Goal: Task Accomplishment & Management: Manage account settings

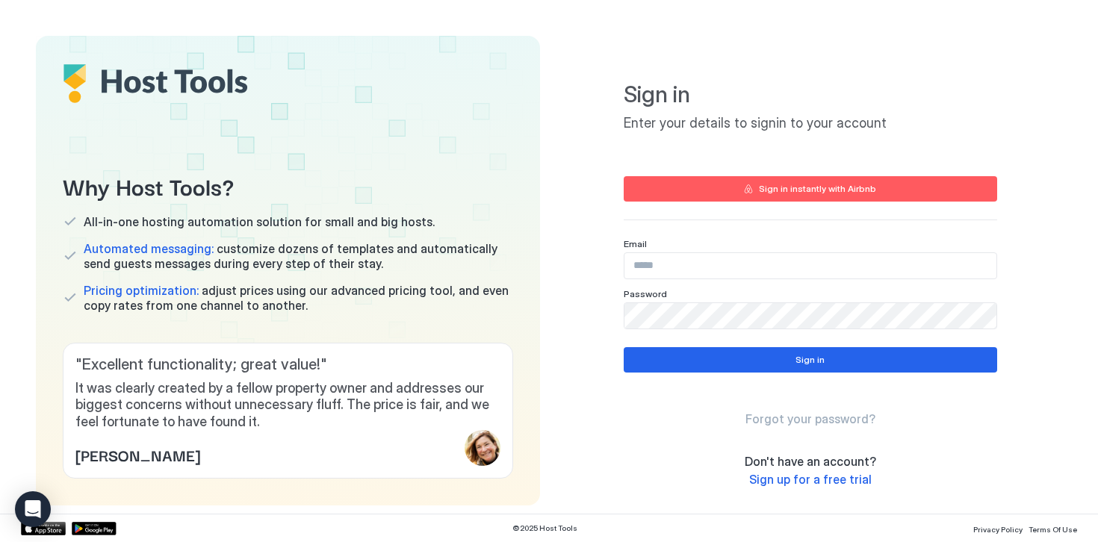
click at [681, 264] on input "Input Field" at bounding box center [810, 265] width 372 height 25
type input "*"
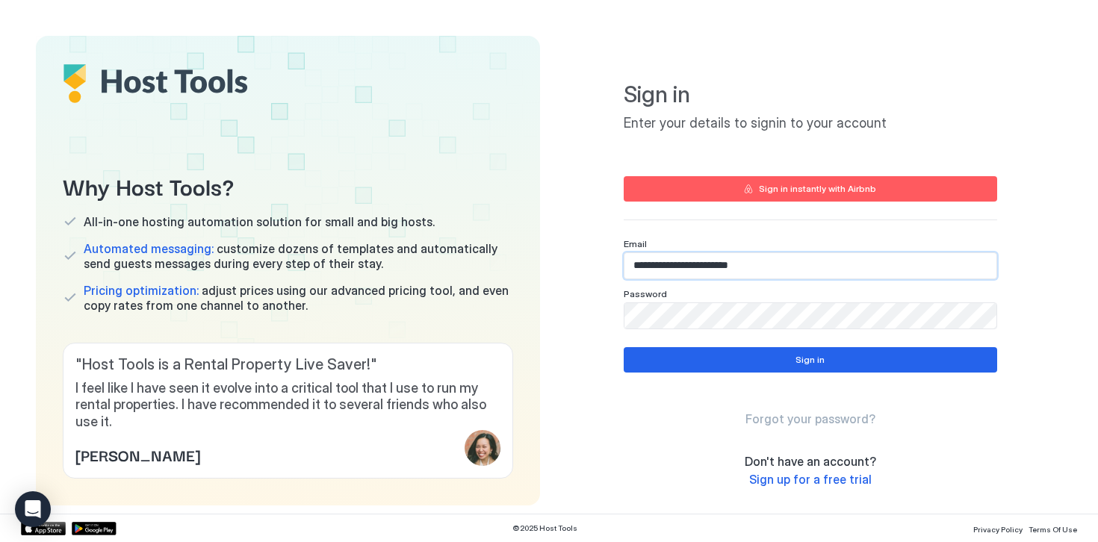
type input "**********"
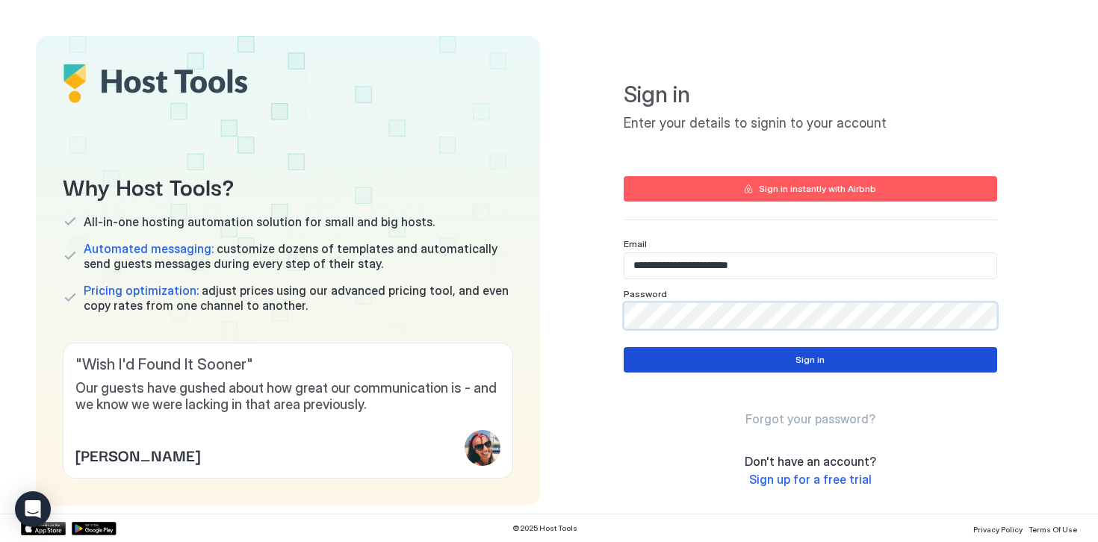
click at [759, 370] on button "Sign in" at bounding box center [810, 359] width 373 height 25
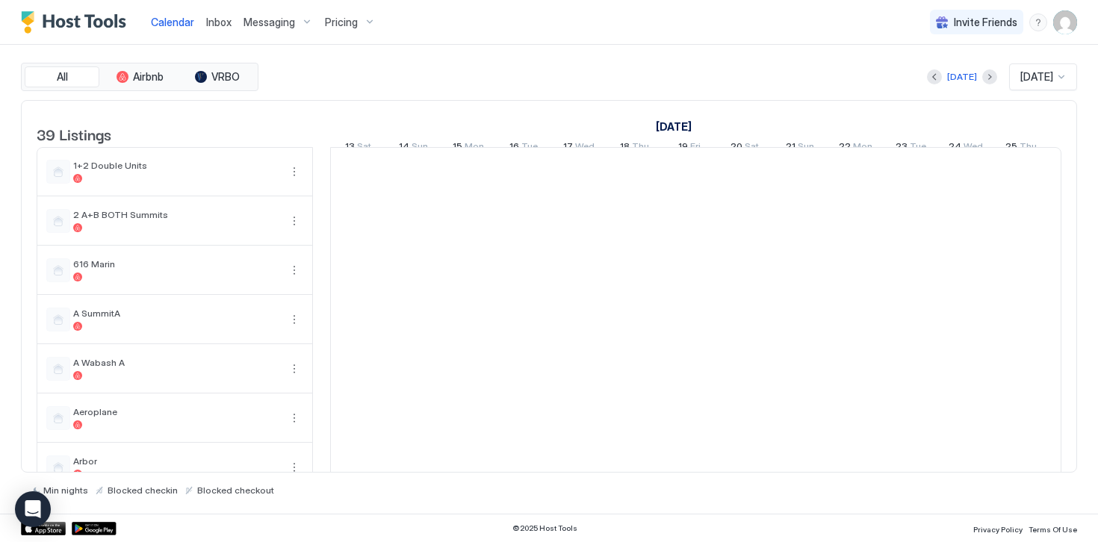
scroll to position [0, 830]
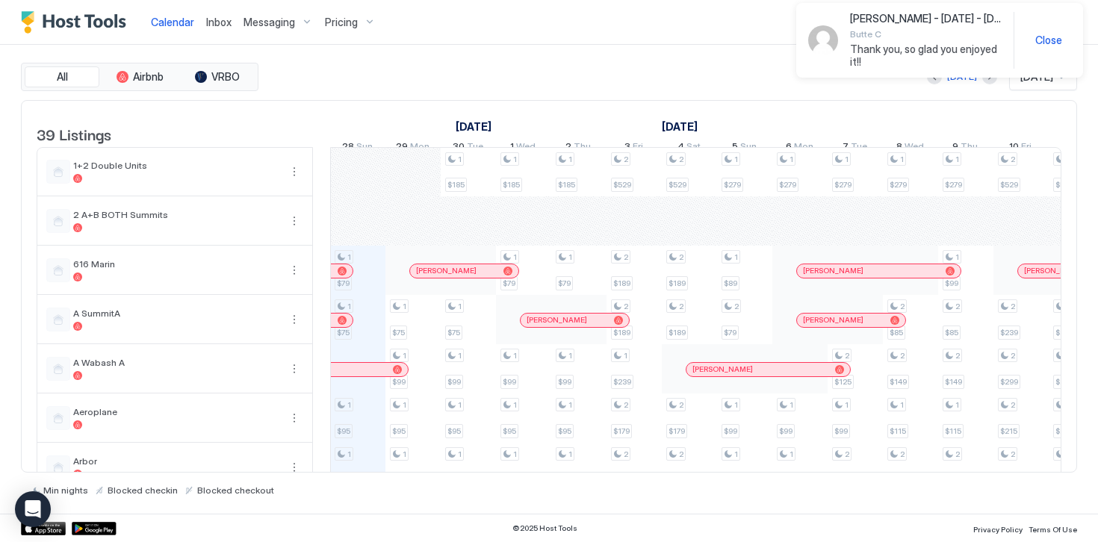
click at [1039, 41] on span "Close" at bounding box center [1048, 40] width 27 height 13
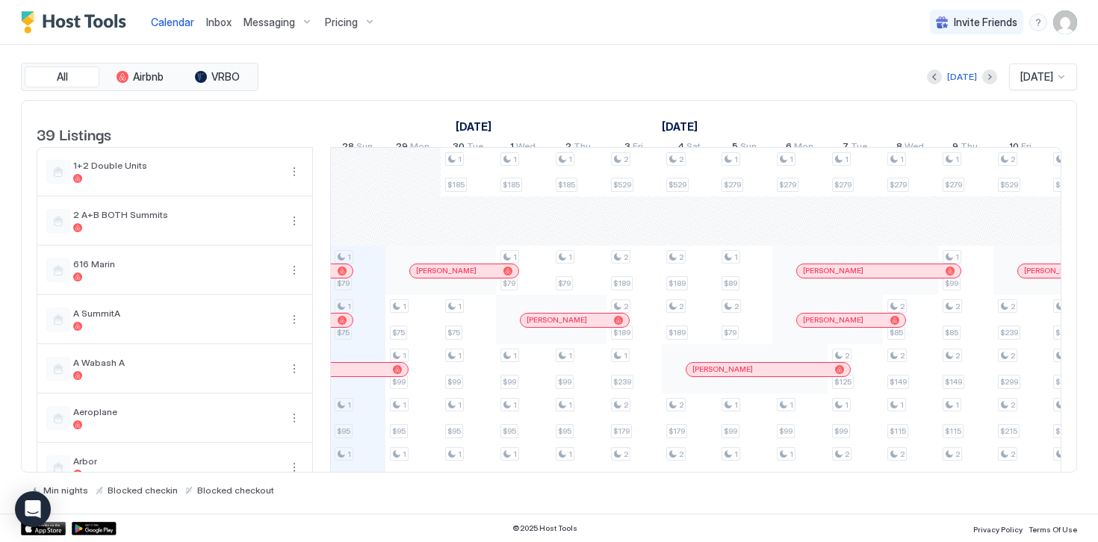
click at [337, 25] on span "Pricing" at bounding box center [341, 22] width 33 height 13
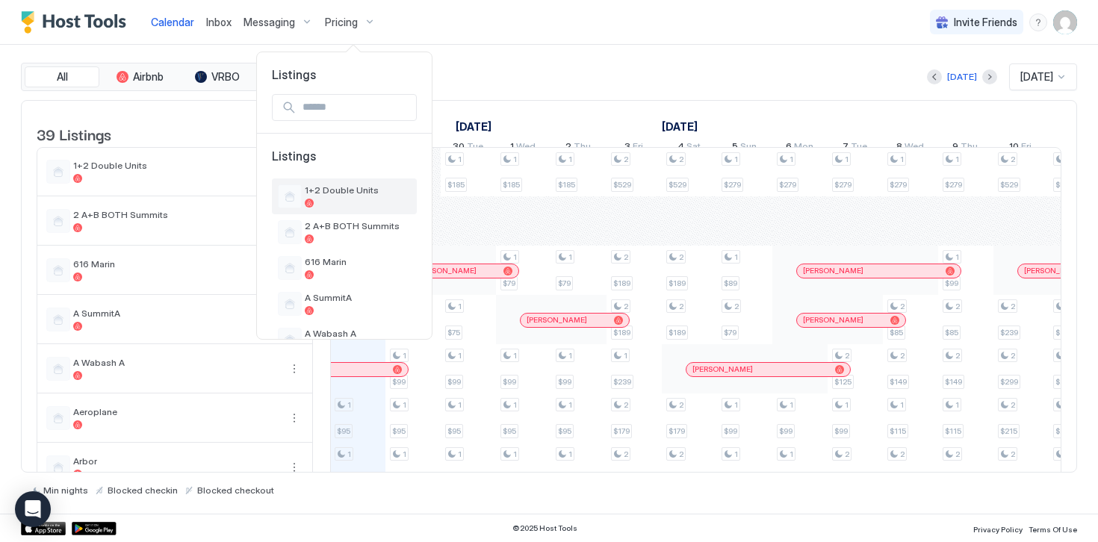
click at [337, 193] on span "1+2 Double Units" at bounding box center [358, 189] width 106 height 11
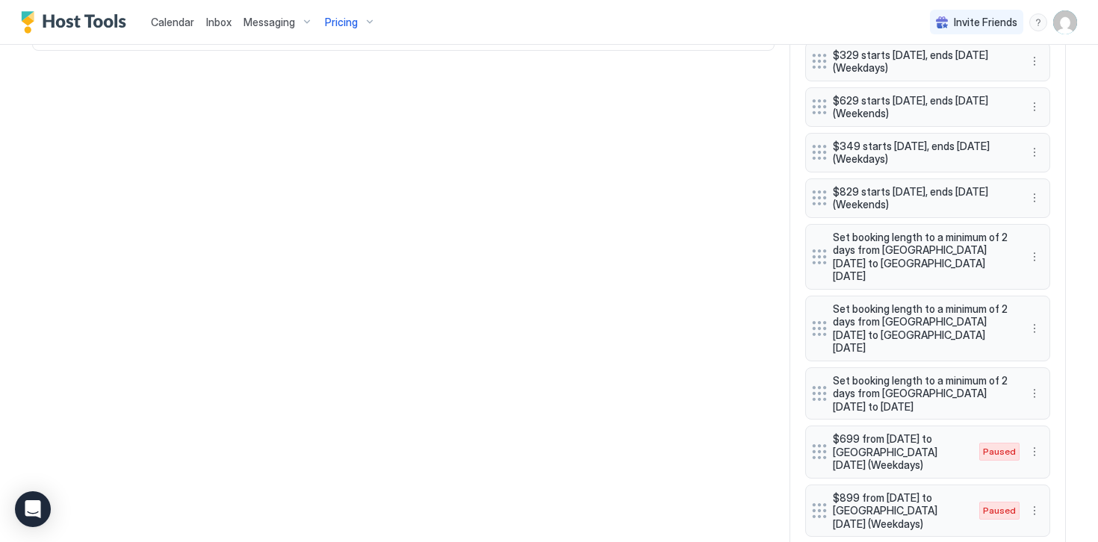
scroll to position [982, 0]
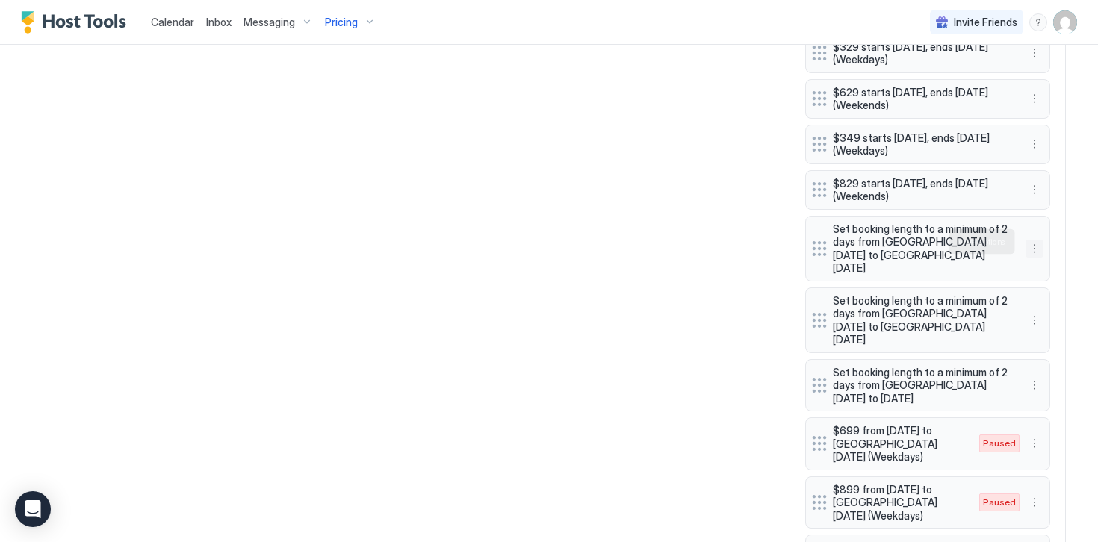
click at [1034, 243] on button "More options" at bounding box center [1034, 249] width 18 height 18
click at [1053, 311] on span "Delete" at bounding box center [1062, 310] width 28 height 11
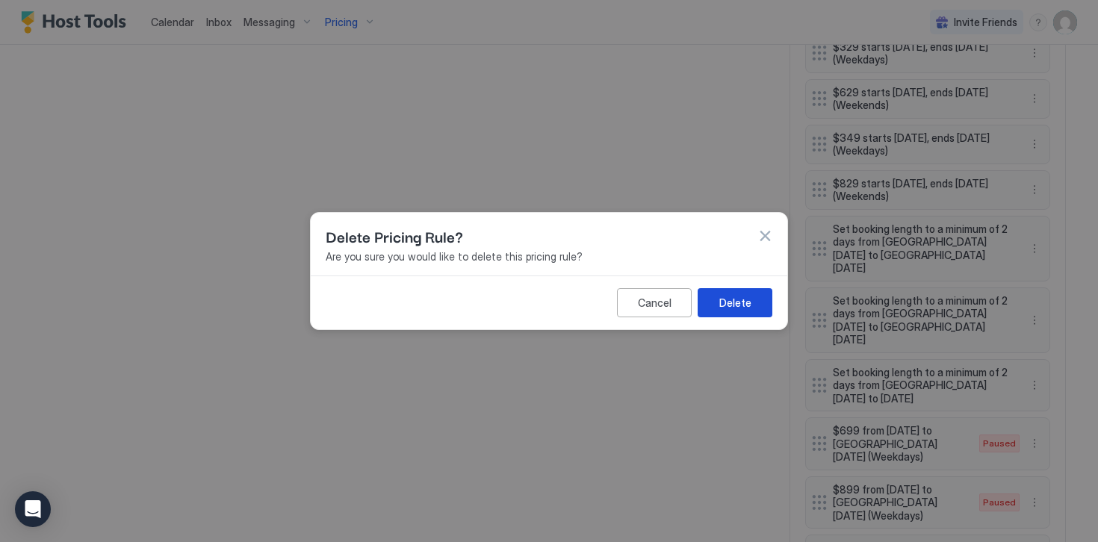
click at [735, 296] on div "Delete" at bounding box center [735, 303] width 32 height 16
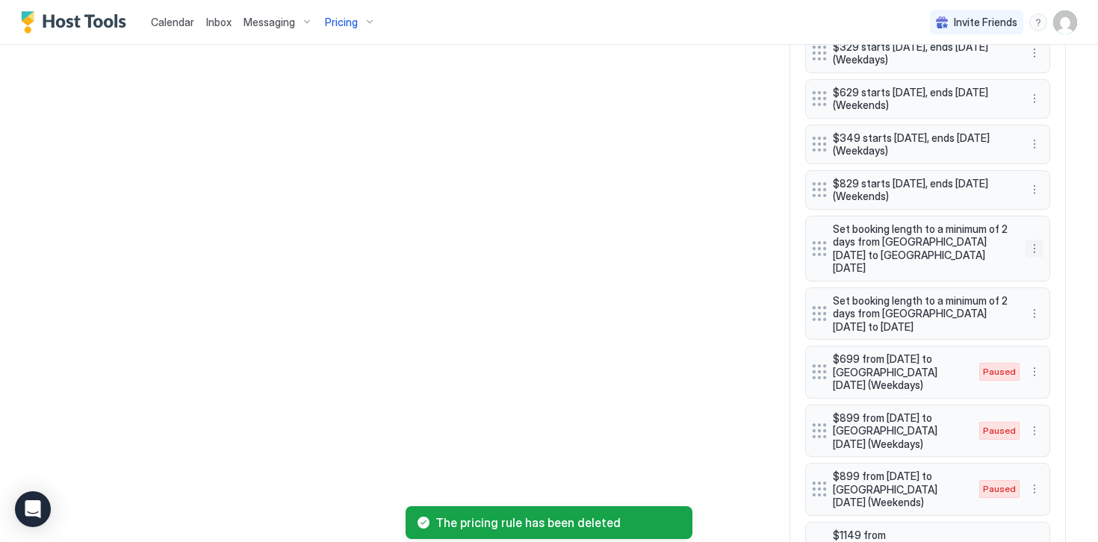
click at [1033, 244] on button "More options" at bounding box center [1034, 249] width 18 height 18
click at [1049, 310] on span "Delete" at bounding box center [1062, 310] width 28 height 11
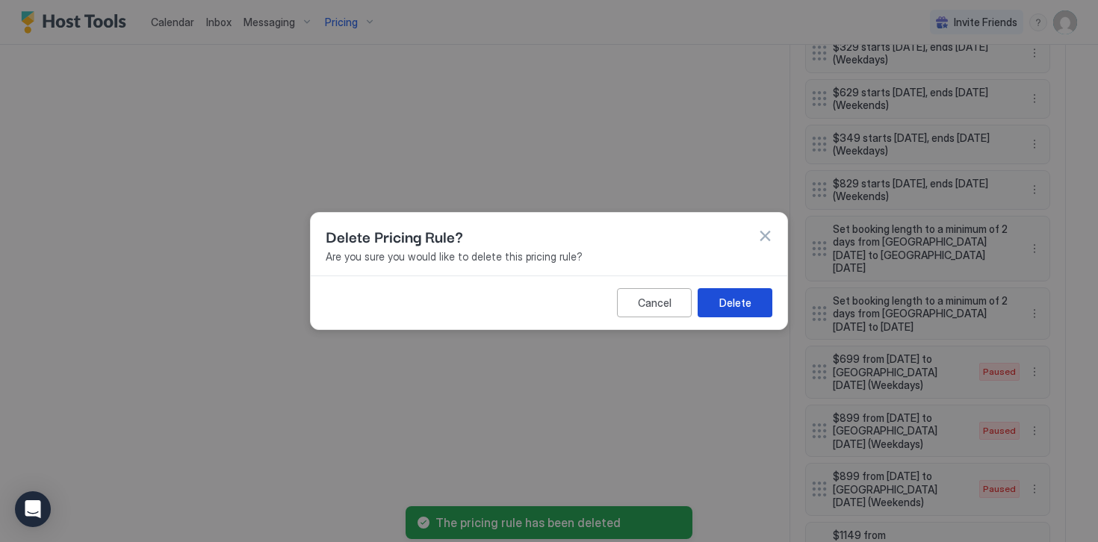
click at [736, 302] on div "Delete" at bounding box center [735, 303] width 32 height 16
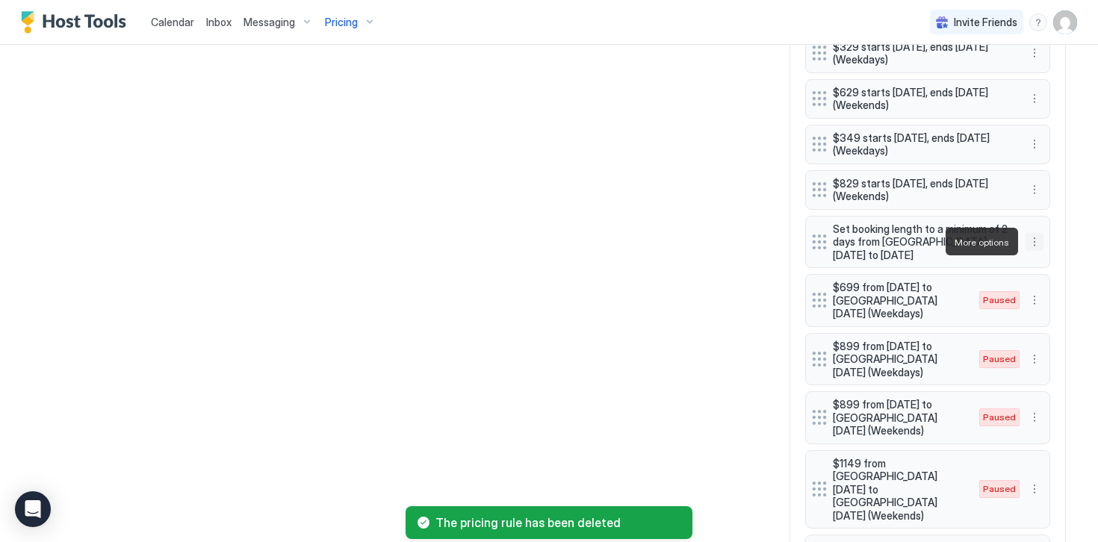
click at [1032, 240] on button "More options" at bounding box center [1034, 242] width 18 height 18
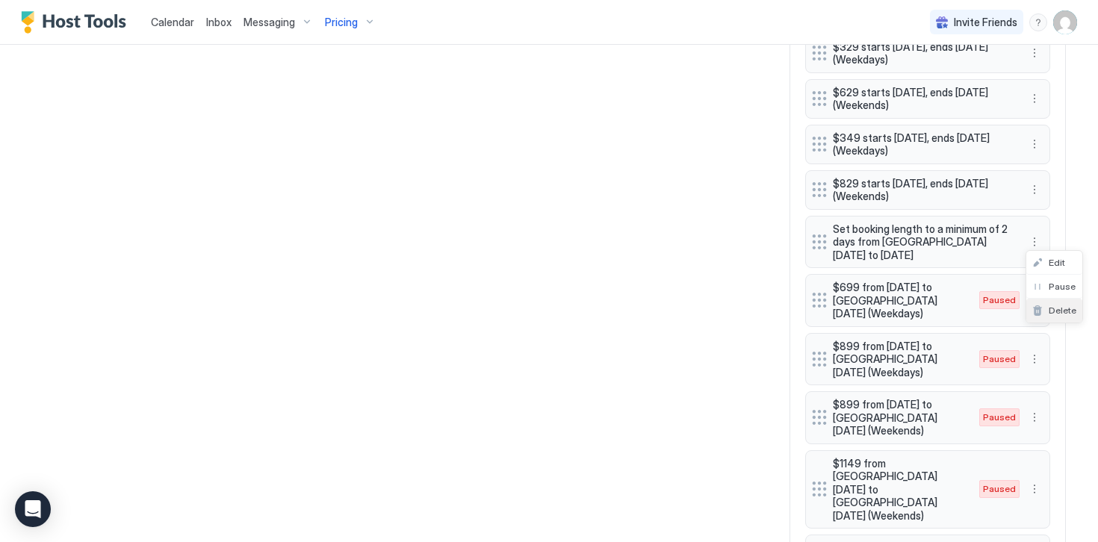
click at [1051, 308] on span "Delete" at bounding box center [1062, 310] width 28 height 11
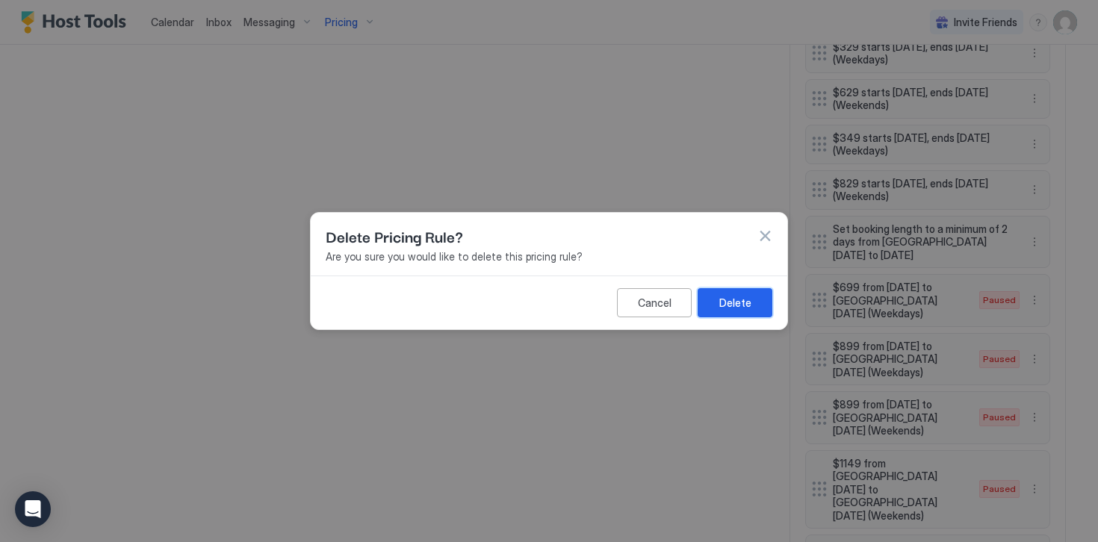
click at [727, 298] on div "Delete" at bounding box center [735, 303] width 32 height 16
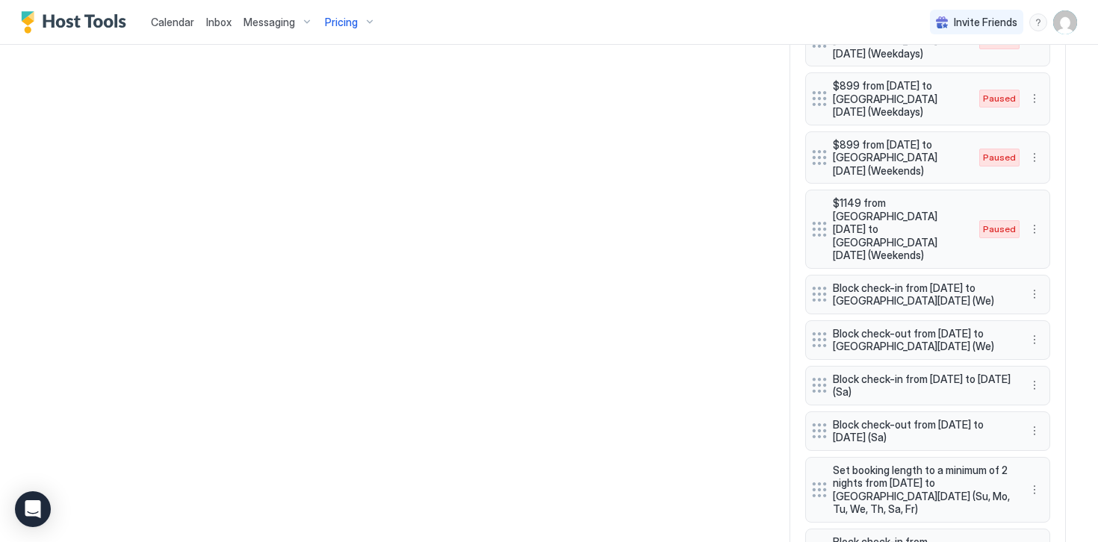
scroll to position [1189, 0]
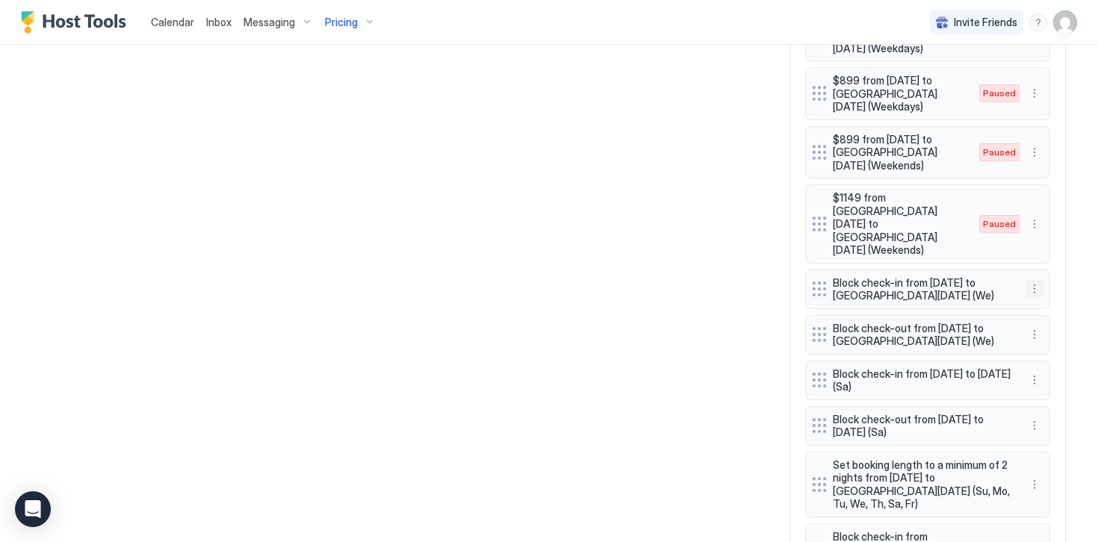
click at [1035, 280] on button "More options" at bounding box center [1034, 289] width 18 height 18
click at [1046, 329] on div "Delete" at bounding box center [1054, 331] width 44 height 11
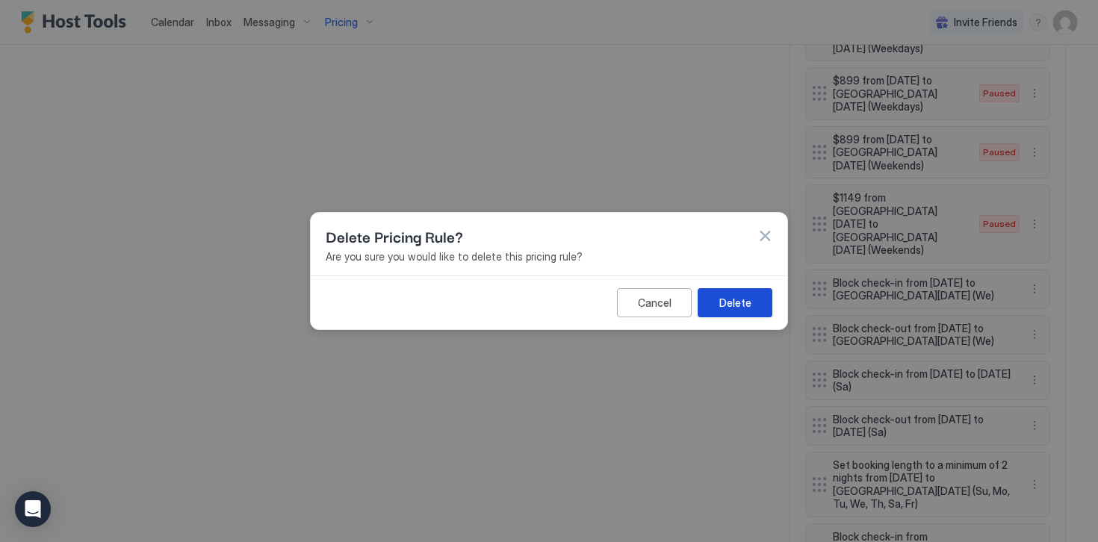
click at [724, 301] on div "Delete" at bounding box center [735, 303] width 32 height 16
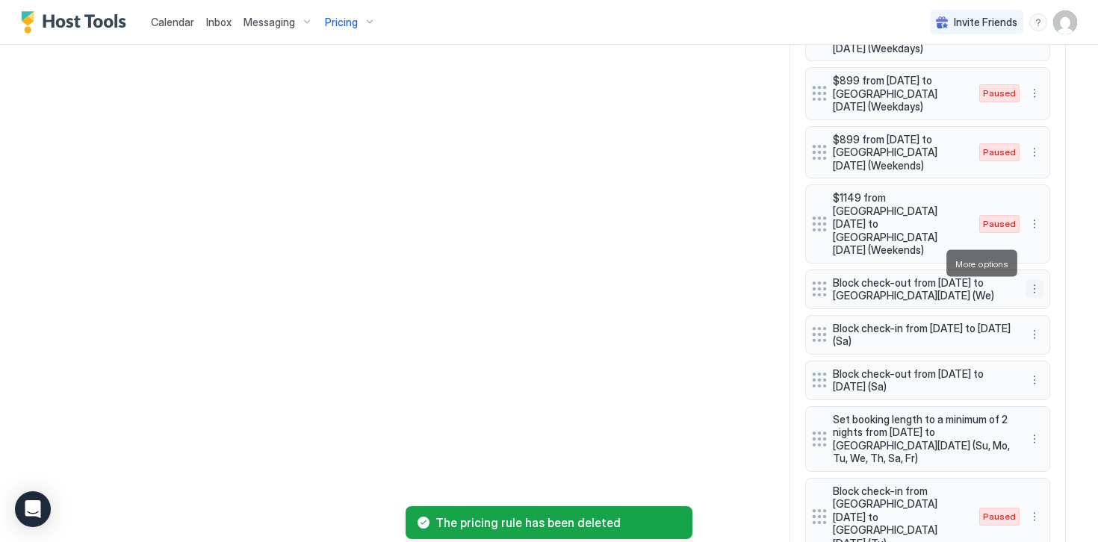
click at [1034, 280] on button "More options" at bounding box center [1034, 289] width 18 height 18
click at [1045, 335] on div "Delete" at bounding box center [1054, 331] width 44 height 11
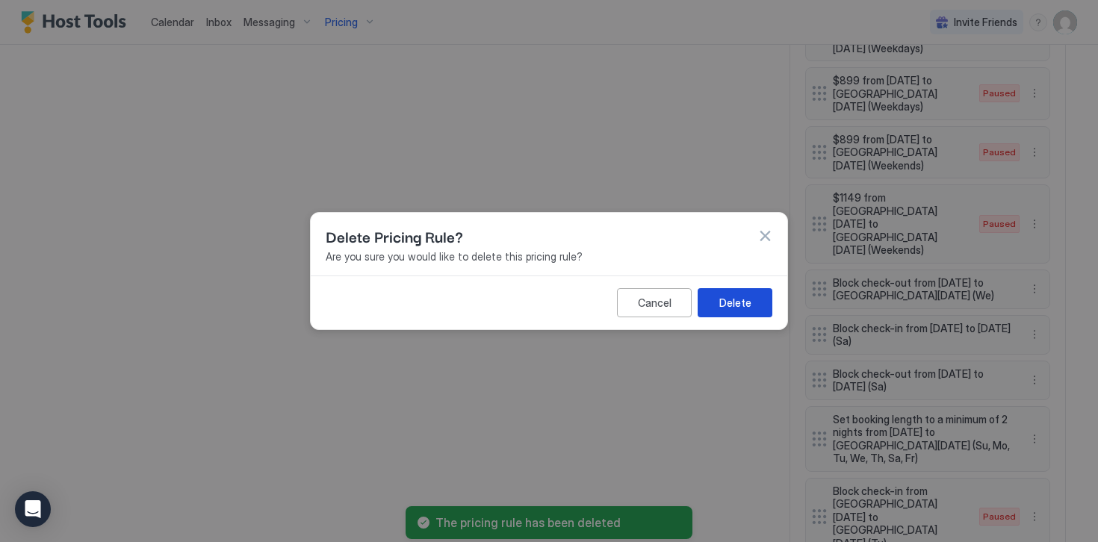
click at [758, 302] on button "Delete" at bounding box center [734, 302] width 75 height 29
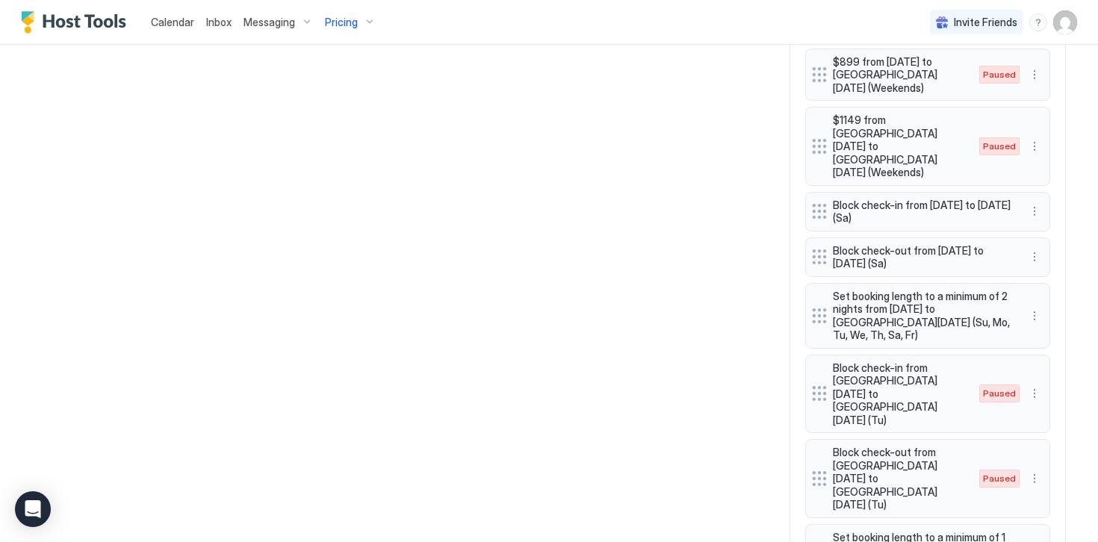
scroll to position [1280, 0]
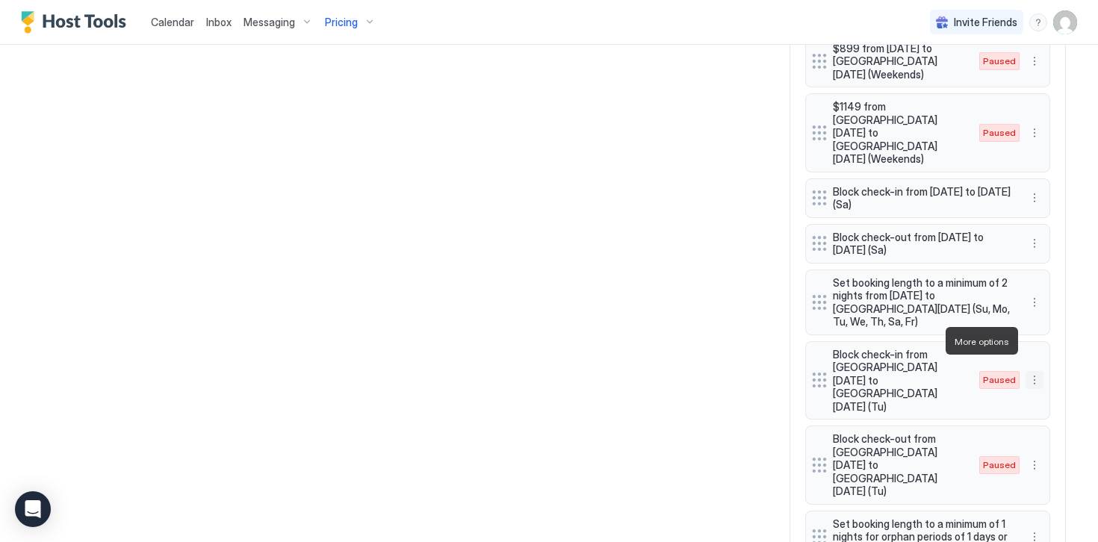
click at [1036, 371] on button "More options" at bounding box center [1034, 380] width 18 height 18
click at [1055, 411] on span "Delete" at bounding box center [1062, 409] width 28 height 11
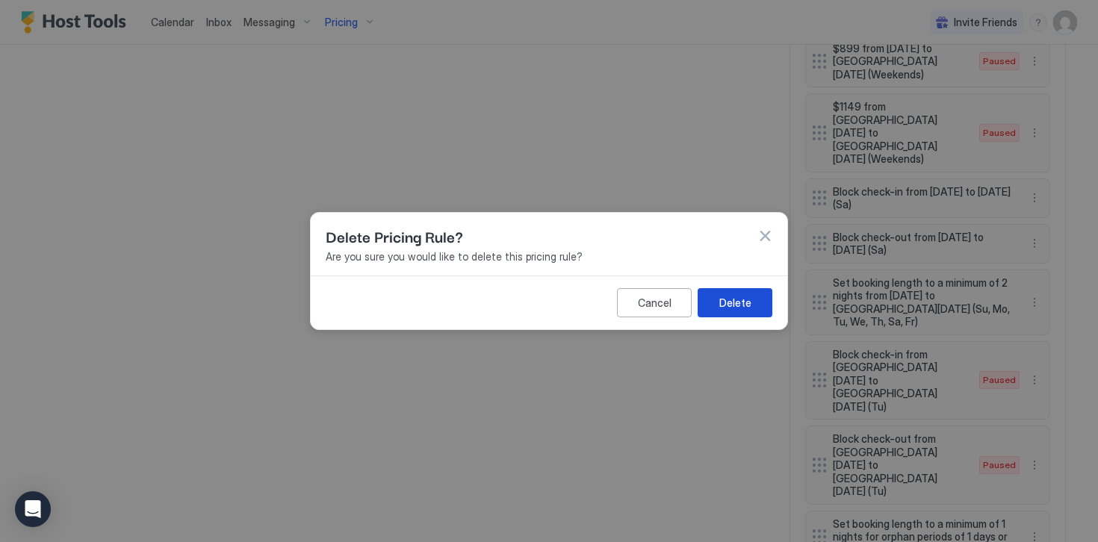
click at [739, 301] on div "Delete" at bounding box center [735, 303] width 32 height 16
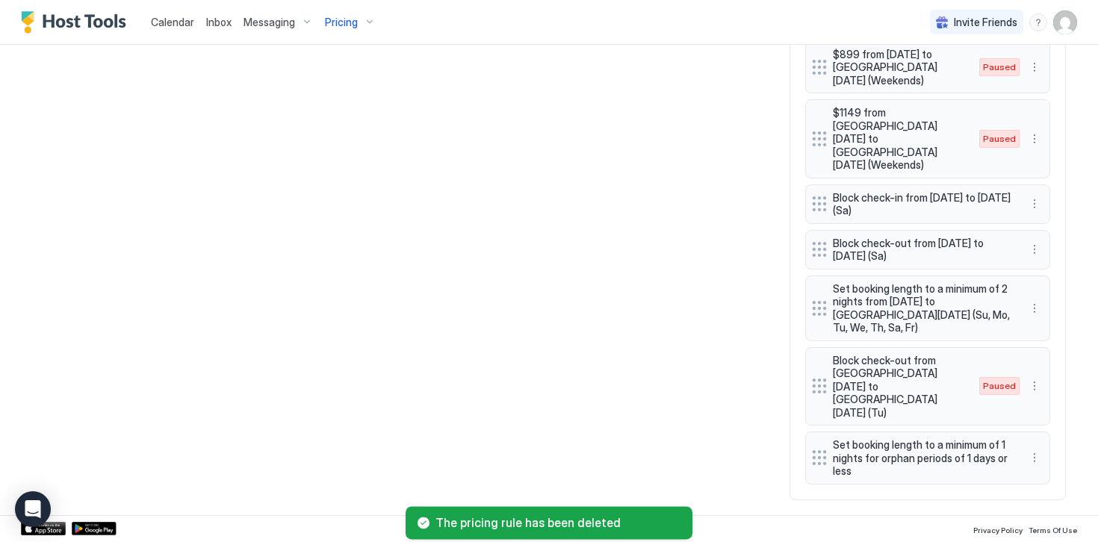
scroll to position [1221, 0]
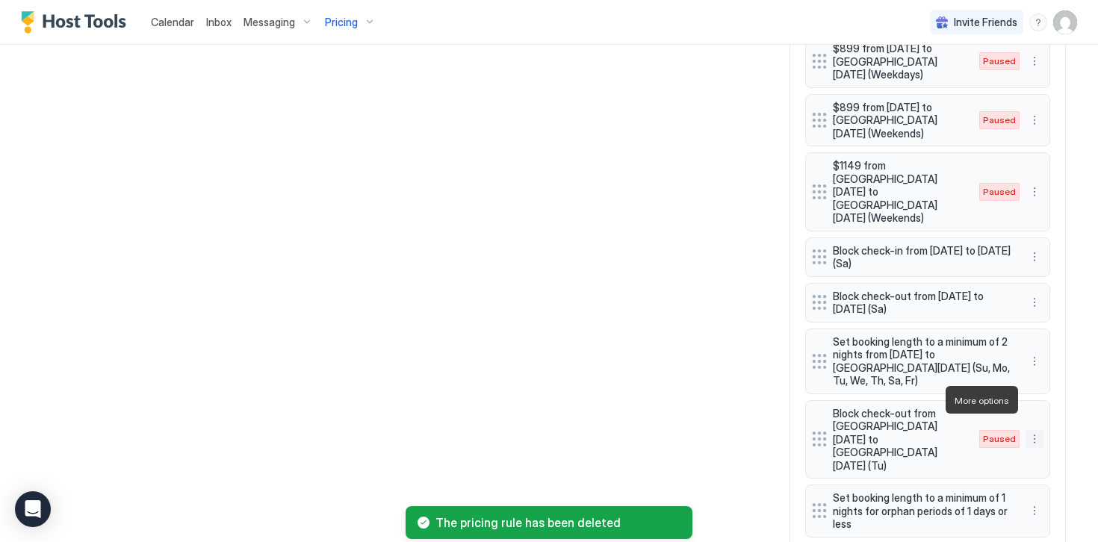
click at [1035, 430] on button "More options" at bounding box center [1034, 439] width 18 height 18
click at [1045, 467] on div "Delete" at bounding box center [1054, 468] width 44 height 11
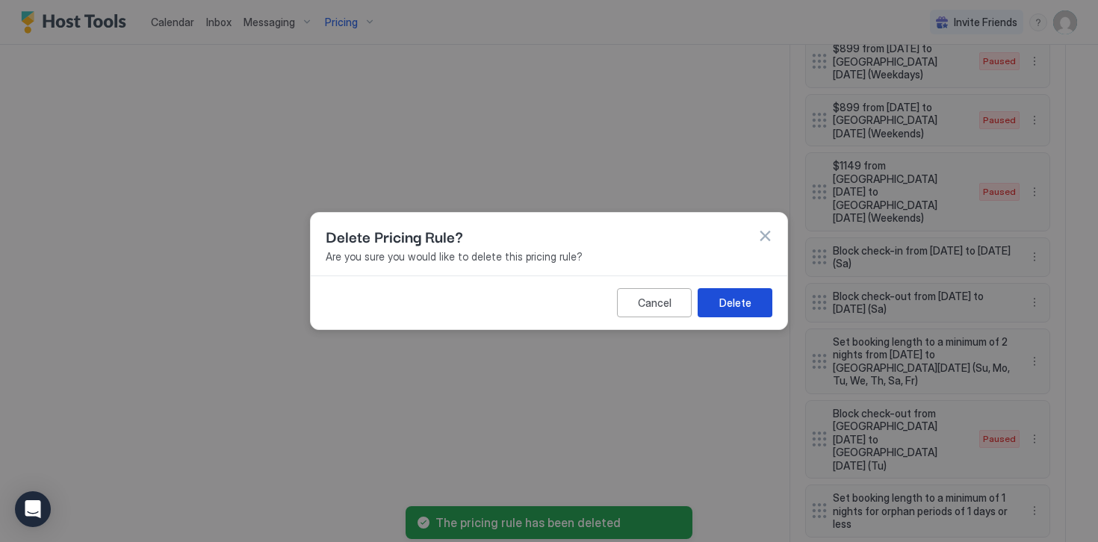
click at [735, 302] on div "Delete" at bounding box center [735, 303] width 32 height 16
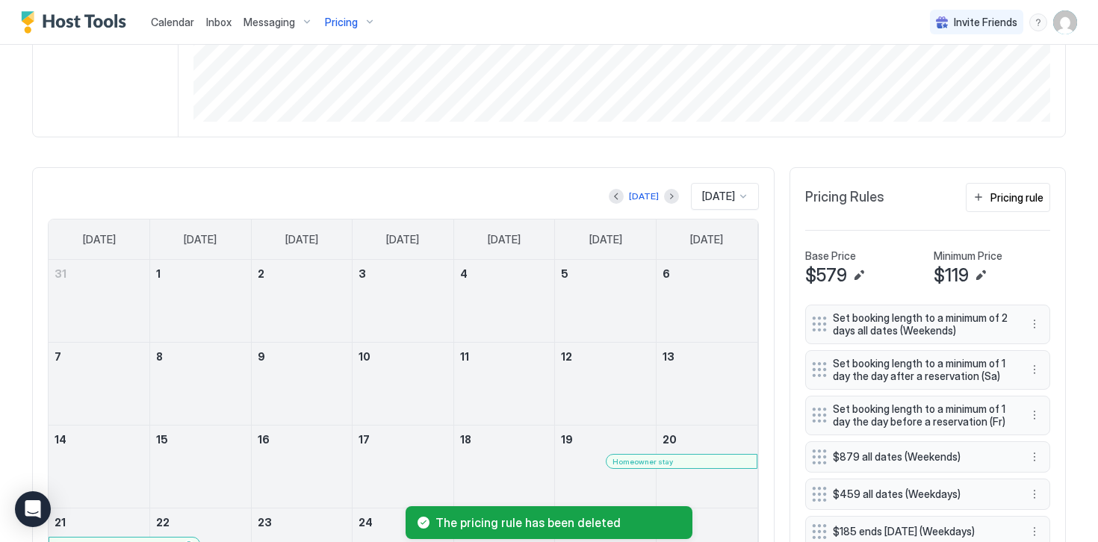
scroll to position [383, 0]
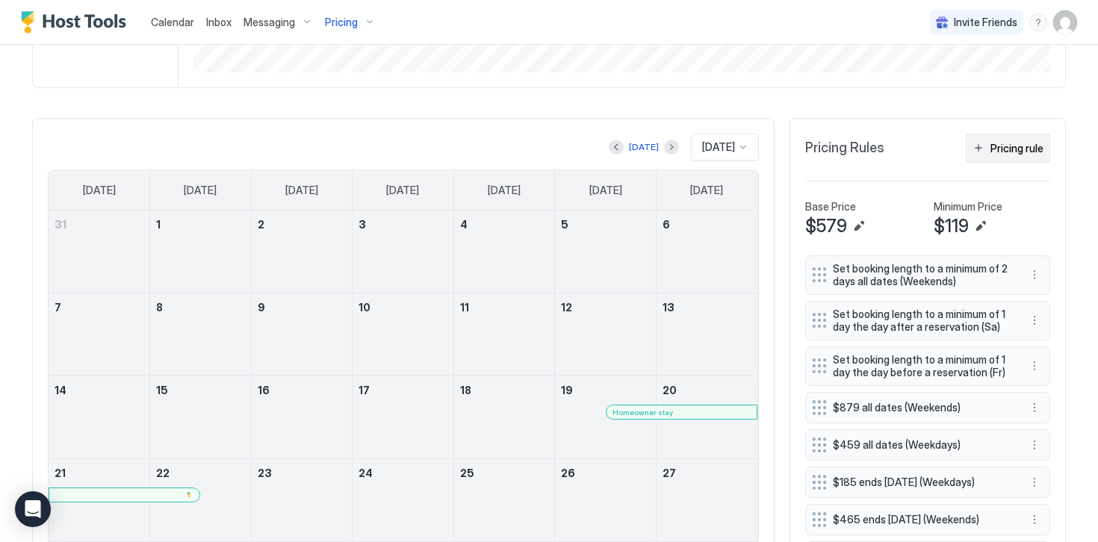
click at [998, 158] on button "Pricing rule" at bounding box center [1008, 148] width 84 height 29
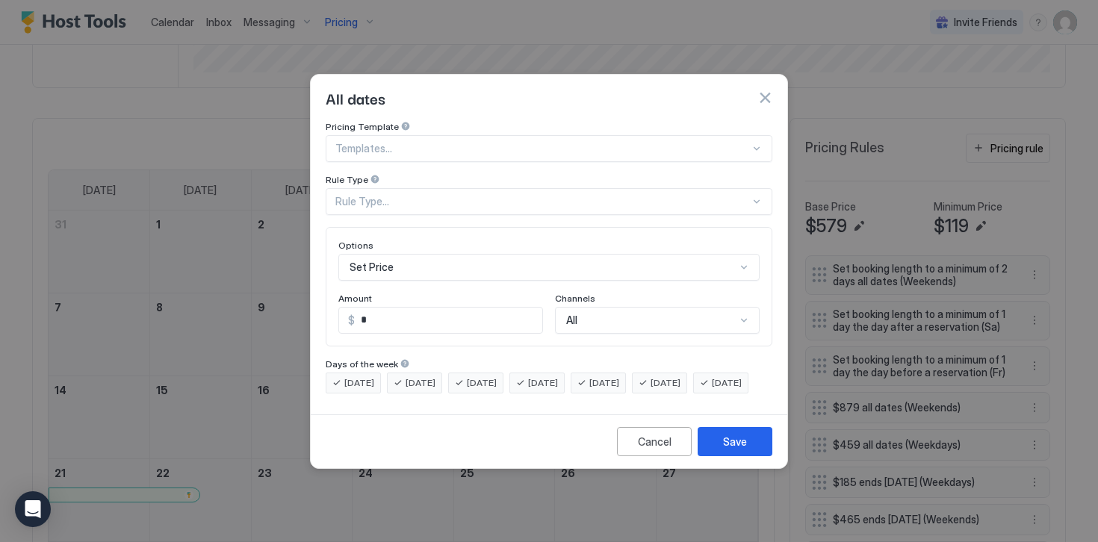
click at [370, 195] on div "Rule Type..." at bounding box center [549, 201] width 447 height 27
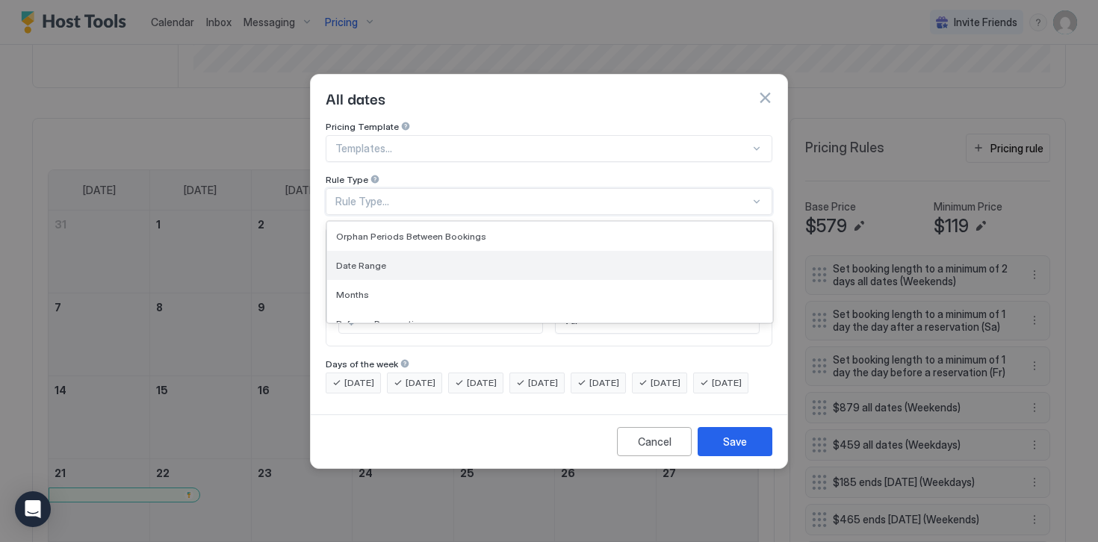
click at [374, 260] on span "Date Range" at bounding box center [361, 265] width 50 height 11
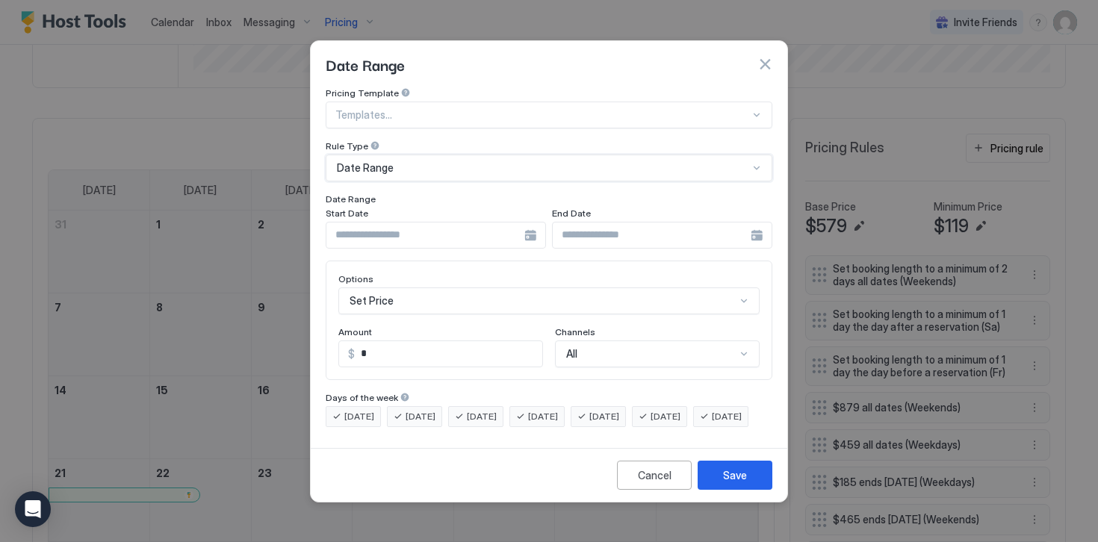
click at [379, 223] on input "Input Field" at bounding box center [425, 235] width 198 height 25
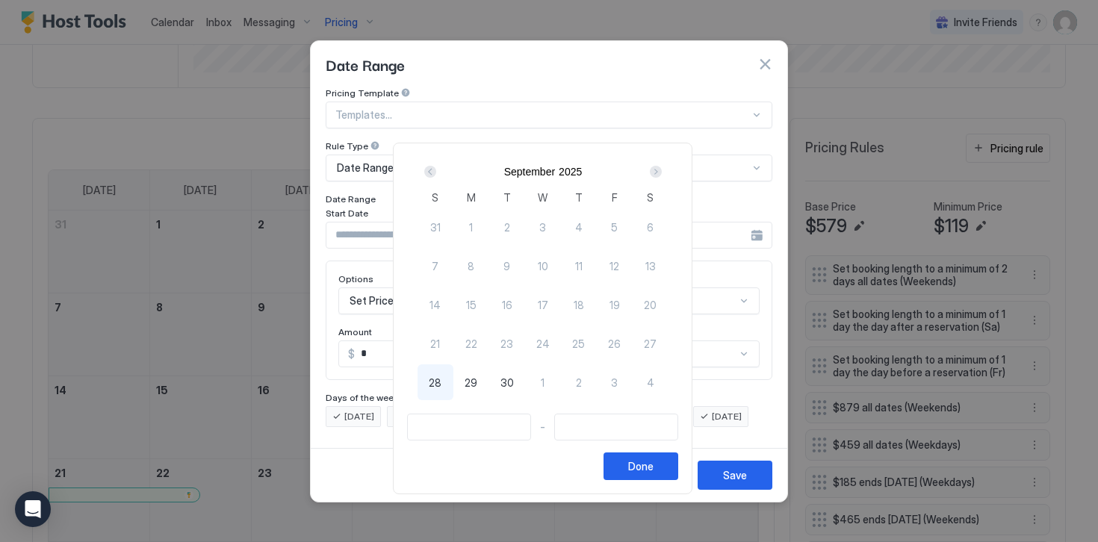
click at [659, 170] on div "Next" at bounding box center [656, 172] width 12 height 12
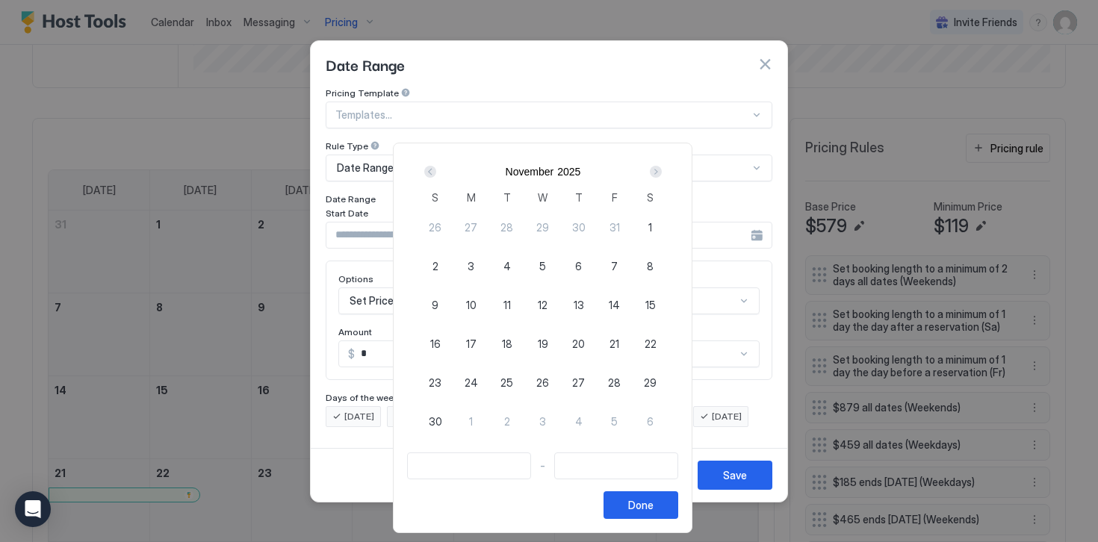
click at [659, 170] on div "Next" at bounding box center [656, 172] width 12 height 12
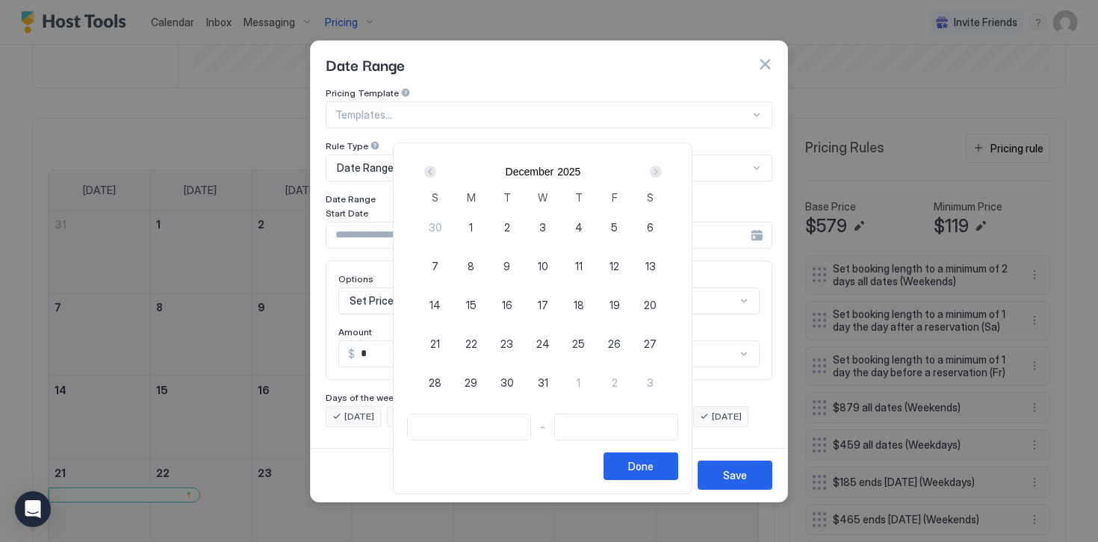
click at [548, 347] on span "24" at bounding box center [542, 344] width 13 height 16
type input "**********"
click at [585, 343] on span "25" at bounding box center [578, 344] width 13 height 16
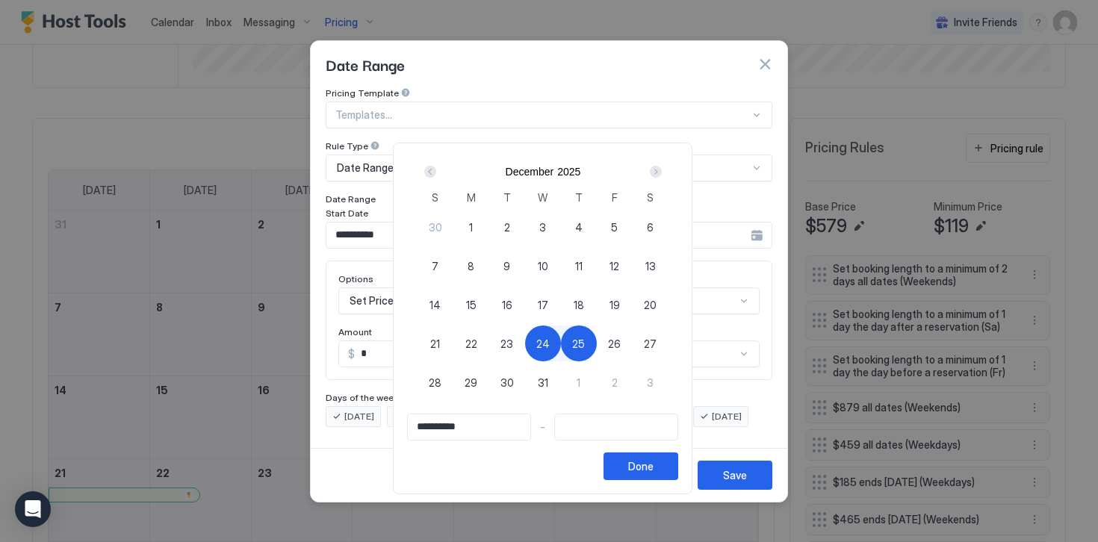
type input "**********"
click at [645, 472] on div "Done" at bounding box center [640, 466] width 25 height 16
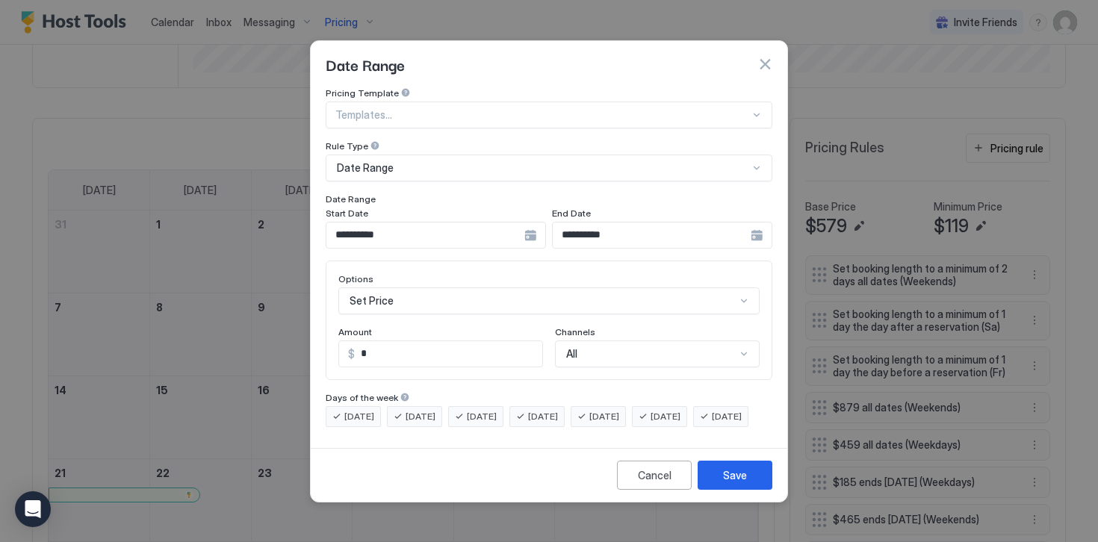
scroll to position [77, 0]
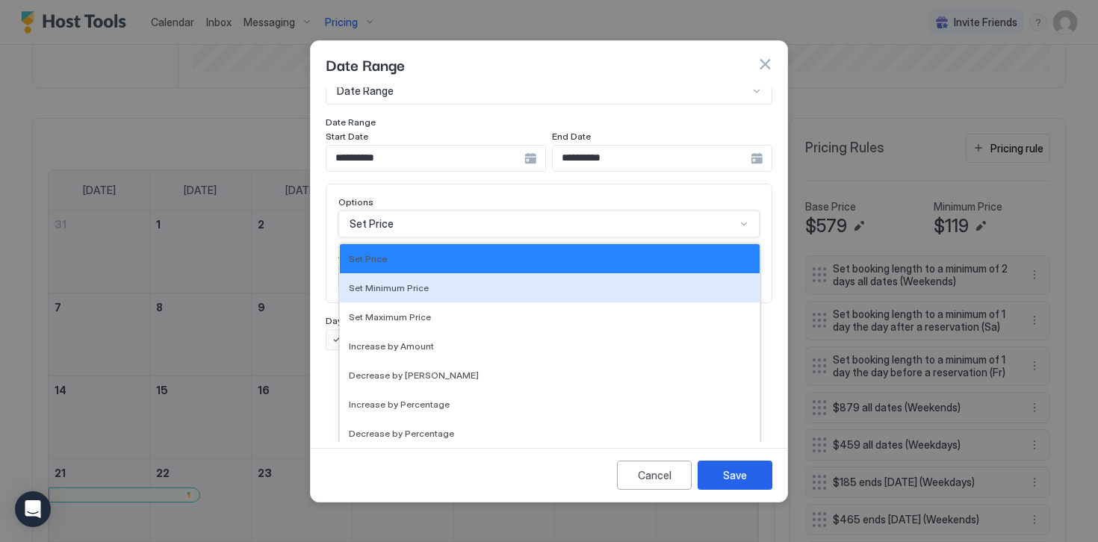
click at [428, 237] on div "Set Minimum Price, 2 of 17. 17 results available. Use Up and Down to choose opt…" at bounding box center [548, 224] width 421 height 27
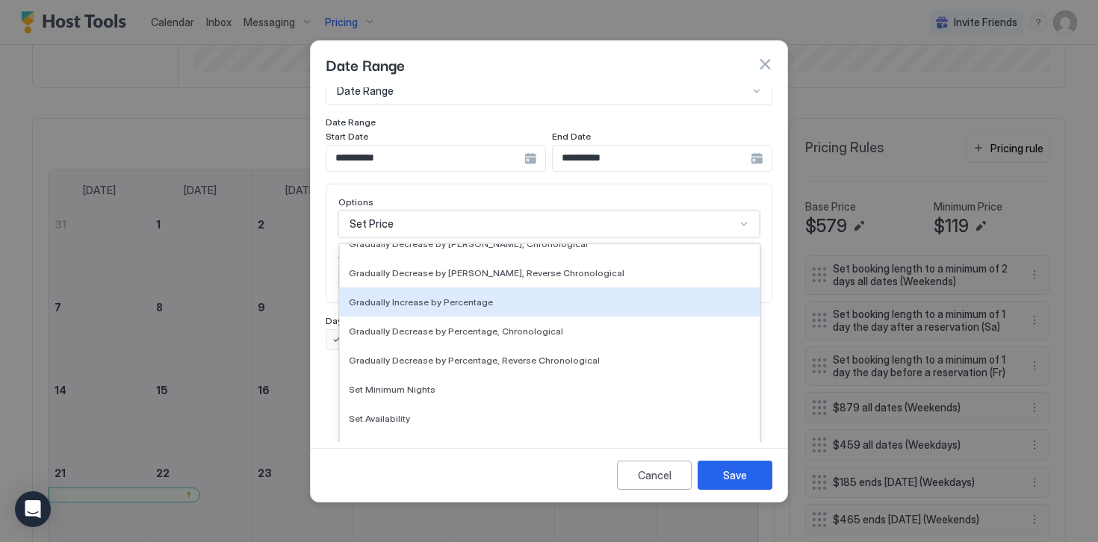
scroll to position [266, 0]
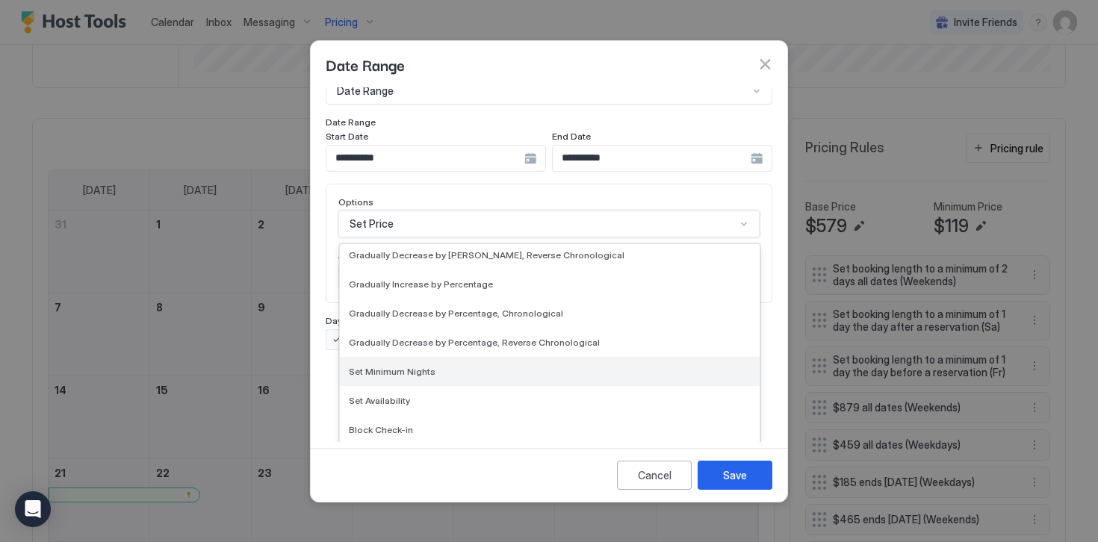
click at [409, 366] on span "Set Minimum Nights" at bounding box center [392, 371] width 87 height 11
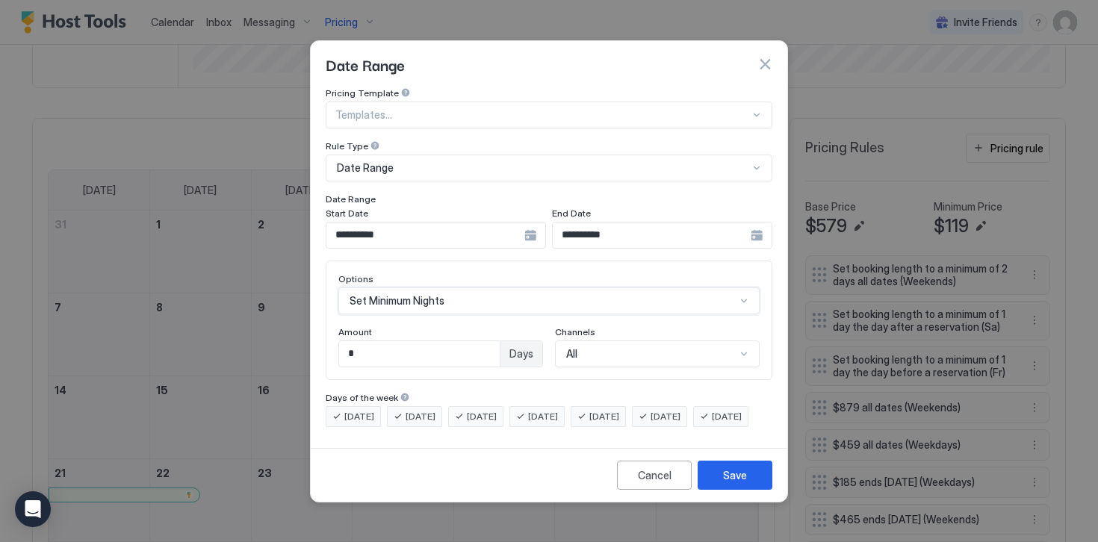
click at [408, 346] on input "*" at bounding box center [419, 353] width 161 height 25
type input "*"
click at [481, 427] on div "[DATE] [DATE] [DATE] [DATE] [DATE] [DATE] [DATE]" at bounding box center [549, 416] width 447 height 21
click at [718, 484] on button "Save" at bounding box center [734, 475] width 75 height 29
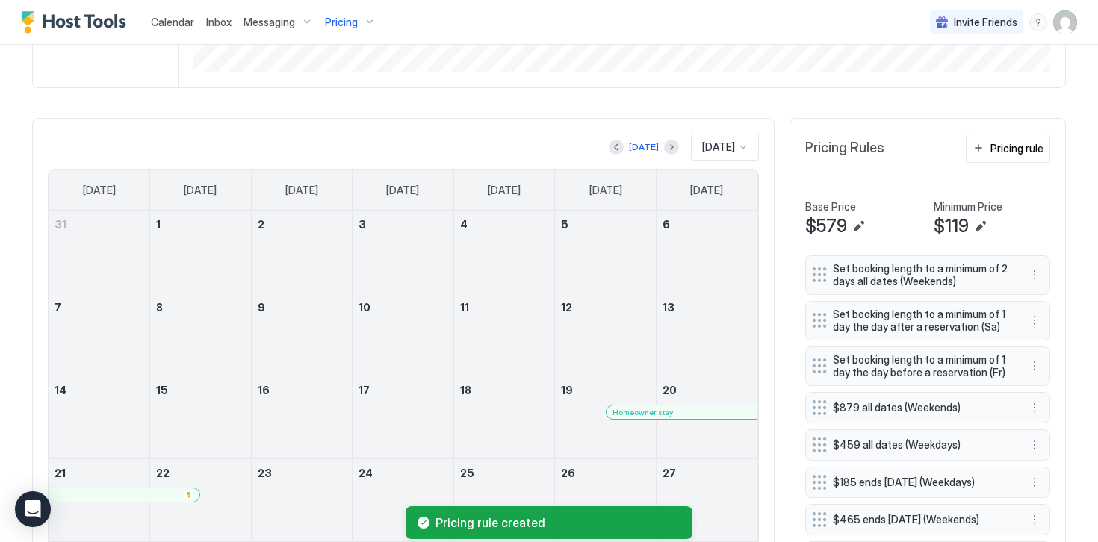
click at [708, 149] on span "[DATE]" at bounding box center [718, 146] width 33 height 13
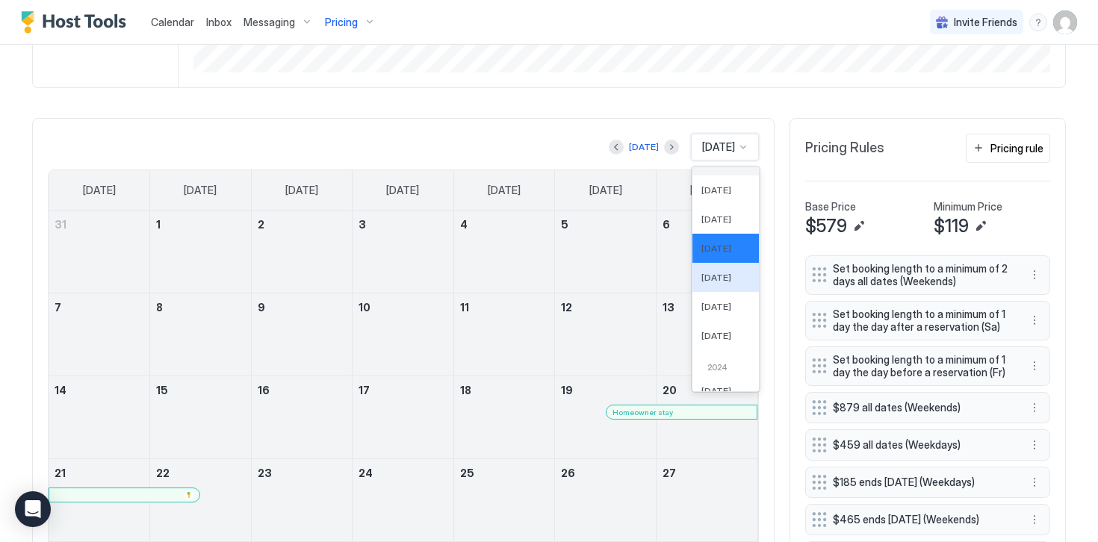
scroll to position [479, 0]
click at [712, 328] on span "[DATE]" at bounding box center [716, 330] width 30 height 11
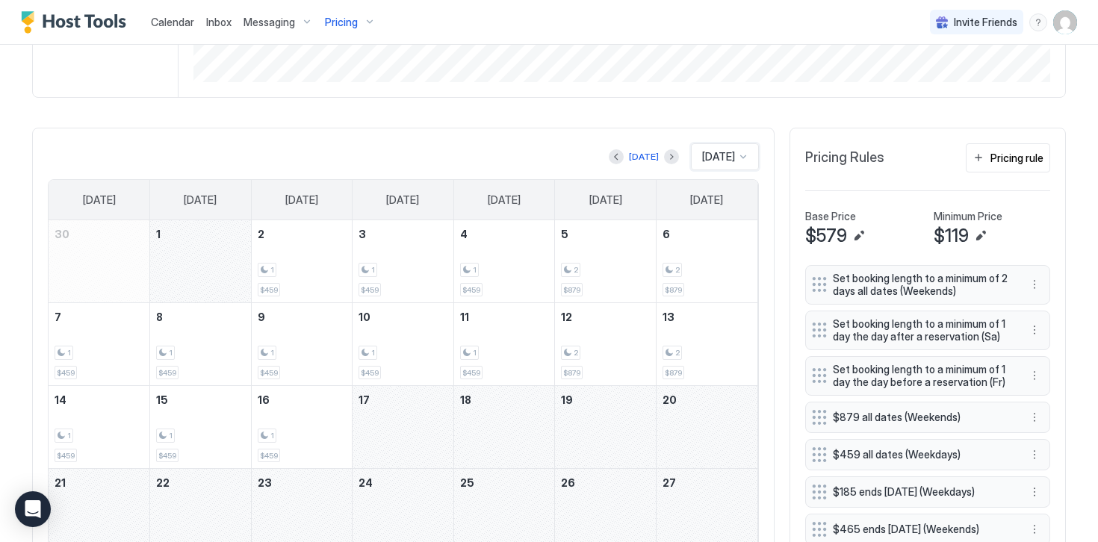
scroll to position [364, 0]
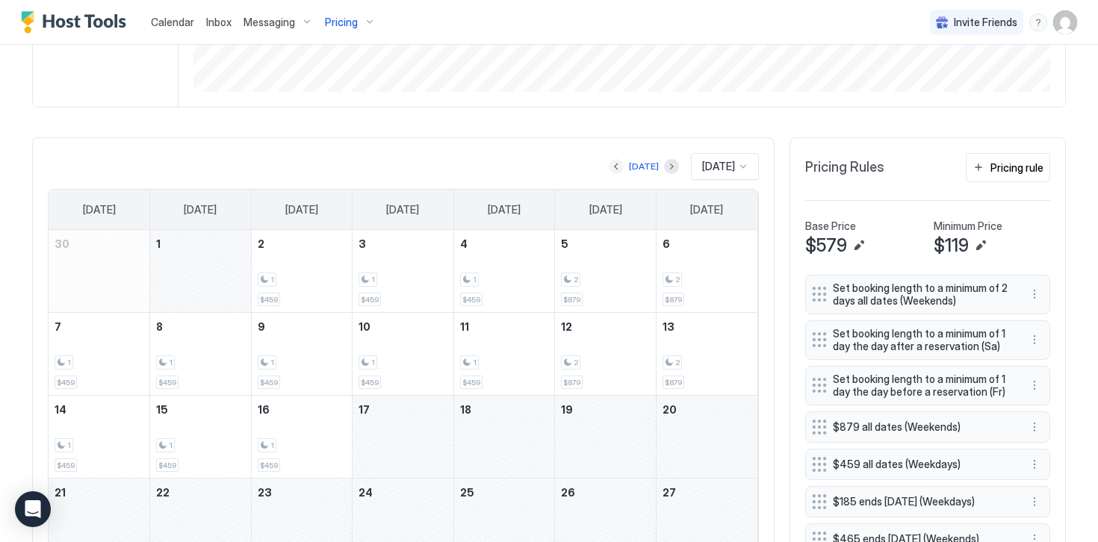
click at [609, 167] on button "Previous month" at bounding box center [616, 166] width 15 height 15
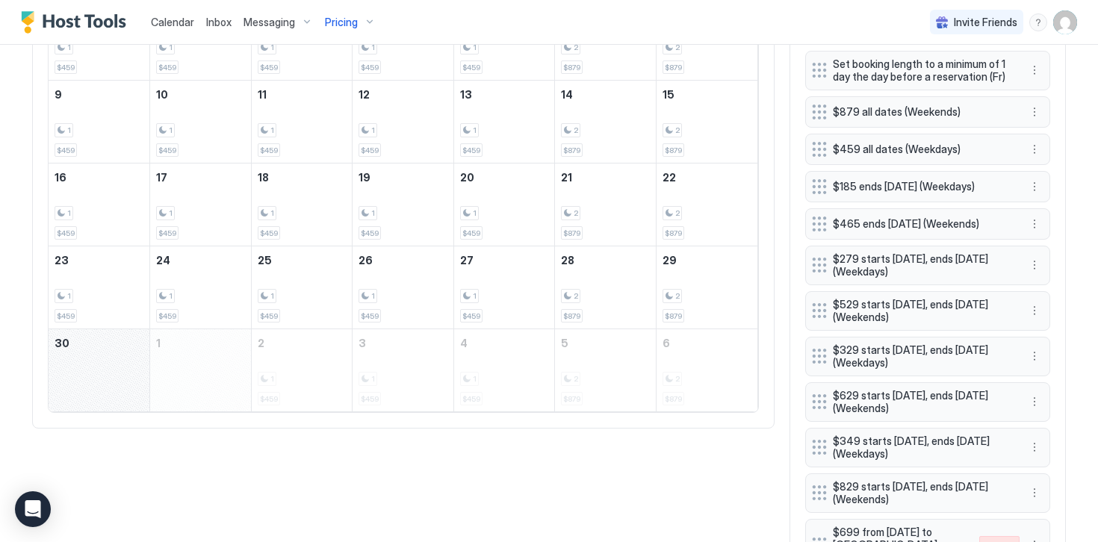
scroll to position [673, 0]
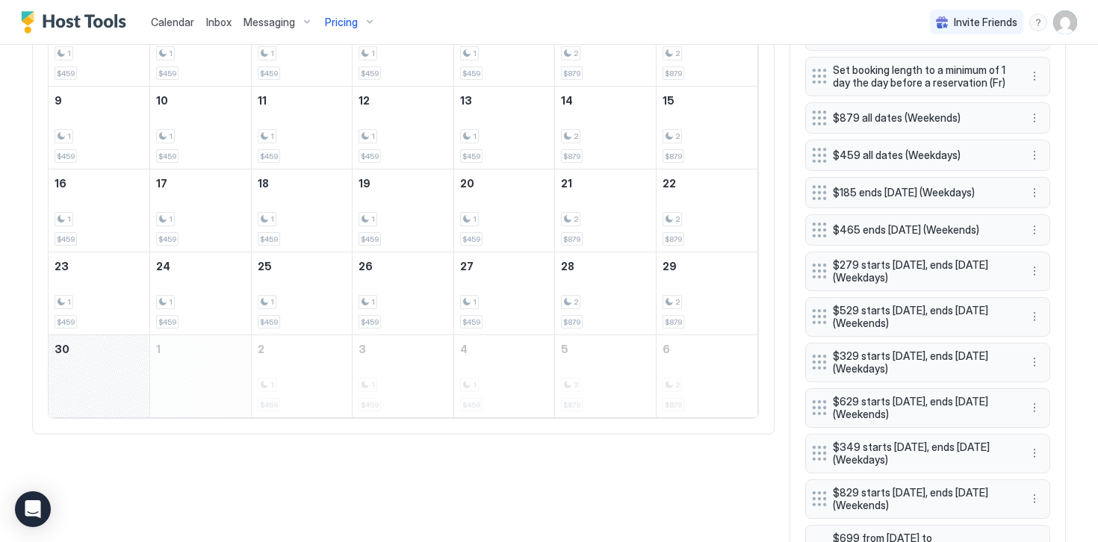
click at [63, 364] on div "November 30, 2025" at bounding box center [99, 376] width 101 height 82
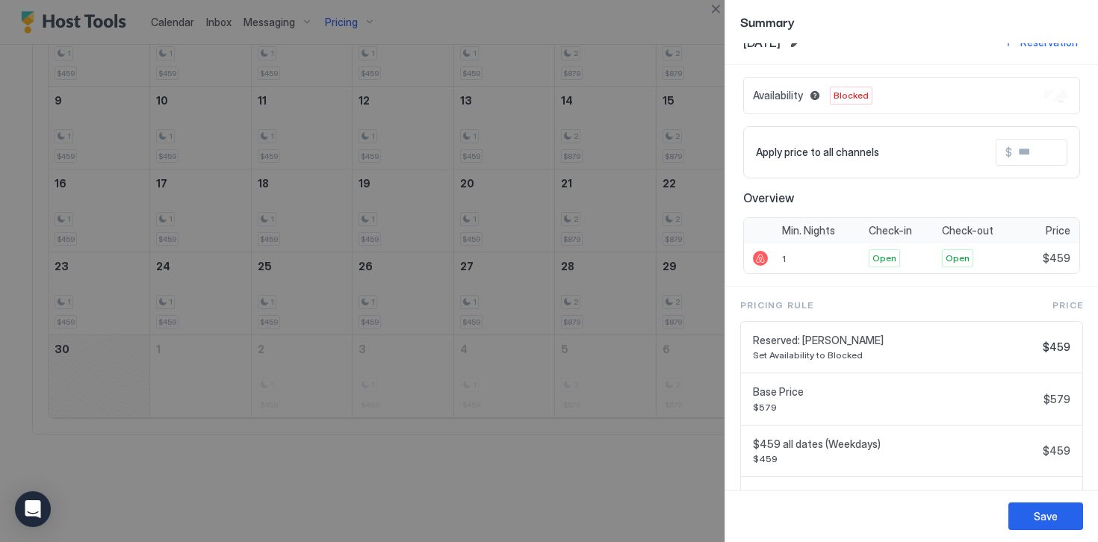
scroll to position [0, 0]
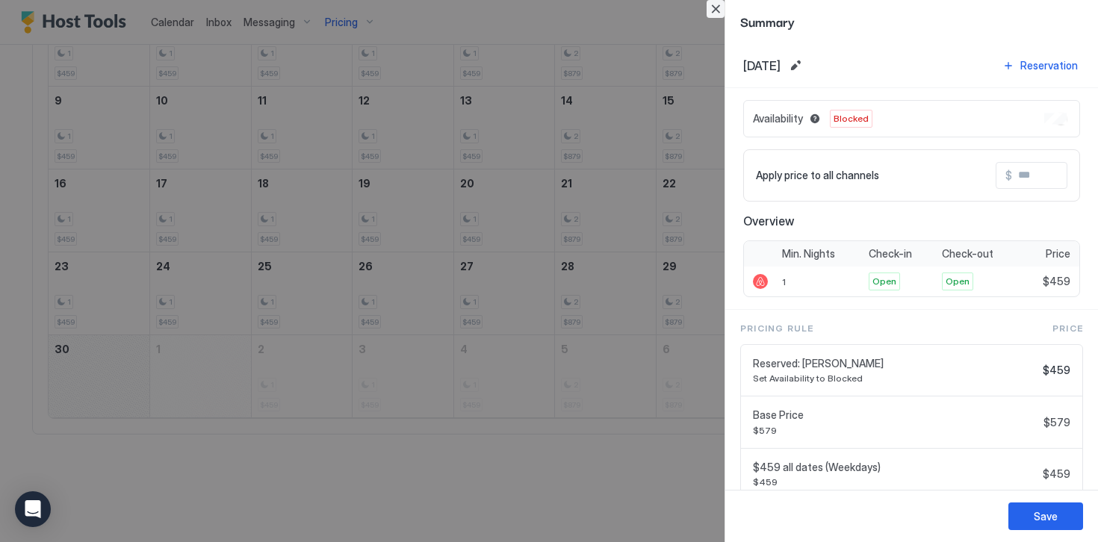
click at [713, 7] on button "Close" at bounding box center [715, 9] width 18 height 18
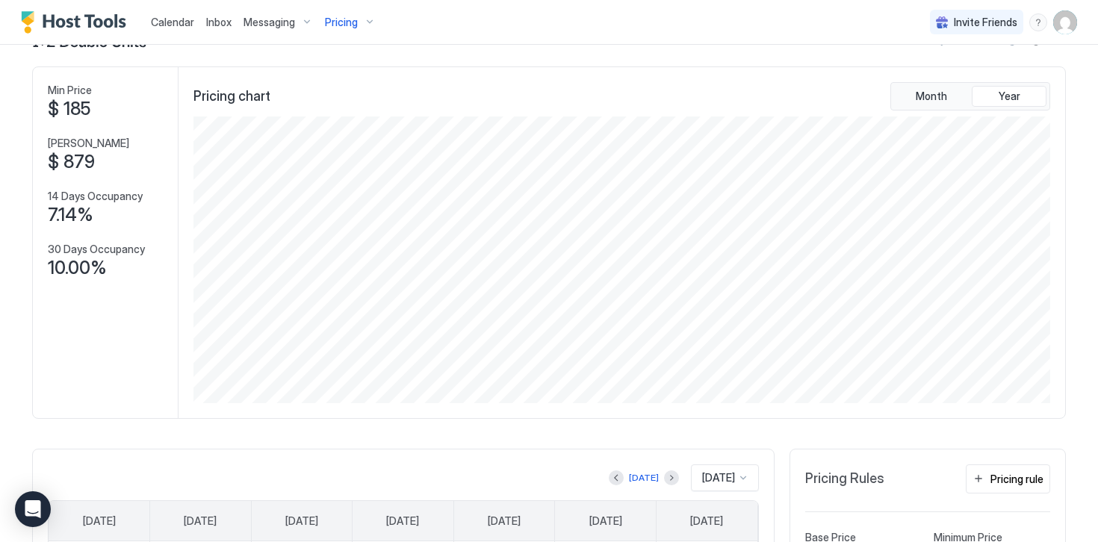
scroll to position [50, 0]
click at [342, 30] on div "Pricing" at bounding box center [350, 22] width 63 height 25
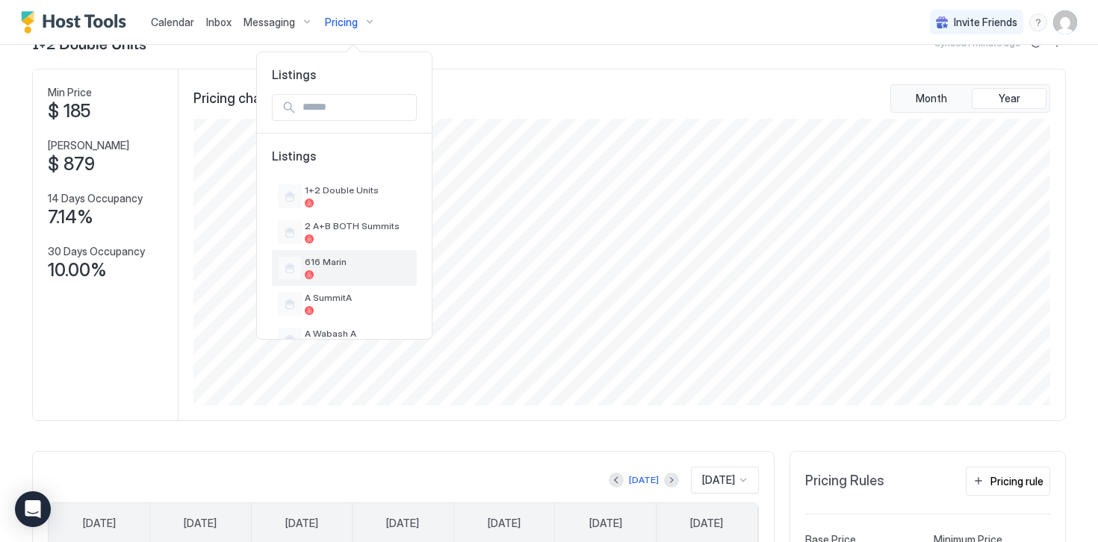
click at [347, 263] on span "616 Marin" at bounding box center [358, 261] width 106 height 11
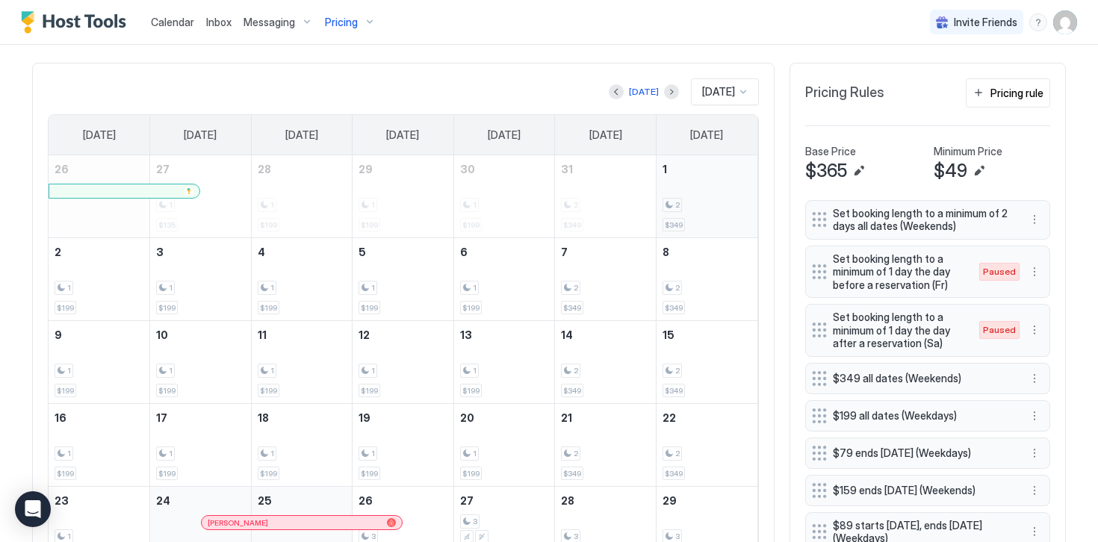
scroll to position [442, 0]
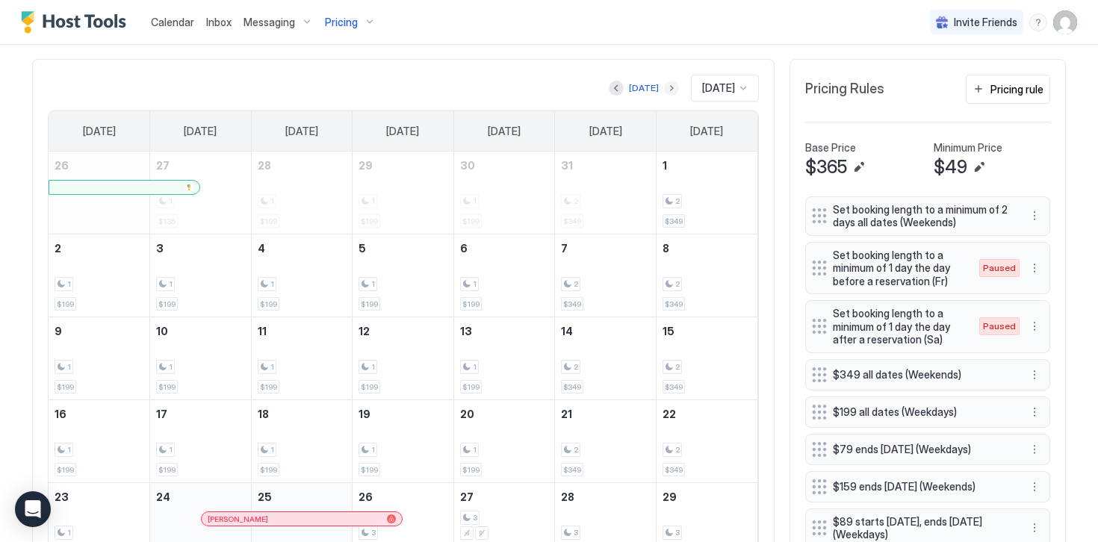
click at [664, 84] on button "Next month" at bounding box center [671, 88] width 15 height 15
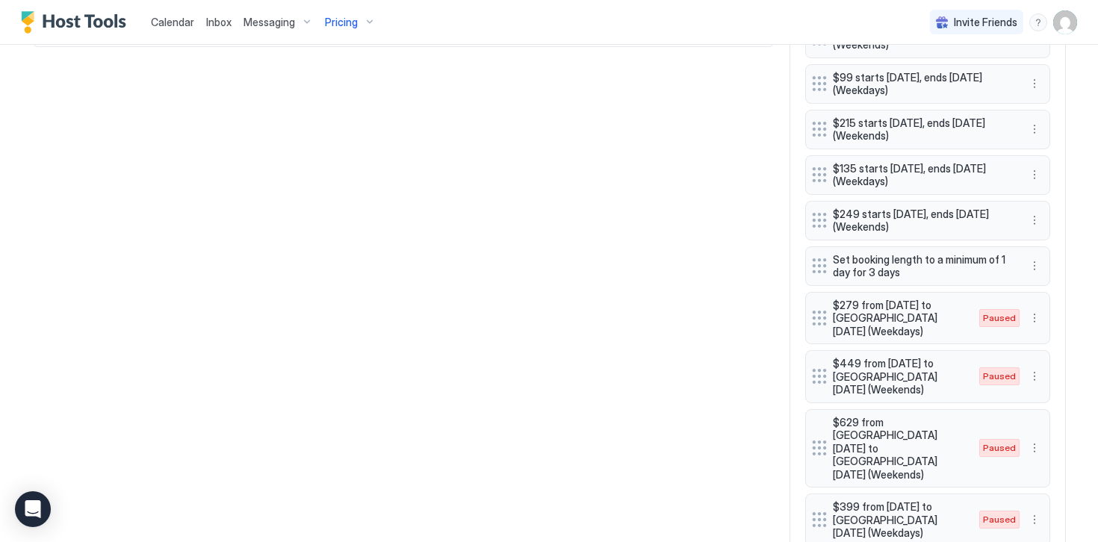
scroll to position [986, 0]
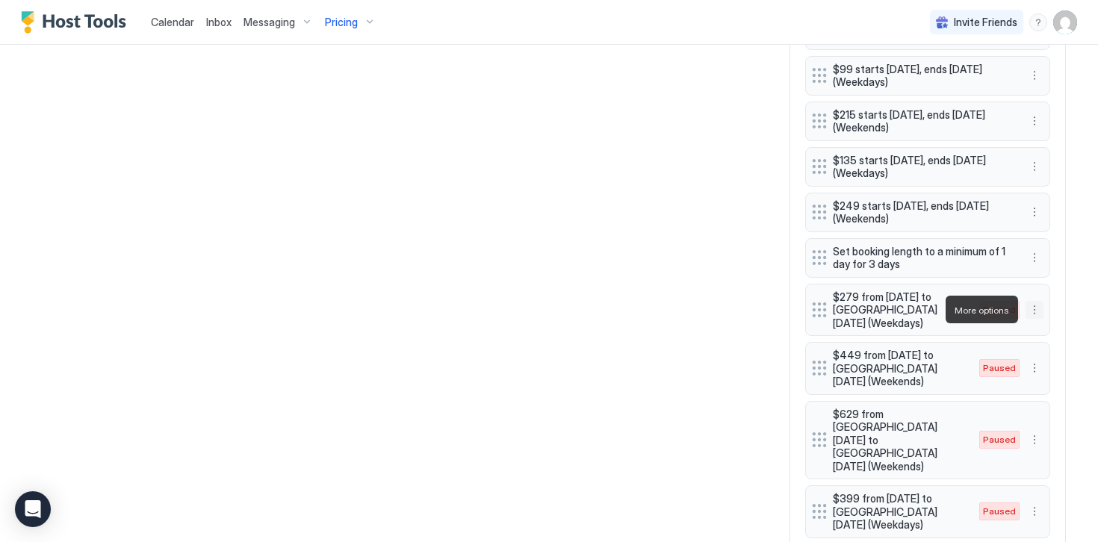
click at [1033, 308] on button "More options" at bounding box center [1034, 310] width 18 height 18
click at [1077, 280] on div at bounding box center [549, 271] width 1098 height 542
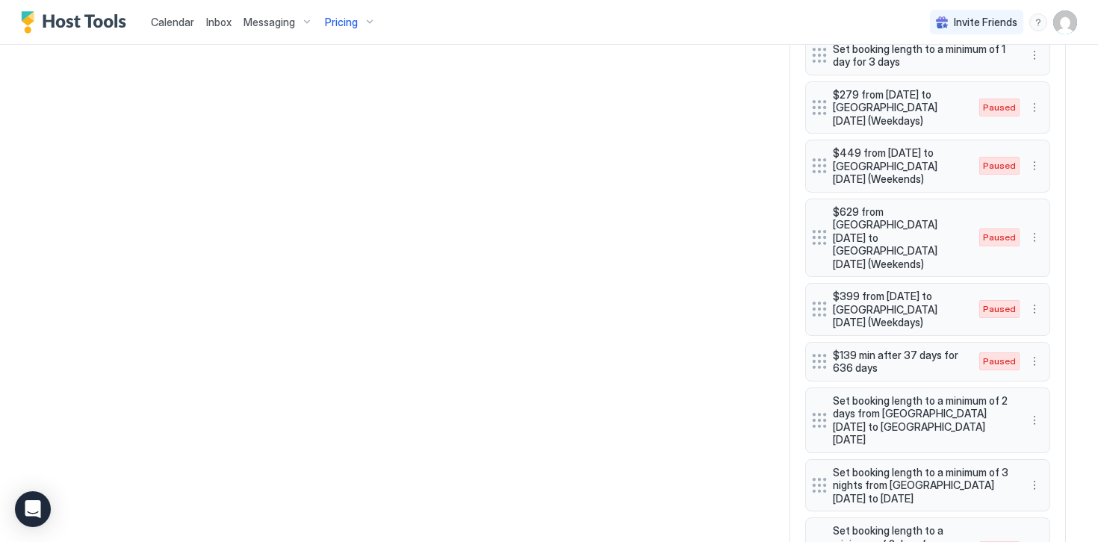
scroll to position [1204, 0]
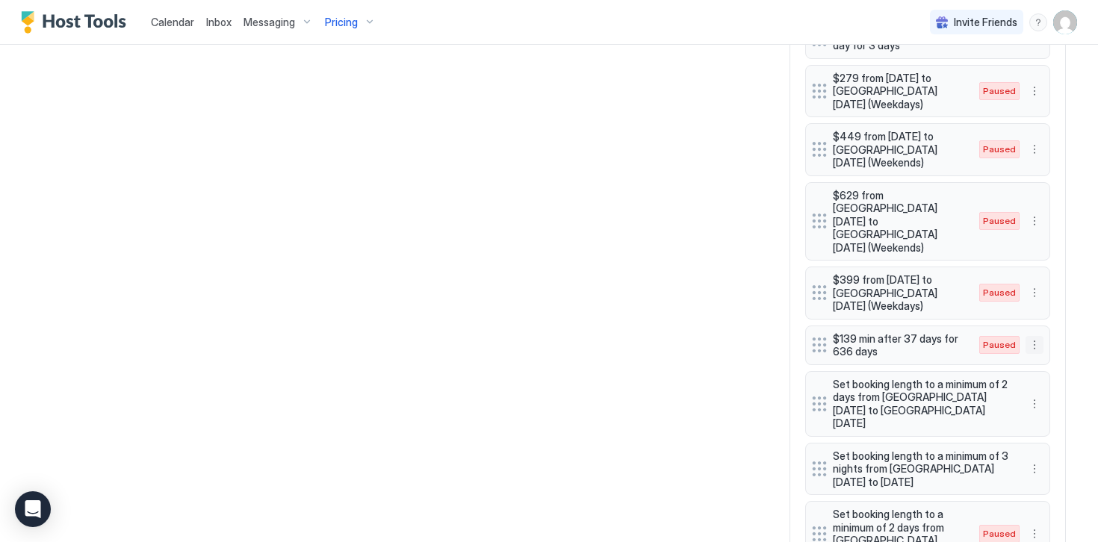
click at [1036, 336] on button "More options" at bounding box center [1034, 345] width 18 height 18
click at [1043, 394] on div "Delete" at bounding box center [1054, 388] width 57 height 24
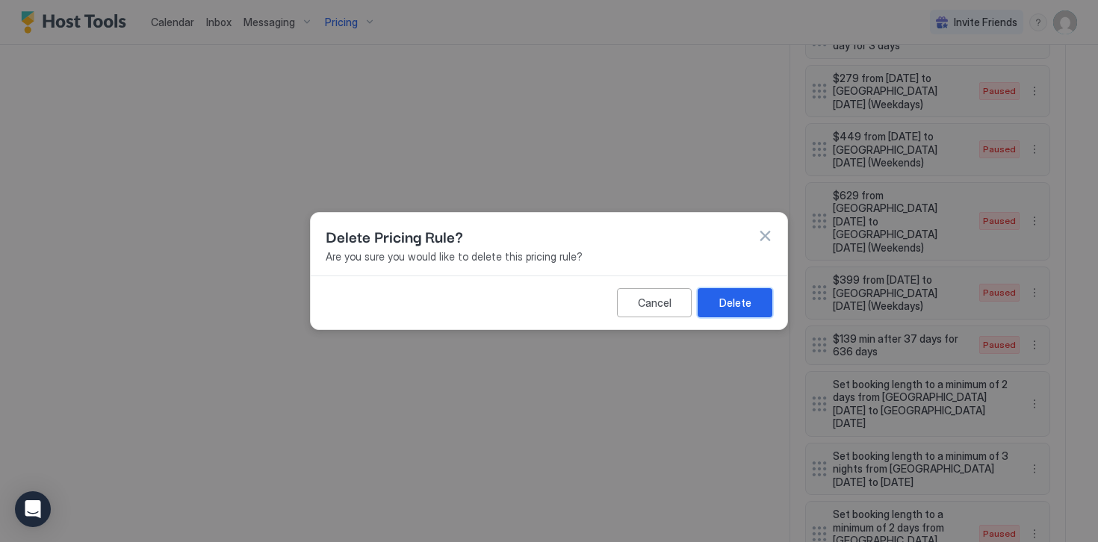
click at [725, 304] on div "Delete" at bounding box center [735, 303] width 32 height 16
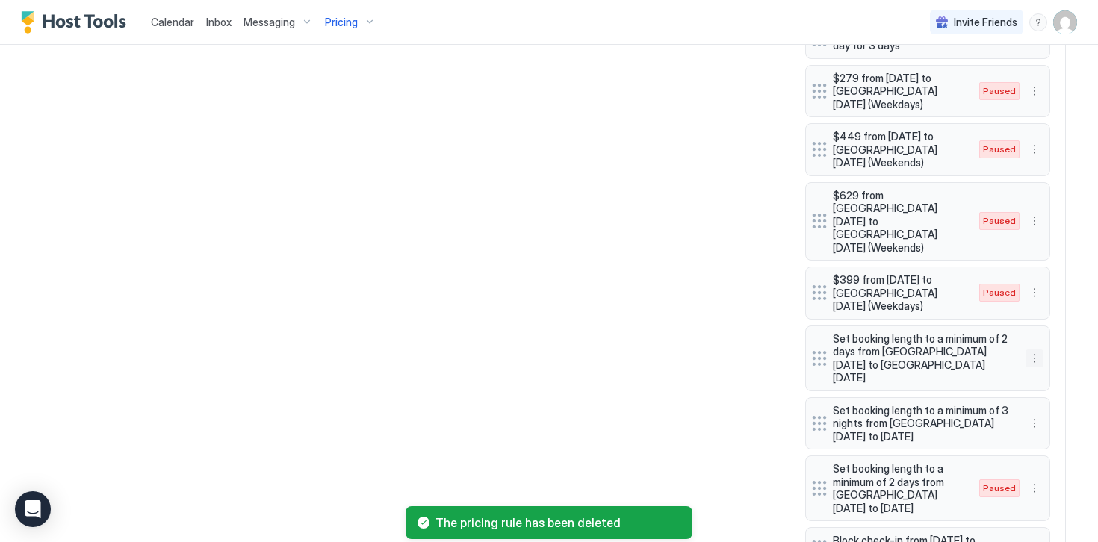
click at [1036, 349] on button "More options" at bounding box center [1034, 358] width 18 height 18
click at [1055, 393] on span "Delete" at bounding box center [1062, 393] width 28 height 11
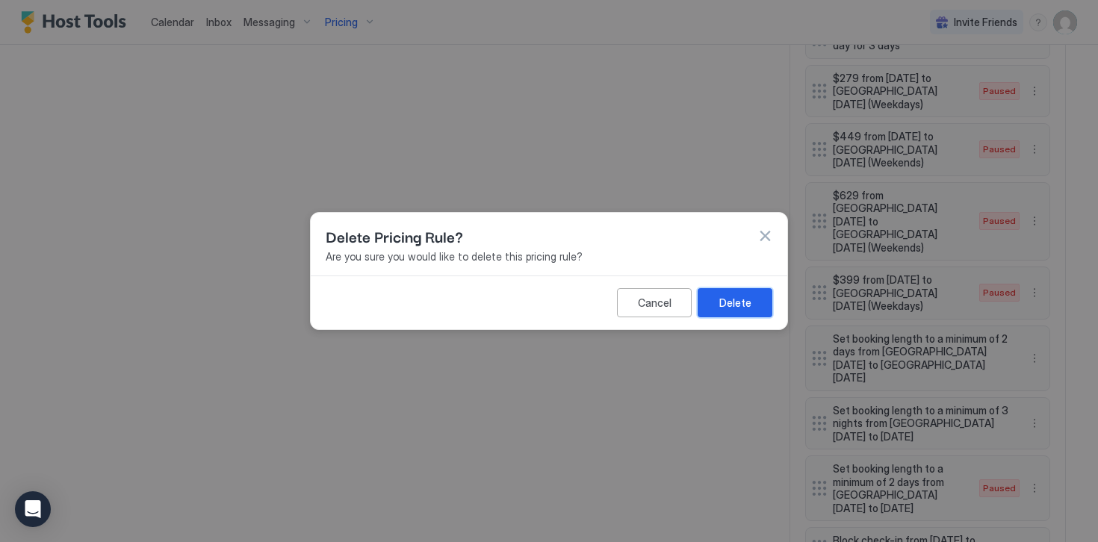
click at [720, 302] on div "Delete" at bounding box center [735, 303] width 32 height 16
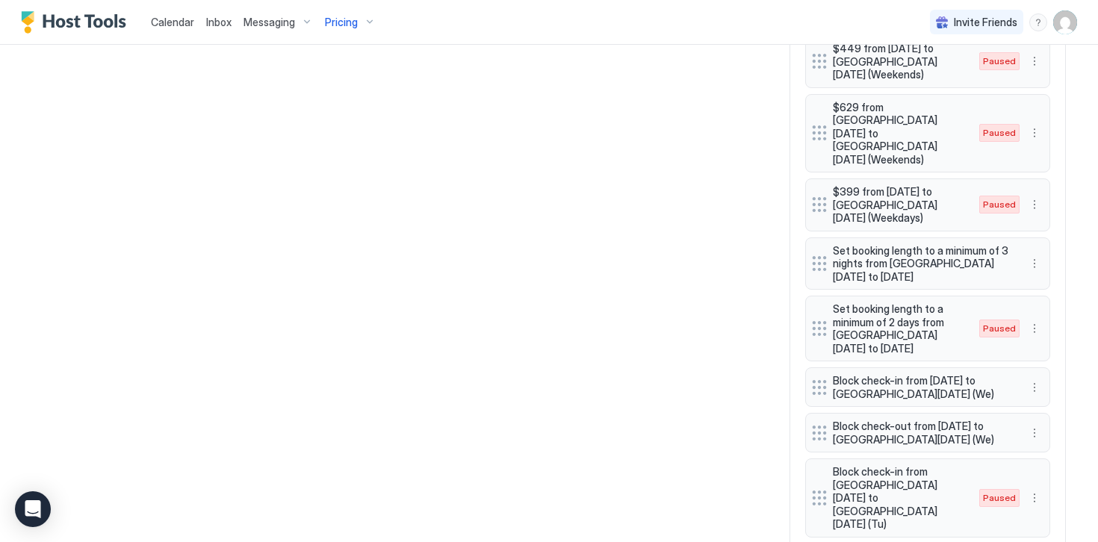
scroll to position [1295, 0]
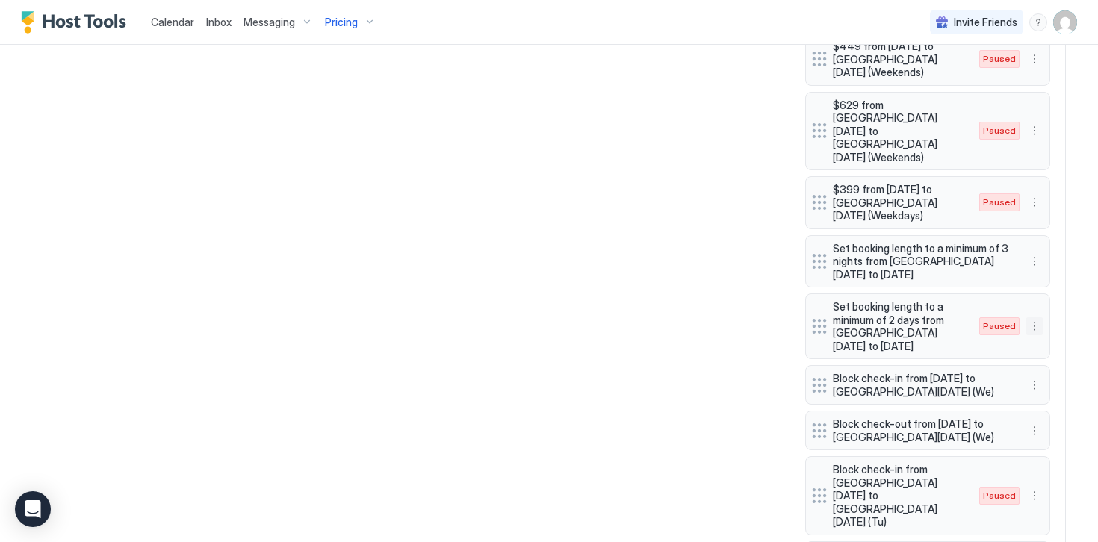
click at [1034, 317] on button "More options" at bounding box center [1034, 326] width 18 height 18
click at [1048, 372] on span "Delete" at bounding box center [1062, 369] width 28 height 11
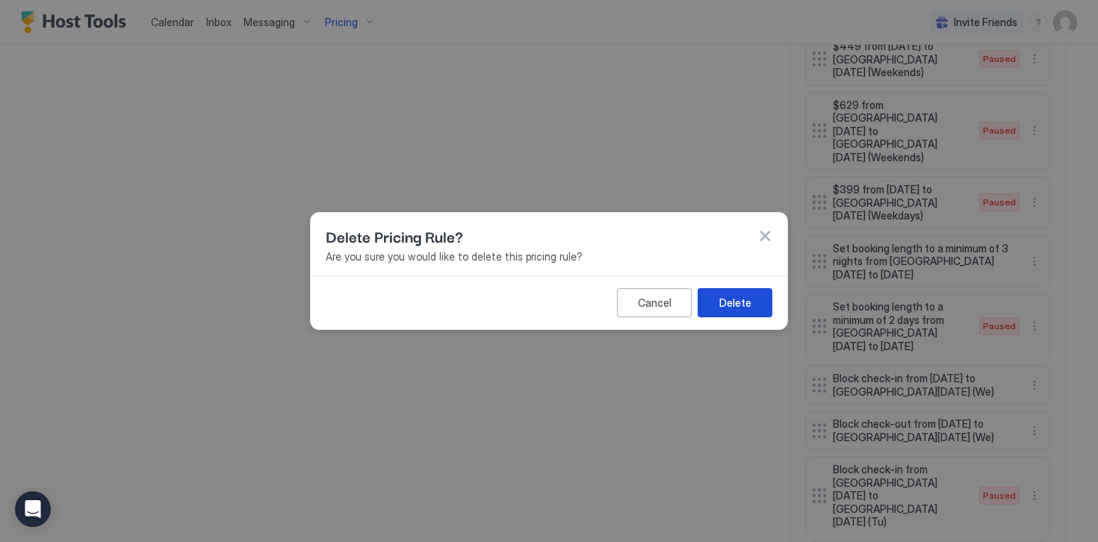
click at [732, 296] on div "Delete" at bounding box center [735, 303] width 32 height 16
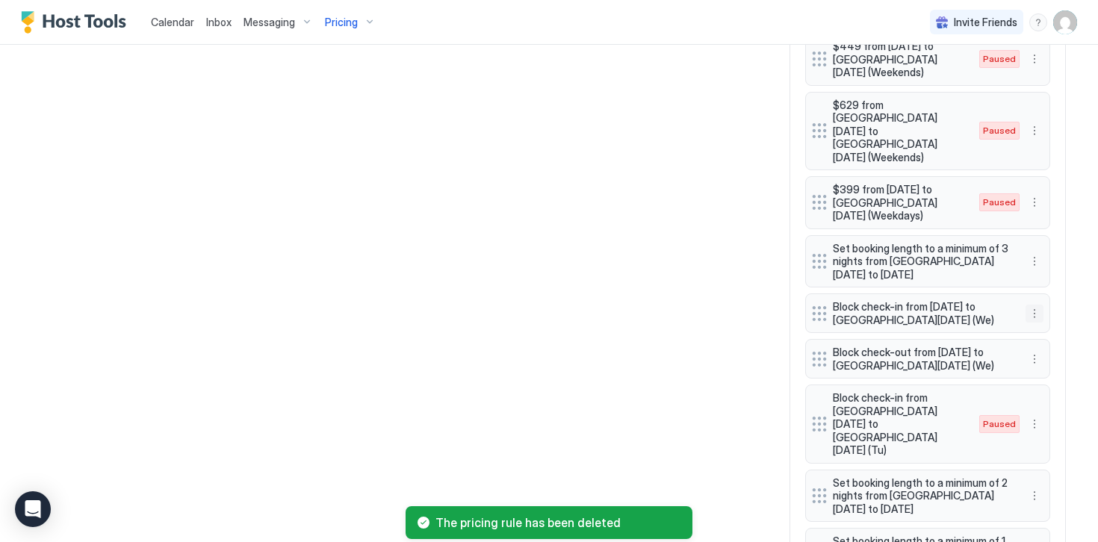
click at [1032, 305] on button "More options" at bounding box center [1034, 314] width 18 height 18
click at [1048, 355] on span "Delete" at bounding box center [1062, 355] width 28 height 11
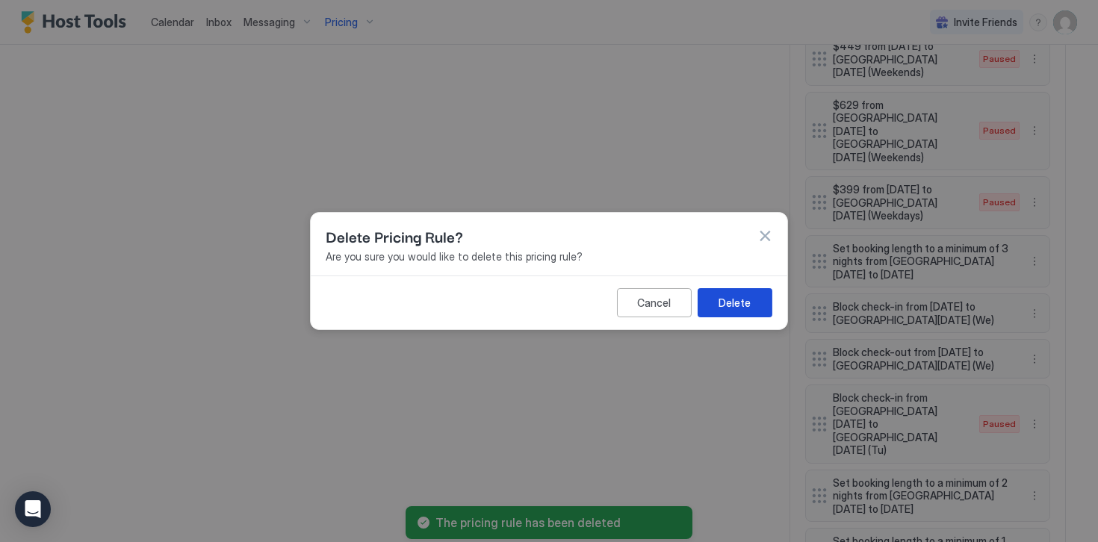
click at [732, 303] on div "Delete" at bounding box center [734, 303] width 32 height 16
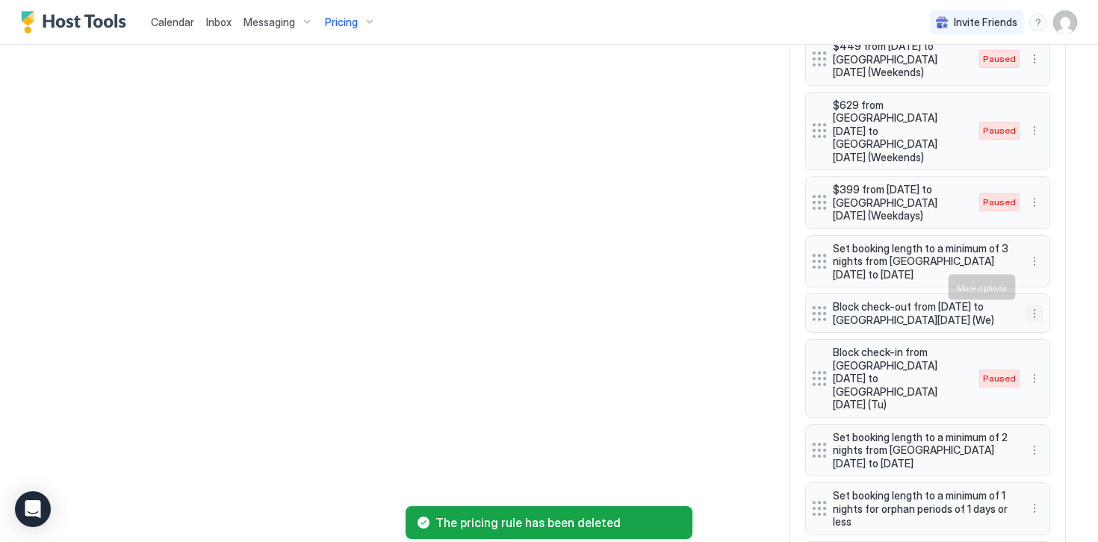
click at [1034, 305] on button "More options" at bounding box center [1034, 314] width 18 height 18
click at [1045, 358] on div "Delete" at bounding box center [1054, 355] width 44 height 11
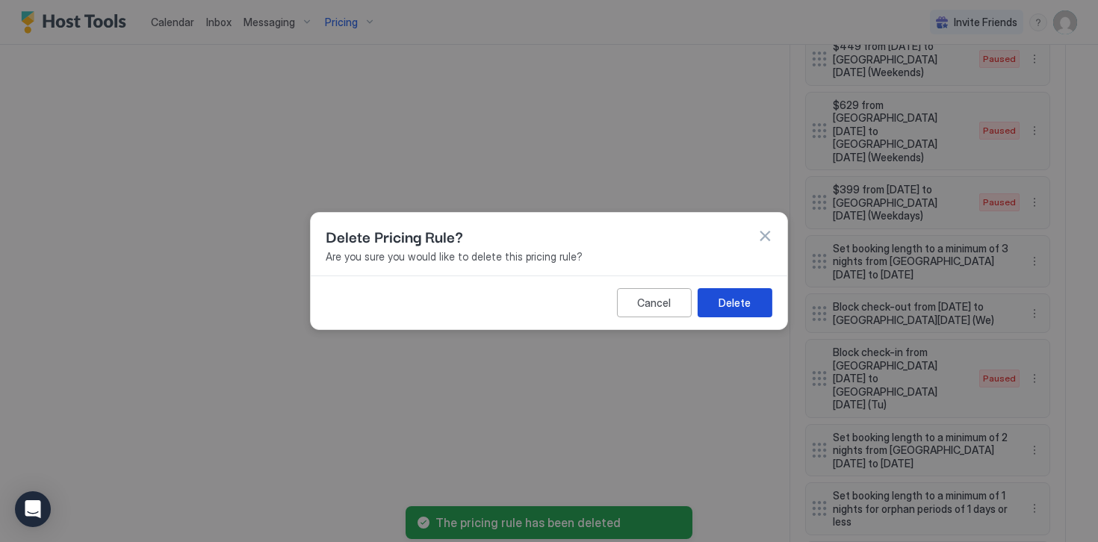
click at [739, 311] on button "Delete" at bounding box center [734, 302] width 75 height 29
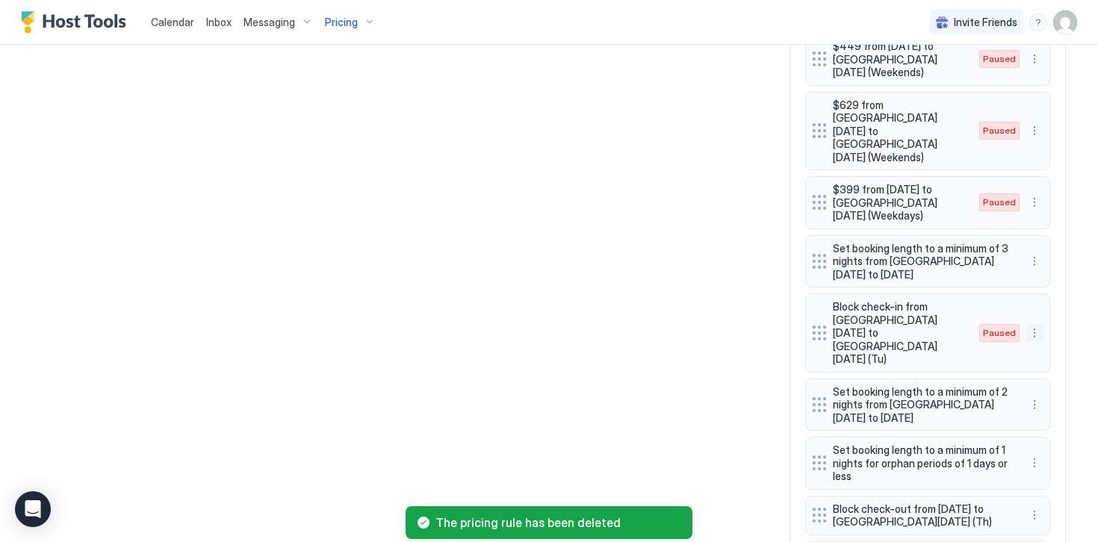
click at [1039, 324] on button "More options" at bounding box center [1034, 333] width 18 height 18
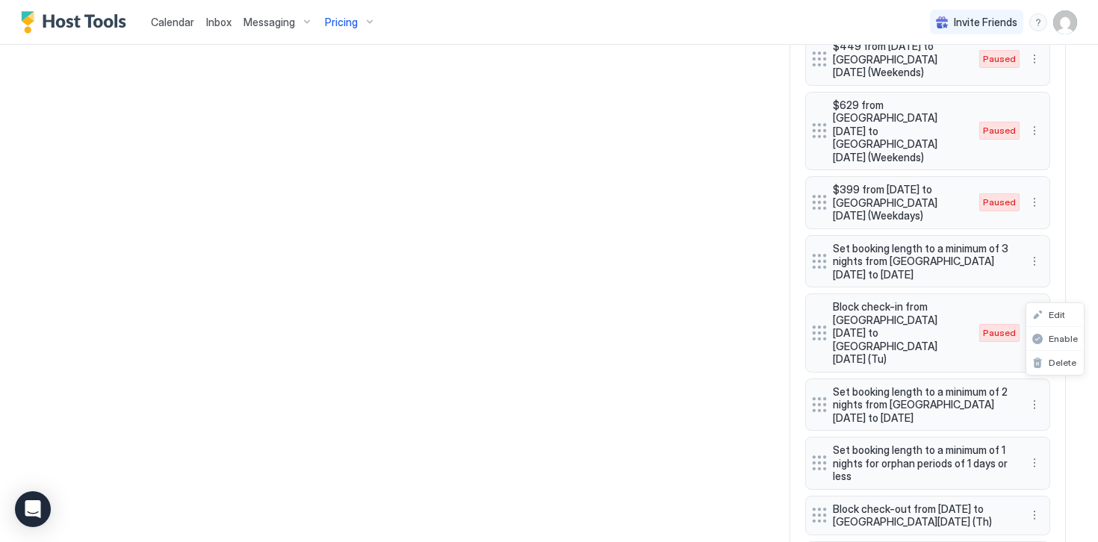
click at [1064, 279] on div at bounding box center [549, 271] width 1098 height 542
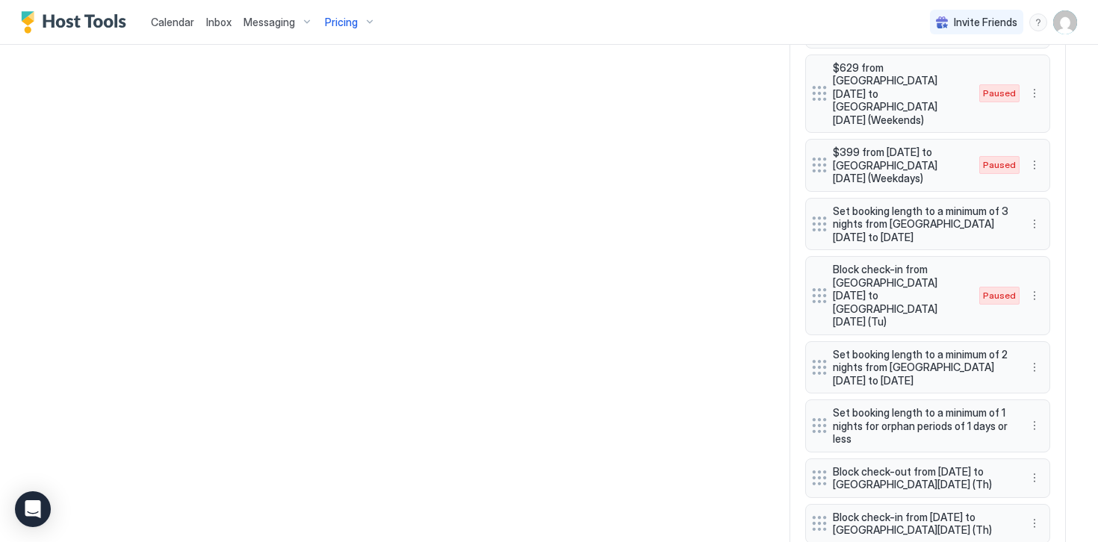
scroll to position [1338, 0]
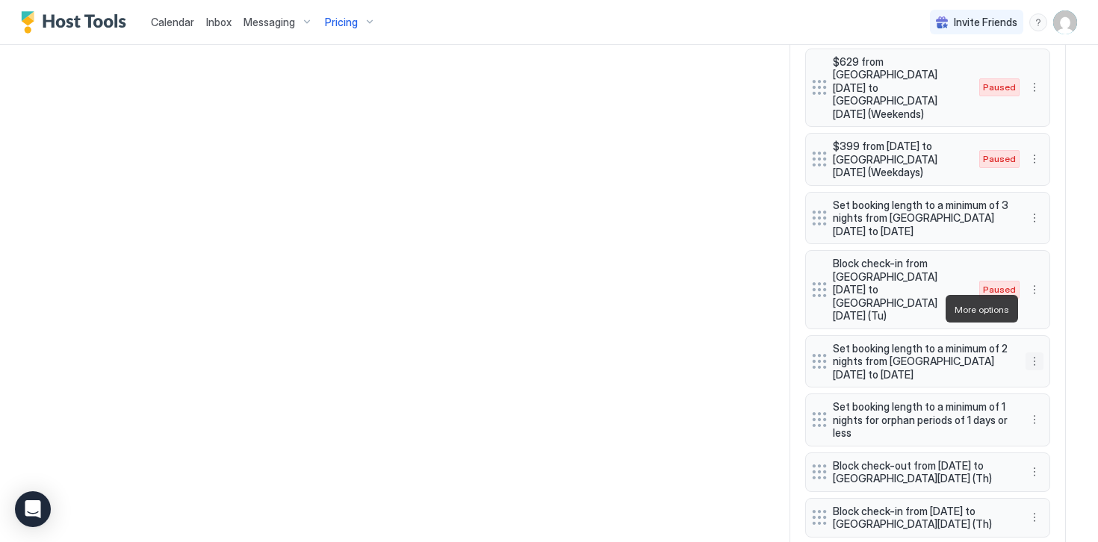
click at [1033, 352] on button "More options" at bounding box center [1034, 361] width 18 height 18
click at [1054, 376] on span "Delete" at bounding box center [1062, 377] width 28 height 11
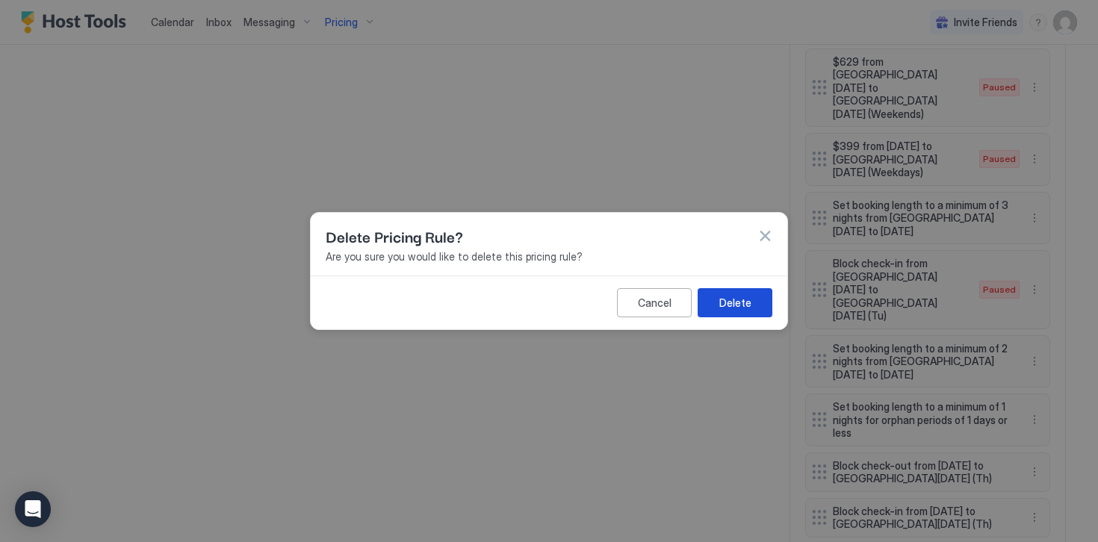
click at [756, 306] on button "Delete" at bounding box center [734, 302] width 75 height 29
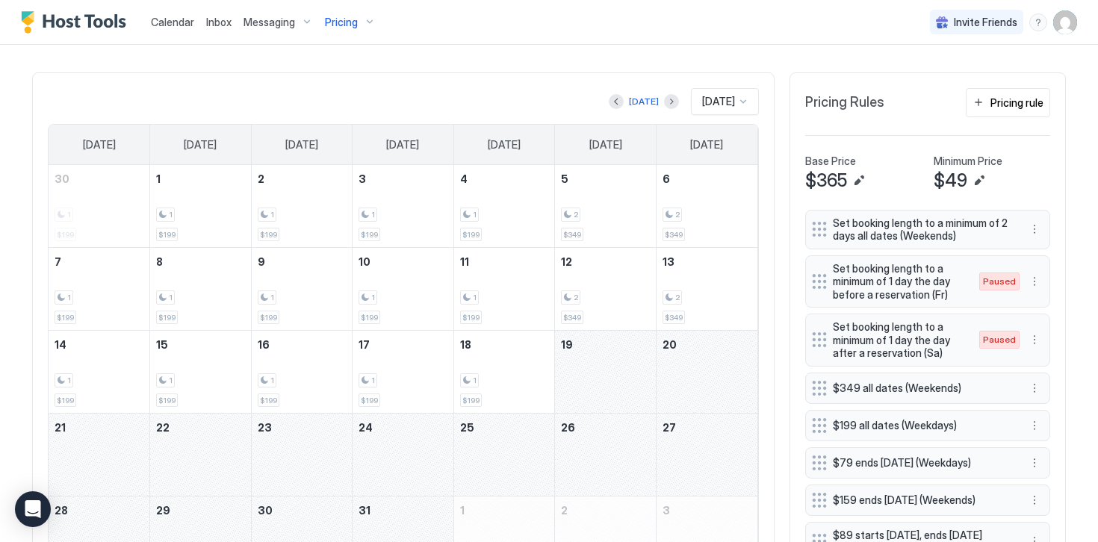
scroll to position [425, 0]
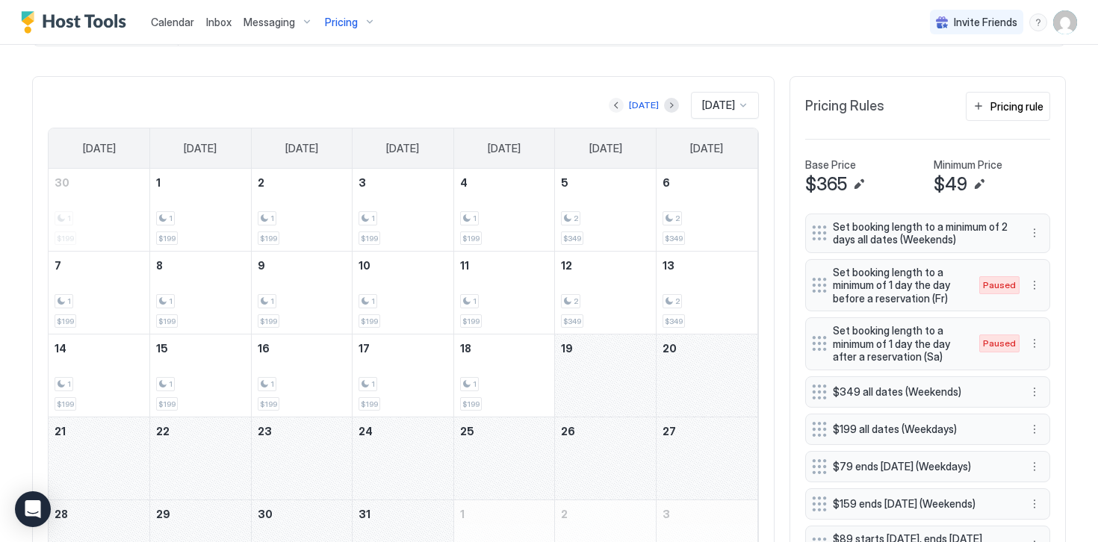
click at [609, 108] on button "Previous month" at bounding box center [616, 105] width 15 height 15
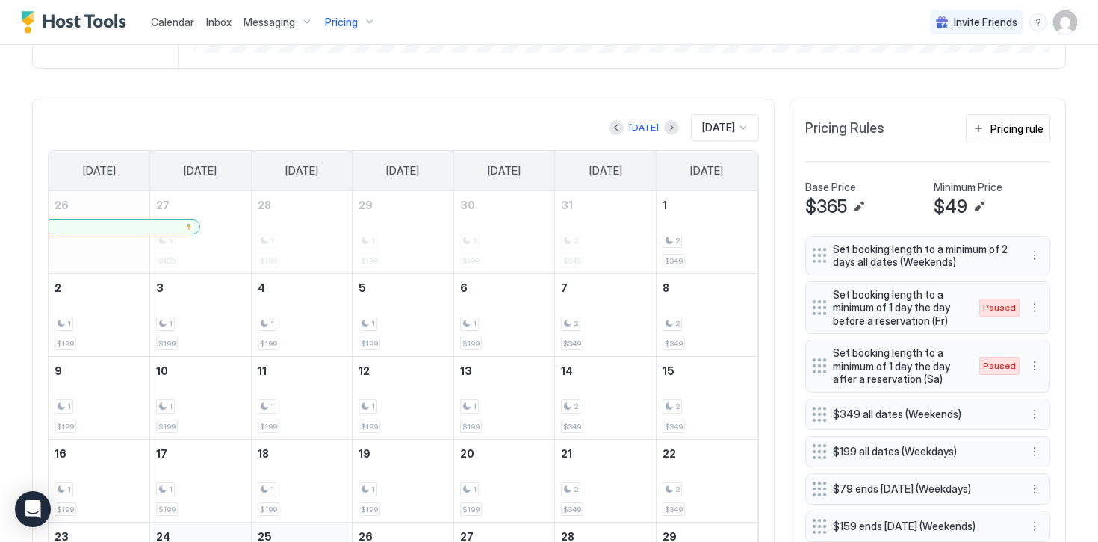
scroll to position [474, 0]
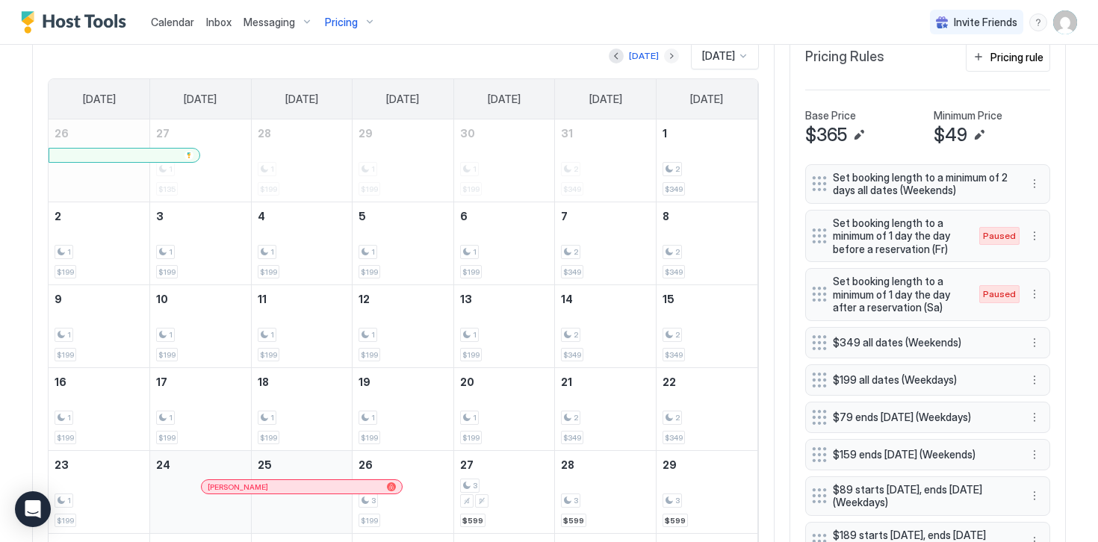
click at [664, 57] on button "Next month" at bounding box center [671, 56] width 15 height 15
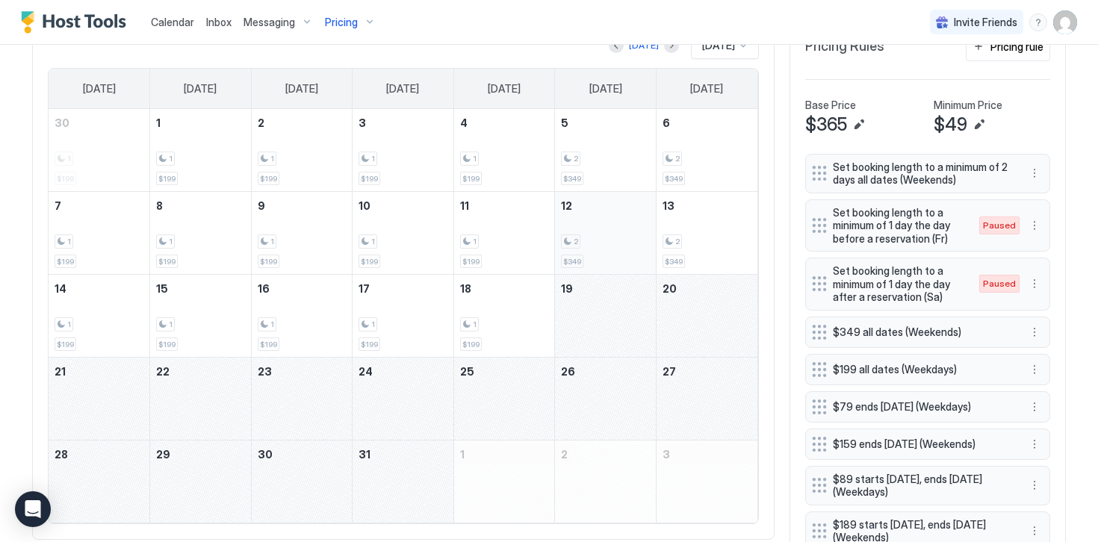
scroll to position [482, 0]
click at [1003, 52] on div "Pricing rule" at bounding box center [1016, 49] width 53 height 16
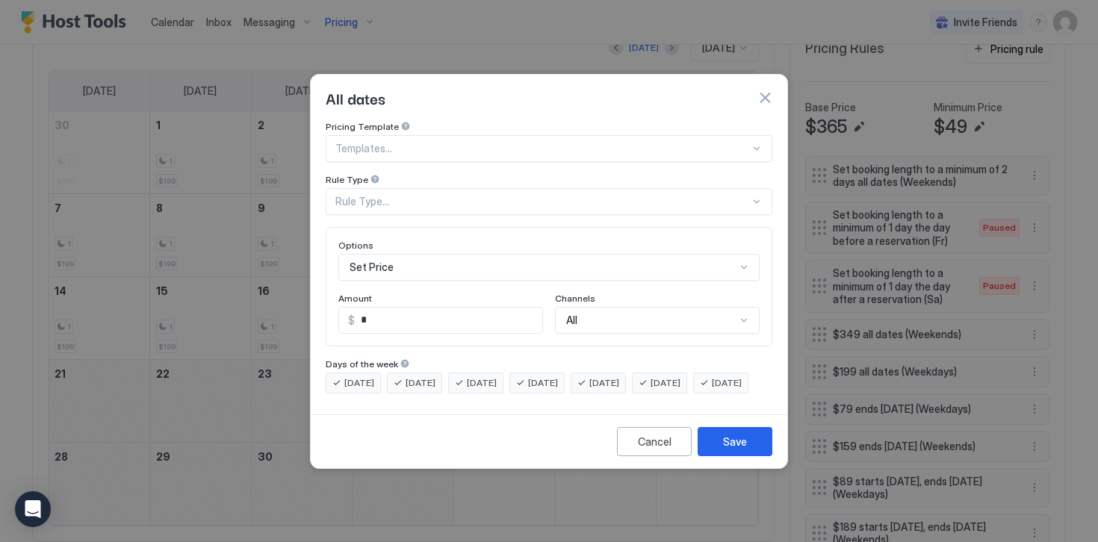
click at [365, 195] on div "Rule Type..." at bounding box center [542, 201] width 414 height 13
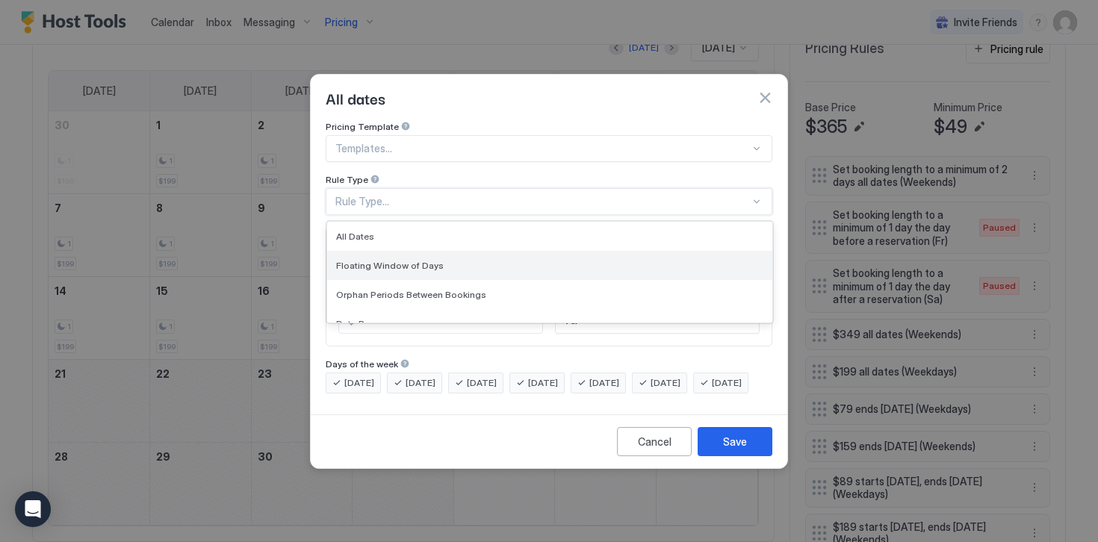
click at [376, 260] on span "Floating Window of Days" at bounding box center [390, 265] width 108 height 11
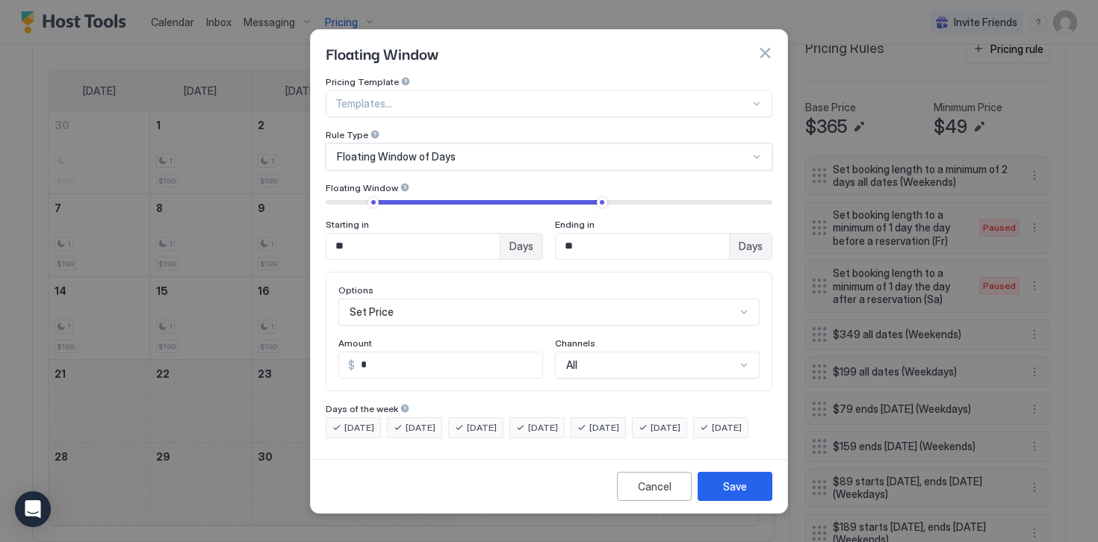
click at [350, 150] on span "Floating Window of Days" at bounding box center [396, 156] width 119 height 13
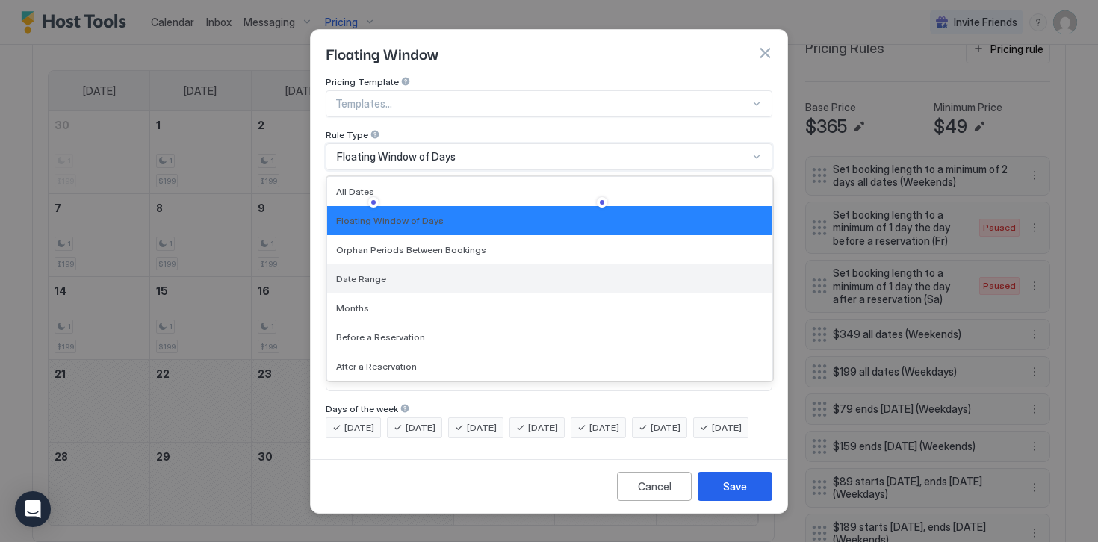
click at [362, 273] on span "Date Range" at bounding box center [361, 278] width 50 height 11
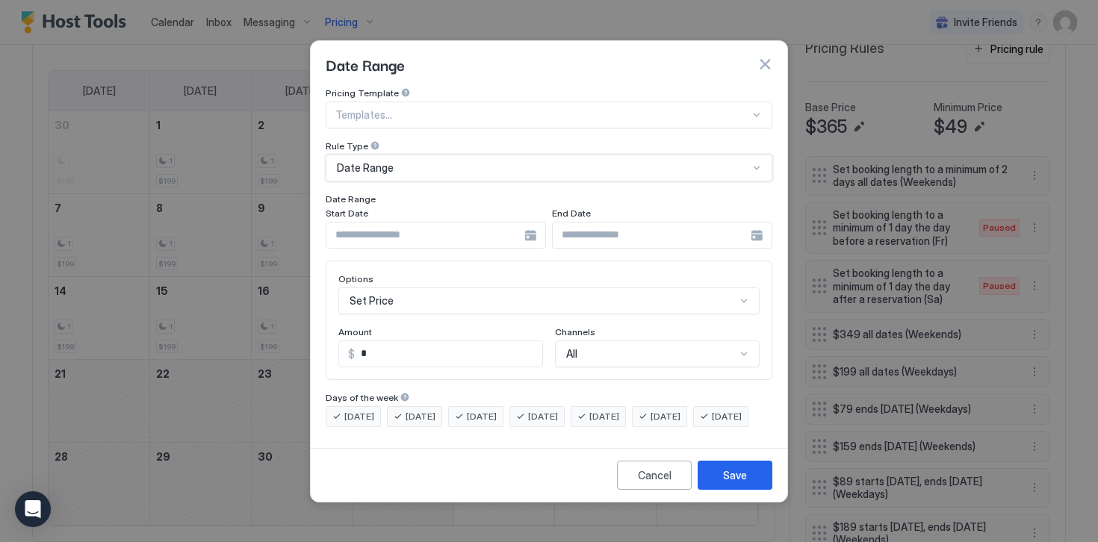
click at [372, 223] on input "Input Field" at bounding box center [425, 235] width 198 height 25
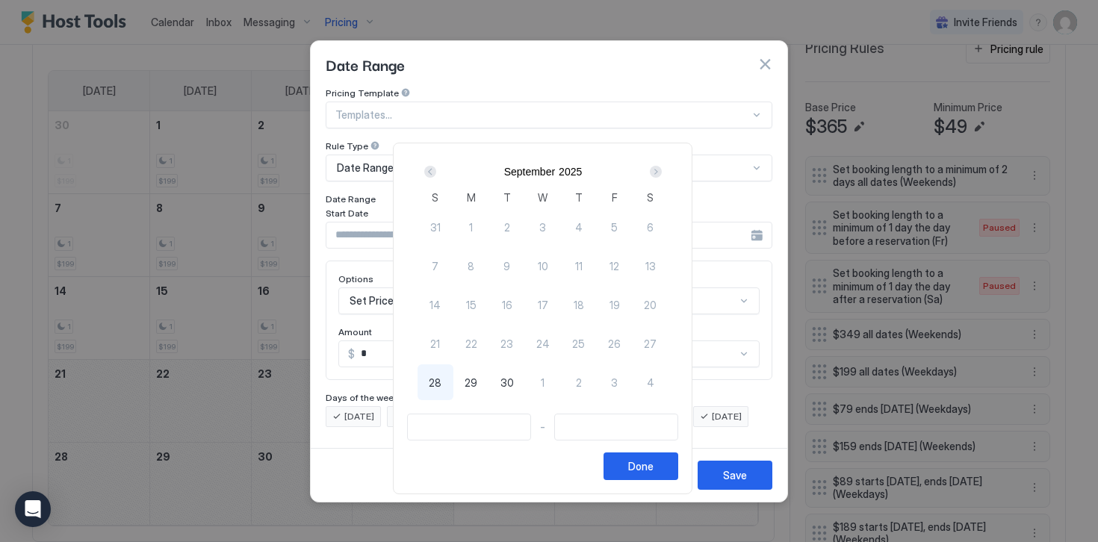
click at [657, 167] on div "Next" at bounding box center [656, 172] width 12 height 12
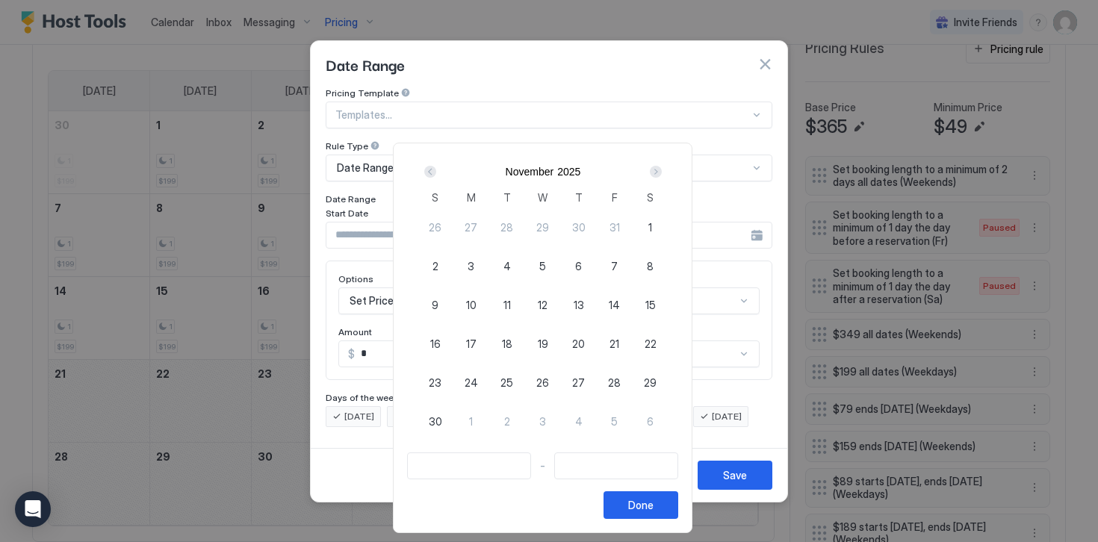
click at [658, 168] on div "Next" at bounding box center [656, 172] width 12 height 12
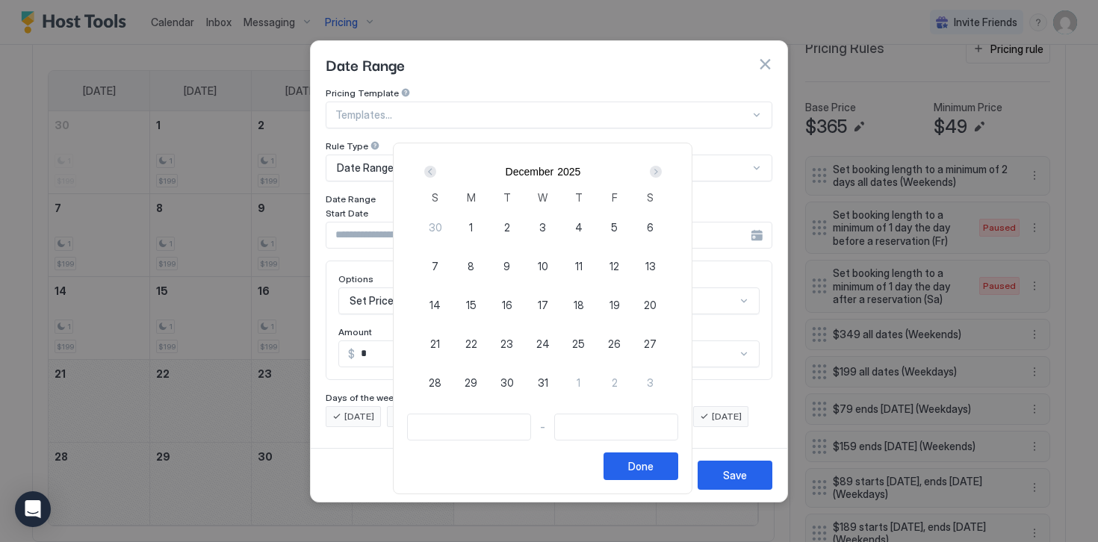
click at [544, 343] on span "24" at bounding box center [542, 344] width 13 height 16
type input "**********"
click at [581, 346] on span "25" at bounding box center [578, 344] width 13 height 16
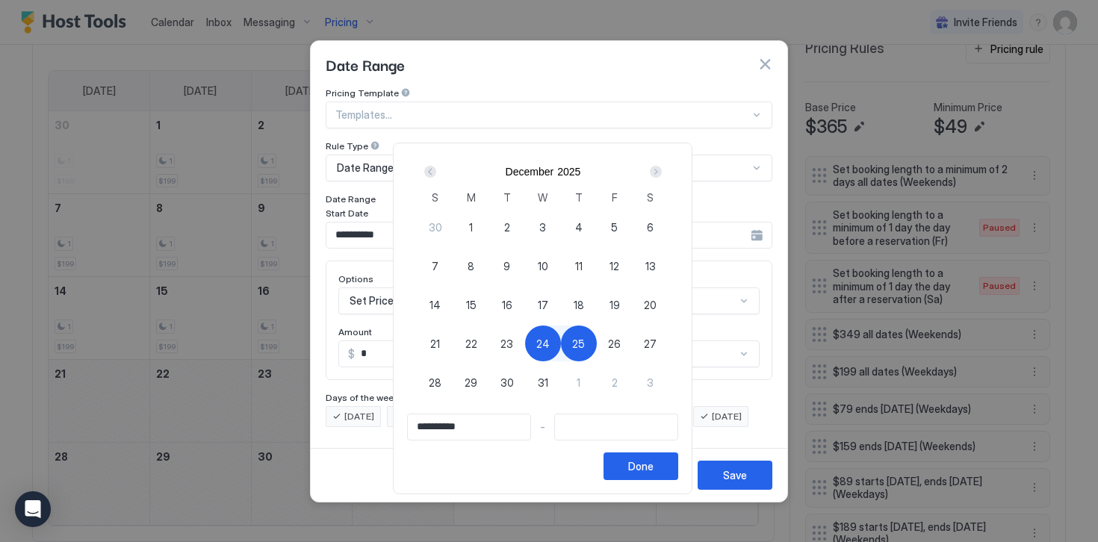
type input "**********"
click at [650, 473] on div "Done" at bounding box center [640, 466] width 25 height 16
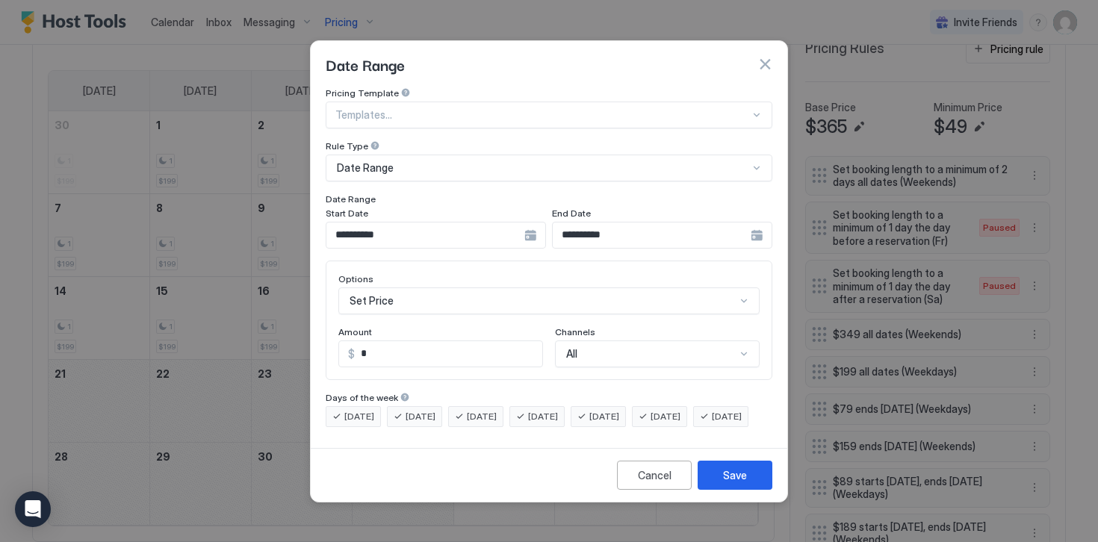
click at [367, 293] on div "Set Price" at bounding box center [548, 300] width 421 height 27
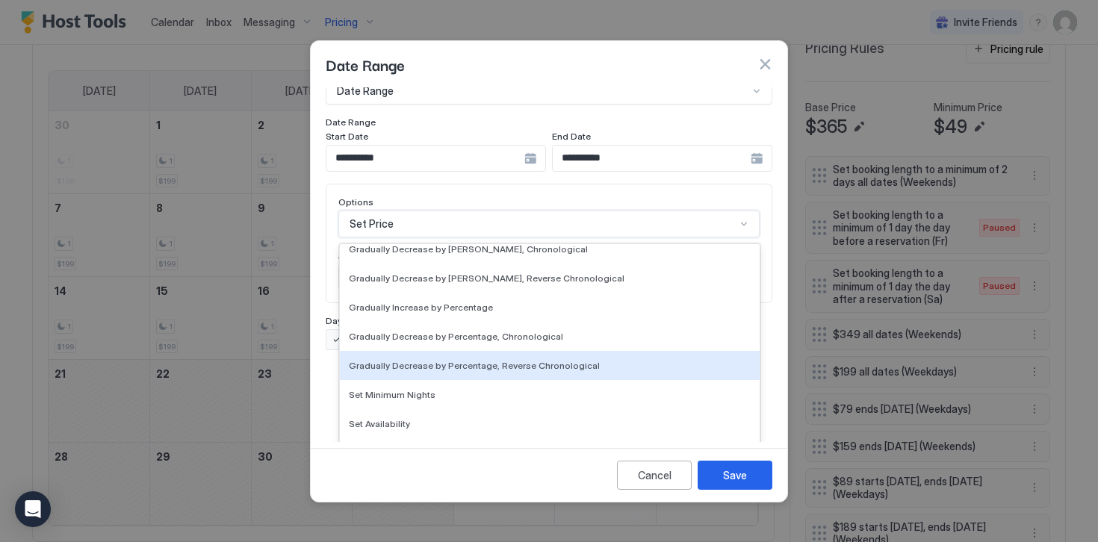
scroll to position [271, 0]
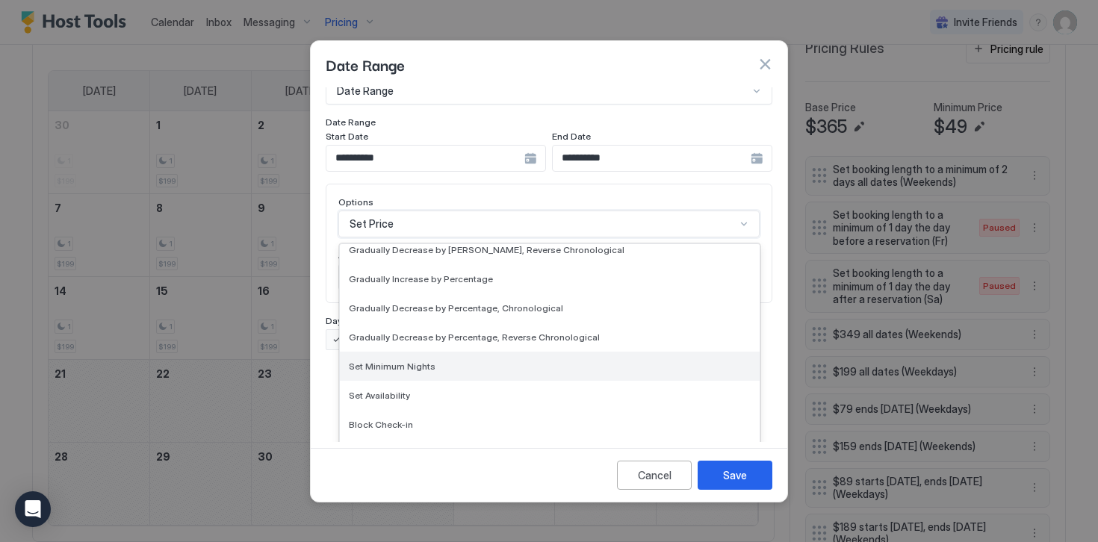
click at [373, 361] on span "Set Minimum Nights" at bounding box center [392, 366] width 87 height 11
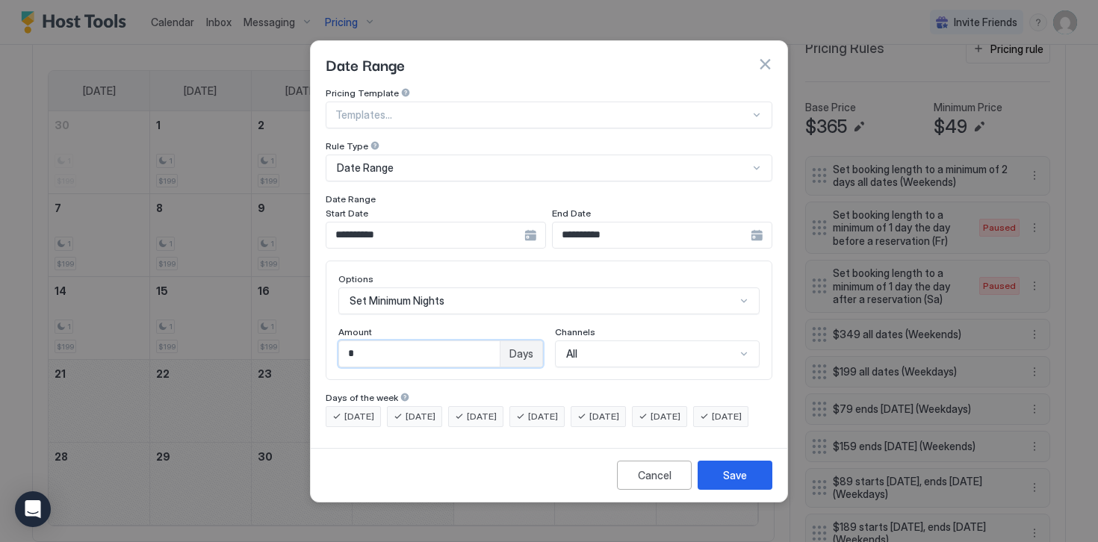
click at [364, 341] on input "*" at bounding box center [419, 353] width 161 height 25
type input "*"
click at [747, 483] on button "Save" at bounding box center [734, 475] width 75 height 29
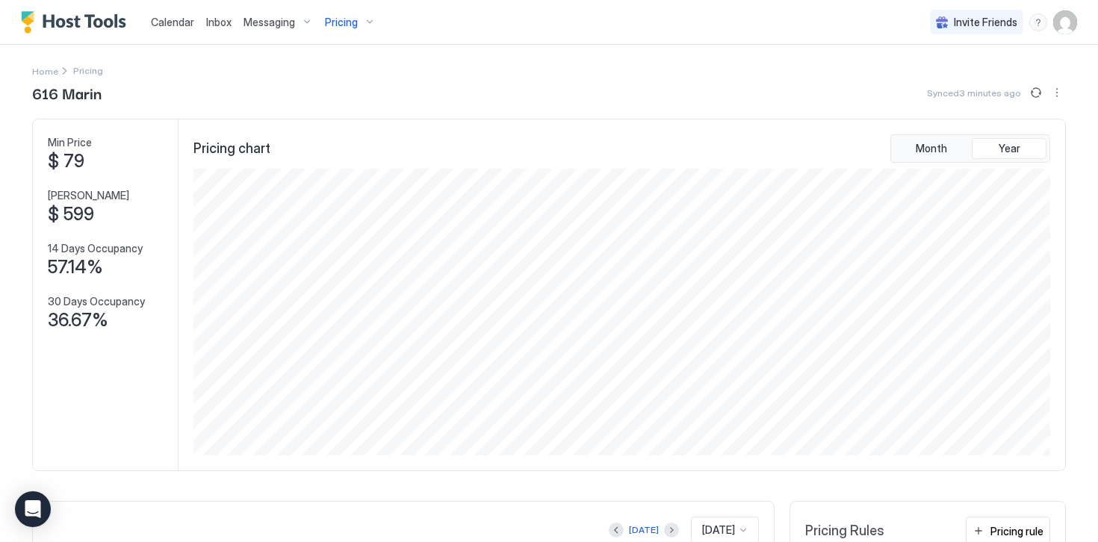
click at [352, 16] on span "Pricing" at bounding box center [341, 22] width 33 height 13
click at [341, 196] on div "1+2 Double Units" at bounding box center [358, 195] width 106 height 23
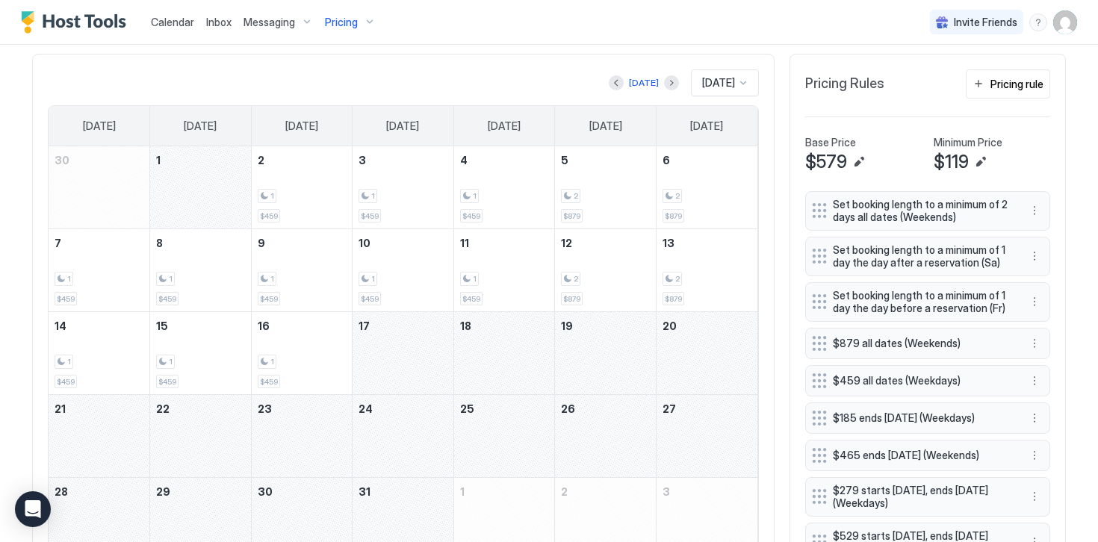
scroll to position [451, 0]
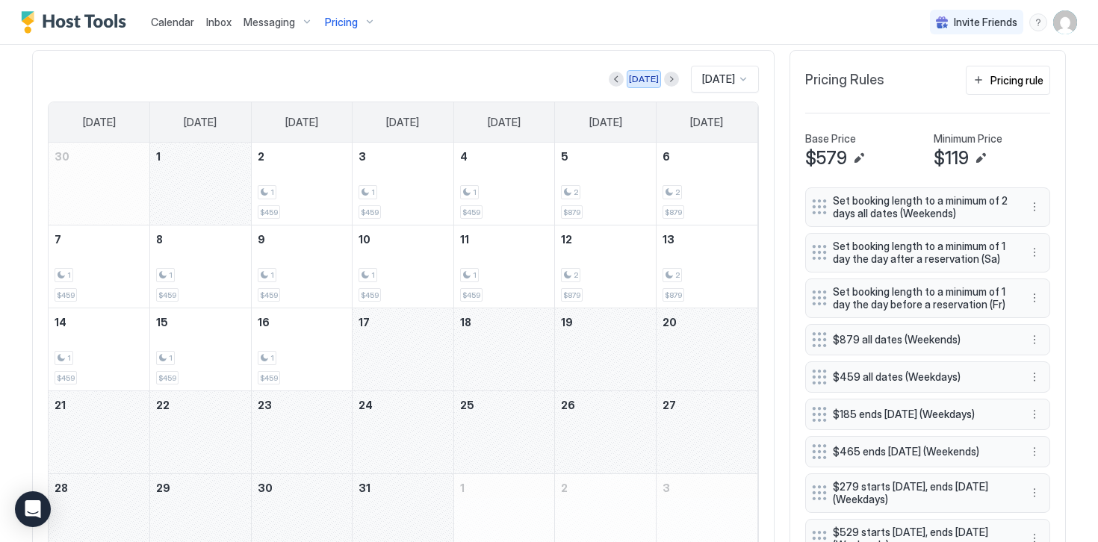
click at [636, 81] on div "[DATE]" at bounding box center [644, 78] width 30 height 13
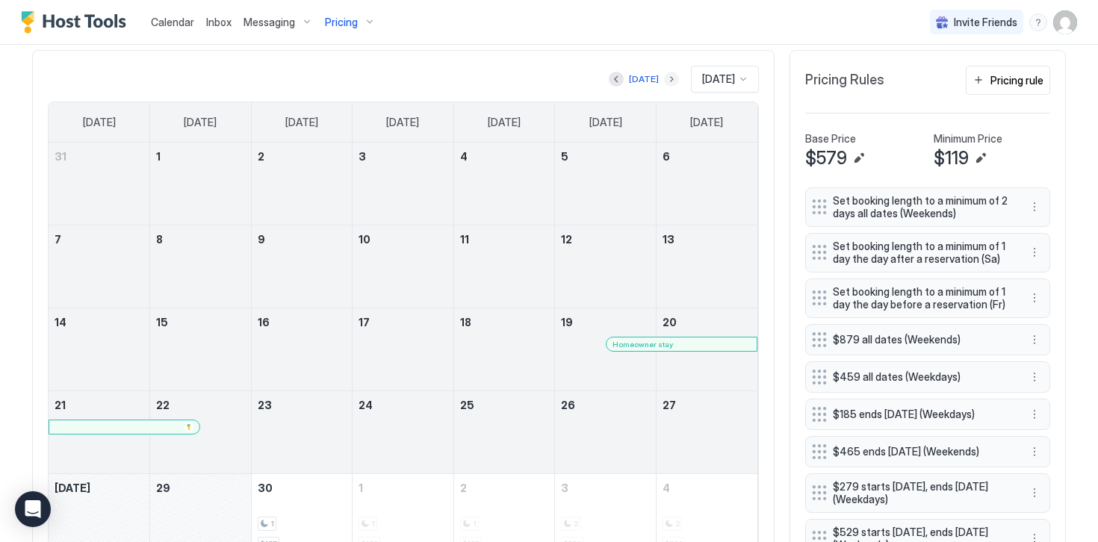
click at [664, 77] on button "Next month" at bounding box center [671, 79] width 15 height 15
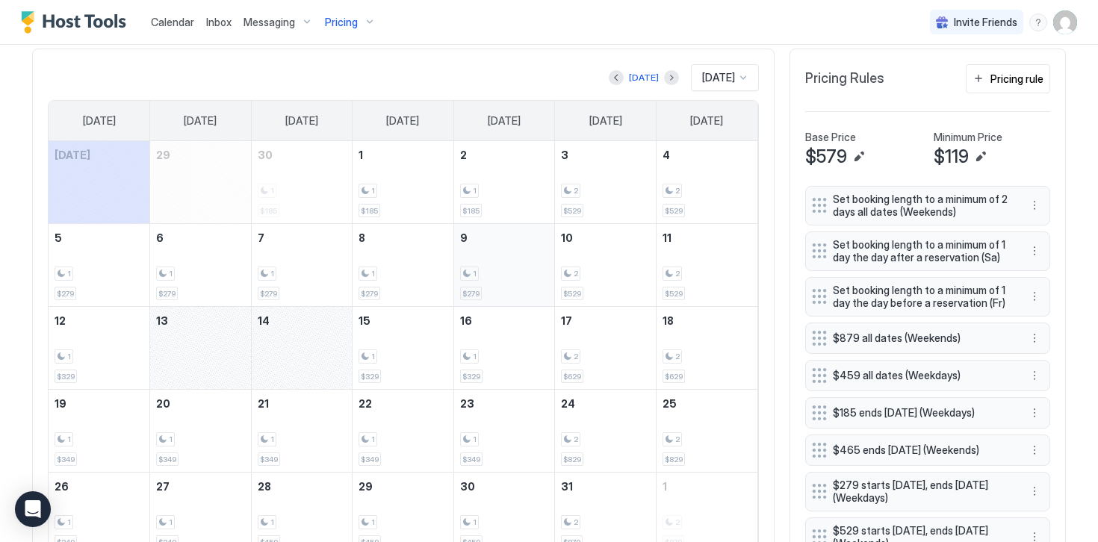
scroll to position [449, 0]
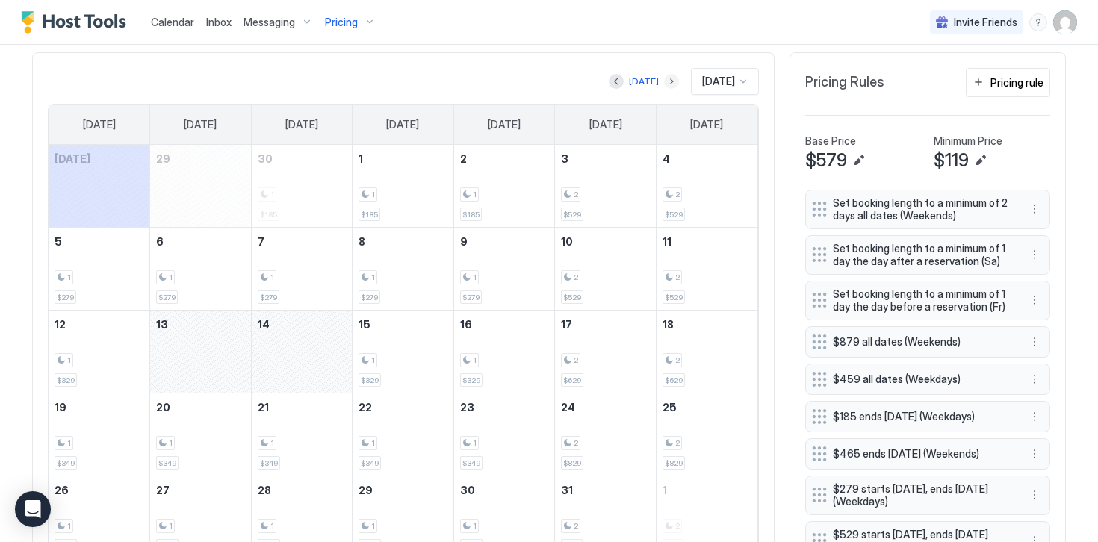
click at [664, 81] on button "Next month" at bounding box center [671, 81] width 15 height 15
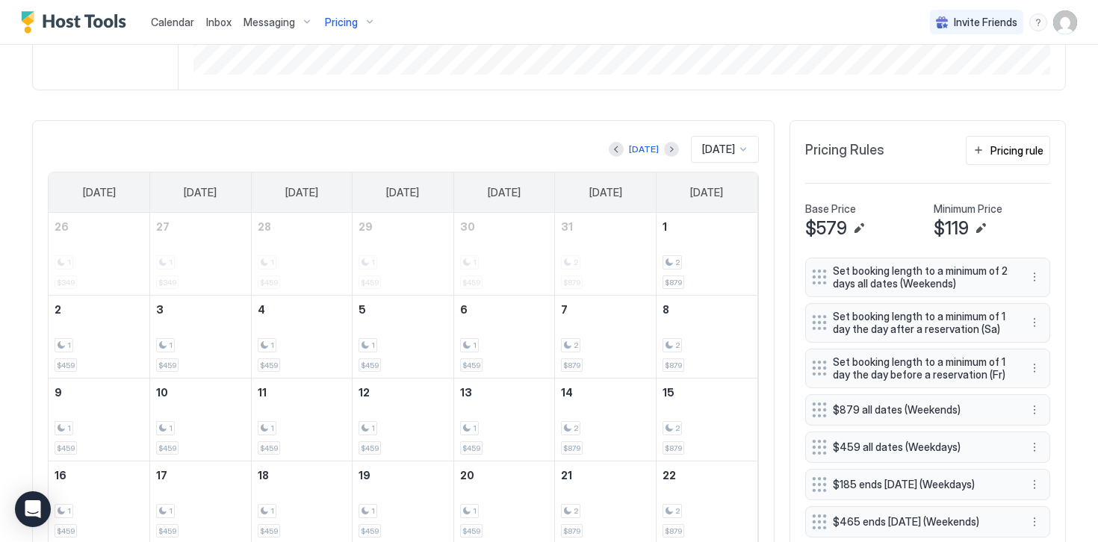
scroll to position [331, 0]
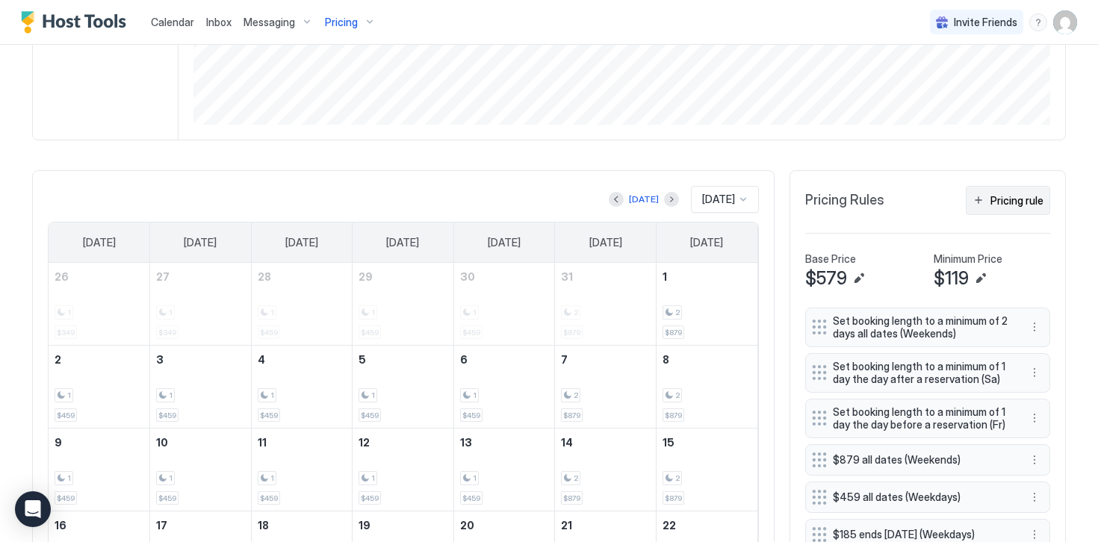
click at [994, 205] on div "Pricing rule" at bounding box center [1016, 201] width 53 height 16
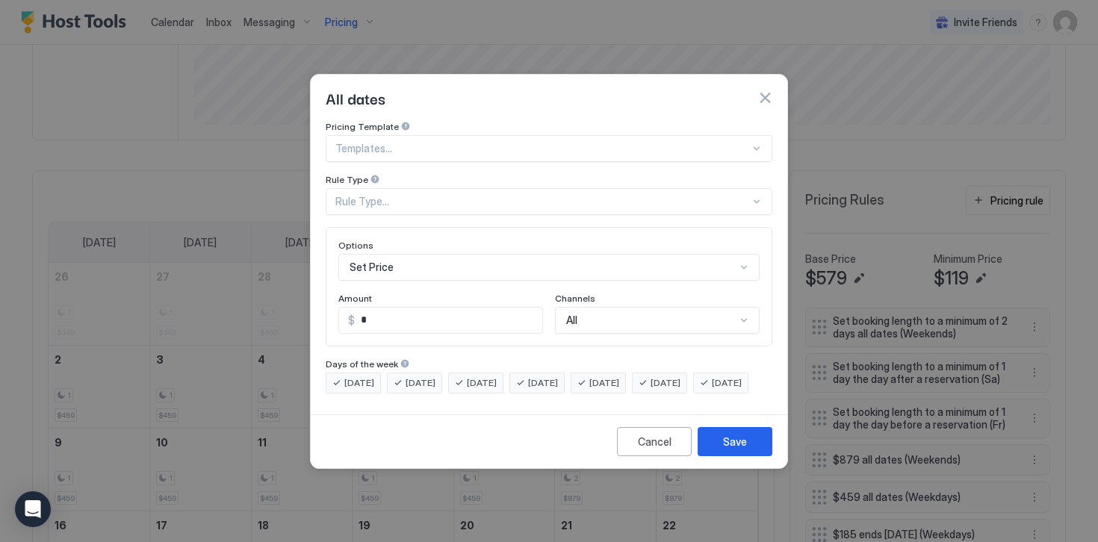
click at [351, 195] on div "Rule Type..." at bounding box center [542, 201] width 414 height 13
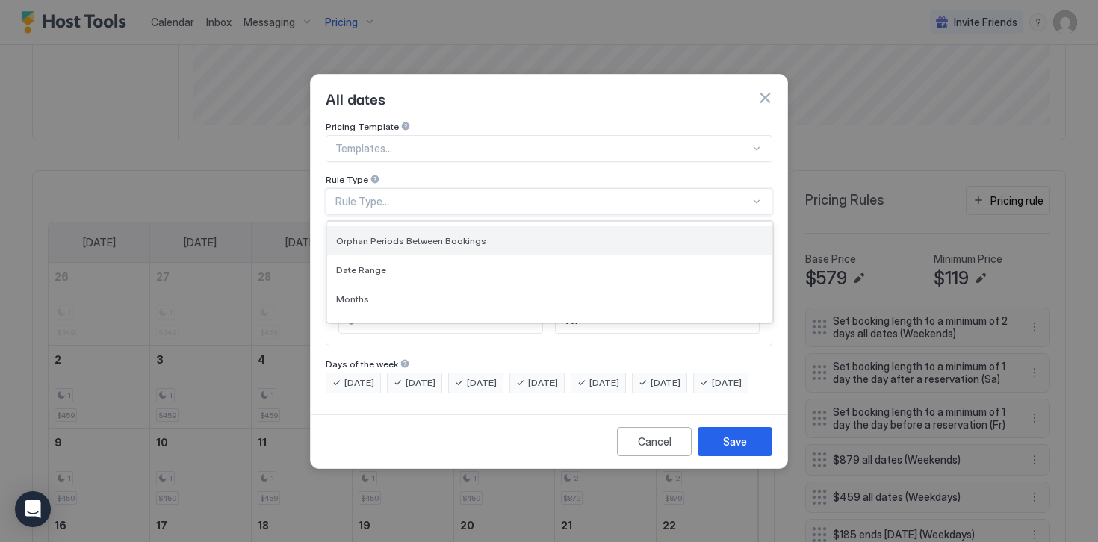
scroll to position [57, 0]
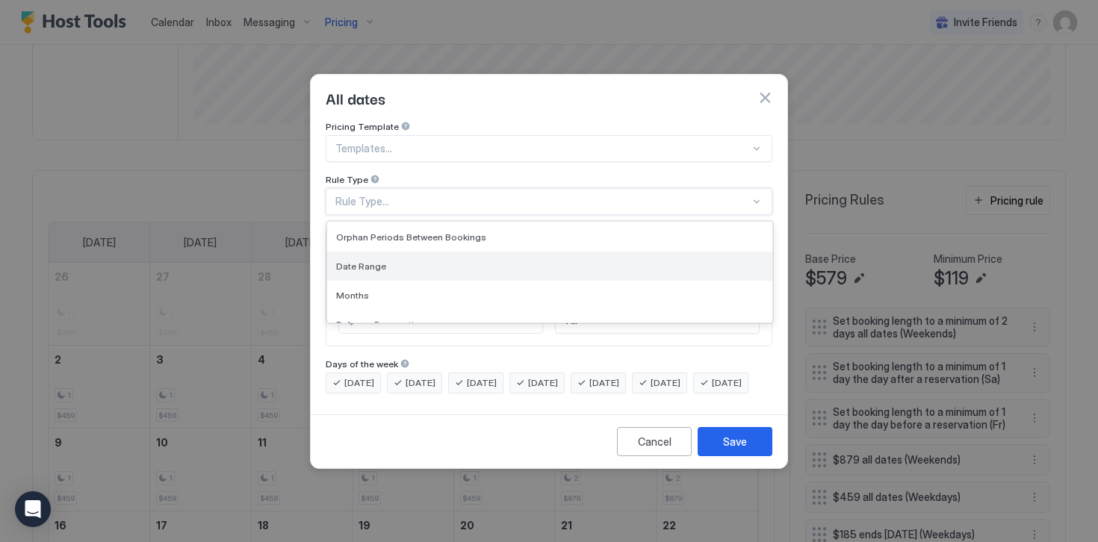
click at [355, 261] on span "Date Range" at bounding box center [361, 266] width 50 height 11
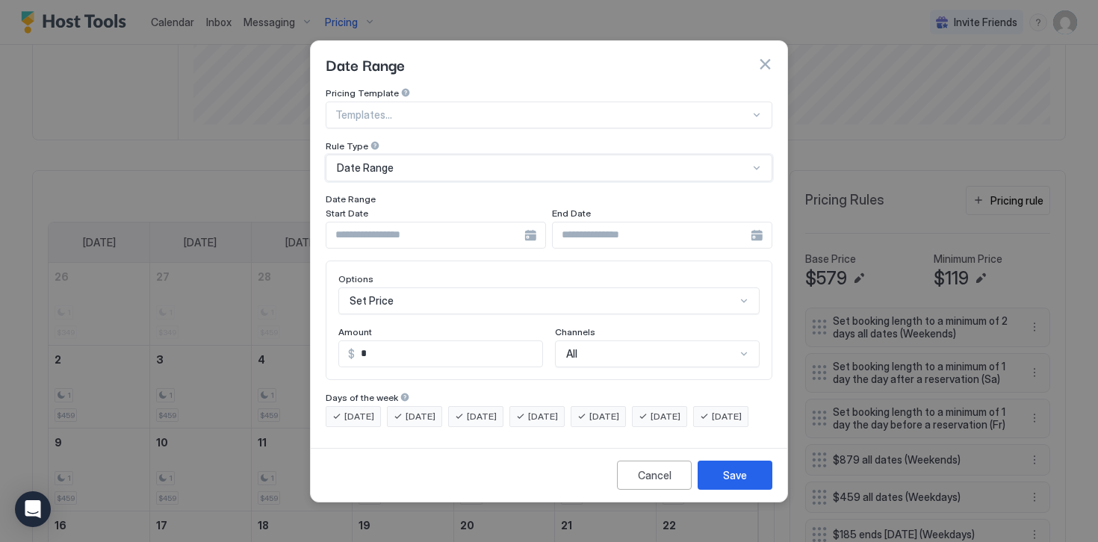
click at [389, 227] on input "Input Field" at bounding box center [425, 235] width 198 height 25
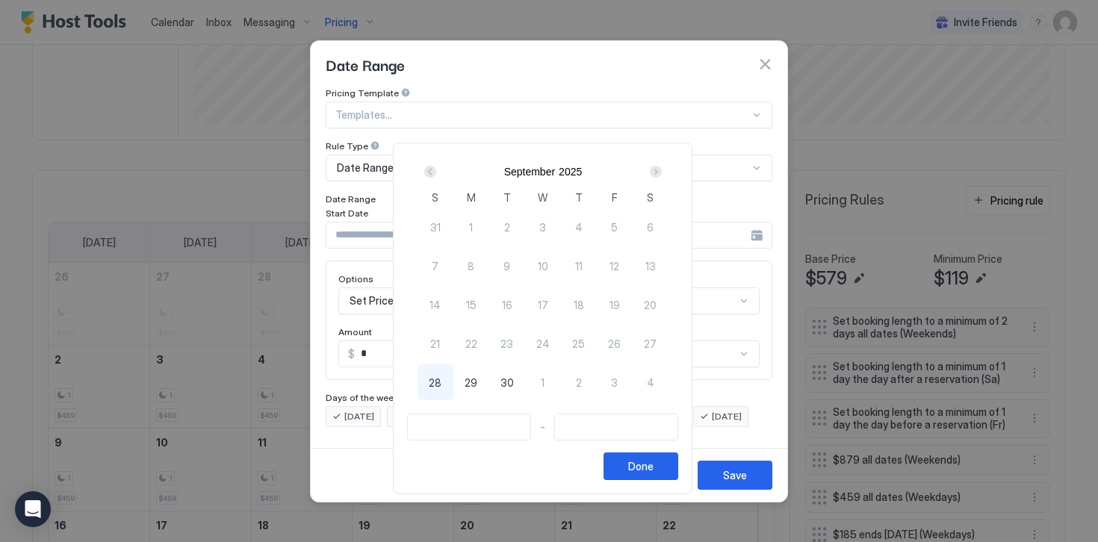
click at [658, 170] on div "Next" at bounding box center [656, 172] width 12 height 12
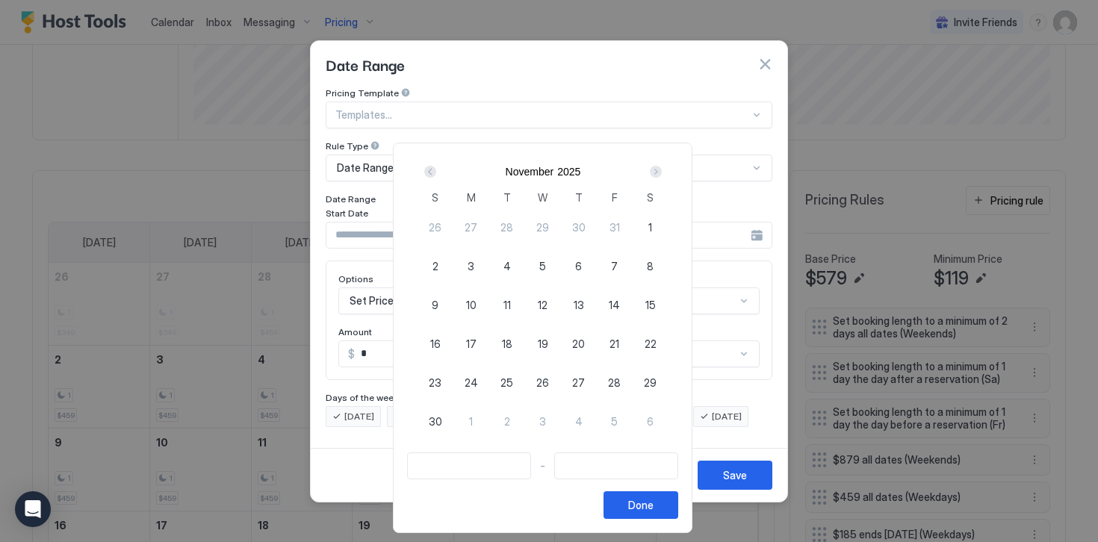
click at [549, 380] on span "26" at bounding box center [542, 383] width 13 height 16
type input "**********"
click at [617, 381] on span "28" at bounding box center [614, 383] width 13 height 16
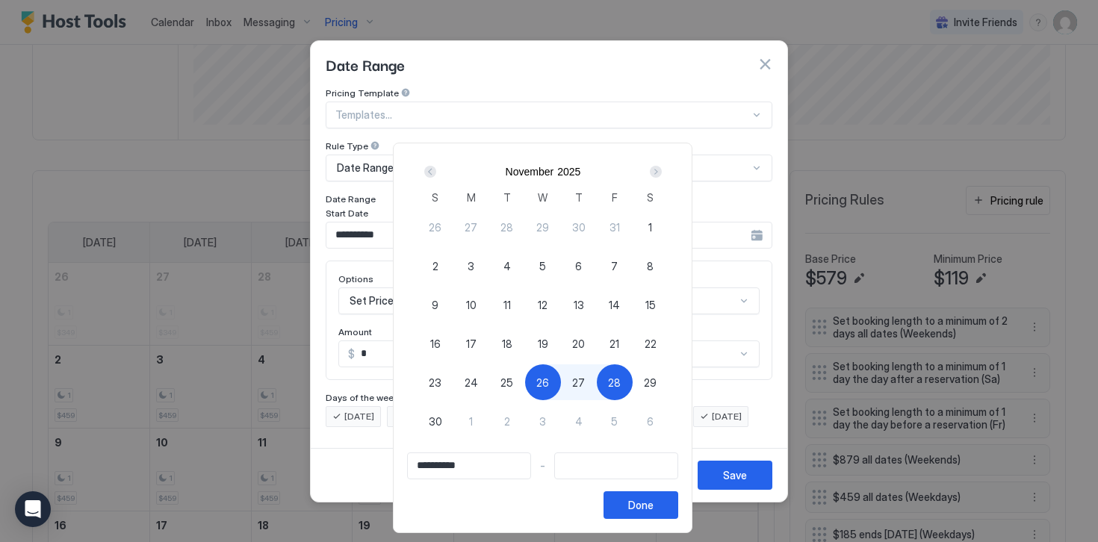
type input "**********"
click at [644, 503] on div "Done" at bounding box center [640, 505] width 25 height 16
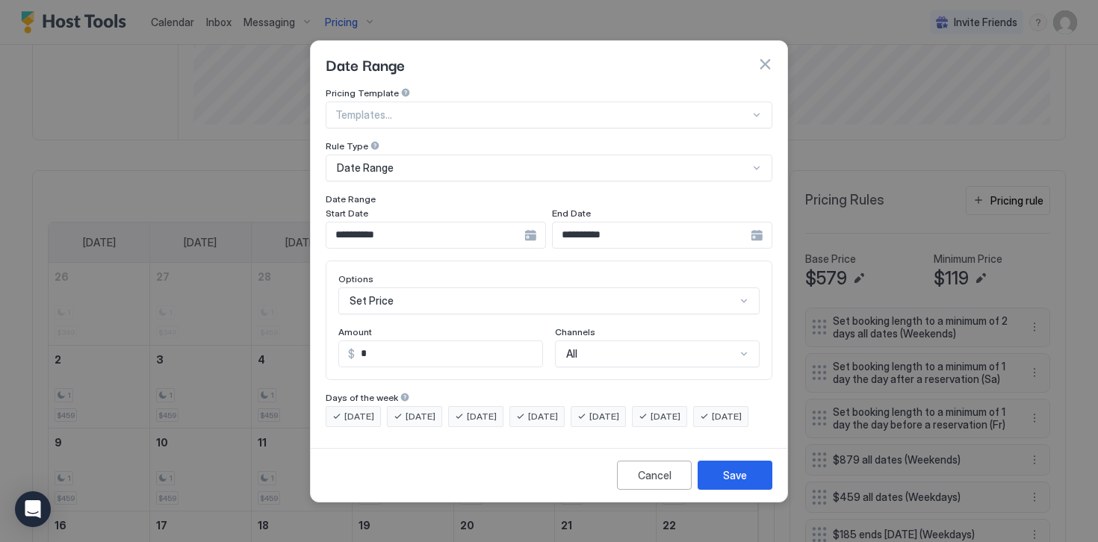
click at [364, 294] on div "Set Price" at bounding box center [548, 300] width 421 height 27
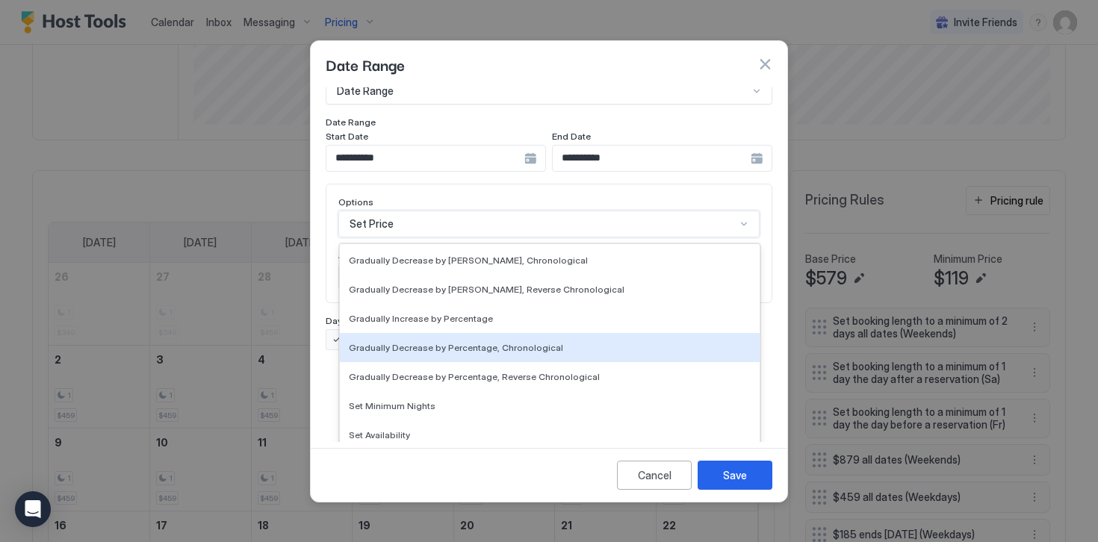
scroll to position [271, 0]
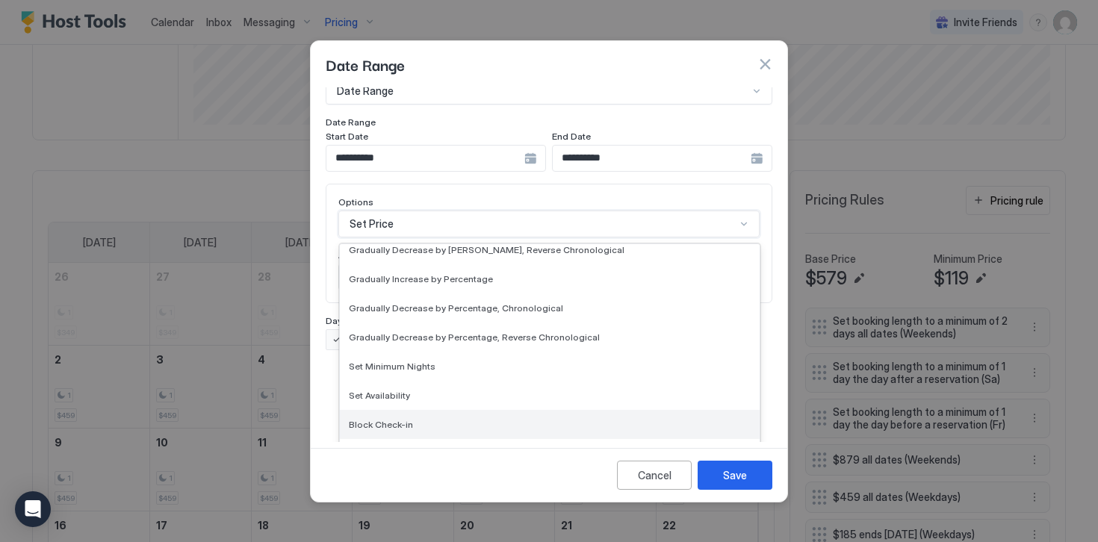
click at [387, 419] on span "Block Check-in" at bounding box center [381, 424] width 64 height 11
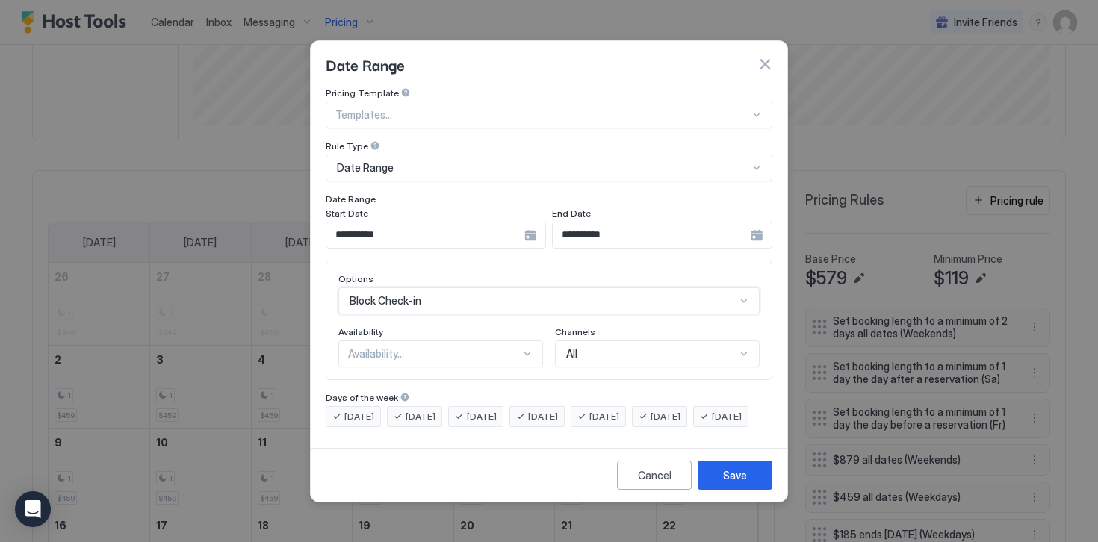
click at [358, 410] on span "[DATE]" at bounding box center [359, 416] width 30 height 13
click at [401, 406] on div "[DATE]" at bounding box center [414, 416] width 55 height 21
click at [479, 410] on span "[DATE]" at bounding box center [482, 416] width 30 height 13
click at [619, 410] on span "[DATE]" at bounding box center [604, 416] width 30 height 13
click at [676, 410] on span "[DATE]" at bounding box center [665, 416] width 30 height 13
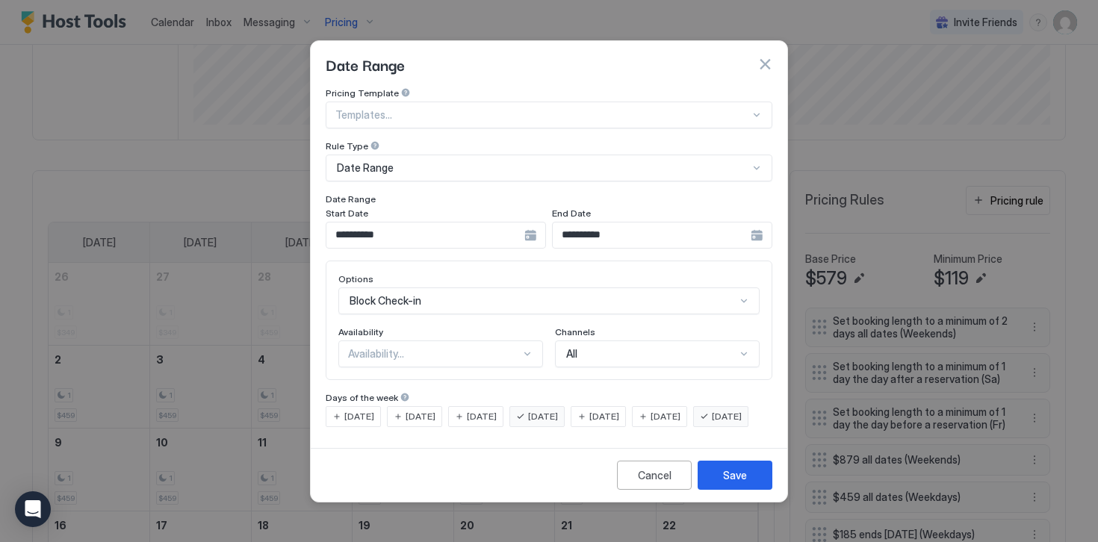
click at [693, 427] on div "[DATE]" at bounding box center [720, 416] width 55 height 21
click at [366, 346] on div "Availability..." at bounding box center [440, 354] width 205 height 27
click at [371, 412] on span "Blocked" at bounding box center [366, 417] width 35 height 11
click at [473, 442] on div "**********" at bounding box center [549, 264] width 476 height 355
click at [738, 483] on div "Save" at bounding box center [735, 475] width 24 height 16
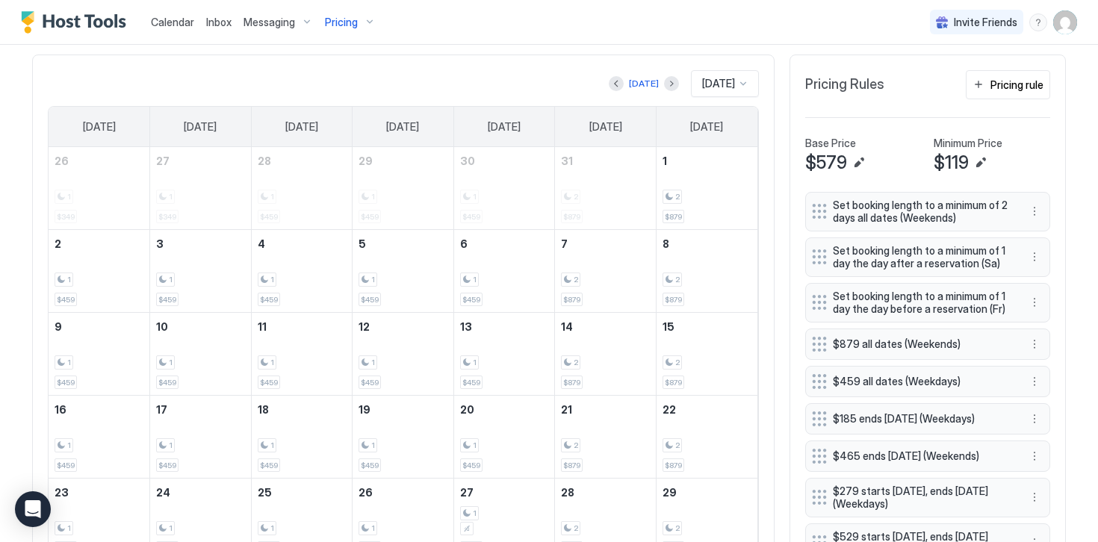
scroll to position [441, 0]
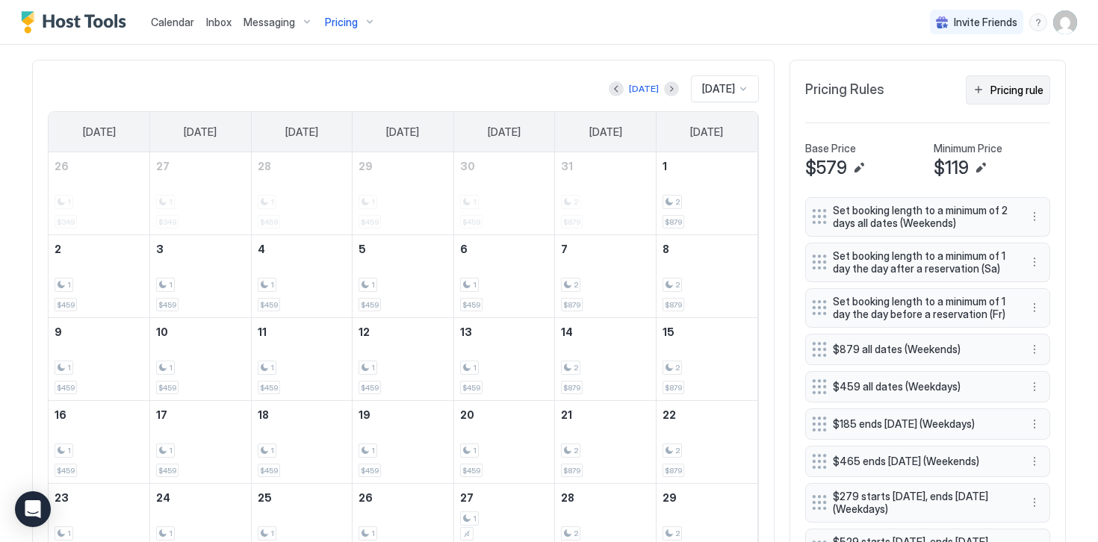
click at [998, 83] on div "Pricing rule" at bounding box center [1016, 90] width 53 height 16
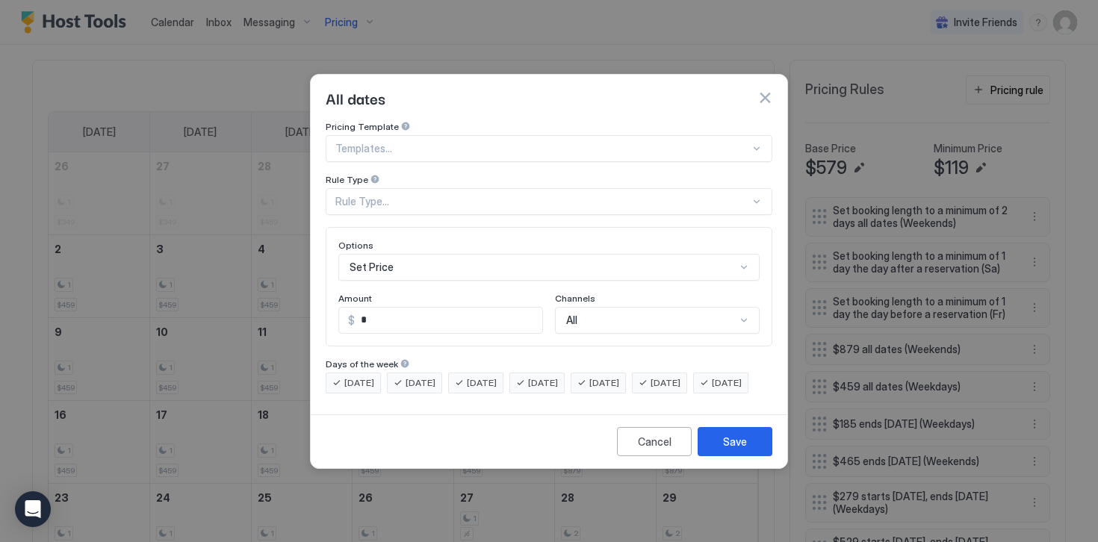
click at [394, 195] on div "Rule Type..." at bounding box center [542, 201] width 414 height 13
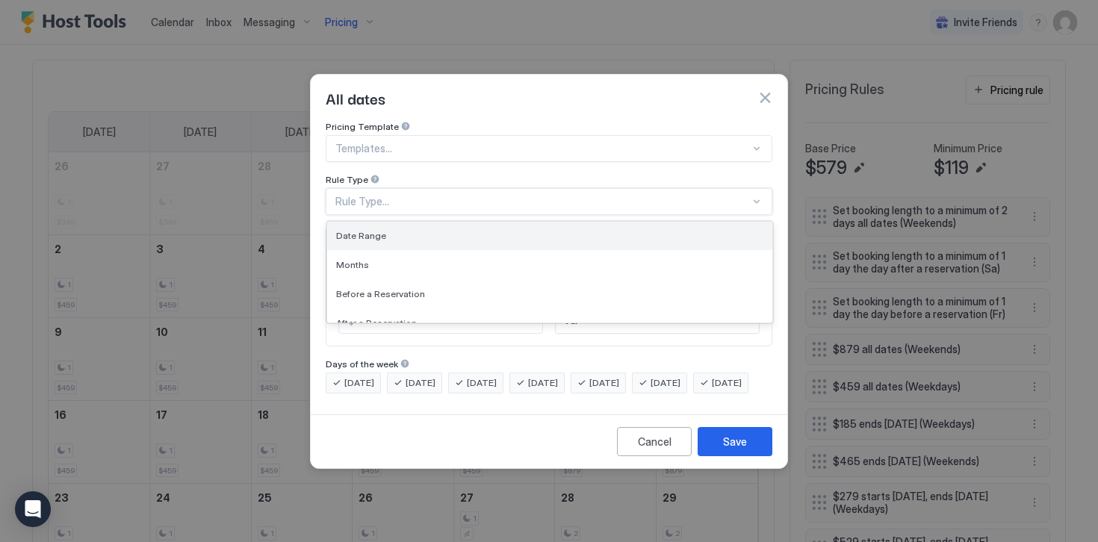
click at [361, 230] on span "Date Range" at bounding box center [361, 235] width 50 height 11
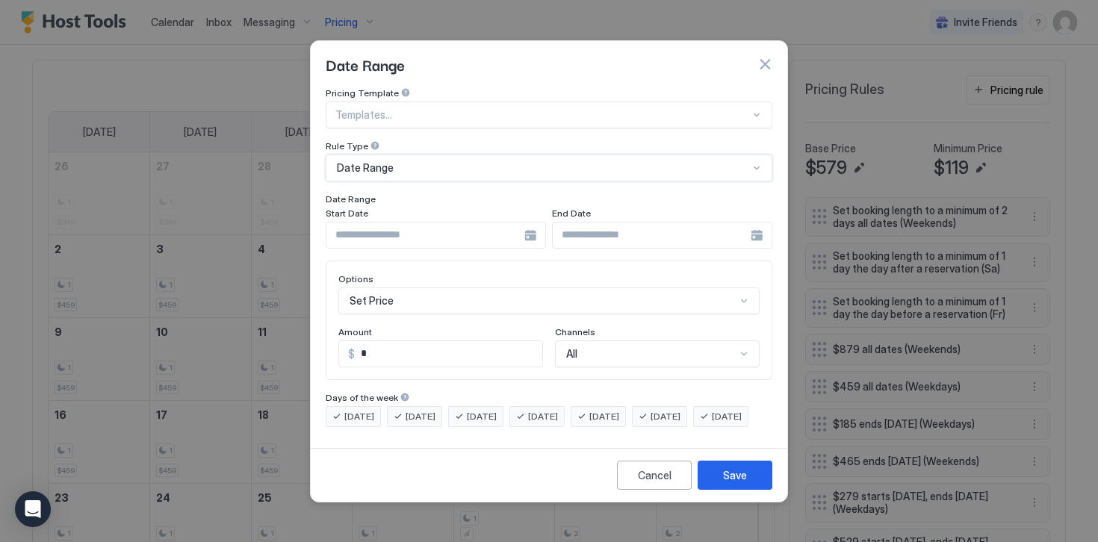
click at [361, 225] on input "Input Field" at bounding box center [425, 235] width 198 height 25
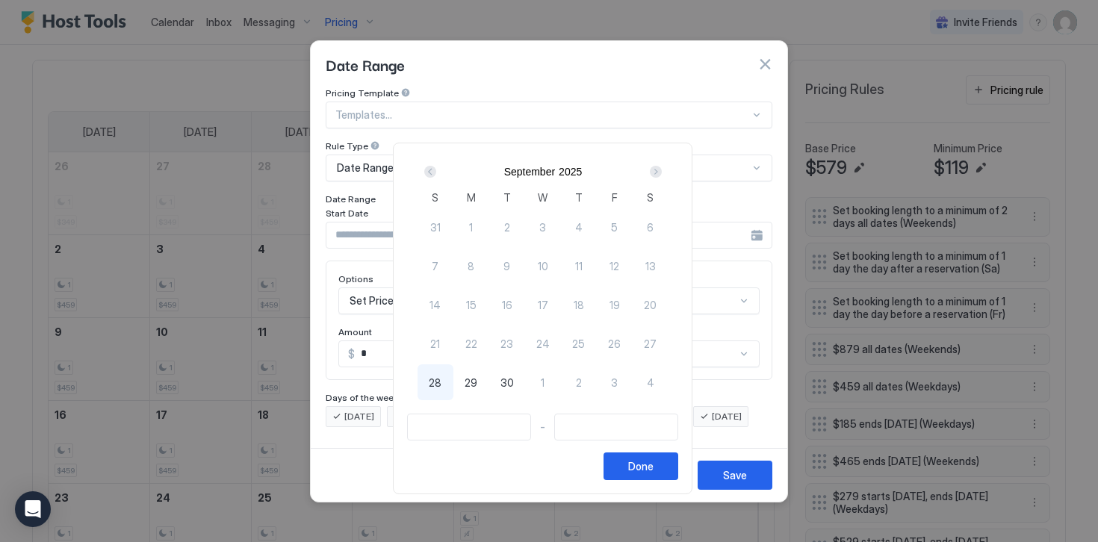
click at [662, 173] on div "Next" at bounding box center [656, 172] width 12 height 12
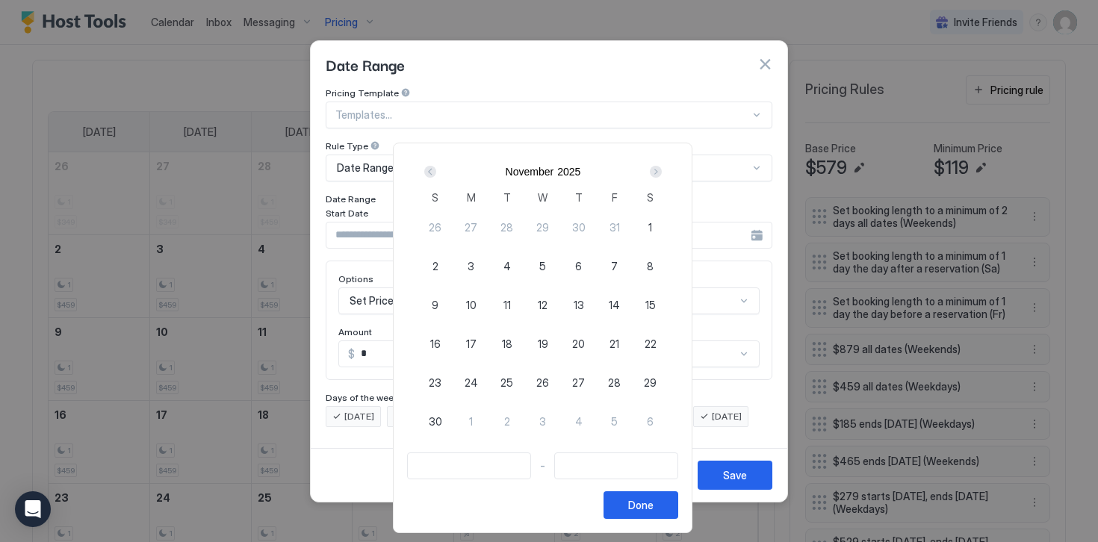
click at [549, 382] on span "26" at bounding box center [542, 383] width 13 height 16
type input "**********"
click at [621, 384] on span "28" at bounding box center [614, 383] width 13 height 16
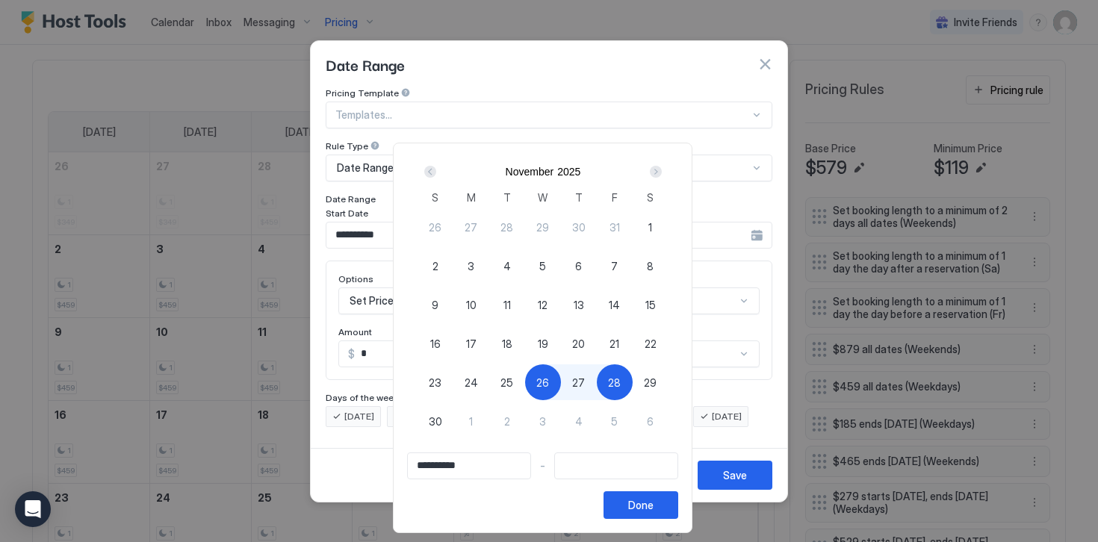
type input "**********"
click at [647, 514] on button "Done" at bounding box center [640, 505] width 75 height 28
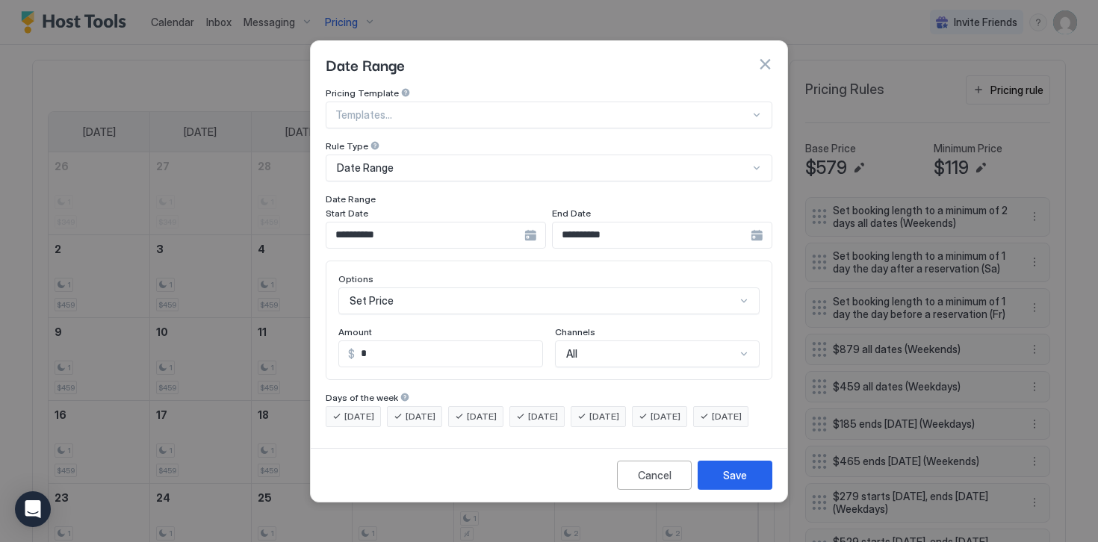
click at [392, 293] on div "Set Price" at bounding box center [548, 300] width 421 height 27
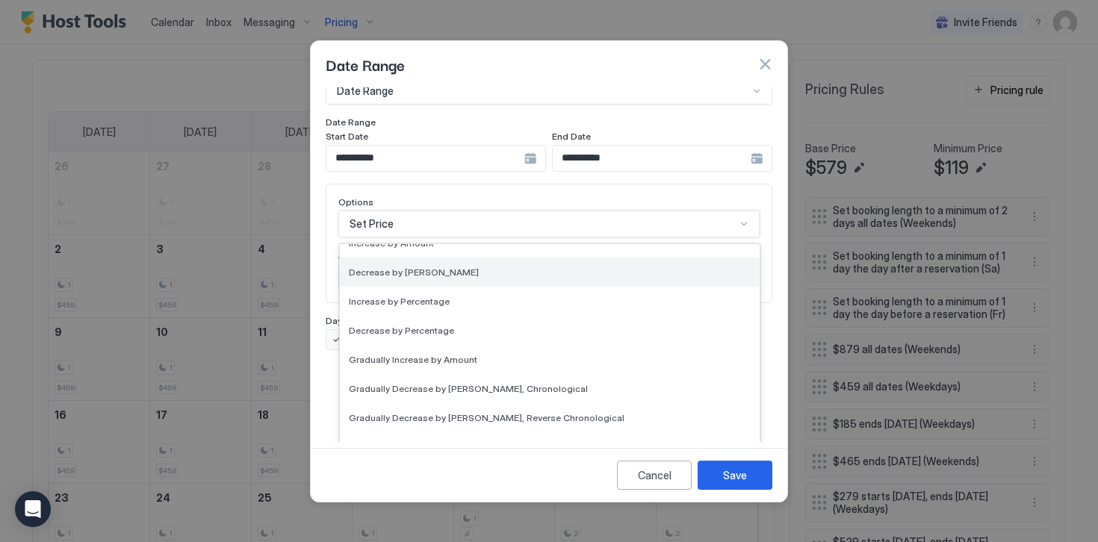
scroll to position [271, 0]
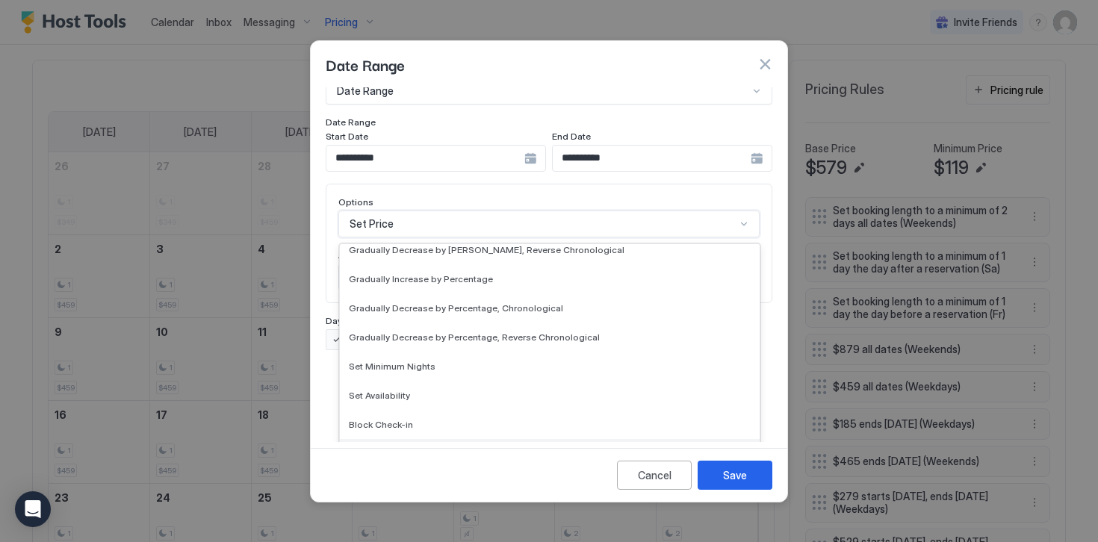
click at [387, 448] on span "Block Check-out" at bounding box center [384, 453] width 71 height 11
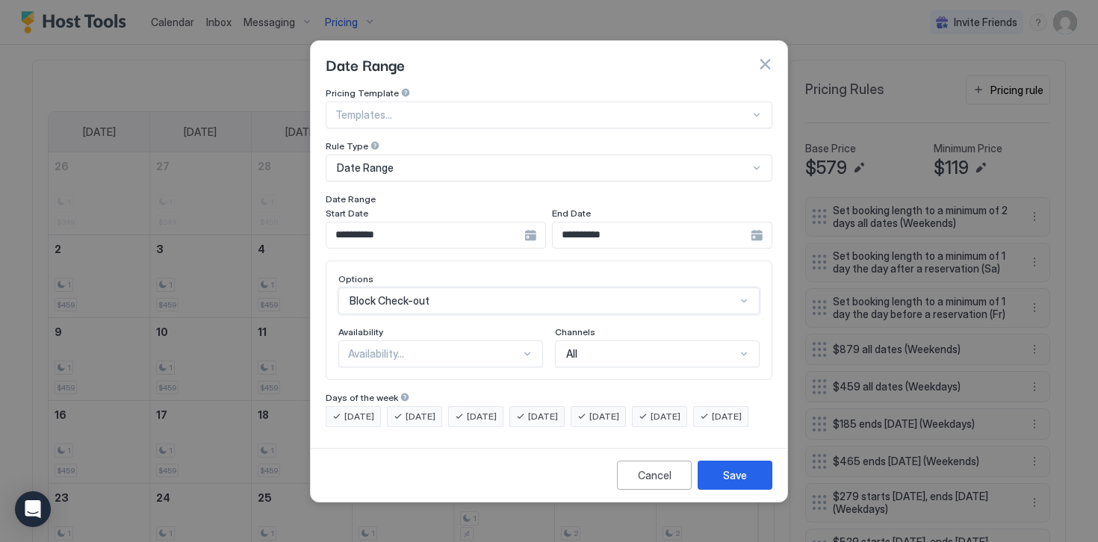
scroll to position [0, 0]
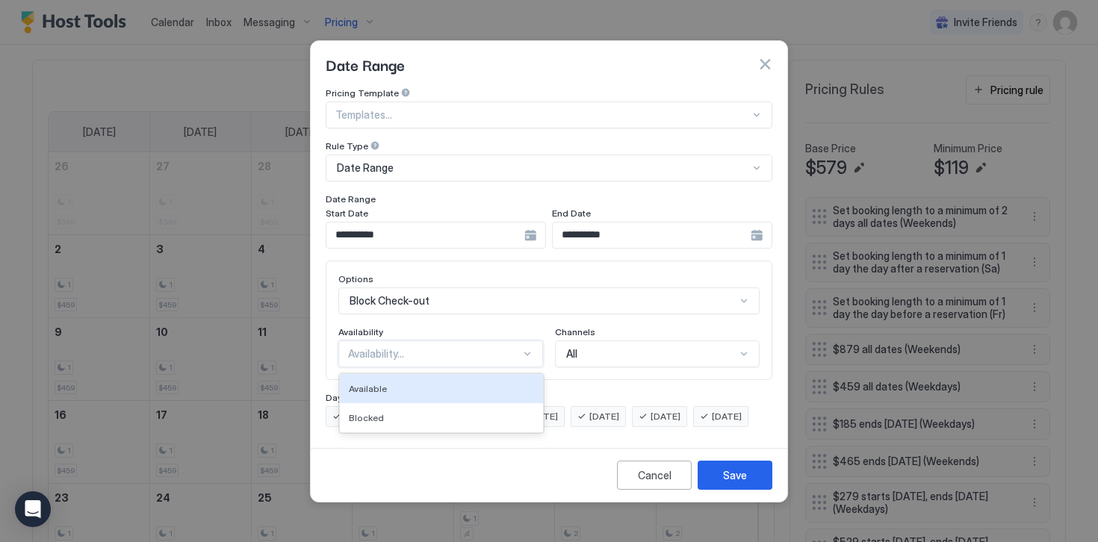
click at [359, 347] on div "Availability..." at bounding box center [434, 353] width 172 height 13
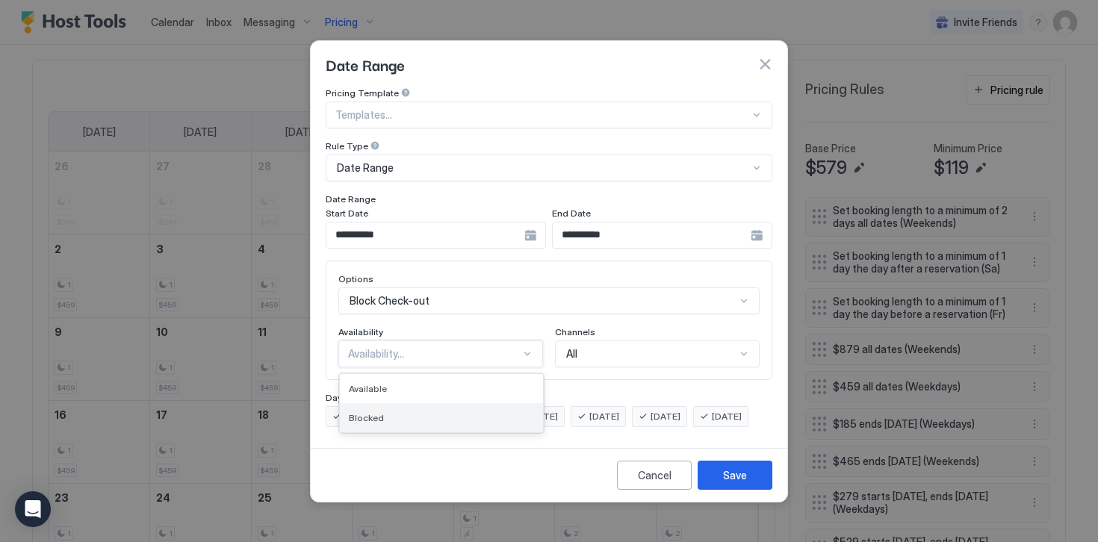
click at [370, 412] on span "Blocked" at bounding box center [366, 417] width 35 height 11
click at [360, 410] on span "[DATE]" at bounding box center [359, 416] width 30 height 13
click at [427, 410] on span "[DATE]" at bounding box center [420, 416] width 30 height 13
click at [473, 410] on span "[DATE]" at bounding box center [482, 416] width 30 height 13
click at [615, 406] on div "[DATE]" at bounding box center [597, 416] width 55 height 21
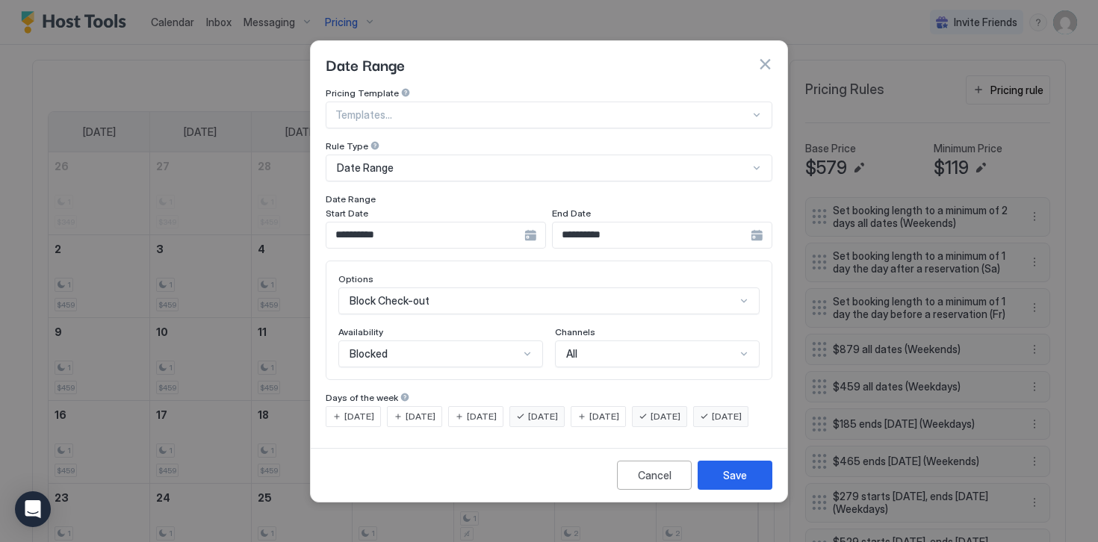
click at [680, 410] on span "[DATE]" at bounding box center [665, 416] width 30 height 13
click at [693, 427] on div "[DATE]" at bounding box center [720, 416] width 55 height 21
click at [715, 486] on button "Save" at bounding box center [734, 475] width 75 height 29
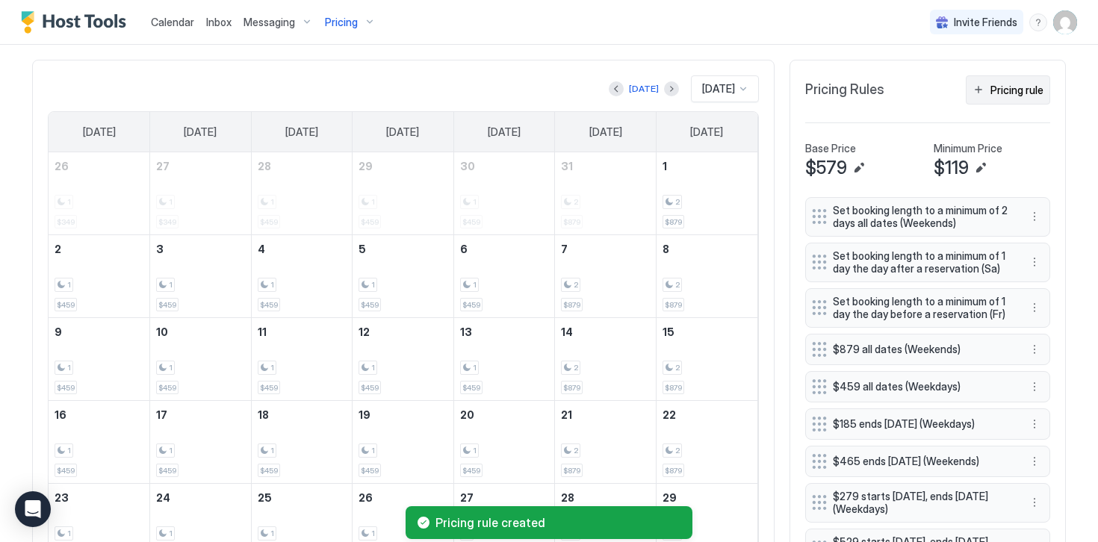
click at [995, 90] on div "Pricing rule" at bounding box center [1016, 90] width 53 height 16
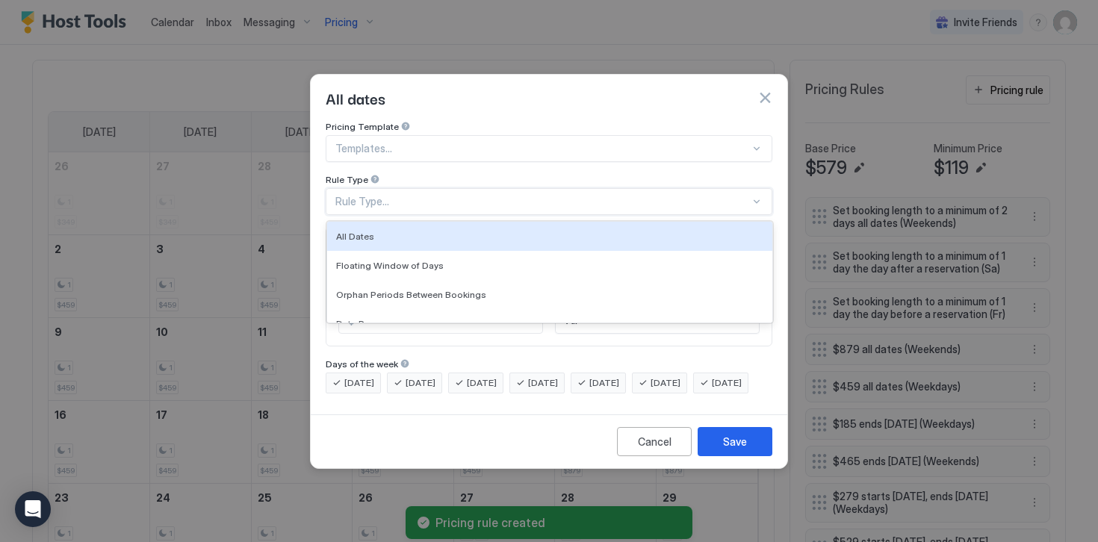
click at [340, 195] on div "Rule Type..." at bounding box center [542, 201] width 414 height 13
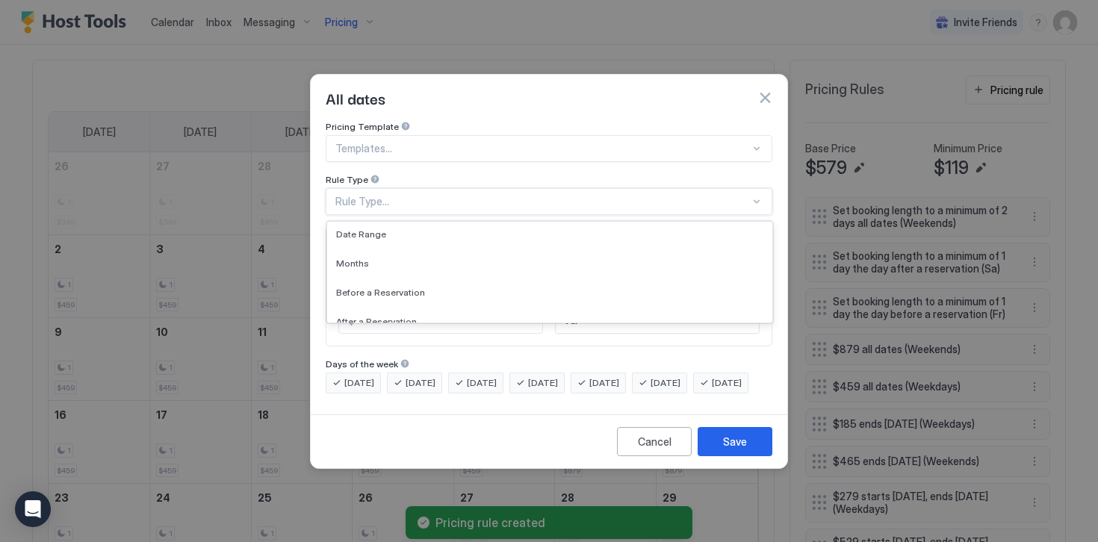
scroll to position [95, 0]
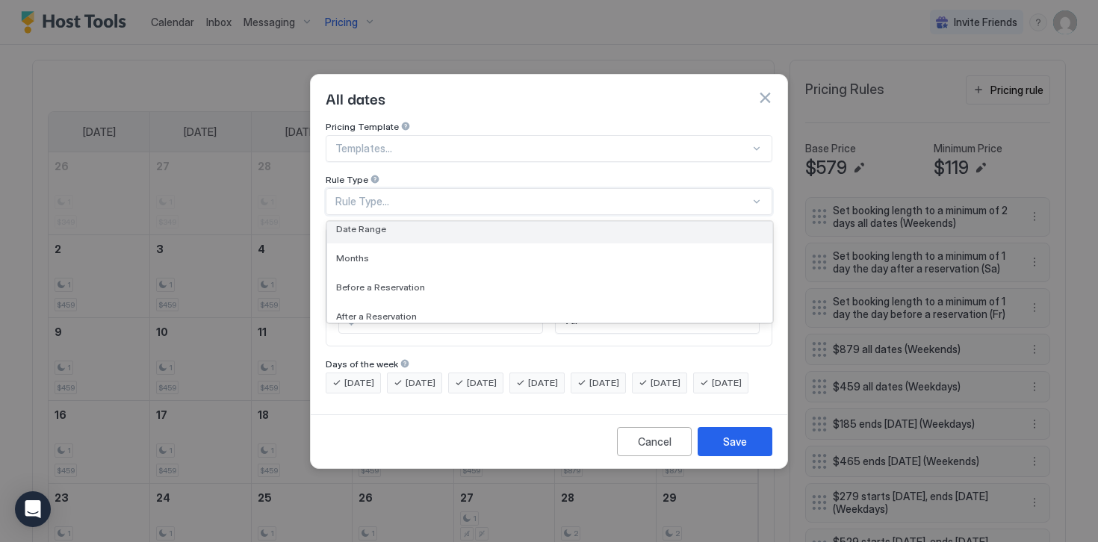
click at [357, 222] on div "Date Range" at bounding box center [549, 228] width 445 height 29
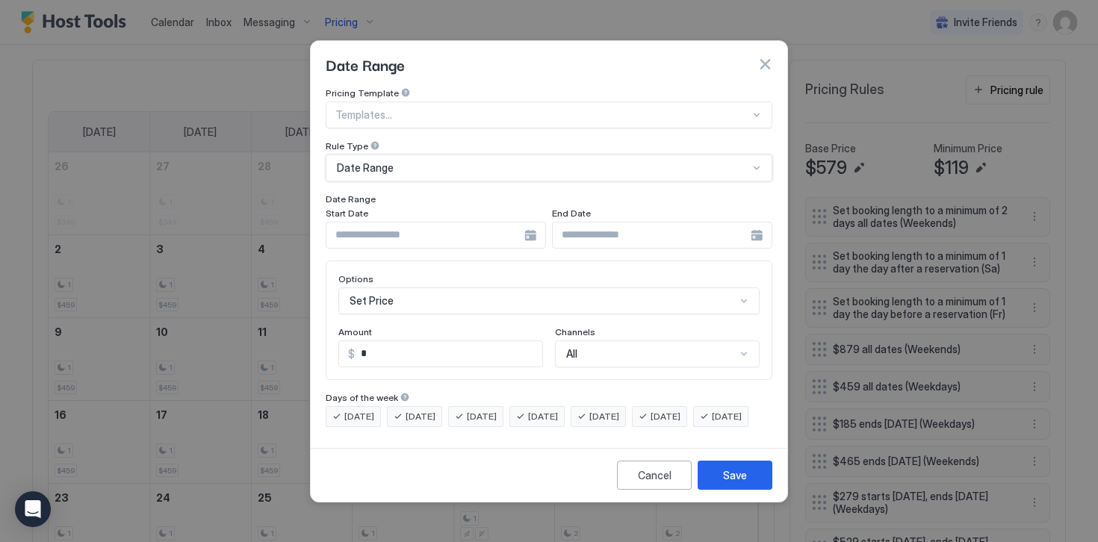
click at [363, 227] on input "Input Field" at bounding box center [425, 235] width 198 height 25
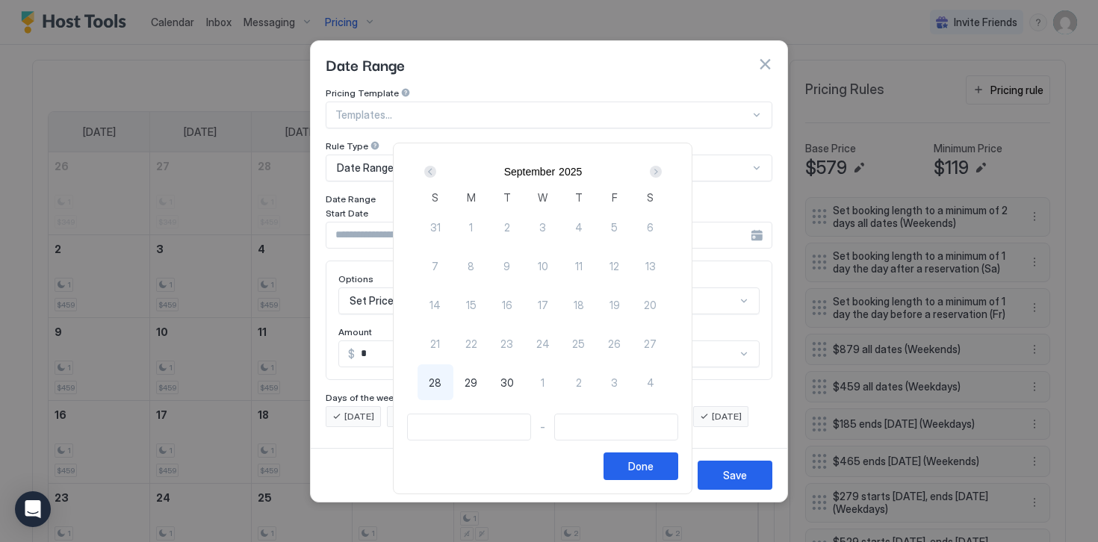
click at [662, 173] on div "Next" at bounding box center [656, 172] width 12 height 12
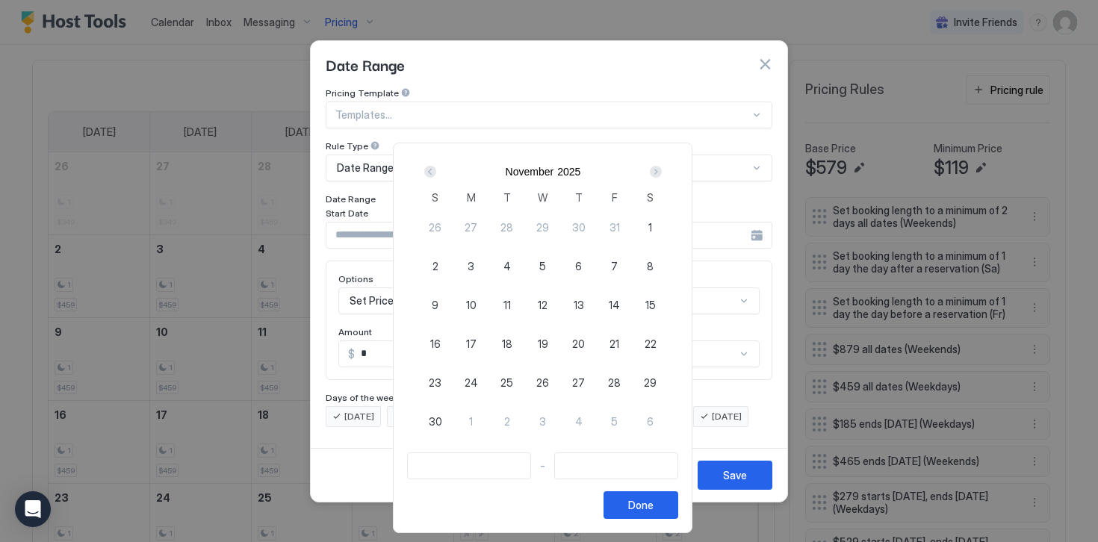
click at [549, 384] on span "26" at bounding box center [542, 383] width 13 height 16
type input "**********"
click at [620, 380] on span "28" at bounding box center [614, 383] width 13 height 16
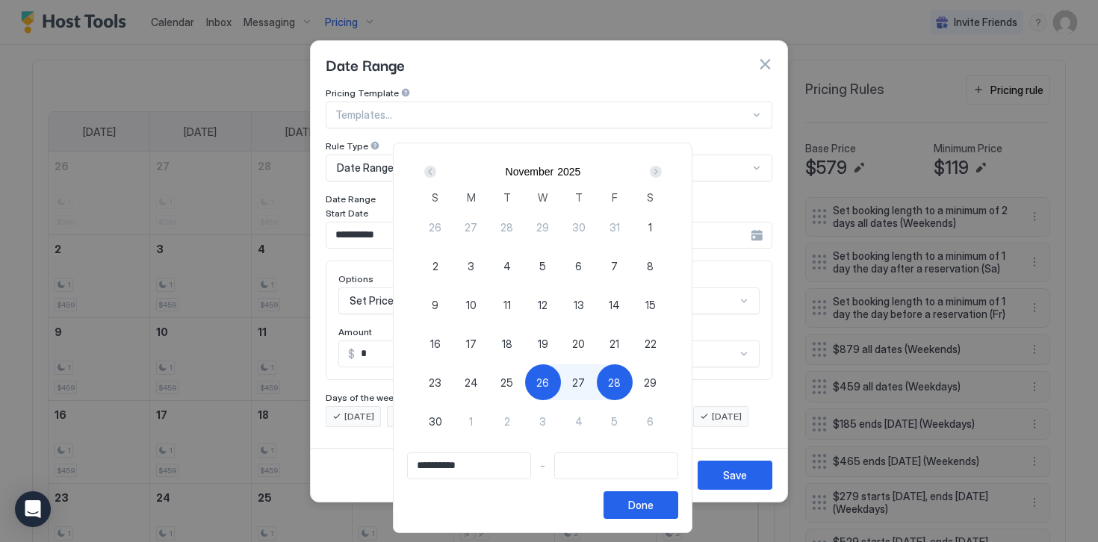
type input "**********"
click at [648, 507] on div "Done" at bounding box center [640, 505] width 25 height 16
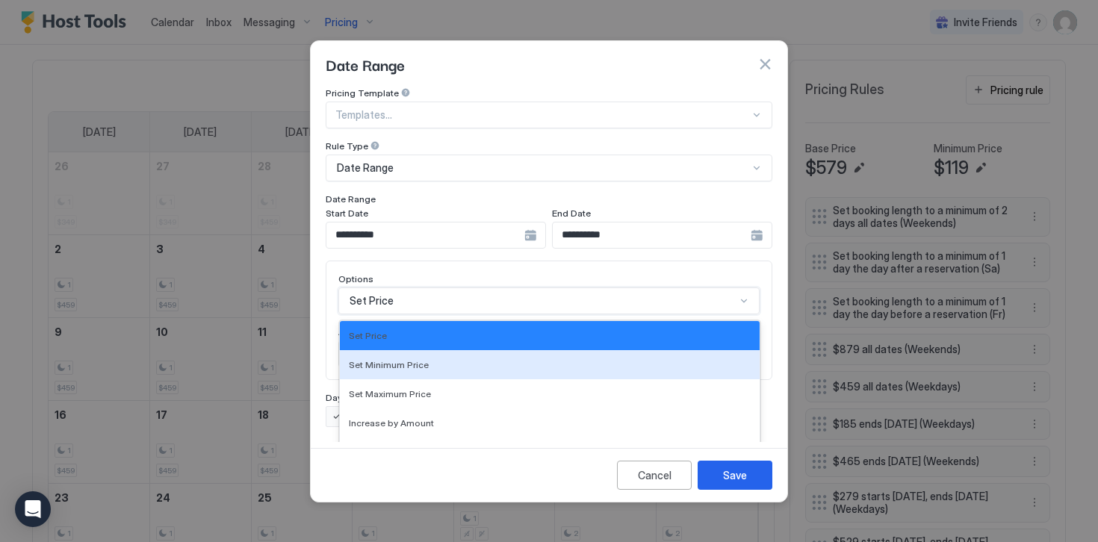
click at [387, 287] on div "Set Minimum Price, 2 of 17. 17 results available. Use Up and Down to choose opt…" at bounding box center [548, 300] width 421 height 27
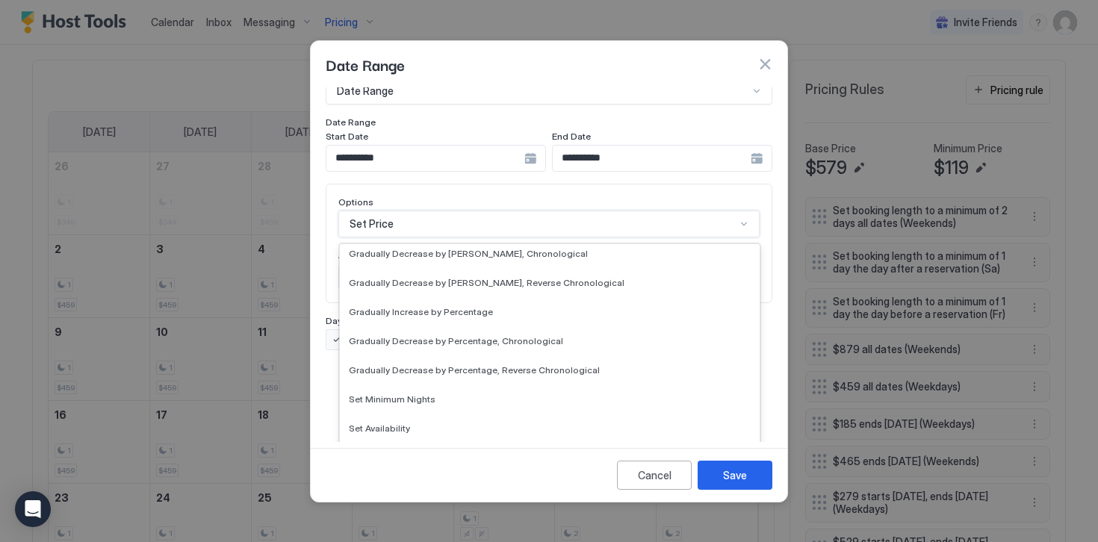
scroll to position [243, 0]
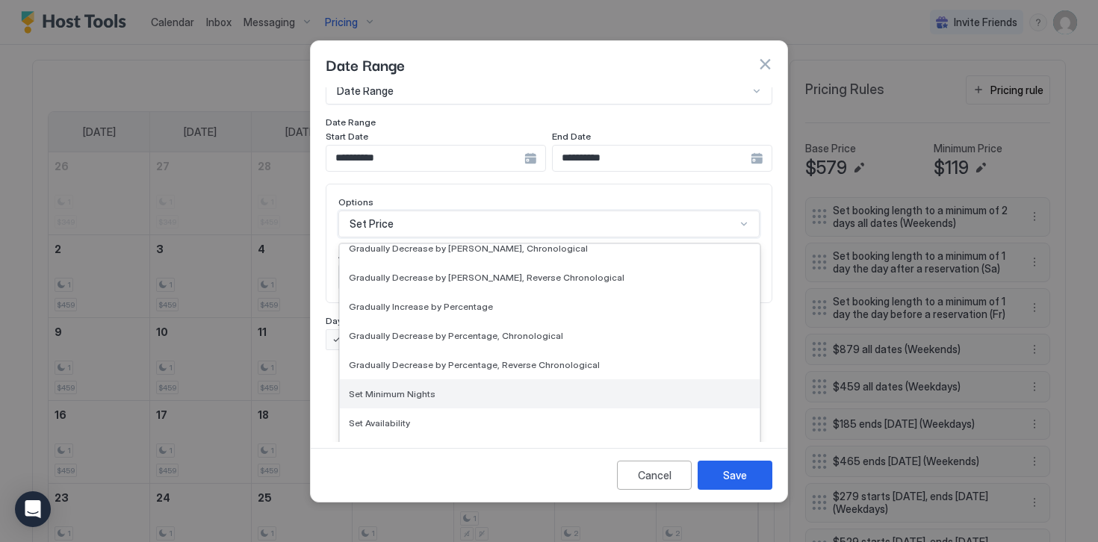
click at [377, 385] on div "Set Minimum Nights" at bounding box center [550, 393] width 420 height 29
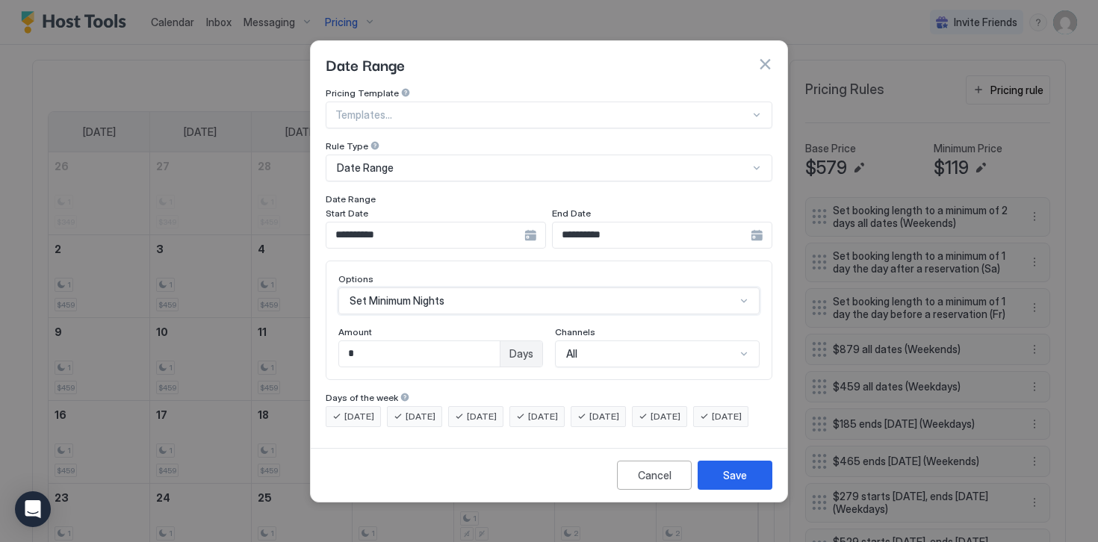
click at [352, 341] on input "*" at bounding box center [419, 353] width 161 height 25
type input "*"
click at [729, 483] on div "Save" at bounding box center [735, 475] width 24 height 16
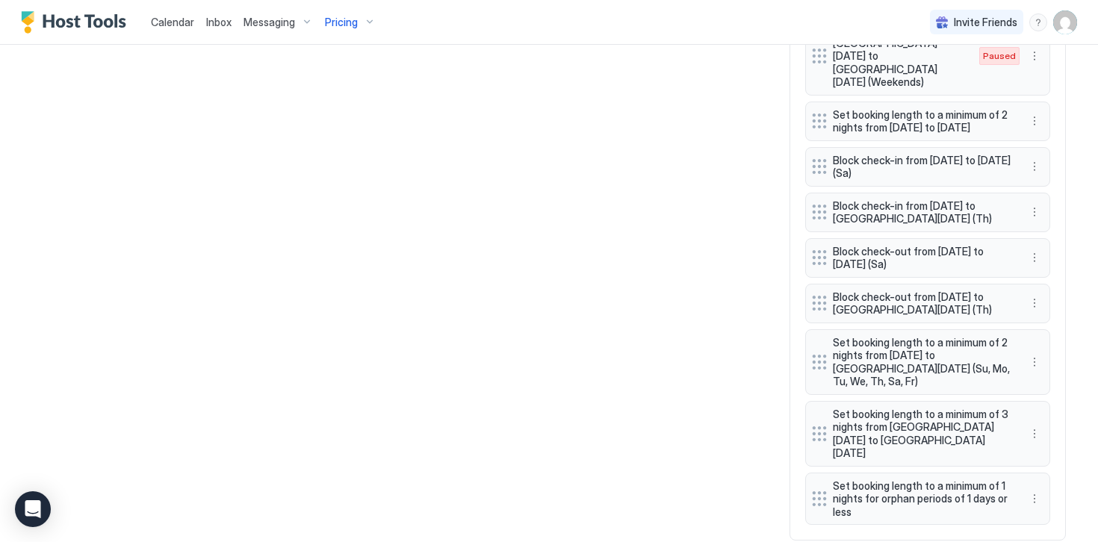
scroll to position [1371, 0]
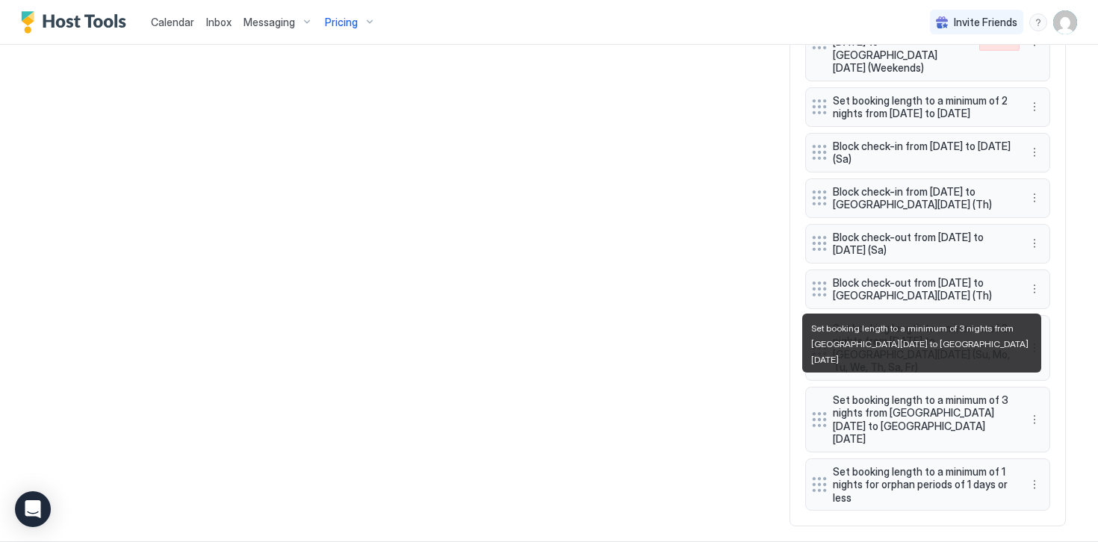
click at [954, 405] on span "Set booking length to a minimum of 3 nights from [GEOGRAPHIC_DATA][DATE] to [GE…" at bounding box center [922, 420] width 178 height 52
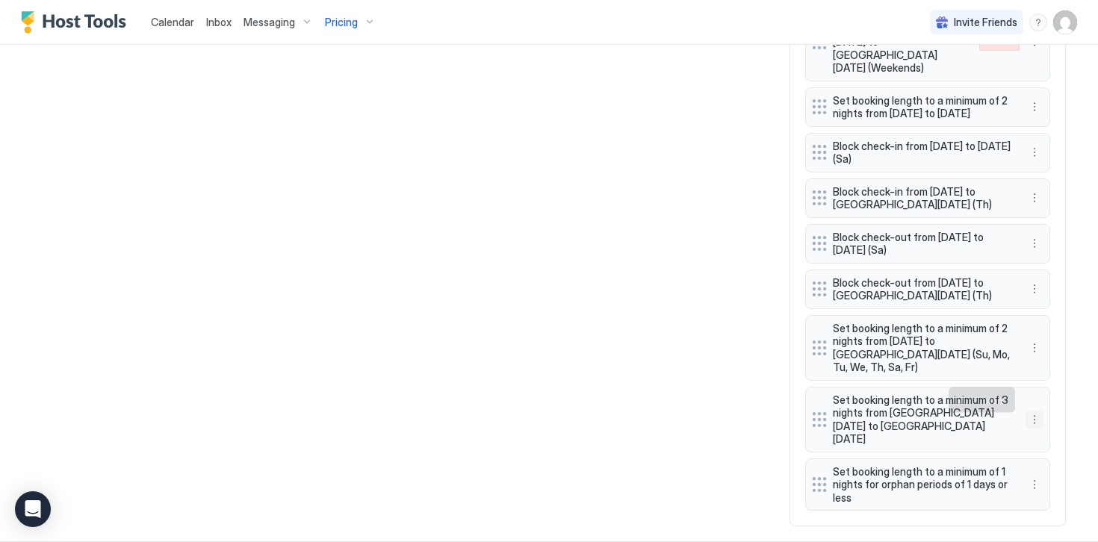
click at [1034, 411] on button "More options" at bounding box center [1034, 420] width 18 height 18
click at [1044, 421] on div "Edit" at bounding box center [1048, 420] width 33 height 11
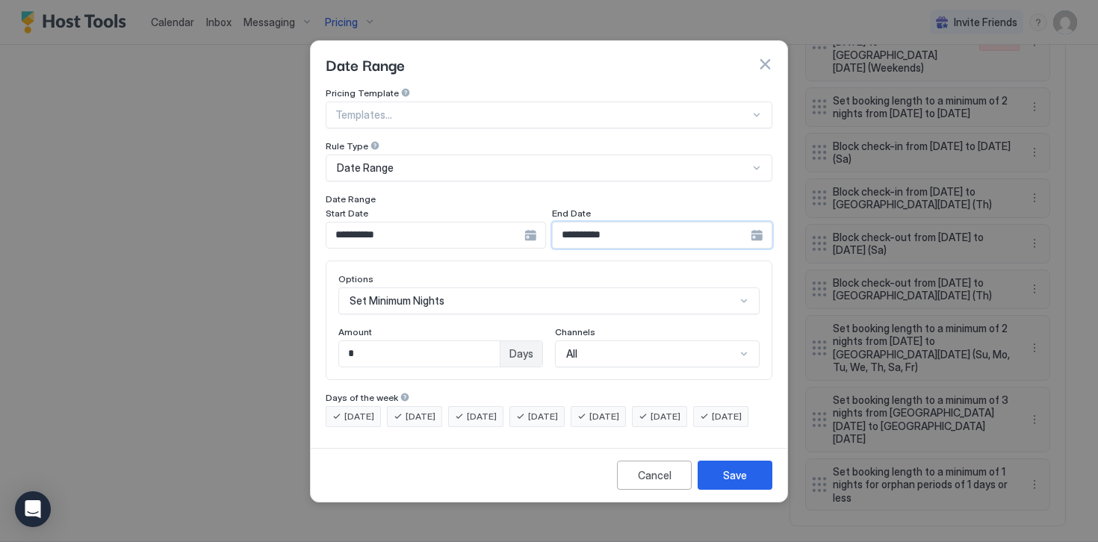
click at [586, 224] on input "**********" at bounding box center [652, 235] width 198 height 25
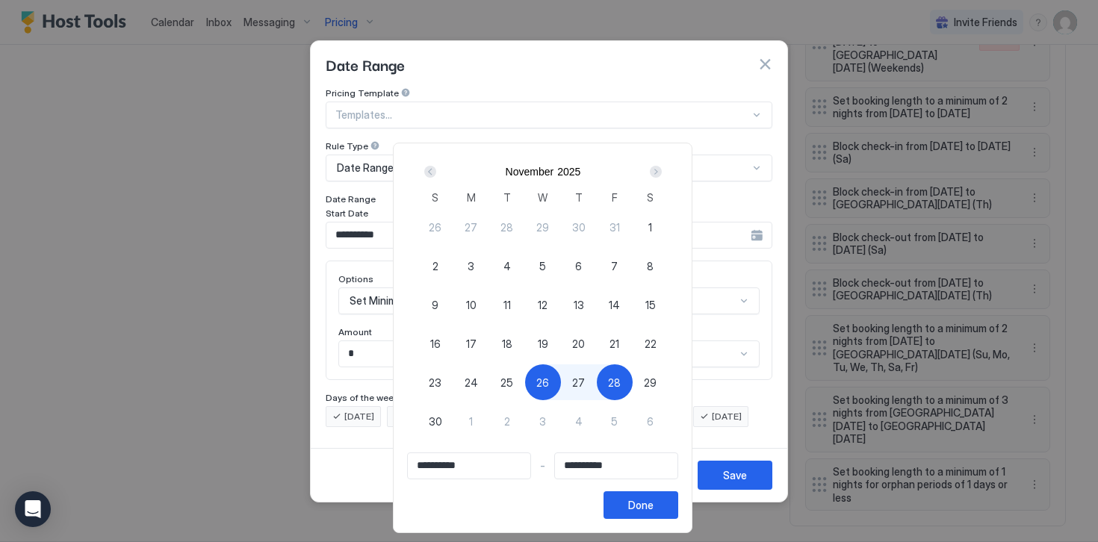
click at [656, 381] on span "29" at bounding box center [650, 383] width 13 height 16
type input "**********"
click at [545, 378] on span "26" at bounding box center [542, 383] width 13 height 16
type input "**********"
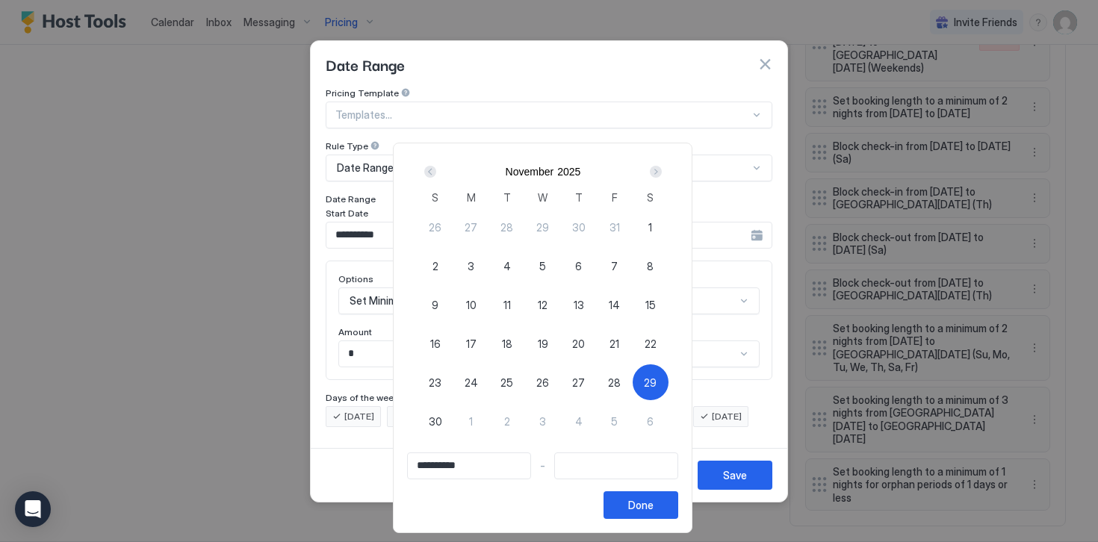
type input "**********"
click at [656, 388] on span "29" at bounding box center [650, 383] width 13 height 16
type input "**********"
click at [652, 503] on div "Done" at bounding box center [640, 505] width 25 height 16
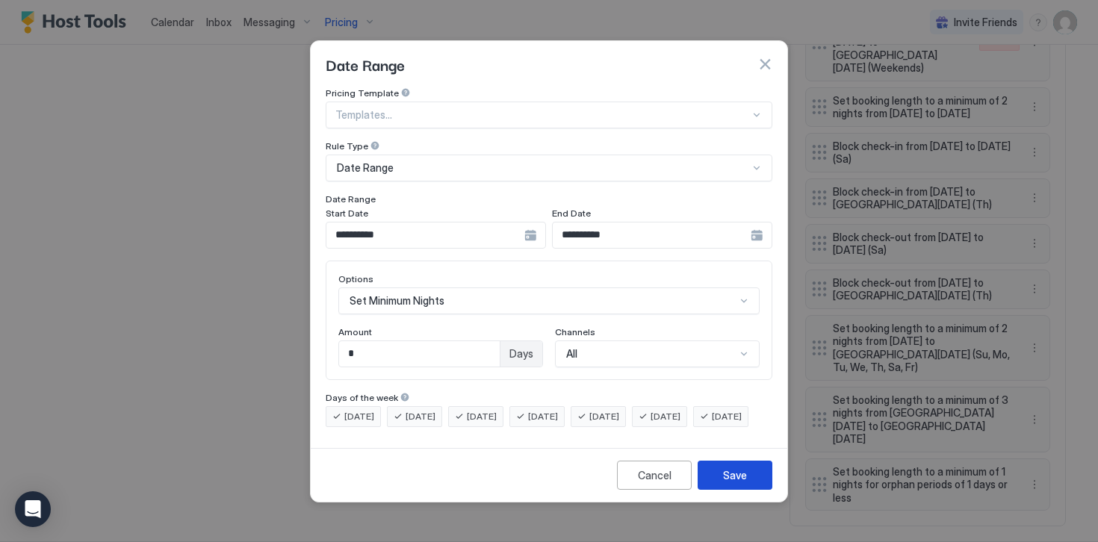
click at [737, 483] on div "Save" at bounding box center [735, 475] width 24 height 16
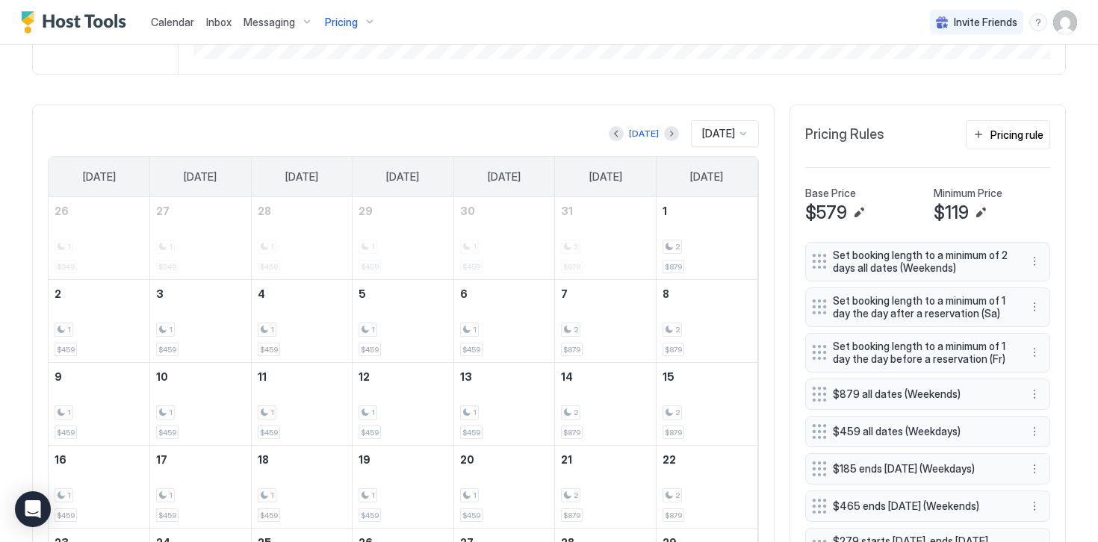
scroll to position [362, 0]
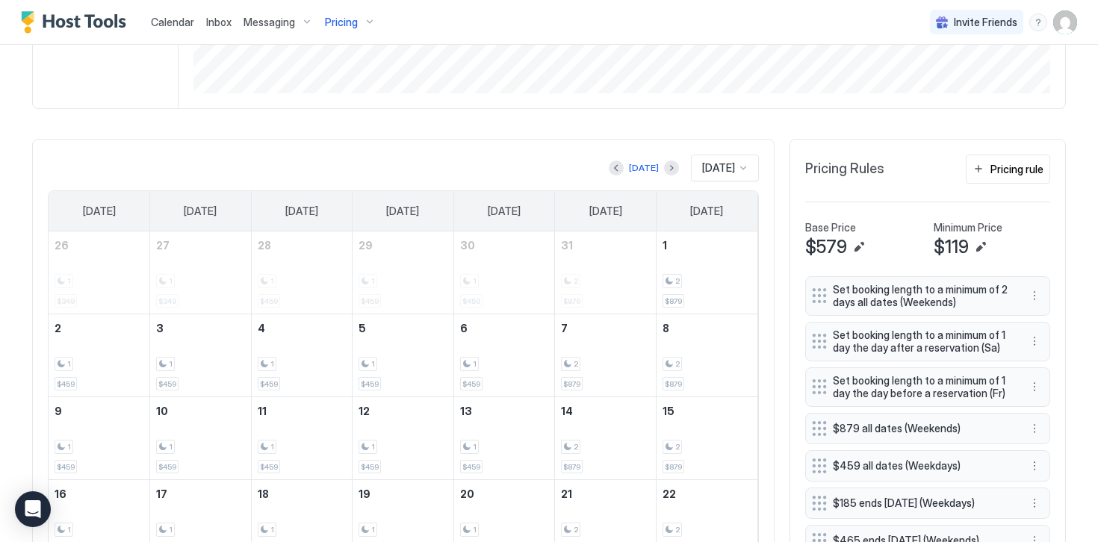
click at [727, 167] on span "[DATE]" at bounding box center [718, 167] width 33 height 13
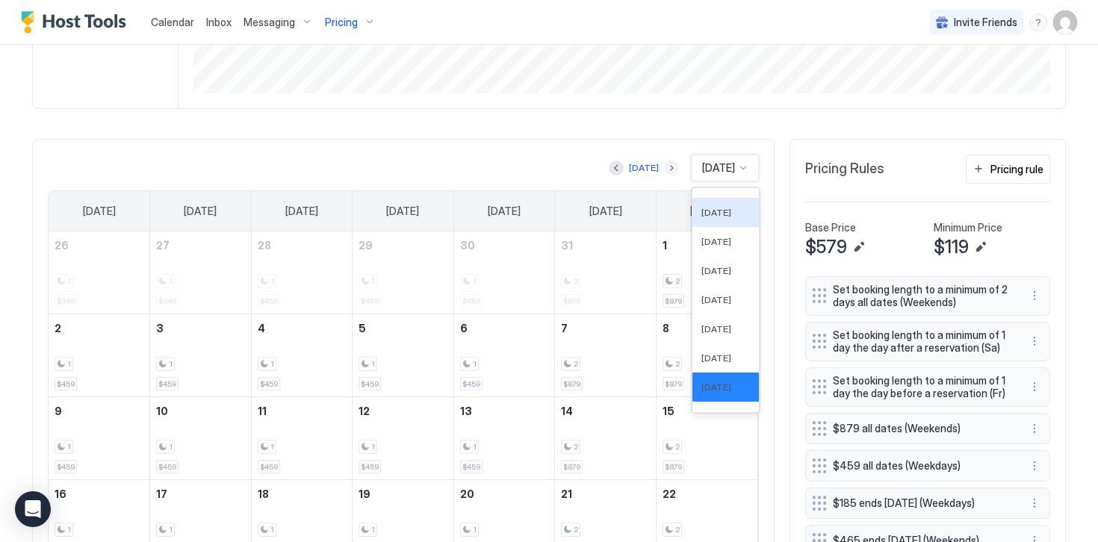
click at [664, 172] on button "Next month" at bounding box center [671, 168] width 15 height 15
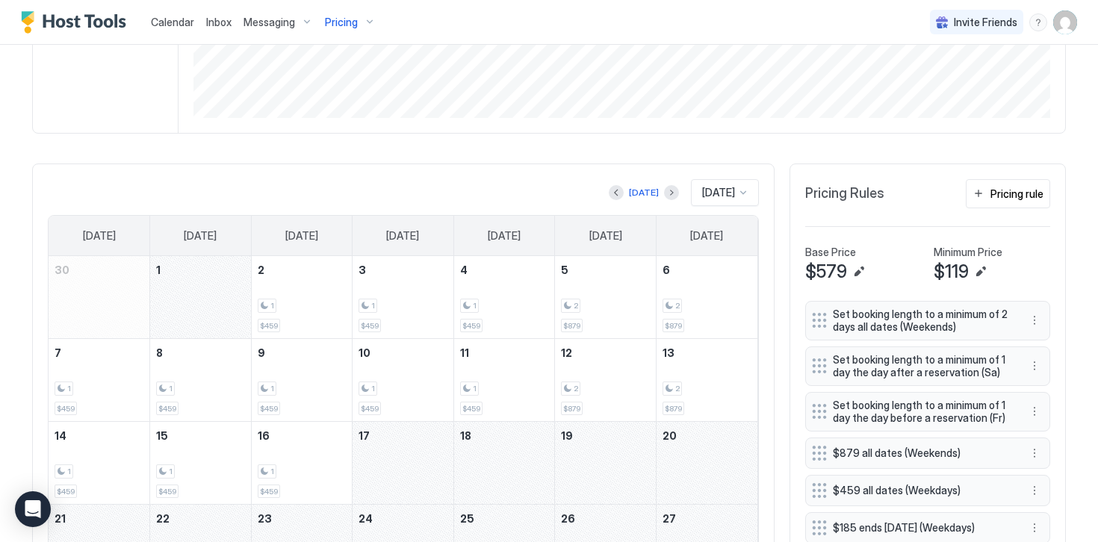
scroll to position [383, 0]
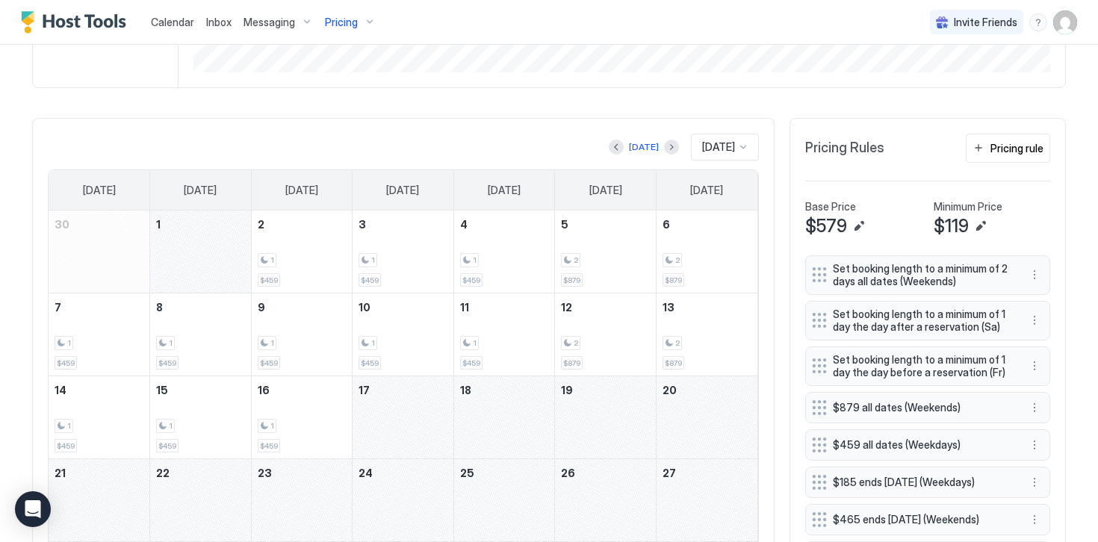
click at [182, 244] on div "December 1, 2025" at bounding box center [200, 252] width 101 height 82
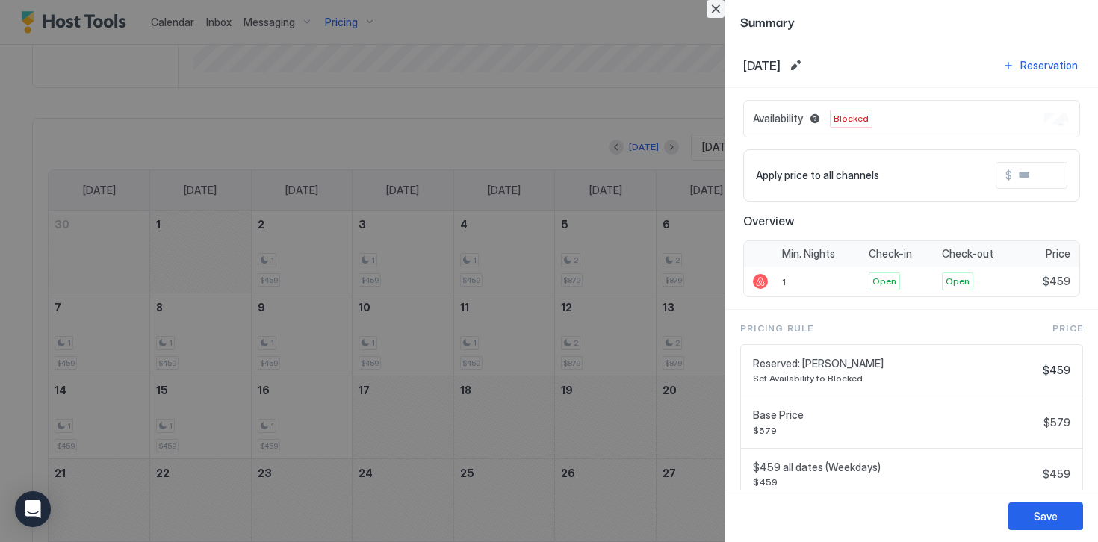
click at [709, 5] on button "Close" at bounding box center [715, 9] width 18 height 18
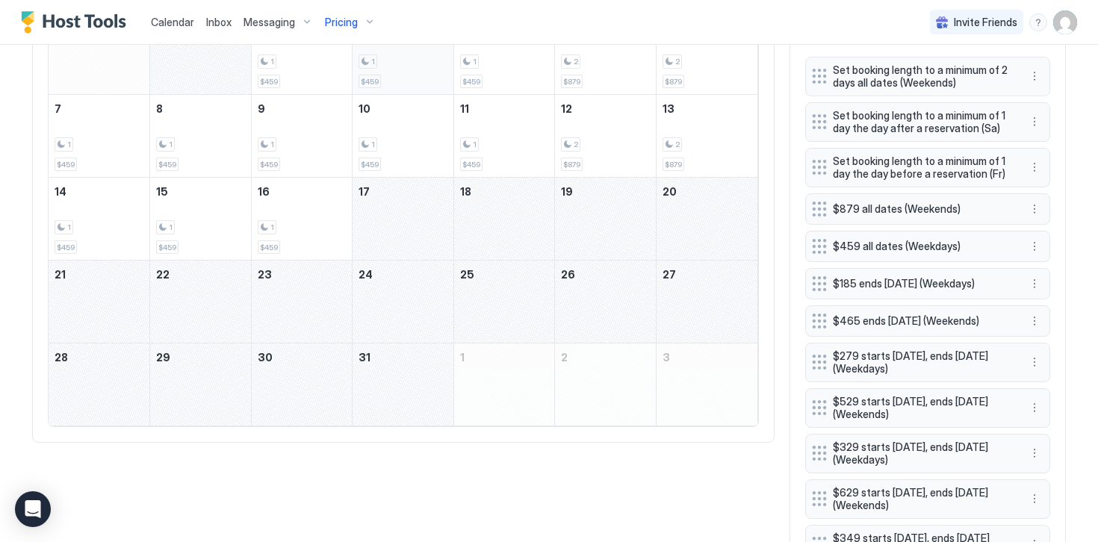
scroll to position [589, 0]
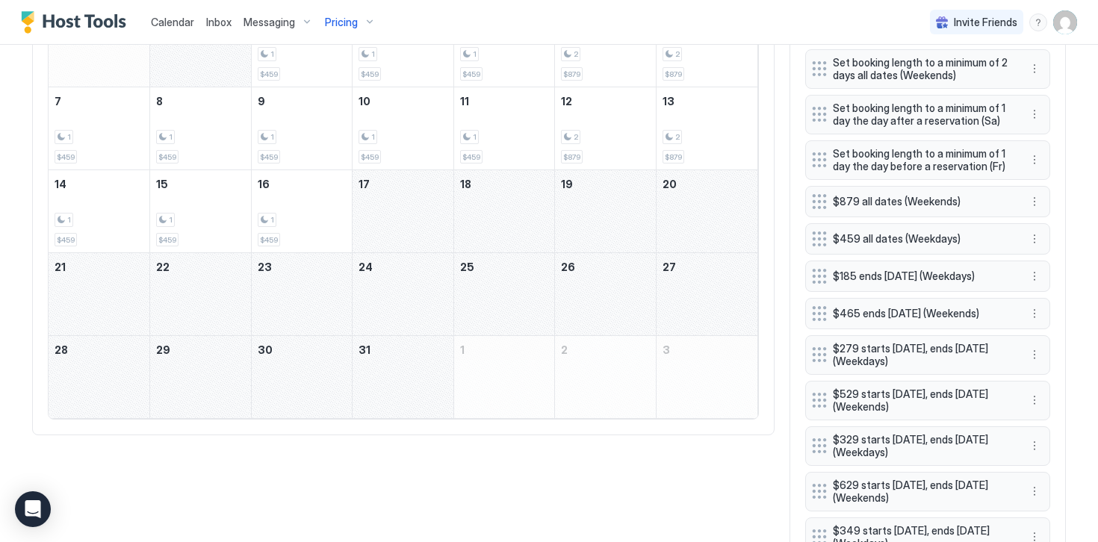
click at [383, 202] on div "December 17, 2025" at bounding box center [402, 211] width 101 height 82
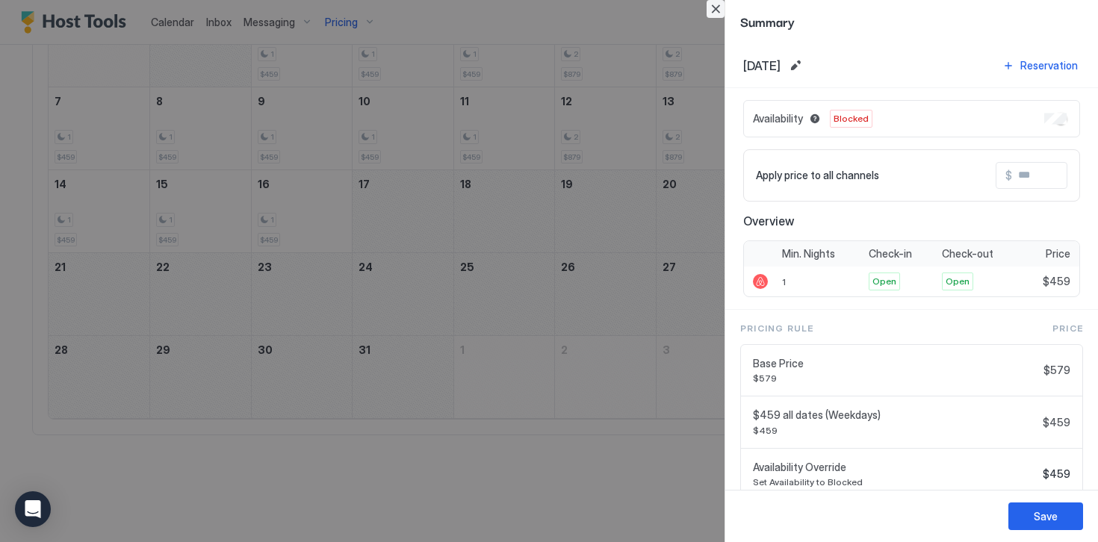
click at [713, 10] on button "Close" at bounding box center [715, 9] width 18 height 18
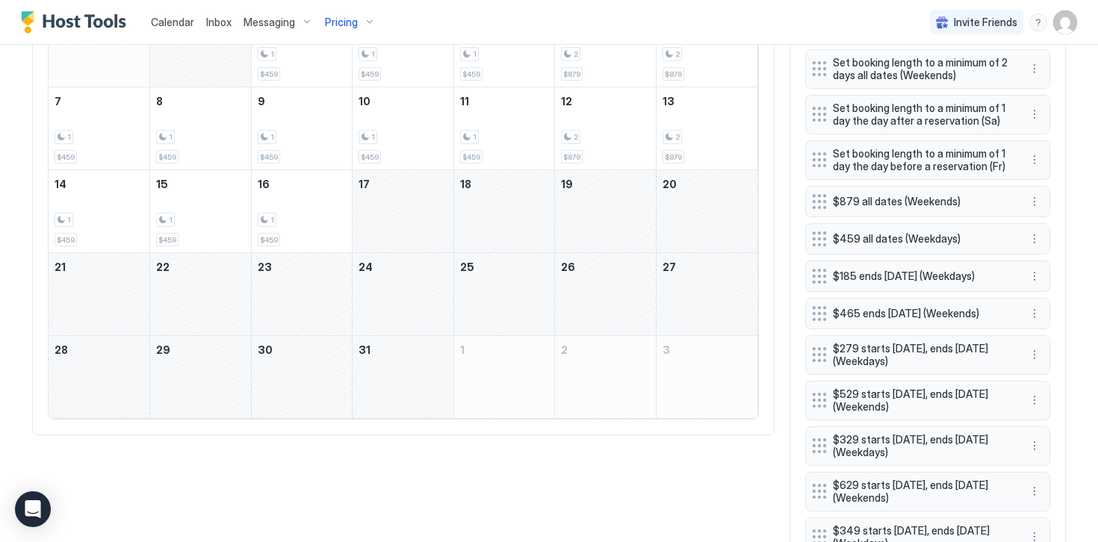
drag, startPoint x: 373, startPoint y: 205, endPoint x: 395, endPoint y: 383, distance: 179.1
click at [395, 383] on tbody "30 1 2 1 $459 3 1 $459 4 1 $459 5 2 $879 6 2 $879 7 1 $459 8 1 $459 9 1 $459 10…" at bounding box center [403, 211] width 709 height 414
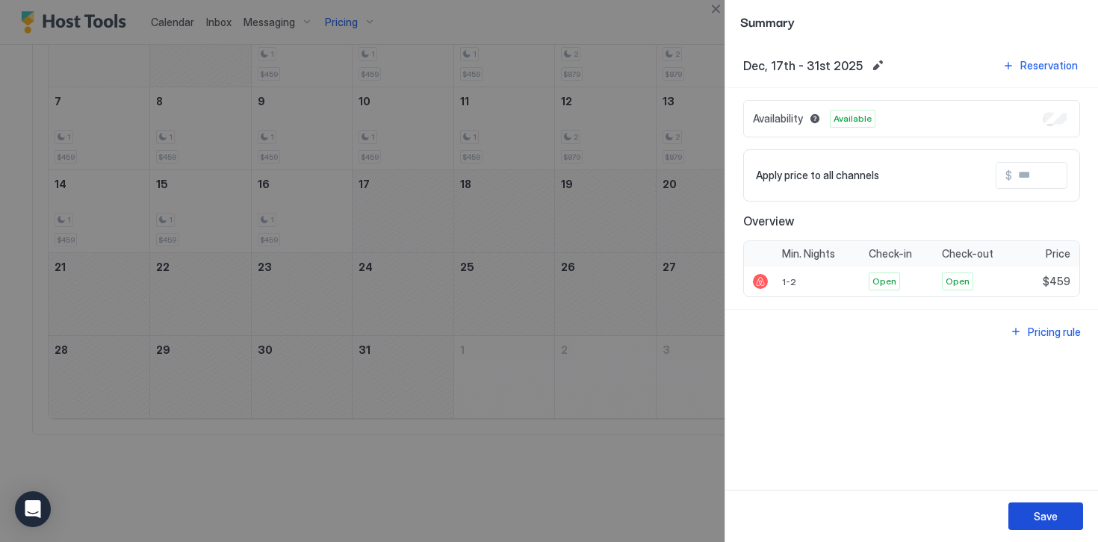
click at [1039, 514] on div "Save" at bounding box center [1045, 517] width 24 height 16
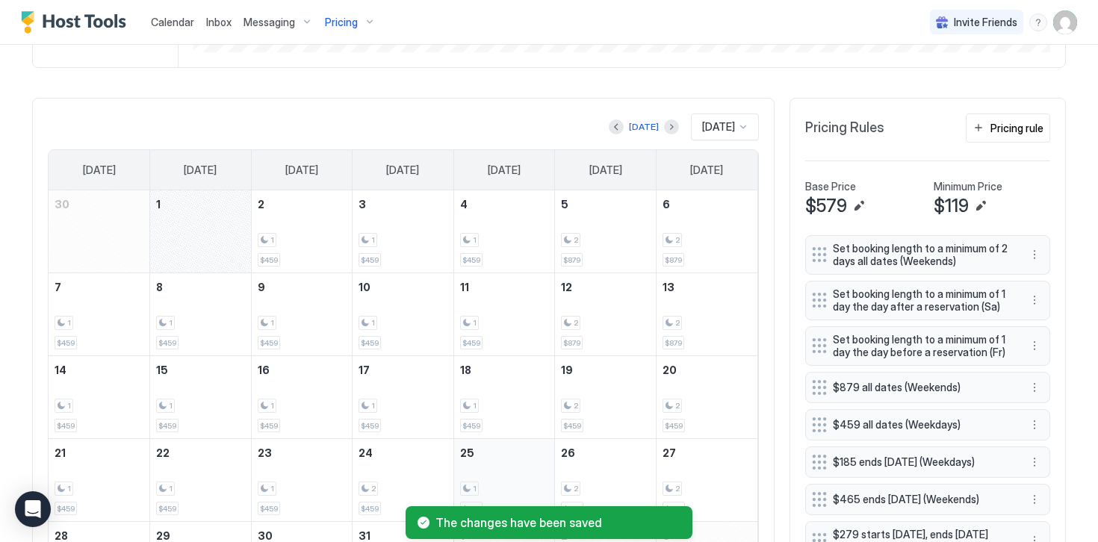
scroll to position [390, 0]
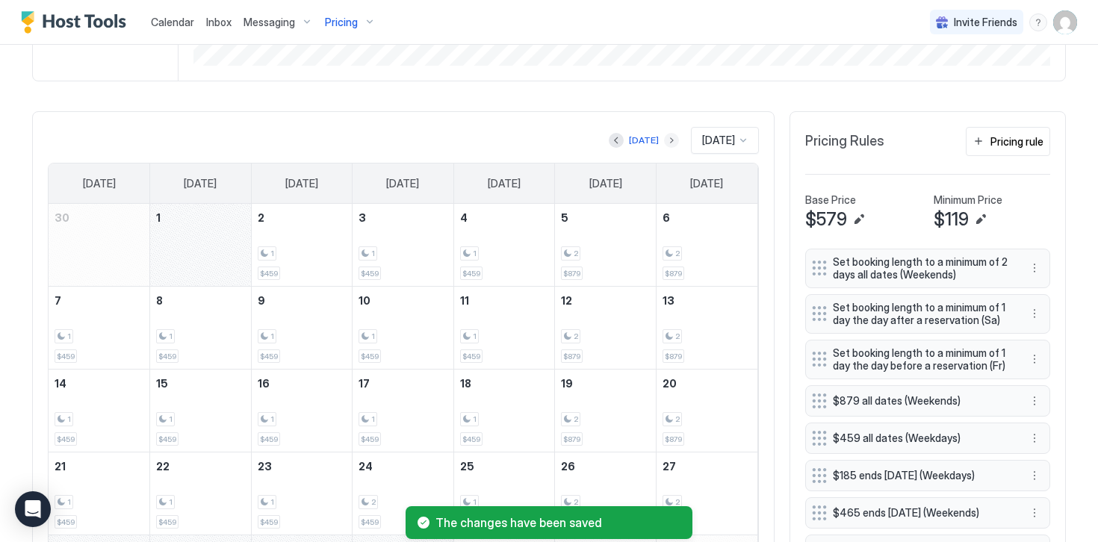
click at [664, 140] on button "Next month" at bounding box center [671, 140] width 15 height 15
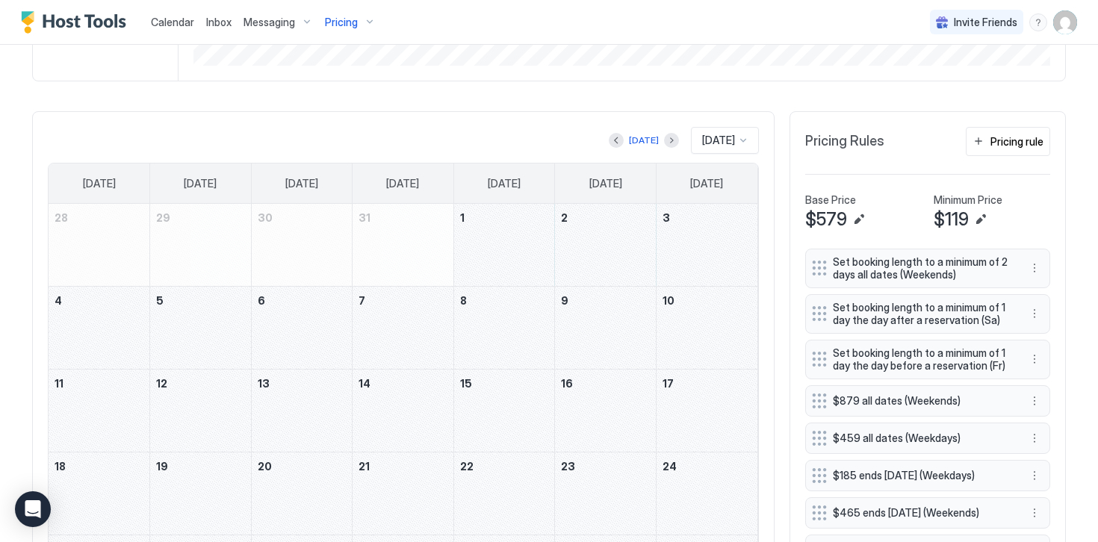
drag, startPoint x: 489, startPoint y: 252, endPoint x: 96, endPoint y: 317, distance: 398.7
click at [96, 317] on tbody "28 29 30 31 1 2 3 4 5 6 7 8 9 10 11 12 13 14 15 16 17 18 19 20 21 22 23 24 25 2…" at bounding box center [403, 411] width 709 height 414
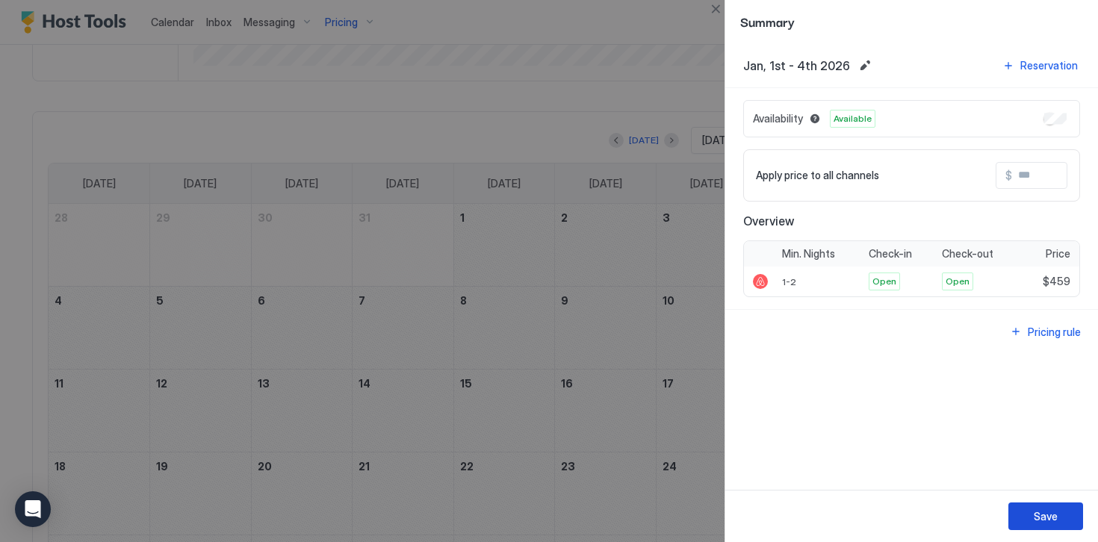
click at [1045, 521] on div "Save" at bounding box center [1045, 517] width 24 height 16
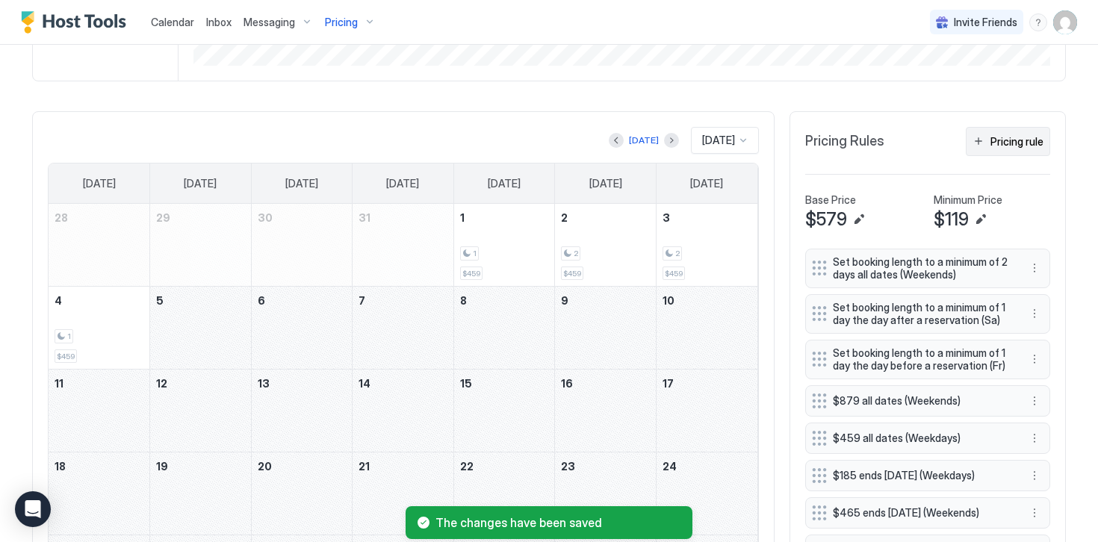
click at [989, 137] on button "Pricing rule" at bounding box center [1008, 141] width 84 height 29
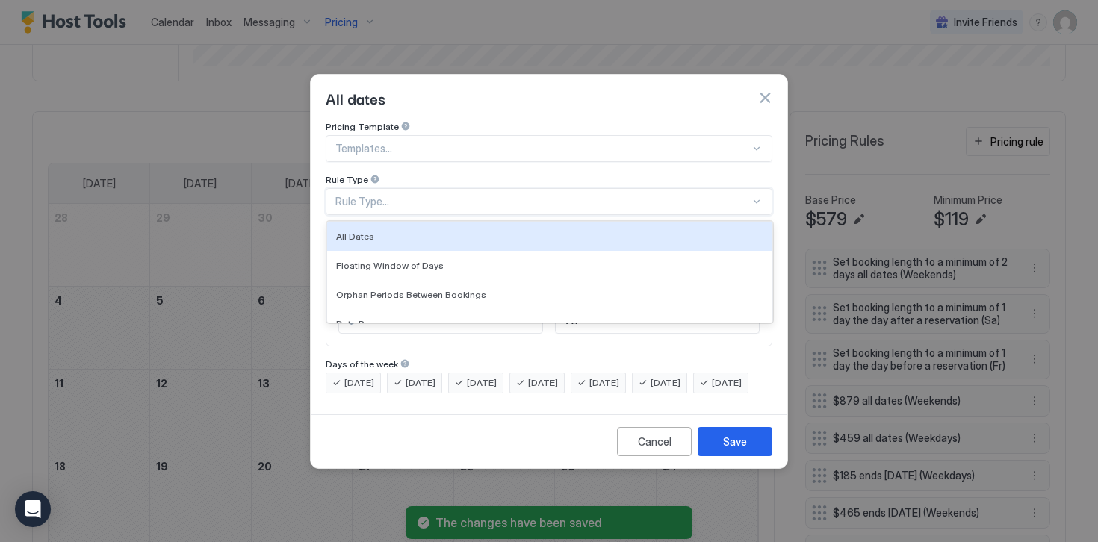
click at [343, 195] on div "Rule Type..." at bounding box center [542, 201] width 414 height 13
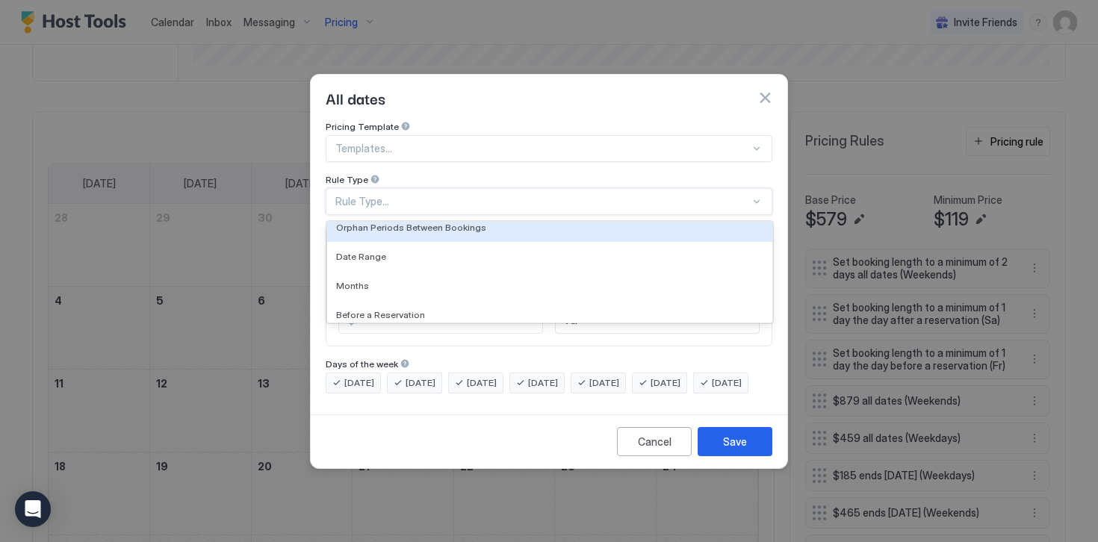
scroll to position [68, 0]
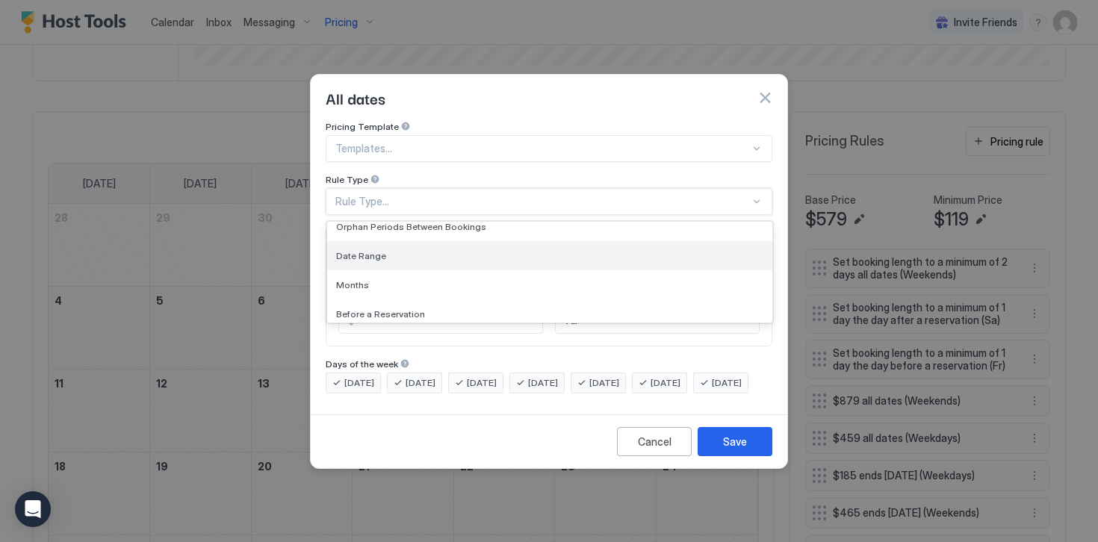
click at [367, 250] on span "Date Range" at bounding box center [361, 255] width 50 height 11
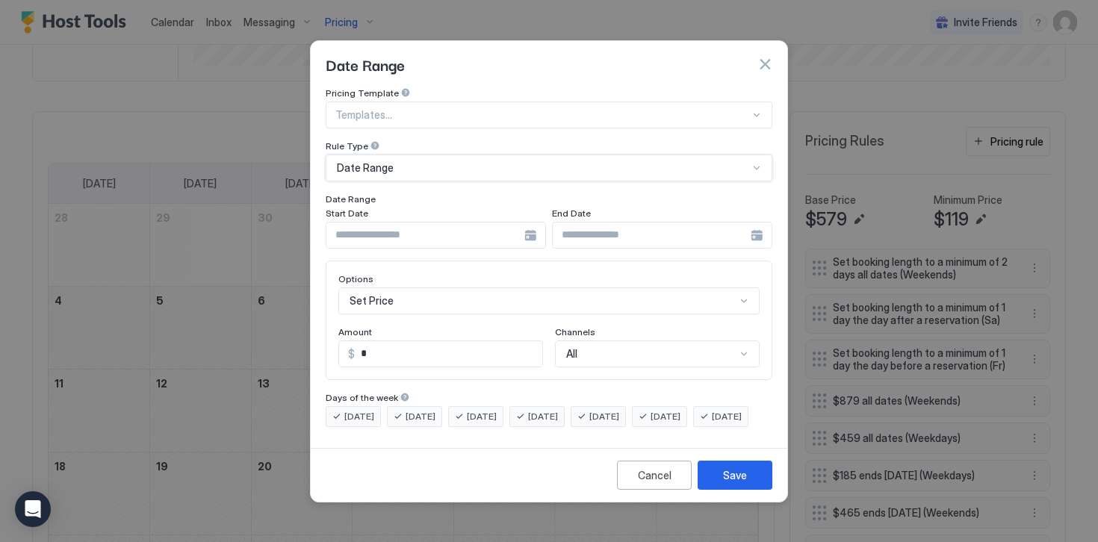
click at [386, 223] on input "Input Field" at bounding box center [425, 235] width 198 height 25
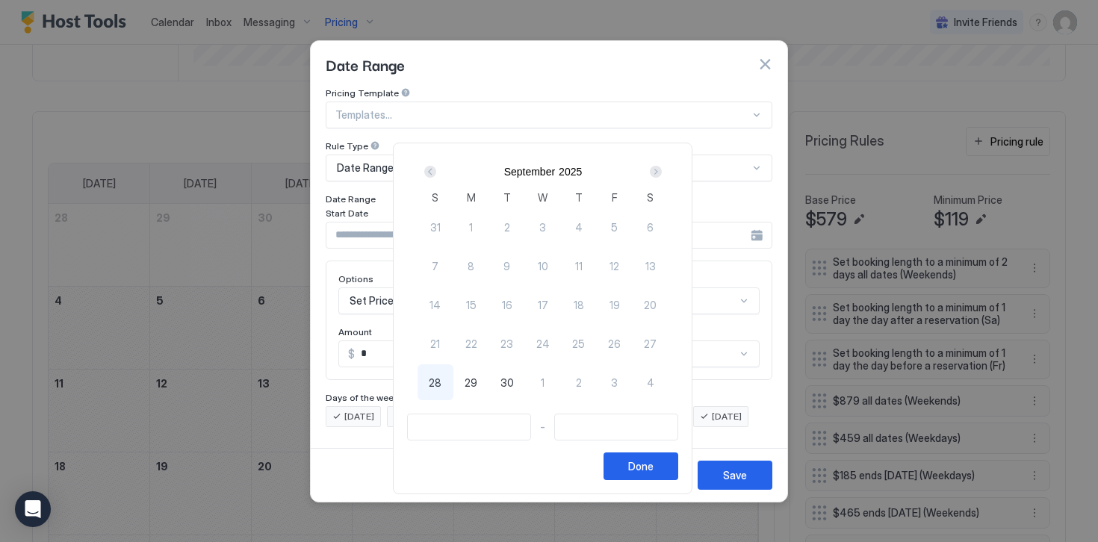
click at [662, 176] on div "Next" at bounding box center [656, 172] width 12 height 12
click at [662, 175] on div "Next" at bounding box center [656, 172] width 12 height 12
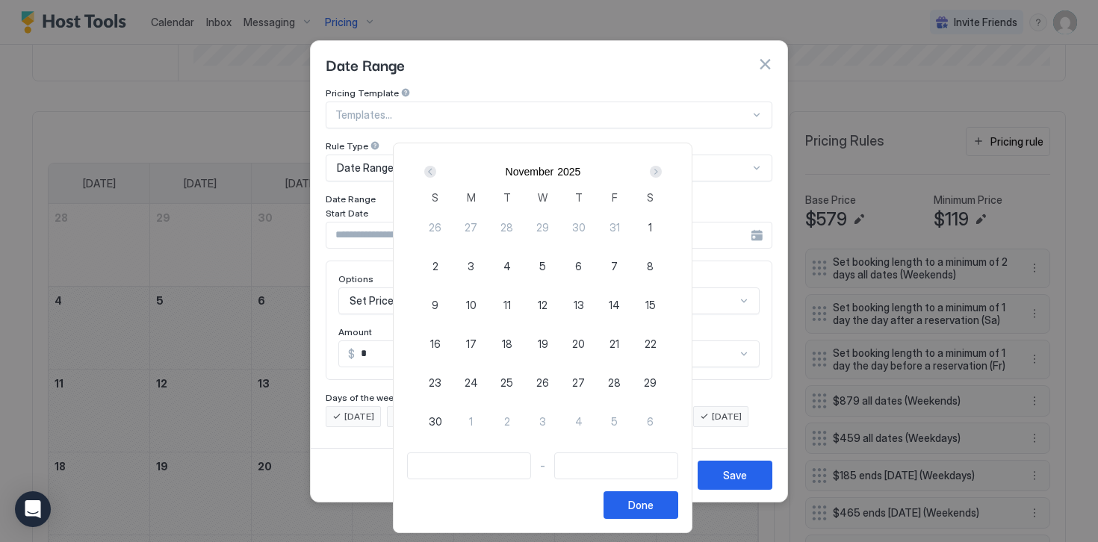
click at [662, 175] on div "Next" at bounding box center [656, 172] width 12 height 12
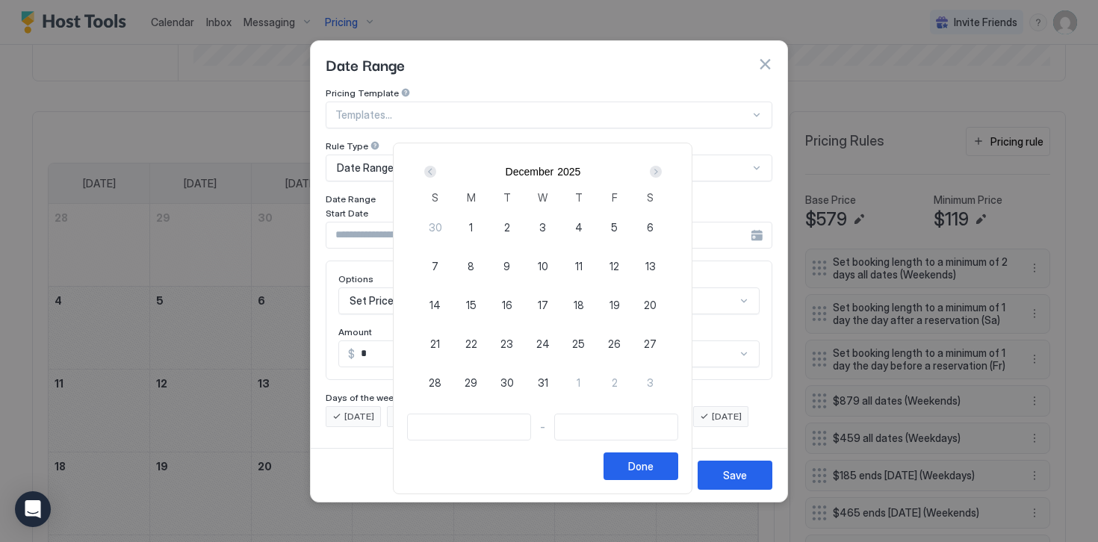
click at [473, 230] on span "1" at bounding box center [471, 228] width 4 height 16
type input "**********"
click at [662, 169] on div "Next" at bounding box center [656, 172] width 12 height 12
type input "**********"
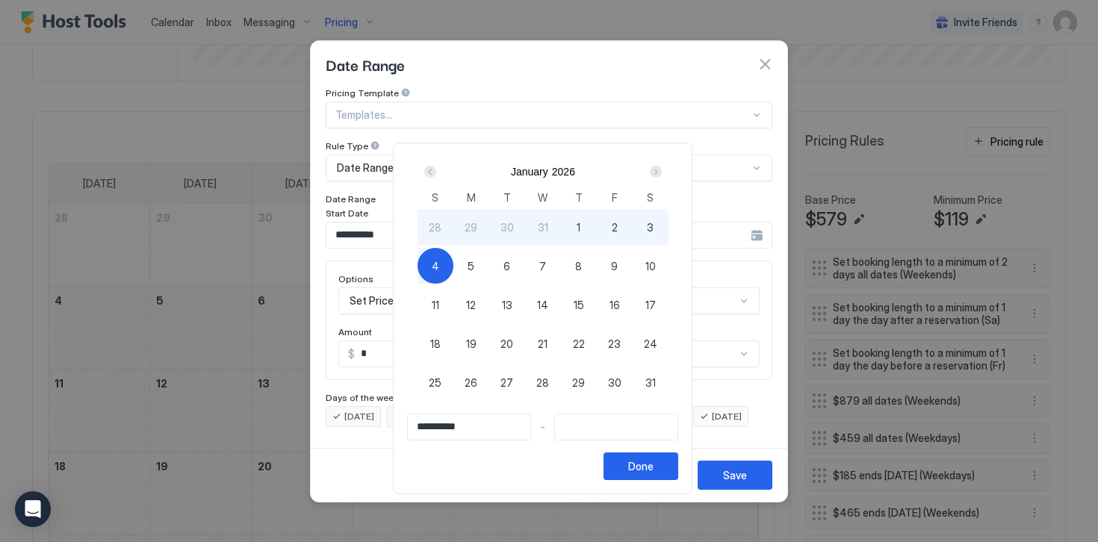
click at [439, 265] on span "4" at bounding box center [435, 266] width 7 height 16
type input "**********"
click at [638, 465] on button "Done" at bounding box center [640, 467] width 75 height 28
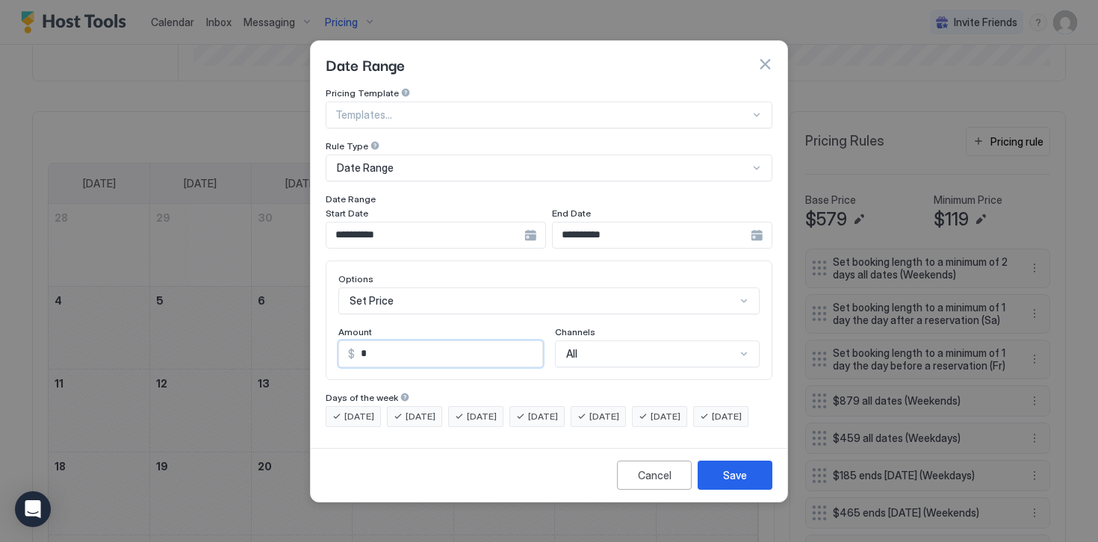
click at [370, 341] on input "*" at bounding box center [448, 353] width 187 height 25
type input "*"
type input "****"
click at [721, 484] on button "Save" at bounding box center [734, 475] width 75 height 29
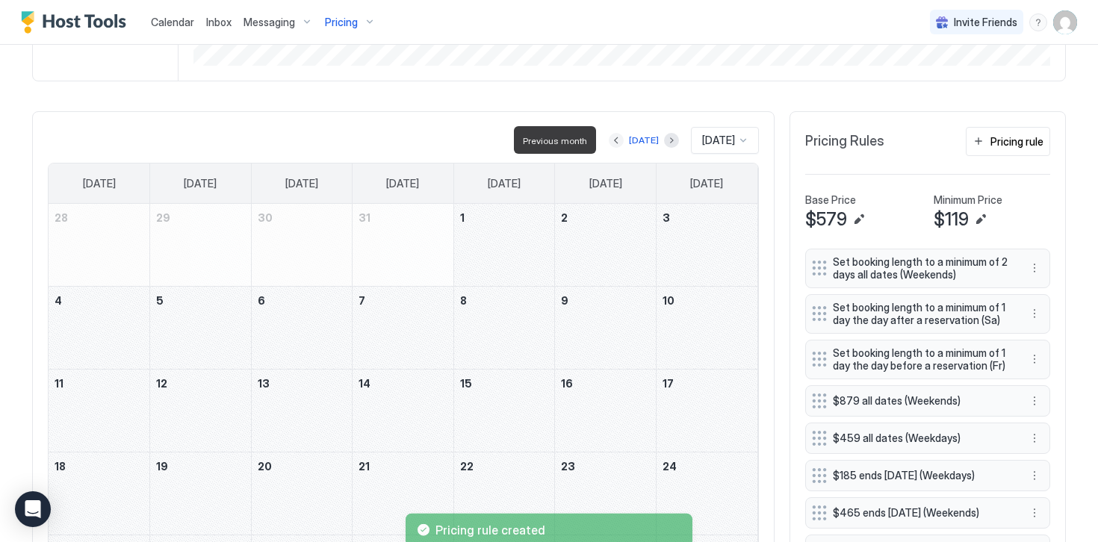
click at [611, 137] on button "Previous month" at bounding box center [616, 140] width 15 height 15
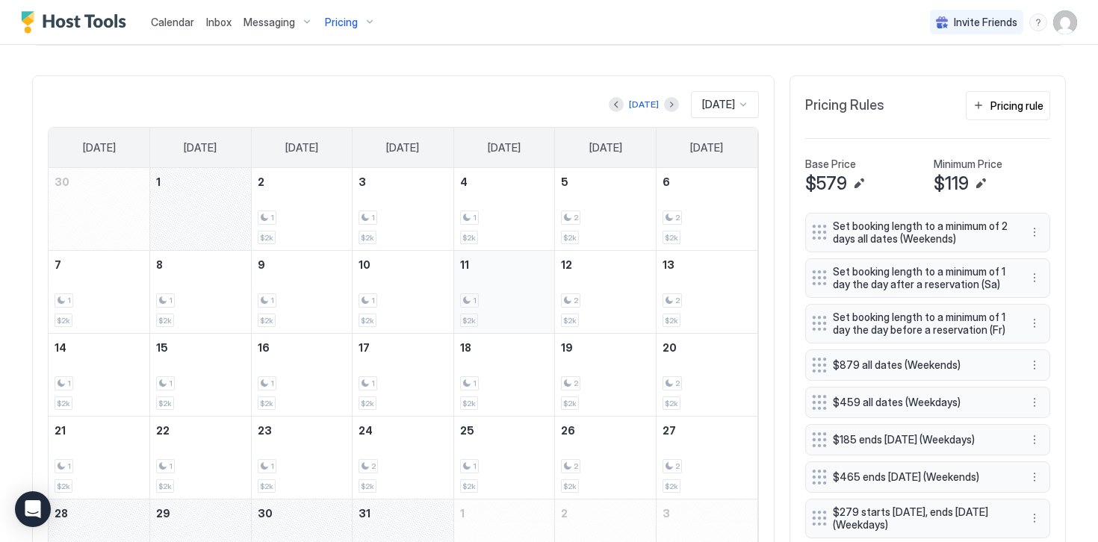
scroll to position [418, 0]
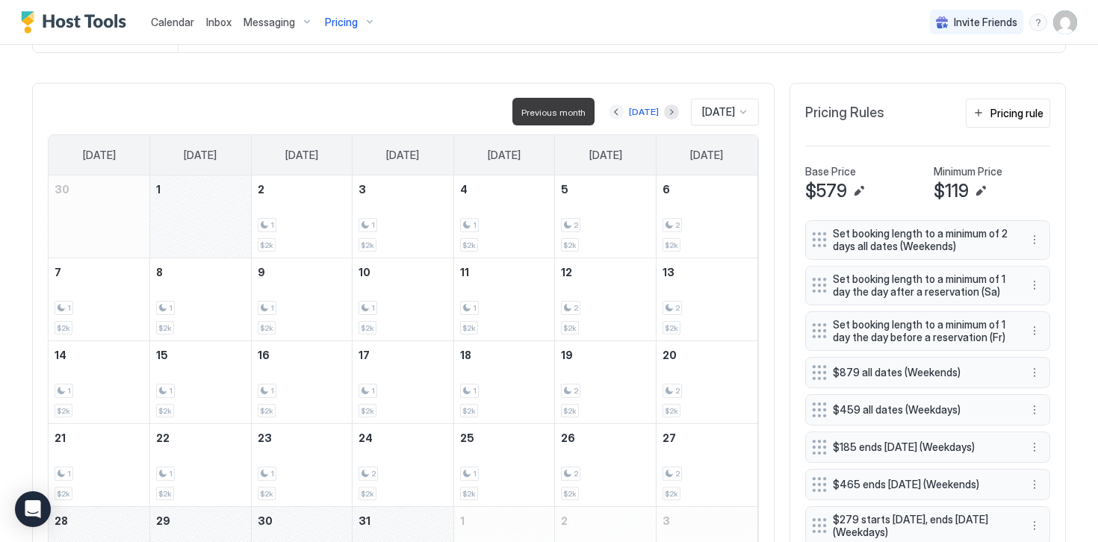
click at [611, 110] on button "Previous month" at bounding box center [616, 112] width 15 height 15
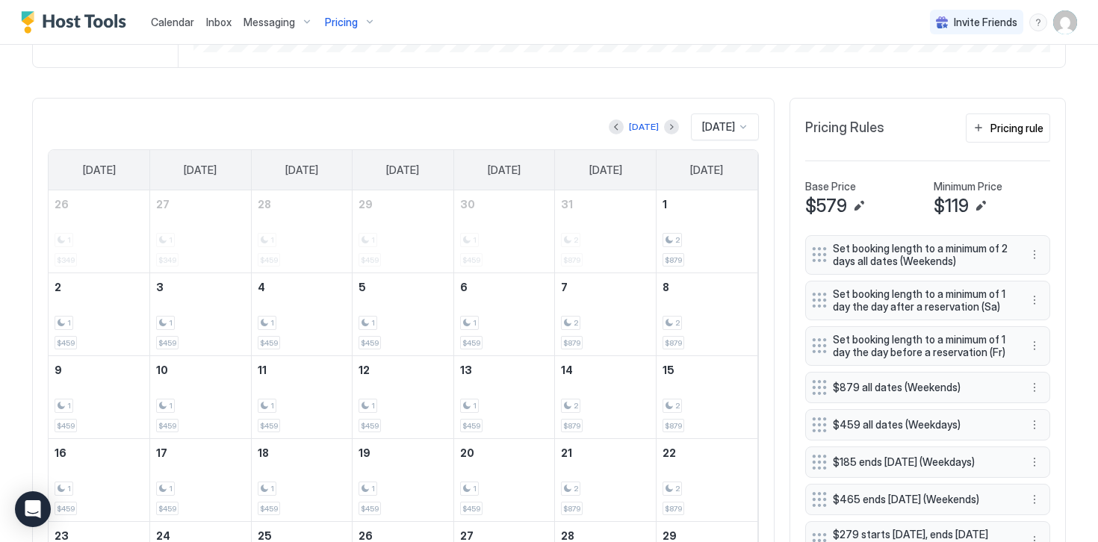
scroll to position [398, 0]
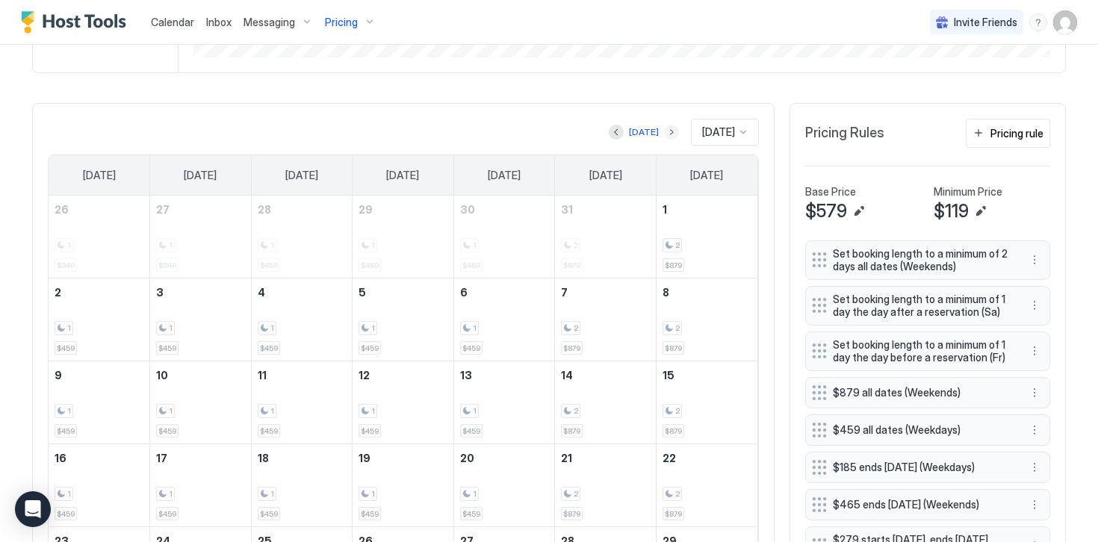
click at [664, 132] on button "Next month" at bounding box center [671, 132] width 15 height 15
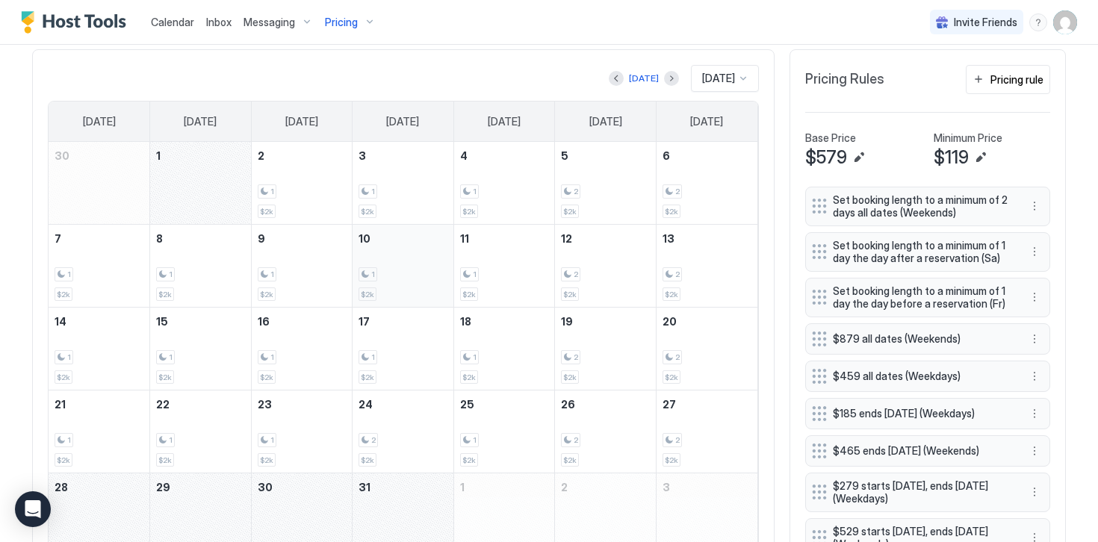
scroll to position [456, 0]
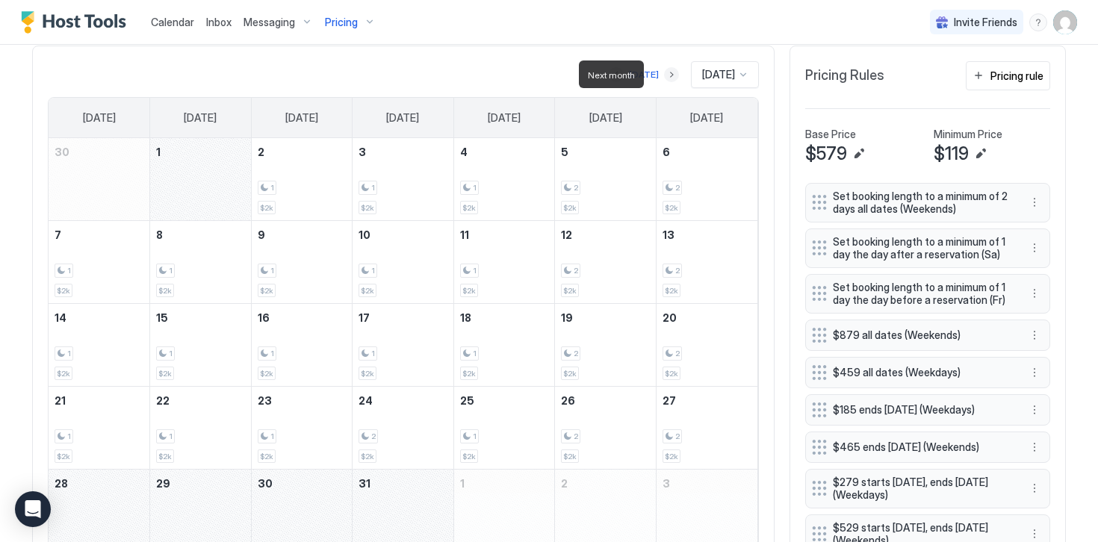
click at [664, 76] on button "Next month" at bounding box center [671, 74] width 15 height 15
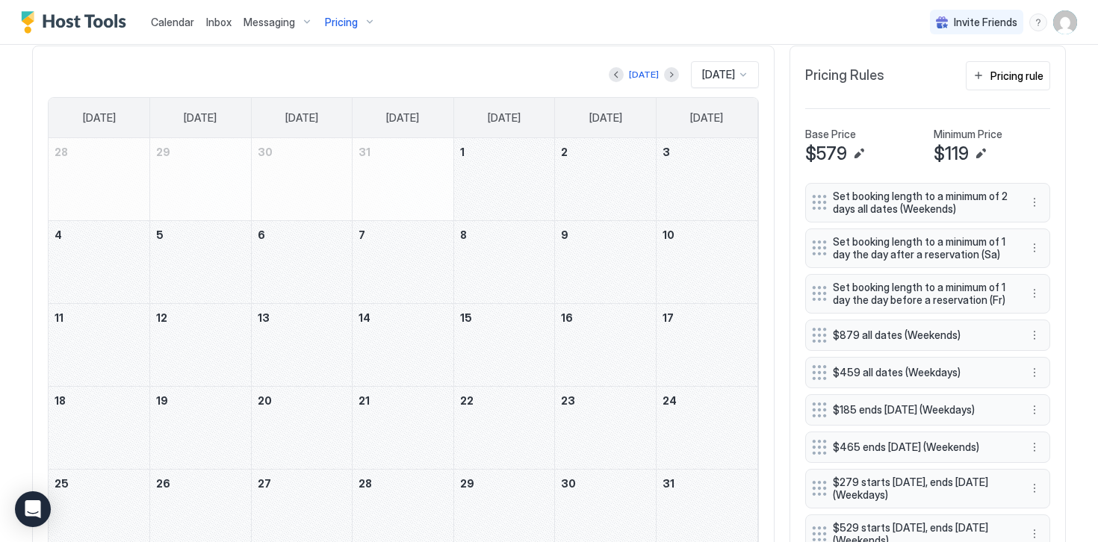
click at [523, 181] on div "January 1, 2026" at bounding box center [504, 179] width 101 height 82
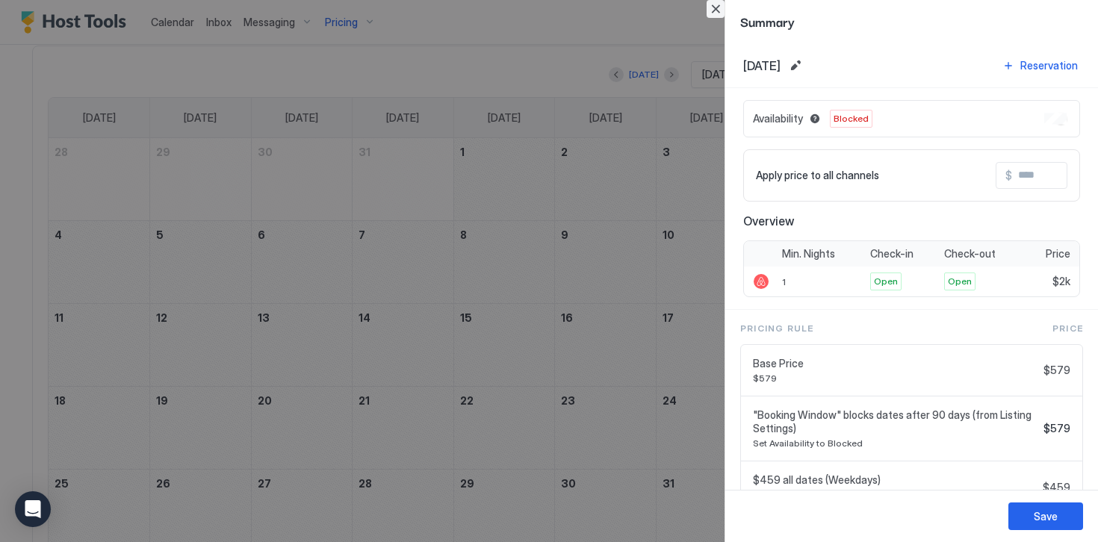
click at [718, 10] on button "Close" at bounding box center [715, 9] width 18 height 18
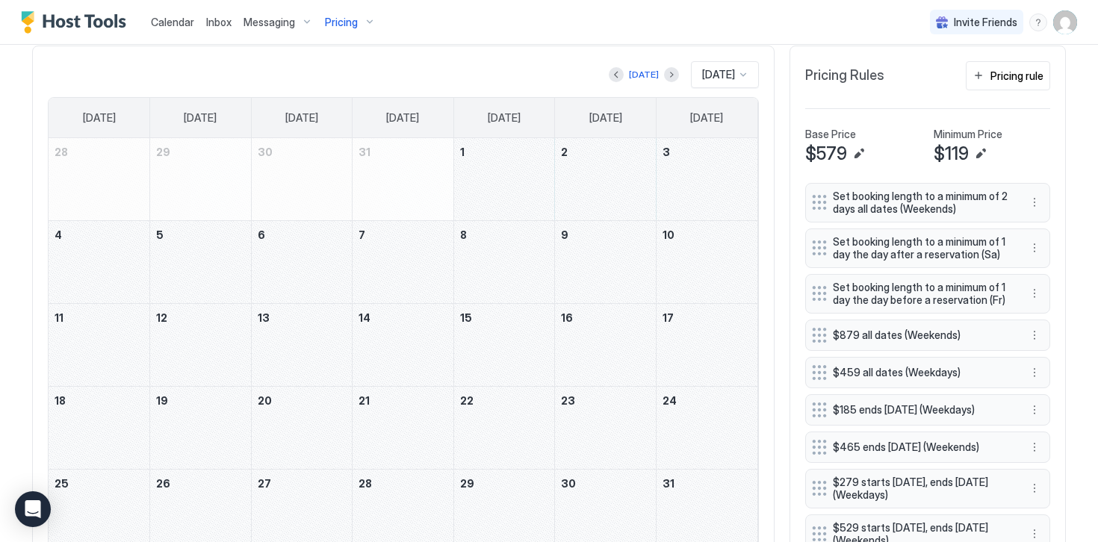
drag, startPoint x: 497, startPoint y: 177, endPoint x: 84, endPoint y: 262, distance: 422.4
click at [84, 262] on tbody "28 29 30 31 1 2 3 4 5 6 7 8 9 10 11 12 13 14 15 16 17 18 19 20 21 22 23 24 25 2…" at bounding box center [403, 345] width 709 height 414
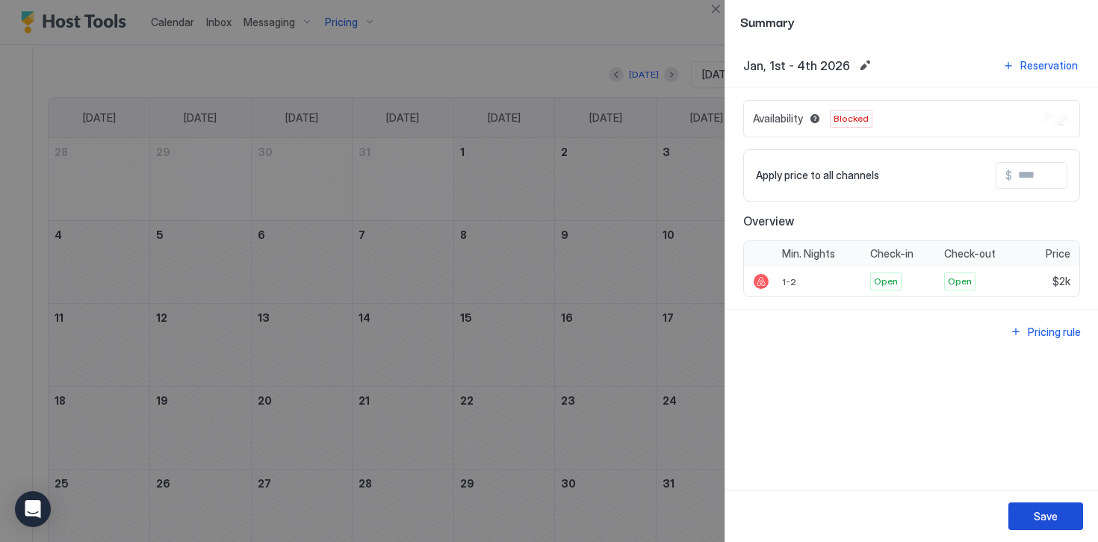
click at [1057, 523] on button "Save" at bounding box center [1045, 517] width 75 height 28
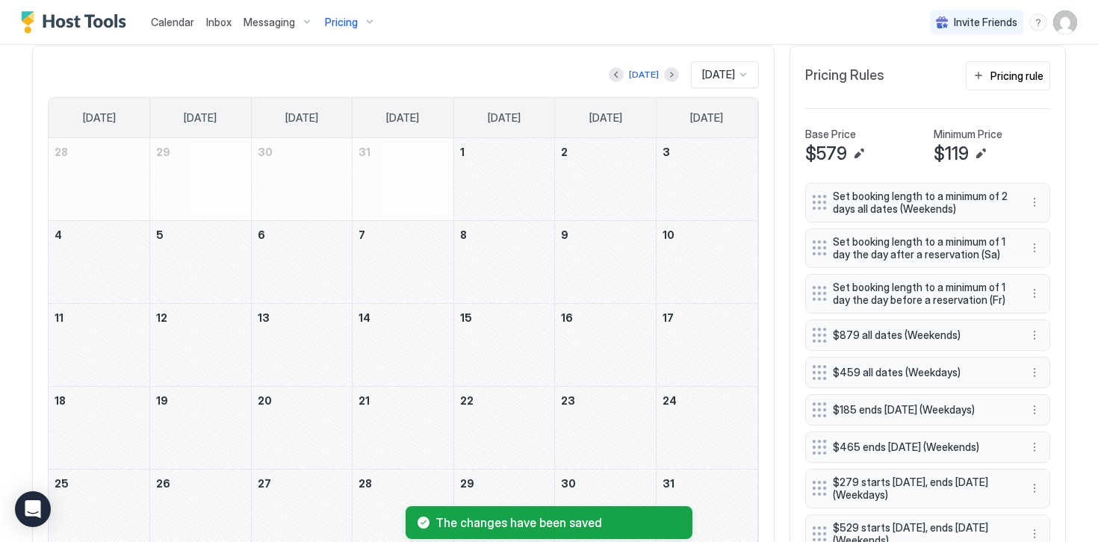
click at [595, 176] on div "January 2, 2026" at bounding box center [605, 179] width 101 height 82
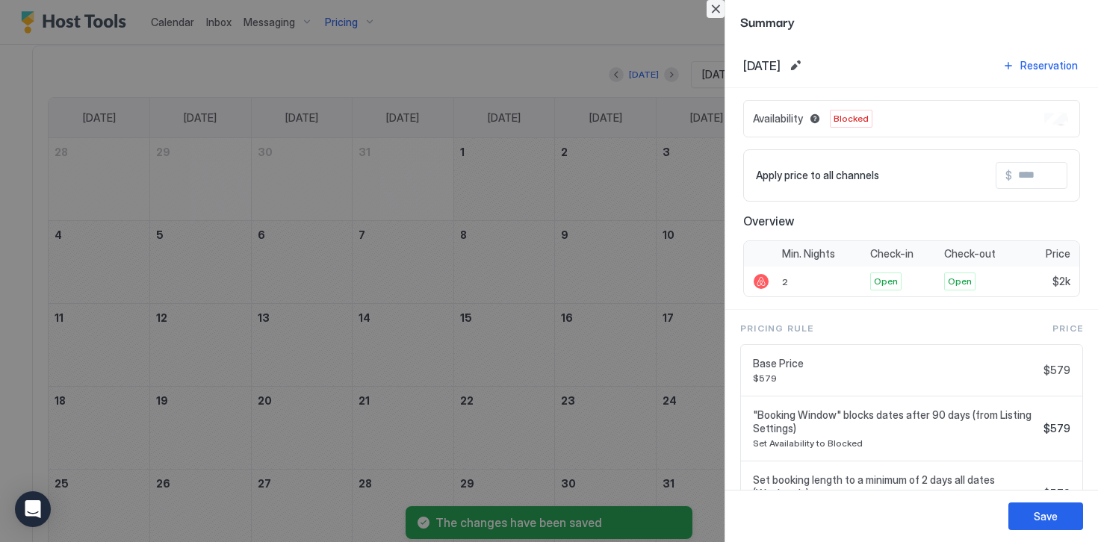
click at [714, 12] on button "Close" at bounding box center [715, 9] width 18 height 18
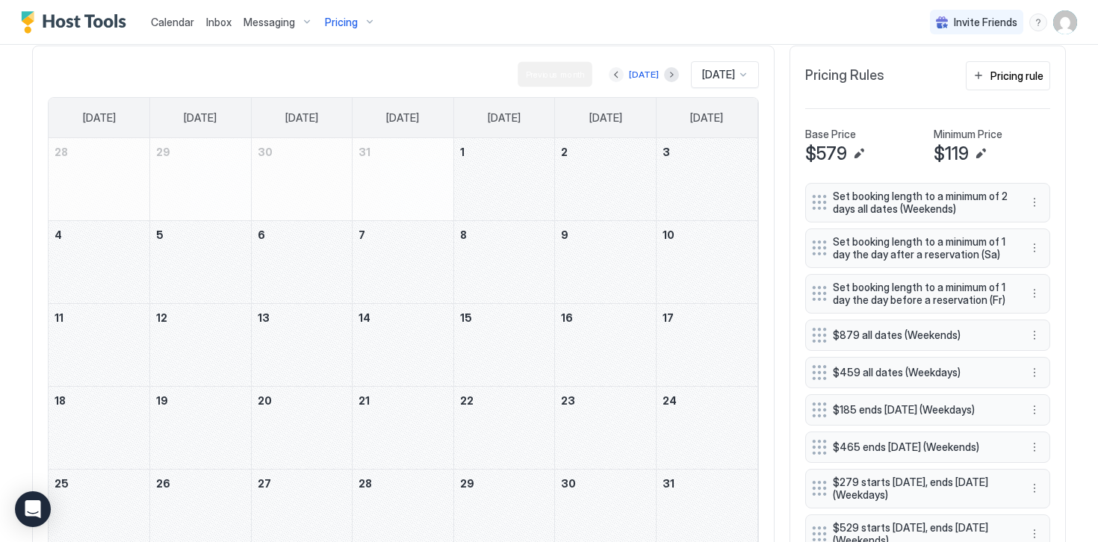
click at [611, 80] on button "Previous month" at bounding box center [616, 74] width 15 height 15
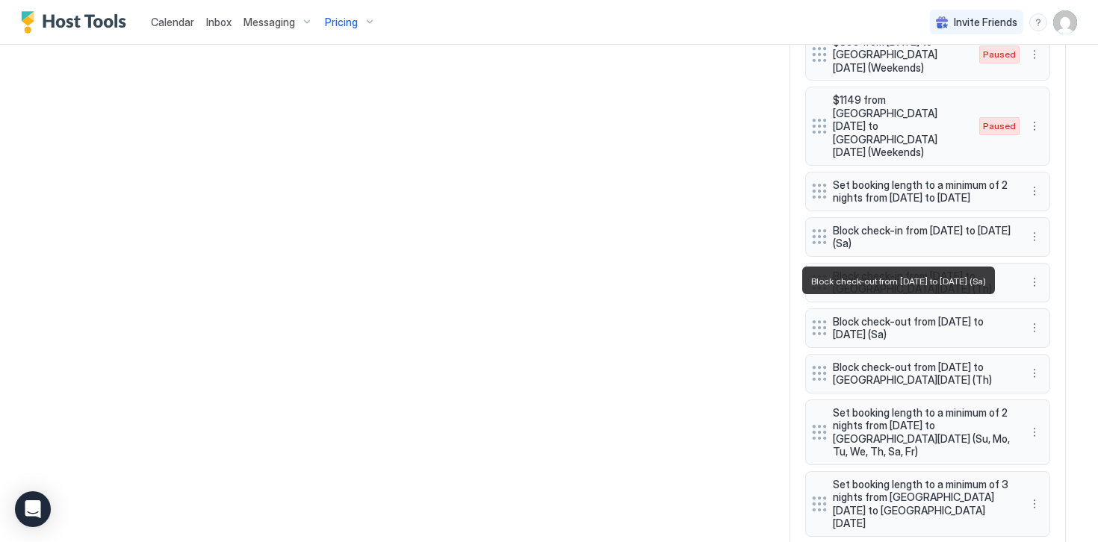
scroll to position [1275, 0]
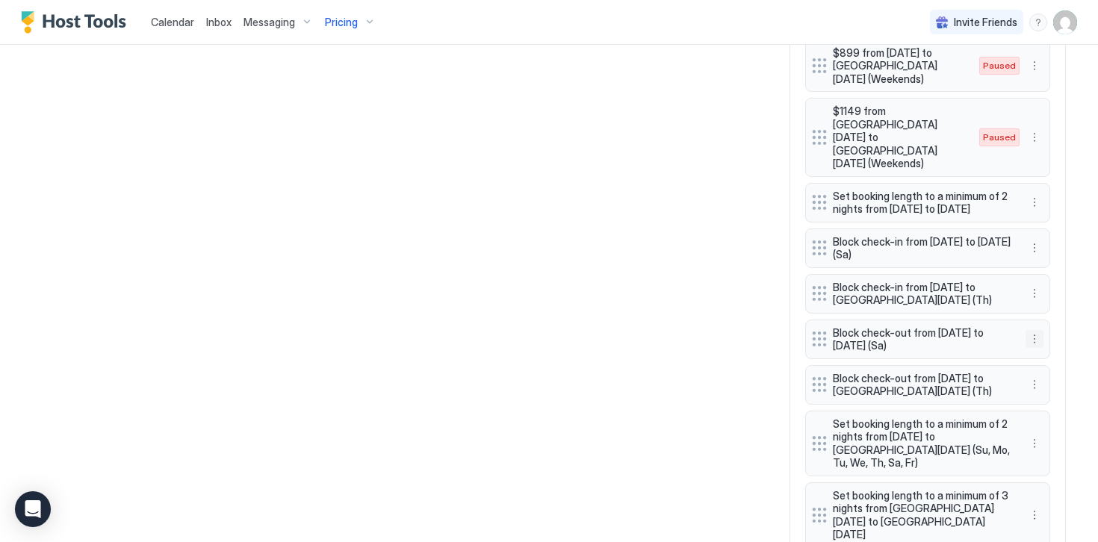
click at [1035, 330] on button "More options" at bounding box center [1034, 339] width 18 height 18
click at [1055, 402] on div "Delete" at bounding box center [1054, 395] width 56 height 24
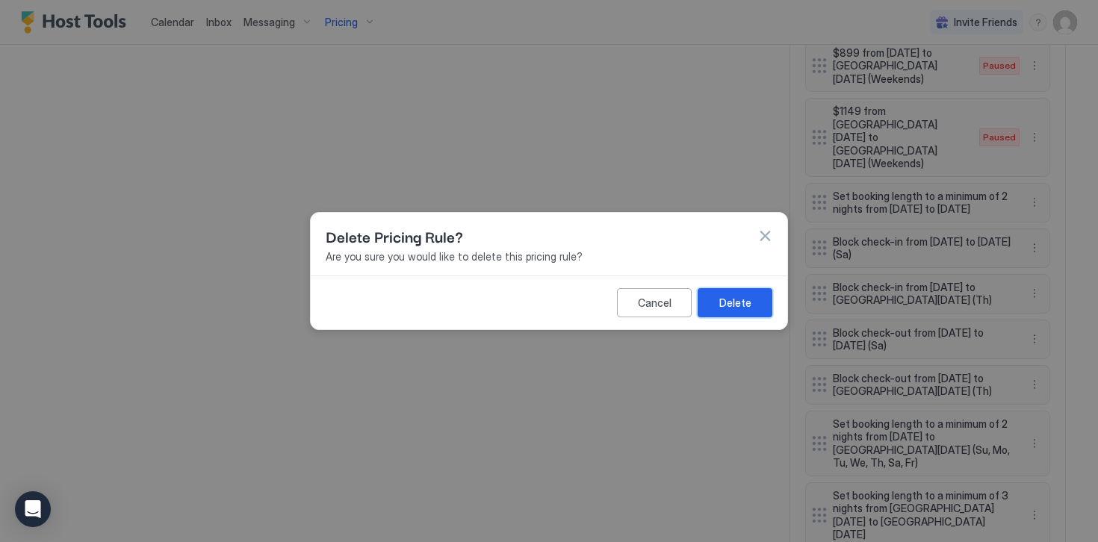
click at [721, 299] on div "Delete" at bounding box center [735, 303] width 32 height 16
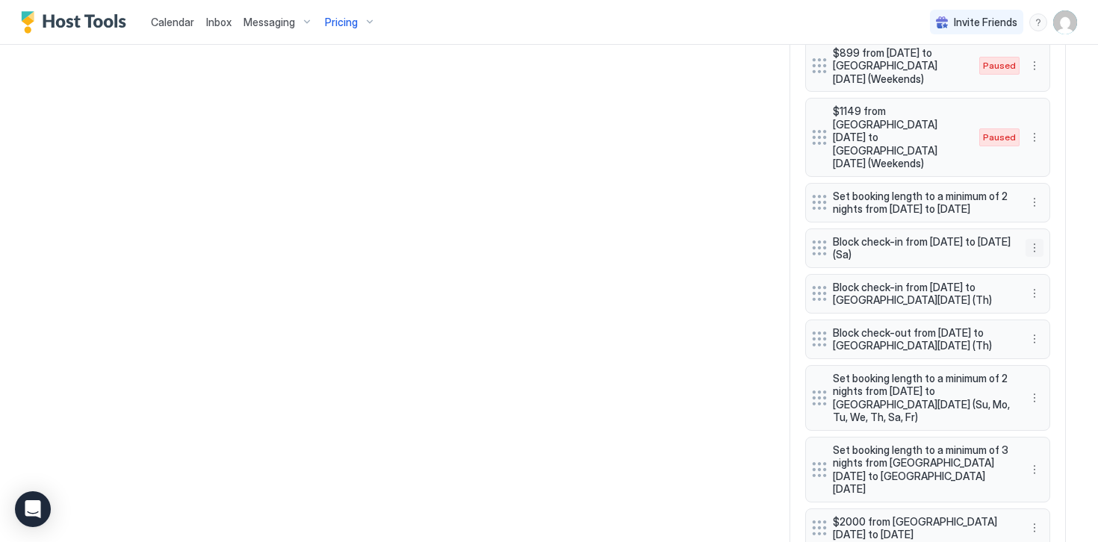
click at [1033, 239] on button "More options" at bounding box center [1034, 248] width 18 height 18
click at [1043, 301] on div "Delete" at bounding box center [1054, 303] width 44 height 11
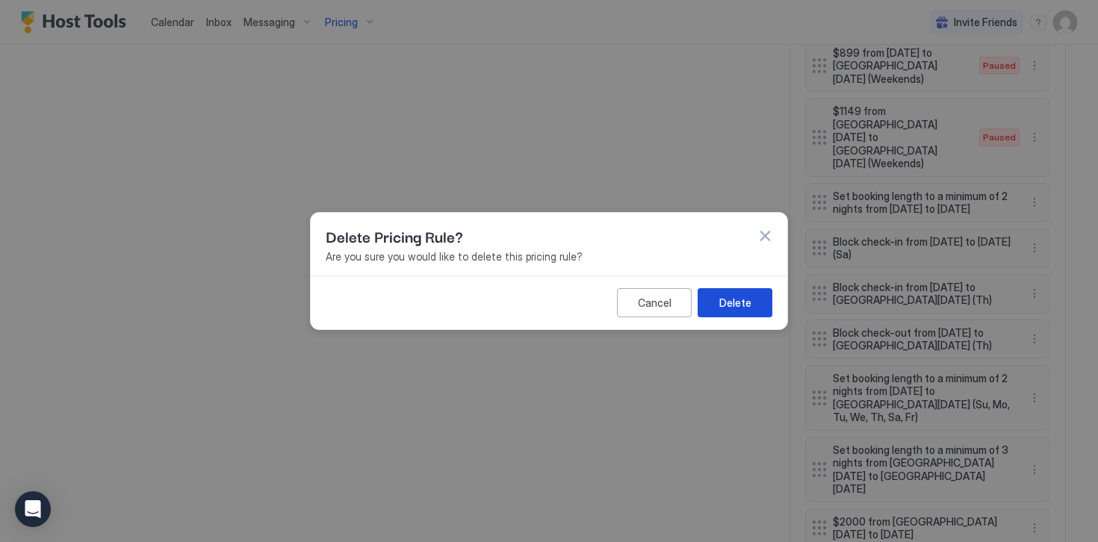
click at [730, 298] on div "Delete" at bounding box center [735, 303] width 32 height 16
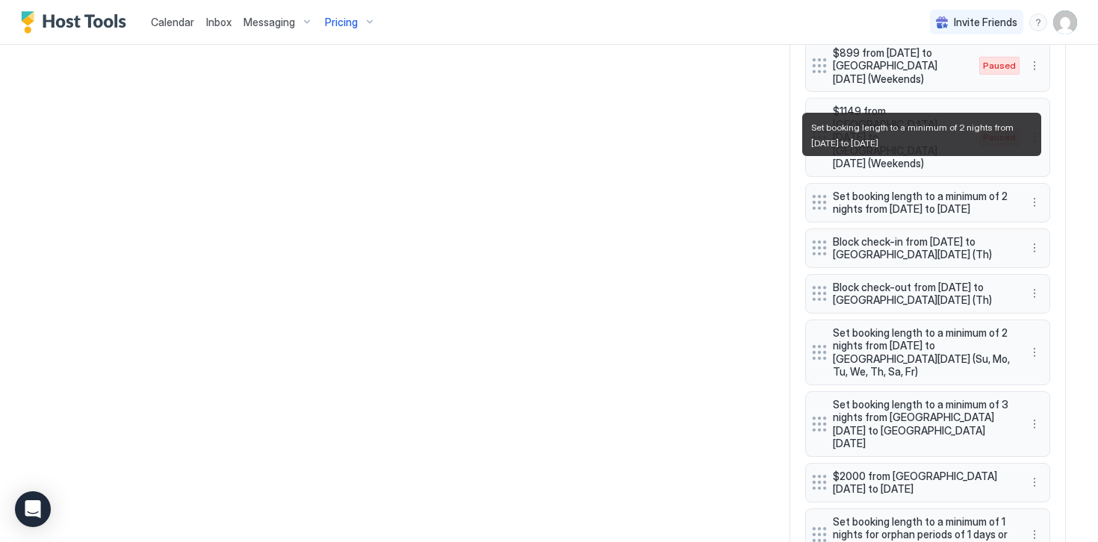
click at [933, 190] on span "Set booking length to a minimum of 2 nights from [DATE] to [DATE]" at bounding box center [922, 203] width 178 height 26
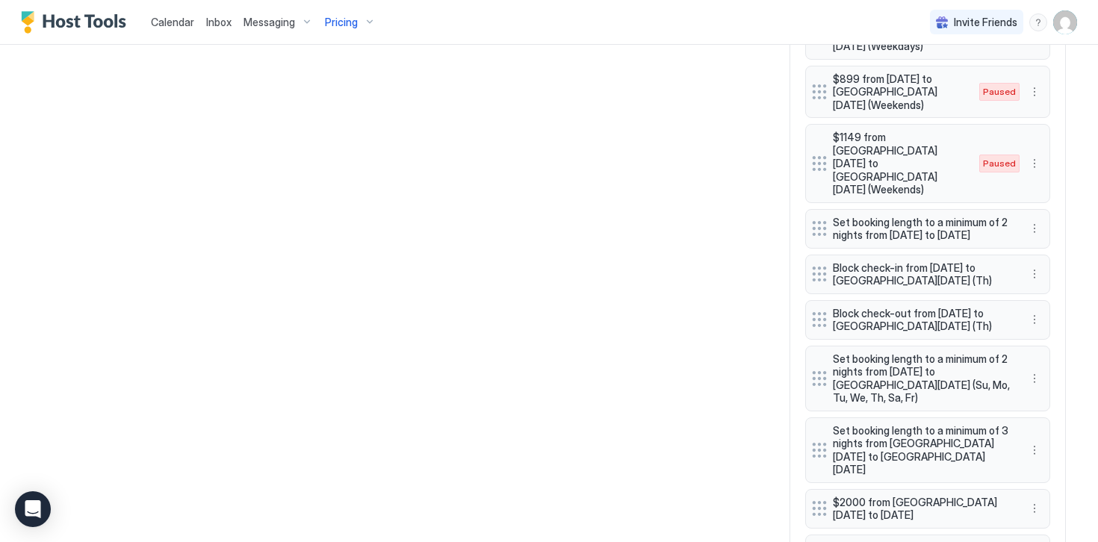
scroll to position [1252, 0]
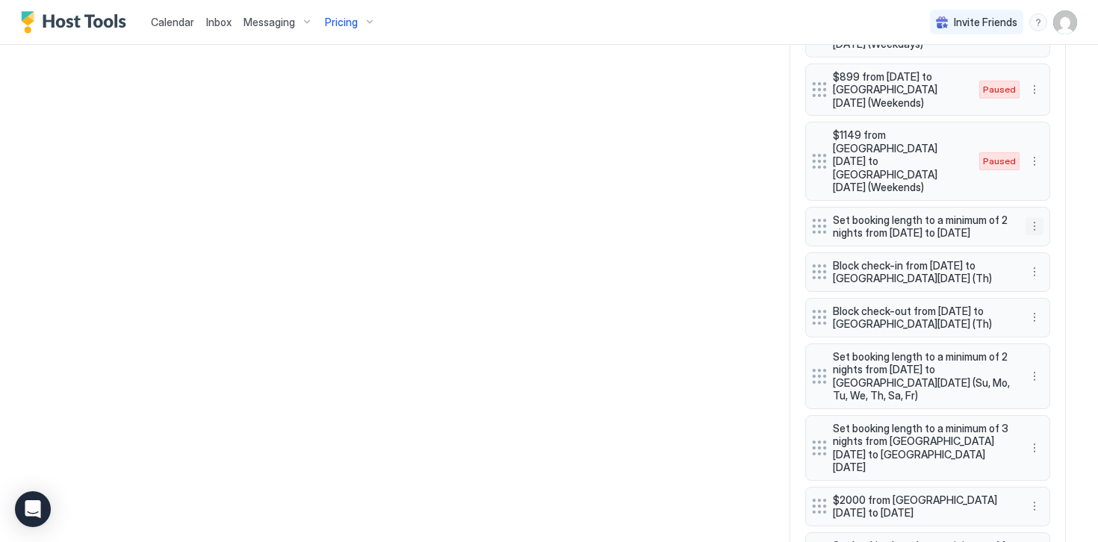
click at [1035, 217] on button "More options" at bounding box center [1034, 226] width 18 height 18
click at [1044, 230] on div "Edit" at bounding box center [1048, 227] width 33 height 11
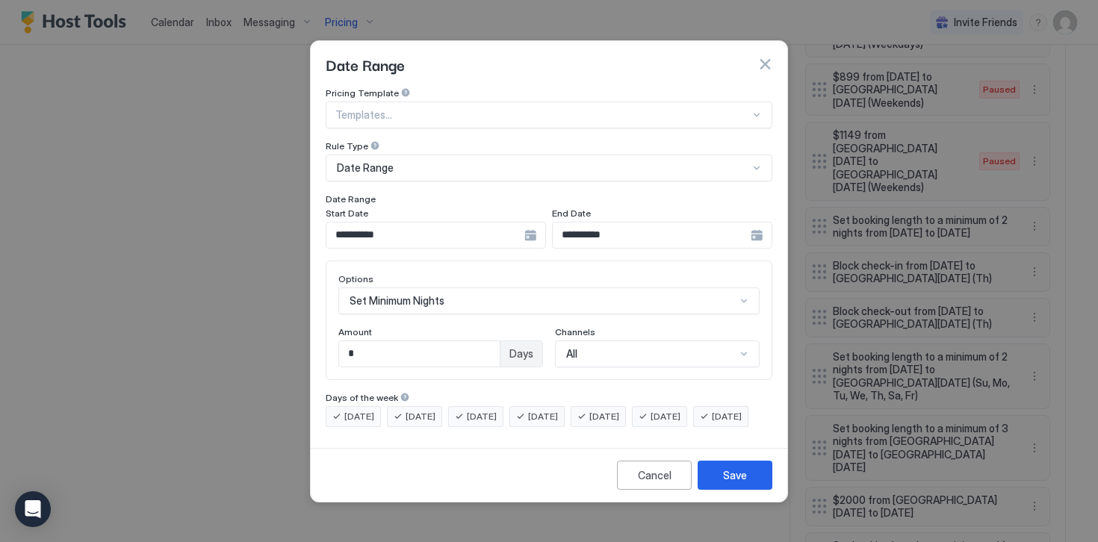
click at [494, 223] on input "**********" at bounding box center [425, 235] width 198 height 25
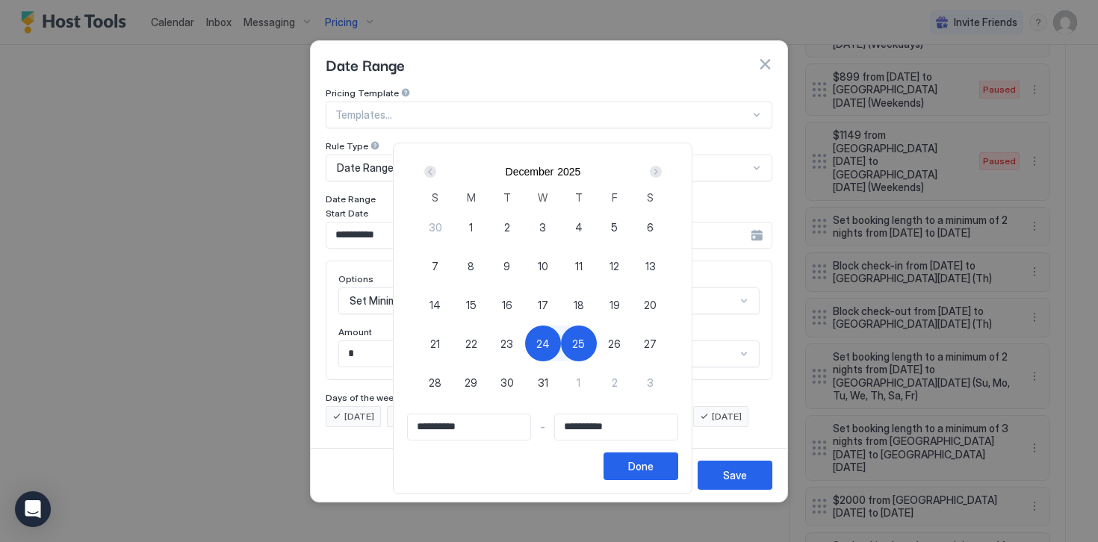
click at [512, 342] on span "23" at bounding box center [506, 344] width 13 height 16
type input "**********"
click at [621, 344] on span "26" at bounding box center [614, 344] width 13 height 16
type input "**********"
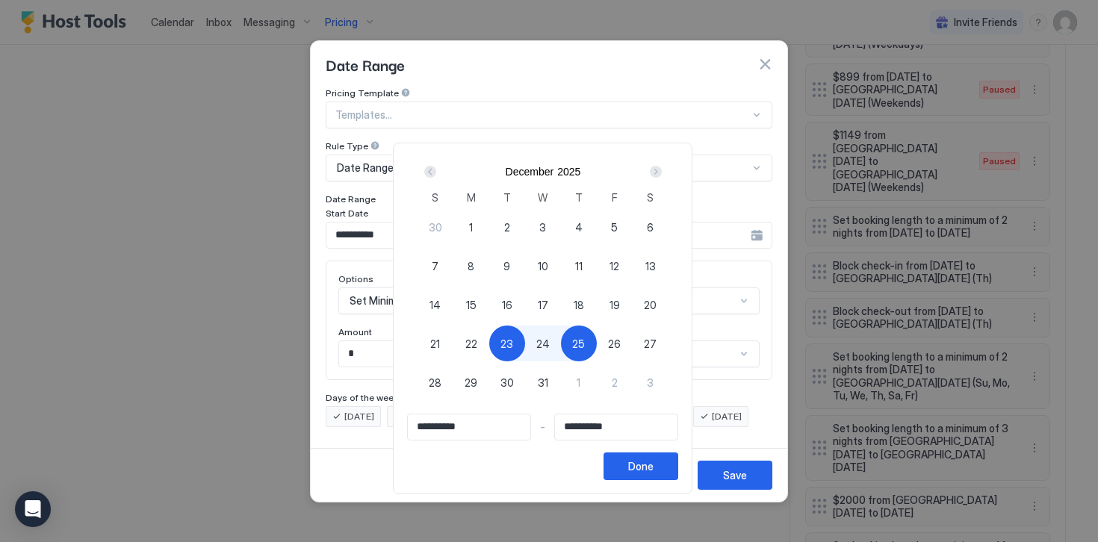
type input "**********"
click at [632, 464] on button "Done" at bounding box center [640, 467] width 75 height 28
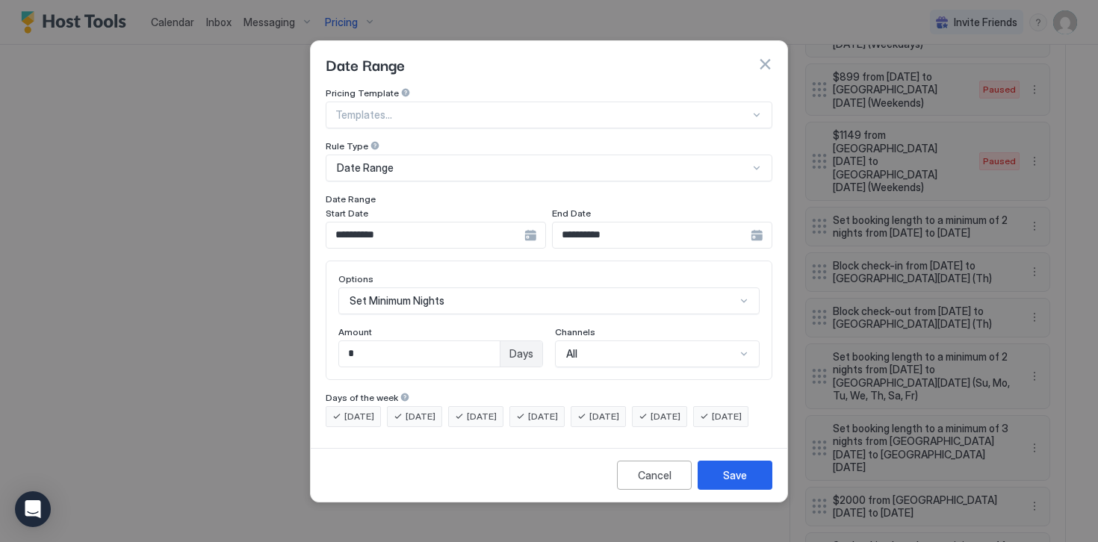
click at [371, 410] on span "[DATE]" at bounding box center [359, 416] width 30 height 13
click at [407, 410] on span "[DATE]" at bounding box center [420, 416] width 30 height 13
click at [619, 410] on span "[DATE]" at bounding box center [604, 416] width 30 height 13
click at [680, 410] on span "[DATE]" at bounding box center [665, 416] width 30 height 13
click at [712, 423] on span "[DATE]" at bounding box center [727, 416] width 30 height 13
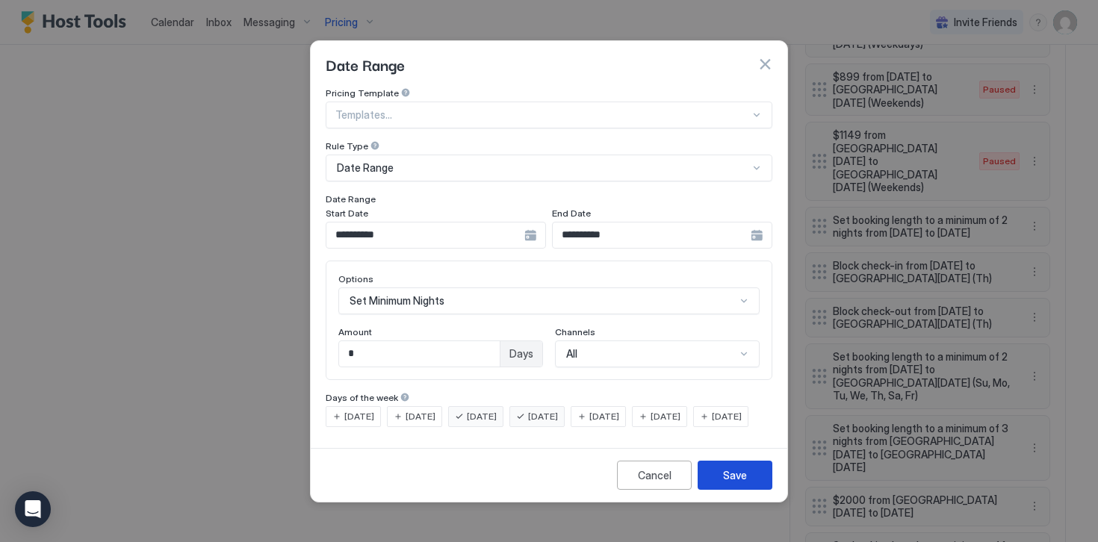
click at [730, 483] on div "Save" at bounding box center [735, 475] width 24 height 16
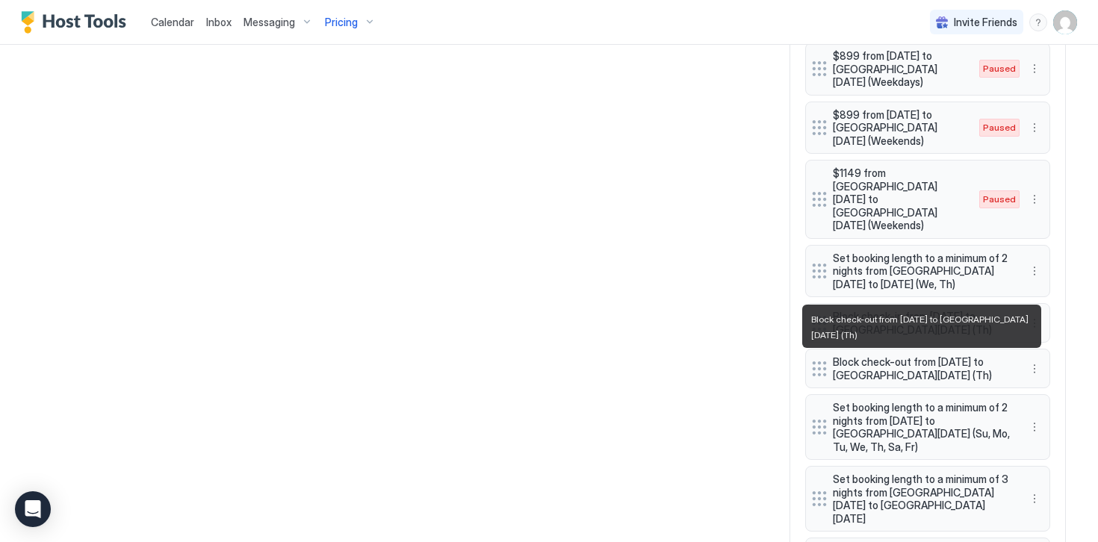
scroll to position [1217, 0]
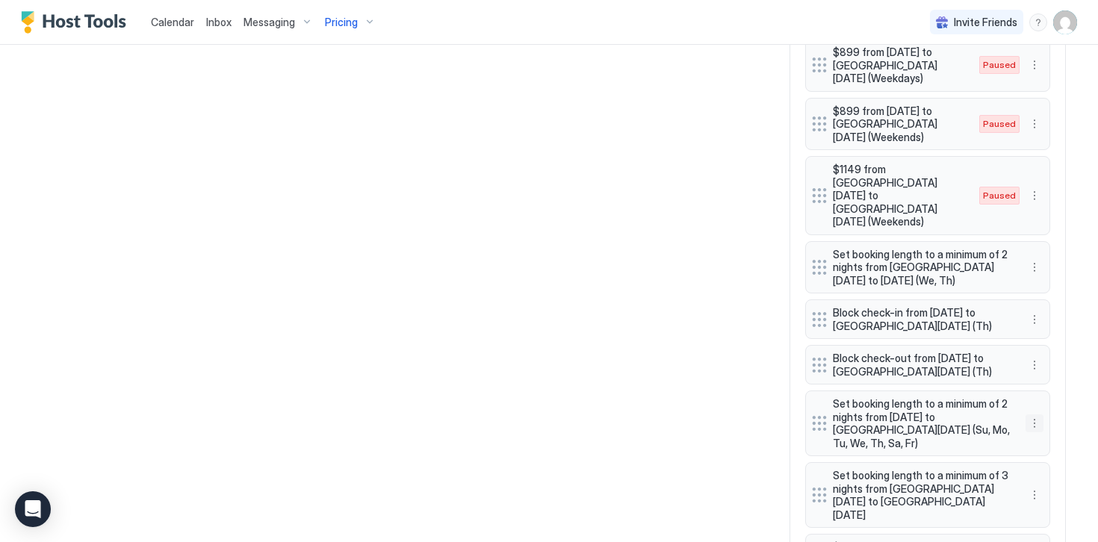
click at [1036, 414] on button "More options" at bounding box center [1034, 423] width 18 height 18
click at [1057, 465] on span "Delete" at bounding box center [1062, 466] width 28 height 11
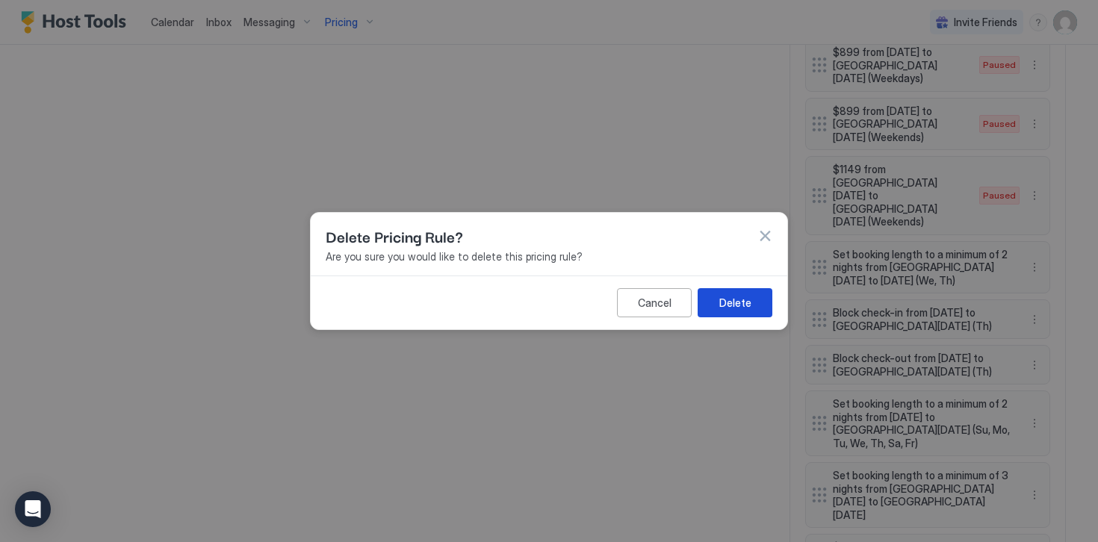
click at [740, 309] on div "Delete" at bounding box center [735, 303] width 32 height 16
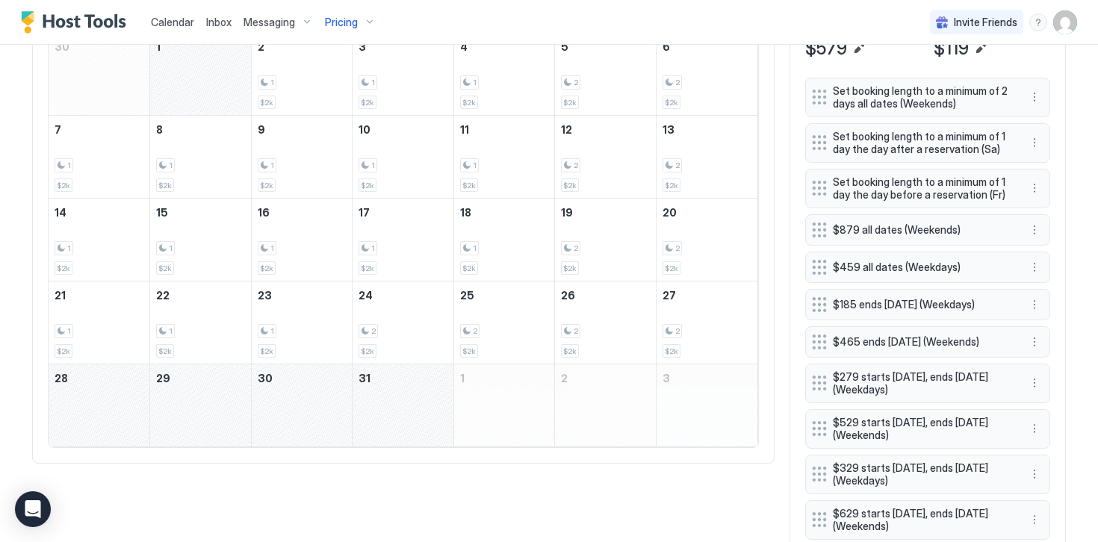
scroll to position [556, 0]
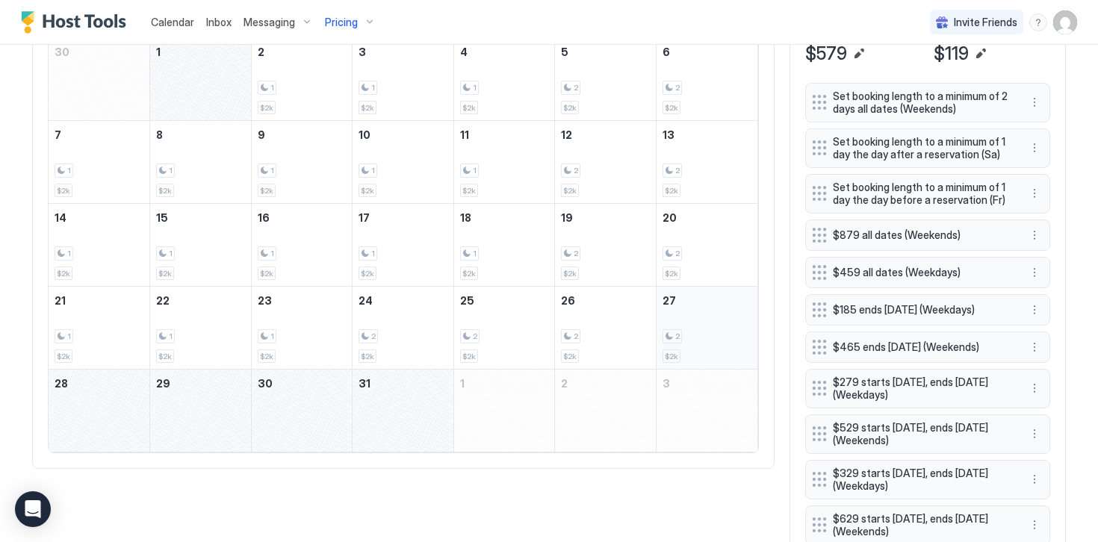
click at [709, 332] on div "2" at bounding box center [706, 336] width 89 height 14
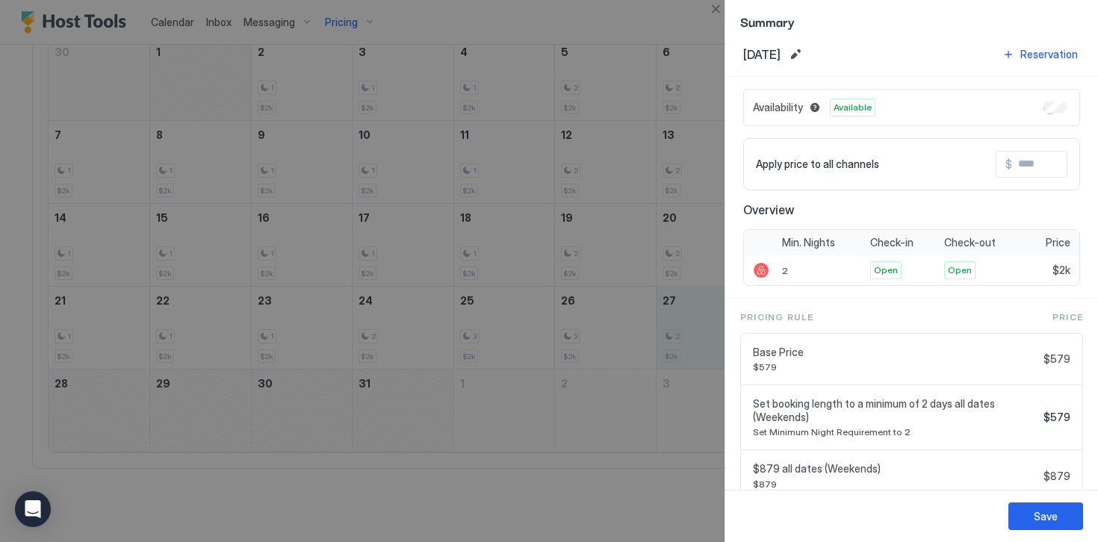
scroll to position [0, 0]
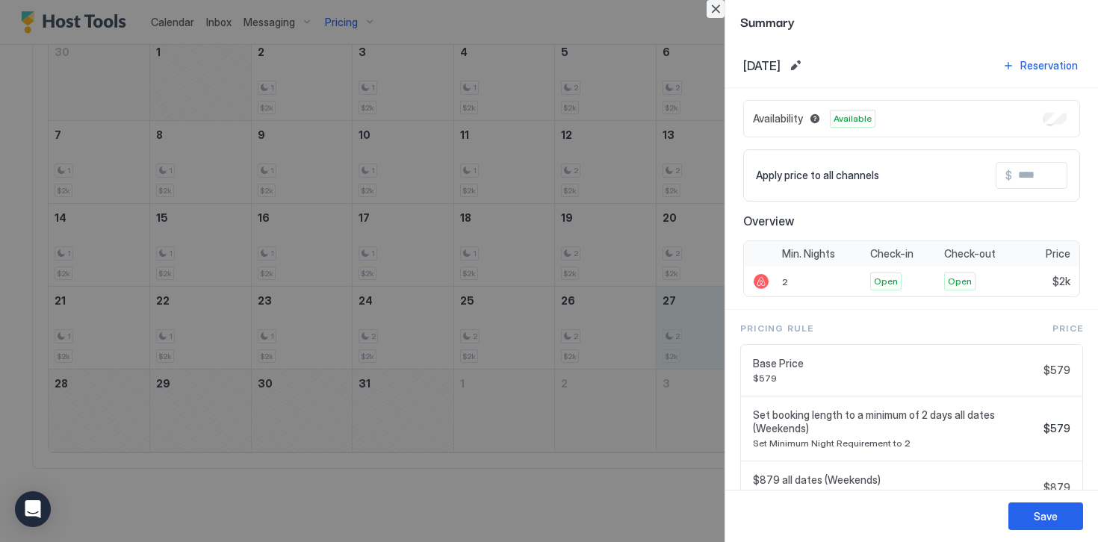
click at [716, 11] on button "Close" at bounding box center [715, 9] width 18 height 18
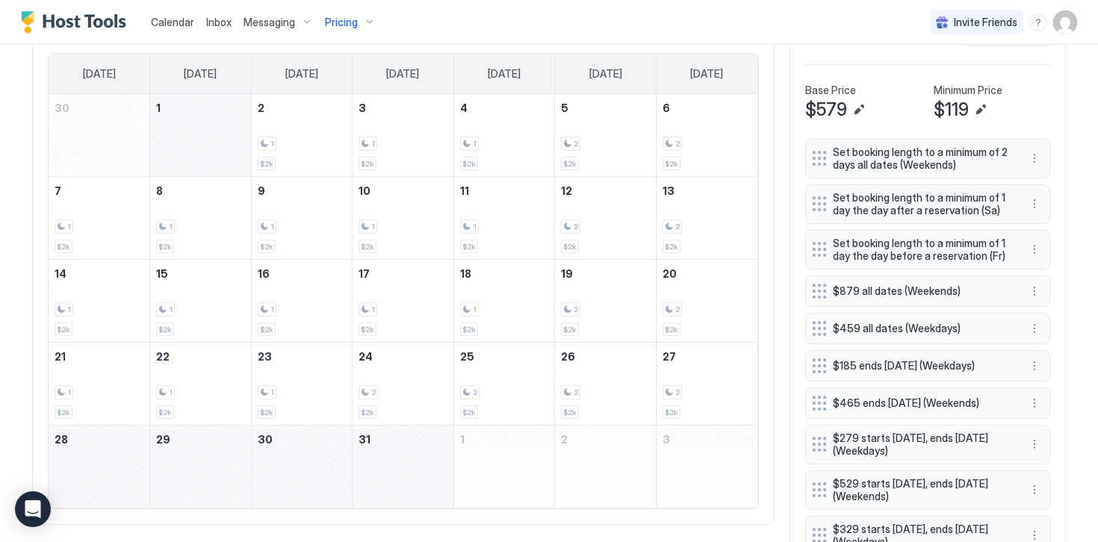
scroll to position [209, 0]
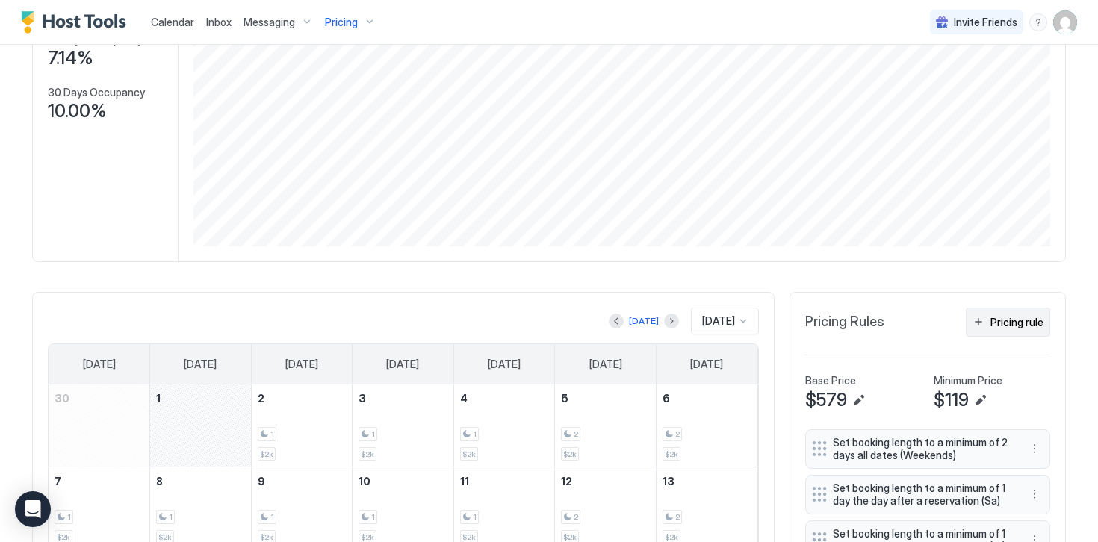
click at [1005, 323] on div "Pricing rule" at bounding box center [1016, 322] width 53 height 16
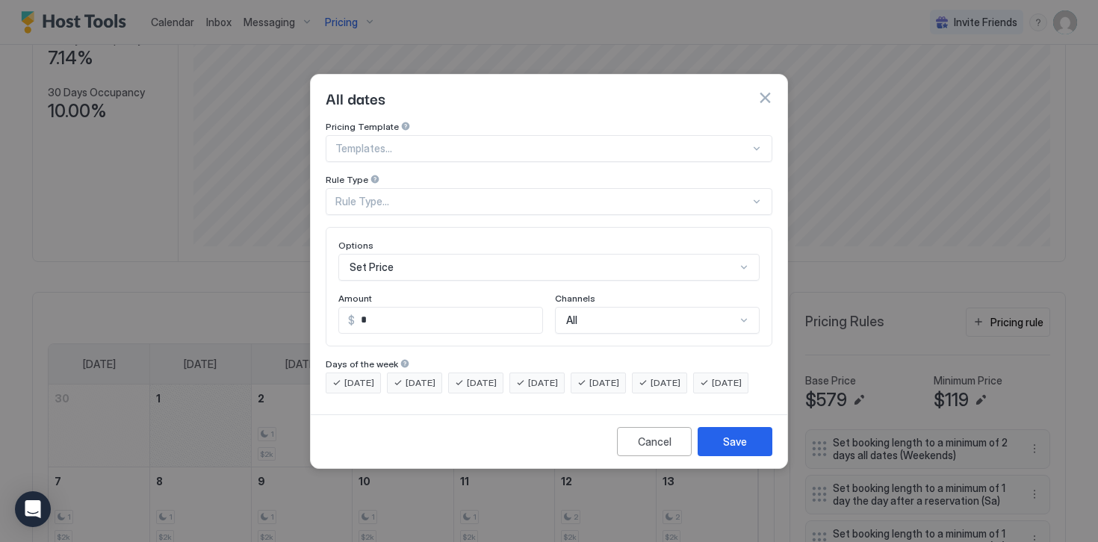
click at [367, 188] on div "Rule Type..." at bounding box center [549, 201] width 447 height 27
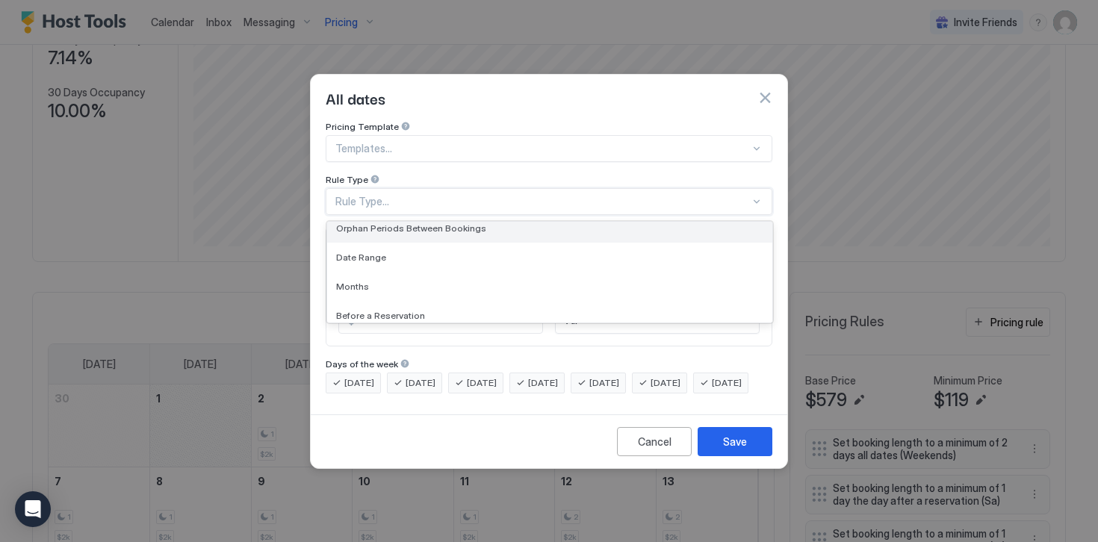
scroll to position [63, 0]
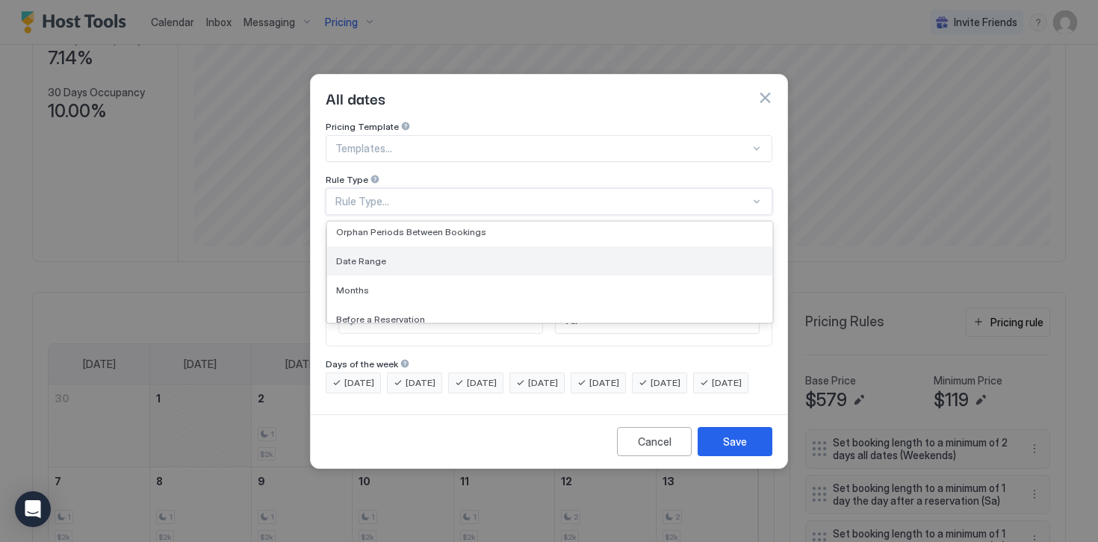
click at [361, 255] on span "Date Range" at bounding box center [361, 260] width 50 height 11
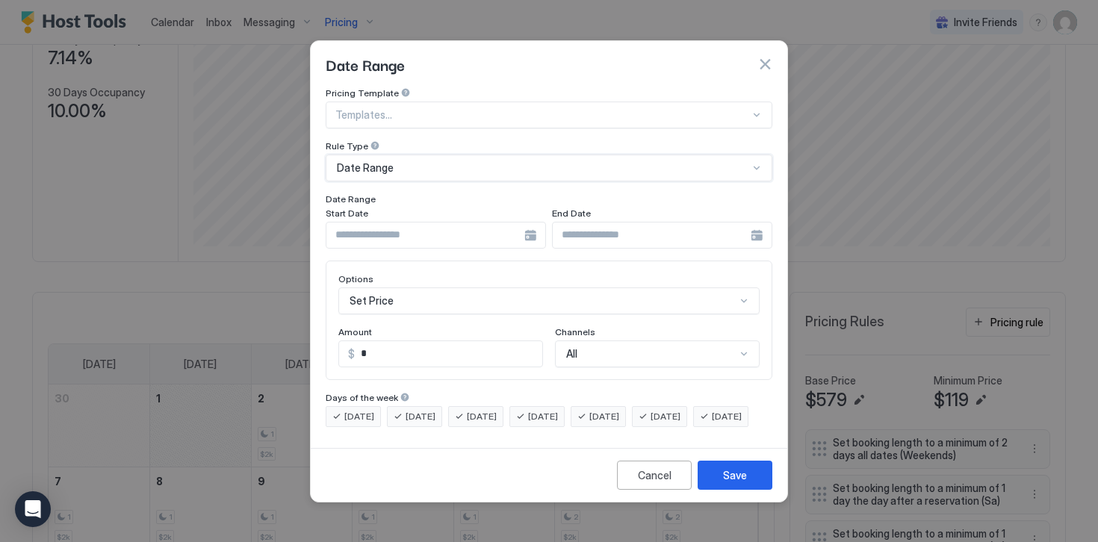
click at [388, 225] on input "Input Field" at bounding box center [425, 235] width 198 height 25
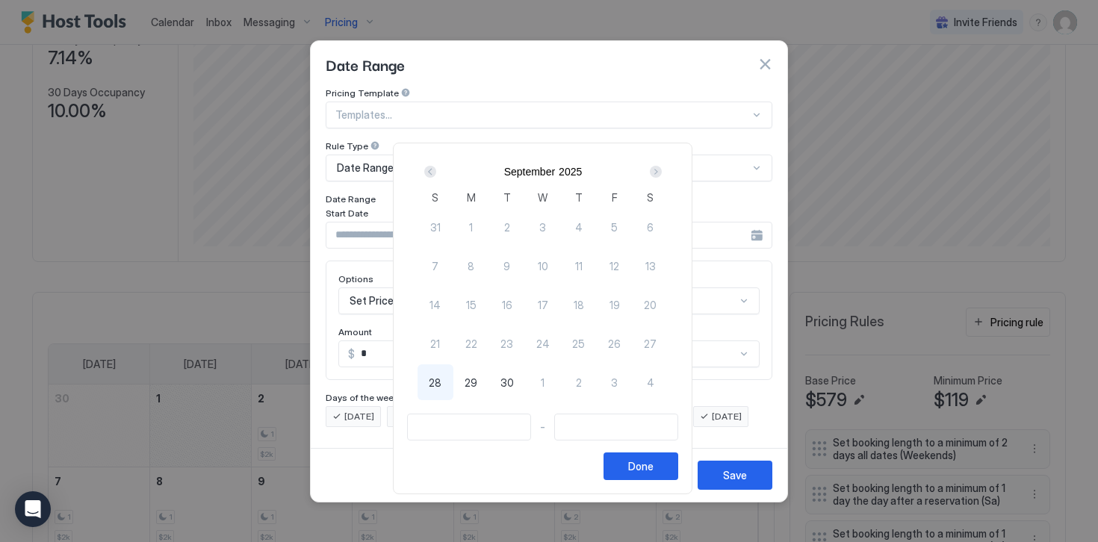
click at [659, 173] on div "Next" at bounding box center [656, 172] width 12 height 12
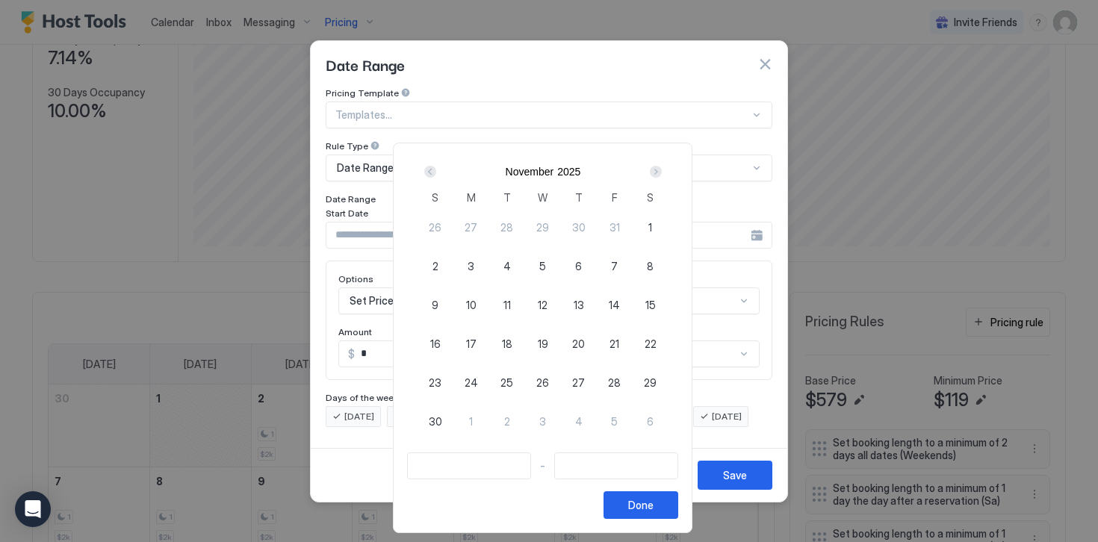
click at [659, 172] on div "Next" at bounding box center [656, 172] width 12 height 12
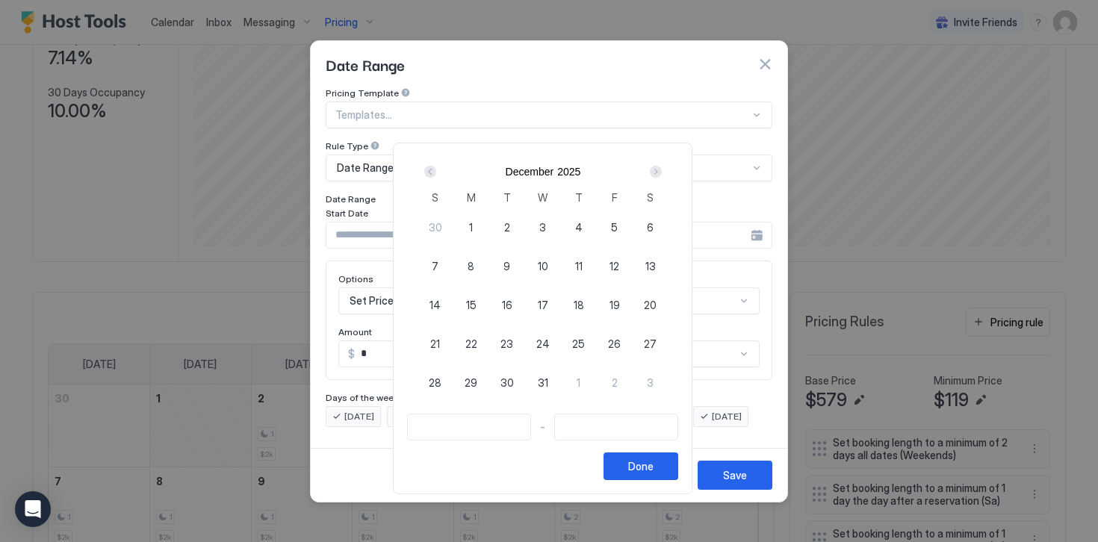
click at [544, 343] on span "24" at bounding box center [542, 344] width 13 height 16
type input "**********"
click at [621, 346] on span "26" at bounding box center [614, 344] width 13 height 16
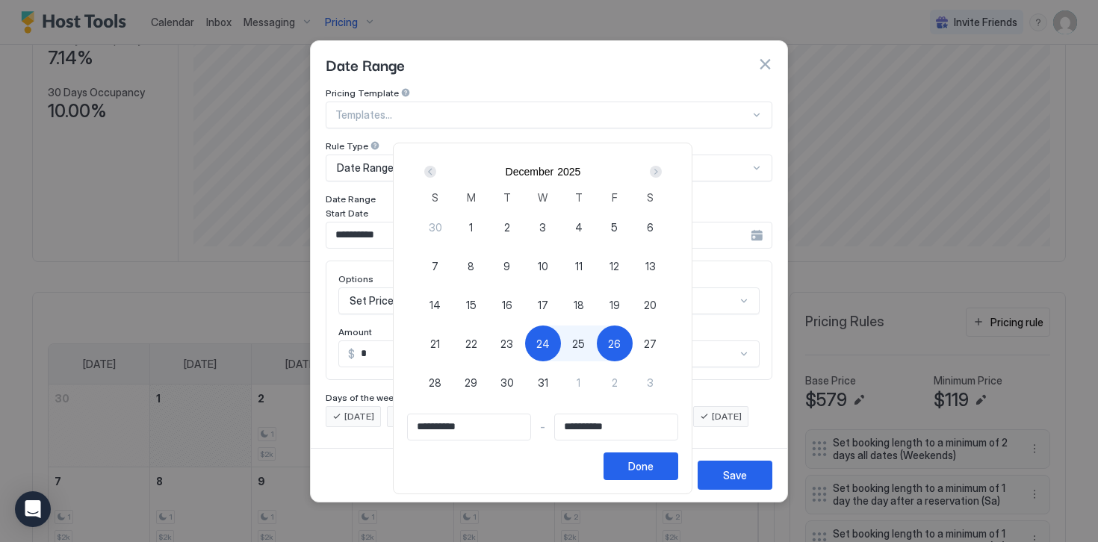
type input "**********"
click at [653, 467] on div "Done" at bounding box center [640, 466] width 25 height 16
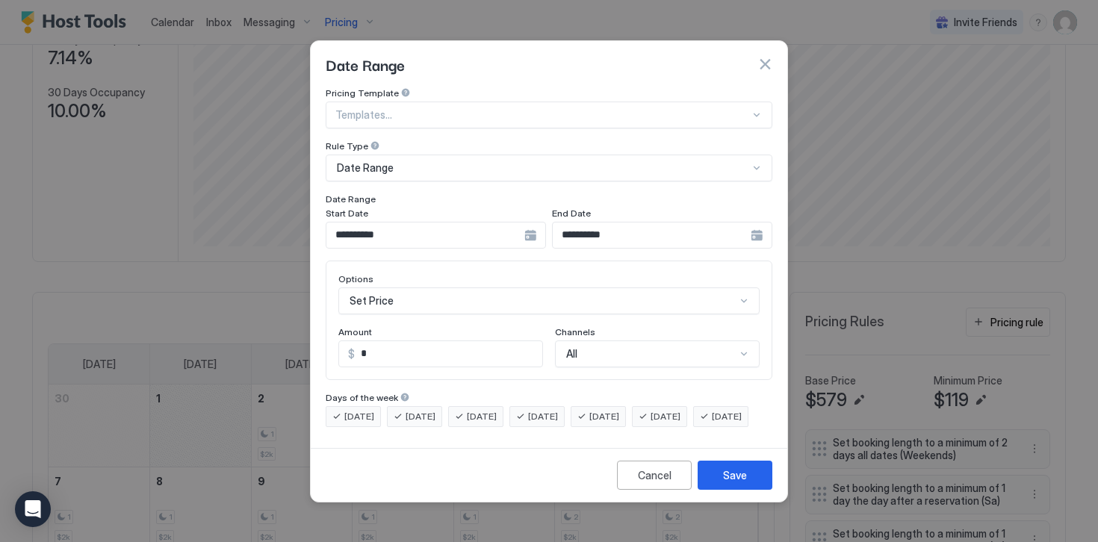
click at [402, 288] on div "Set Price" at bounding box center [548, 300] width 421 height 27
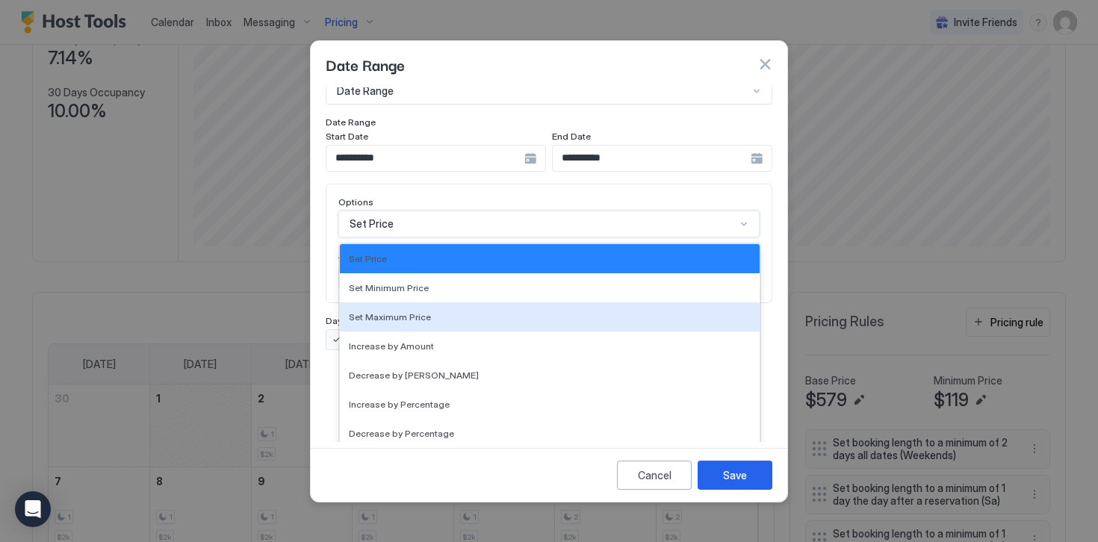
scroll to position [271, 0]
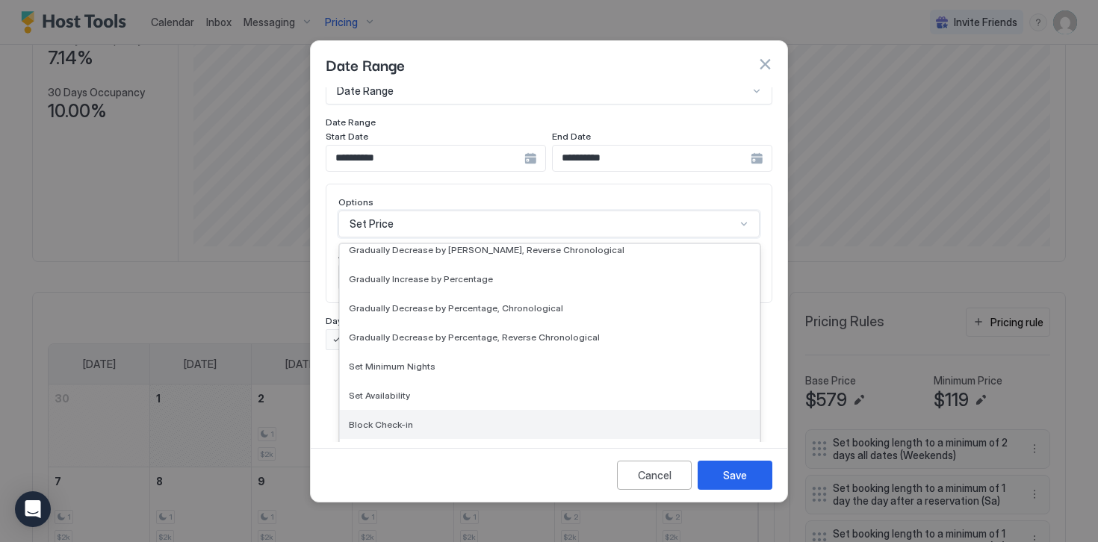
click at [386, 419] on span "Block Check-in" at bounding box center [381, 424] width 64 height 11
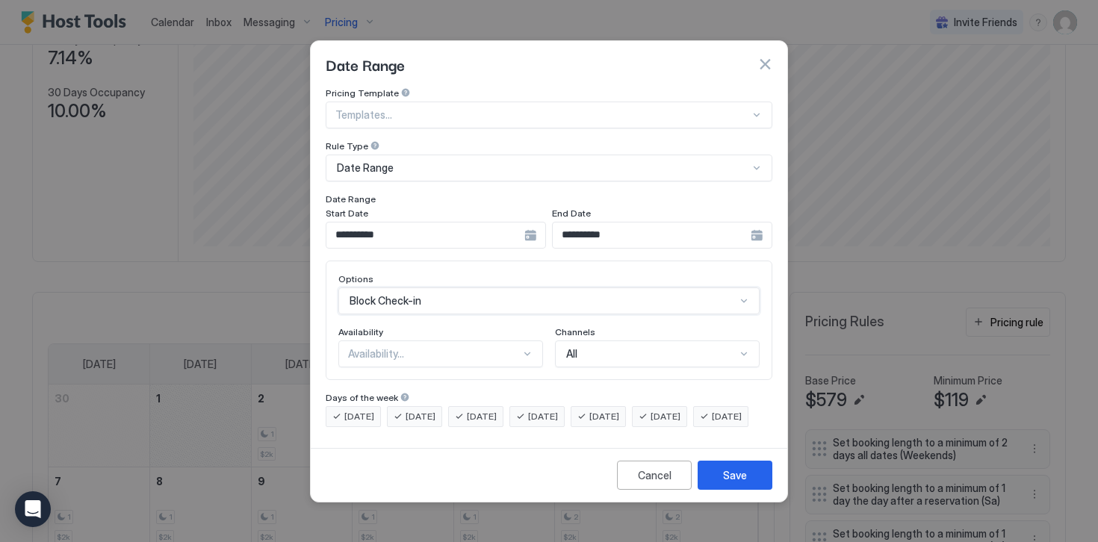
scroll to position [0, 0]
click at [370, 347] on div "Availability..." at bounding box center [434, 353] width 172 height 13
click at [369, 412] on span "Blocked" at bounding box center [366, 417] width 35 height 11
click at [447, 227] on input "**********" at bounding box center [425, 235] width 198 height 25
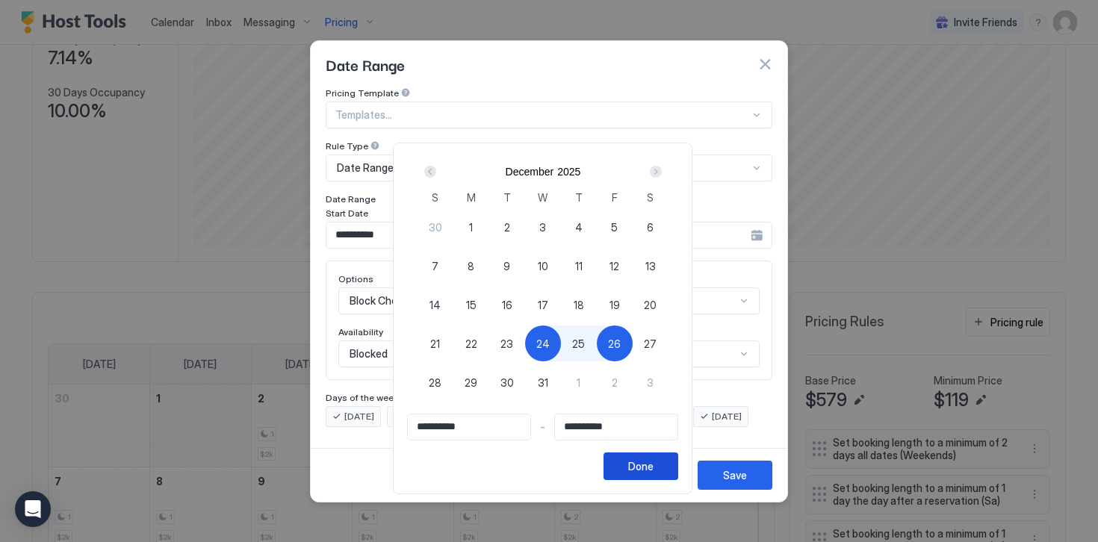
click at [646, 467] on div "Done" at bounding box center [640, 466] width 25 height 16
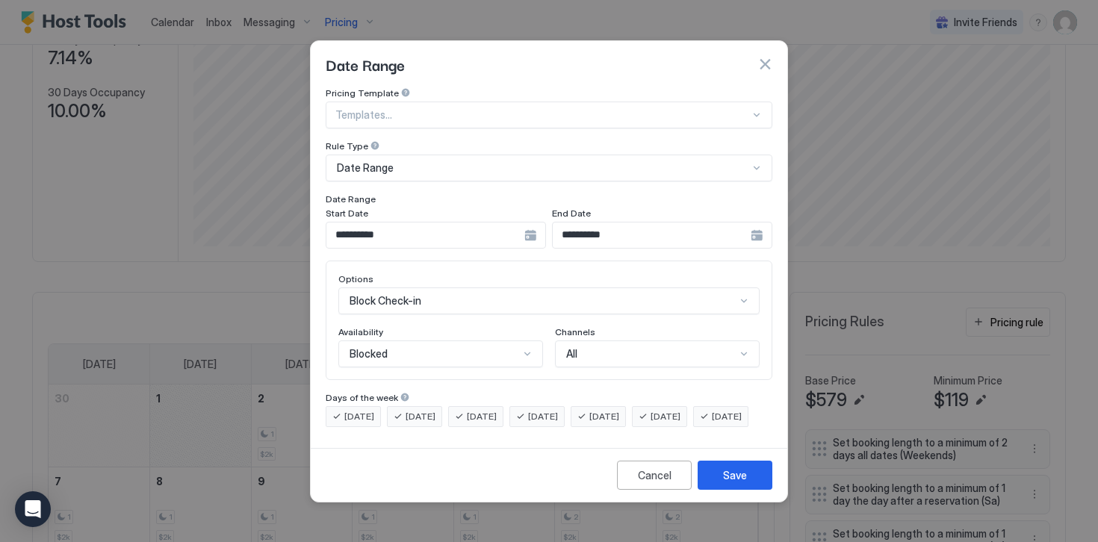
click at [357, 410] on span "[DATE]" at bounding box center [359, 416] width 30 height 13
click at [412, 410] on span "[DATE]" at bounding box center [420, 416] width 30 height 13
click at [470, 409] on div "[DATE]" at bounding box center [475, 416] width 55 height 21
click at [616, 406] on div "[DATE]" at bounding box center [597, 416] width 55 height 21
click at [685, 409] on div "[DATE]" at bounding box center [659, 416] width 55 height 21
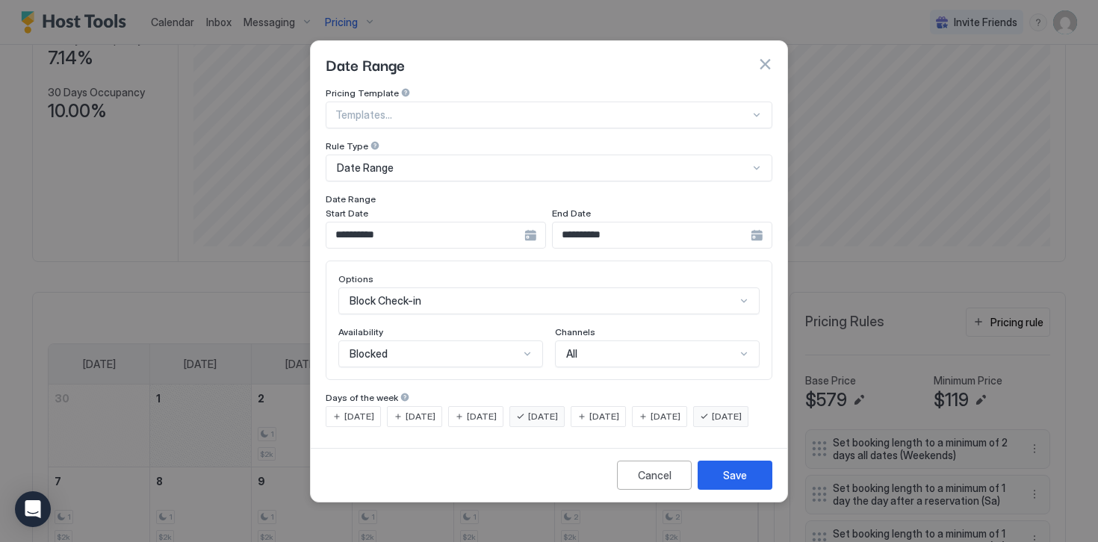
click at [712, 423] on span "[DATE]" at bounding box center [727, 416] width 30 height 13
click at [722, 490] on button "Save" at bounding box center [734, 475] width 75 height 29
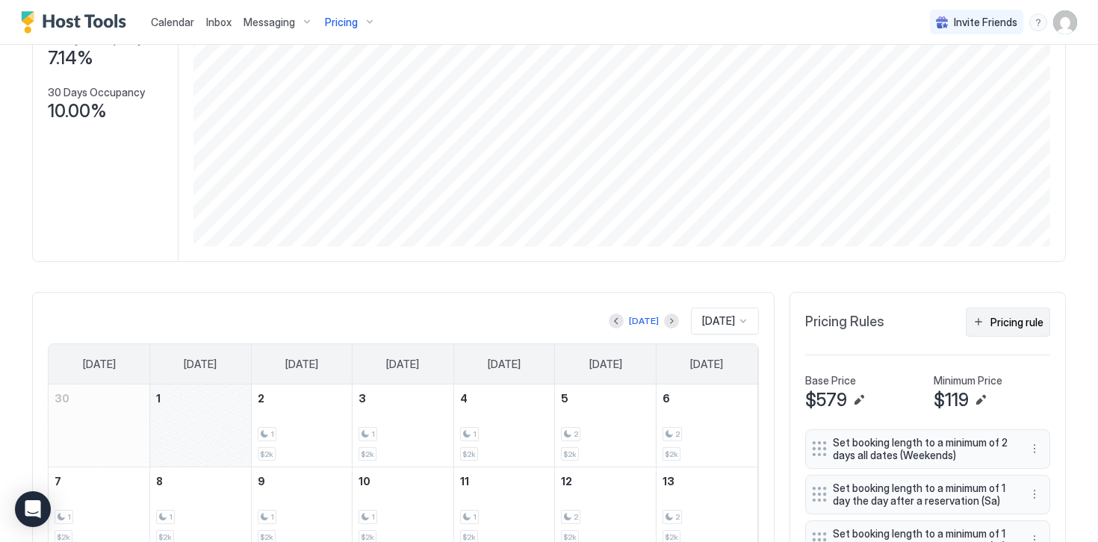
click at [995, 323] on div "Pricing rule" at bounding box center [1016, 322] width 53 height 16
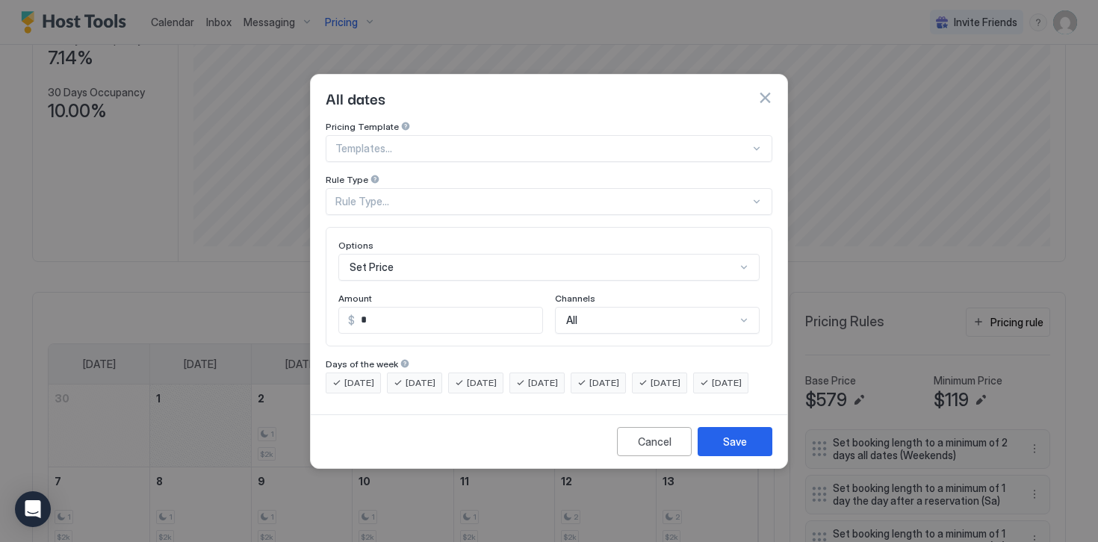
click at [376, 194] on div "Rule Type..." at bounding box center [549, 201] width 447 height 27
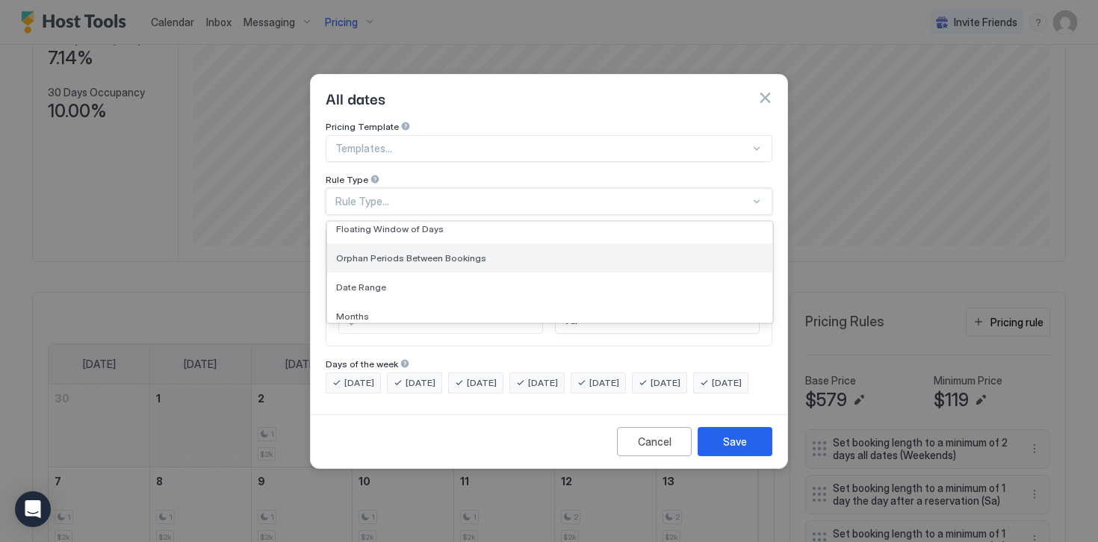
scroll to position [43, 0]
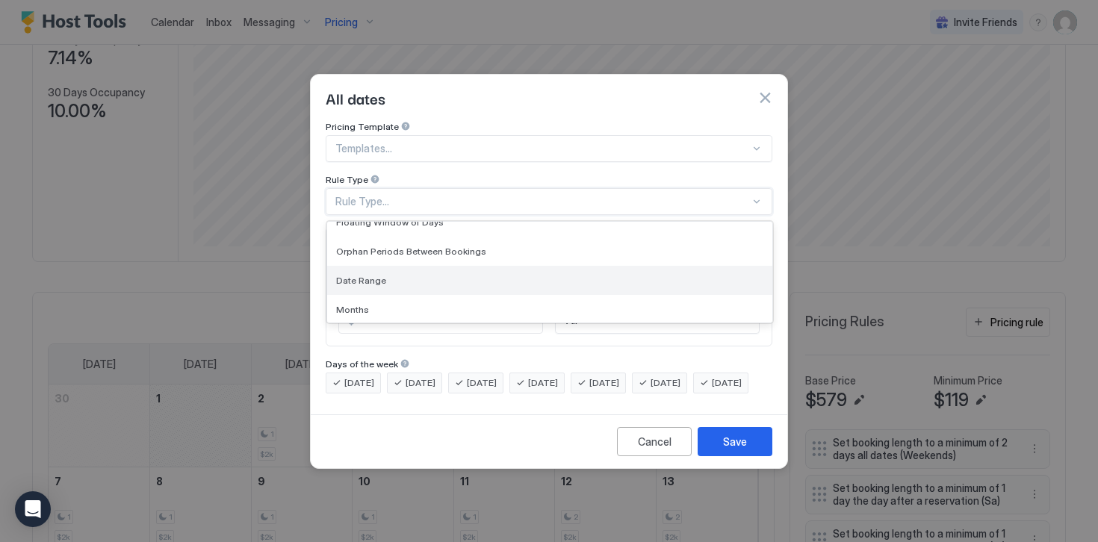
click at [364, 275] on span "Date Range" at bounding box center [361, 280] width 50 height 11
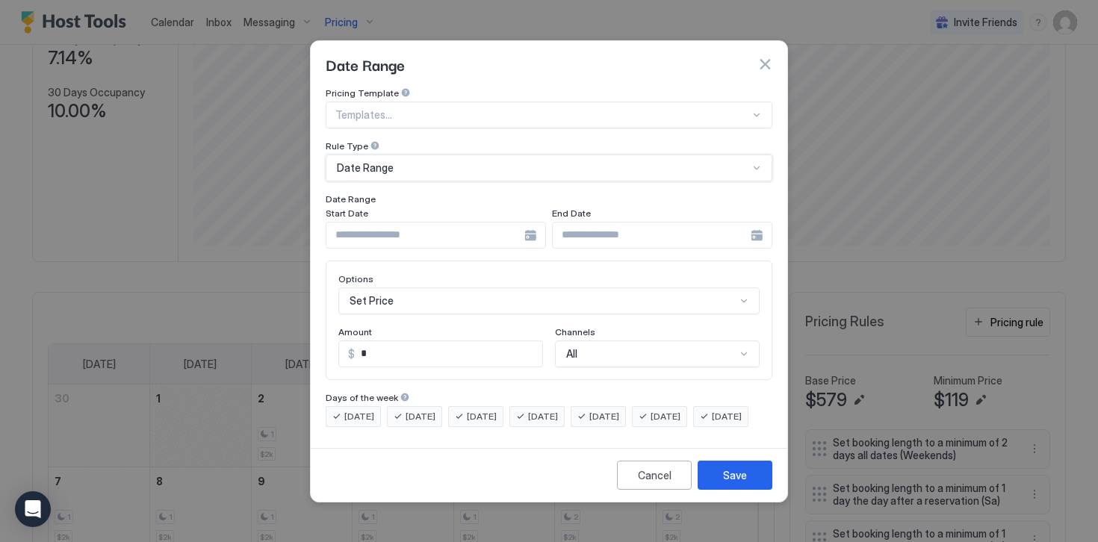
click at [376, 228] on input "Input Field" at bounding box center [425, 235] width 198 height 25
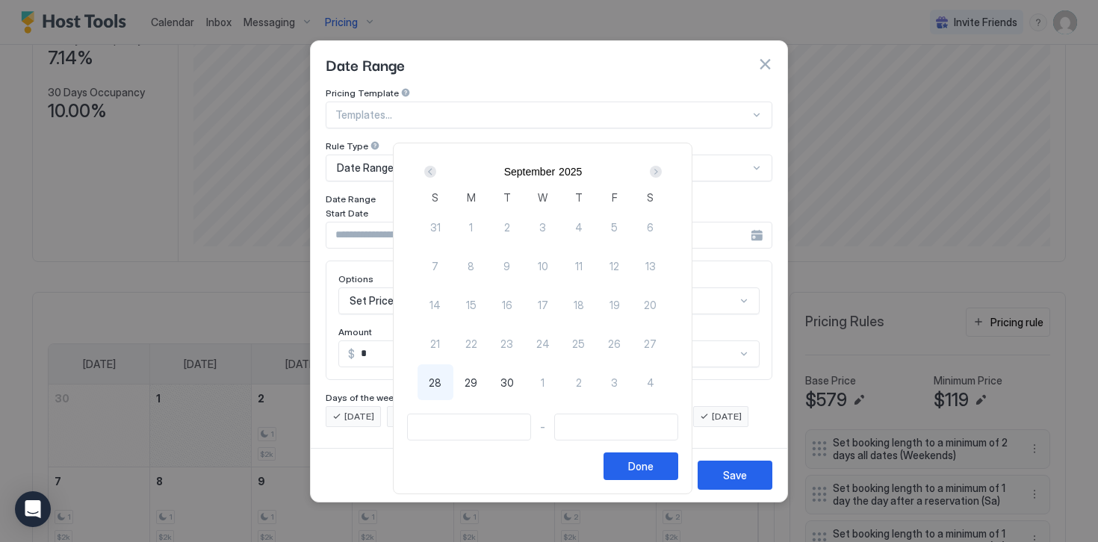
click at [659, 170] on div "Next" at bounding box center [656, 172] width 12 height 12
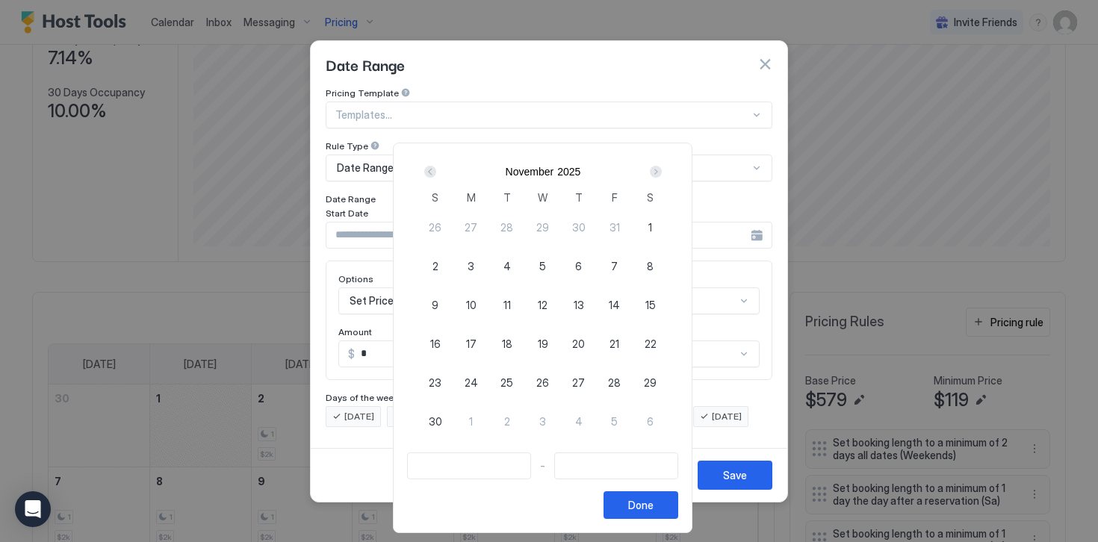
click at [659, 170] on div "Next" at bounding box center [656, 172] width 12 height 12
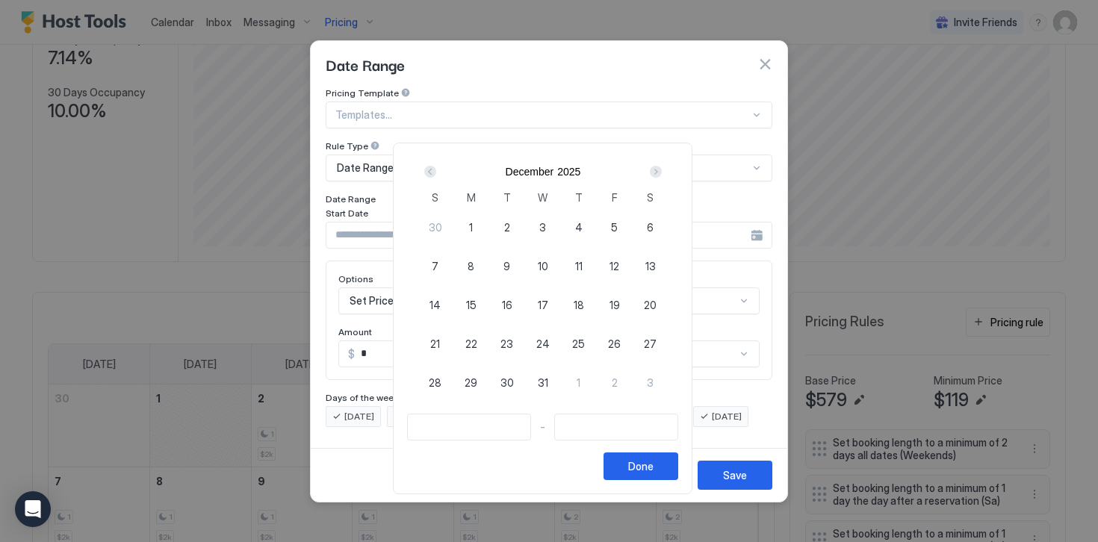
click at [550, 345] on span "24" at bounding box center [542, 344] width 13 height 16
type input "**********"
click at [627, 344] on div "26" at bounding box center [615, 344] width 36 height 36
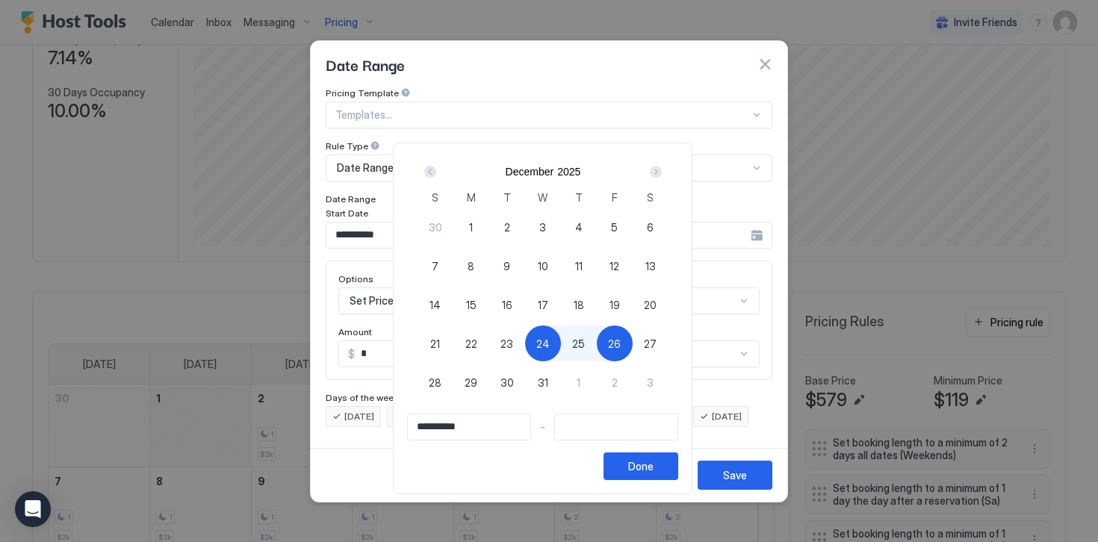
type input "**********"
click at [638, 465] on button "Done" at bounding box center [640, 467] width 75 height 28
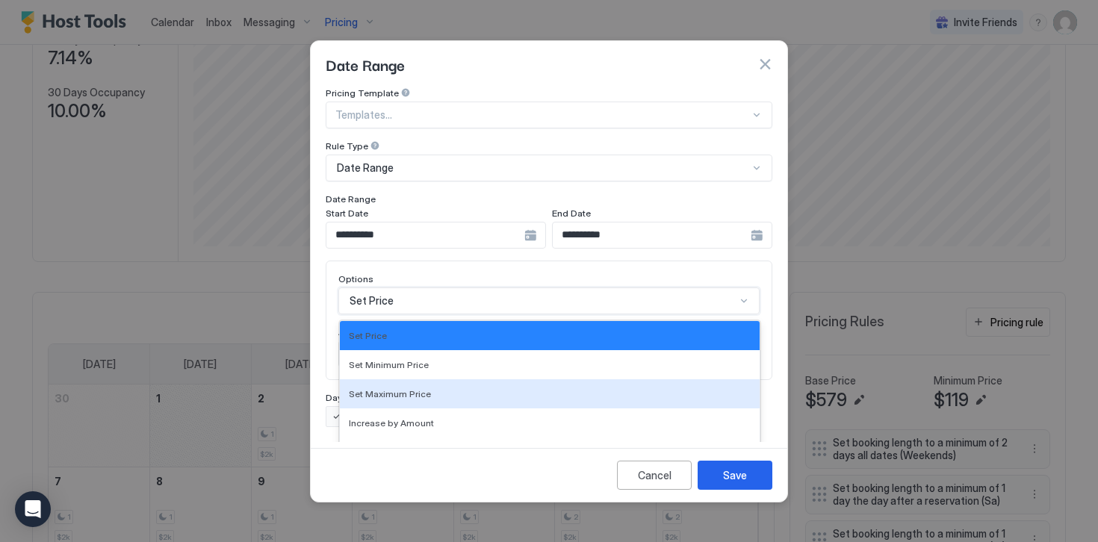
click at [399, 293] on div "Set Maximum Price, 3 of 17. 17 results available. Use Up and Down to choose opt…" at bounding box center [548, 300] width 421 height 27
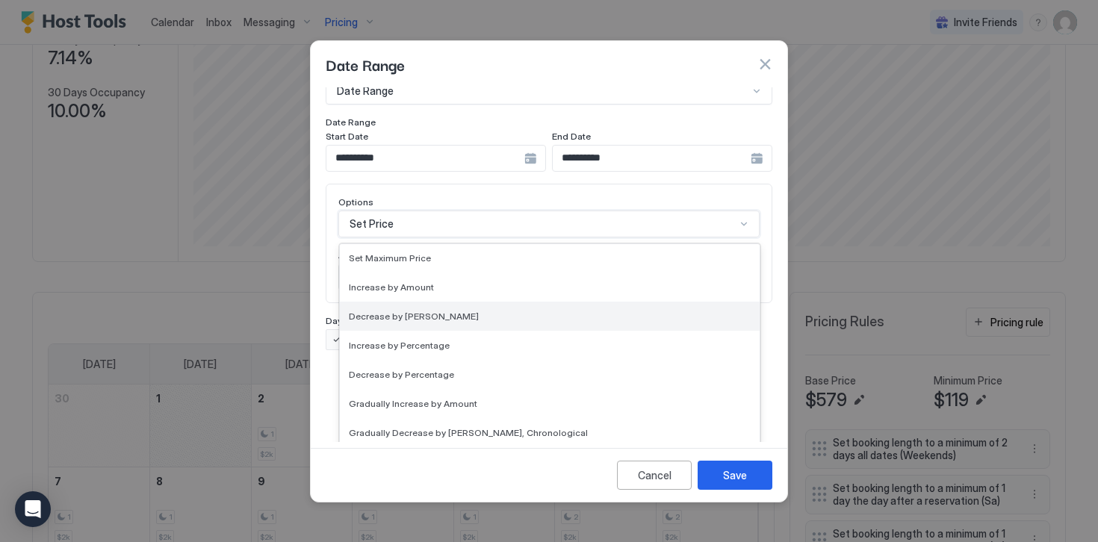
scroll to position [271, 0]
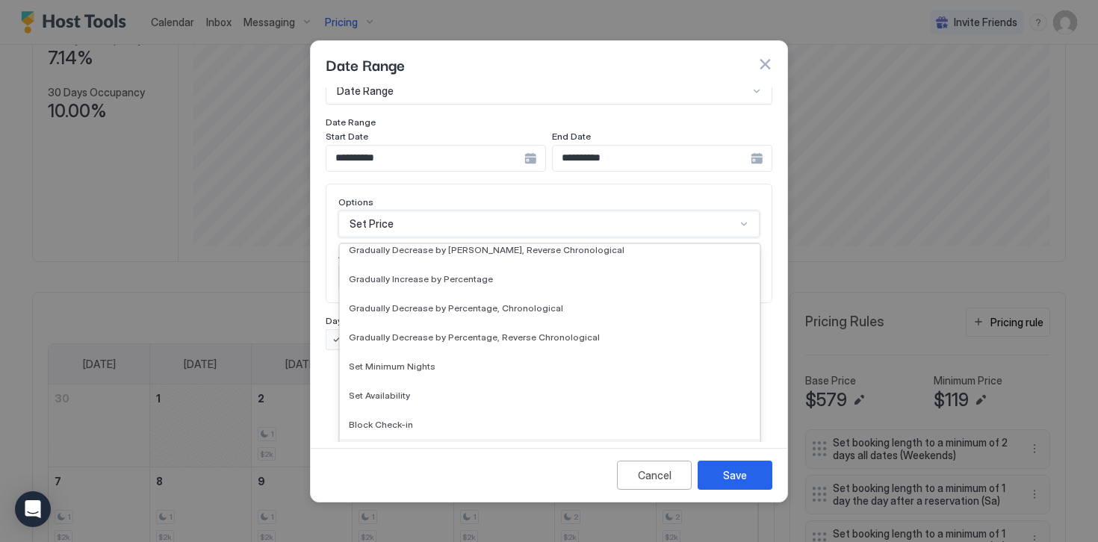
click at [388, 448] on span "Block Check-out" at bounding box center [384, 453] width 71 height 11
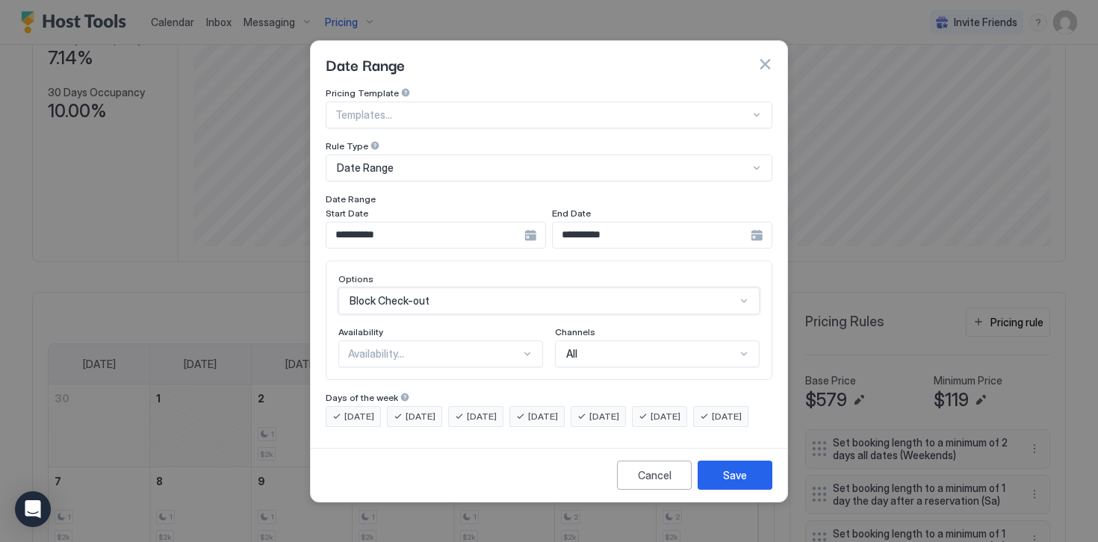
click at [352, 347] on div "Availability..." at bounding box center [434, 353] width 172 height 13
click at [370, 412] on span "Blocked" at bounding box center [366, 417] width 35 height 11
click at [370, 410] on span "[DATE]" at bounding box center [359, 416] width 30 height 13
click at [417, 410] on span "[DATE]" at bounding box center [420, 416] width 30 height 13
click at [482, 410] on span "[DATE]" at bounding box center [482, 416] width 30 height 13
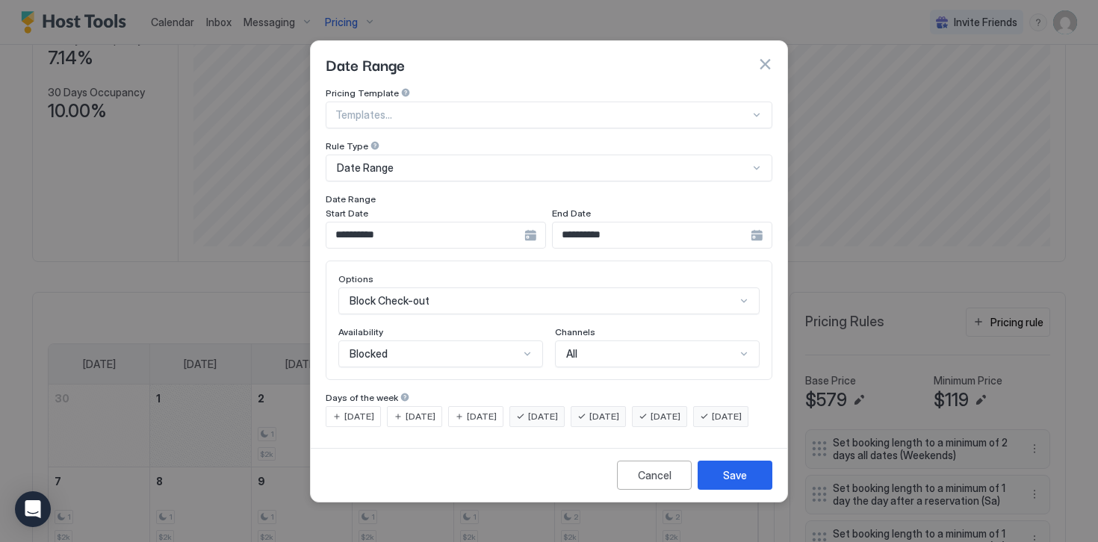
click at [619, 410] on span "[DATE]" at bounding box center [604, 416] width 30 height 13
click at [670, 406] on div "[DATE]" at bounding box center [659, 416] width 55 height 21
click at [712, 423] on span "[DATE]" at bounding box center [727, 416] width 30 height 13
click at [747, 481] on button "Save" at bounding box center [734, 475] width 75 height 29
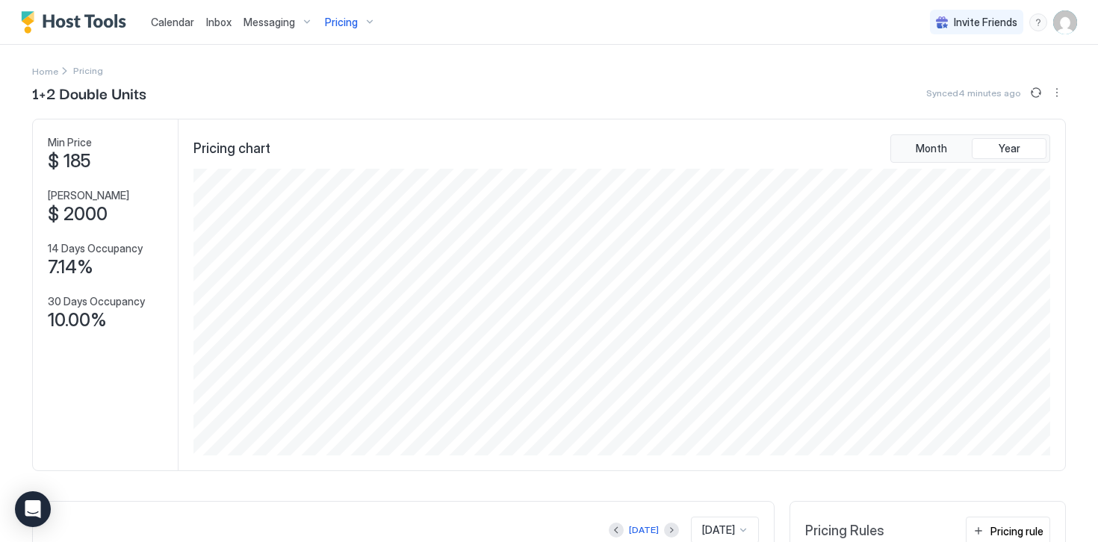
click at [348, 20] on span "Pricing" at bounding box center [341, 22] width 33 height 13
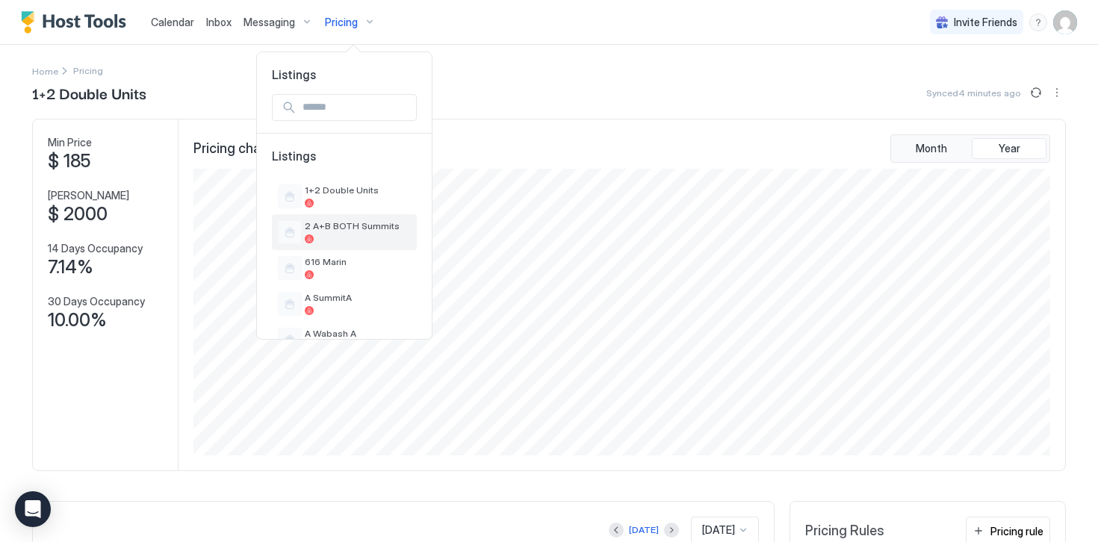
click at [341, 227] on span "2 A+B BOTH Summits" at bounding box center [358, 225] width 106 height 11
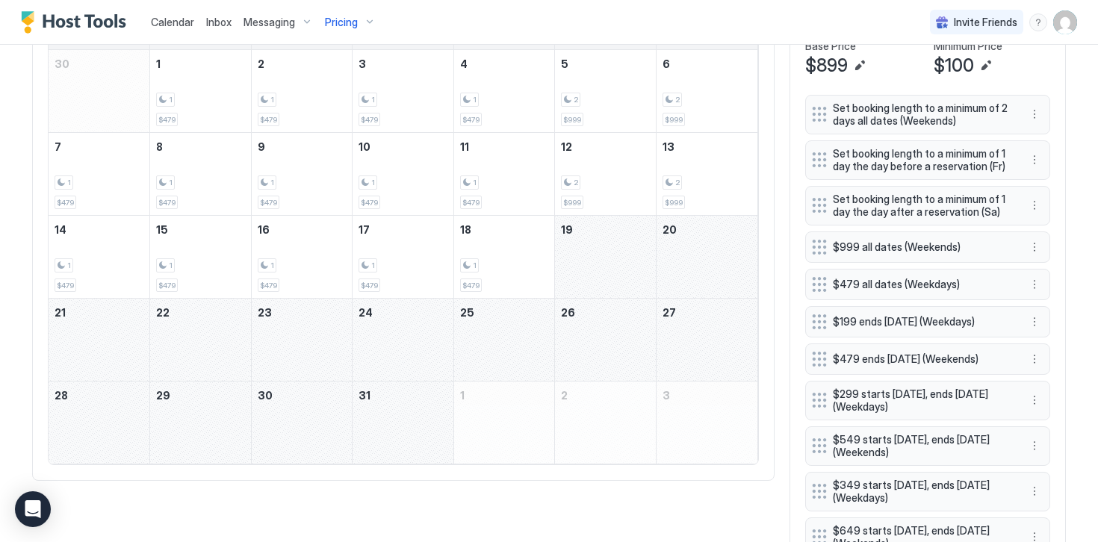
scroll to position [581, 0]
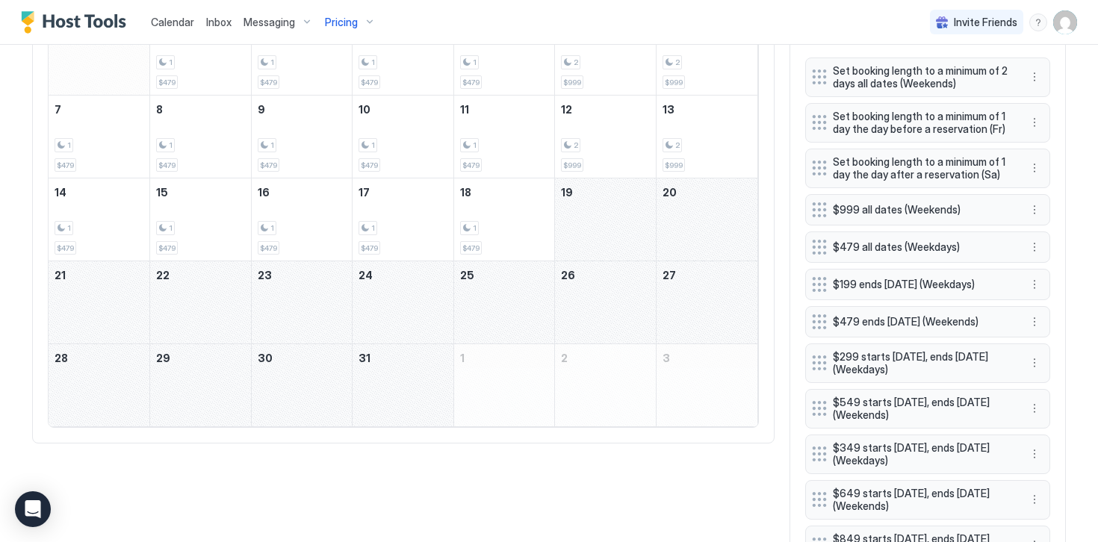
click at [583, 209] on div "December 19, 2025" at bounding box center [605, 219] width 101 height 82
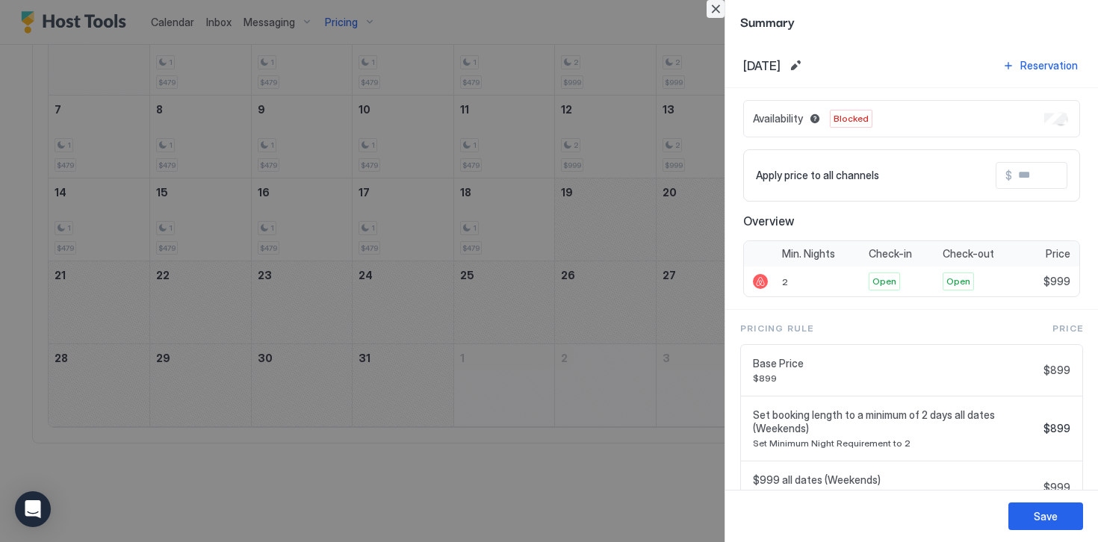
click at [717, 13] on button "Close" at bounding box center [715, 9] width 18 height 18
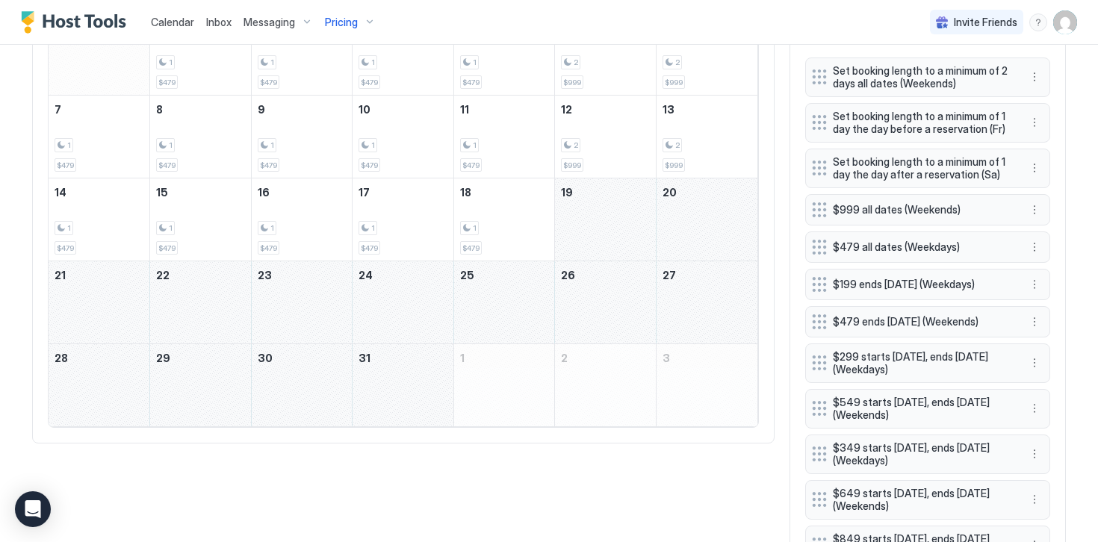
drag, startPoint x: 585, startPoint y: 211, endPoint x: 401, endPoint y: 383, distance: 252.0
click at [401, 383] on tbody "30 1 1 $479 2 1 $479 3 1 $479 4 1 $479 5 2 $999 6 2 $999 7 1 $479 8 1 $479 9 1 …" at bounding box center [403, 220] width 709 height 414
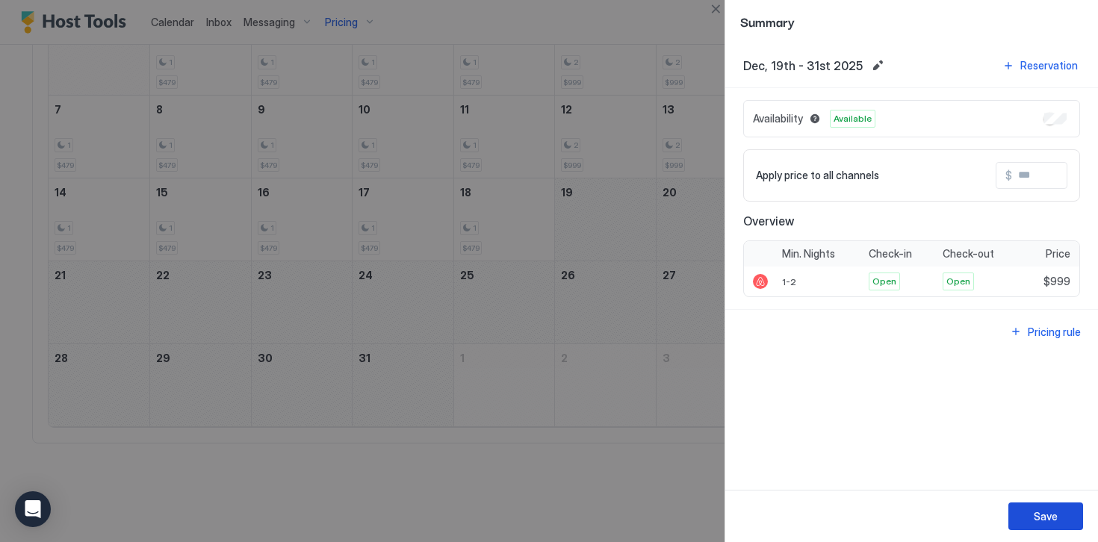
click at [1040, 517] on div "Save" at bounding box center [1045, 517] width 24 height 16
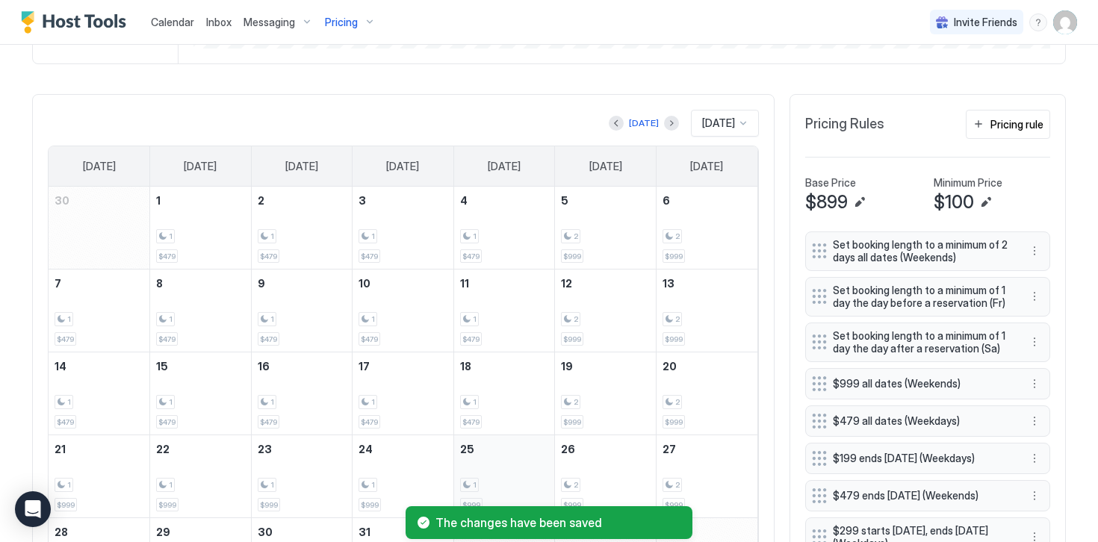
scroll to position [399, 0]
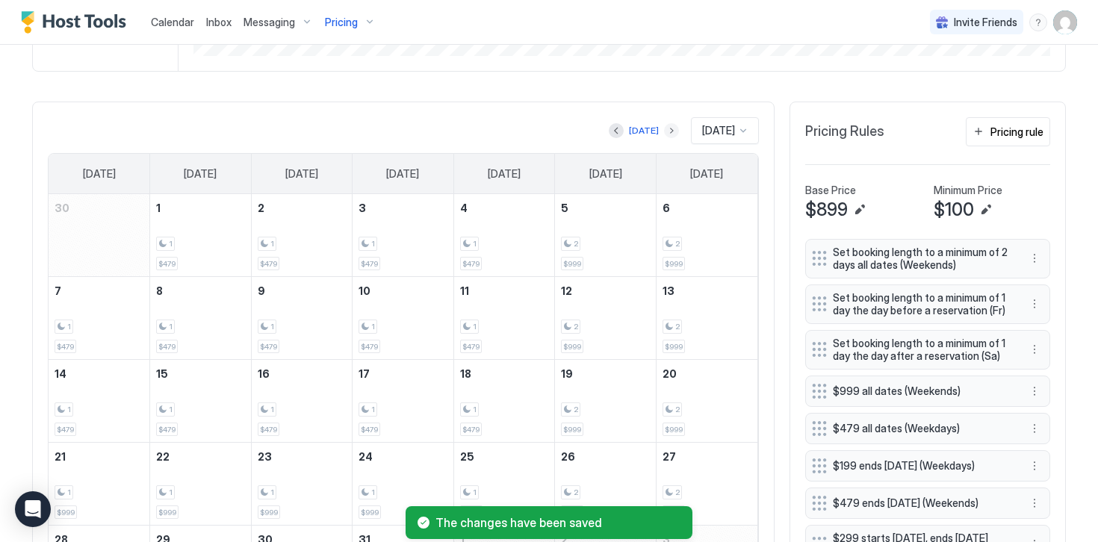
click at [664, 134] on button "Next month" at bounding box center [671, 130] width 15 height 15
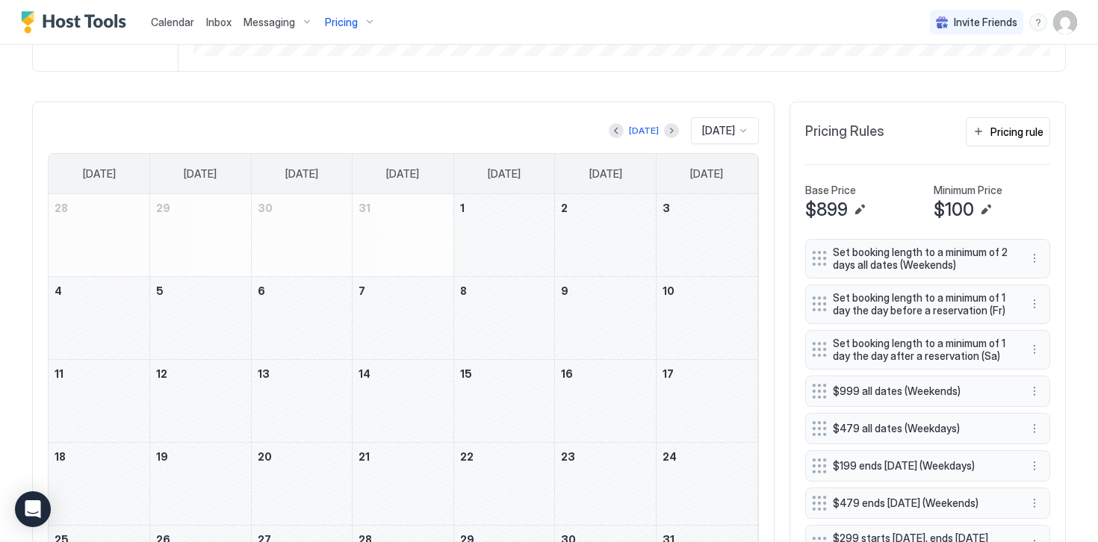
drag, startPoint x: 464, startPoint y: 231, endPoint x: 82, endPoint y: 330, distance: 394.1
click at [82, 330] on tbody "28 29 30 31 1 2 3 4 5 6 7 8 9 10 11 12 13 14 15 16 17 18 19 20 21 22 23 24 25 2…" at bounding box center [403, 401] width 709 height 414
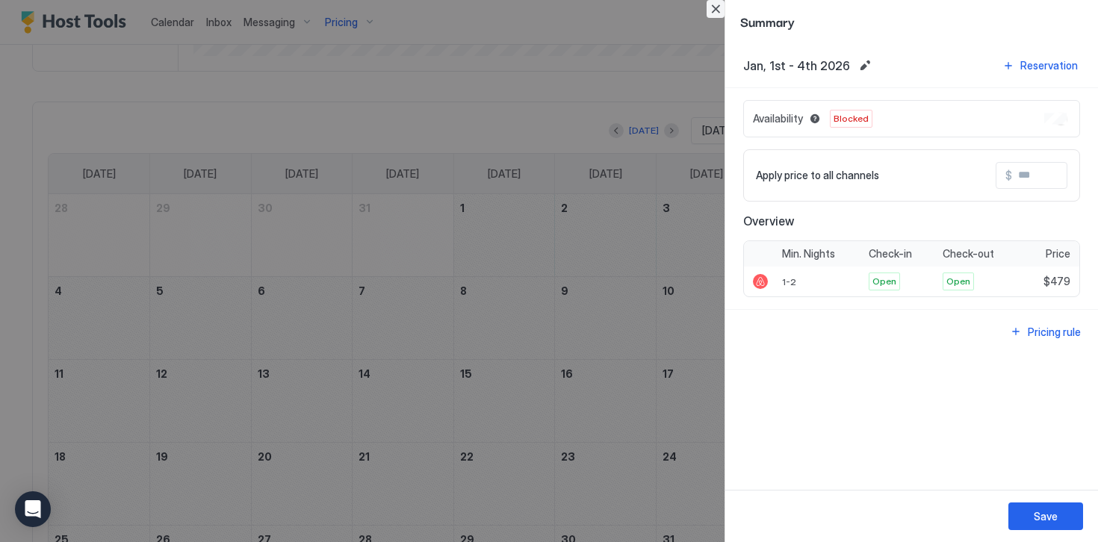
click at [719, 11] on button "Close" at bounding box center [715, 9] width 18 height 18
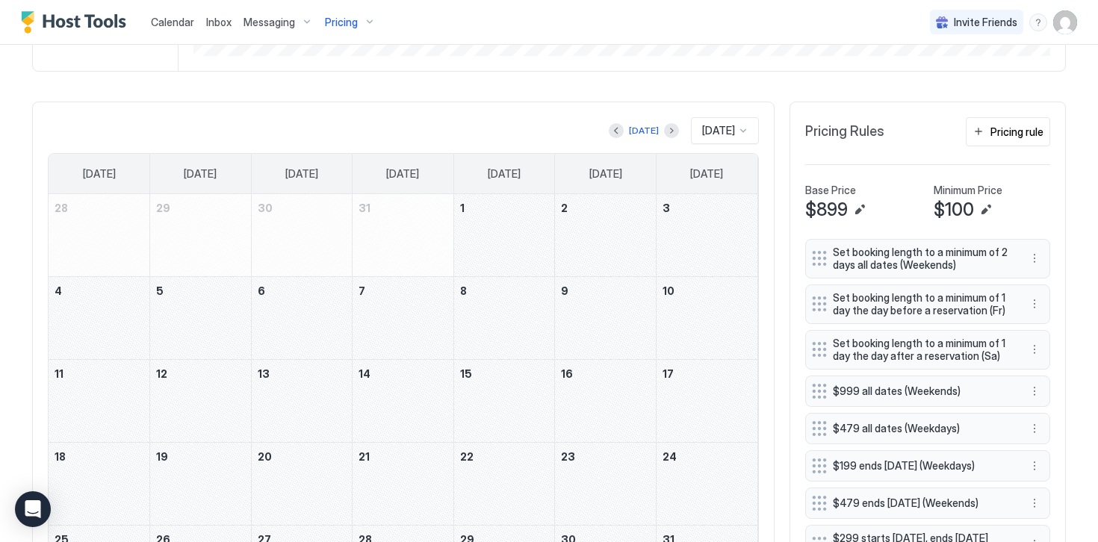
drag, startPoint x: 514, startPoint y: 242, endPoint x: 618, endPoint y: 239, distance: 103.1
click at [618, 239] on tr "28 29 30 31 1 2 3" at bounding box center [403, 235] width 709 height 83
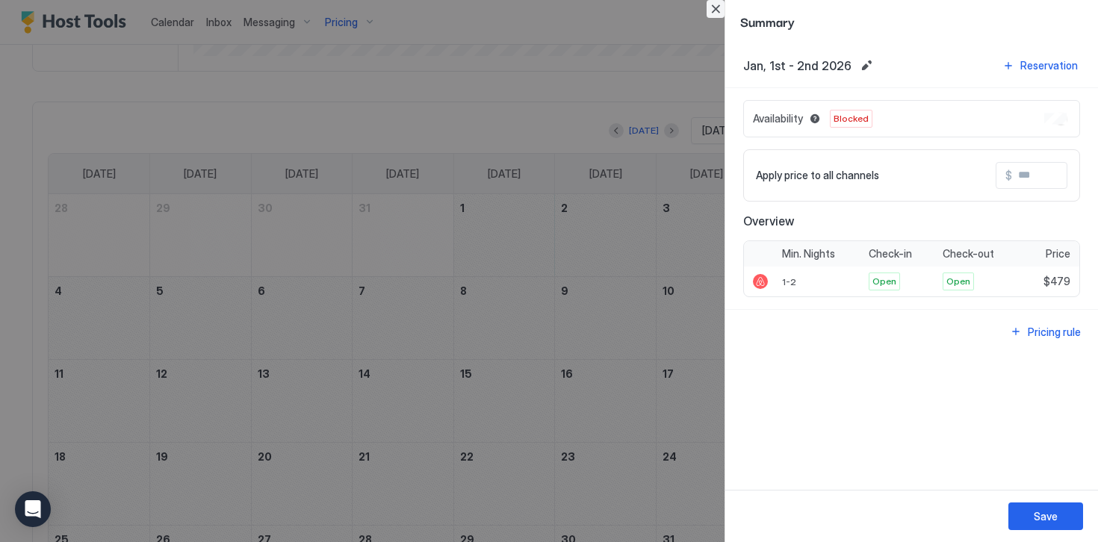
click at [717, 10] on button "Close" at bounding box center [715, 9] width 18 height 18
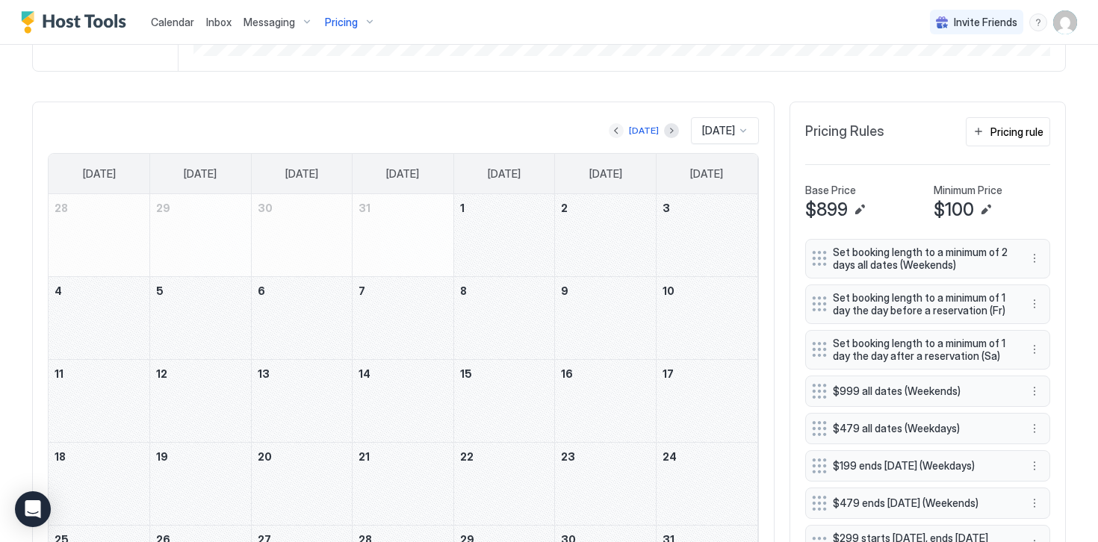
click at [612, 131] on button "Previous month" at bounding box center [616, 130] width 15 height 15
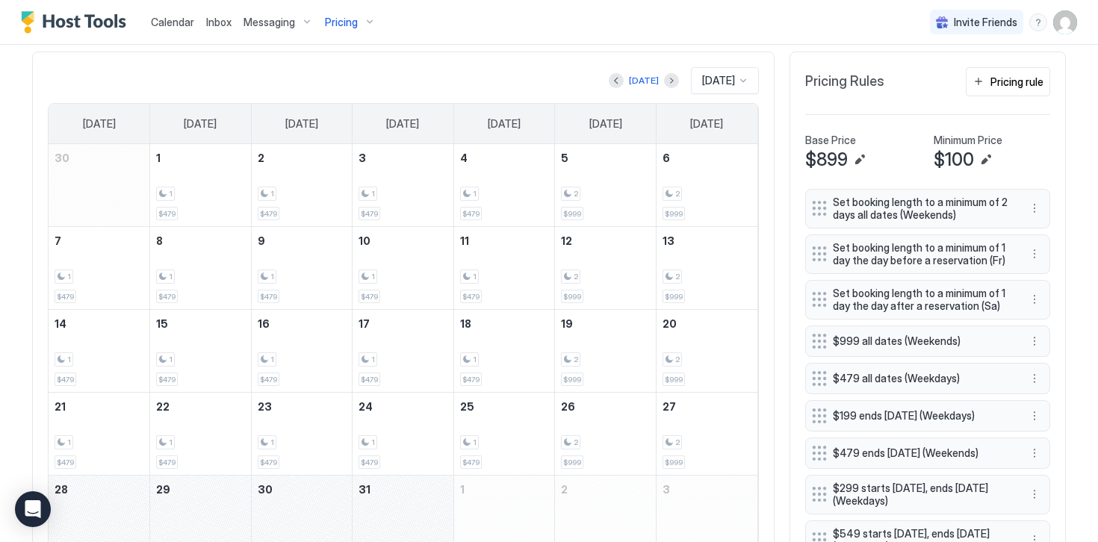
scroll to position [446, 0]
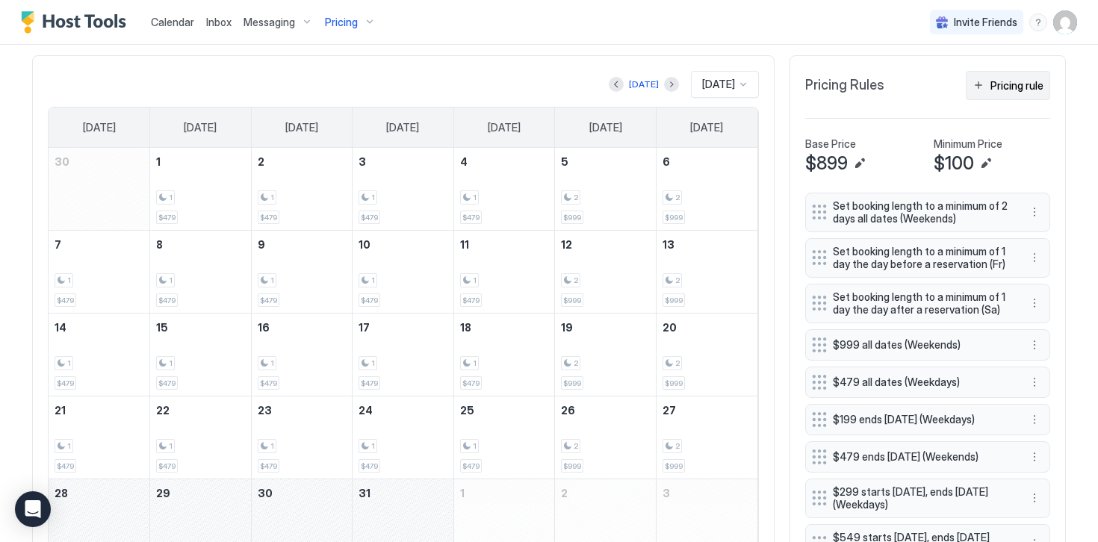
click at [1007, 87] on div "Pricing rule" at bounding box center [1016, 86] width 53 height 16
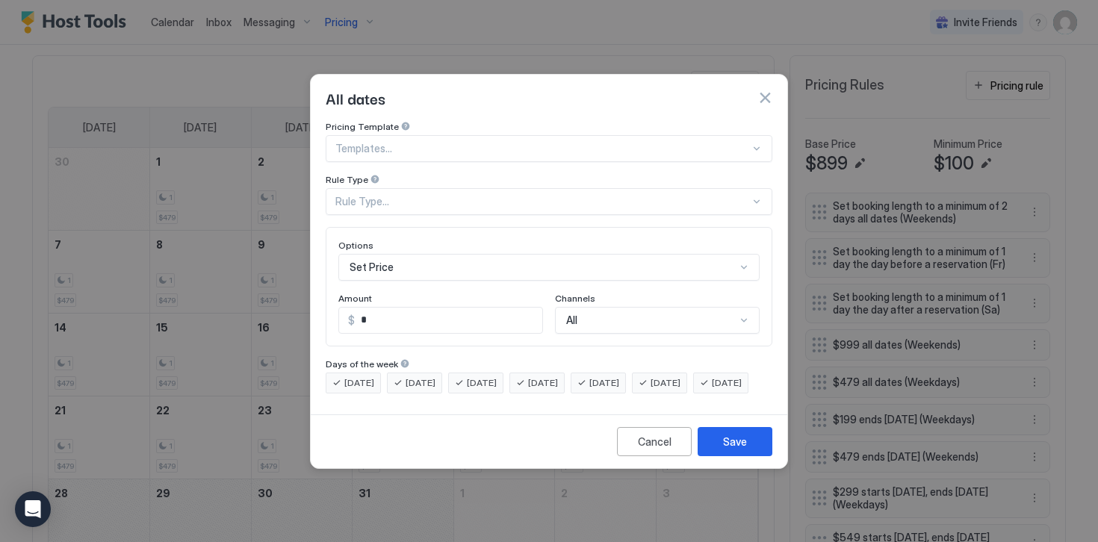
click at [364, 195] on div "Rule Type..." at bounding box center [542, 201] width 414 height 13
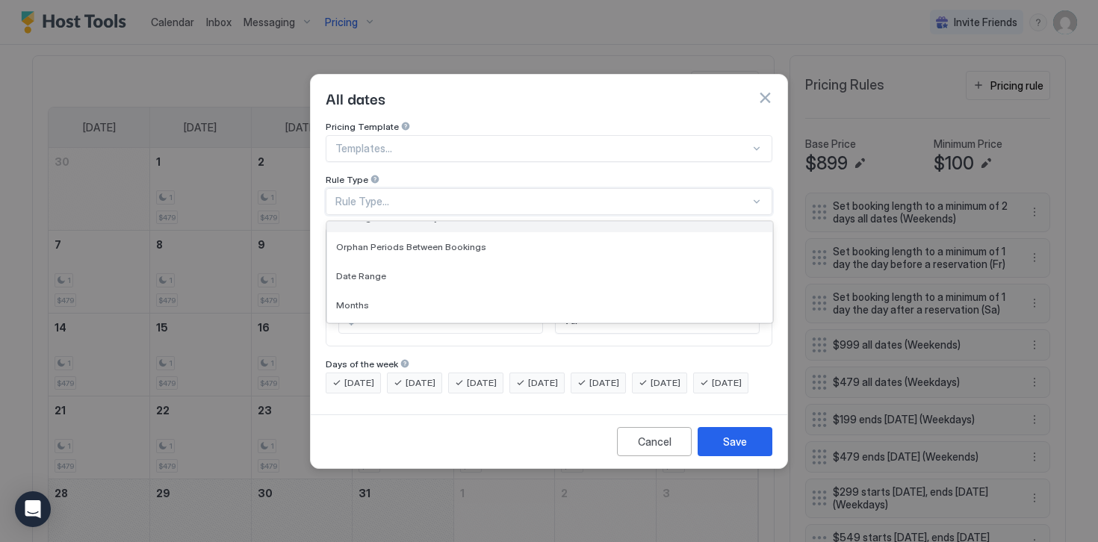
scroll to position [51, 0]
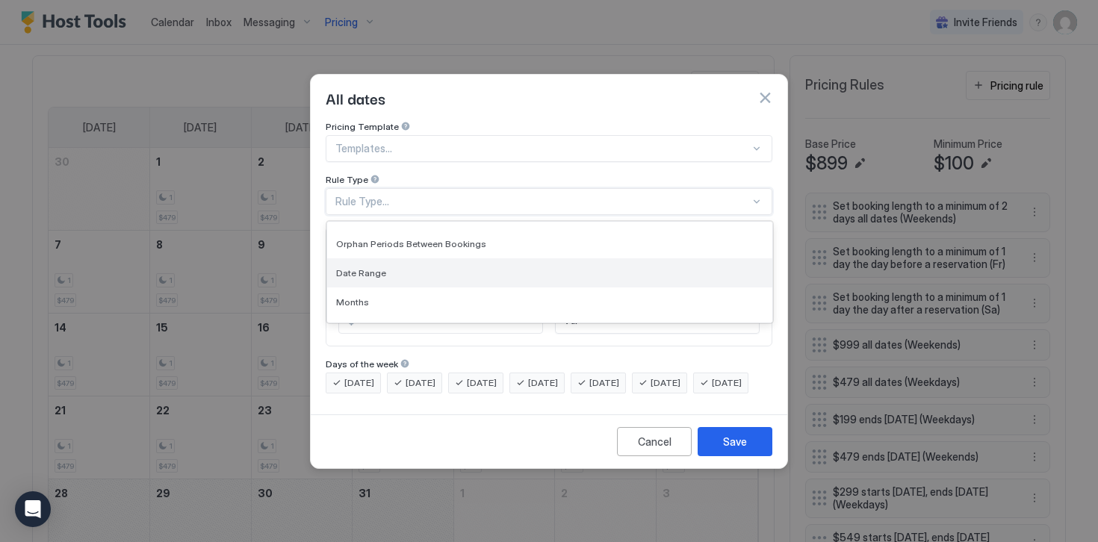
click at [370, 267] on span "Date Range" at bounding box center [361, 272] width 50 height 11
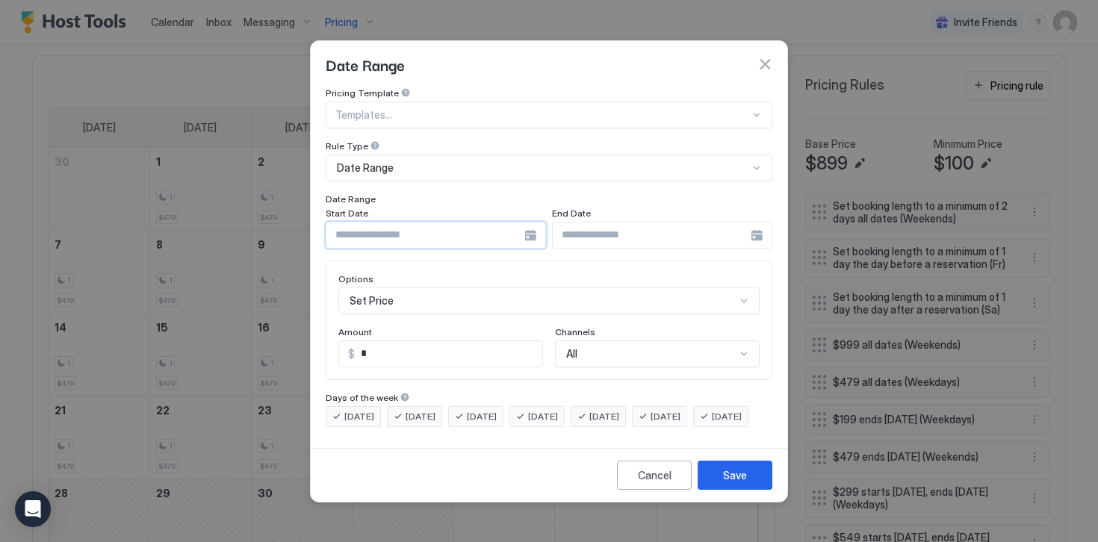
click at [361, 225] on input "Input Field" at bounding box center [425, 235] width 198 height 25
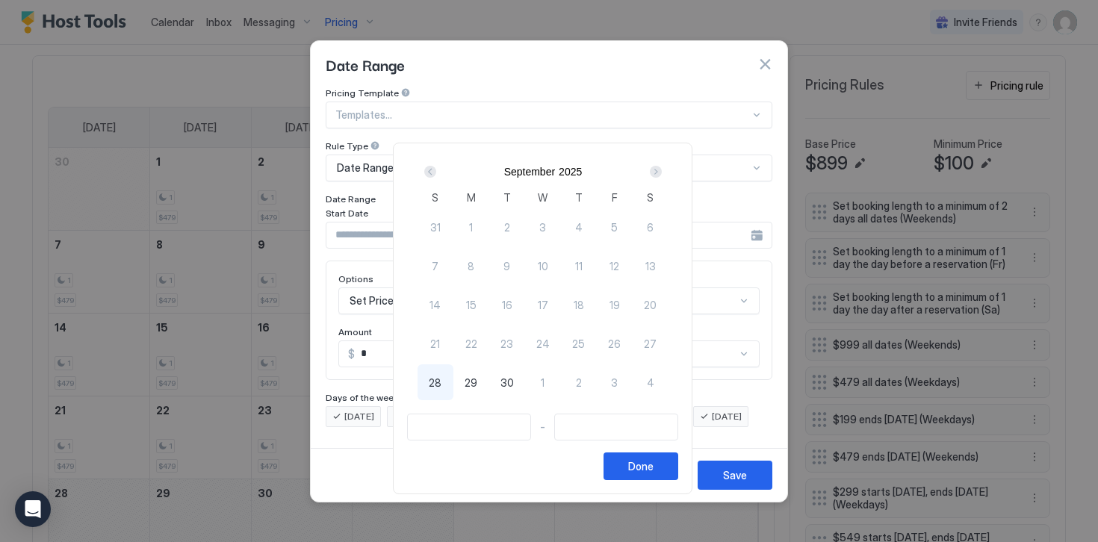
click at [659, 174] on div "Next" at bounding box center [656, 172] width 12 height 12
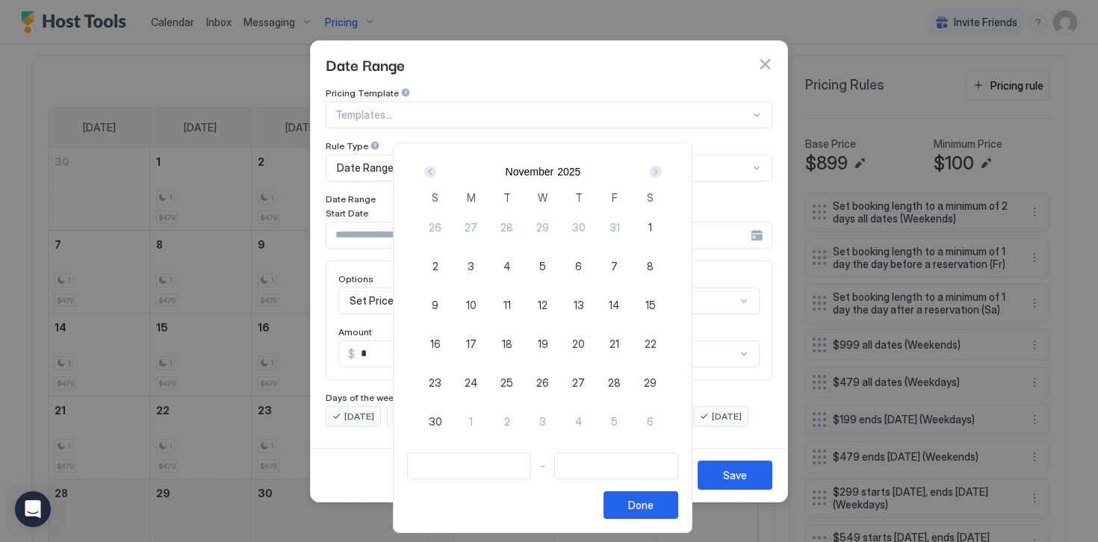
click at [662, 174] on div "Next" at bounding box center [656, 172] width 12 height 12
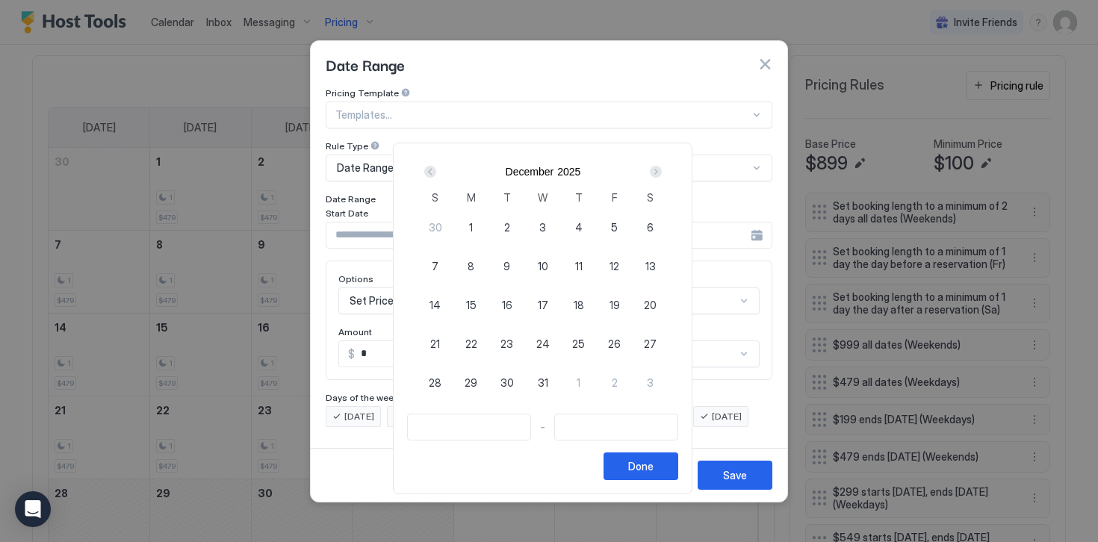
click at [473, 227] on div "1" at bounding box center [471, 227] width 36 height 36
type input "**********"
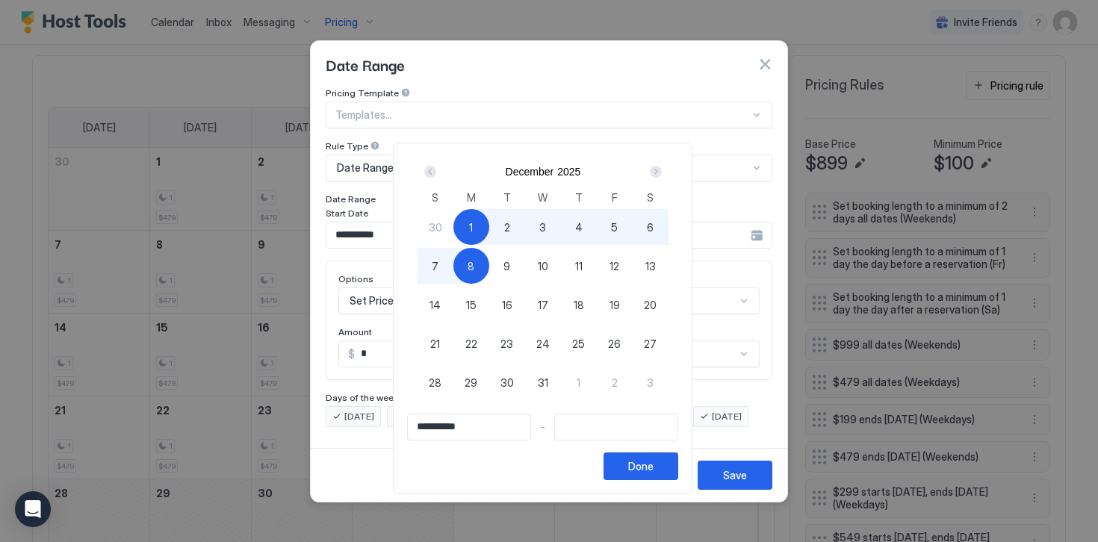
type input "**********"
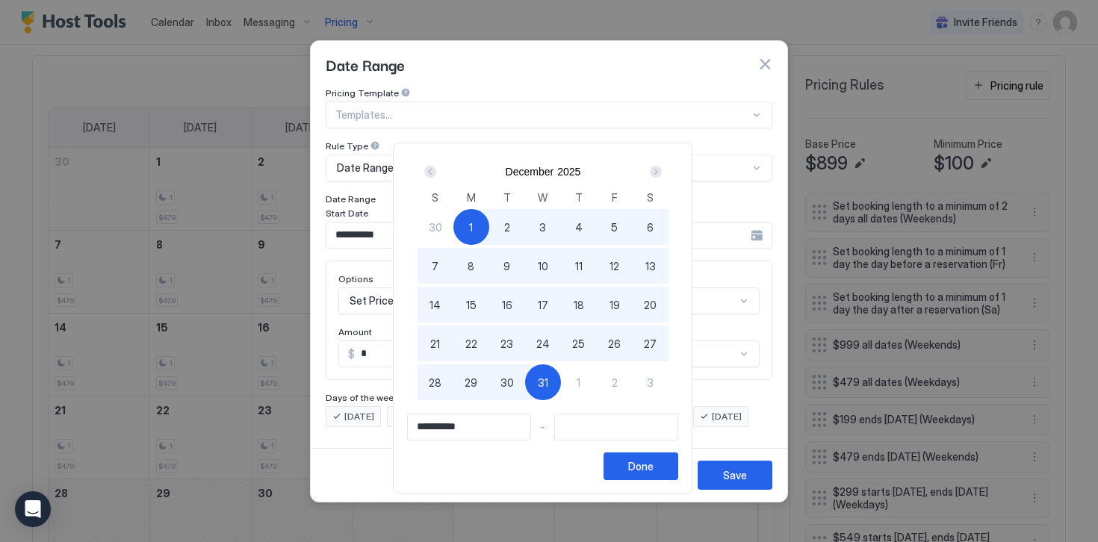
click at [557, 386] on div "31" at bounding box center [543, 382] width 36 height 36
type input "**********"
click at [647, 473] on div "Done" at bounding box center [640, 466] width 25 height 16
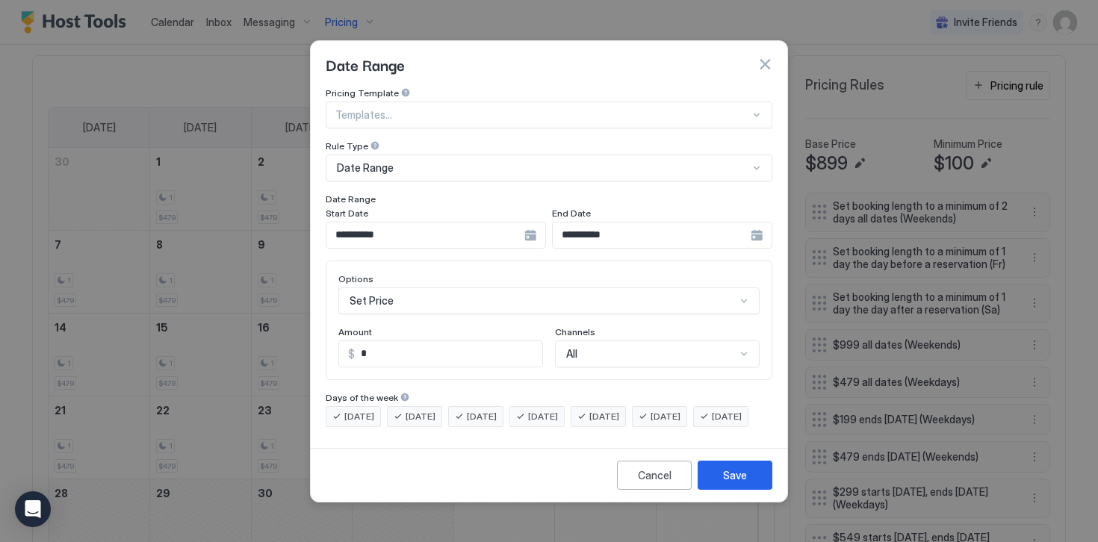
click at [361, 287] on div "Set Price" at bounding box center [548, 300] width 421 height 27
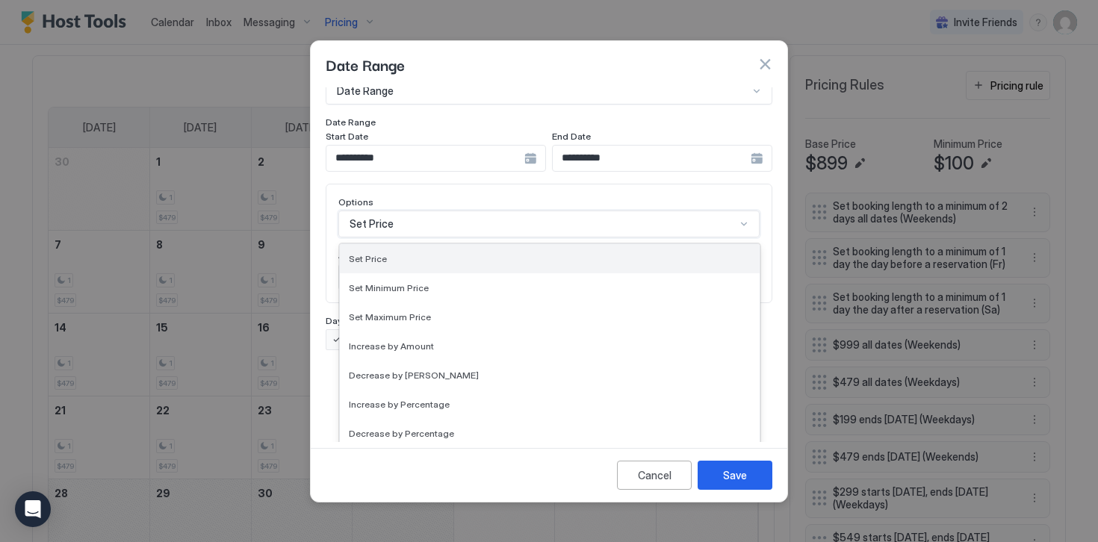
click at [359, 253] on span "Set Price" at bounding box center [368, 258] width 38 height 11
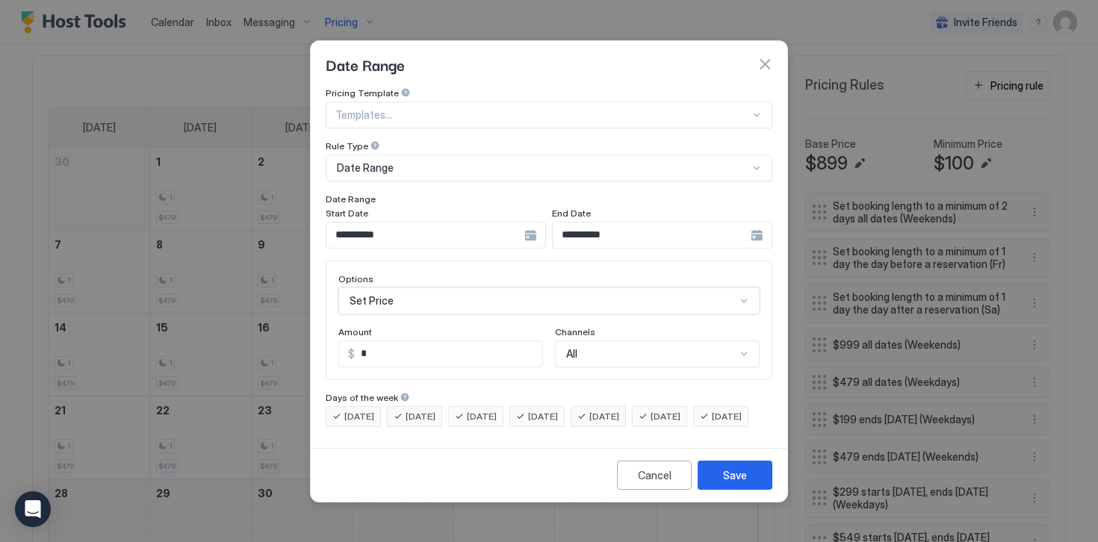
scroll to position [0, 0]
click at [366, 342] on input "*" at bounding box center [448, 353] width 187 height 25
type input "*"
type input "****"
click at [427, 441] on div "**********" at bounding box center [549, 264] width 476 height 355
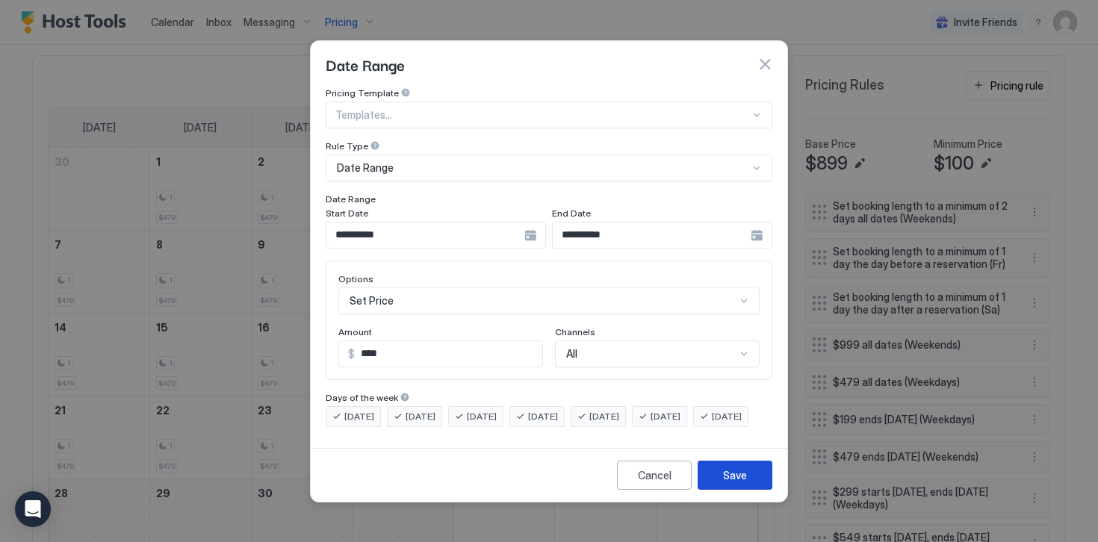
click at [735, 483] on div "Save" at bounding box center [735, 475] width 24 height 16
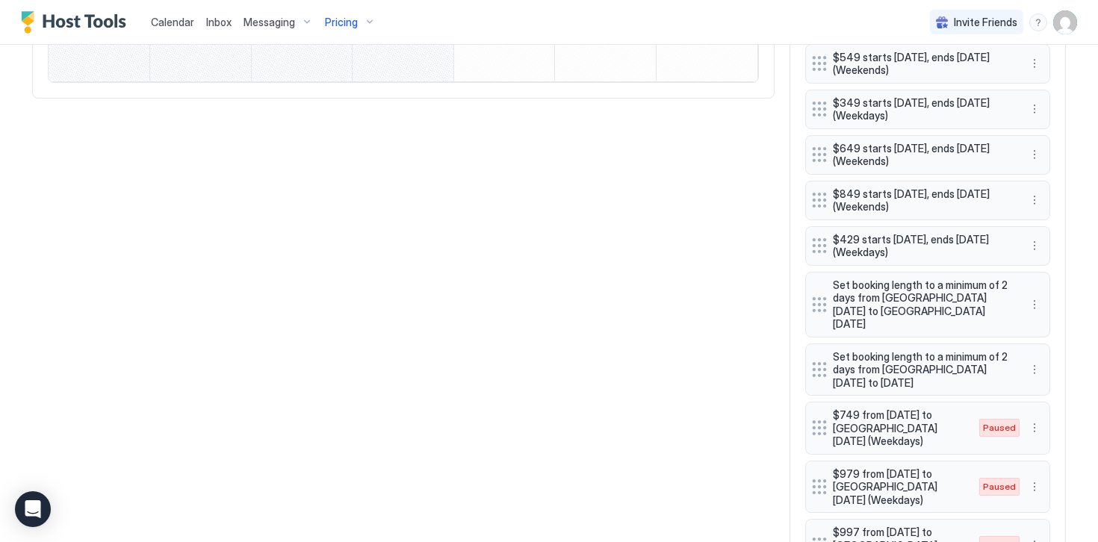
scroll to position [934, 0]
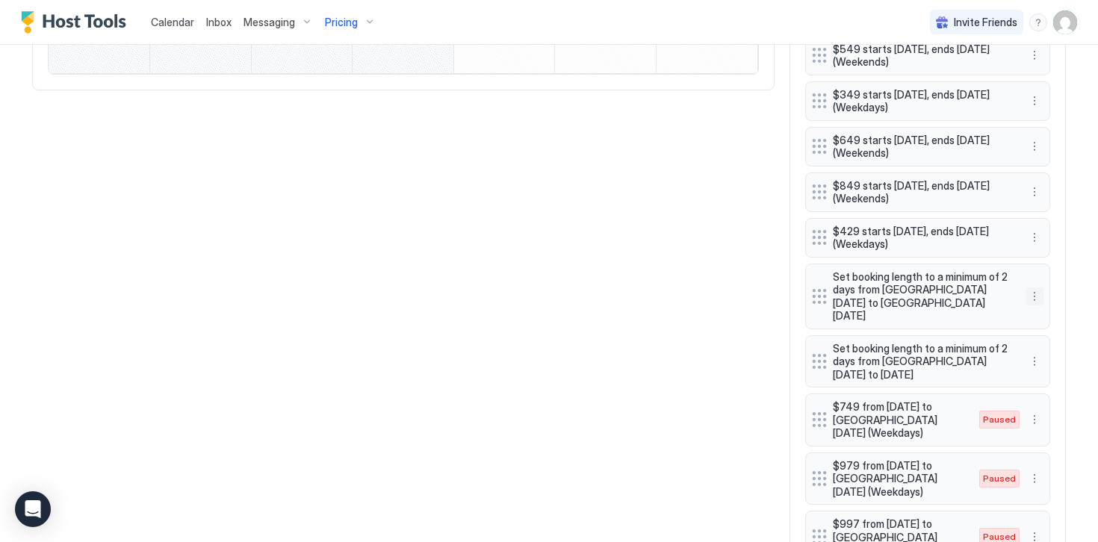
click at [1032, 290] on button "More options" at bounding box center [1034, 296] width 18 height 18
click at [1048, 364] on div "Delete" at bounding box center [1054, 358] width 56 height 24
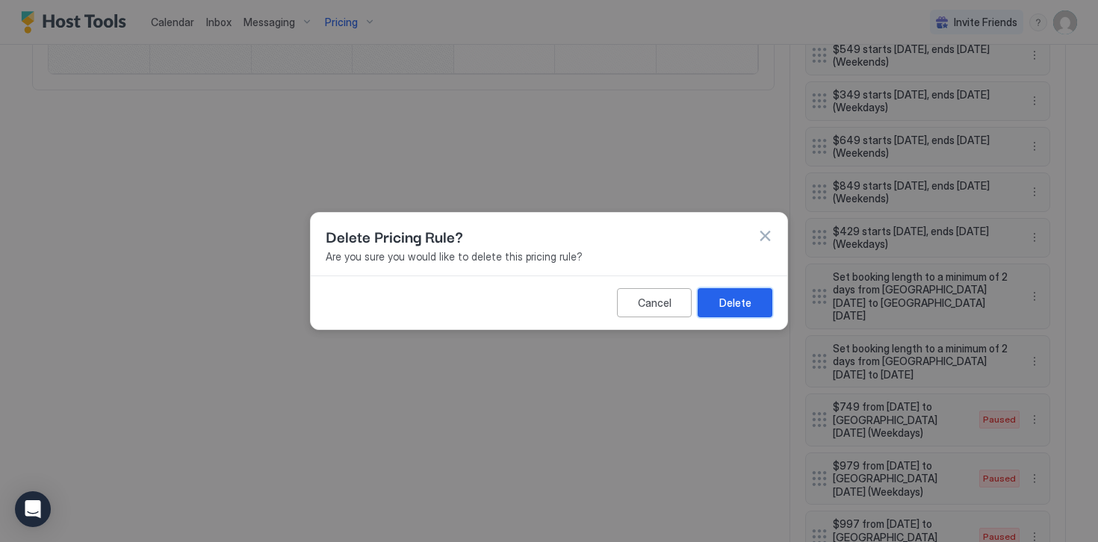
click at [739, 305] on div "Delete" at bounding box center [735, 303] width 32 height 16
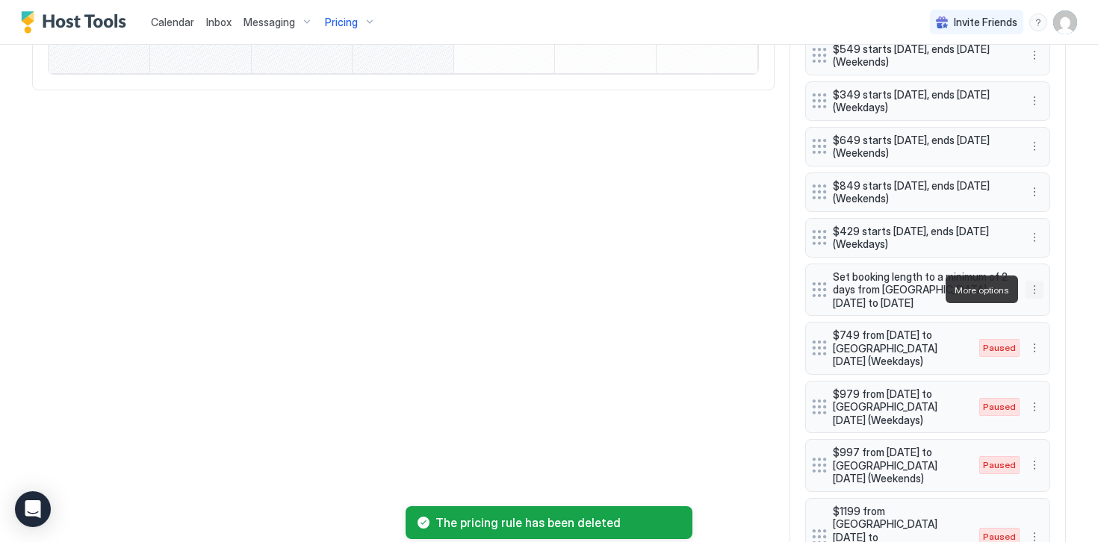
click at [1036, 290] on button "More options" at bounding box center [1034, 290] width 18 height 18
click at [1047, 362] on div "Delete" at bounding box center [1054, 357] width 44 height 11
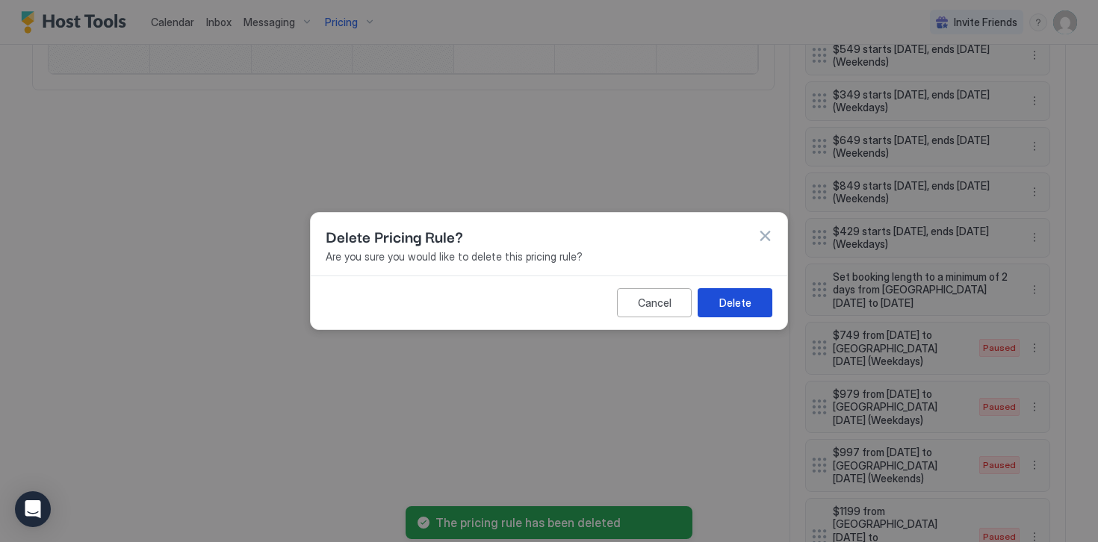
click at [744, 299] on div "Delete" at bounding box center [735, 303] width 32 height 16
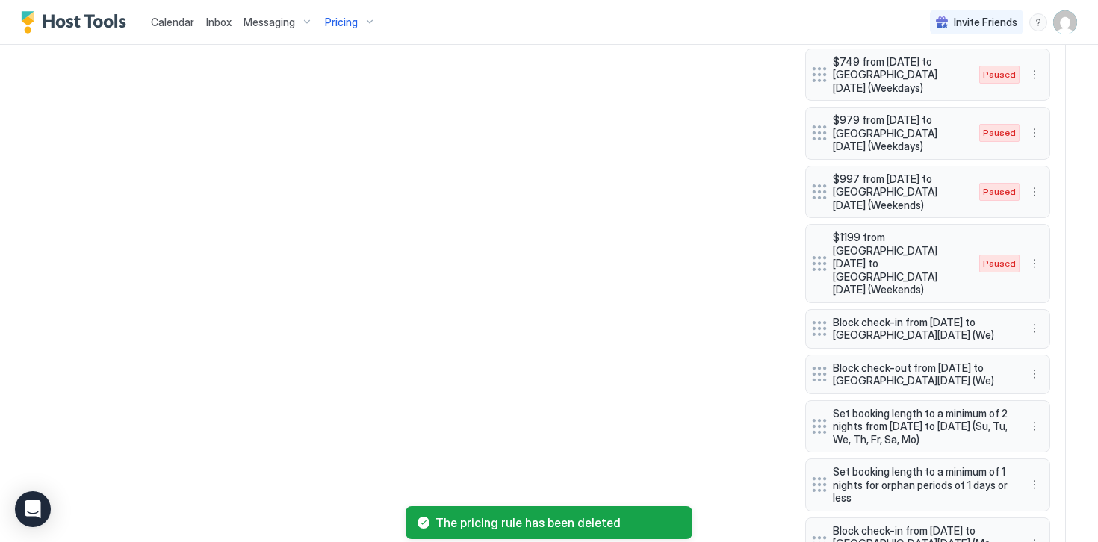
scroll to position [1154, 0]
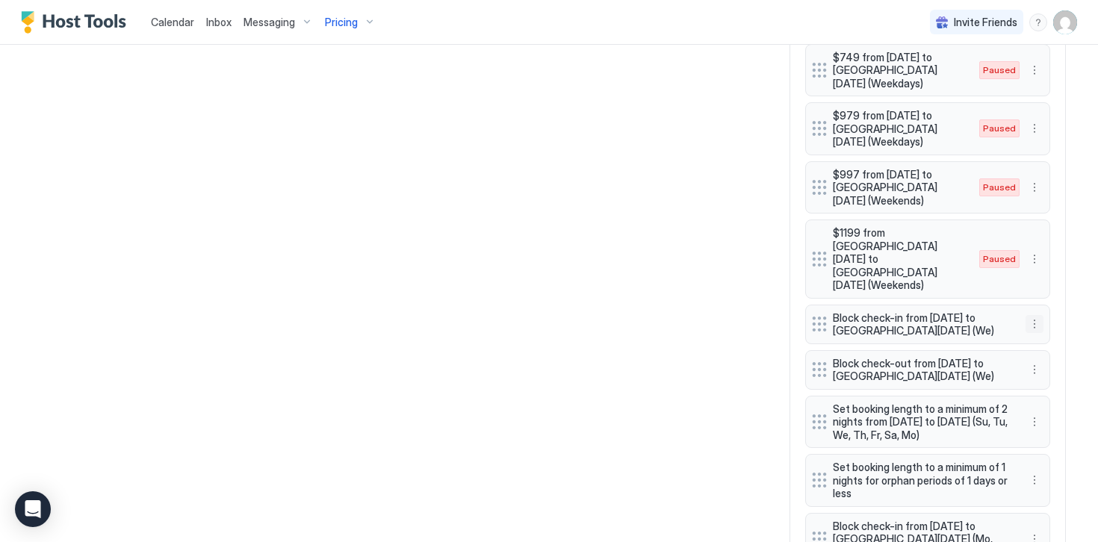
click at [1036, 315] on button "More options" at bounding box center [1034, 324] width 18 height 18
click at [1048, 367] on span "Delete" at bounding box center [1062, 366] width 28 height 11
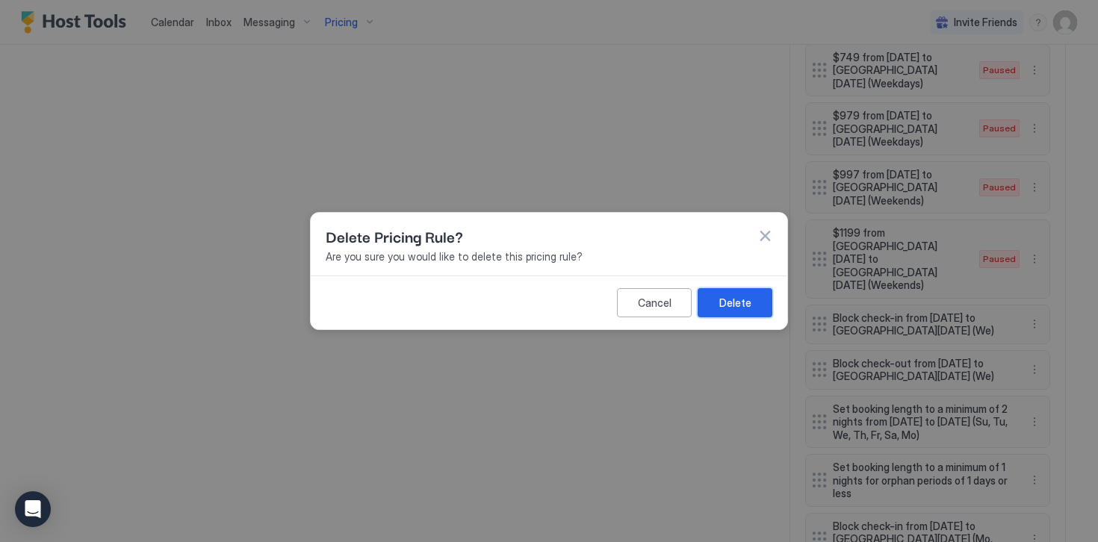
click at [747, 308] on div "Delete" at bounding box center [735, 303] width 32 height 16
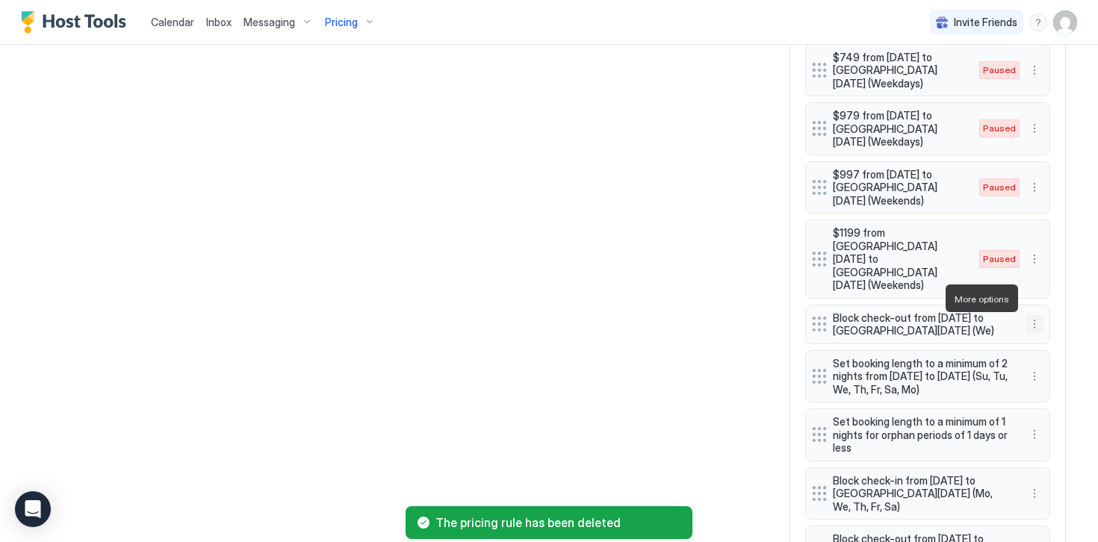
click at [1036, 315] on button "More options" at bounding box center [1034, 324] width 18 height 18
click at [1060, 368] on span "Delete" at bounding box center [1062, 366] width 28 height 11
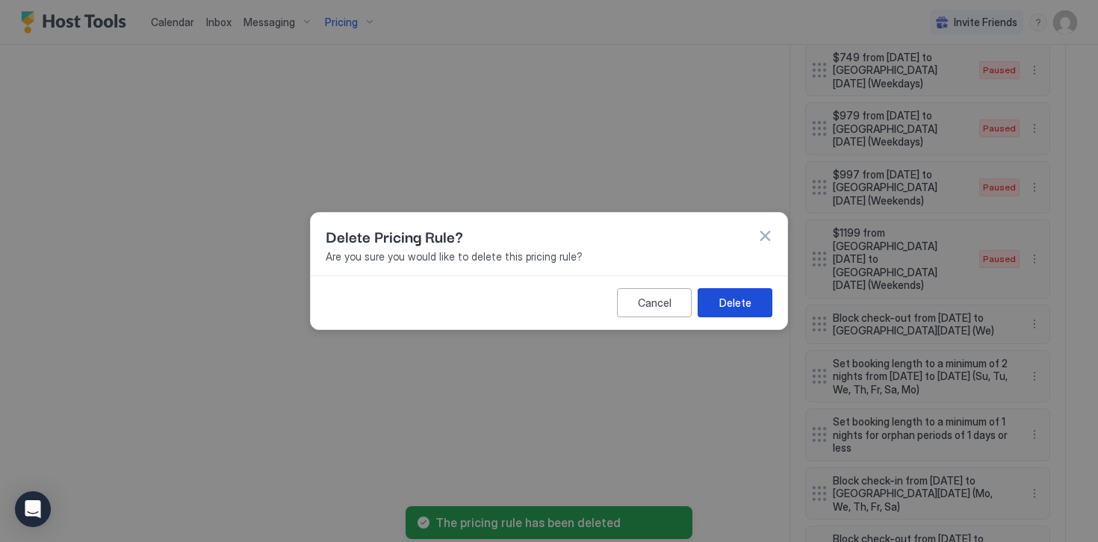
click at [746, 303] on div "Delete" at bounding box center [735, 303] width 32 height 16
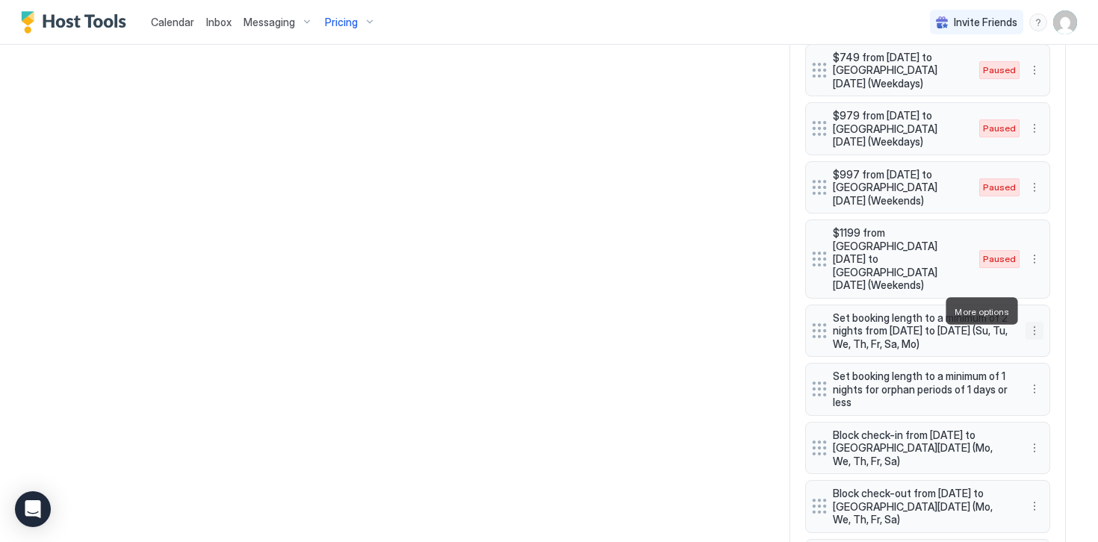
click at [1039, 322] on button "More options" at bounding box center [1034, 331] width 18 height 18
click at [1046, 376] on div "Delete" at bounding box center [1054, 379] width 44 height 11
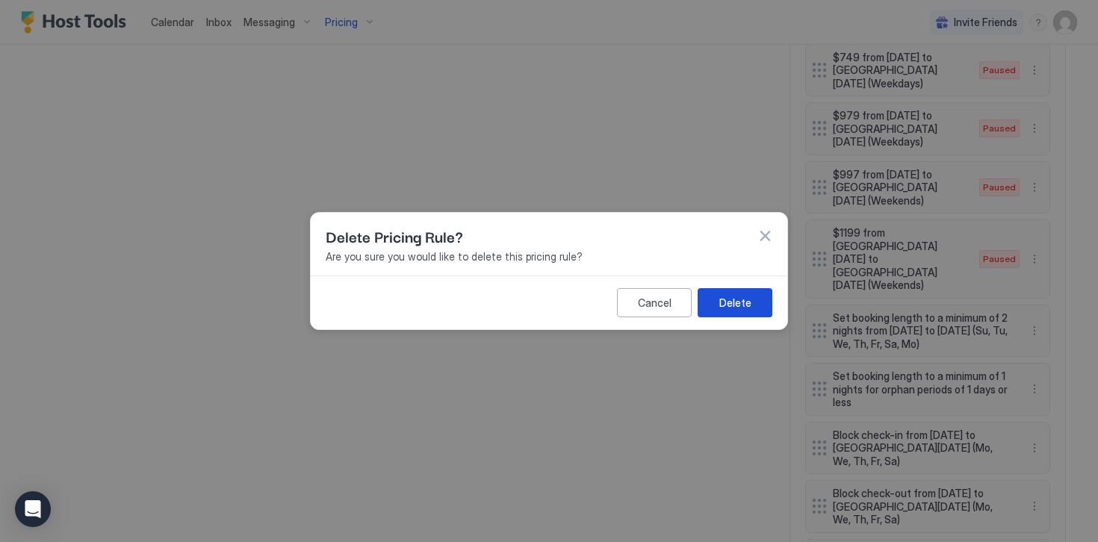
click at [727, 309] on div "Delete" at bounding box center [735, 303] width 32 height 16
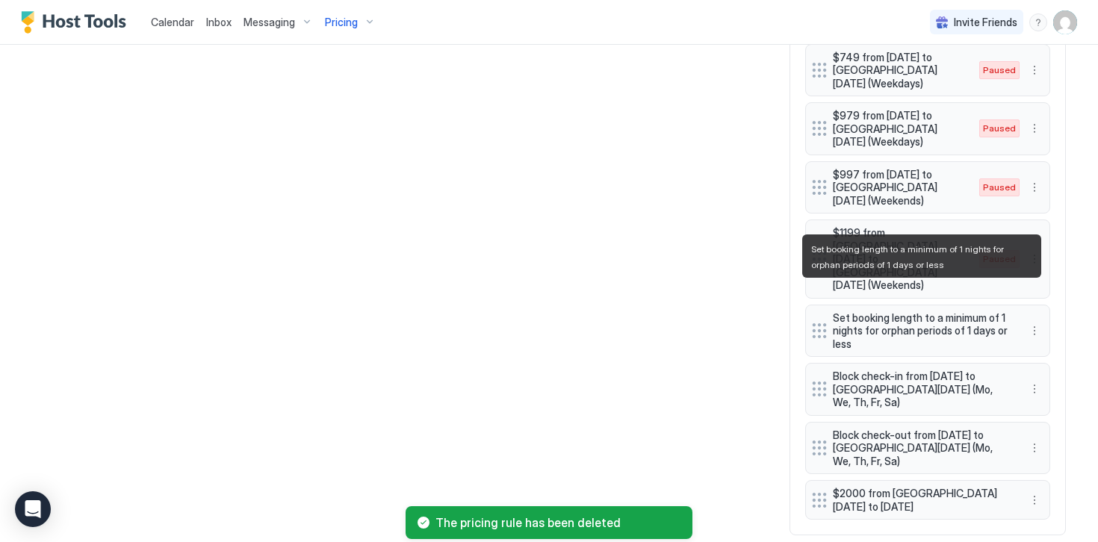
scroll to position [1163, 0]
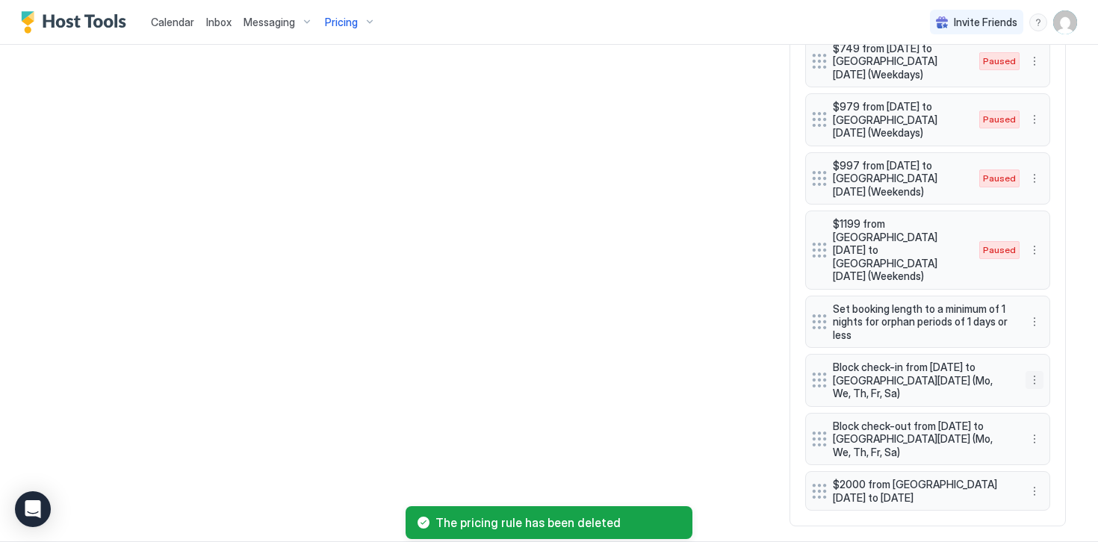
click at [1034, 371] on button "More options" at bounding box center [1034, 380] width 18 height 18
click at [1050, 421] on span "Delete" at bounding box center [1062, 422] width 28 height 11
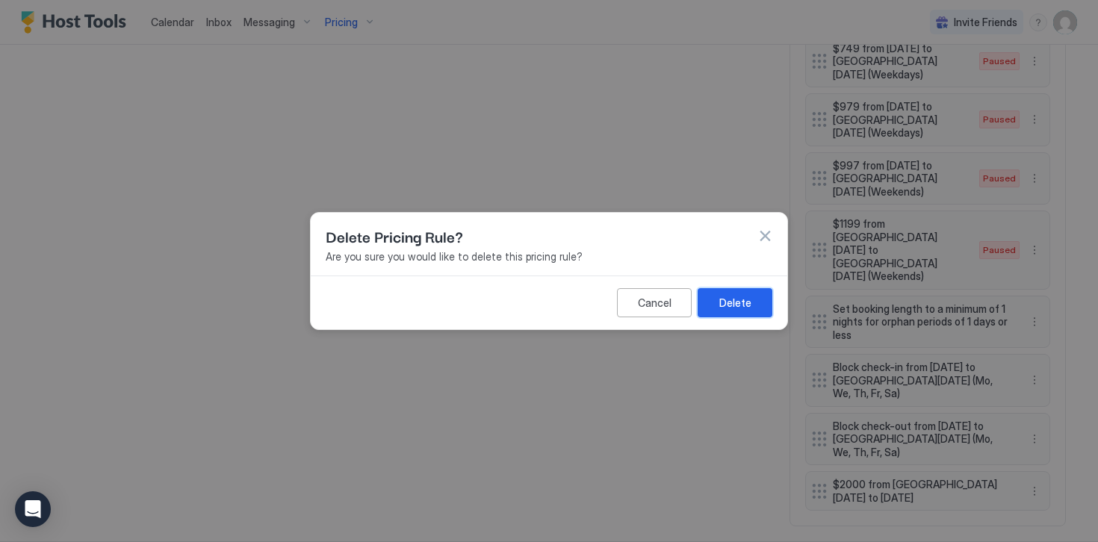
click at [730, 304] on div "Delete" at bounding box center [735, 303] width 32 height 16
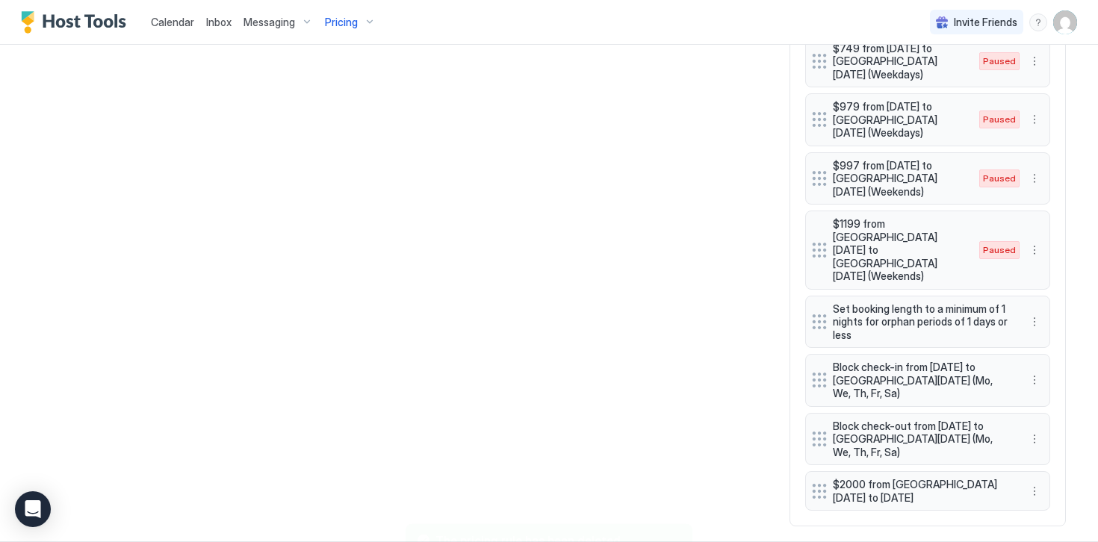
scroll to position [1104, 0]
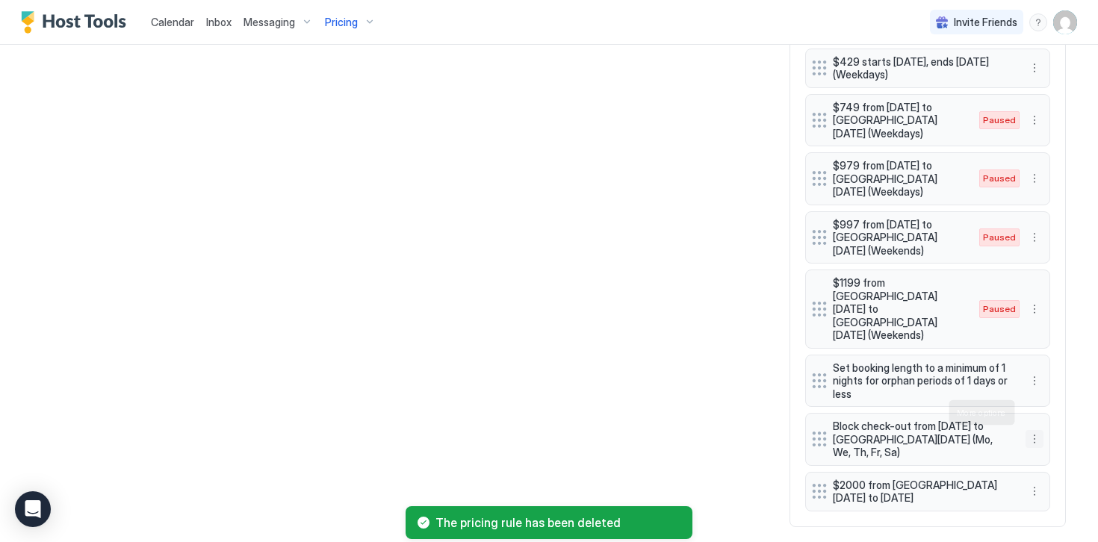
click at [1036, 430] on button "More options" at bounding box center [1034, 439] width 18 height 18
click at [1052, 484] on span "Delete" at bounding box center [1062, 481] width 28 height 11
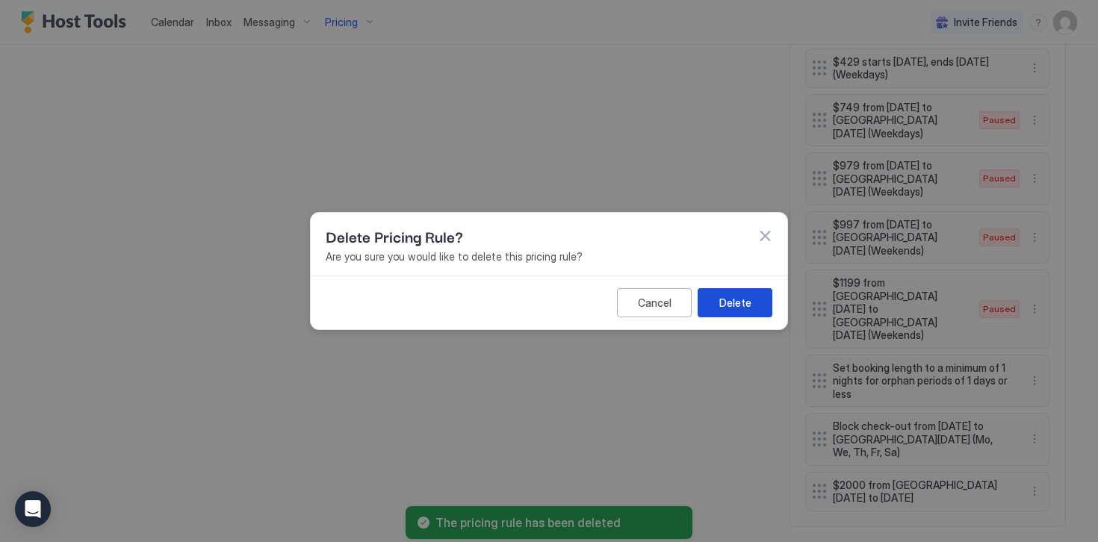
click at [714, 305] on button "Delete" at bounding box center [734, 302] width 75 height 29
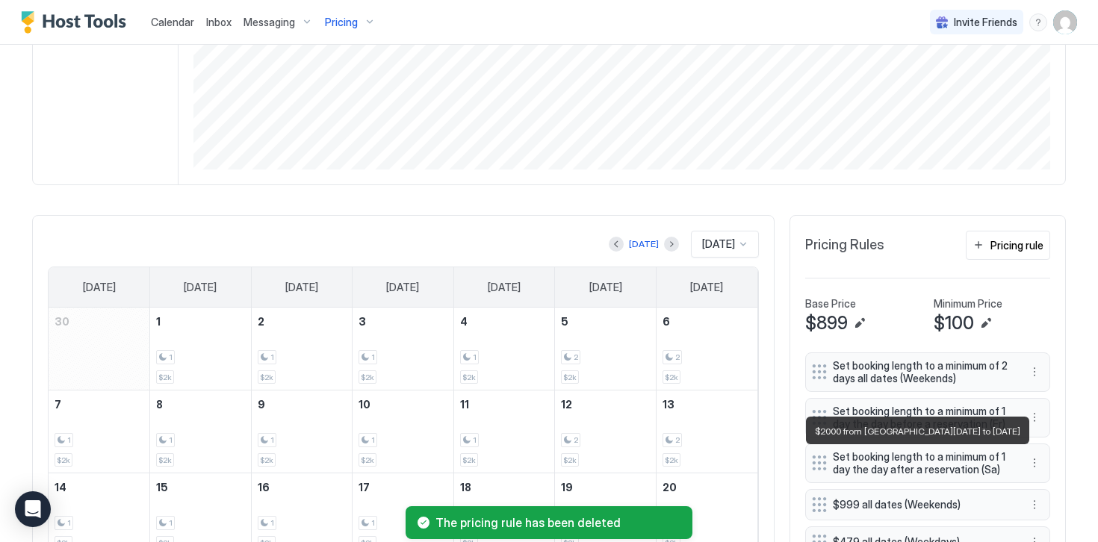
scroll to position [279, 0]
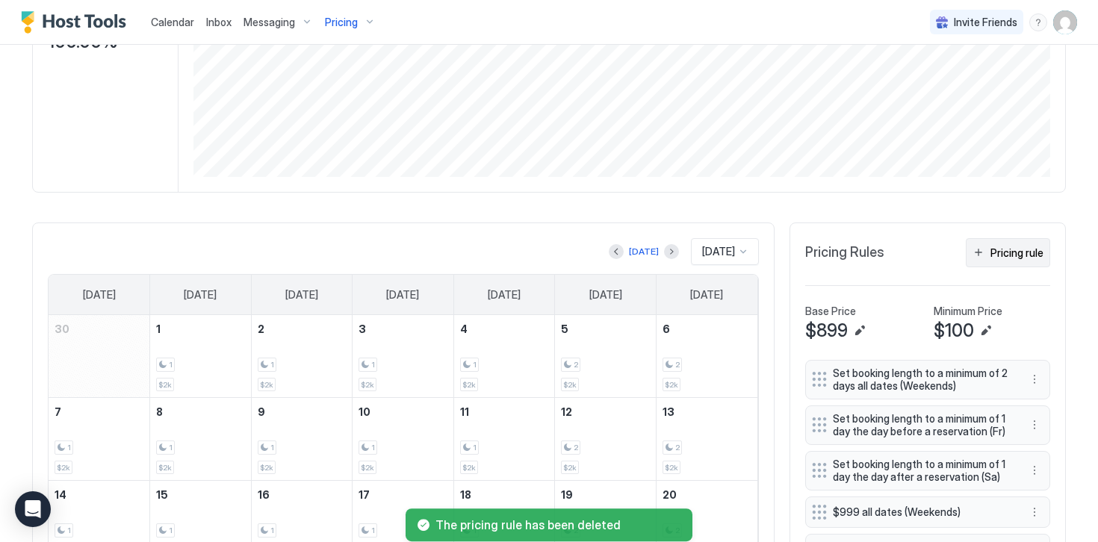
click at [992, 259] on div "Pricing rule" at bounding box center [1016, 253] width 53 height 16
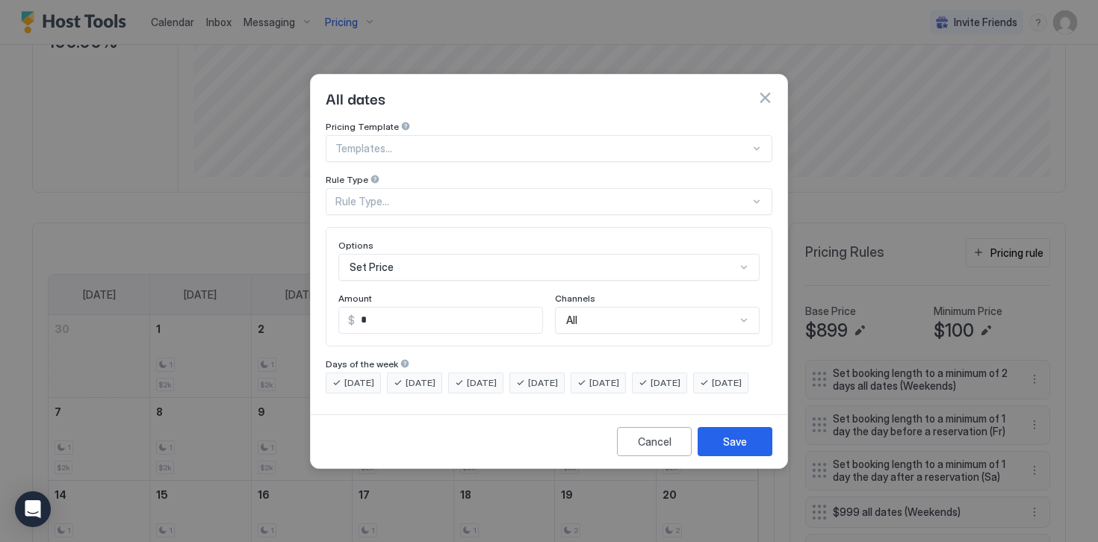
click at [389, 195] on div "Rule Type..." at bounding box center [542, 201] width 414 height 13
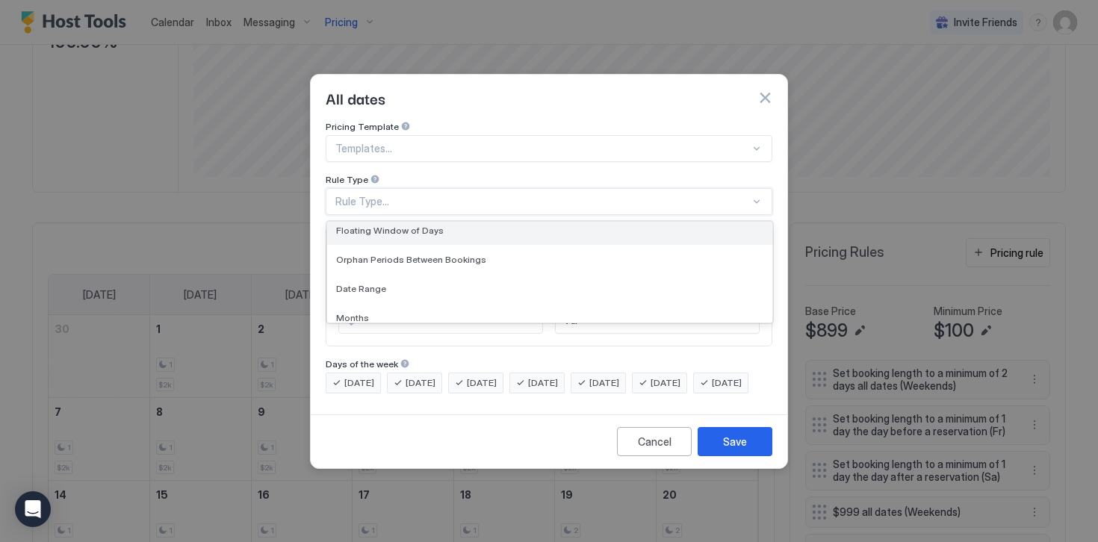
scroll to position [44, 0]
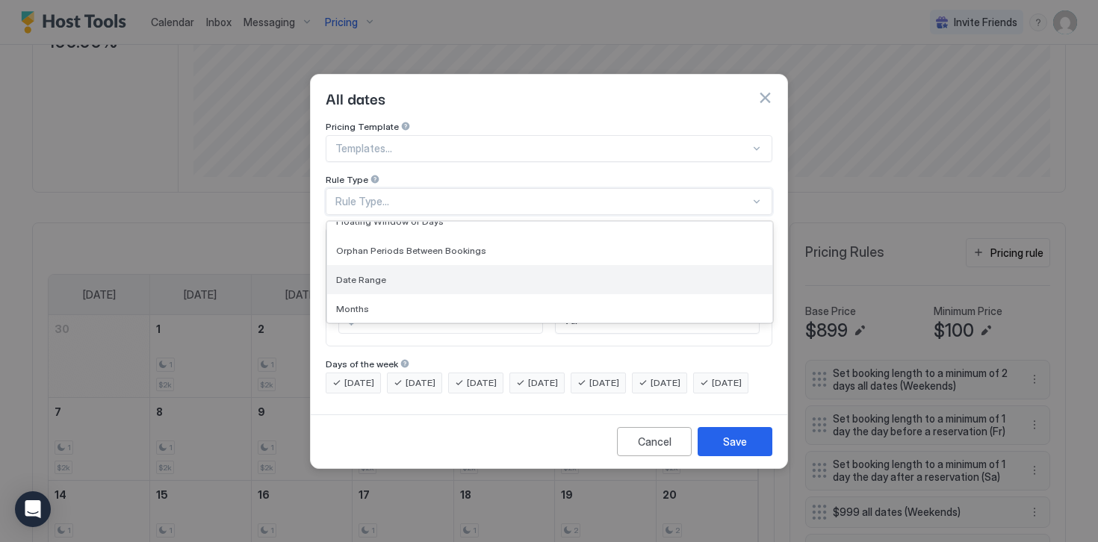
click at [358, 274] on span "Date Range" at bounding box center [361, 279] width 50 height 11
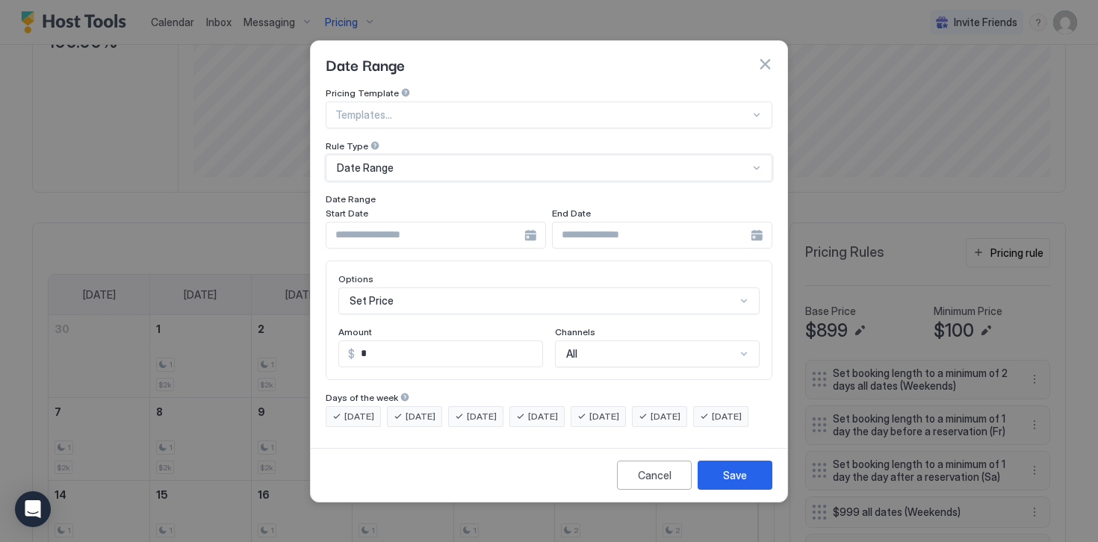
click at [358, 223] on input "Input Field" at bounding box center [425, 235] width 198 height 25
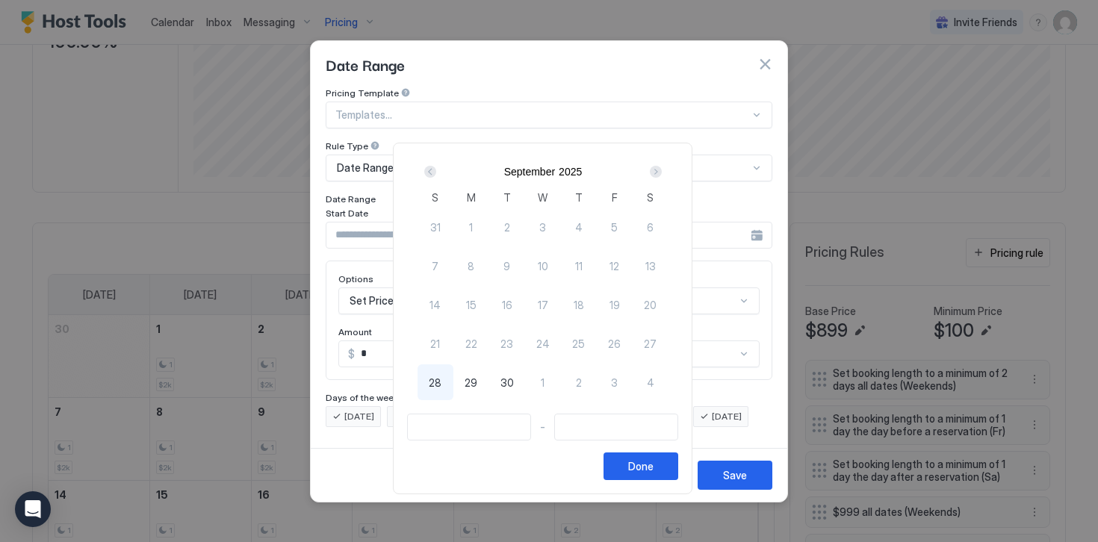
click at [662, 172] on div "Next" at bounding box center [656, 172] width 12 height 12
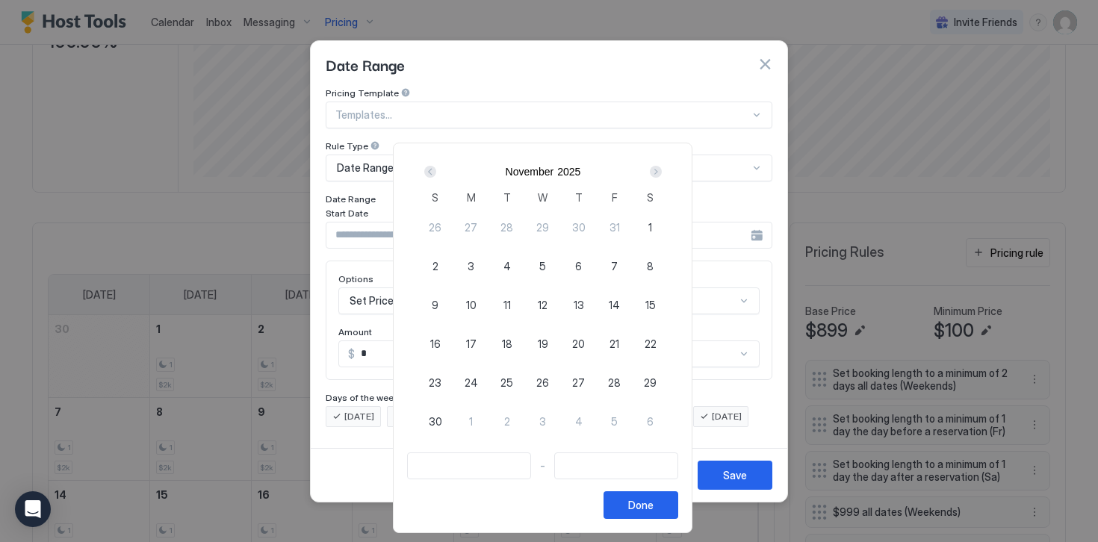
click at [662, 172] on div "Next" at bounding box center [656, 172] width 12 height 12
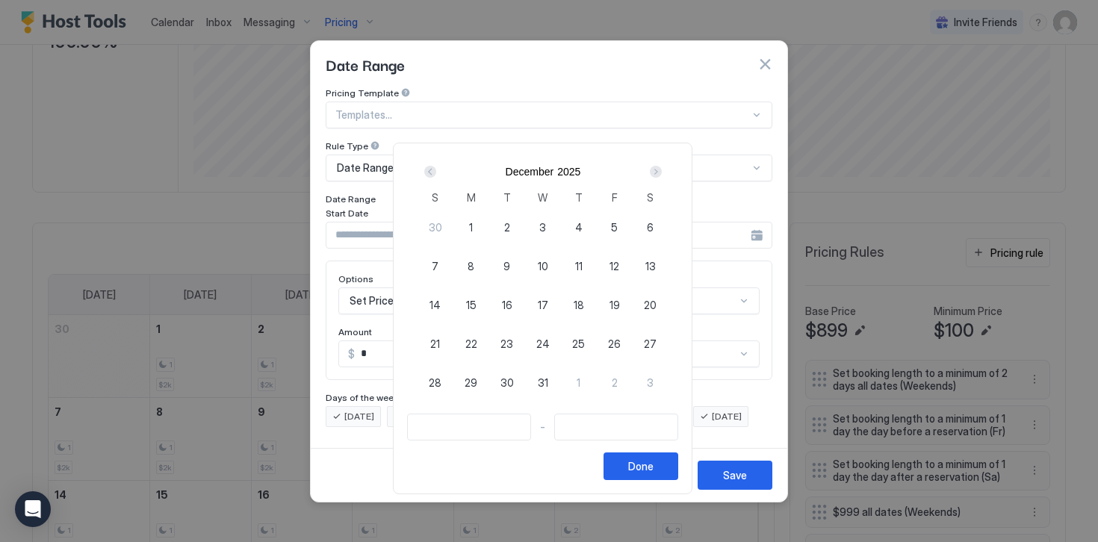
click at [544, 344] on span "24" at bounding box center [542, 344] width 13 height 16
type input "**********"
click at [621, 341] on span "26" at bounding box center [614, 344] width 13 height 16
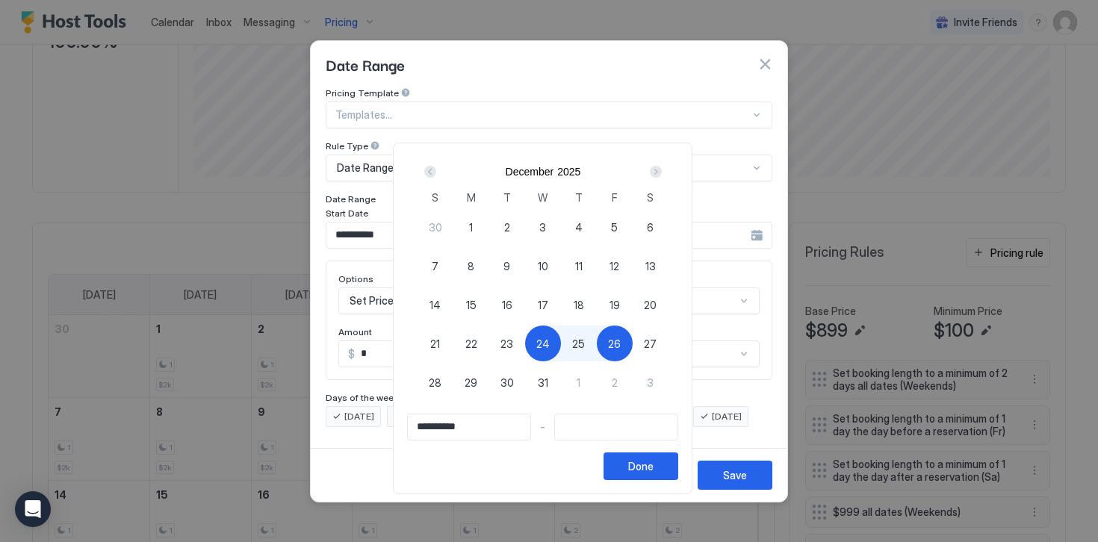
type input "**********"
click at [646, 470] on div "Done" at bounding box center [640, 466] width 25 height 16
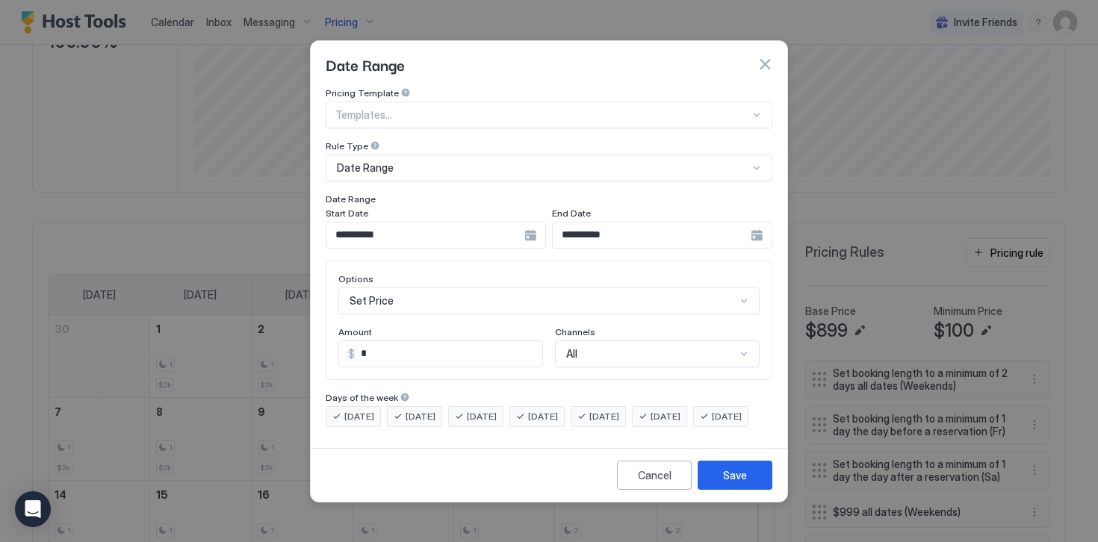
click at [373, 287] on div "Set Price" at bounding box center [548, 300] width 421 height 27
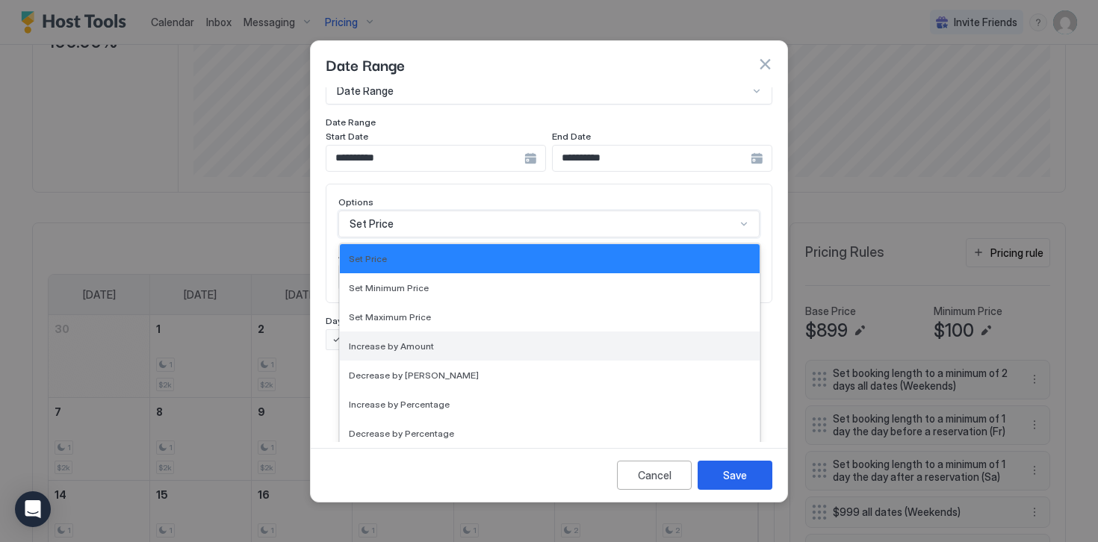
scroll to position [271, 0]
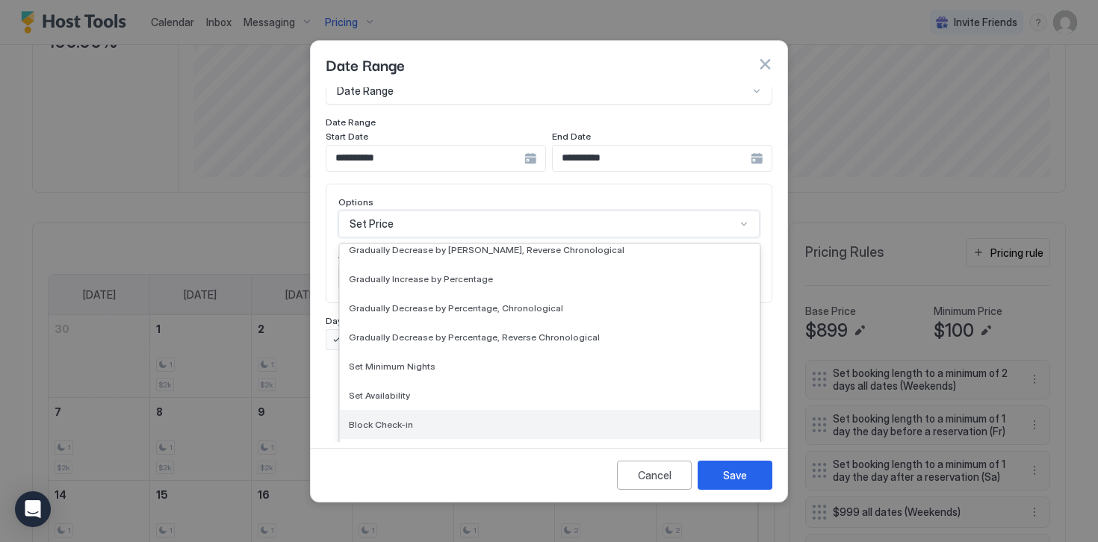
click at [383, 417] on div "Block Check-in" at bounding box center [550, 424] width 420 height 29
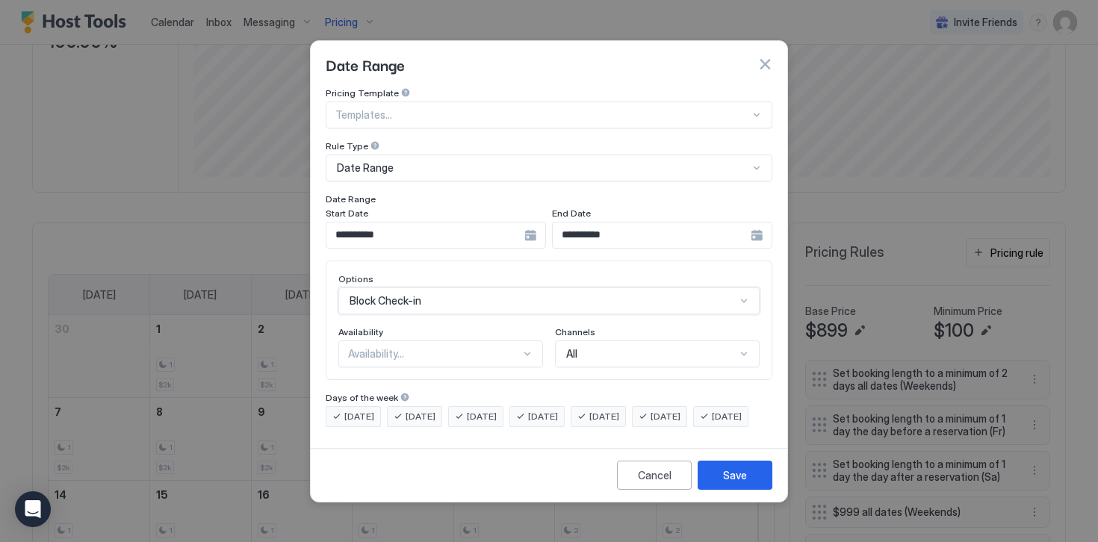
scroll to position [0, 0]
click at [364, 347] on div "Availability..." at bounding box center [434, 353] width 172 height 13
click at [369, 412] on span "Blocked" at bounding box center [366, 417] width 35 height 11
click at [369, 410] on span "[DATE]" at bounding box center [359, 416] width 30 height 13
click at [414, 410] on span "[DATE]" at bounding box center [420, 416] width 30 height 13
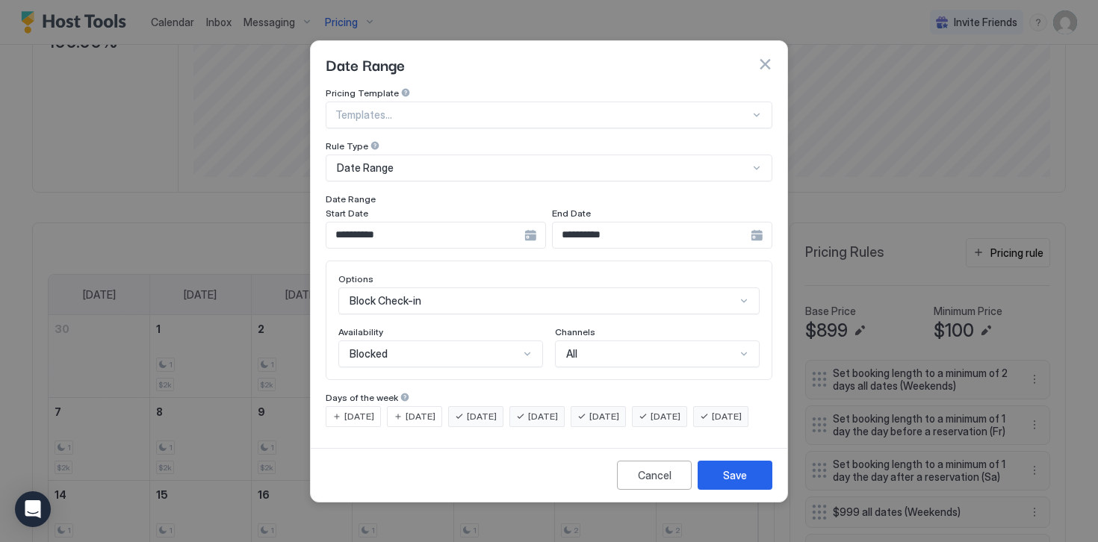
click at [483, 410] on span "[DATE]" at bounding box center [482, 416] width 30 height 13
click at [619, 410] on span "[DATE]" at bounding box center [604, 416] width 30 height 13
click at [680, 410] on span "[DATE]" at bounding box center [665, 416] width 30 height 13
click at [712, 423] on span "[DATE]" at bounding box center [727, 416] width 30 height 13
click at [736, 483] on div "Save" at bounding box center [735, 475] width 24 height 16
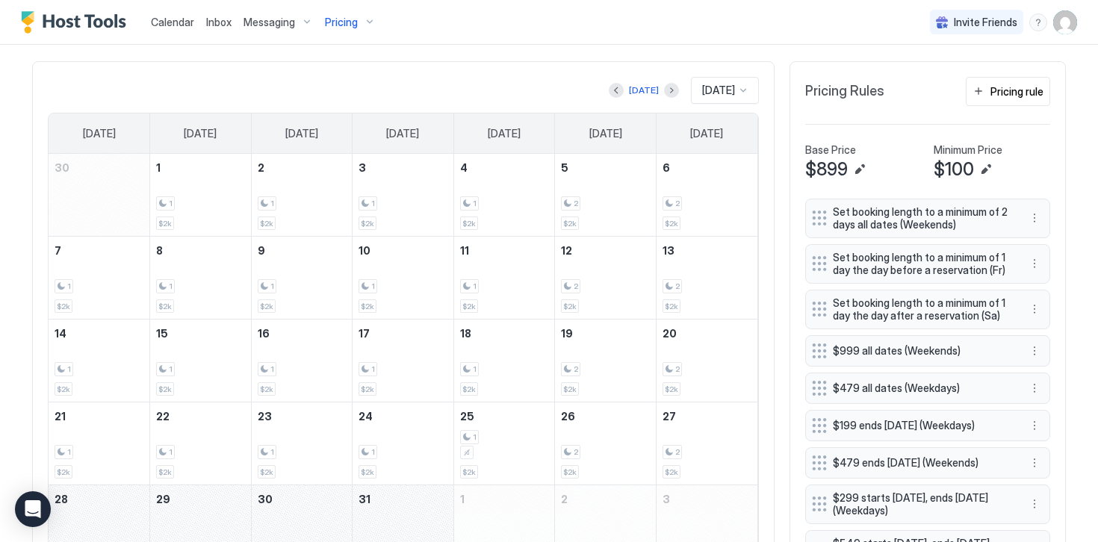
scroll to position [373, 0]
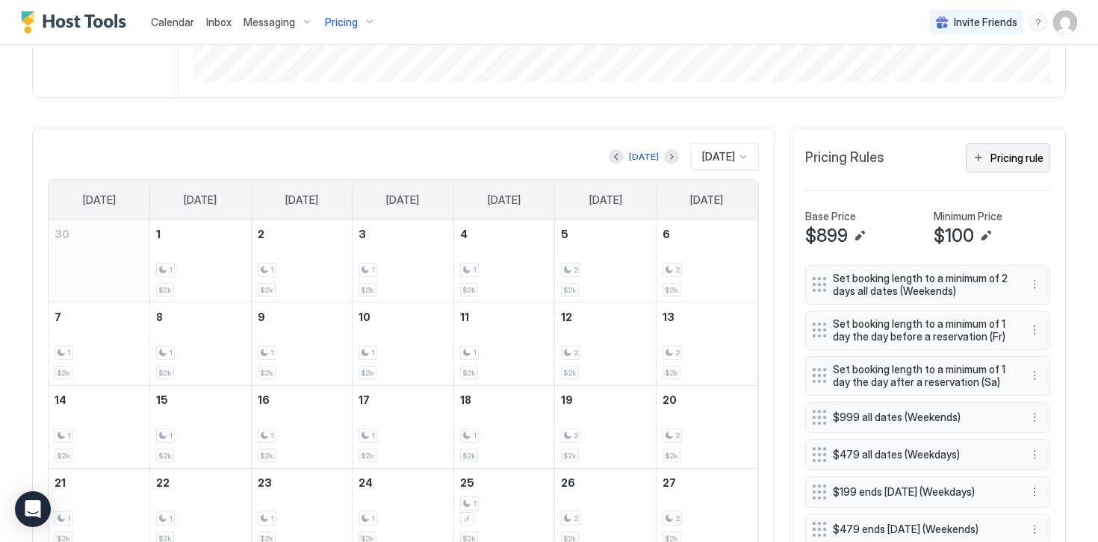
click at [1005, 160] on div "Pricing rule" at bounding box center [1016, 158] width 53 height 16
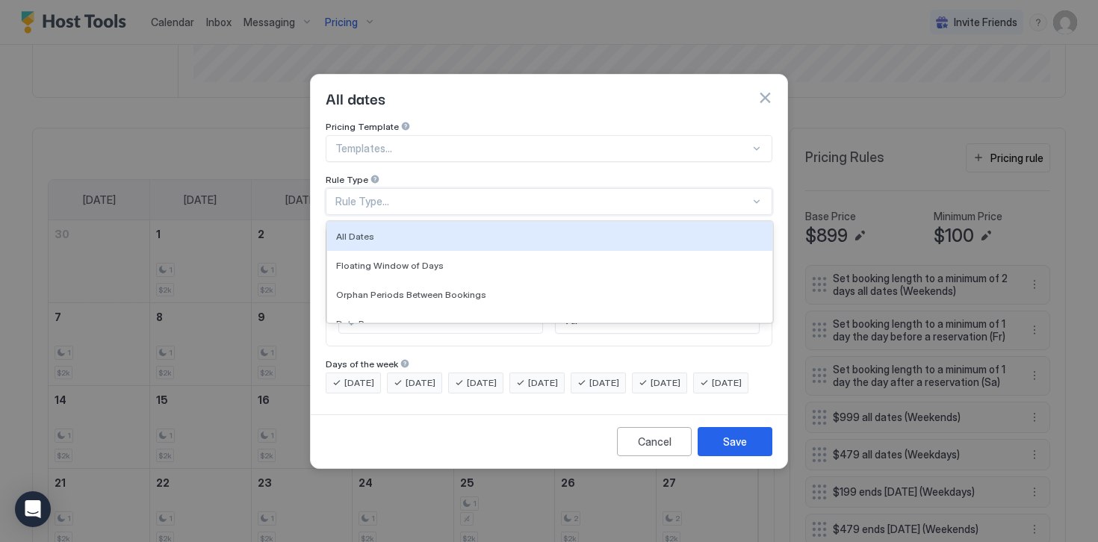
click at [351, 195] on div "Rule Type..." at bounding box center [542, 201] width 414 height 13
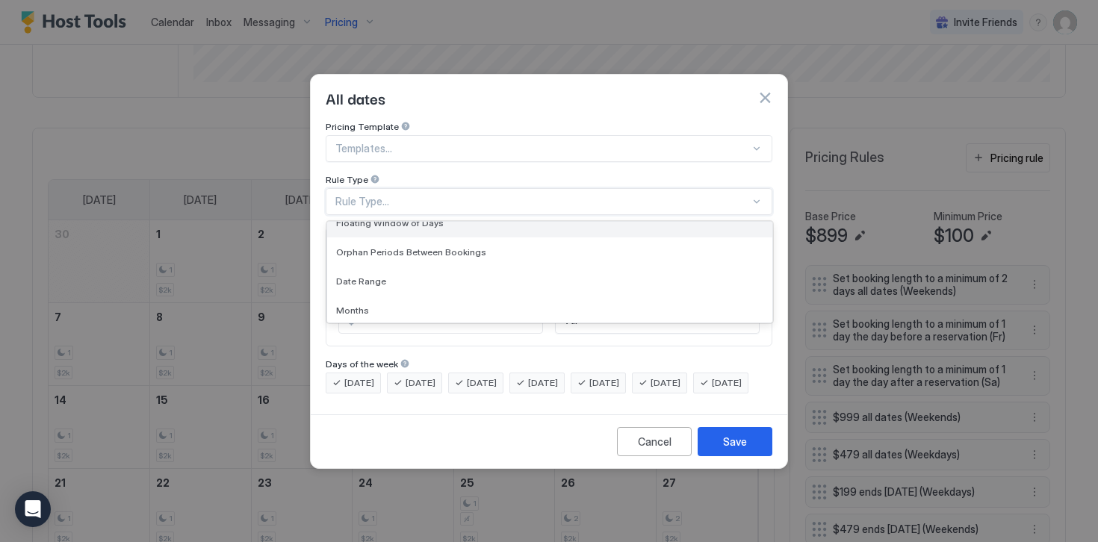
scroll to position [50, 0]
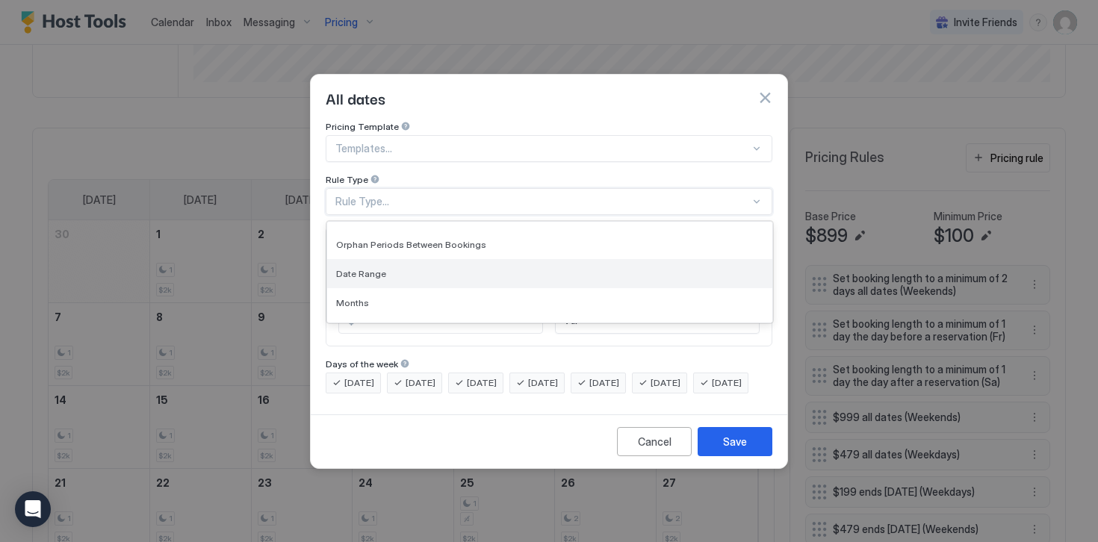
click at [364, 268] on span "Date Range" at bounding box center [361, 273] width 50 height 11
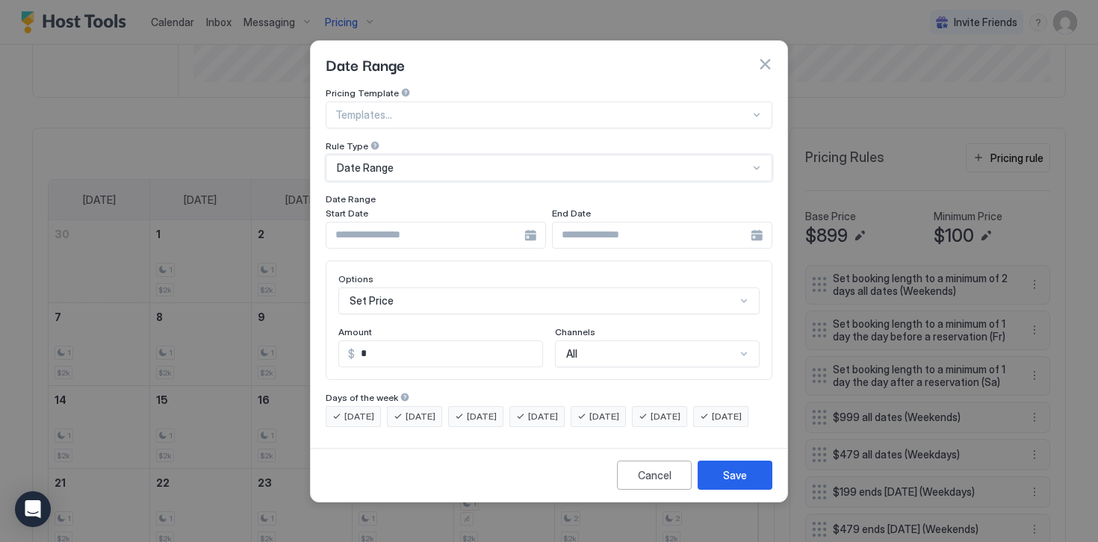
click at [367, 223] on input "Input Field" at bounding box center [425, 235] width 198 height 25
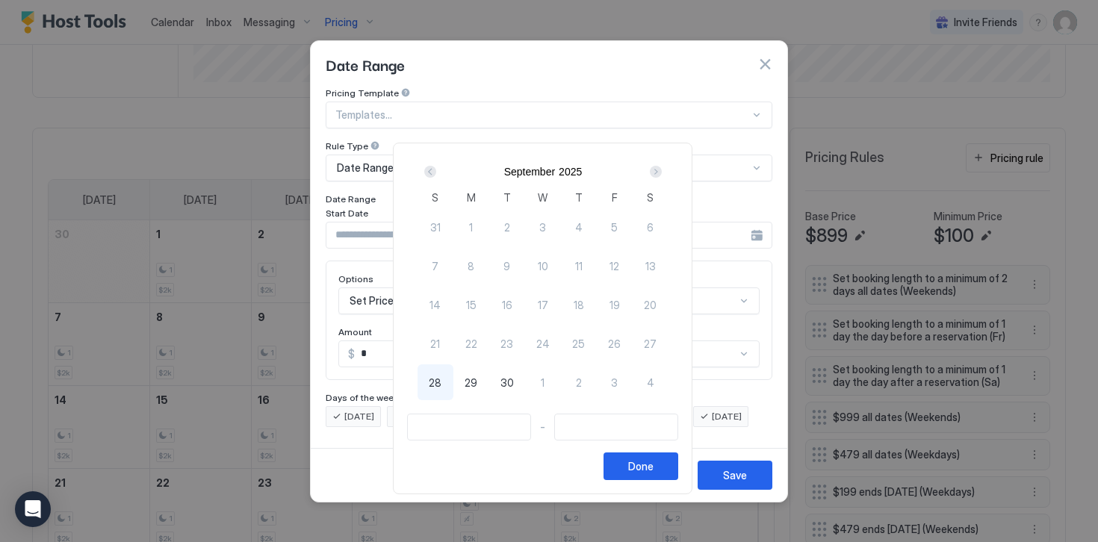
click at [659, 170] on div "Next" at bounding box center [656, 172] width 12 height 12
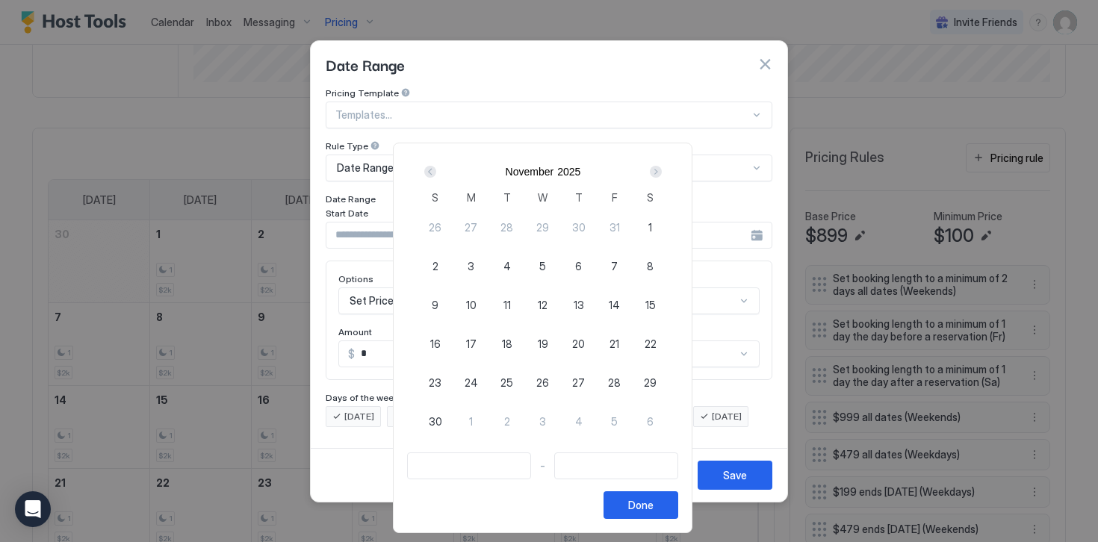
click at [659, 170] on div "Next" at bounding box center [656, 172] width 12 height 12
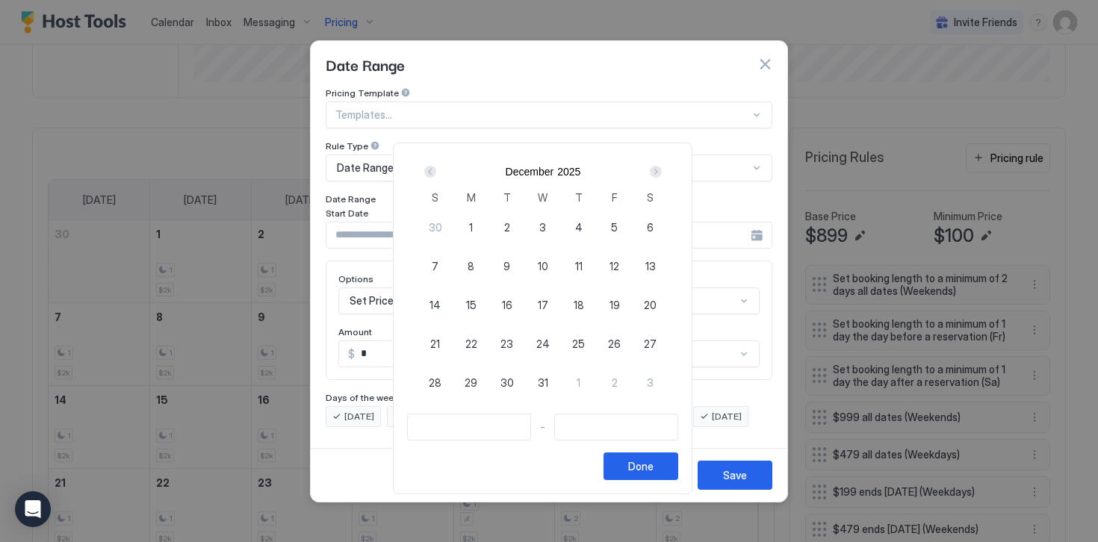
click at [549, 345] on span "24" at bounding box center [542, 344] width 13 height 16
type input "**********"
click at [621, 348] on span "26" at bounding box center [614, 344] width 13 height 16
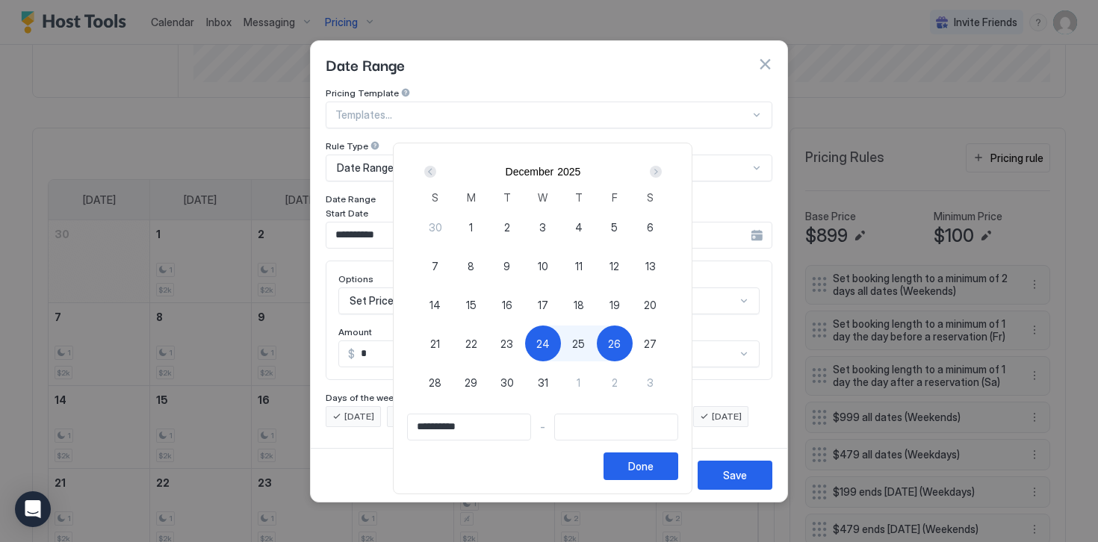
type input "**********"
click at [641, 477] on button "Done" at bounding box center [640, 467] width 75 height 28
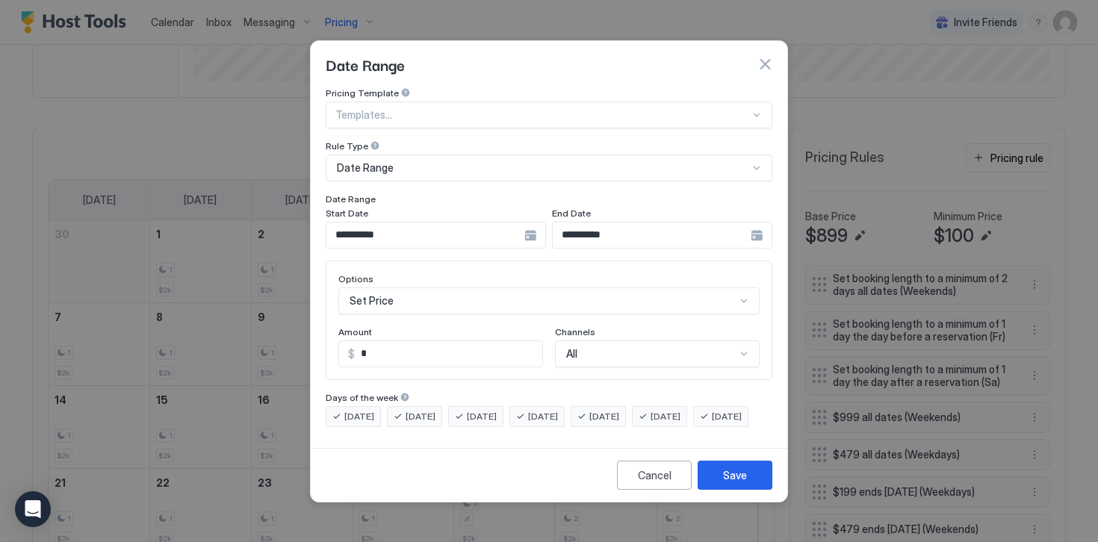
scroll to position [77, 0]
click at [385, 287] on div "Set Price" at bounding box center [548, 300] width 421 height 27
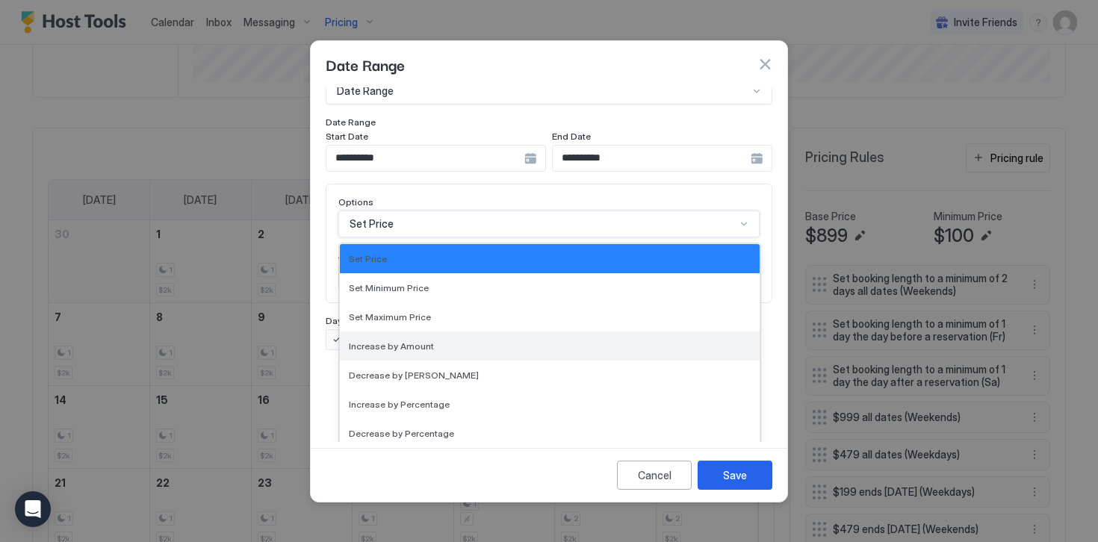
scroll to position [271, 0]
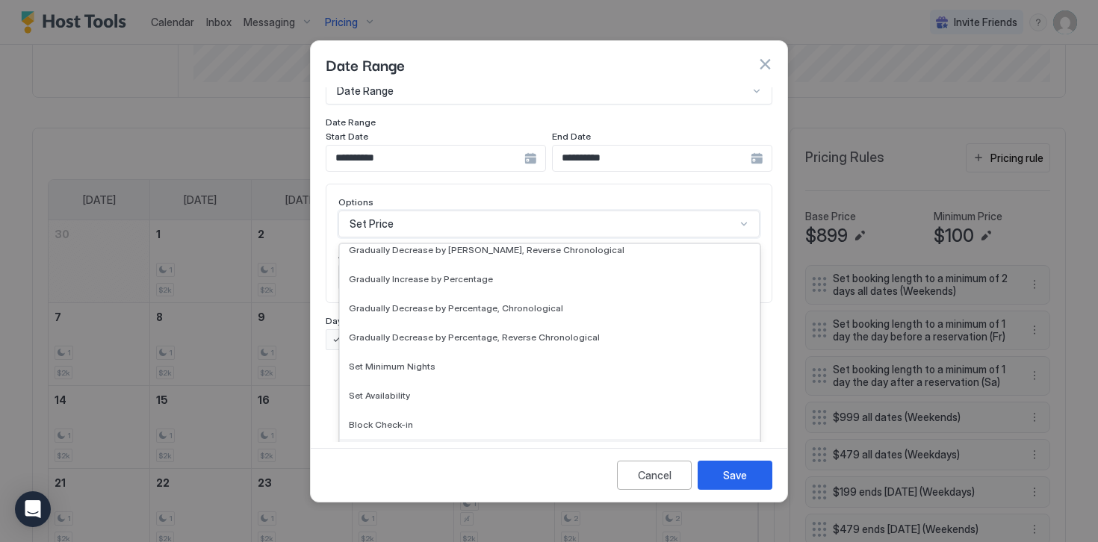
click at [373, 448] on span "Block Check-out" at bounding box center [384, 453] width 71 height 11
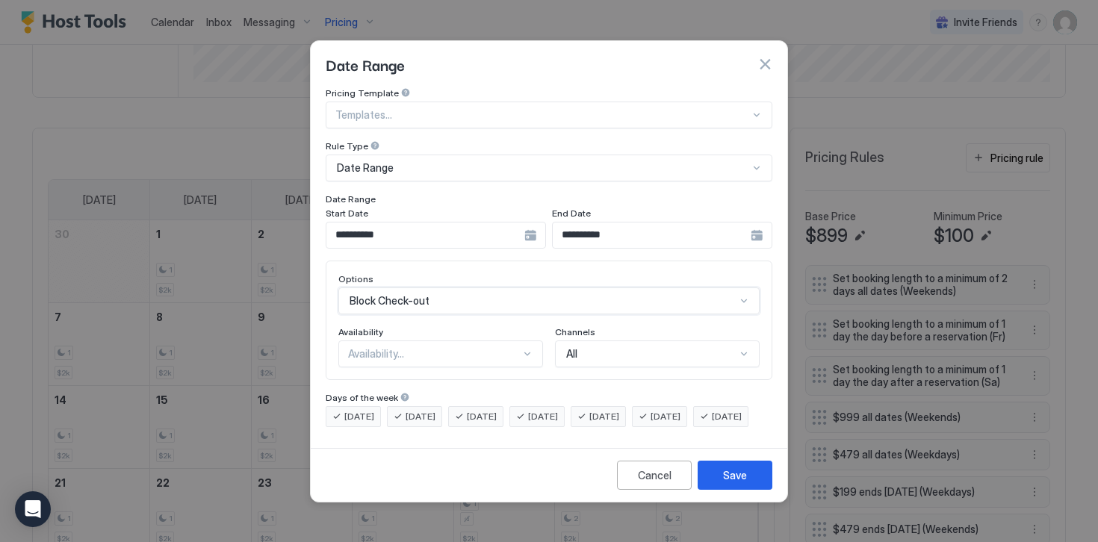
scroll to position [0, 0]
click at [361, 347] on div "Availability..." at bounding box center [434, 353] width 172 height 13
click at [368, 412] on span "Blocked" at bounding box center [366, 417] width 35 height 11
click at [361, 410] on span "[DATE]" at bounding box center [359, 416] width 30 height 13
click at [406, 406] on div "[DATE]" at bounding box center [414, 416] width 55 height 21
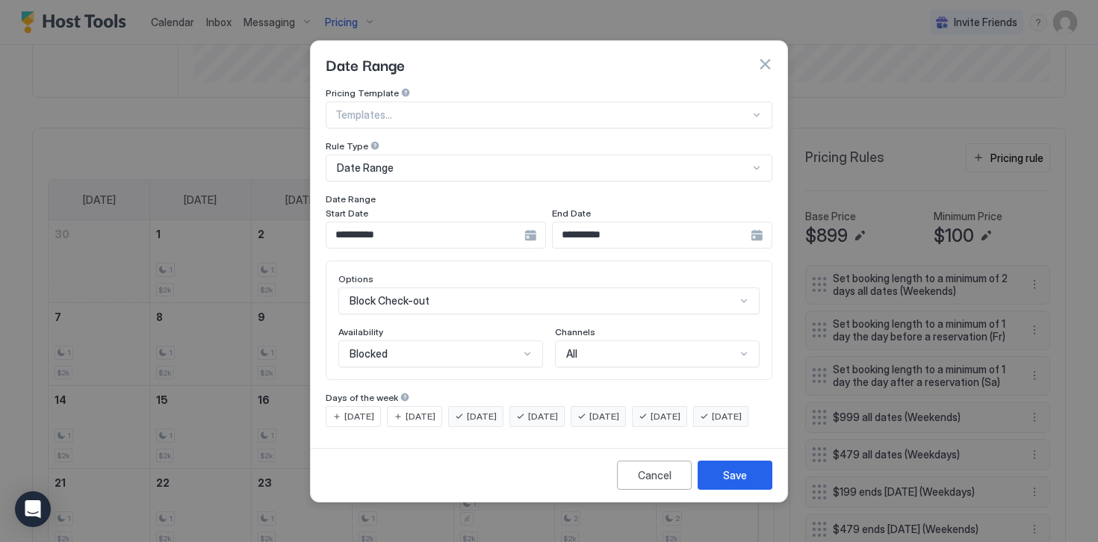
click at [464, 406] on div "[DATE]" at bounding box center [475, 416] width 55 height 21
click at [618, 406] on div "[DATE]" at bounding box center [597, 416] width 55 height 21
click at [680, 410] on span "[DATE]" at bounding box center [665, 416] width 30 height 13
click at [712, 423] on span "[DATE]" at bounding box center [727, 416] width 30 height 13
click at [714, 482] on button "Save" at bounding box center [734, 475] width 75 height 29
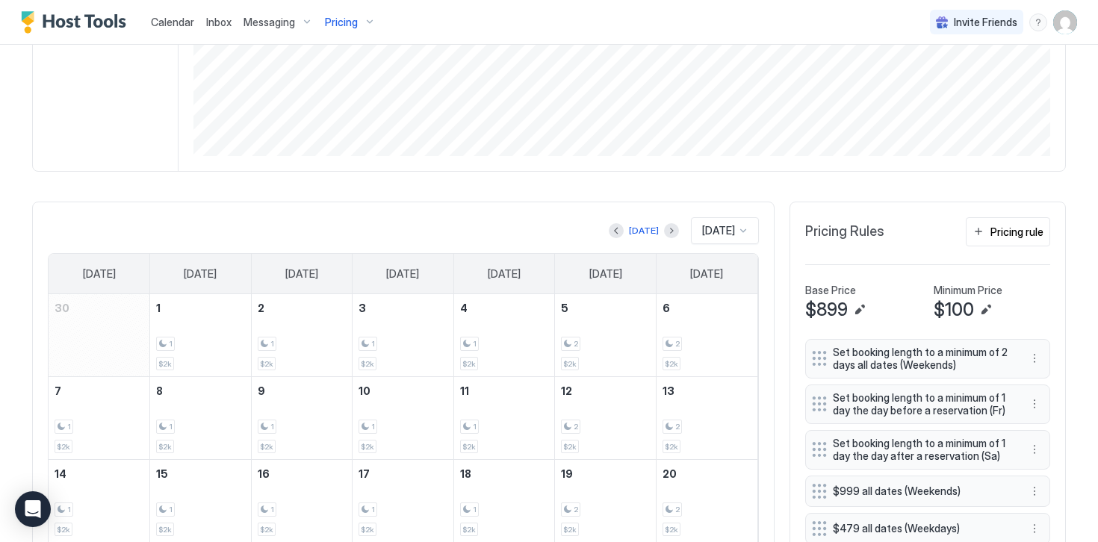
scroll to position [343, 0]
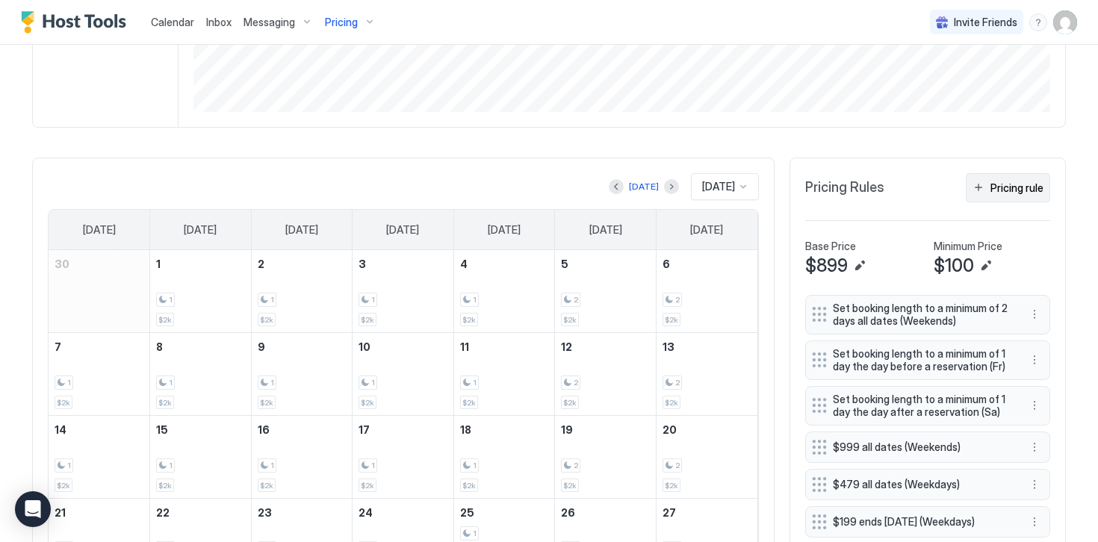
click at [1007, 197] on button "Pricing rule" at bounding box center [1008, 187] width 84 height 29
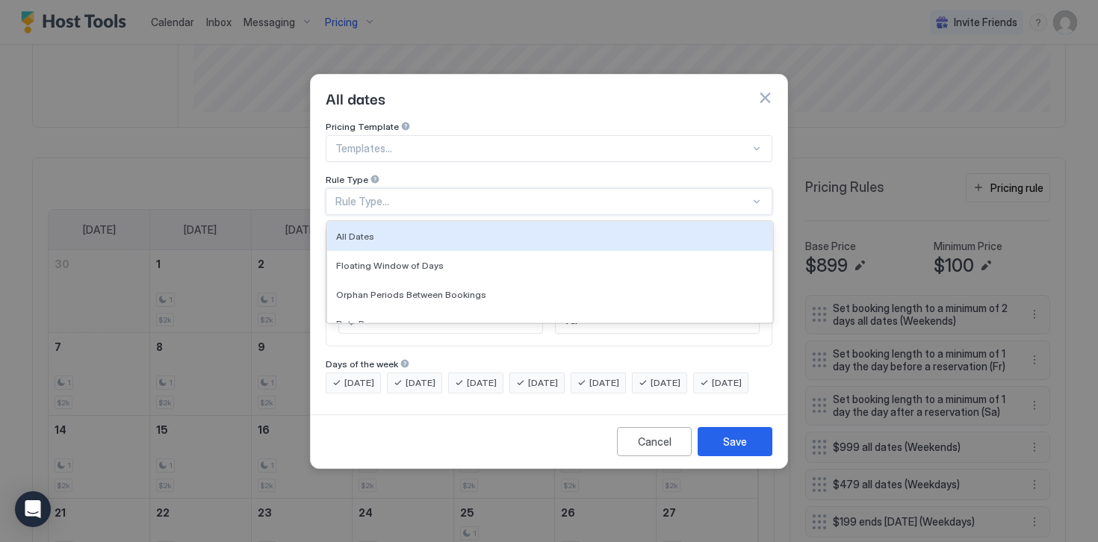
click at [375, 195] on div "Rule Type..." at bounding box center [542, 201] width 414 height 13
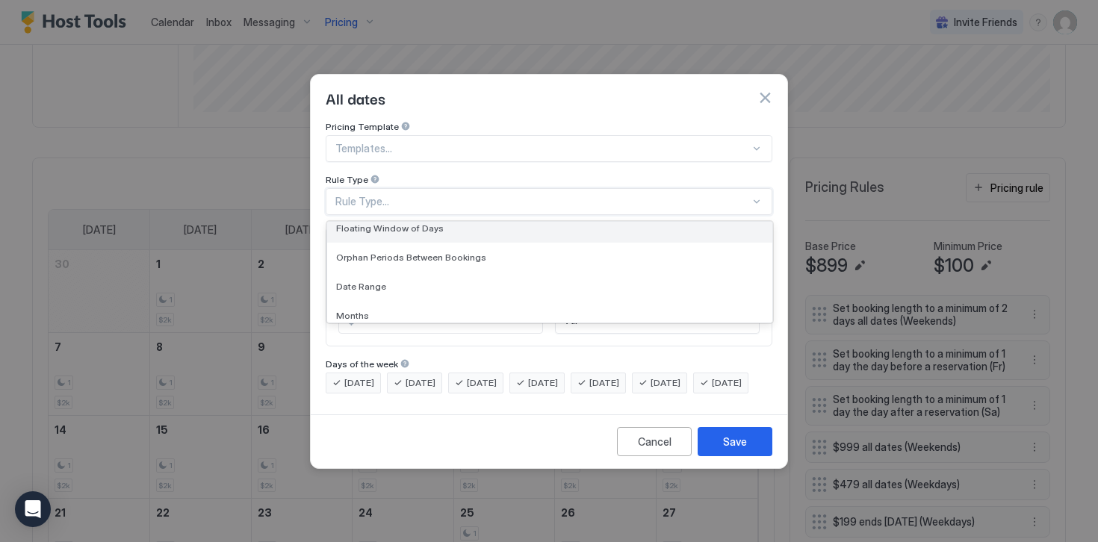
scroll to position [39, 0]
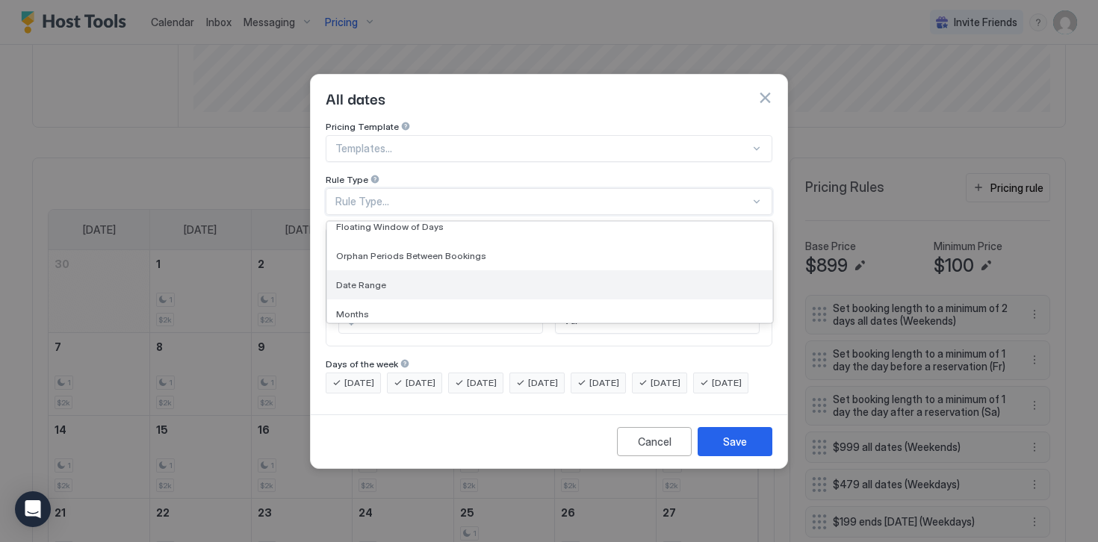
click at [367, 279] on span "Date Range" at bounding box center [361, 284] width 50 height 11
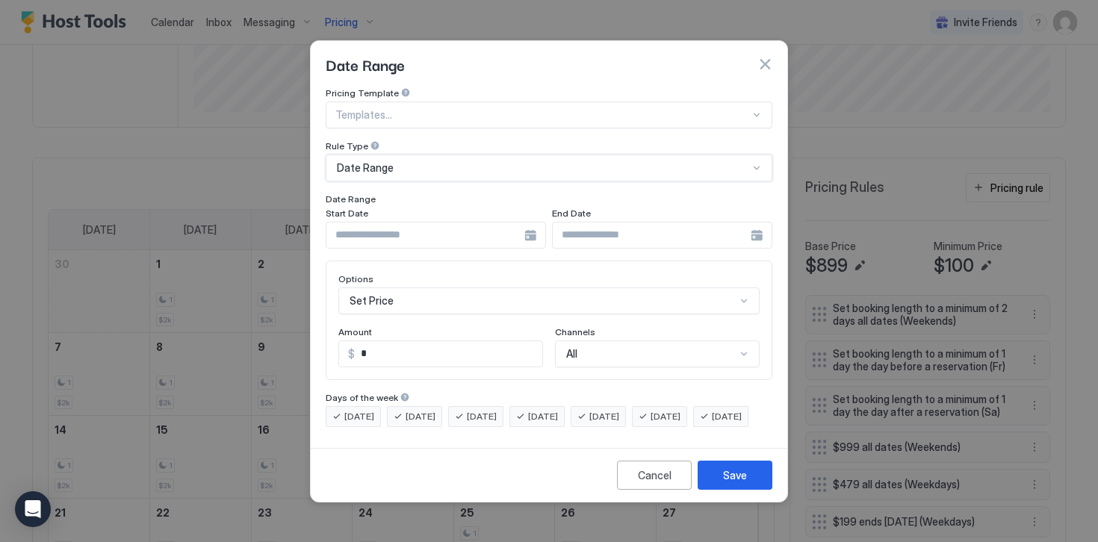
click at [385, 228] on input "Input Field" at bounding box center [425, 235] width 198 height 25
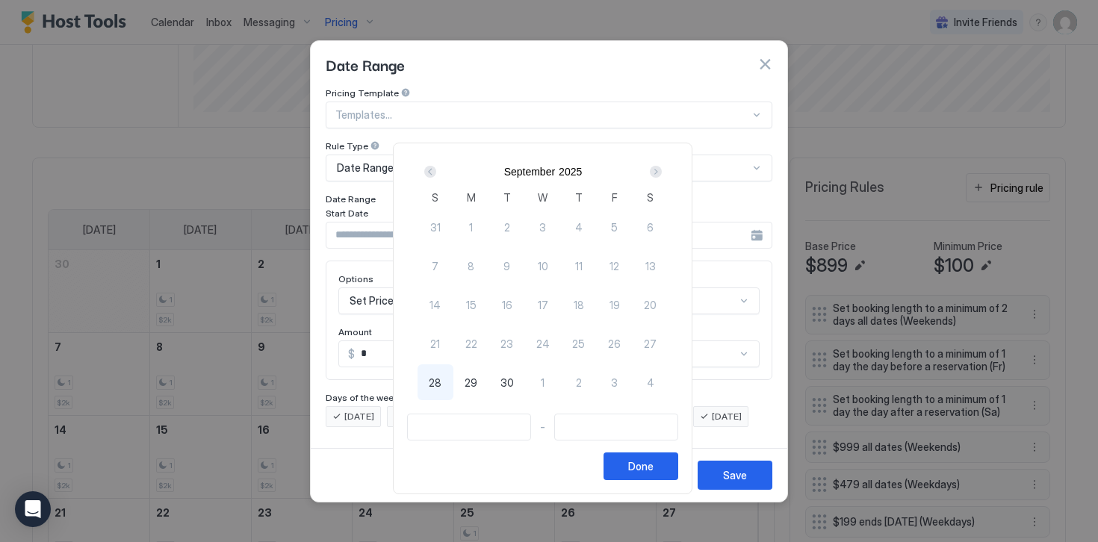
click at [660, 175] on div "Next" at bounding box center [656, 172] width 12 height 12
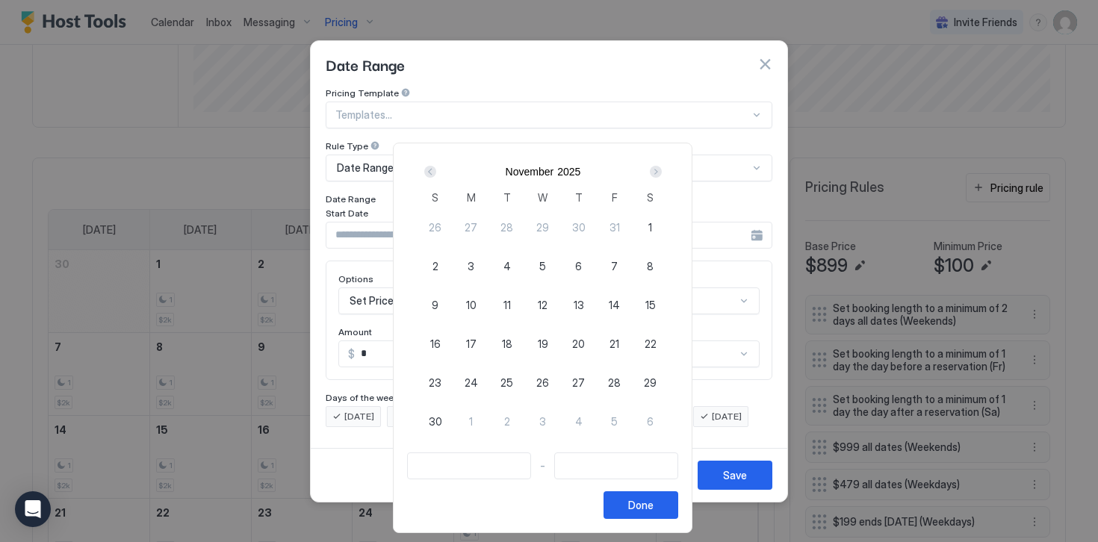
click at [660, 175] on div "Next" at bounding box center [656, 172] width 12 height 12
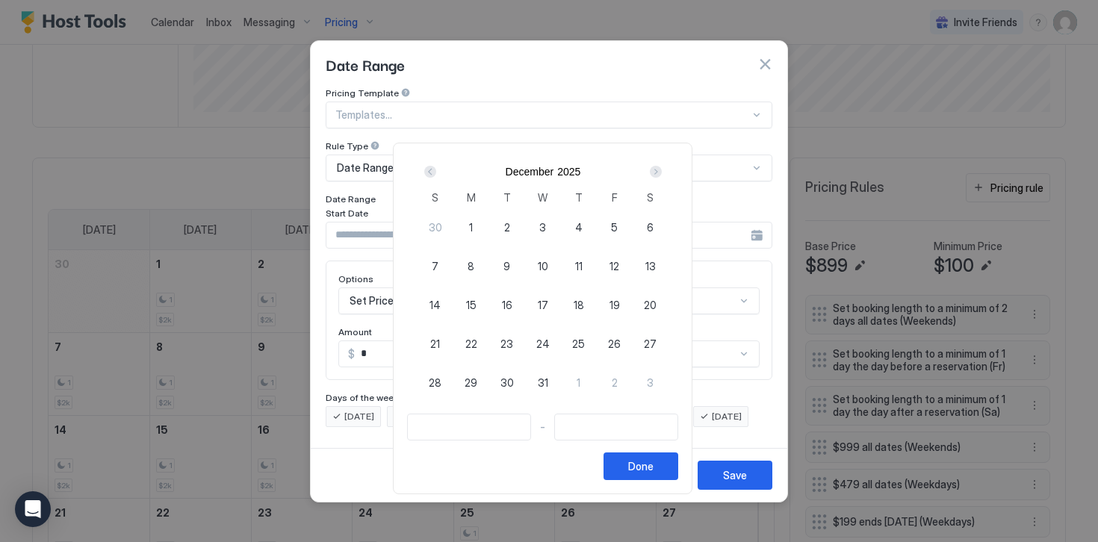
click at [520, 343] on div "23" at bounding box center [507, 344] width 36 height 36
type input "**********"
click at [621, 341] on span "26" at bounding box center [614, 344] width 13 height 16
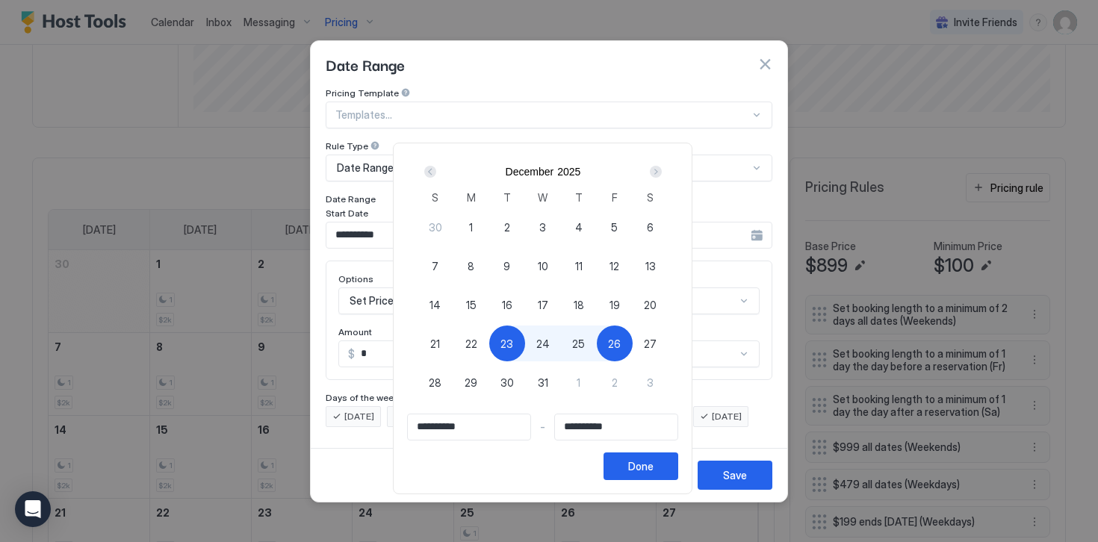
type input "**********"
click at [641, 464] on div "Done" at bounding box center [640, 466] width 25 height 16
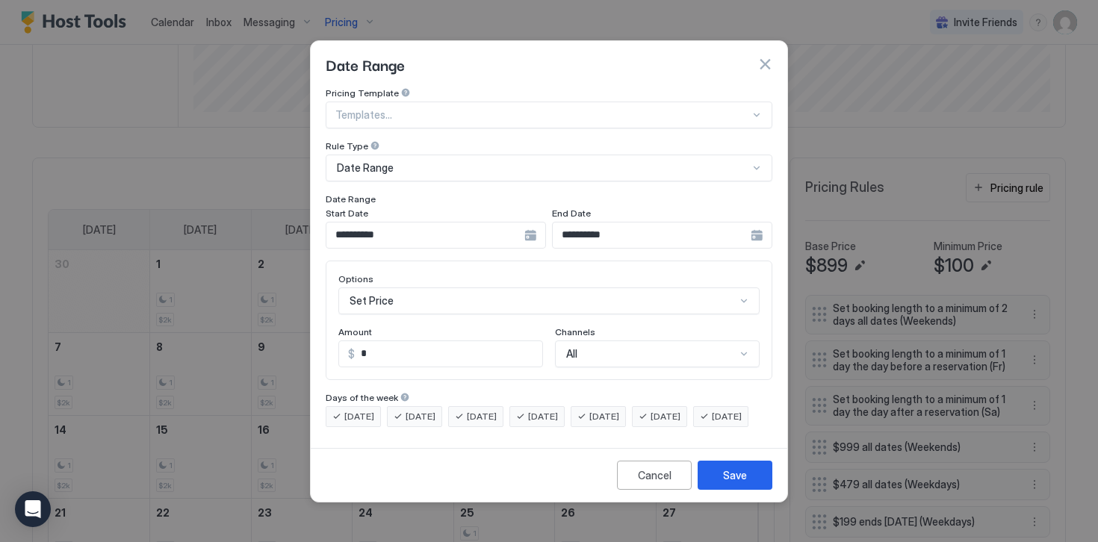
scroll to position [77, 0]
click at [361, 287] on div "Set Price" at bounding box center [548, 300] width 421 height 27
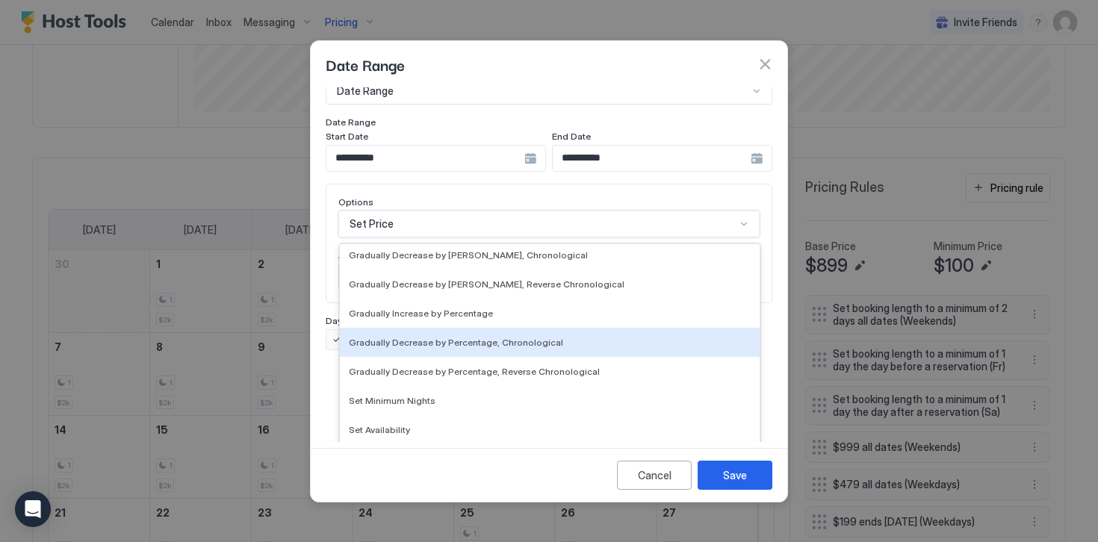
scroll to position [237, 0]
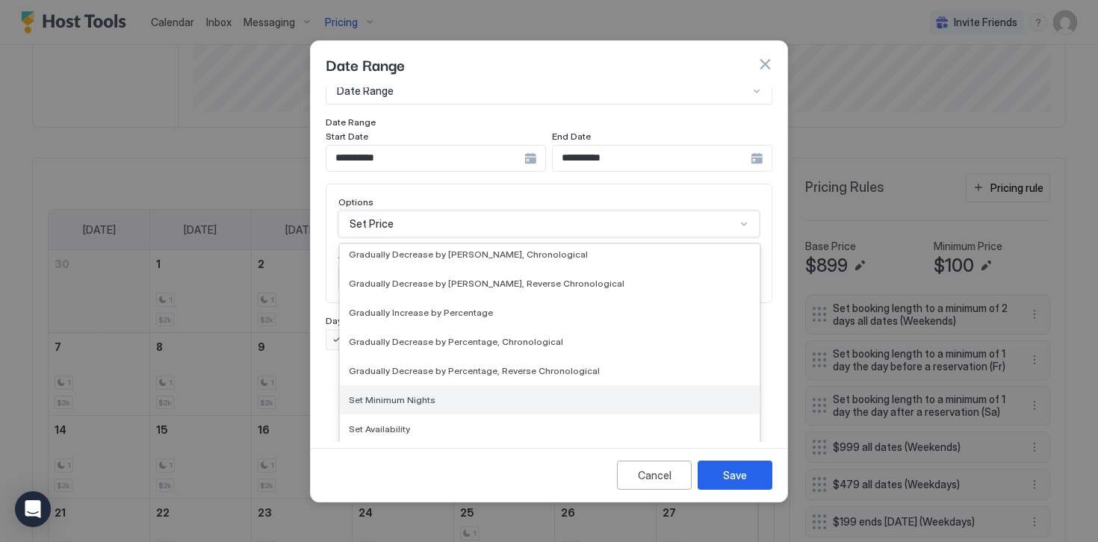
click at [385, 392] on div "Set Minimum Nights" at bounding box center [550, 399] width 420 height 29
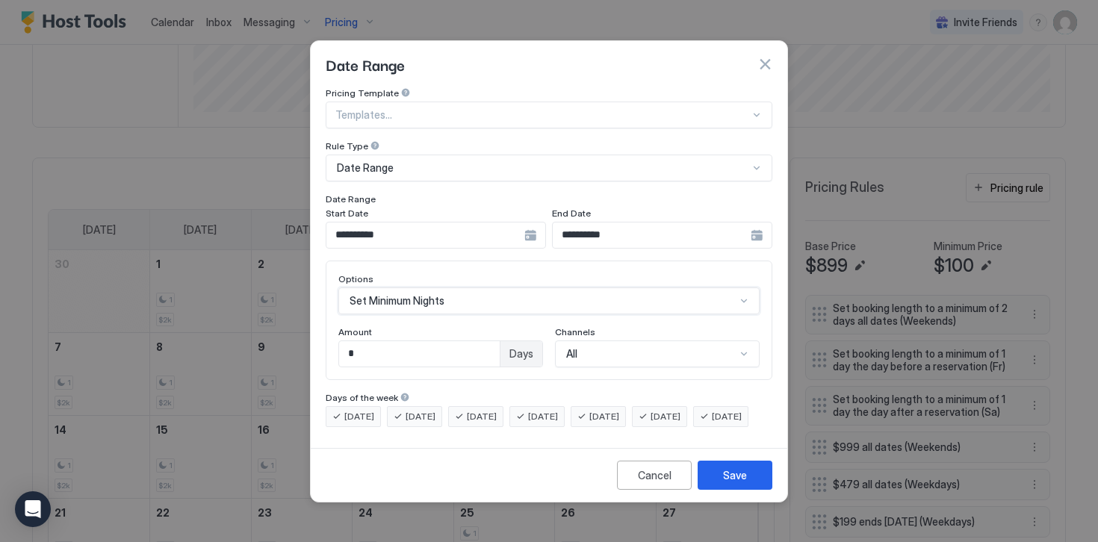
click at [361, 341] on input "*" at bounding box center [419, 353] width 161 height 25
type input "*"
click at [343, 406] on div "[DATE]" at bounding box center [353, 416] width 55 height 21
click at [421, 410] on span "[DATE]" at bounding box center [420, 416] width 30 height 13
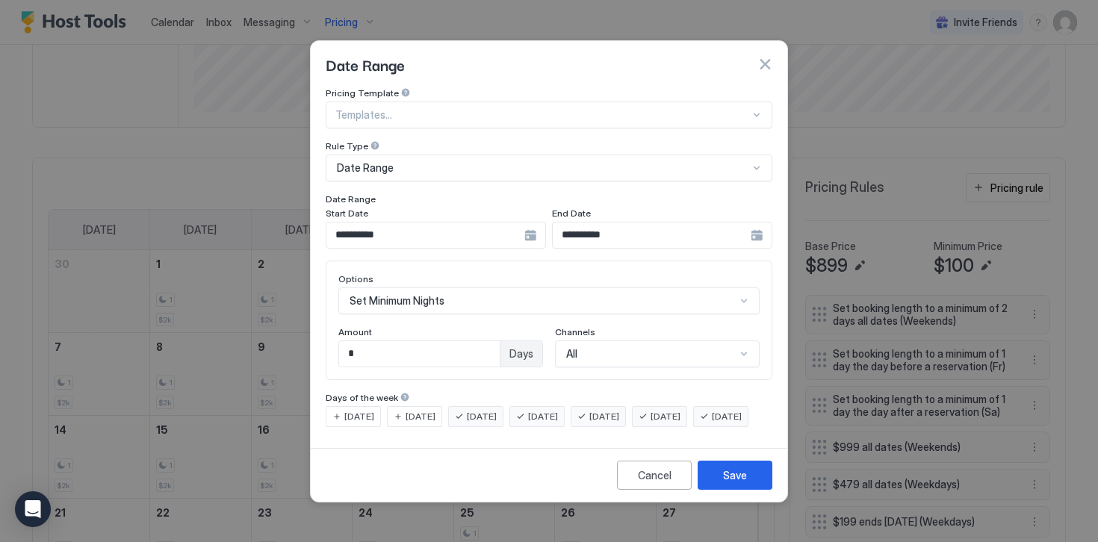
click at [556, 410] on span "[DATE]" at bounding box center [543, 416] width 30 height 13
click at [558, 410] on span "[DATE]" at bounding box center [543, 416] width 30 height 13
click at [619, 410] on span "[DATE]" at bounding box center [604, 416] width 30 height 13
click at [687, 414] on div "[DATE] [DATE] [DATE] [DATE] [DATE] [DATE] [DATE]" at bounding box center [549, 416] width 447 height 21
click at [680, 410] on span "[DATE]" at bounding box center [665, 416] width 30 height 13
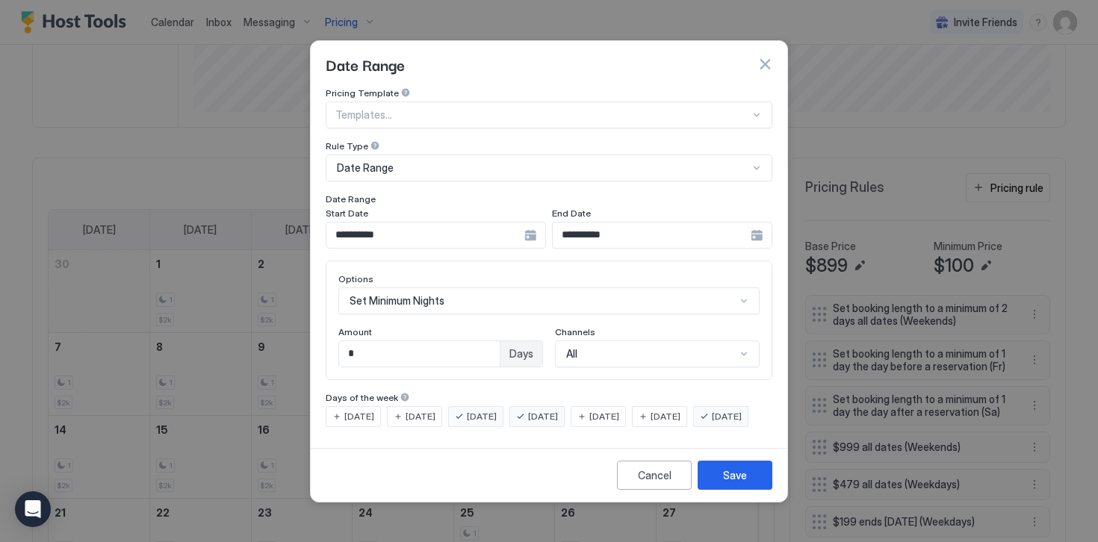
click at [712, 423] on span "[DATE]" at bounding box center [727, 416] width 30 height 13
click at [735, 483] on div "Save" at bounding box center [735, 475] width 24 height 16
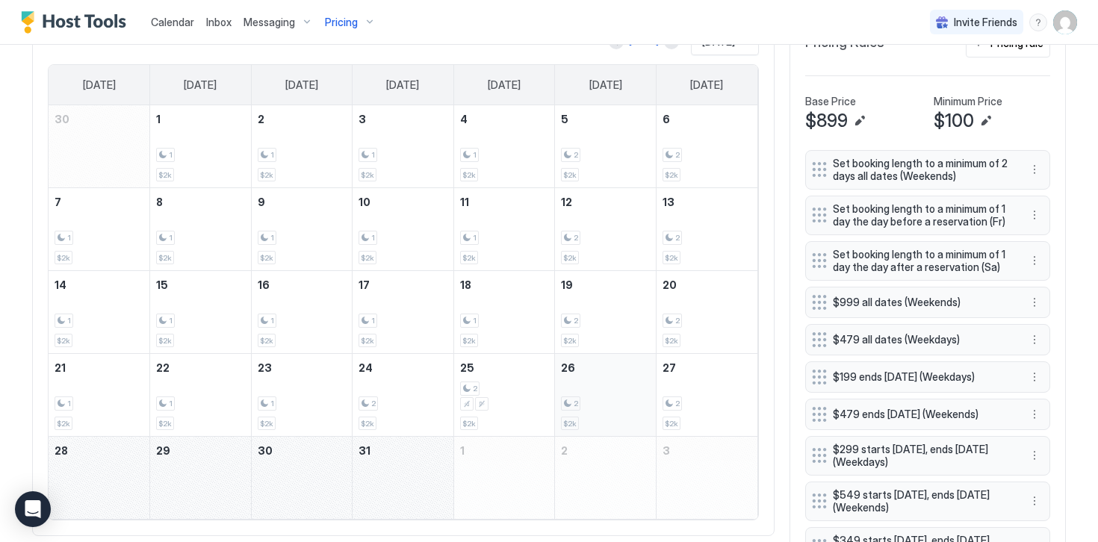
scroll to position [485, 0]
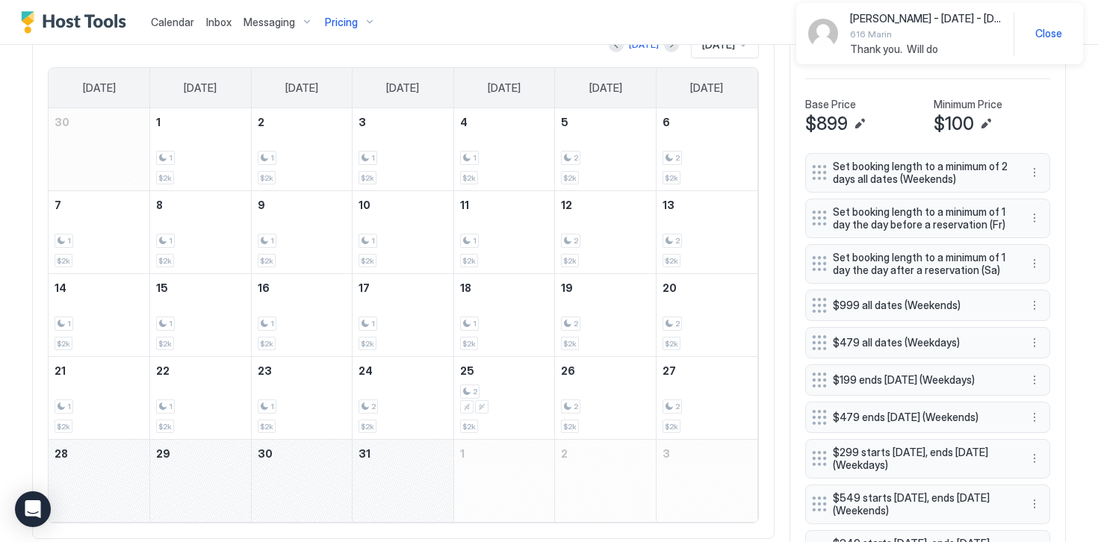
click at [1040, 34] on span "Close" at bounding box center [1048, 33] width 27 height 13
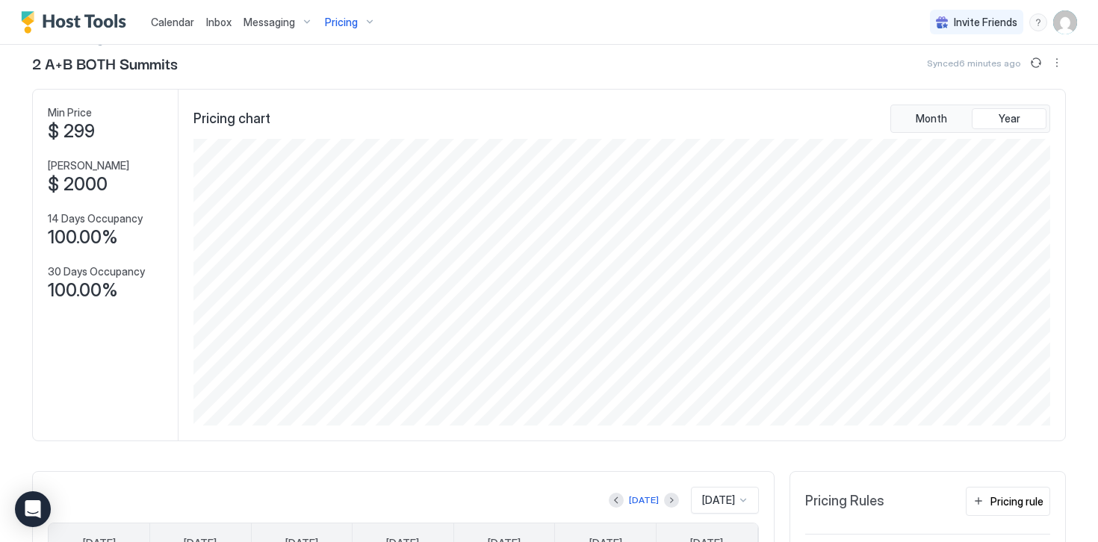
scroll to position [0, 0]
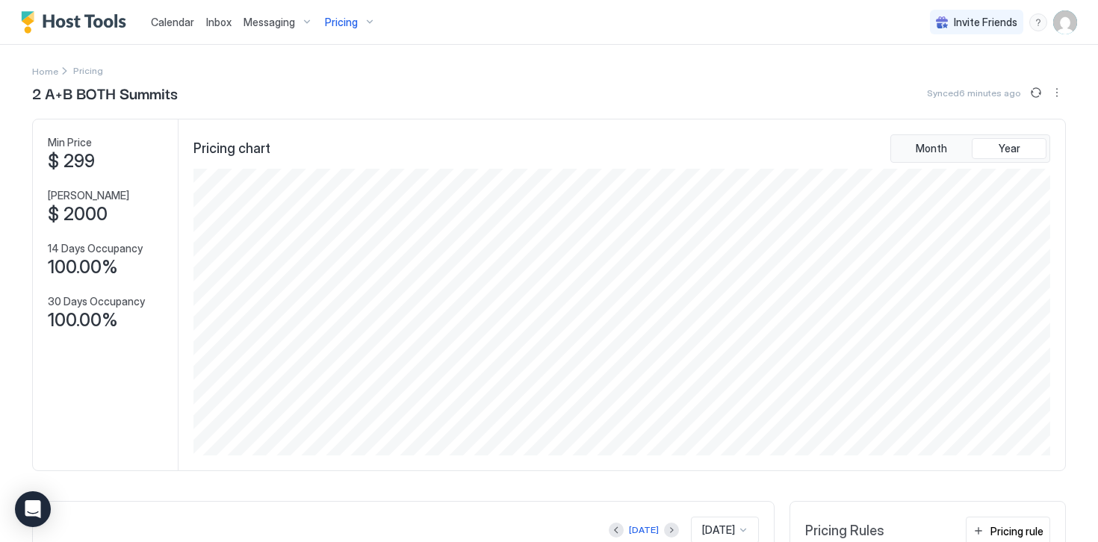
click at [351, 20] on span "Pricing" at bounding box center [341, 22] width 33 height 13
click at [329, 266] on span "616 Marin" at bounding box center [358, 261] width 106 height 11
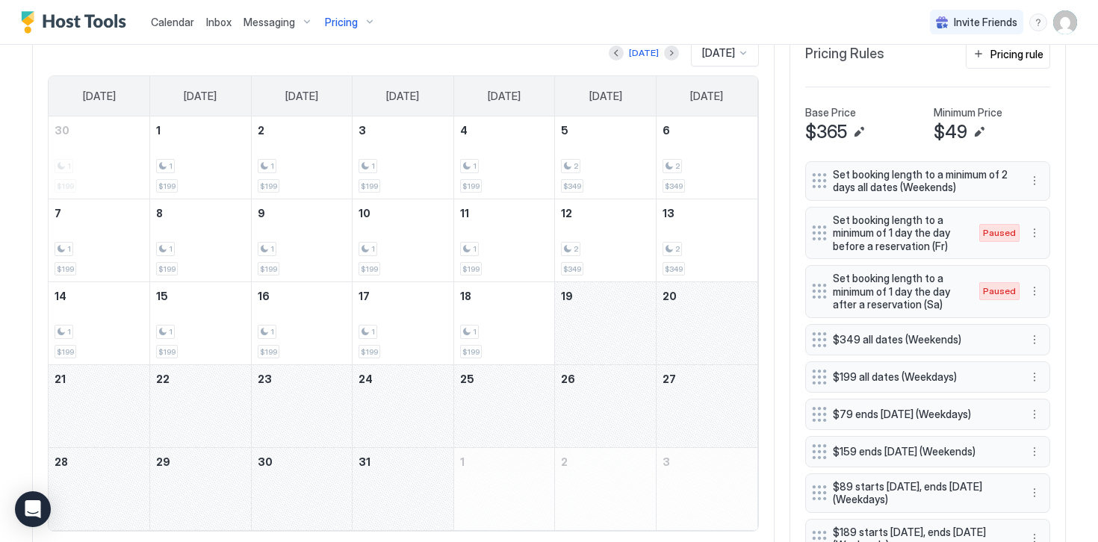
scroll to position [505, 0]
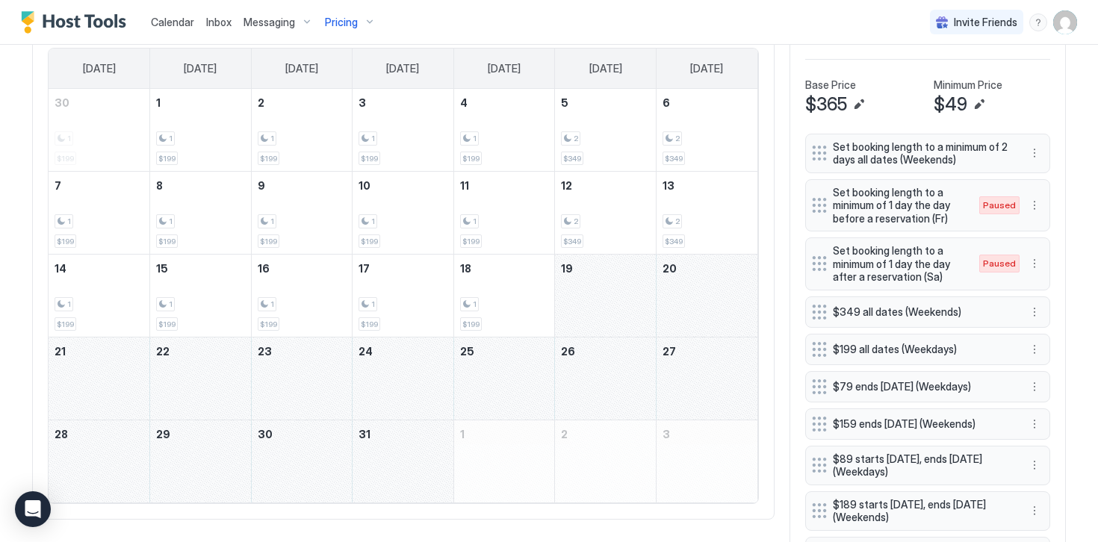
drag, startPoint x: 595, startPoint y: 288, endPoint x: 405, endPoint y: 455, distance: 253.0
click at [405, 455] on tbody "30 1 $199 1 1 $199 2 1 $199 3 1 $199 4 1 $199 5 2 $349 6 2 $349 7 1 $199 8 1 $1…" at bounding box center [403, 296] width 709 height 414
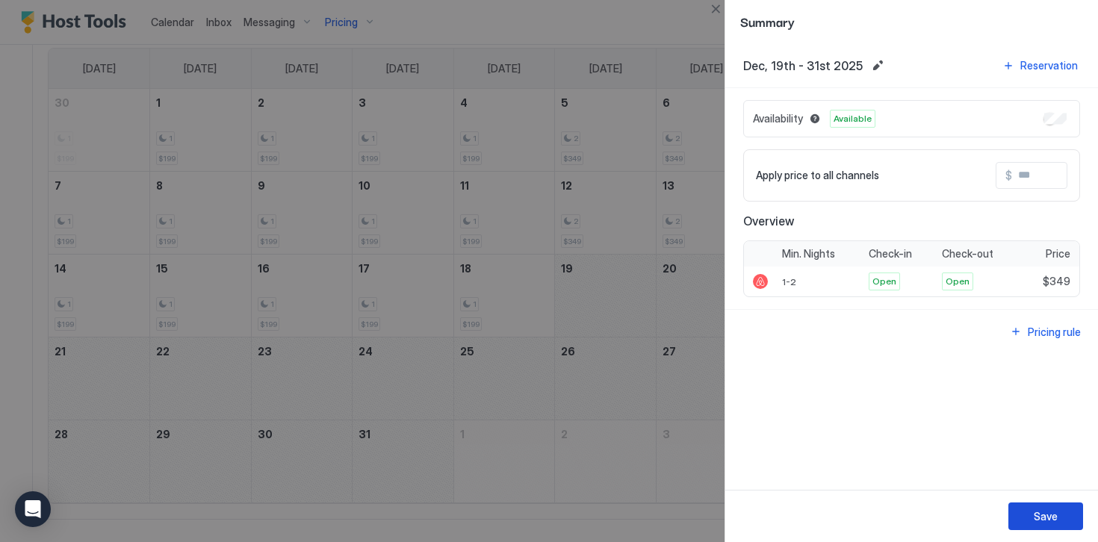
click at [1042, 520] on div "Save" at bounding box center [1045, 517] width 24 height 16
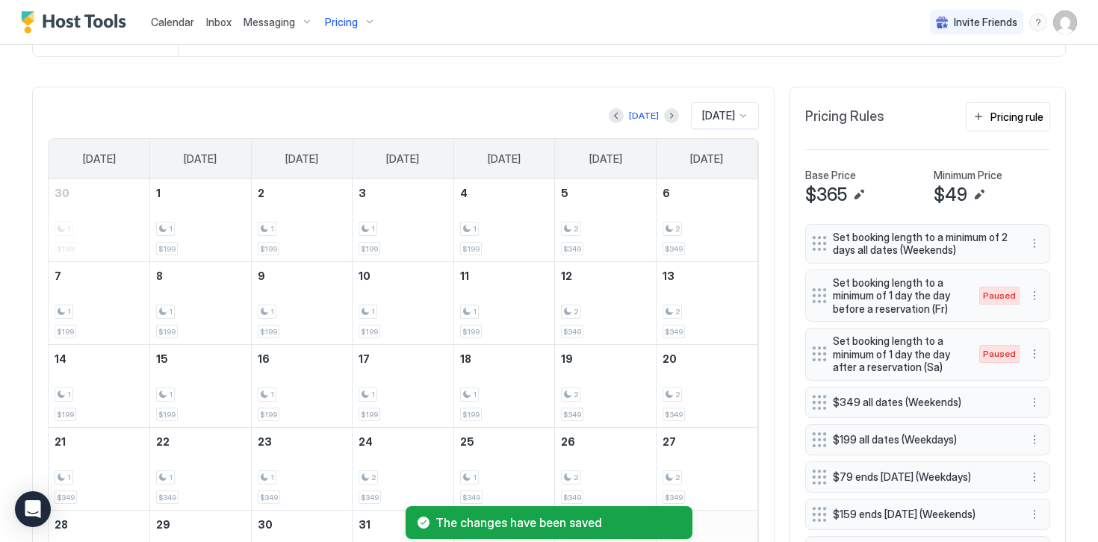
scroll to position [374, 0]
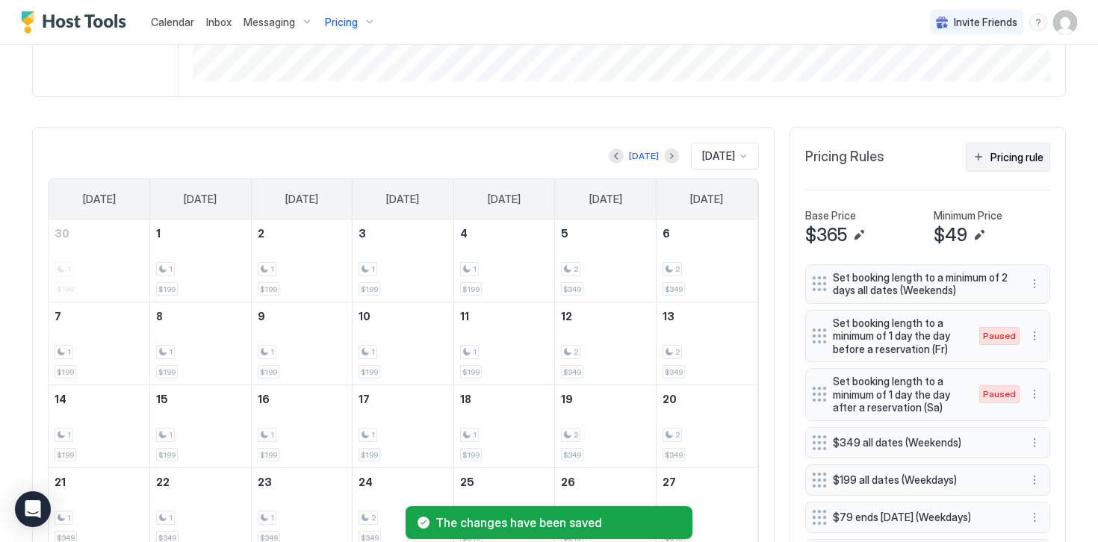
click at [1005, 154] on div "Pricing rule" at bounding box center [1016, 157] width 53 height 16
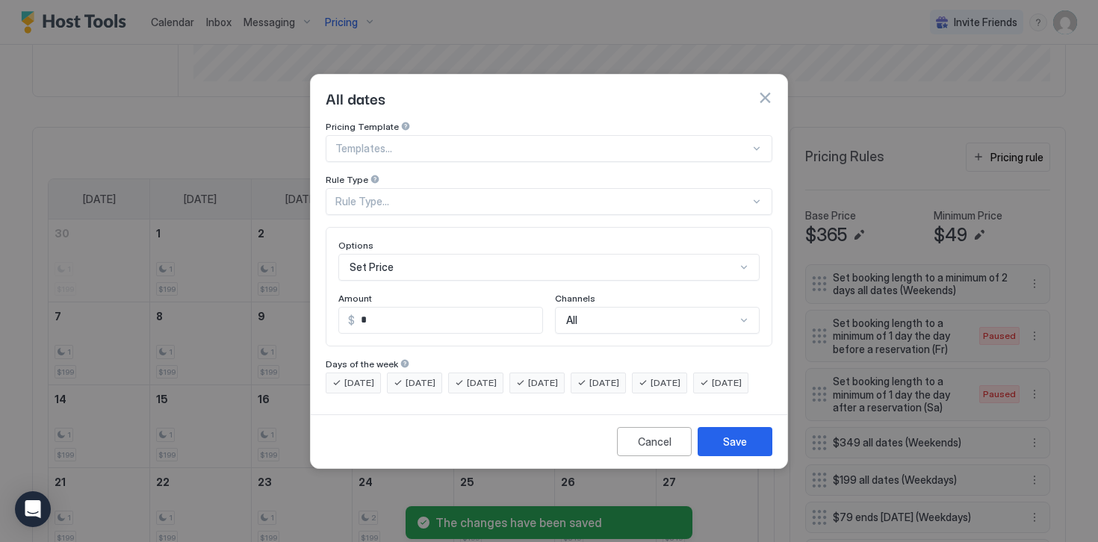
click at [367, 195] on div "Rule Type..." at bounding box center [542, 201] width 414 height 13
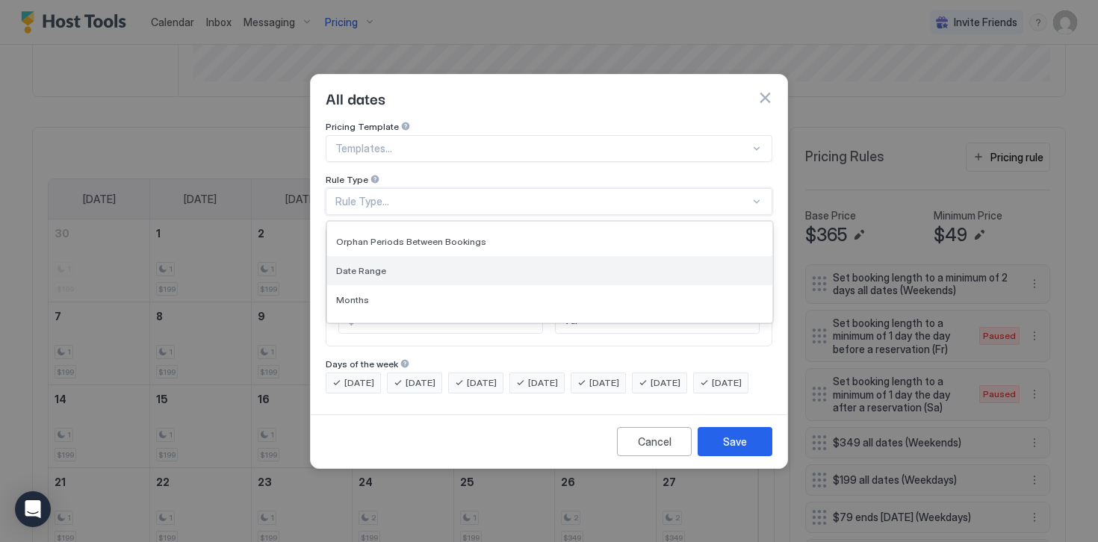
scroll to position [61, 0]
click at [364, 257] on span "Date Range" at bounding box center [361, 262] width 50 height 11
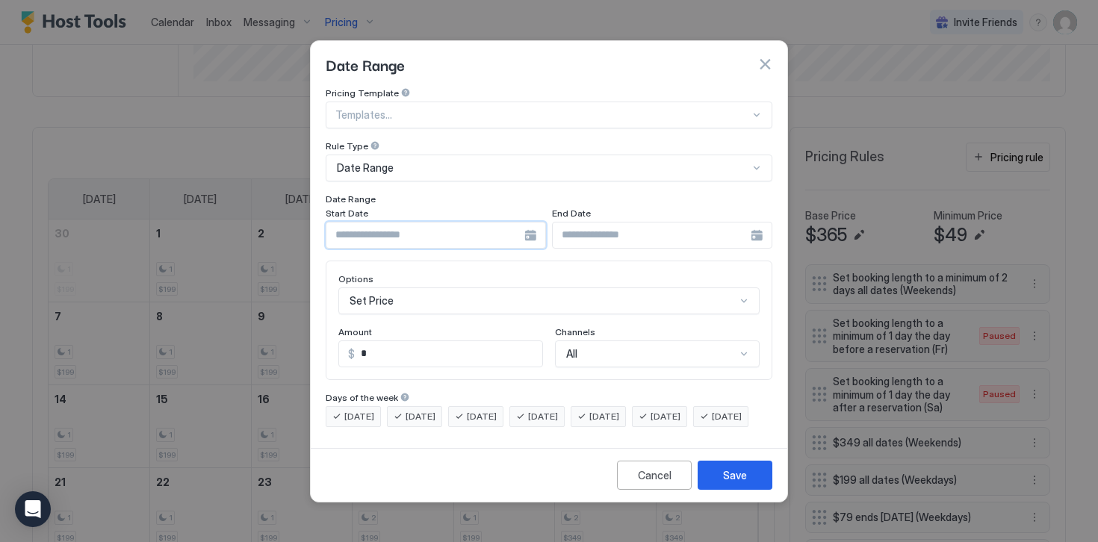
click at [365, 223] on input "Input Field" at bounding box center [425, 235] width 198 height 25
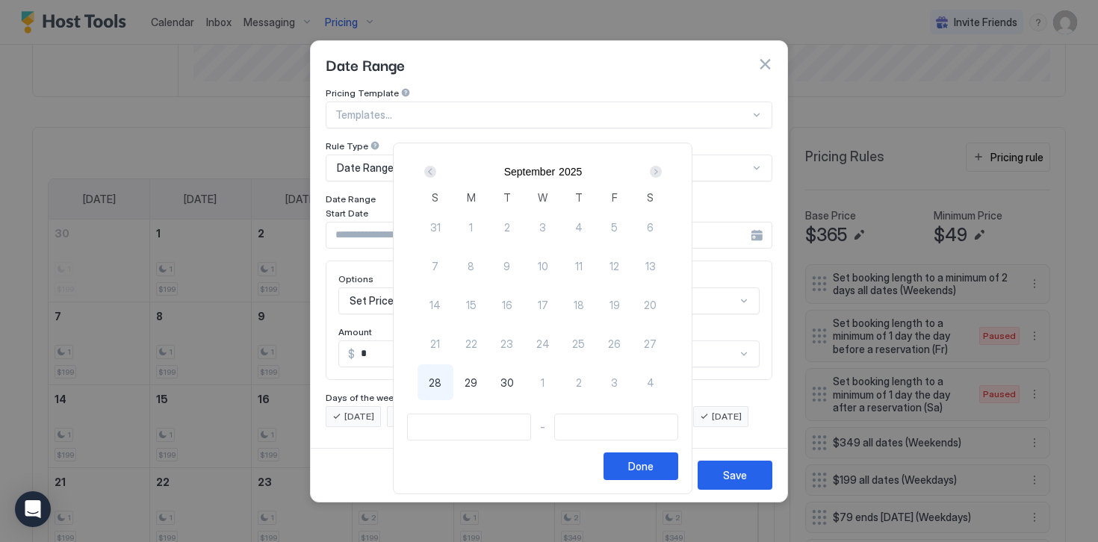
click at [659, 170] on div "Next" at bounding box center [656, 172] width 12 height 12
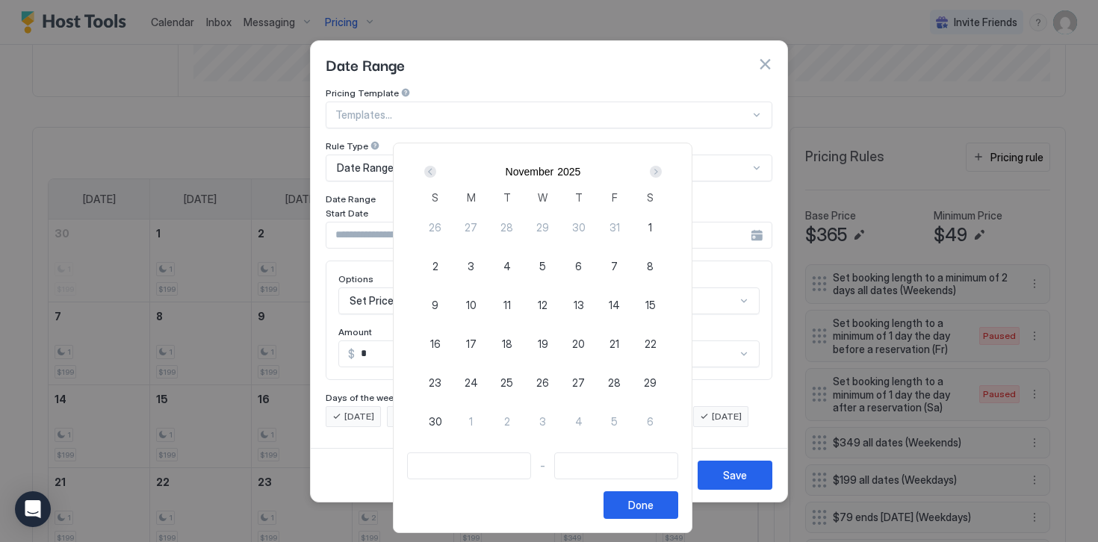
click at [659, 170] on div "Next" at bounding box center [656, 172] width 12 height 12
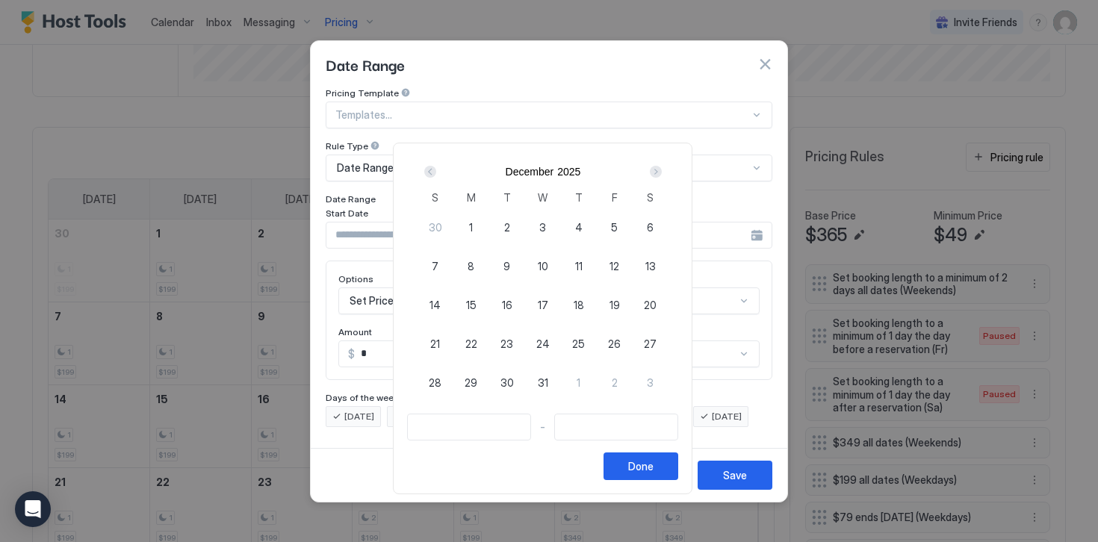
click at [481, 226] on div "1" at bounding box center [471, 227] width 36 height 36
type input "**********"
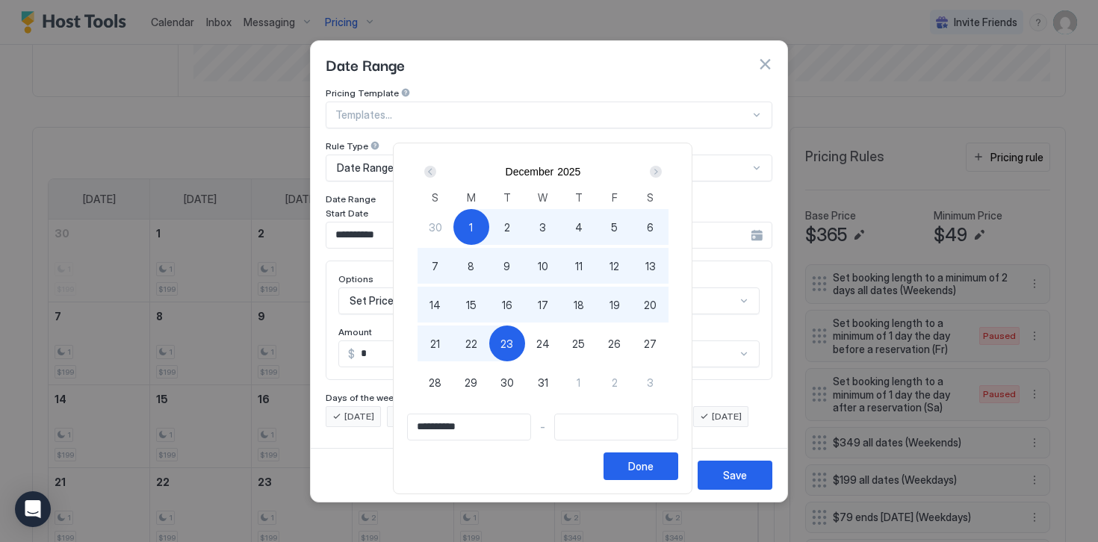
type input "**********"
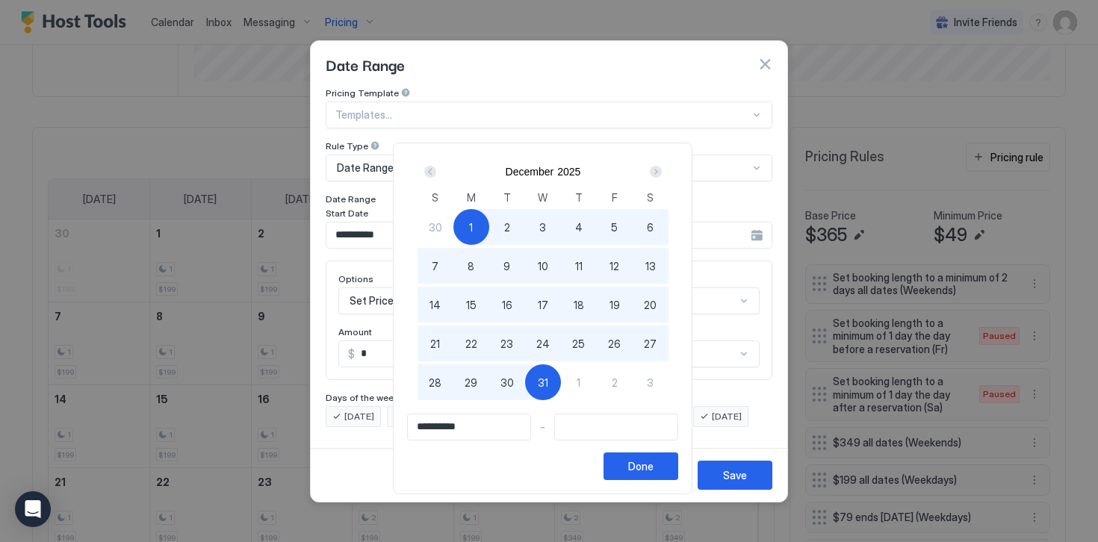
click at [543, 379] on span "31" at bounding box center [543, 383] width 10 height 16
type input "**********"
click at [645, 466] on div "Done" at bounding box center [640, 466] width 25 height 16
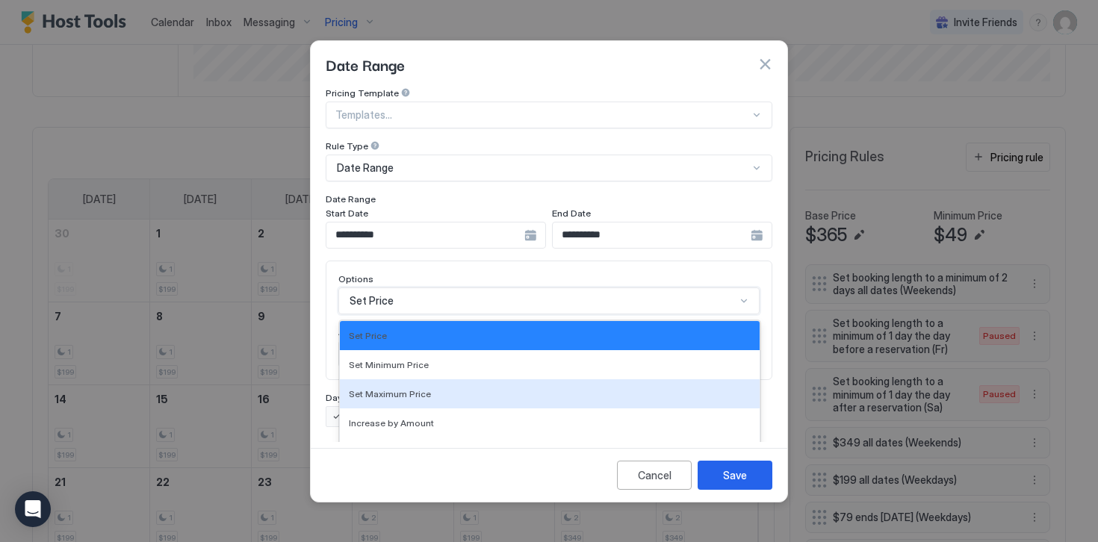
click at [375, 292] on div "Set Maximum Price, 3 of 17. 17 results available. Use Up and Down to choose opt…" at bounding box center [548, 300] width 421 height 27
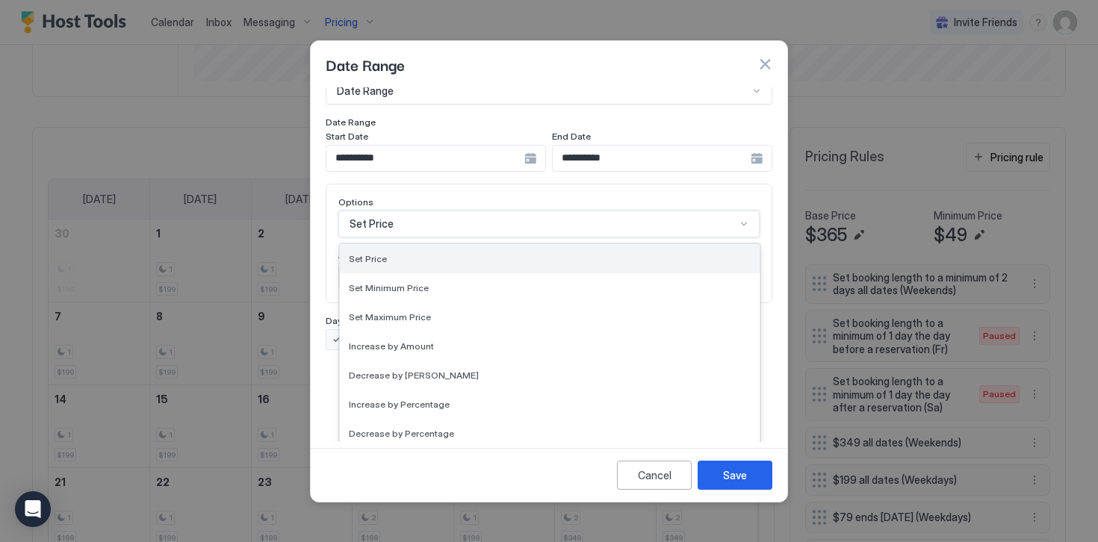
click at [370, 253] on span "Set Price" at bounding box center [368, 258] width 38 height 11
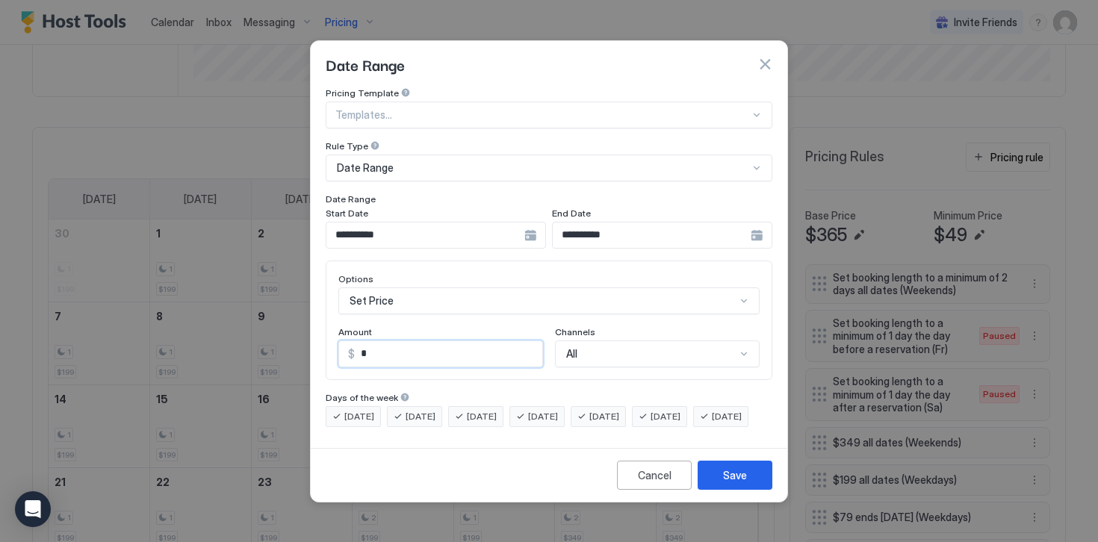
click at [371, 341] on input "*" at bounding box center [448, 353] width 187 height 25
type input "*"
type input "***"
click at [721, 484] on button "Save" at bounding box center [734, 475] width 75 height 29
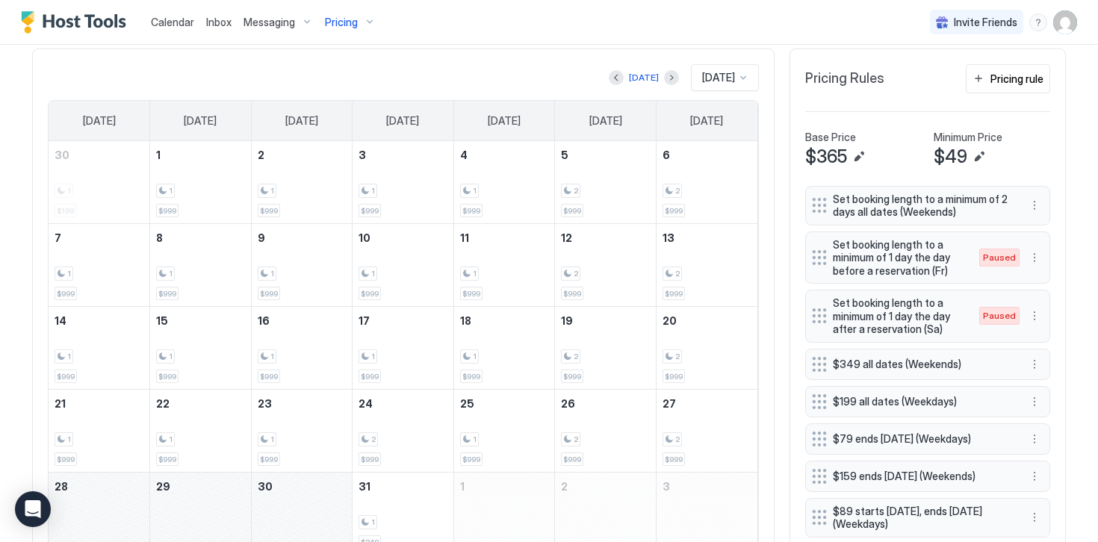
scroll to position [437, 0]
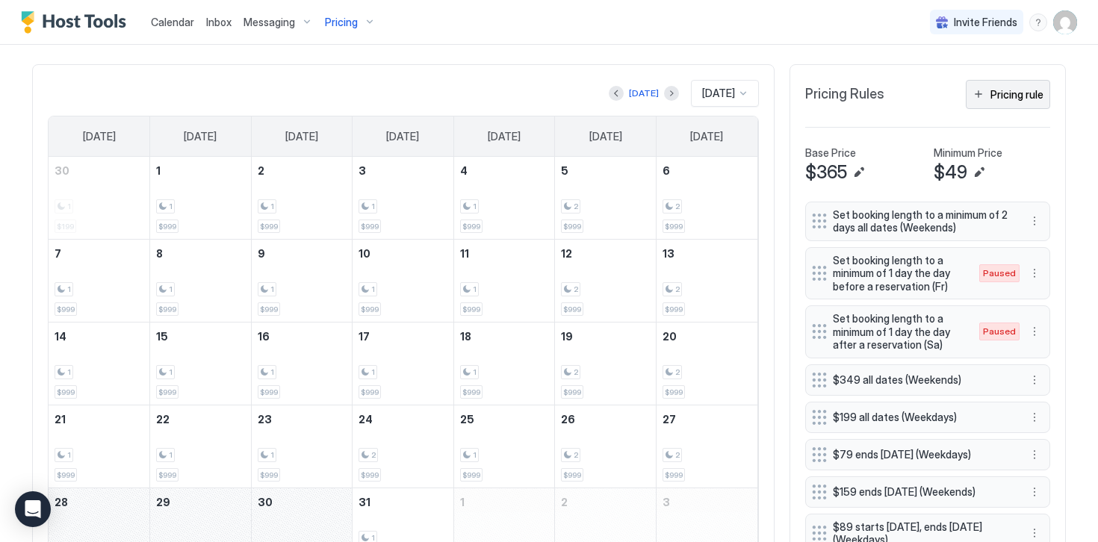
click at [1001, 100] on div "Pricing rule" at bounding box center [1016, 95] width 53 height 16
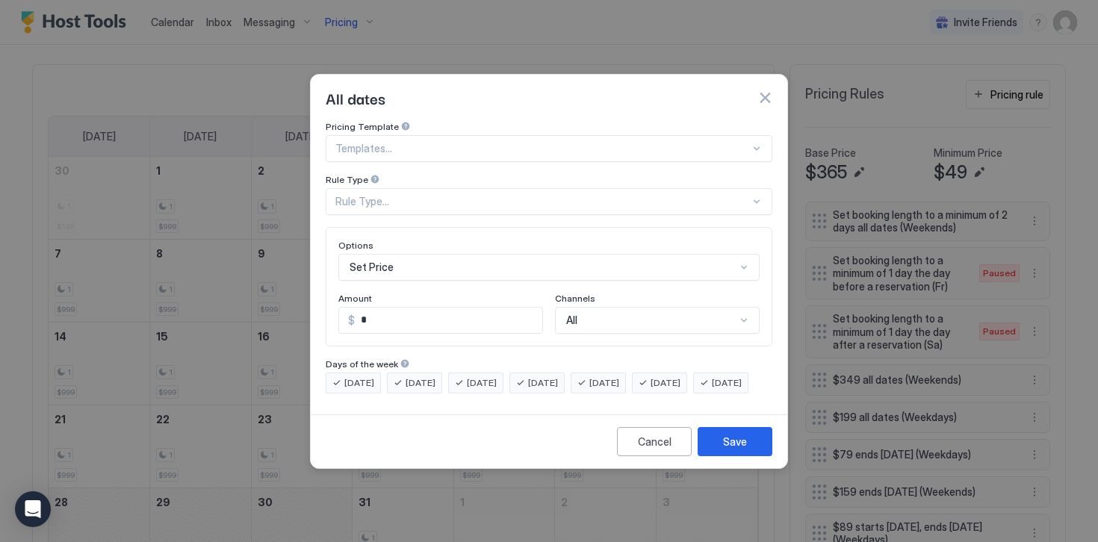
click at [358, 195] on div "Rule Type..." at bounding box center [542, 201] width 414 height 13
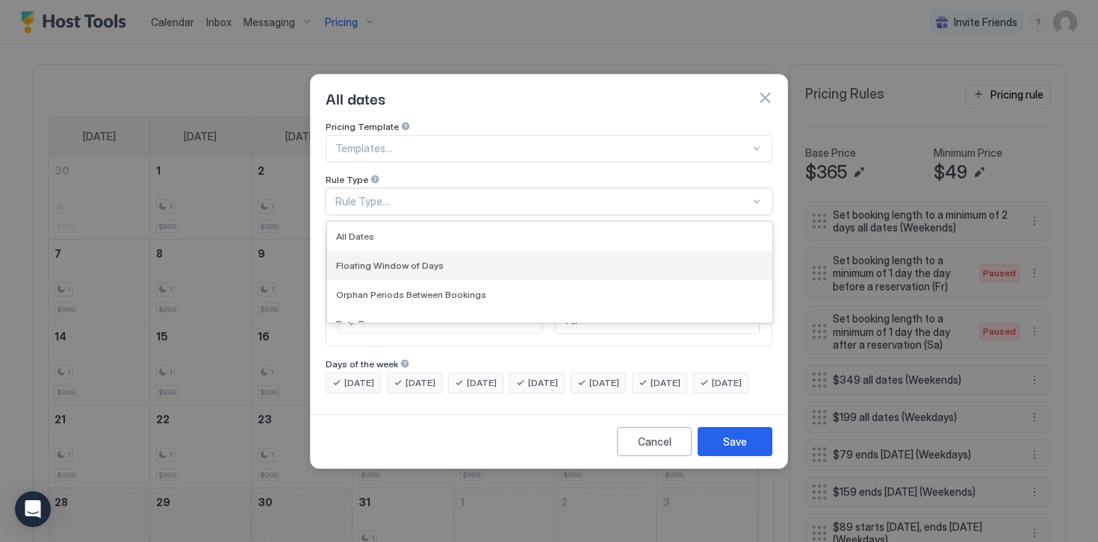
scroll to position [38, 0]
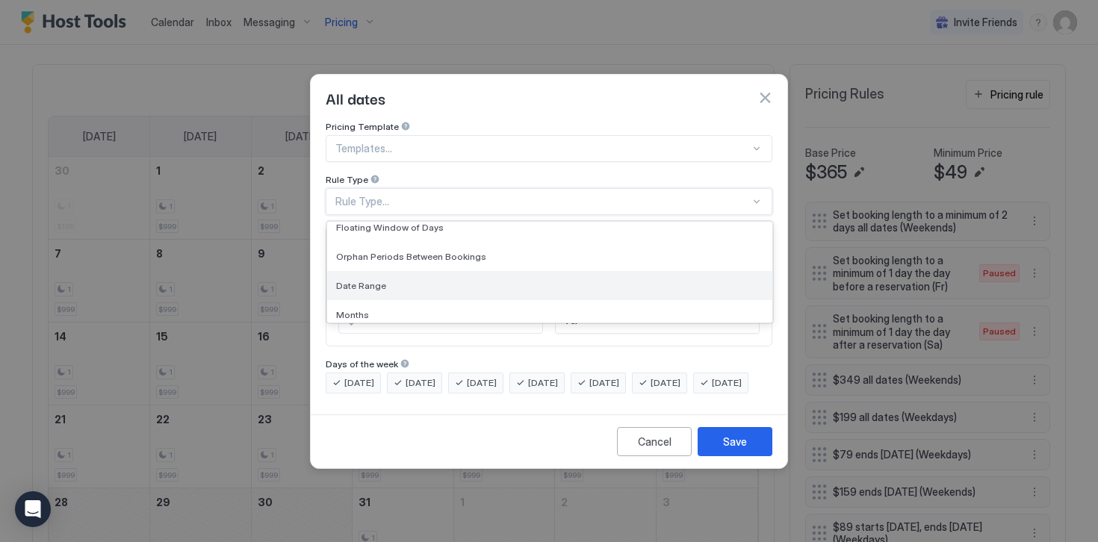
click at [355, 280] on span "Date Range" at bounding box center [361, 285] width 50 height 11
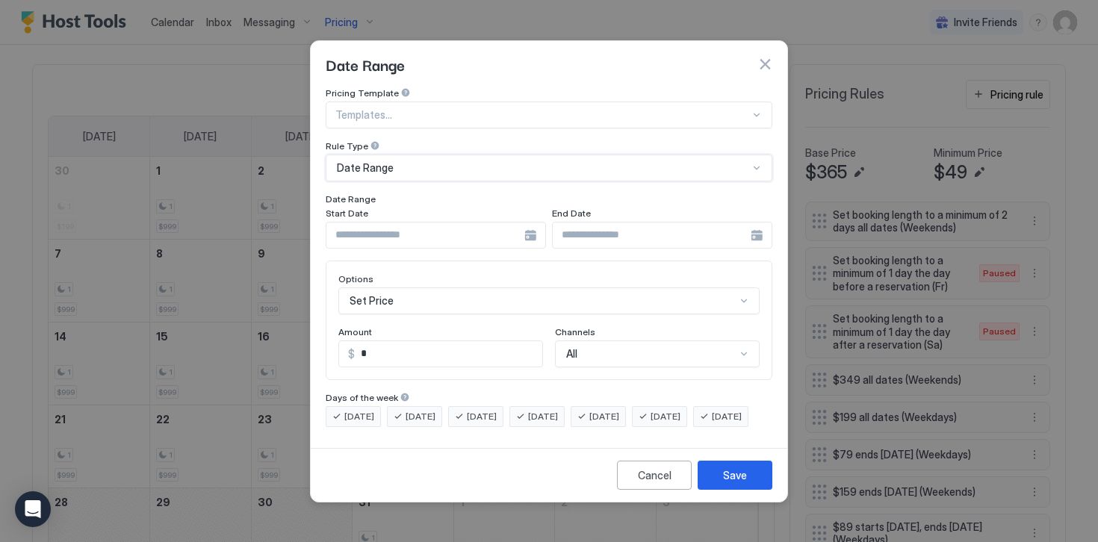
click at [340, 223] on input "Input Field" at bounding box center [425, 235] width 198 height 25
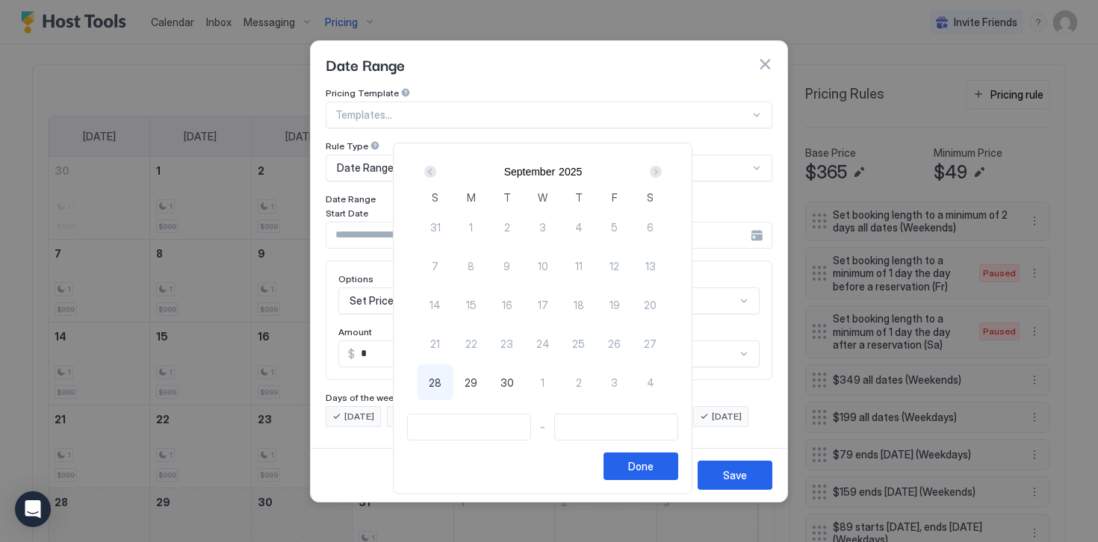
click at [662, 172] on div "Next" at bounding box center [656, 172] width 12 height 12
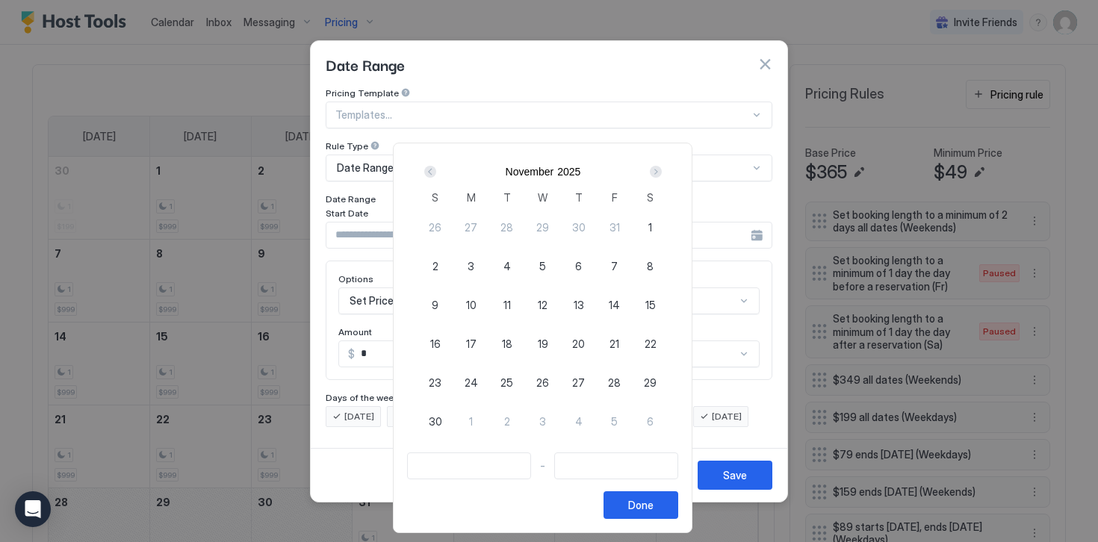
click at [662, 172] on div "Next" at bounding box center [656, 172] width 12 height 12
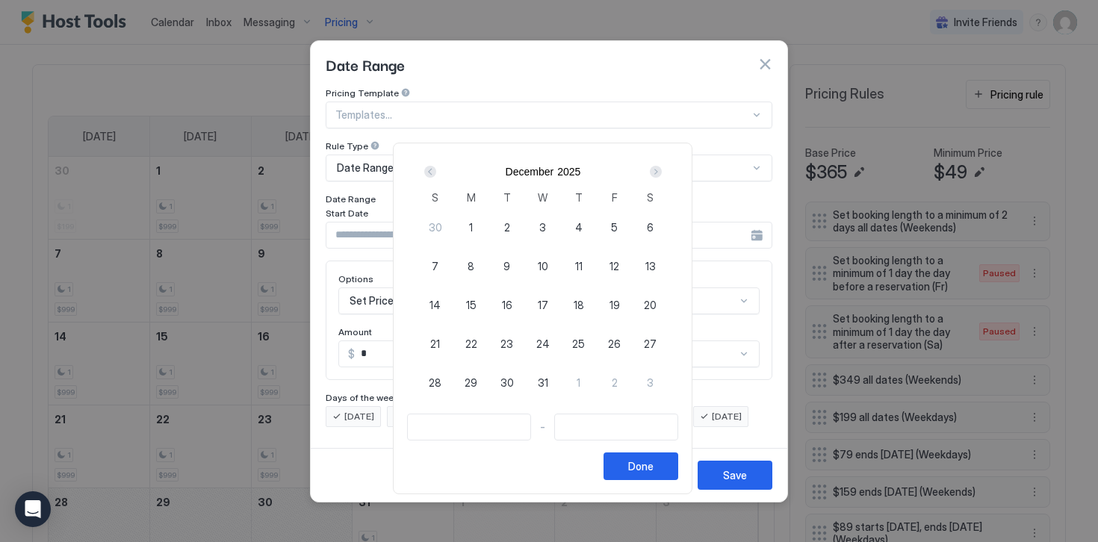
click at [547, 344] on span "24" at bounding box center [542, 344] width 13 height 16
type input "**********"
click at [621, 339] on span "26" at bounding box center [614, 344] width 13 height 16
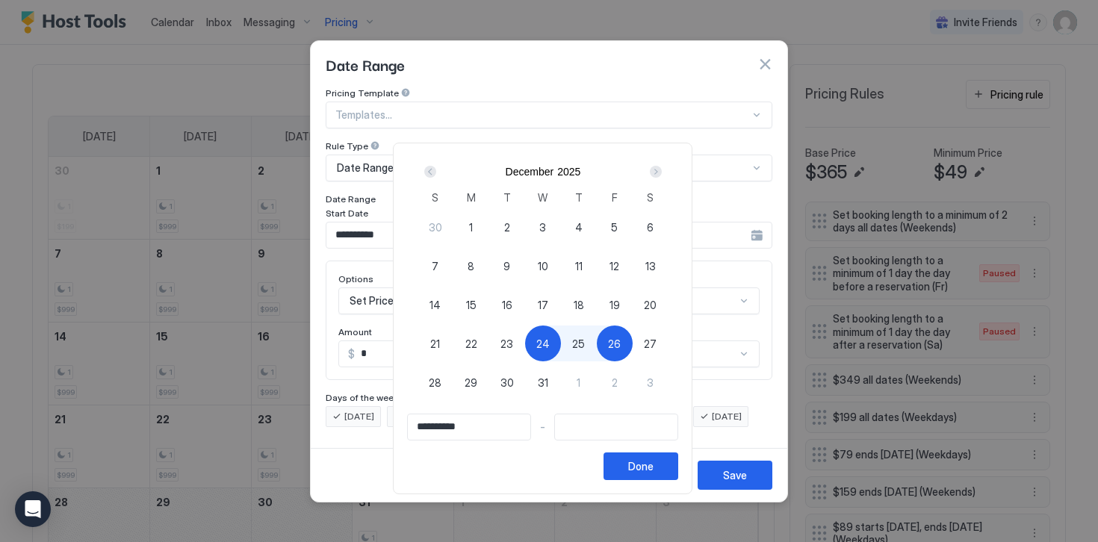
type input "**********"
click at [640, 470] on button "Done" at bounding box center [640, 467] width 75 height 28
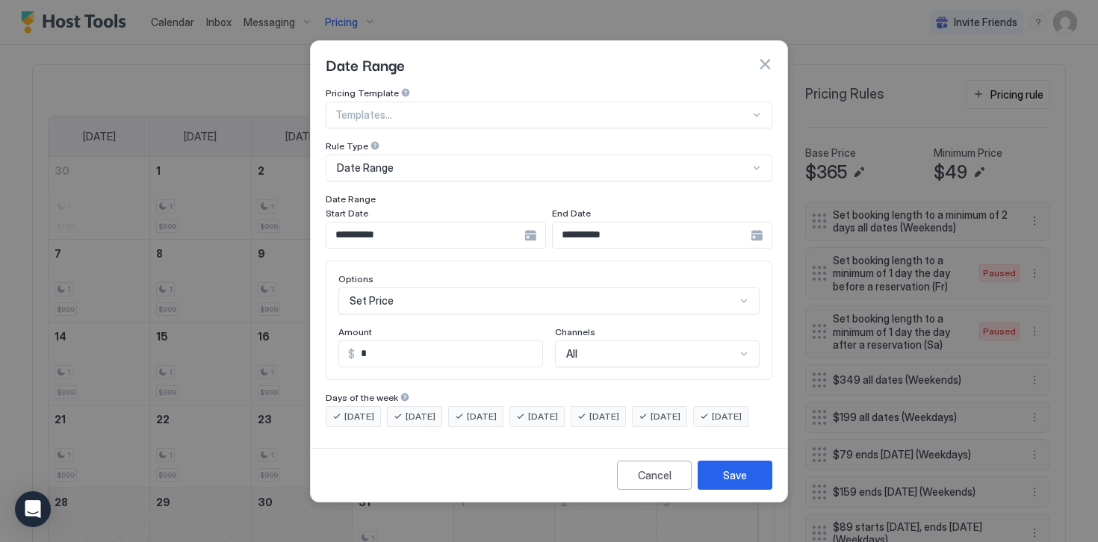
click at [358, 291] on div "Set Price" at bounding box center [548, 300] width 421 height 27
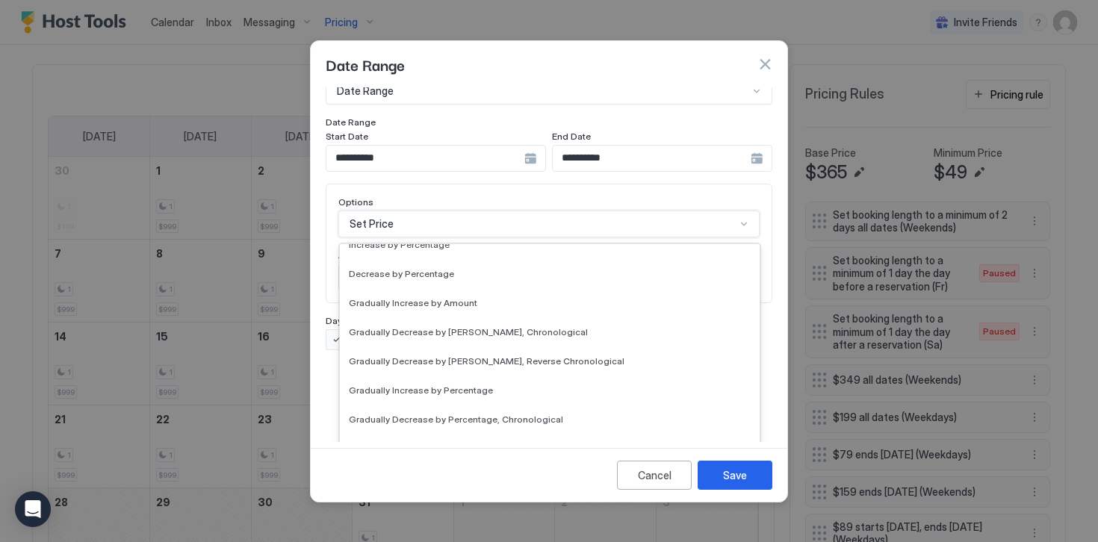
scroll to position [271, 0]
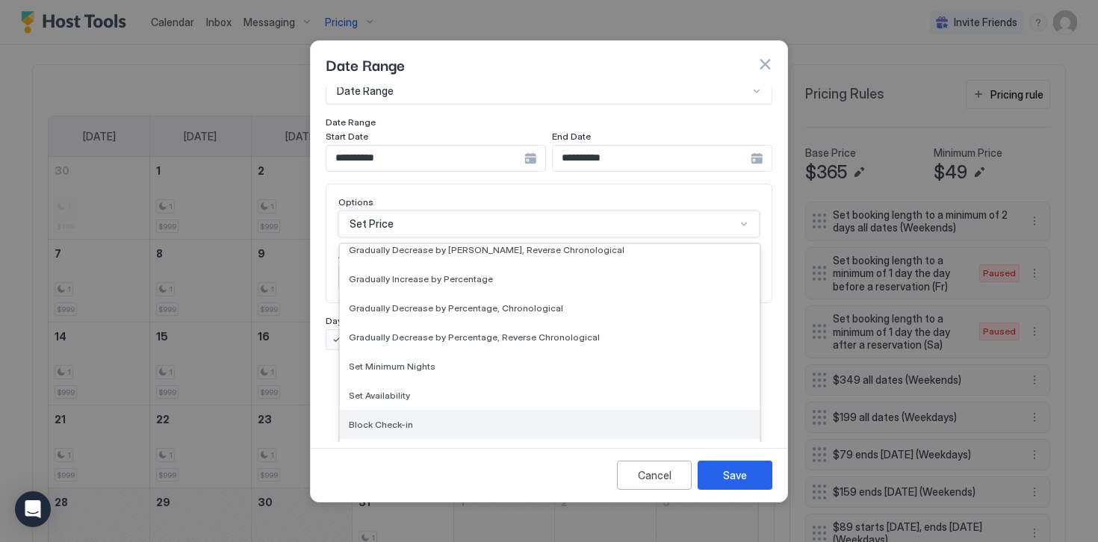
click at [383, 419] on span "Block Check-in" at bounding box center [381, 424] width 64 height 11
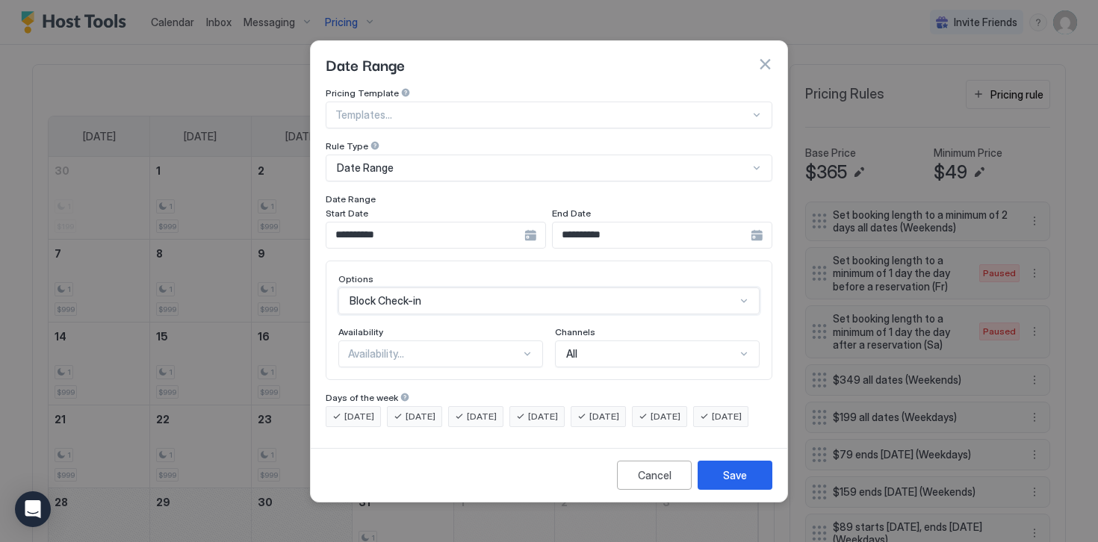
click at [362, 341] on div "Availability..." at bounding box center [440, 354] width 205 height 27
click at [368, 403] on div "Blocked" at bounding box center [441, 417] width 203 height 29
click at [355, 410] on span "[DATE]" at bounding box center [359, 416] width 30 height 13
click at [414, 410] on span "[DATE]" at bounding box center [420, 416] width 30 height 13
click at [483, 410] on span "[DATE]" at bounding box center [482, 416] width 30 height 13
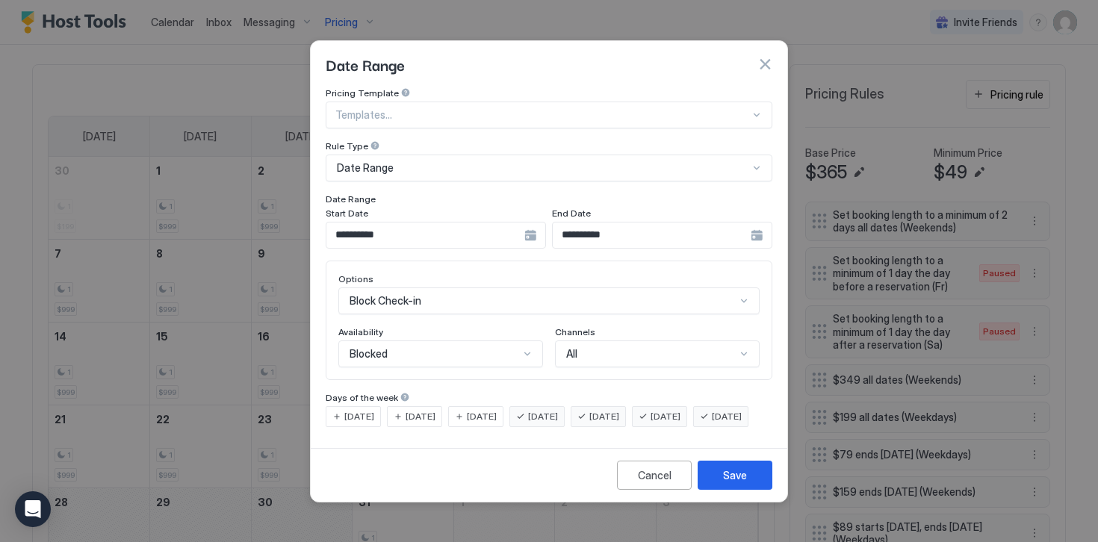
click at [612, 413] on div "[DATE]" at bounding box center [597, 416] width 55 height 21
click at [671, 409] on div "[DATE]" at bounding box center [659, 416] width 55 height 21
click at [712, 423] on span "[DATE]" at bounding box center [727, 416] width 30 height 13
click at [741, 483] on div "Save" at bounding box center [735, 475] width 24 height 16
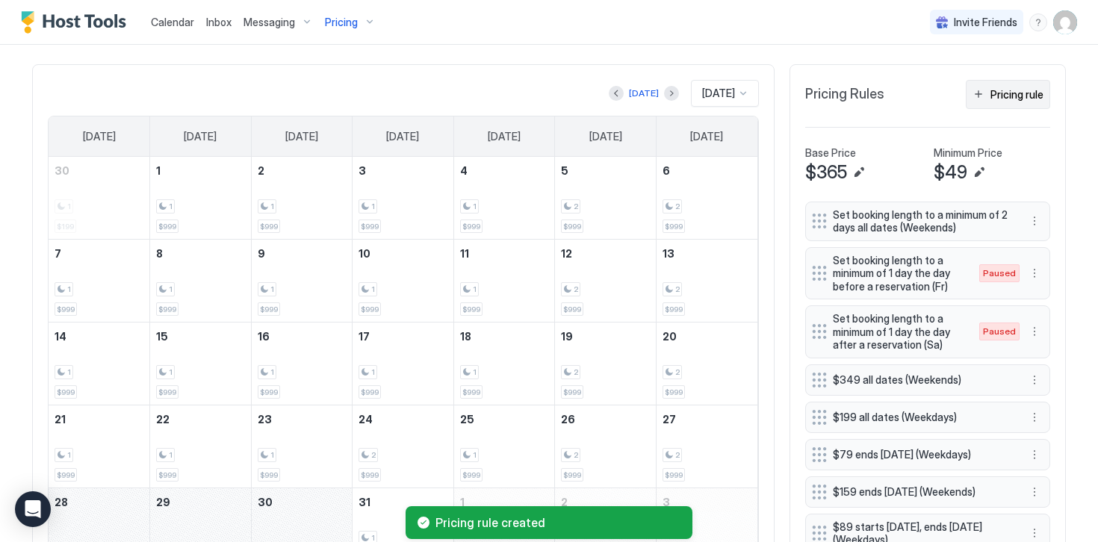
click at [1007, 99] on div "Pricing rule" at bounding box center [1016, 95] width 53 height 16
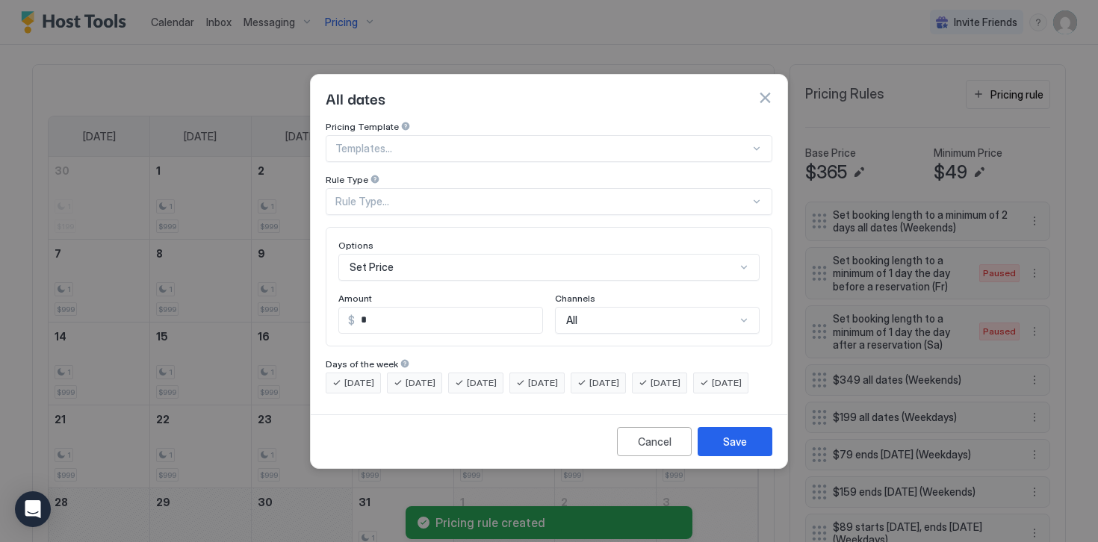
click at [359, 195] on div "Rule Type..." at bounding box center [542, 201] width 414 height 13
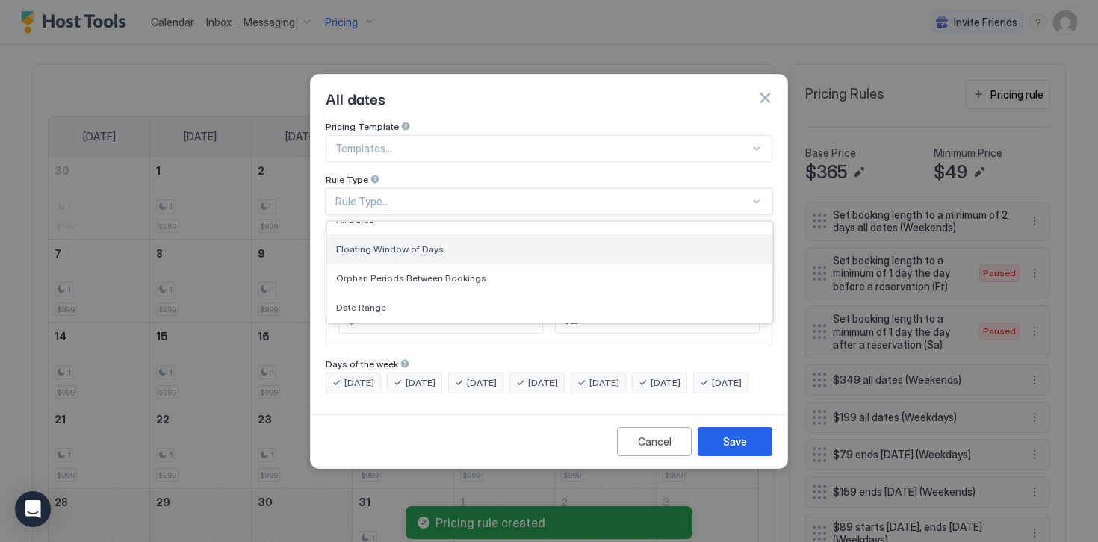
scroll to position [25, 0]
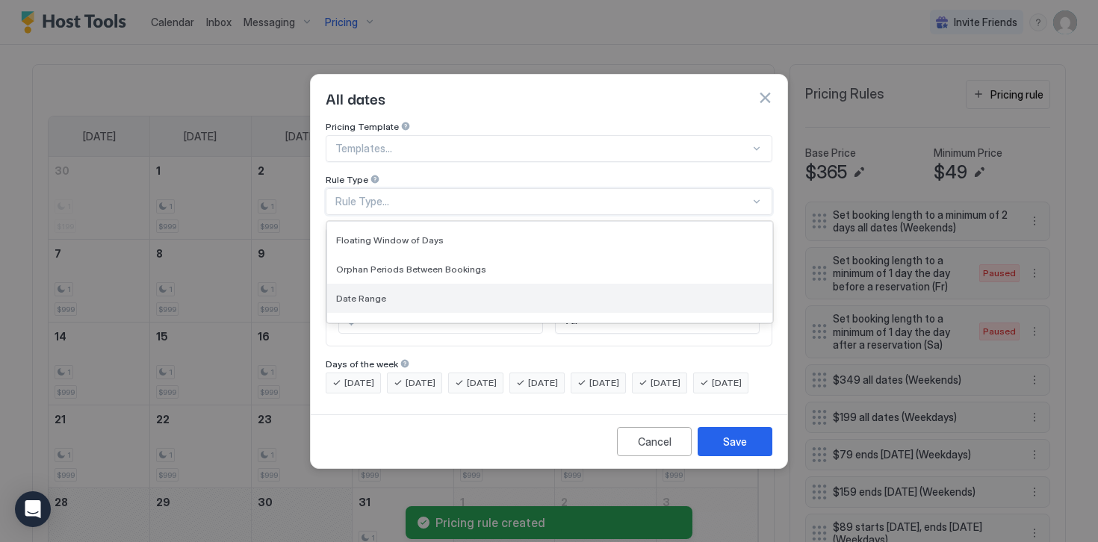
click at [357, 293] on span "Date Range" at bounding box center [361, 298] width 50 height 11
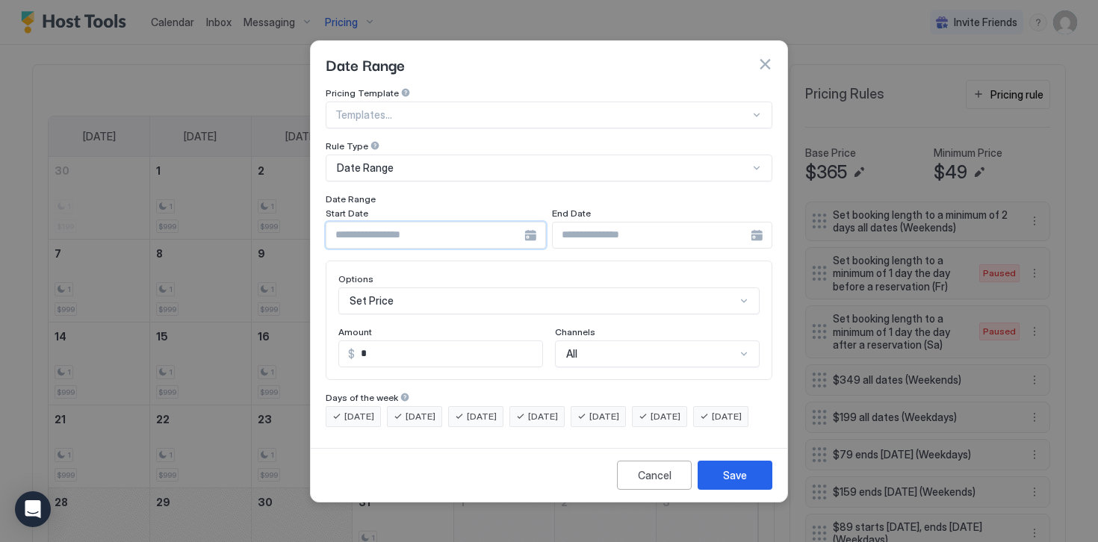
click at [367, 226] on input "Input Field" at bounding box center [425, 235] width 198 height 25
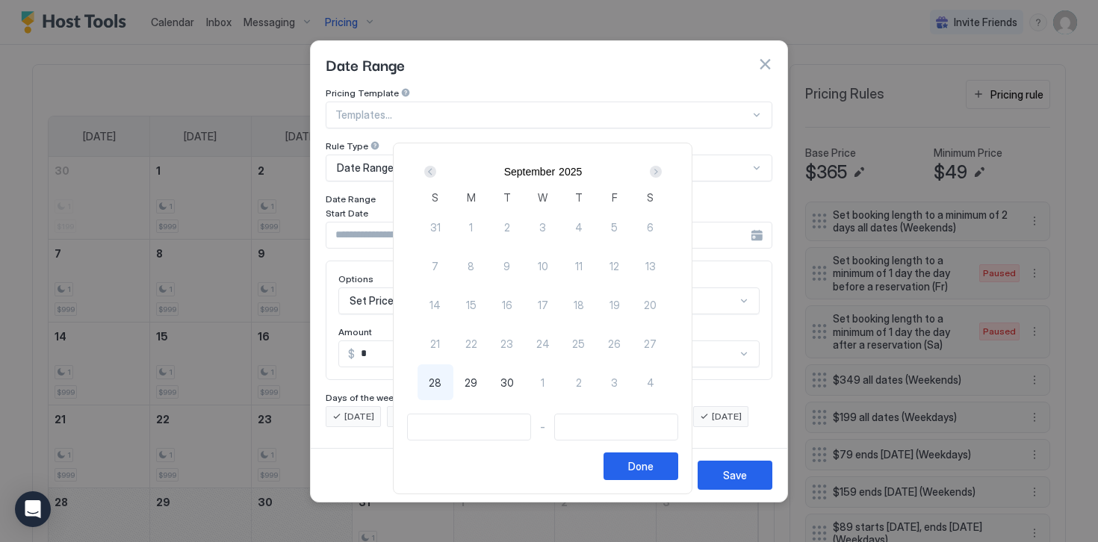
click at [665, 168] on div "Next" at bounding box center [656, 172] width 18 height 18
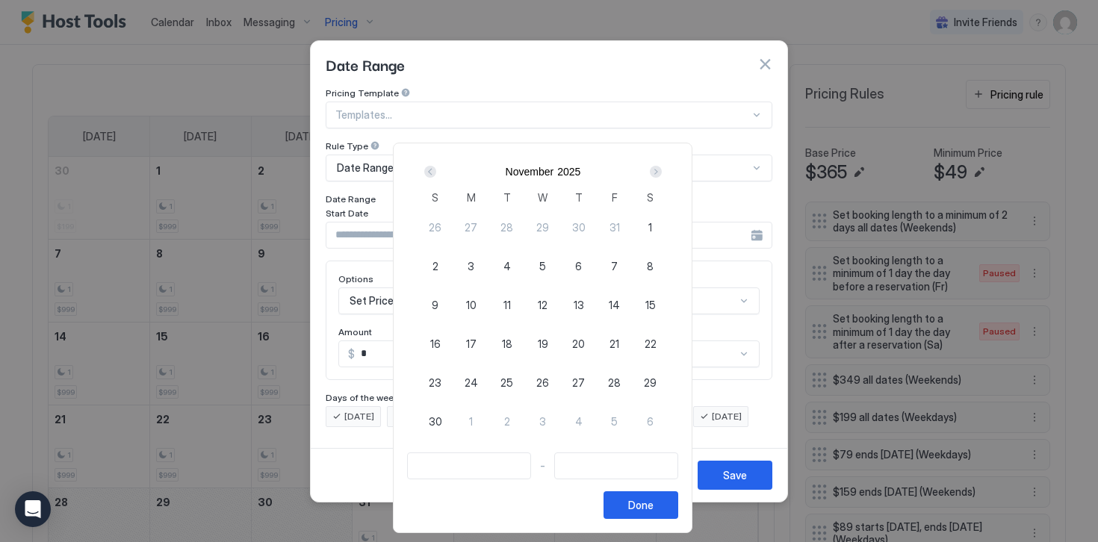
click at [665, 168] on div "Next" at bounding box center [656, 172] width 18 height 18
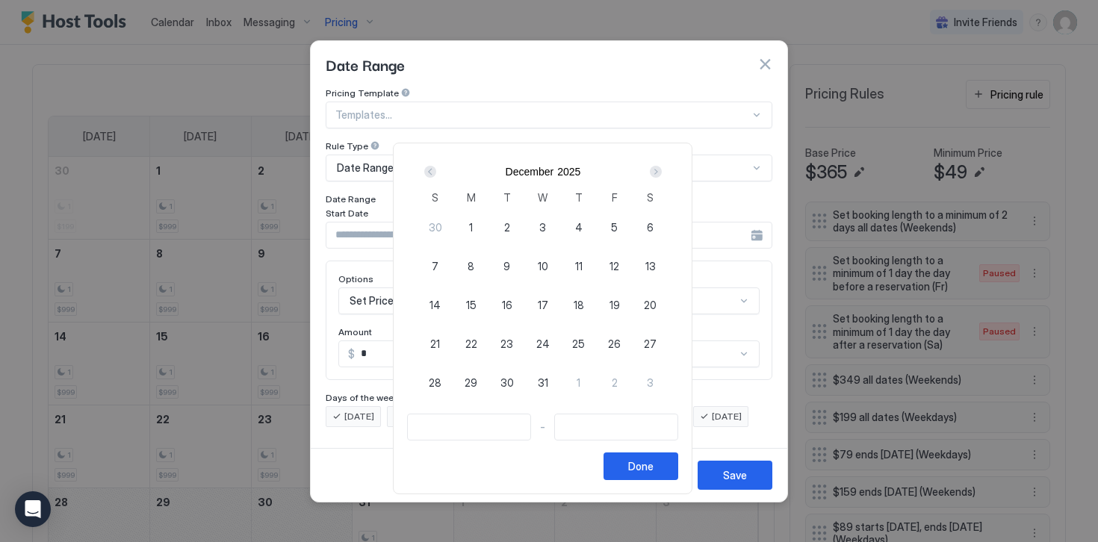
click at [541, 344] on div "24" at bounding box center [543, 344] width 36 height 36
type input "**********"
click at [620, 346] on span "26" at bounding box center [614, 344] width 13 height 16
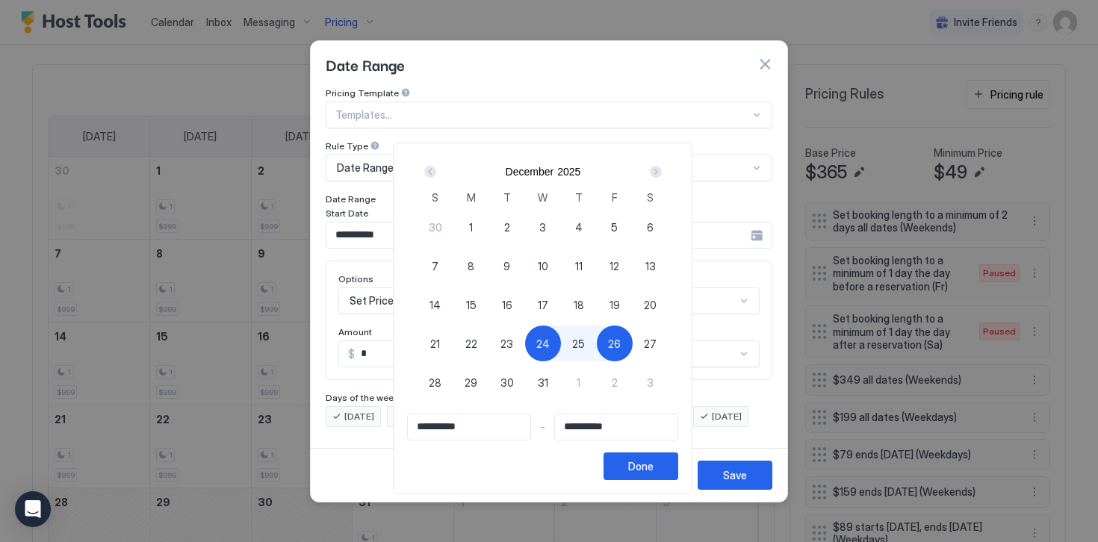
type input "**********"
click at [645, 470] on div "Done" at bounding box center [640, 466] width 25 height 16
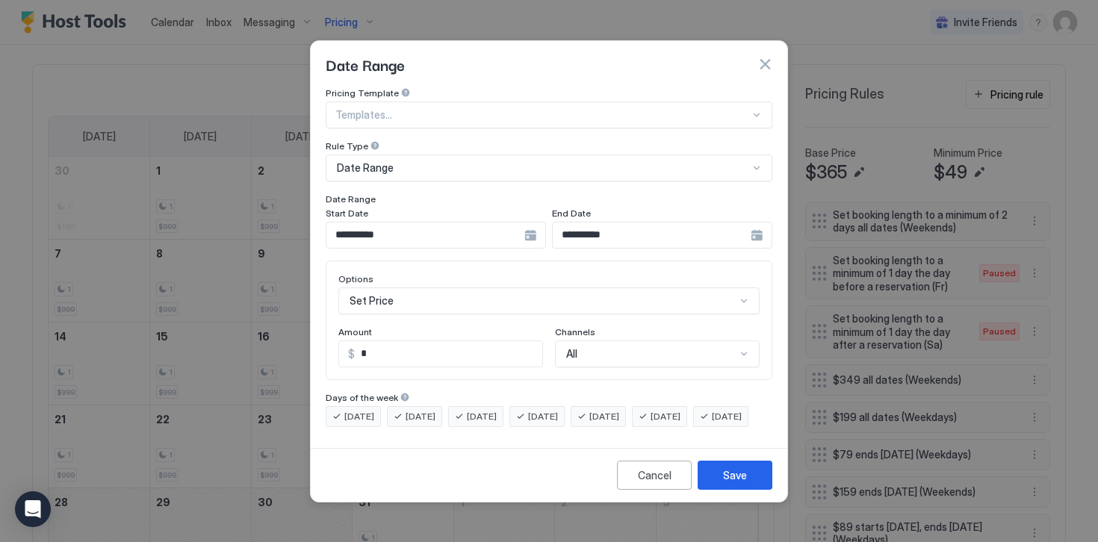
click at [382, 288] on div "Set Price" at bounding box center [548, 300] width 421 height 27
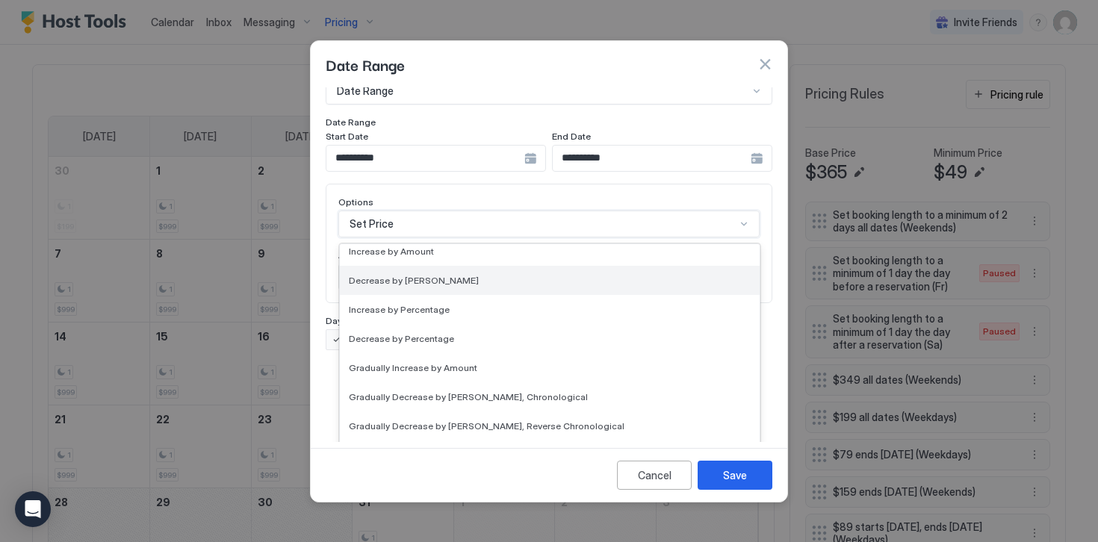
scroll to position [271, 0]
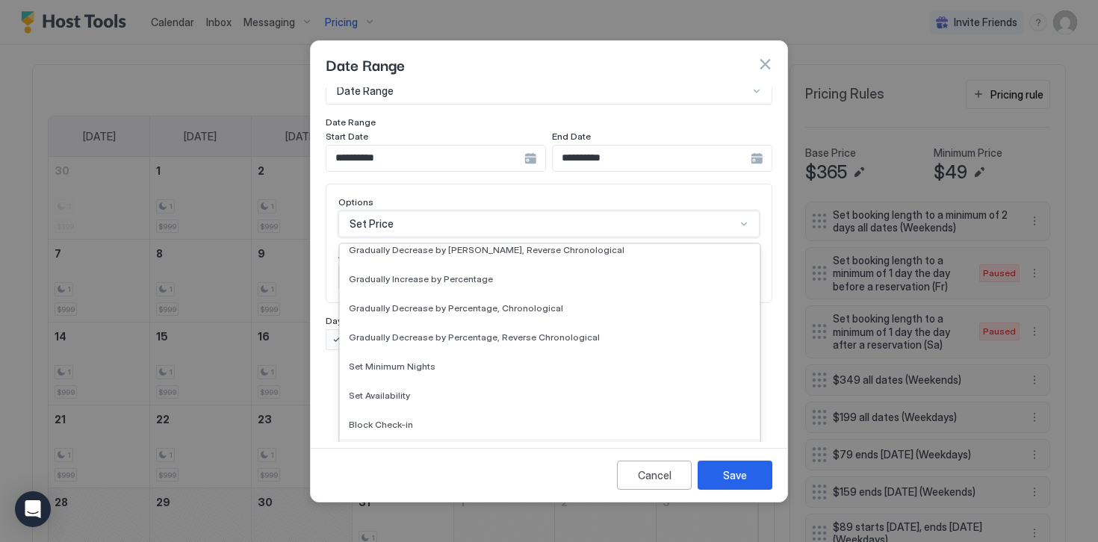
click at [380, 446] on div "Block Check-out" at bounding box center [550, 453] width 420 height 29
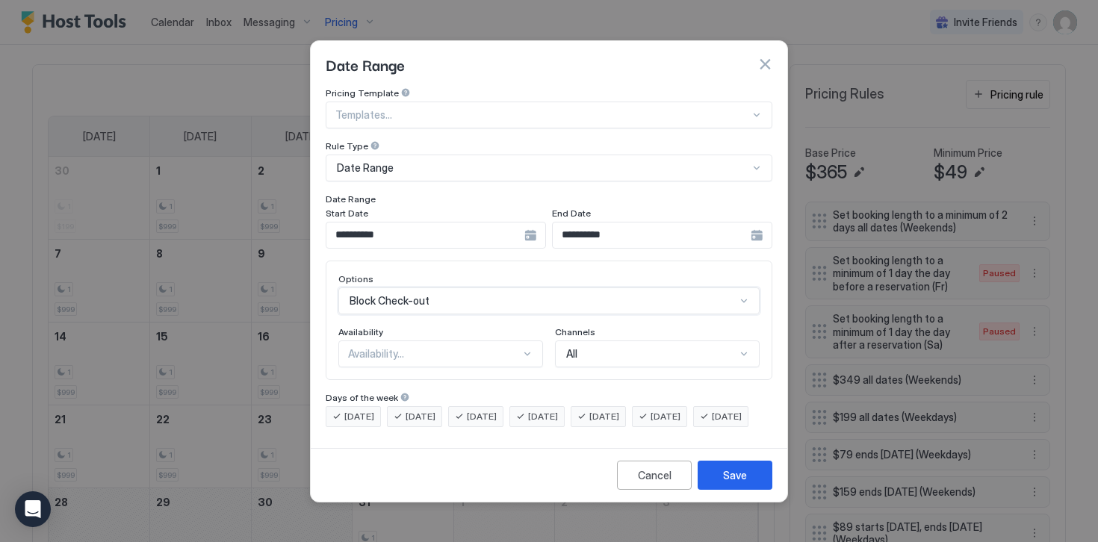
click at [353, 341] on div "Availability..." at bounding box center [440, 354] width 205 height 27
click at [370, 412] on span "Blocked" at bounding box center [366, 417] width 35 height 11
click at [370, 410] on span "[DATE]" at bounding box center [359, 416] width 30 height 13
click at [402, 406] on div "[DATE]" at bounding box center [414, 416] width 55 height 21
click at [461, 406] on div "[DATE]" at bounding box center [475, 416] width 55 height 21
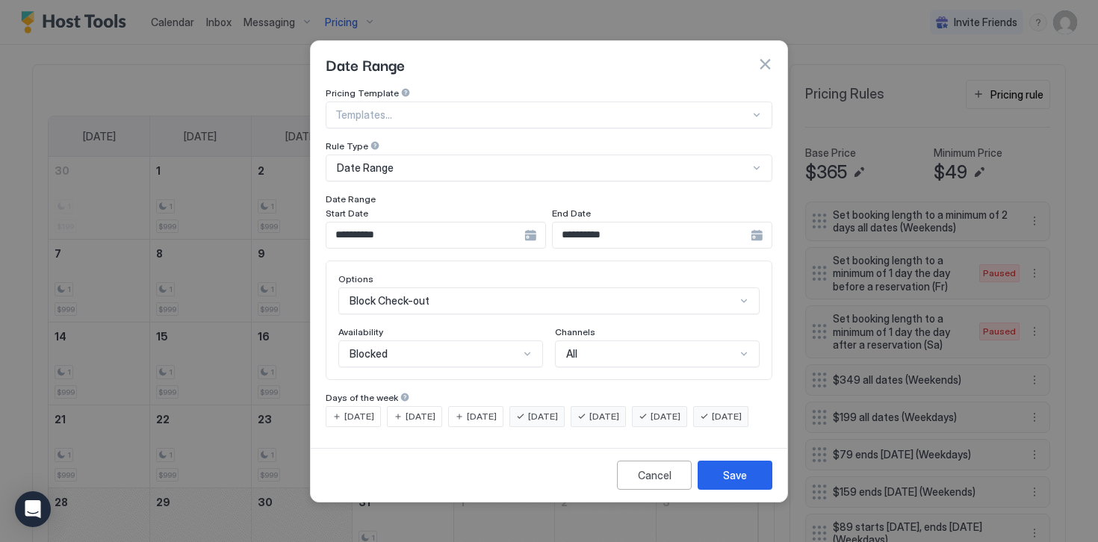
click at [619, 410] on span "[DATE]" at bounding box center [604, 416] width 30 height 13
click at [680, 410] on span "[DATE]" at bounding box center [665, 416] width 30 height 13
click at [712, 423] on span "[DATE]" at bounding box center [727, 416] width 30 height 13
click at [730, 483] on div "Save" at bounding box center [735, 475] width 24 height 16
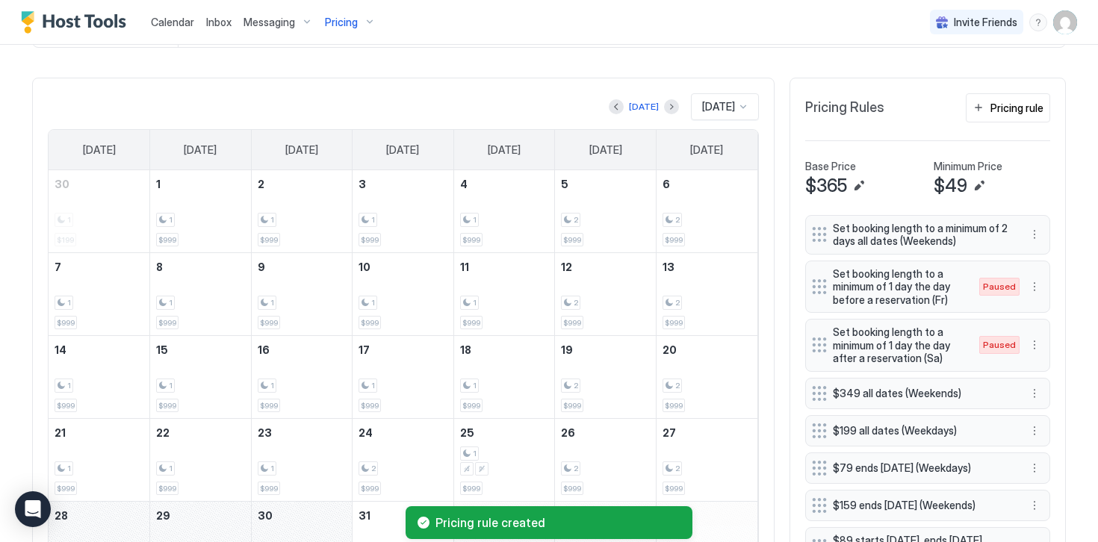
scroll to position [344, 0]
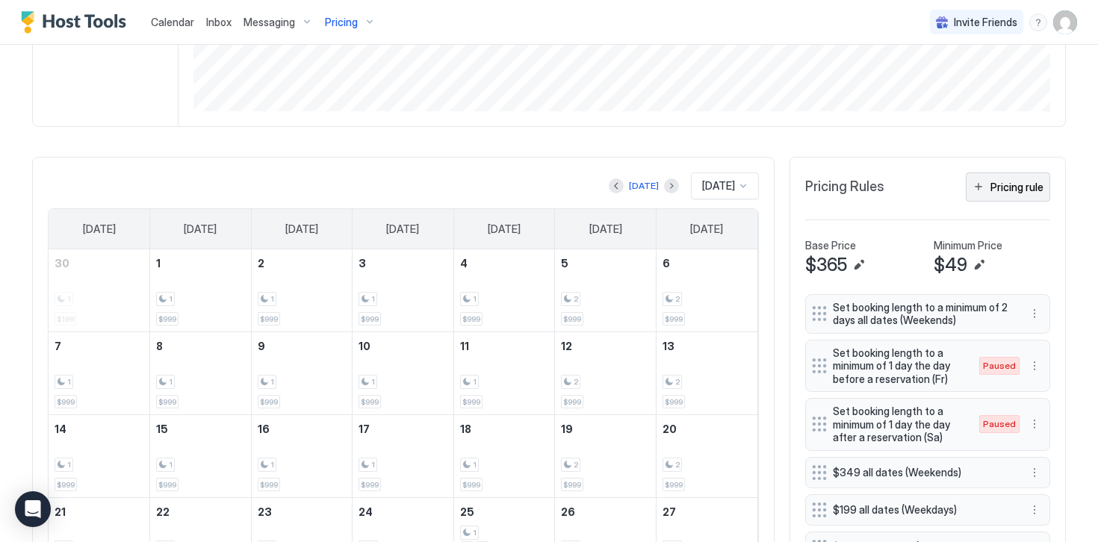
click at [983, 190] on button "Pricing rule" at bounding box center [1008, 186] width 84 height 29
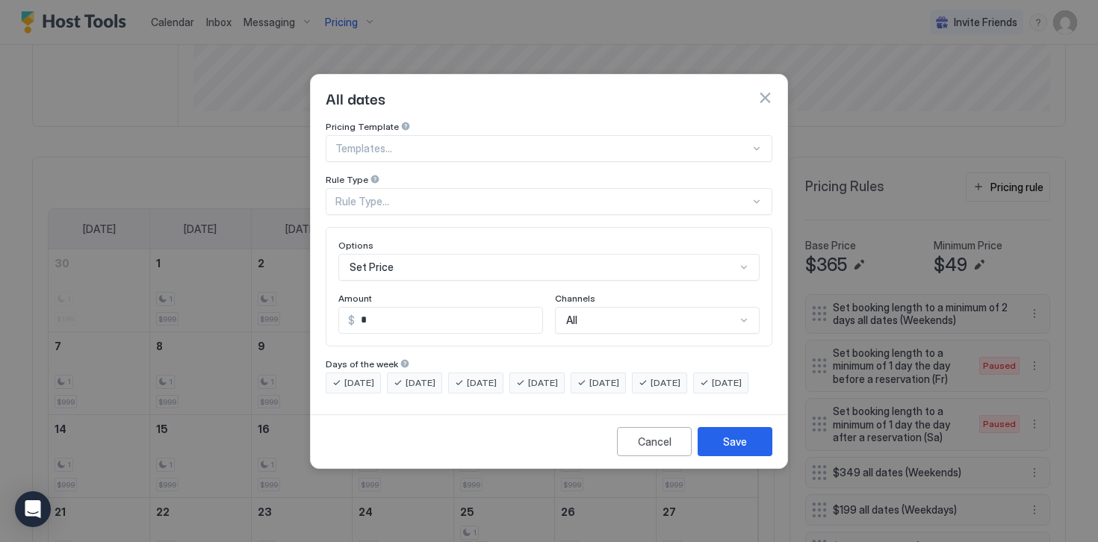
click at [351, 195] on div "Rule Type..." at bounding box center [542, 201] width 414 height 13
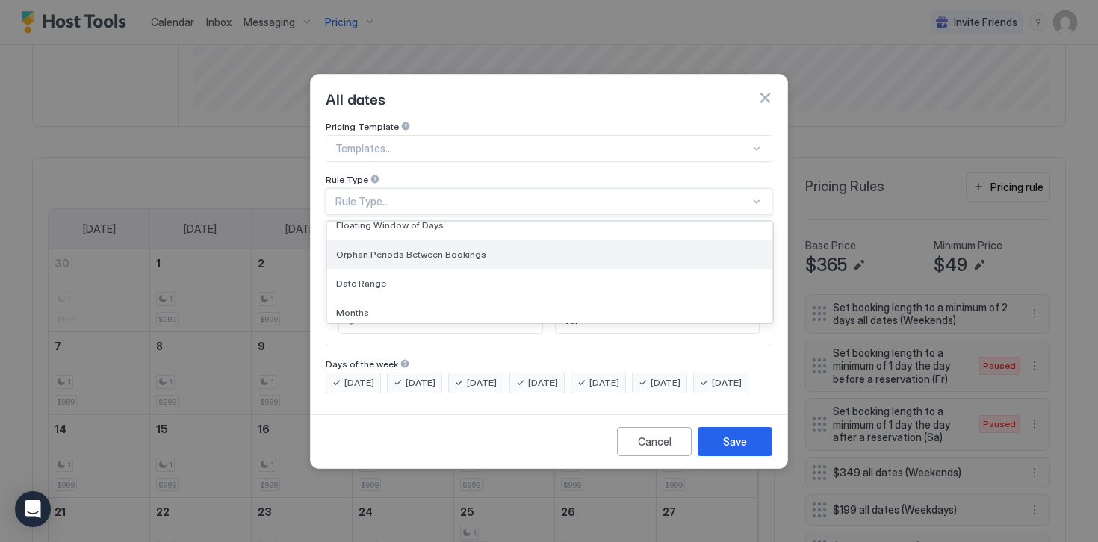
scroll to position [41, 0]
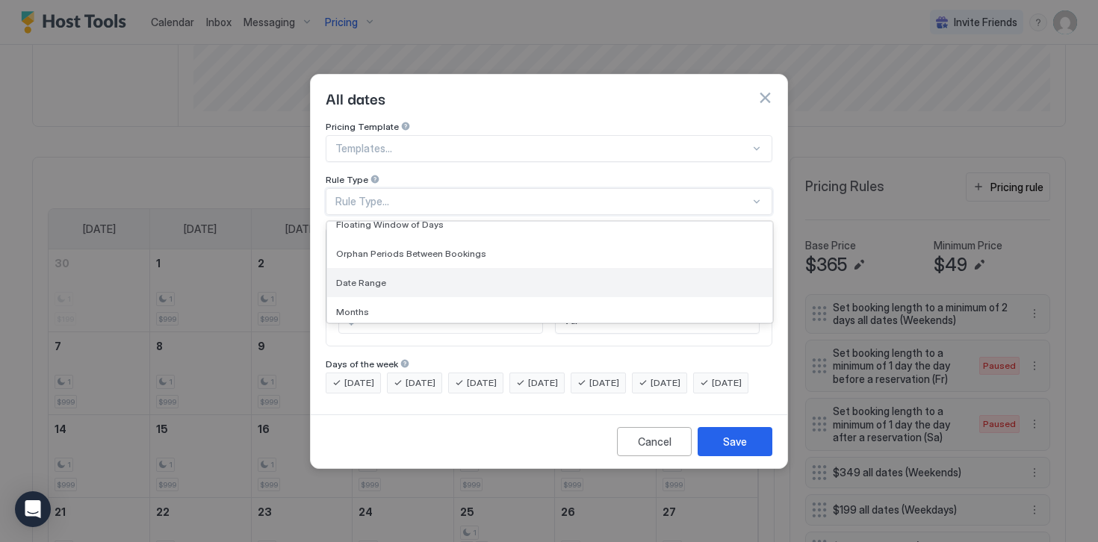
click at [365, 277] on span "Date Range" at bounding box center [361, 282] width 50 height 11
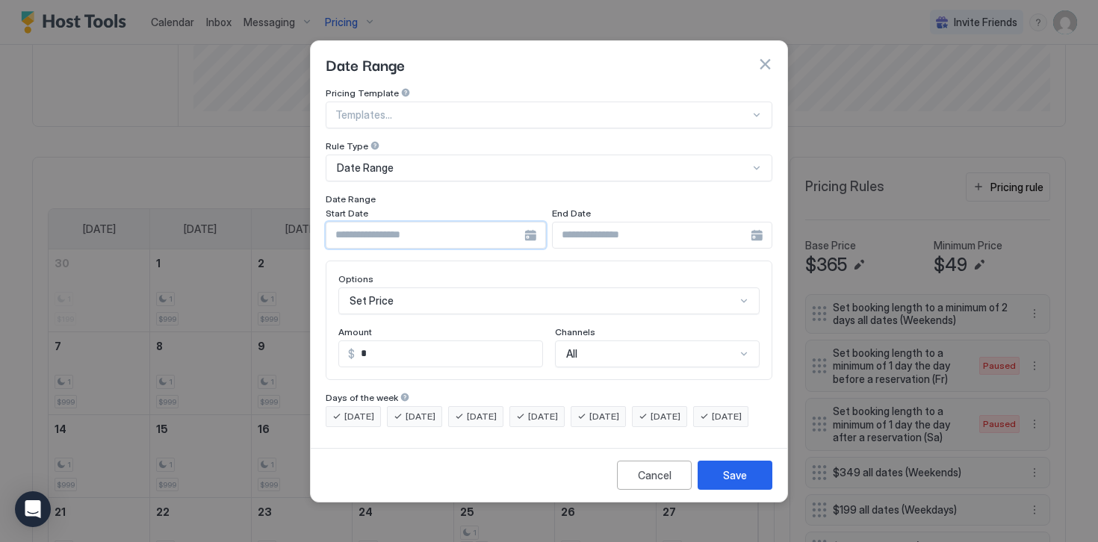
click at [357, 230] on input "Input Field" at bounding box center [425, 235] width 198 height 25
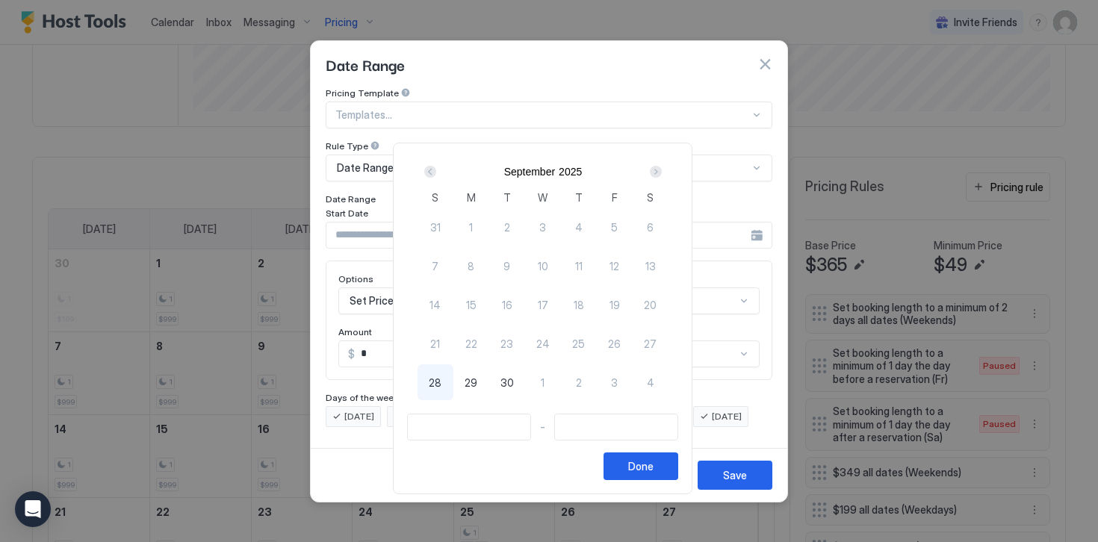
click at [662, 172] on div "Next" at bounding box center [656, 172] width 12 height 12
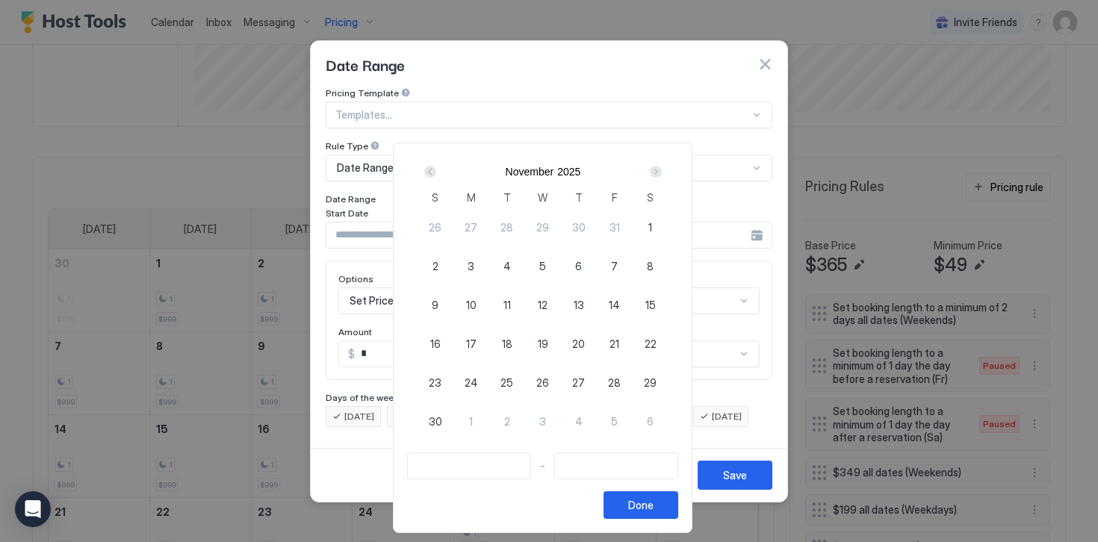
click at [662, 172] on div "Next" at bounding box center [656, 172] width 12 height 12
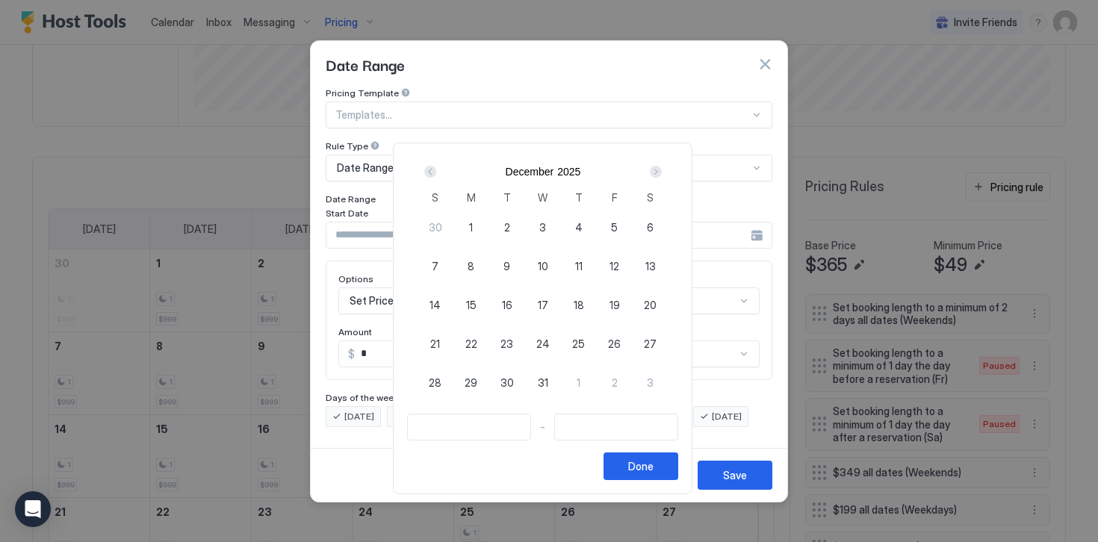
click at [513, 345] on span "23" at bounding box center [506, 344] width 13 height 16
type input "**********"
click at [616, 341] on span "26" at bounding box center [614, 344] width 13 height 16
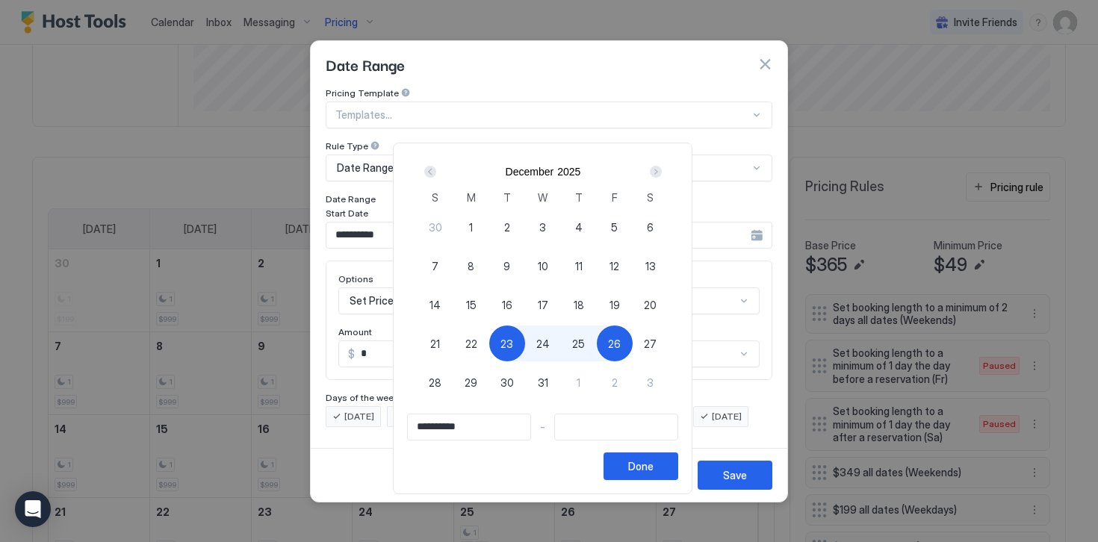
type input "**********"
click at [633, 467] on button "Done" at bounding box center [640, 467] width 75 height 28
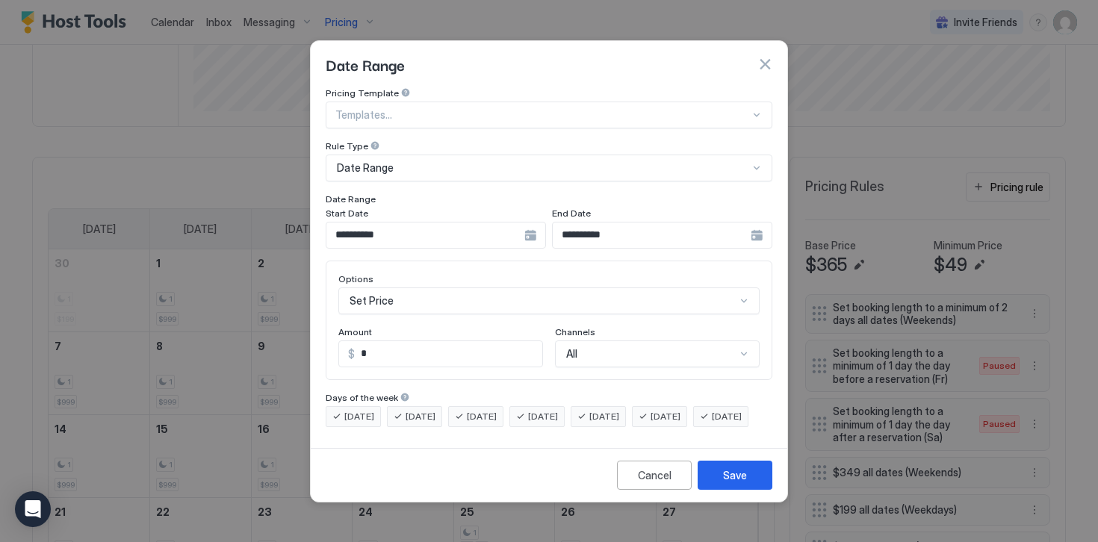
click at [372, 288] on div "Set Price" at bounding box center [548, 300] width 421 height 27
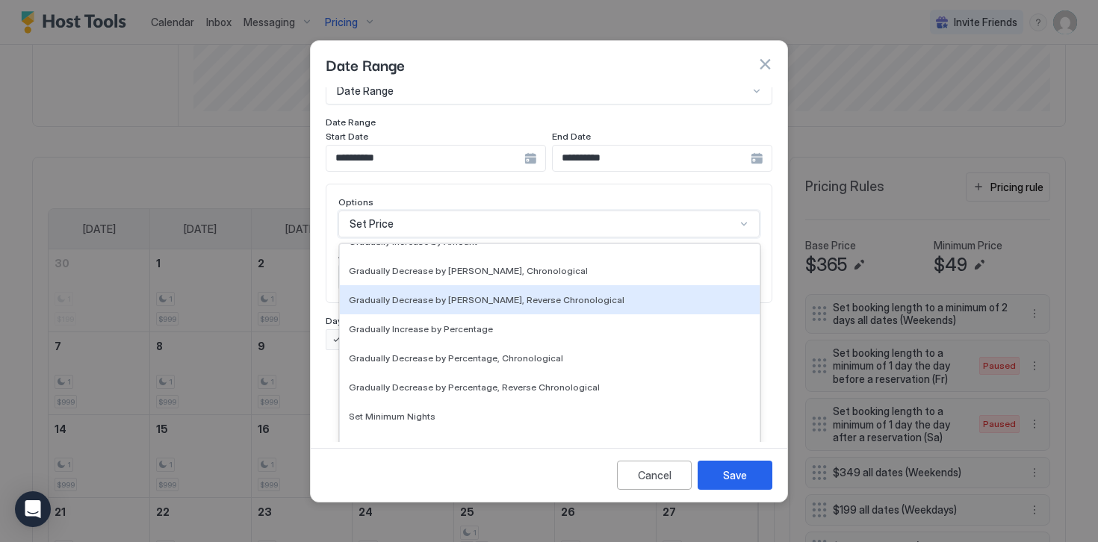
scroll to position [223, 0]
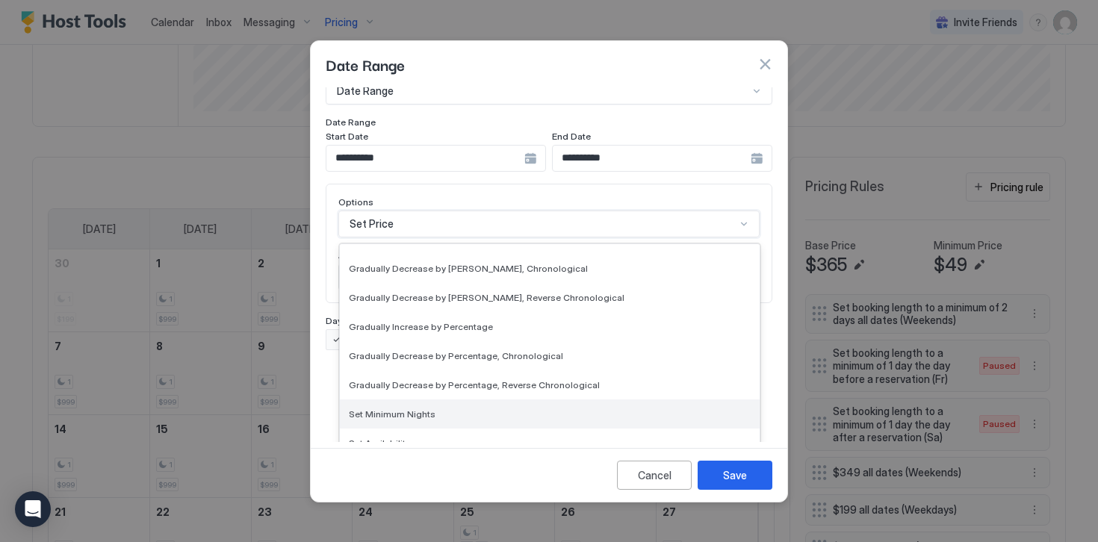
click at [391, 408] on span "Set Minimum Nights" at bounding box center [392, 413] width 87 height 11
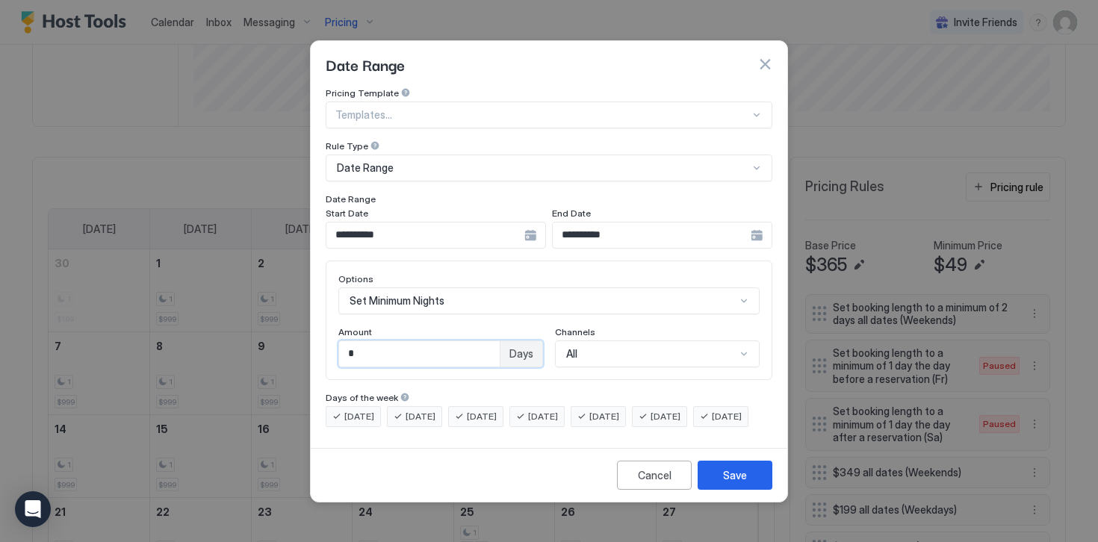
click at [362, 341] on input "*" at bounding box center [419, 353] width 161 height 25
type input "*"
click at [365, 410] on span "[DATE]" at bounding box center [359, 416] width 30 height 13
click at [411, 410] on span "[DATE]" at bounding box center [420, 416] width 30 height 13
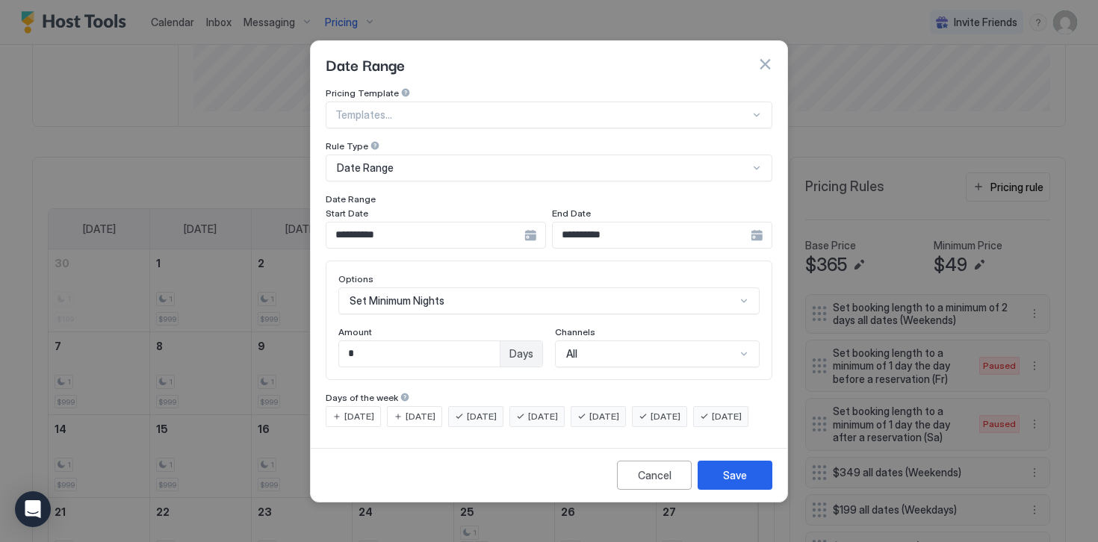
click at [615, 406] on div "[DATE]" at bounding box center [597, 416] width 55 height 21
click at [675, 410] on span "[DATE]" at bounding box center [665, 416] width 30 height 13
click at [712, 423] on span "[DATE]" at bounding box center [727, 416] width 30 height 13
click at [712, 490] on button "Save" at bounding box center [734, 475] width 75 height 29
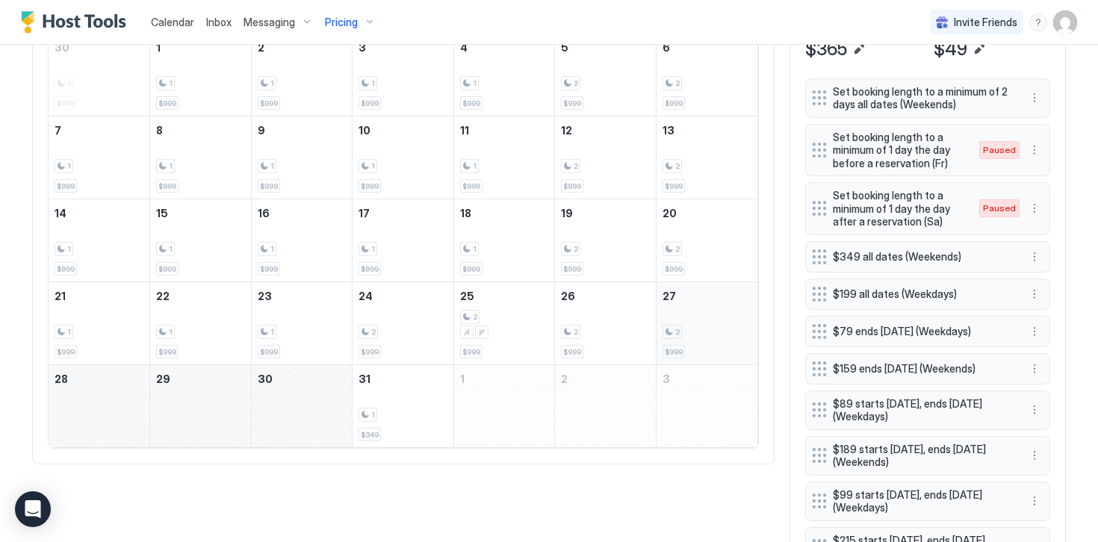
scroll to position [557, 0]
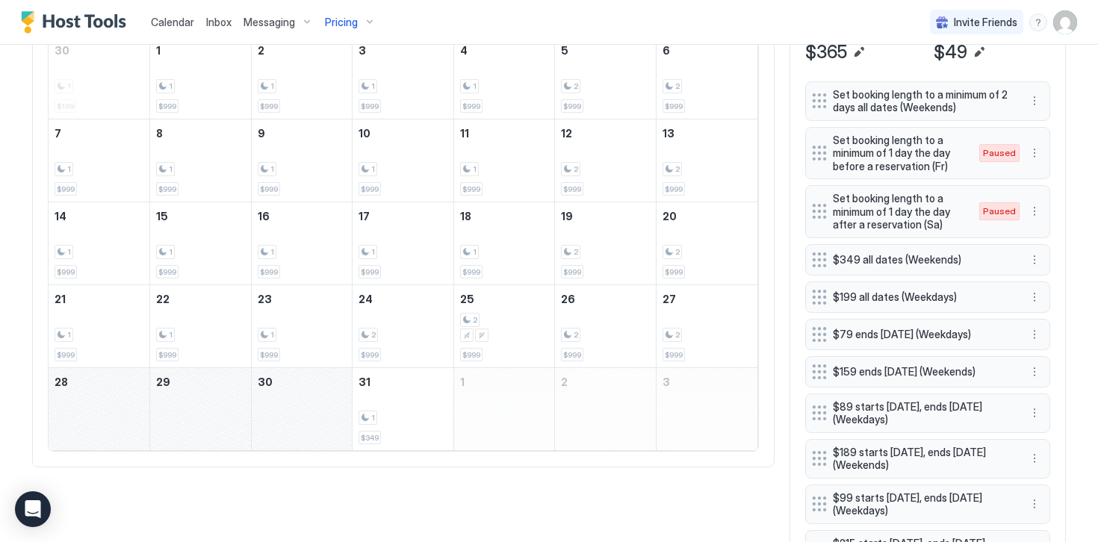
click at [105, 421] on div "December 28, 2025" at bounding box center [99, 409] width 101 height 82
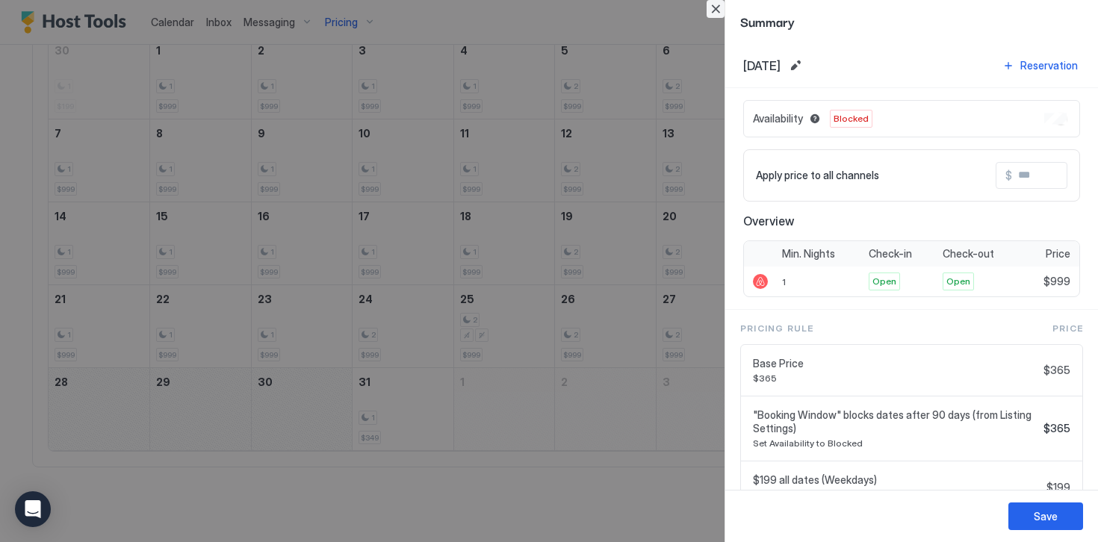
click at [712, 9] on button "Close" at bounding box center [715, 9] width 18 height 18
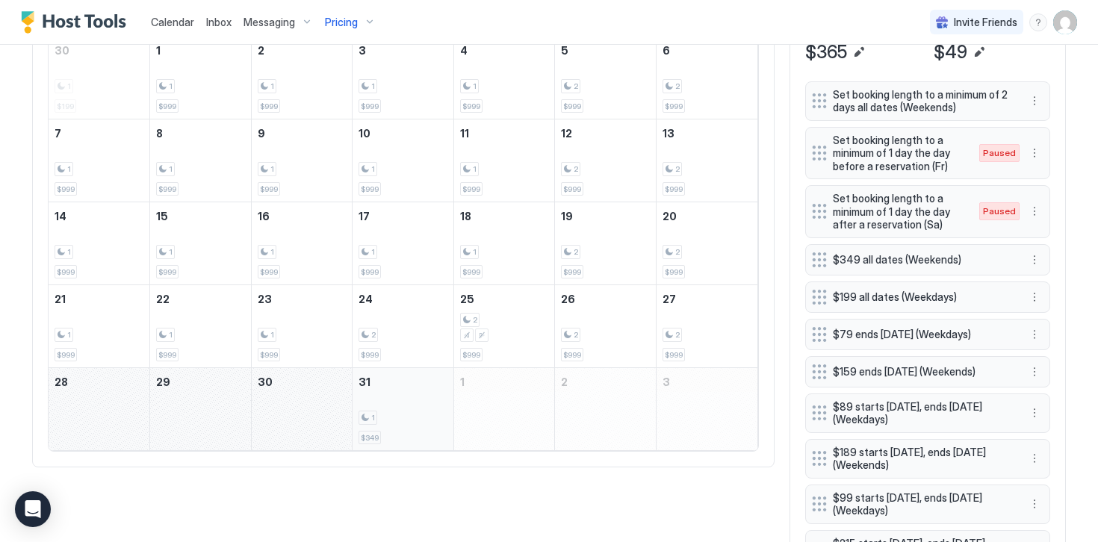
click at [408, 414] on div "1" at bounding box center [402, 418] width 89 height 14
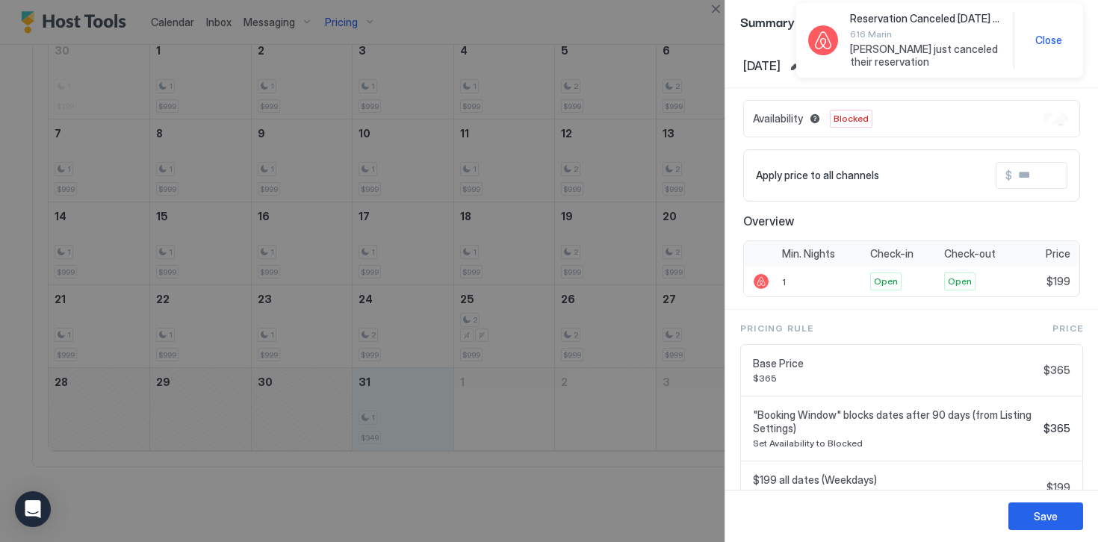
click at [1050, 34] on span "Close" at bounding box center [1048, 40] width 27 height 13
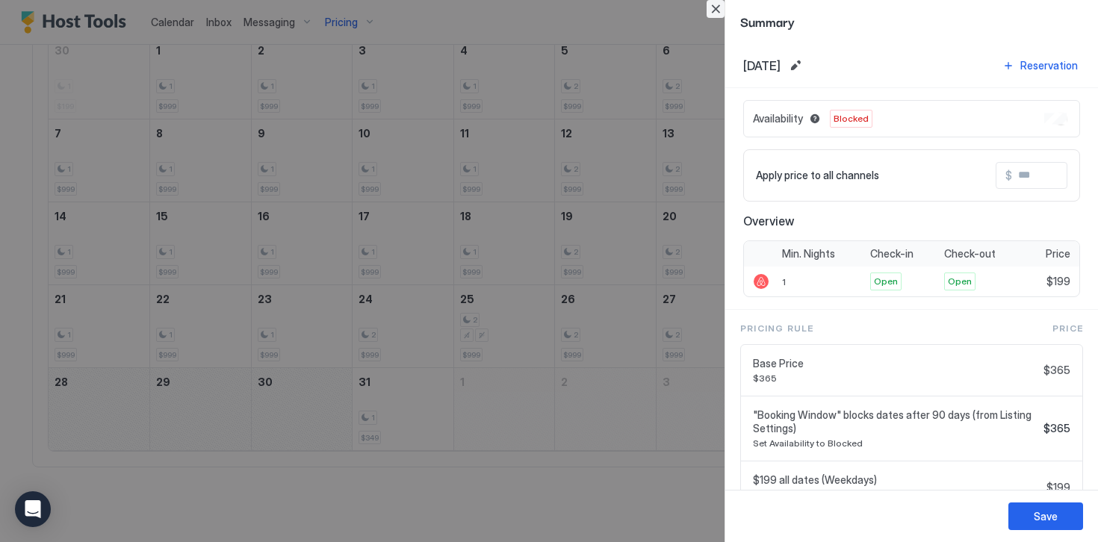
click at [712, 7] on button "Close" at bounding box center [715, 9] width 18 height 18
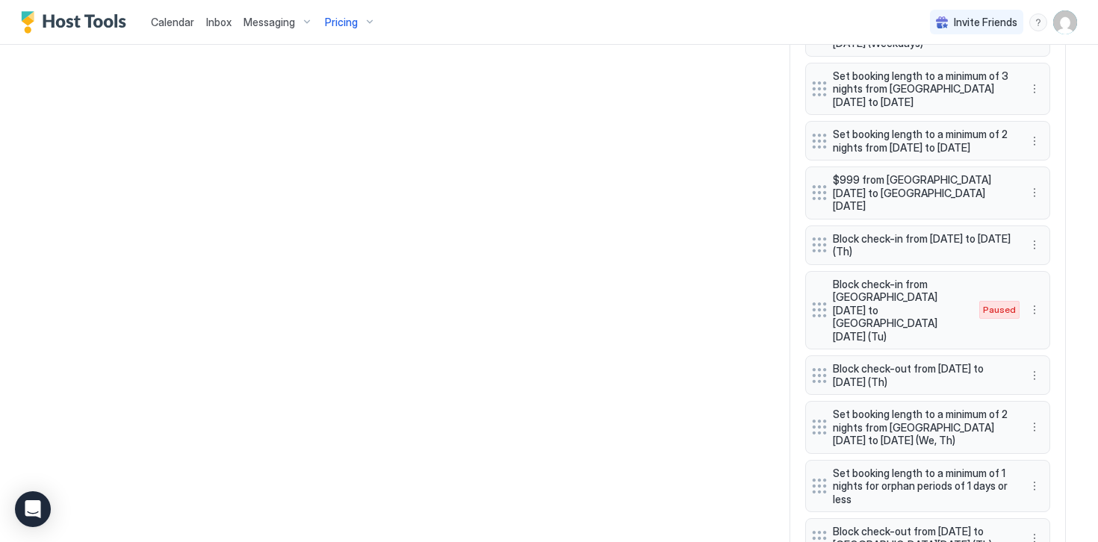
scroll to position [1534, 0]
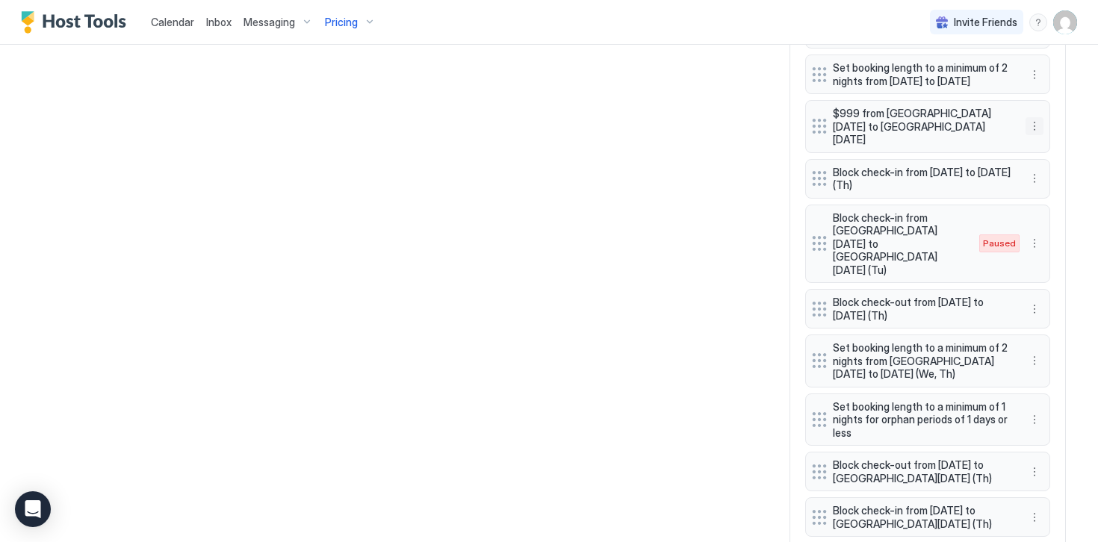
click at [1033, 117] on button "More options" at bounding box center [1034, 126] width 18 height 18
click at [1049, 127] on span "Edit" at bounding box center [1056, 127] width 16 height 11
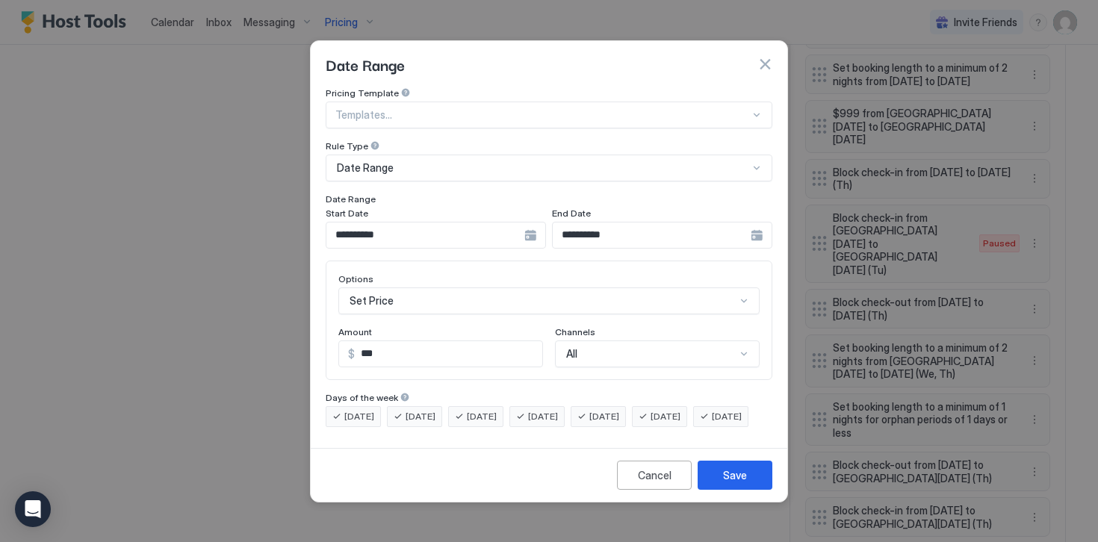
click at [635, 223] on input "**********" at bounding box center [652, 235] width 198 height 25
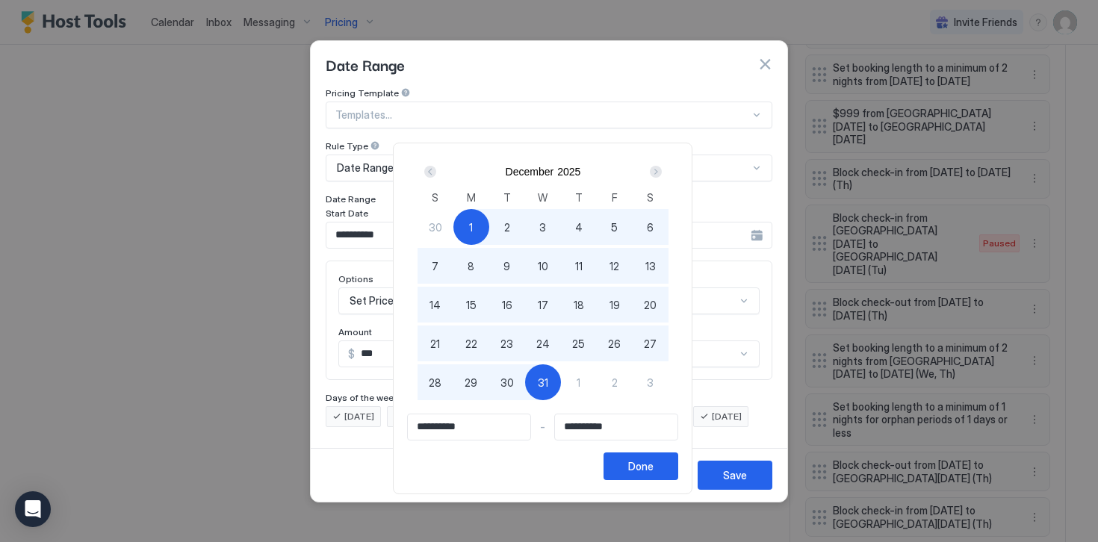
click at [472, 225] on div "1" at bounding box center [471, 227] width 36 height 36
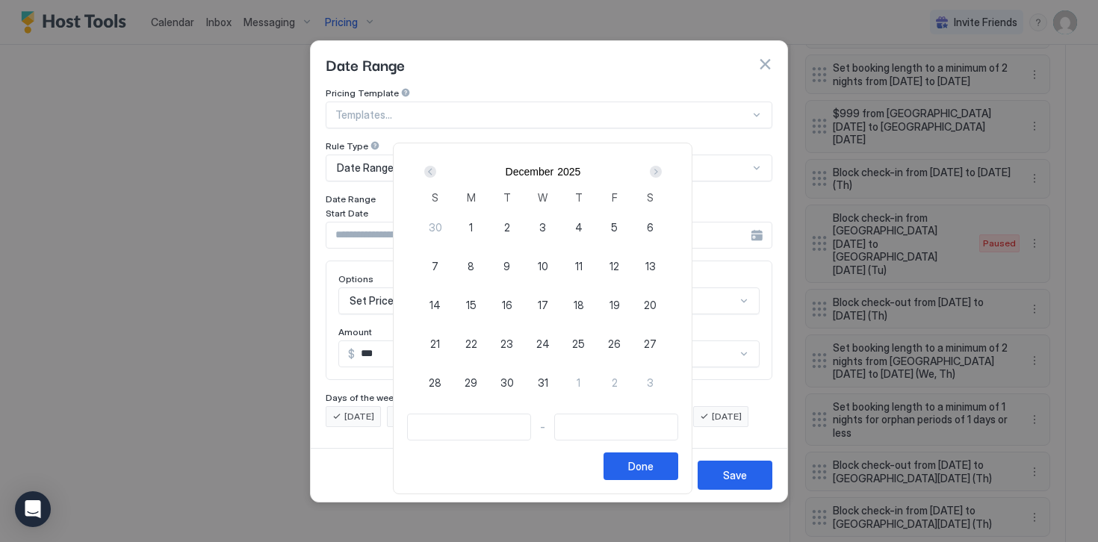
click at [480, 228] on div "1" at bounding box center [471, 227] width 36 height 36
type input "**********"
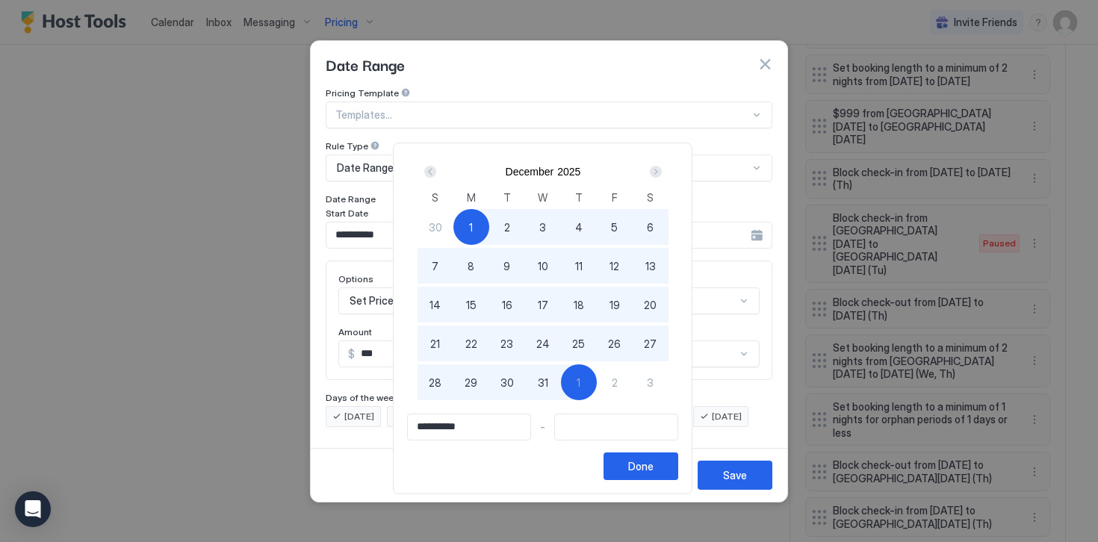
click at [591, 391] on div "1" at bounding box center [579, 382] width 36 height 36
type input "**********"
click at [655, 474] on button "Done" at bounding box center [640, 467] width 75 height 28
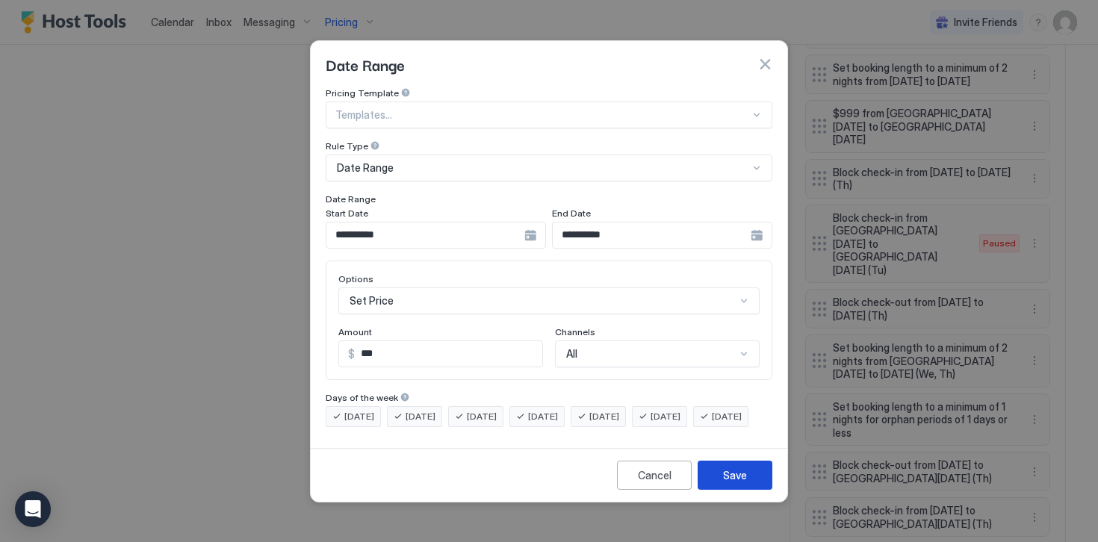
click at [752, 490] on button "Save" at bounding box center [734, 475] width 75 height 29
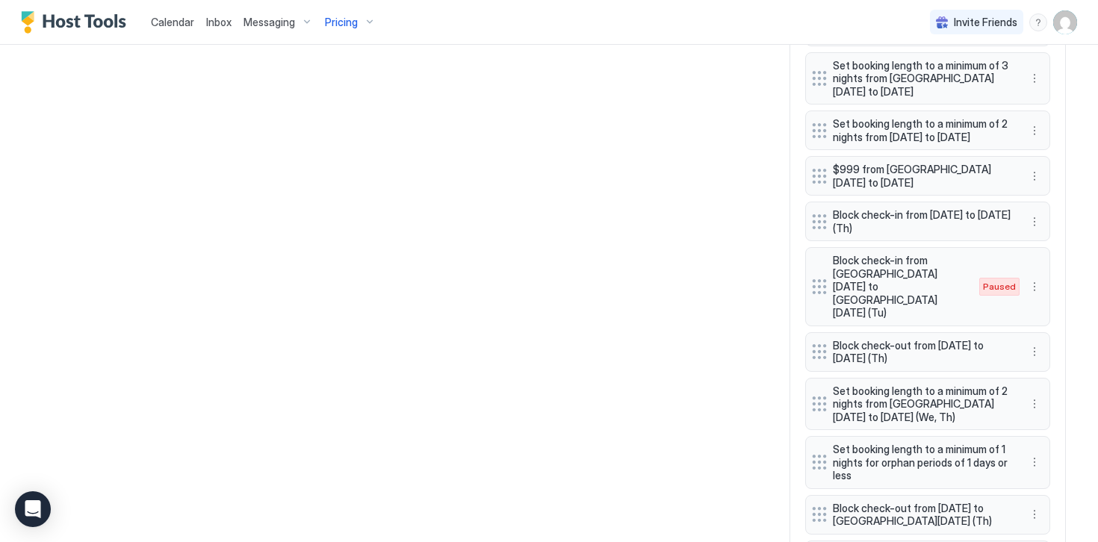
scroll to position [1477, 0]
click at [1035, 279] on button "More options" at bounding box center [1034, 288] width 18 height 18
click at [1052, 330] on span "Delete" at bounding box center [1062, 329] width 28 height 11
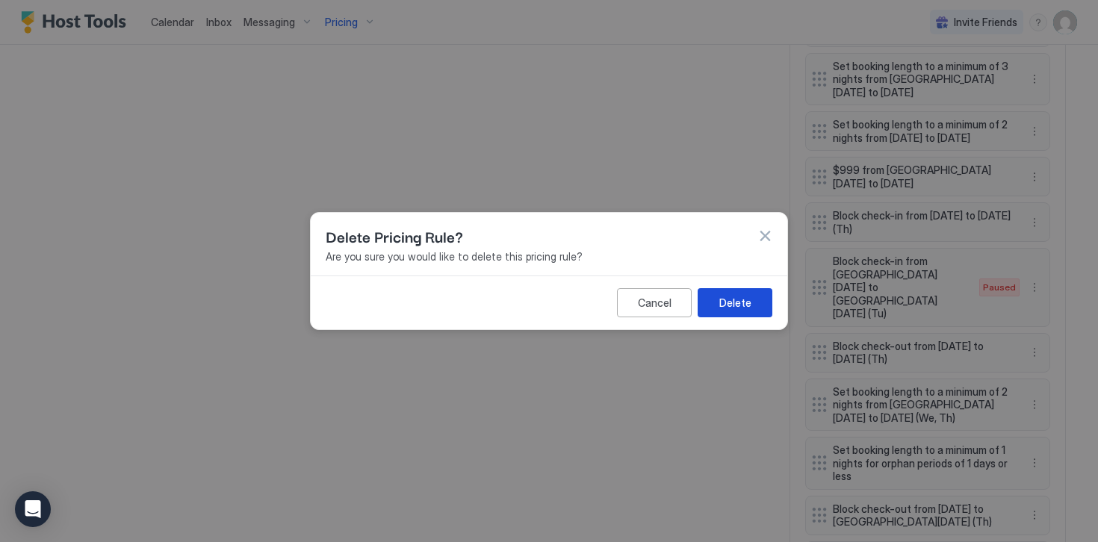
click at [741, 302] on div "Delete" at bounding box center [735, 303] width 32 height 16
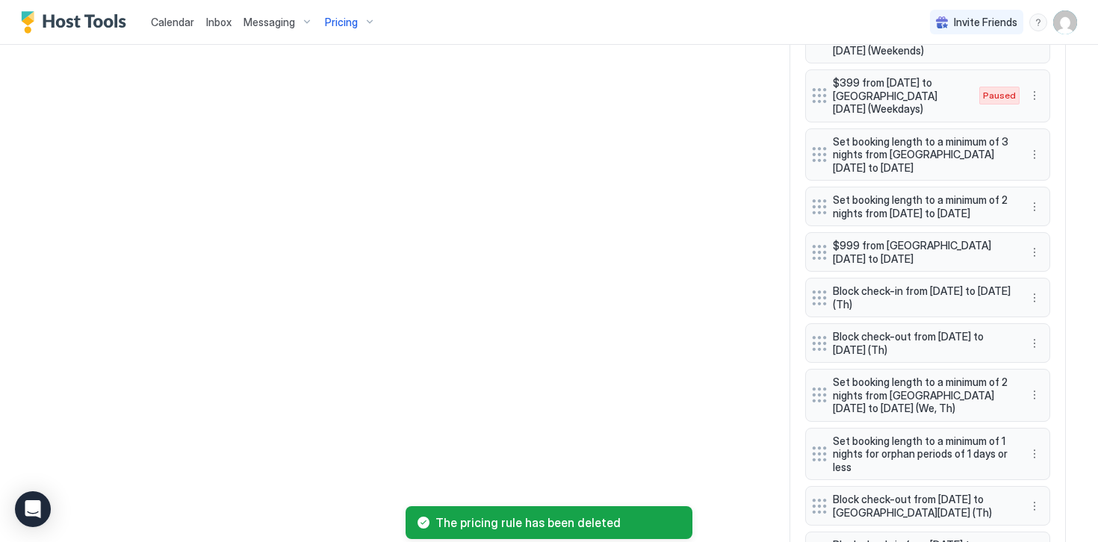
scroll to position [1400, 0]
click at [1037, 245] on button "More options" at bounding box center [1034, 254] width 18 height 18
click at [1048, 258] on span "Edit" at bounding box center [1056, 260] width 16 height 11
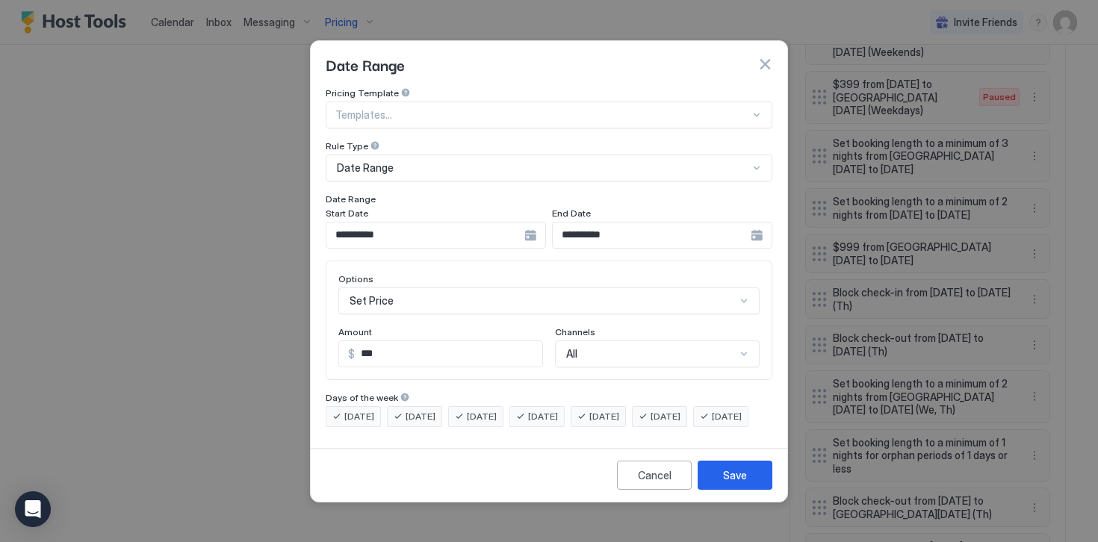
click at [718, 223] on input "**********" at bounding box center [652, 235] width 198 height 25
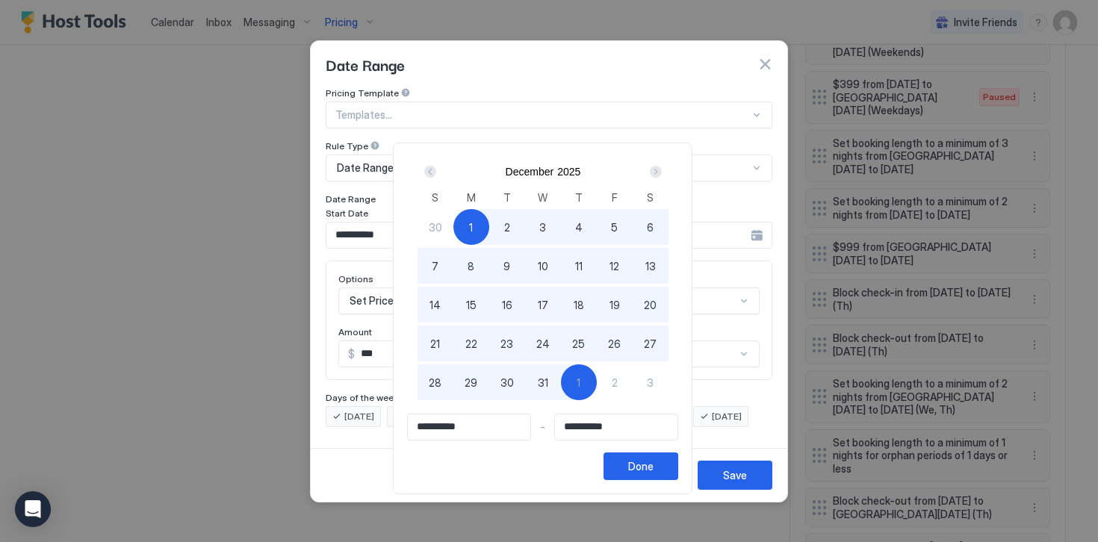
click at [473, 227] on span "1" at bounding box center [471, 228] width 4 height 16
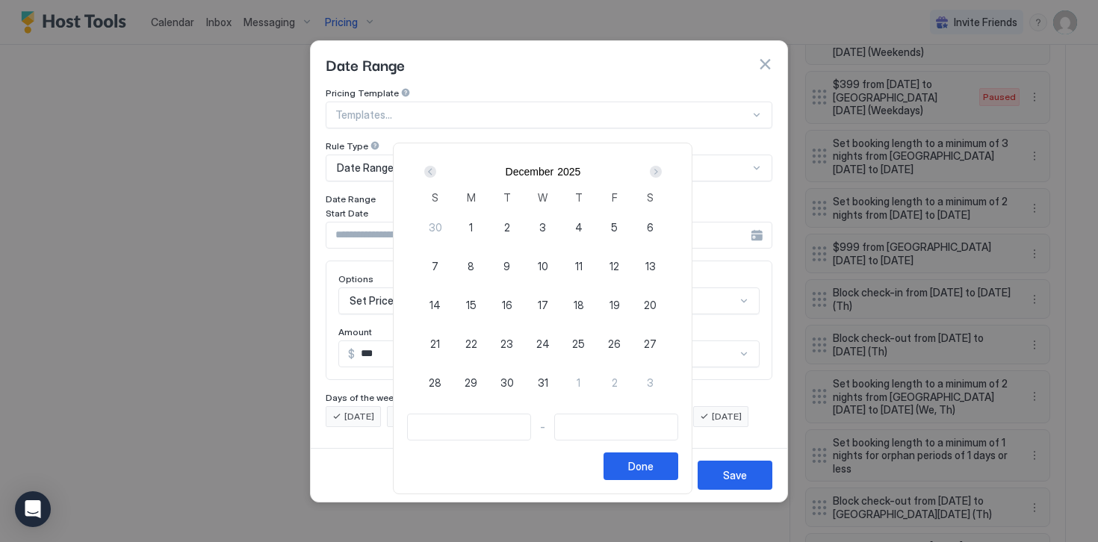
click at [473, 228] on span "1" at bounding box center [471, 228] width 4 height 16
type input "**********"
click at [662, 173] on div "Next" at bounding box center [656, 172] width 12 height 12
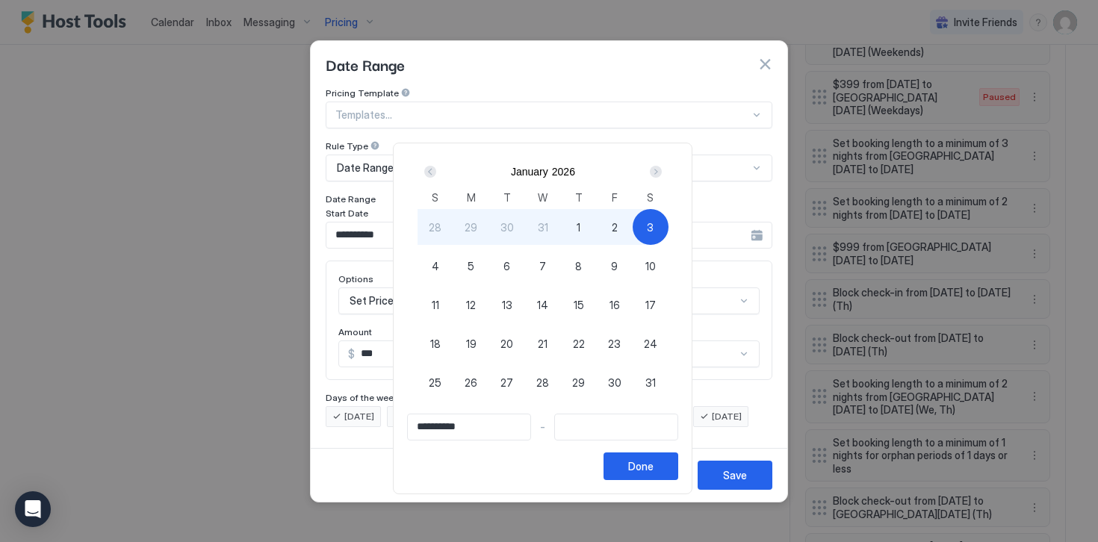
click at [661, 171] on div "Next" at bounding box center [656, 172] width 12 height 12
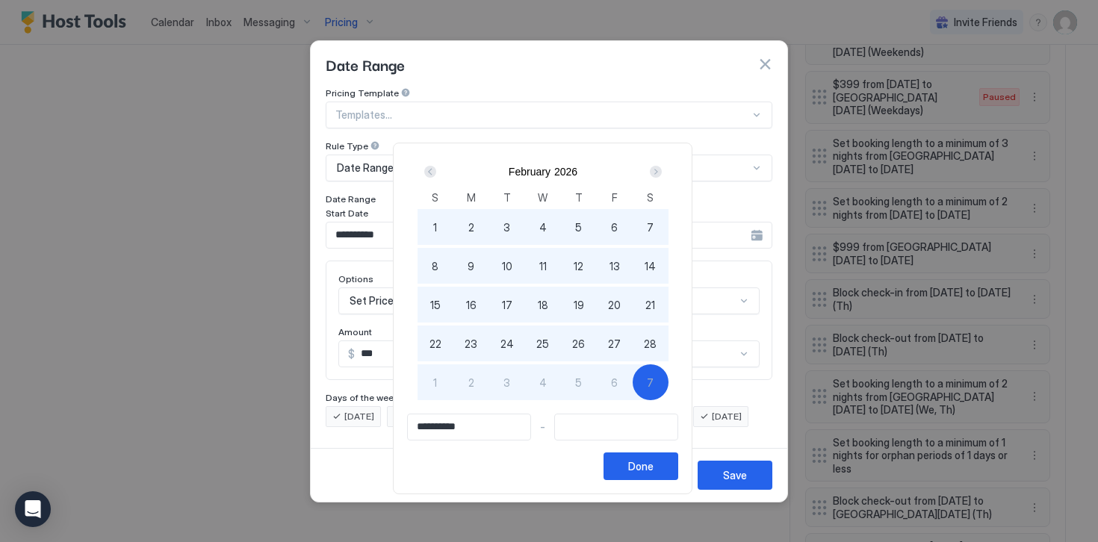
type input "**********"
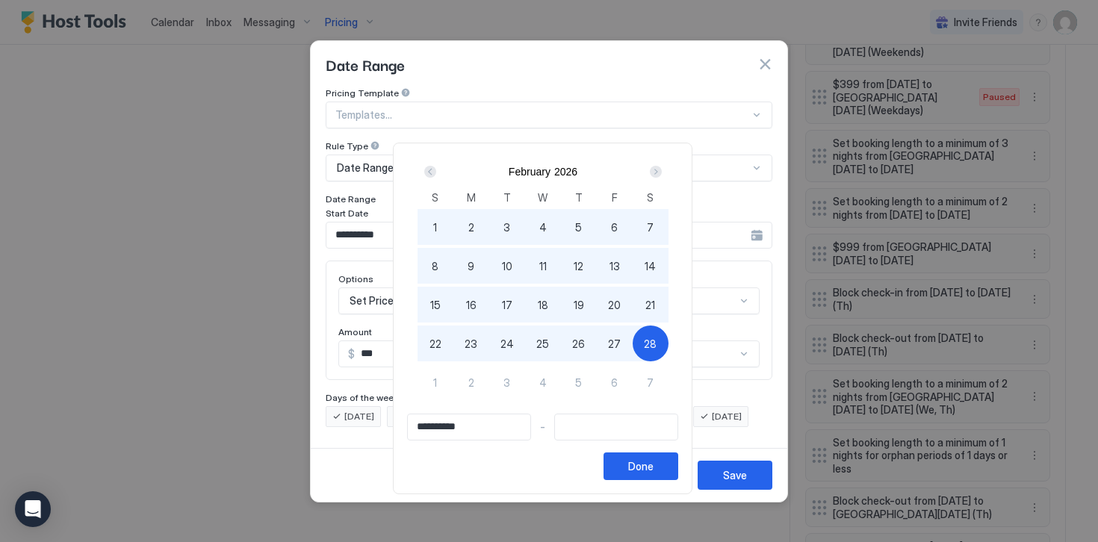
click at [656, 349] on span "28" at bounding box center [650, 344] width 13 height 16
type input "**********"
click at [653, 470] on div "Done" at bounding box center [640, 466] width 25 height 16
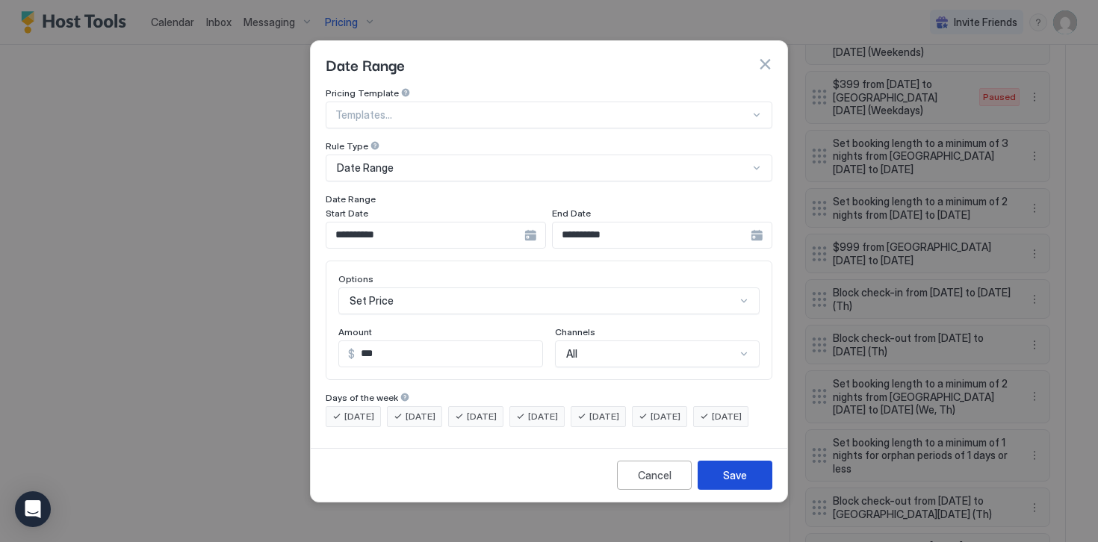
click at [727, 483] on div "Save" at bounding box center [735, 475] width 24 height 16
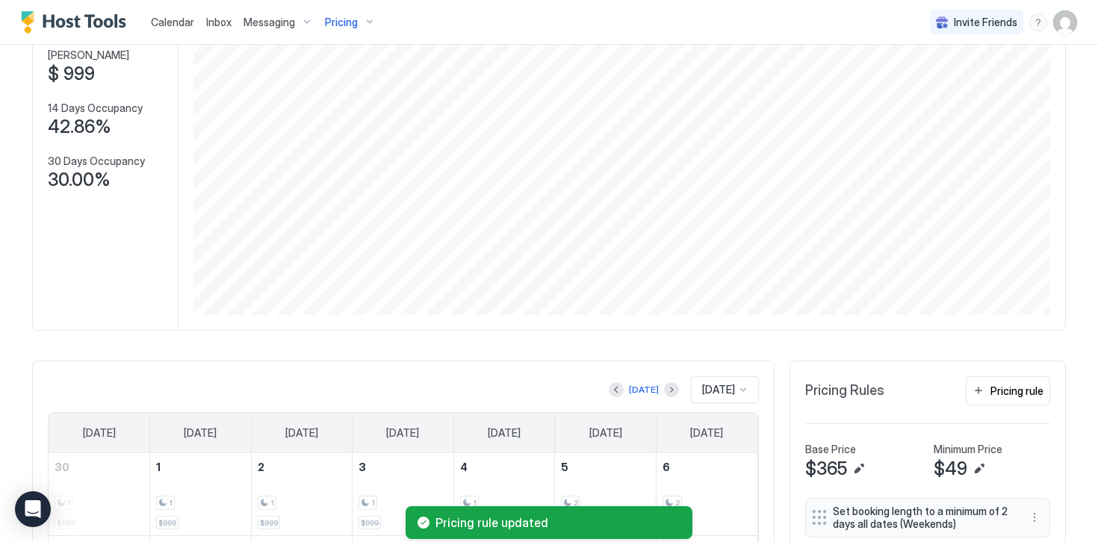
scroll to position [0, 0]
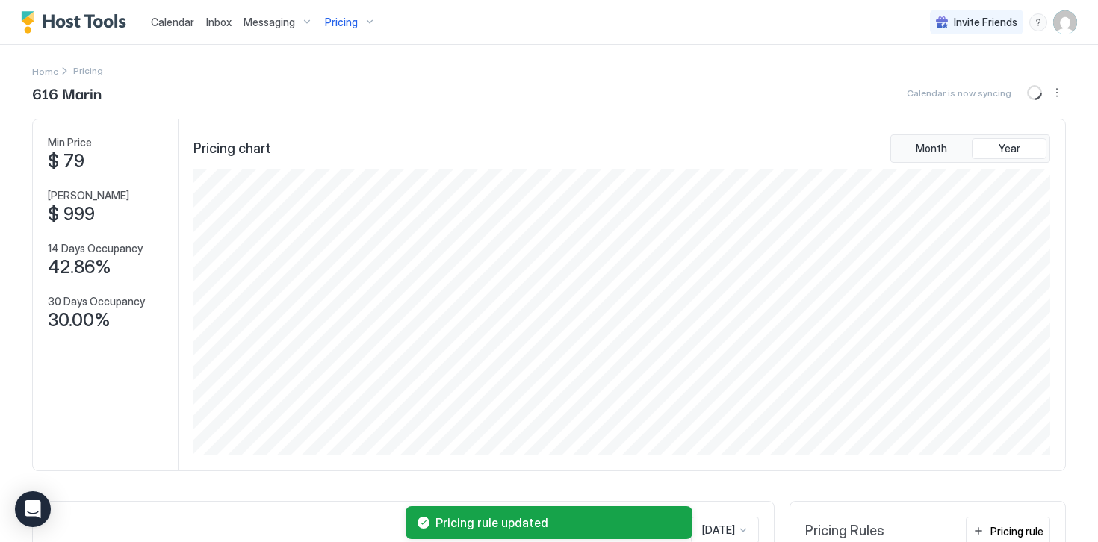
click at [79, 31] on img "Host Tools Logo" at bounding box center [77, 22] width 112 height 22
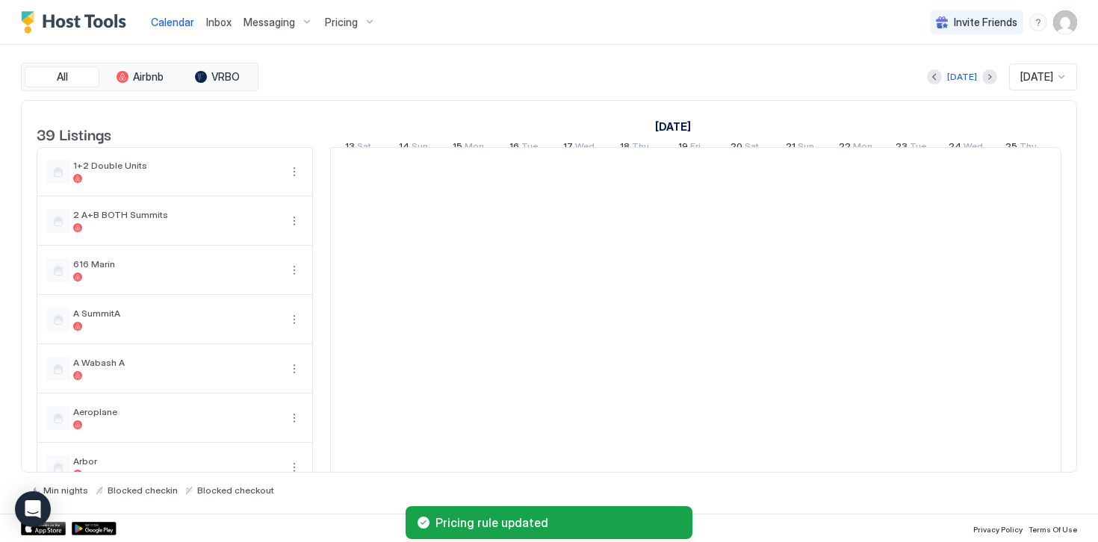
scroll to position [0, 830]
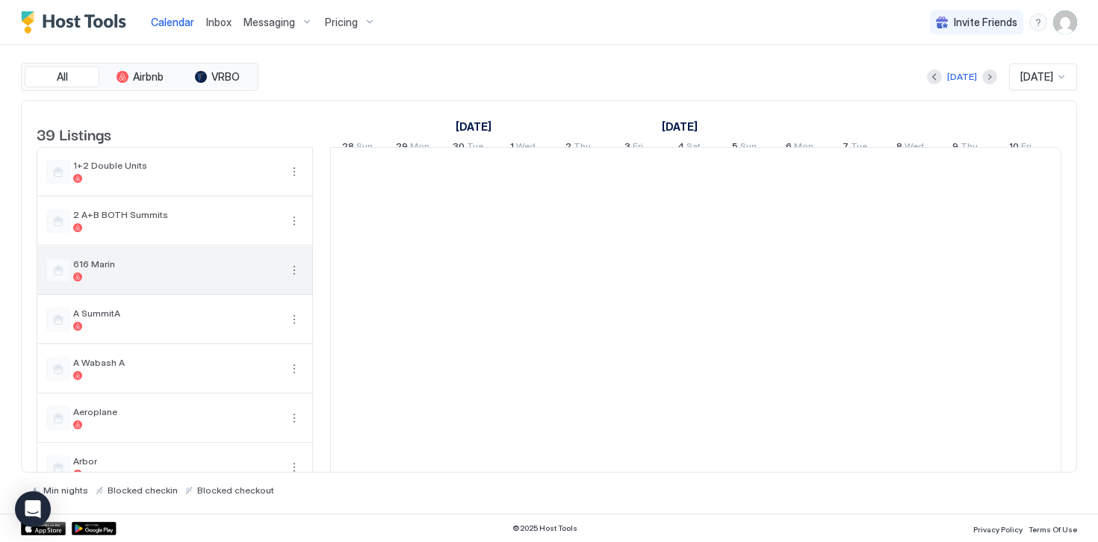
click at [294, 279] on button "More options" at bounding box center [294, 270] width 18 height 18
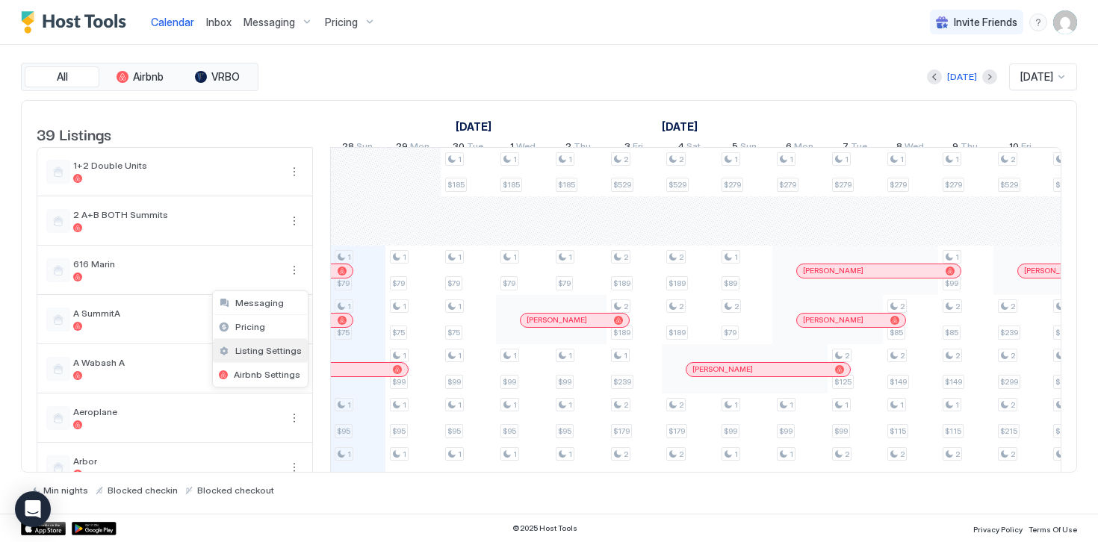
click at [255, 349] on span "Listing Settings" at bounding box center [268, 350] width 66 height 11
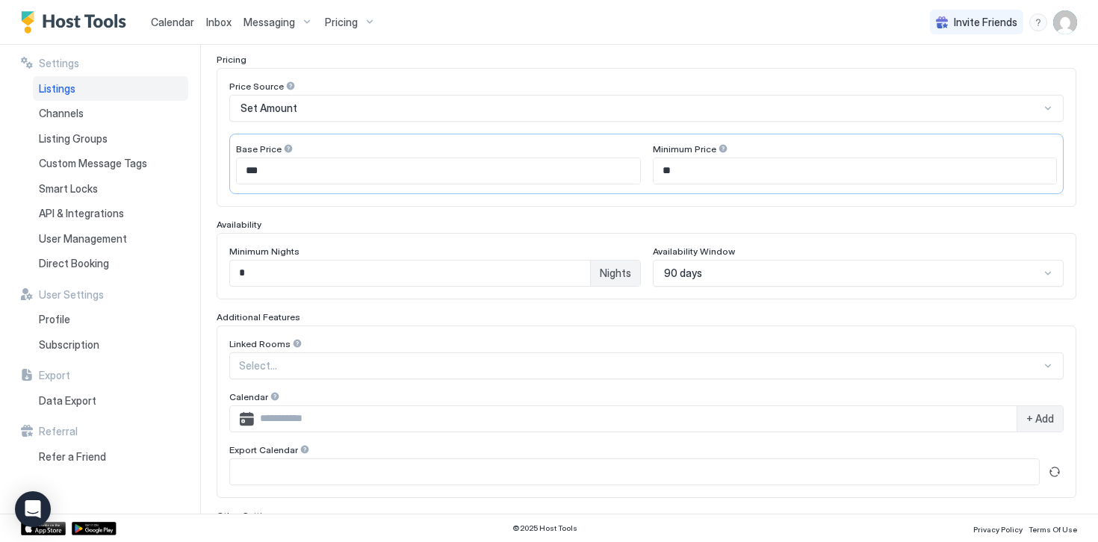
click at [693, 275] on div "90 days" at bounding box center [858, 273] width 411 height 27
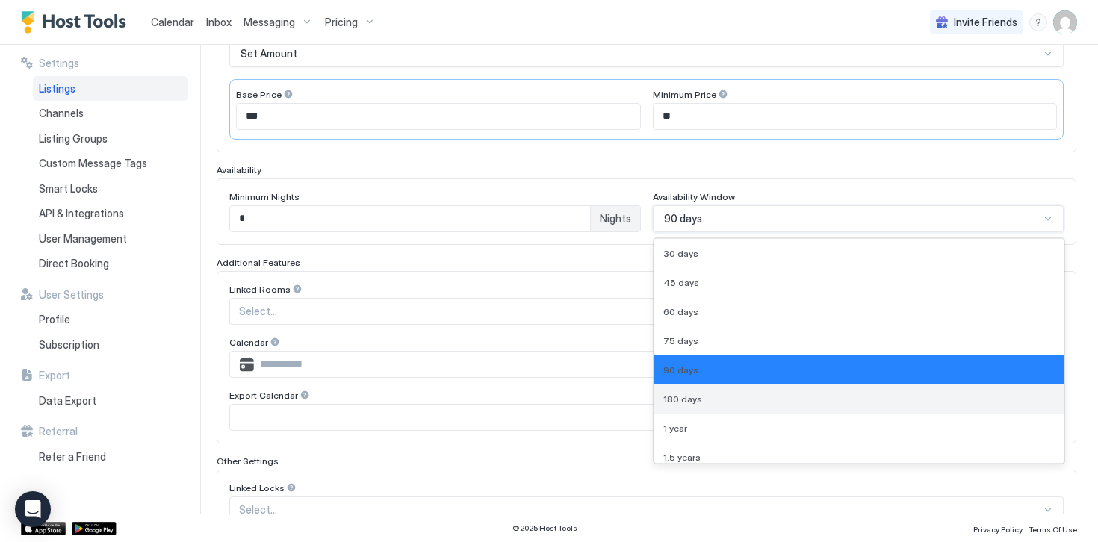
click at [691, 400] on span "180 days" at bounding box center [682, 399] width 39 height 11
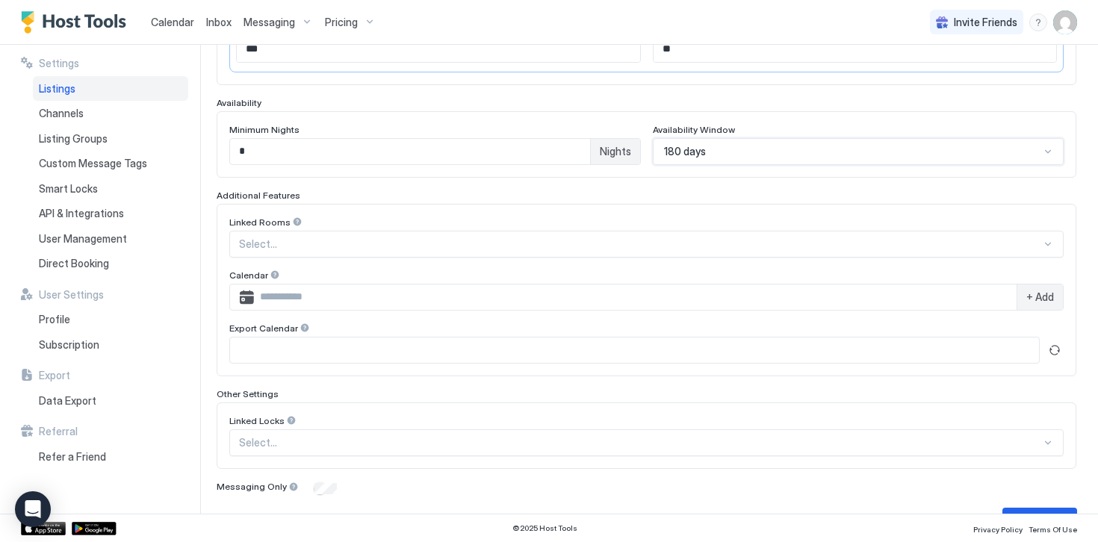
scroll to position [393, 0]
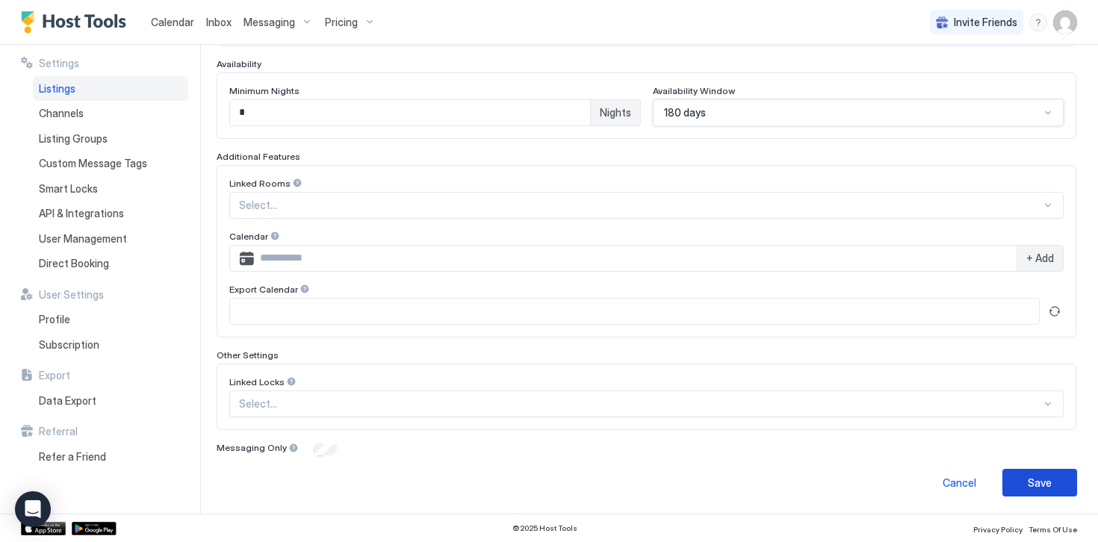
click at [1028, 480] on div "Save" at bounding box center [1039, 483] width 24 height 16
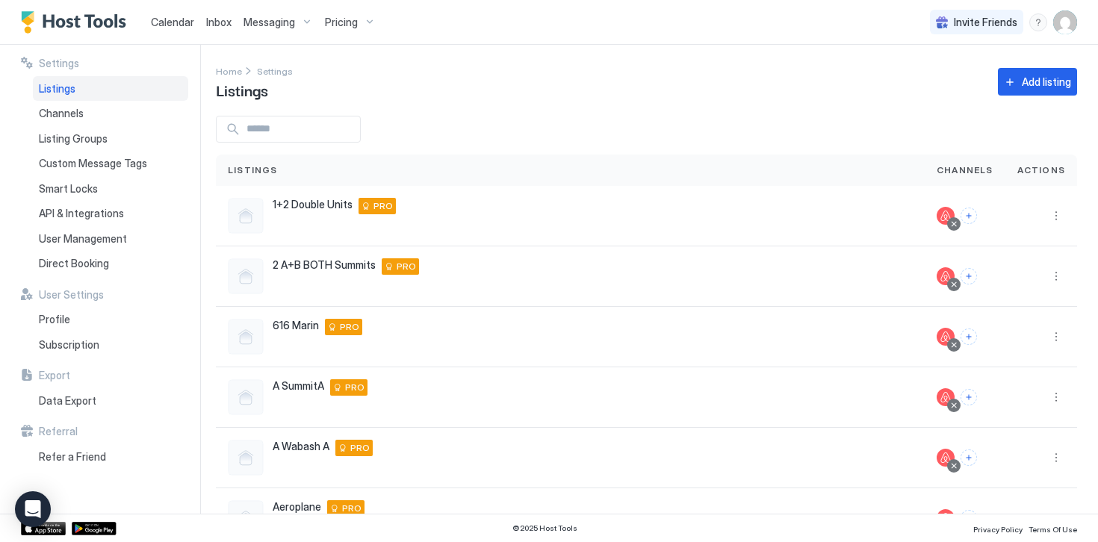
click at [335, 25] on span "Pricing" at bounding box center [341, 22] width 33 height 13
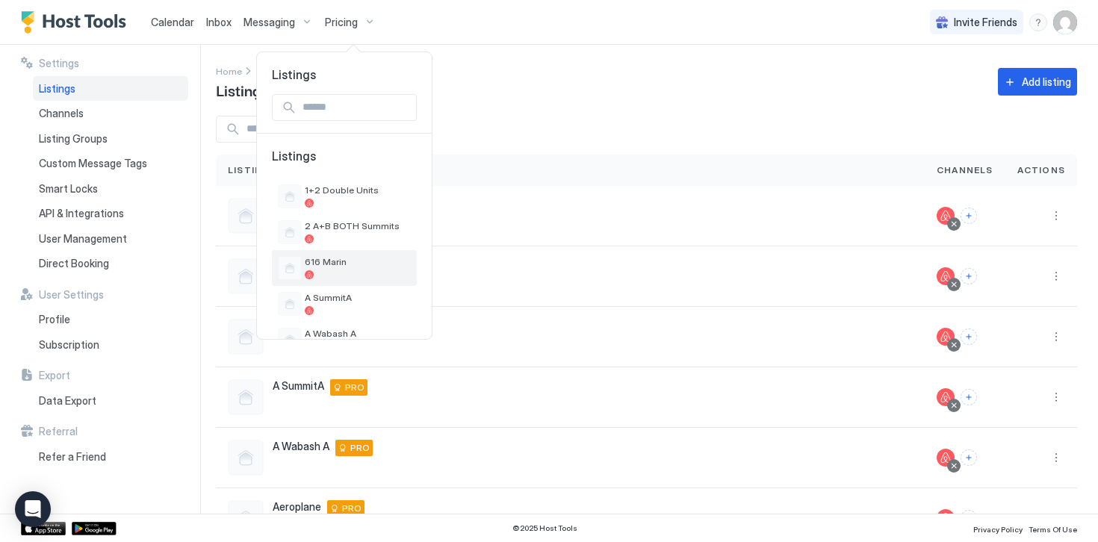
click at [329, 259] on span "616 Marin" at bounding box center [358, 261] width 106 height 11
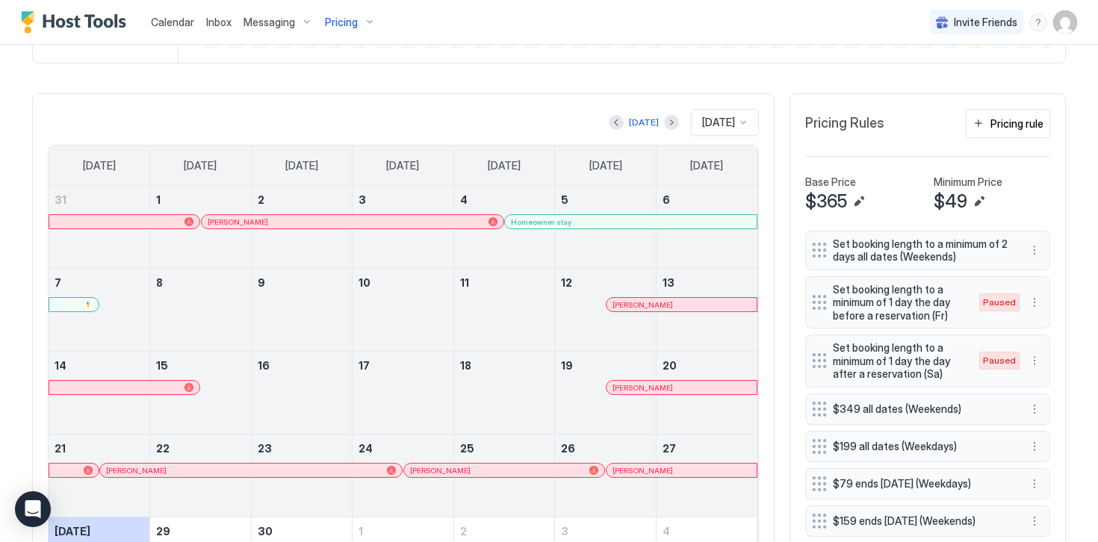
scroll to position [397, 0]
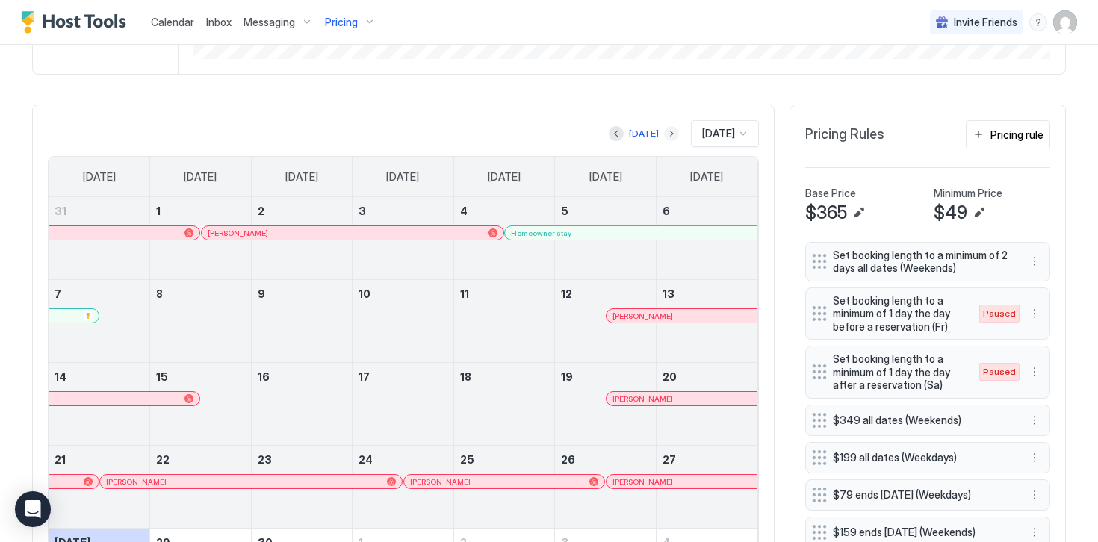
click at [664, 135] on button "Next month" at bounding box center [671, 133] width 15 height 15
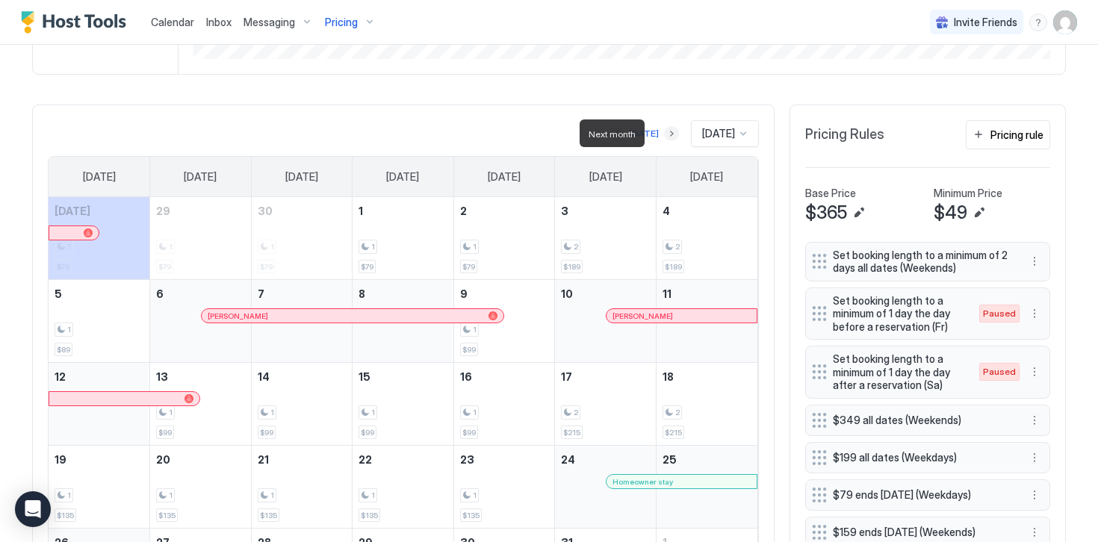
click at [664, 135] on button "Next month" at bounding box center [671, 133] width 15 height 15
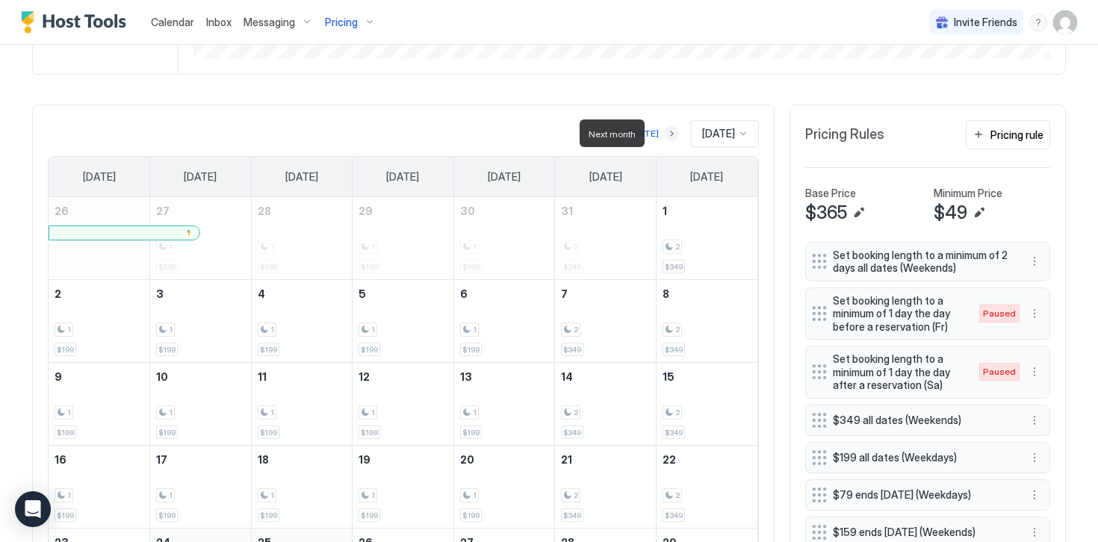
click at [664, 135] on button "Next month" at bounding box center [671, 133] width 15 height 15
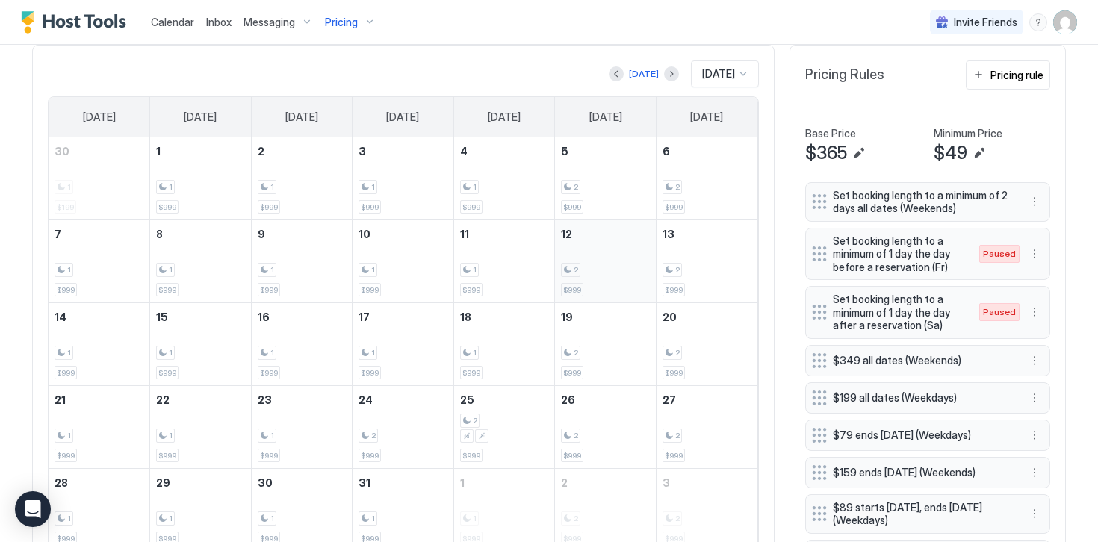
scroll to position [435, 0]
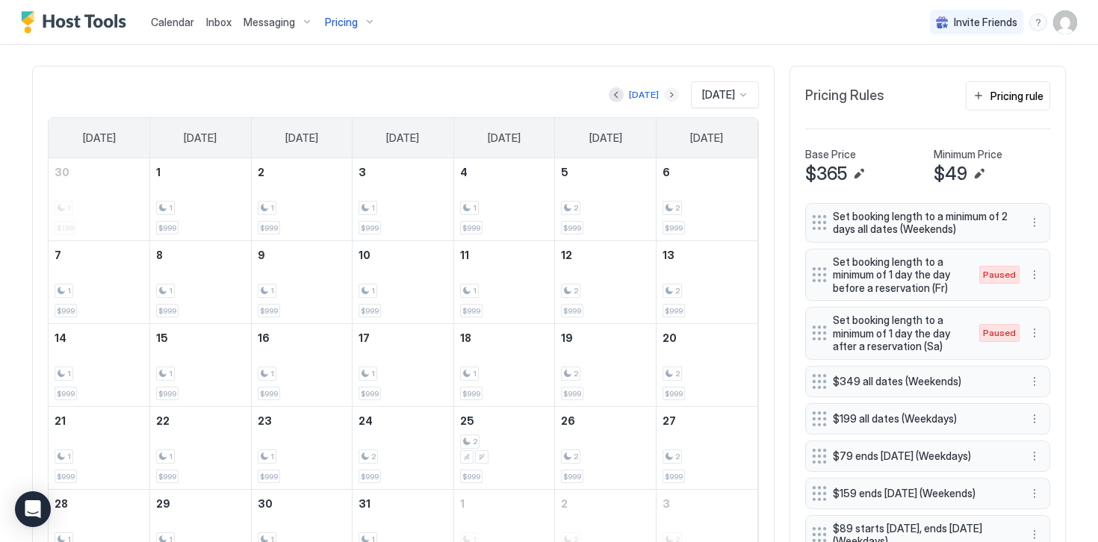
click at [664, 96] on button "Next month" at bounding box center [671, 94] width 15 height 15
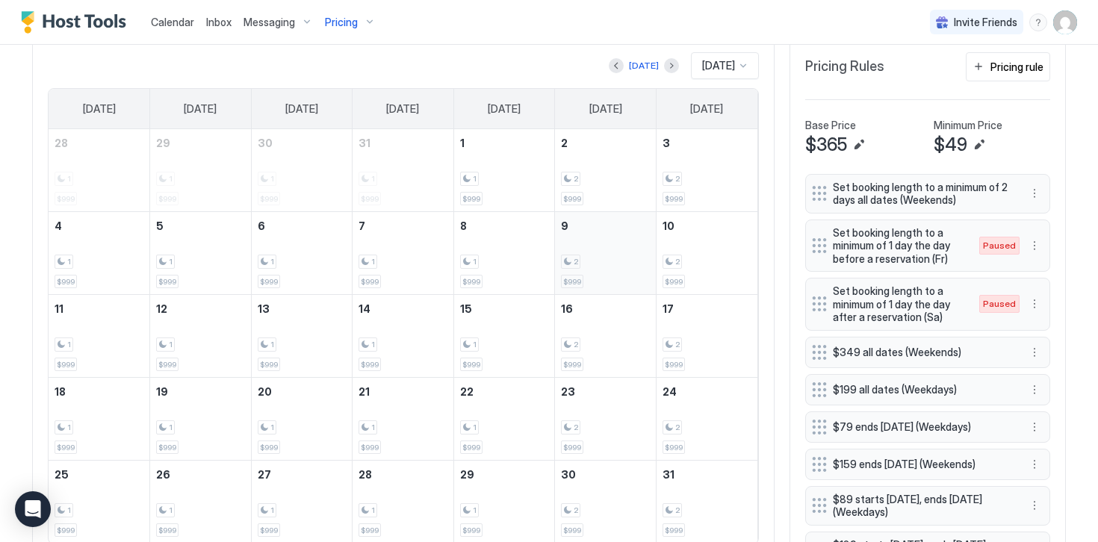
scroll to position [448, 0]
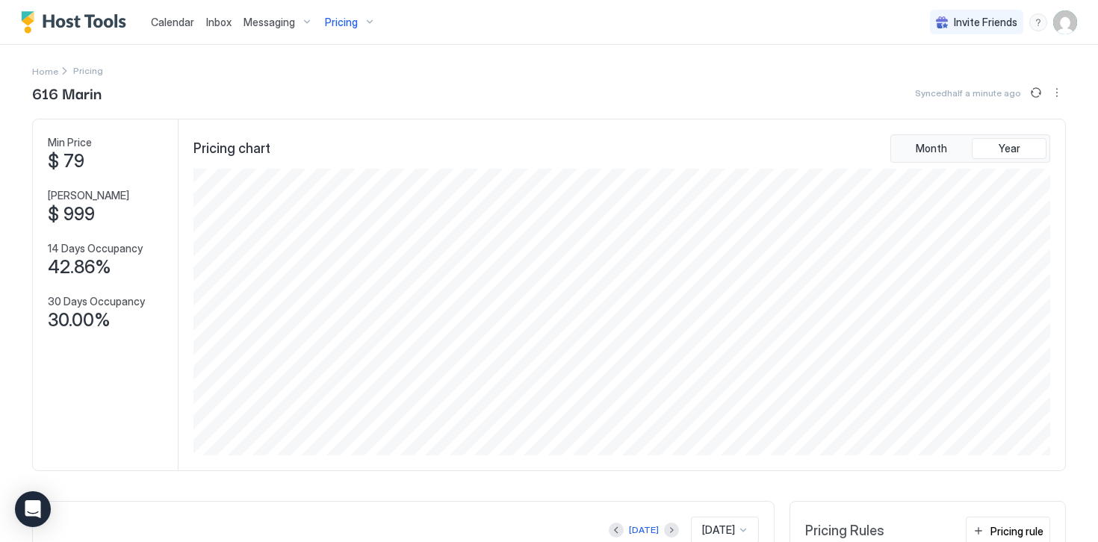
scroll to position [287, 859]
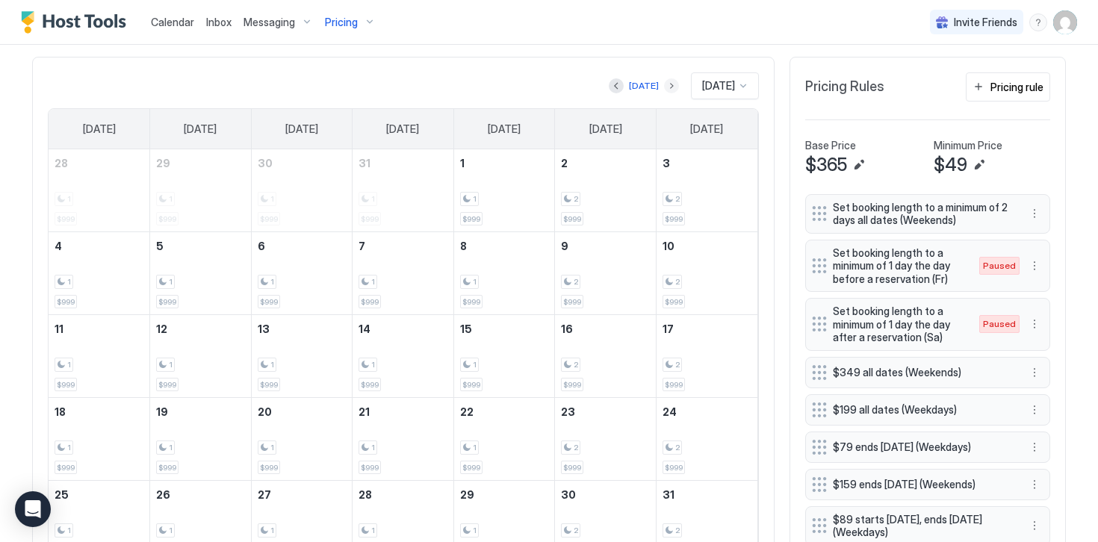
click at [664, 87] on button "Next month" at bounding box center [671, 85] width 15 height 15
click at [664, 84] on button "Next month" at bounding box center [671, 85] width 15 height 15
click at [1020, 87] on div "Pricing rule" at bounding box center [1016, 87] width 53 height 16
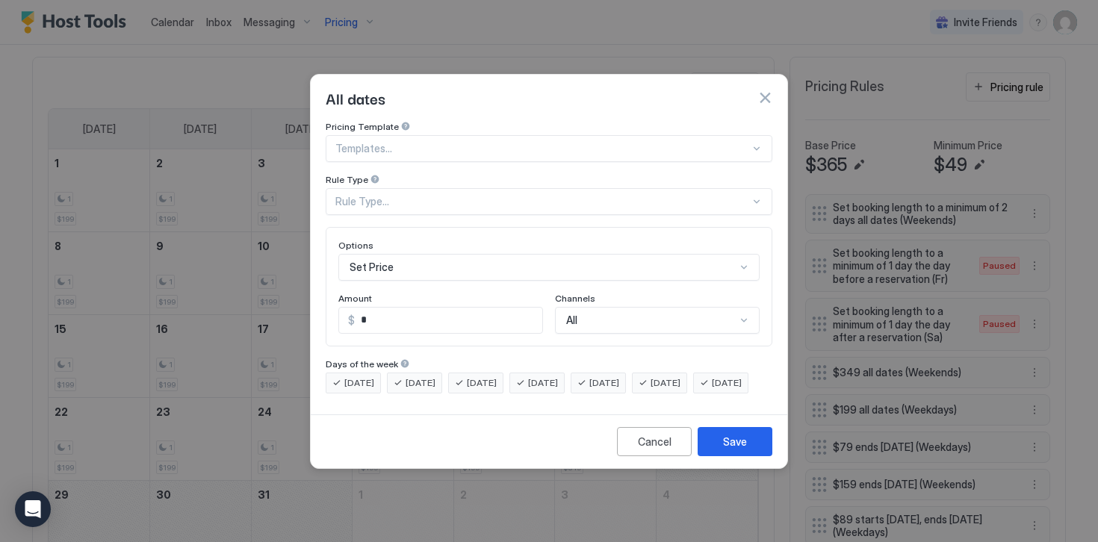
click at [370, 195] on div "Rule Type..." at bounding box center [542, 201] width 414 height 13
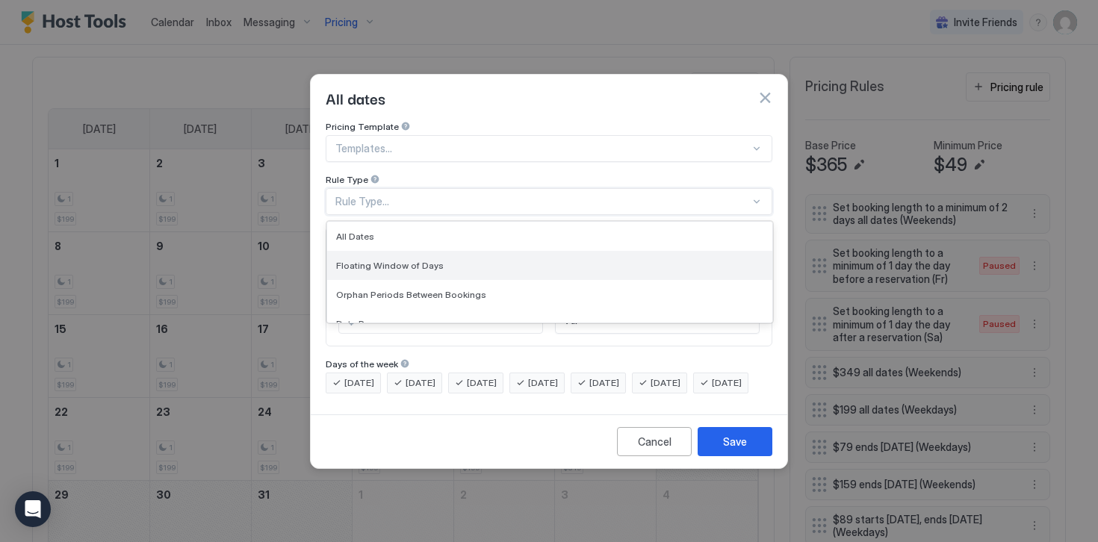
click at [380, 260] on span "Floating Window of Days" at bounding box center [390, 265] width 108 height 11
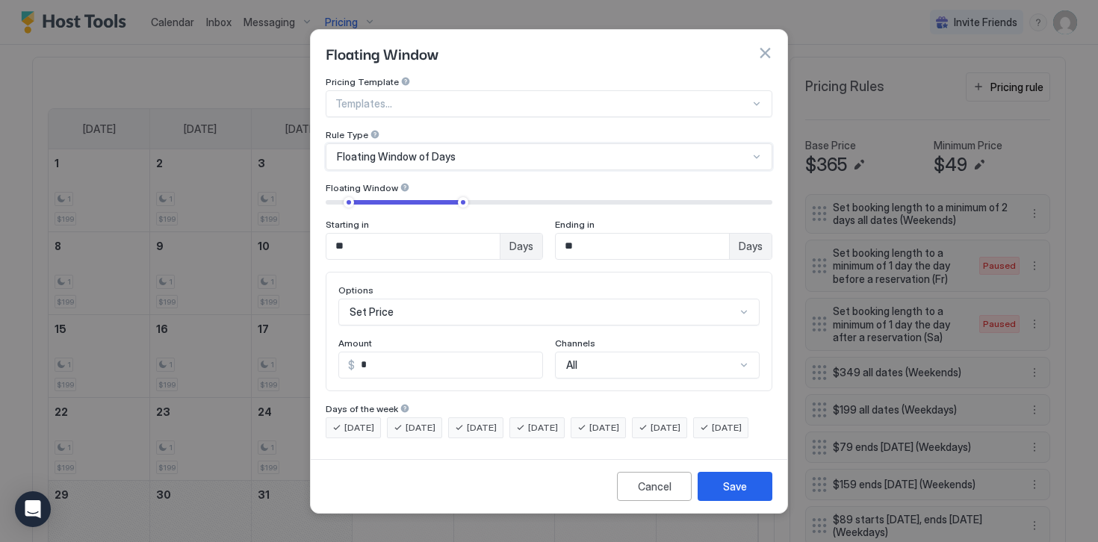
click at [358, 234] on input "**" at bounding box center [412, 246] width 173 height 25
type input "**"
click at [591, 234] on input "**" at bounding box center [642, 246] width 173 height 25
type input "*"
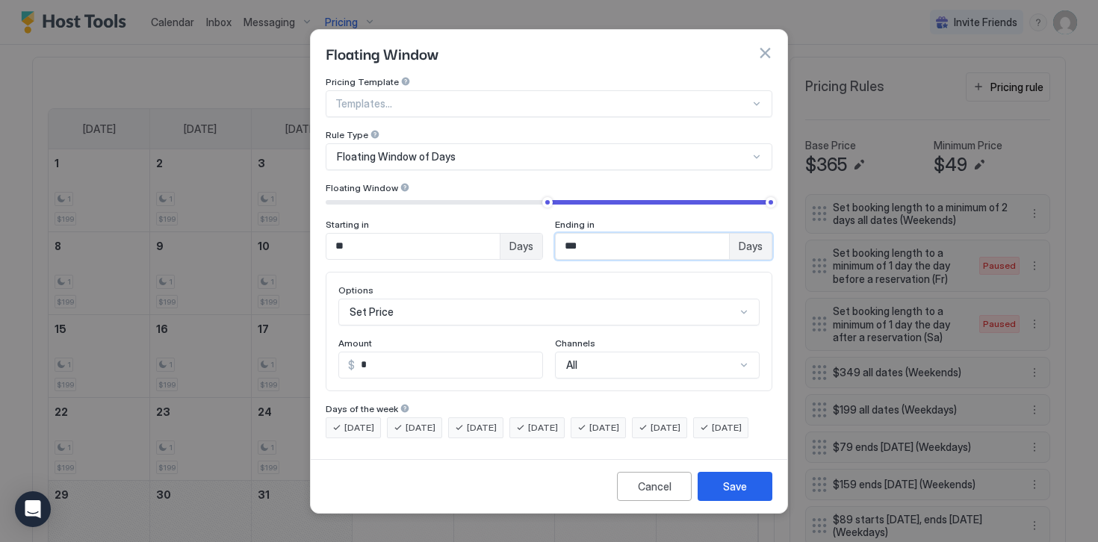
type input "***"
click at [381, 352] on input "*" at bounding box center [448, 364] width 187 height 25
type input "*"
type input "***"
click at [720, 501] on button "Save" at bounding box center [734, 486] width 75 height 29
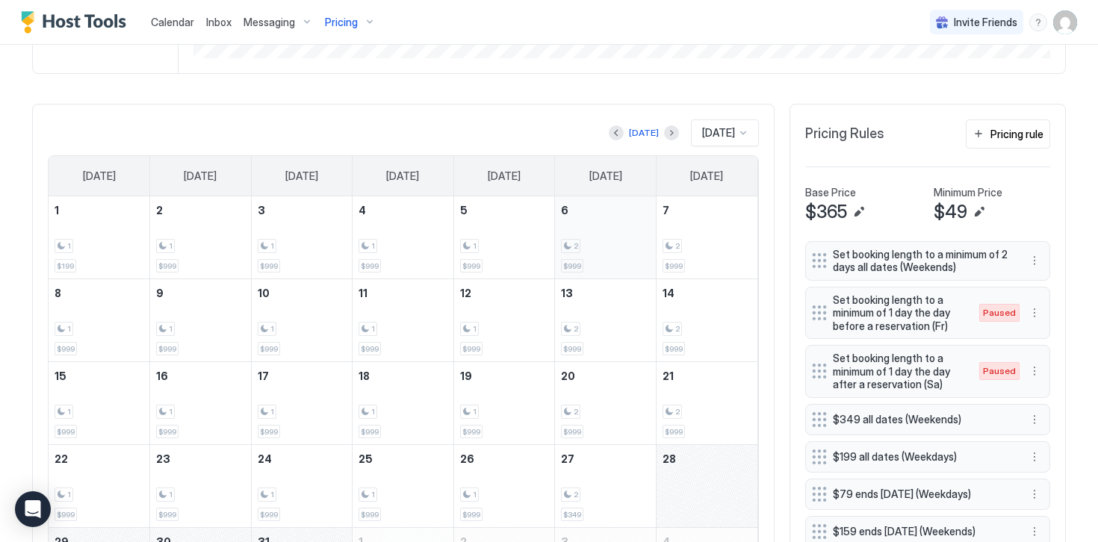
scroll to position [414, 0]
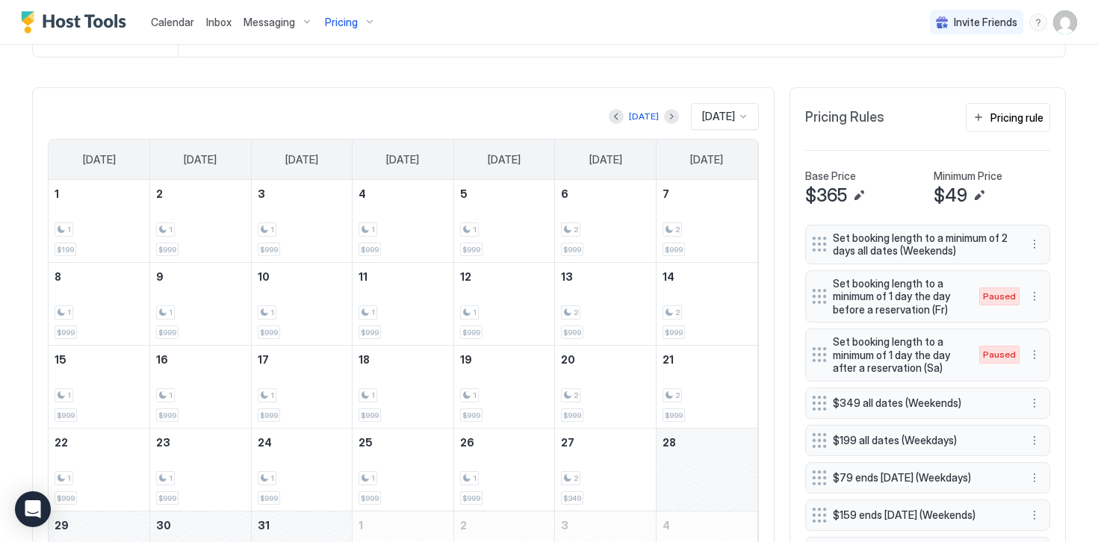
click at [703, 117] on span "[DATE]" at bounding box center [718, 116] width 33 height 13
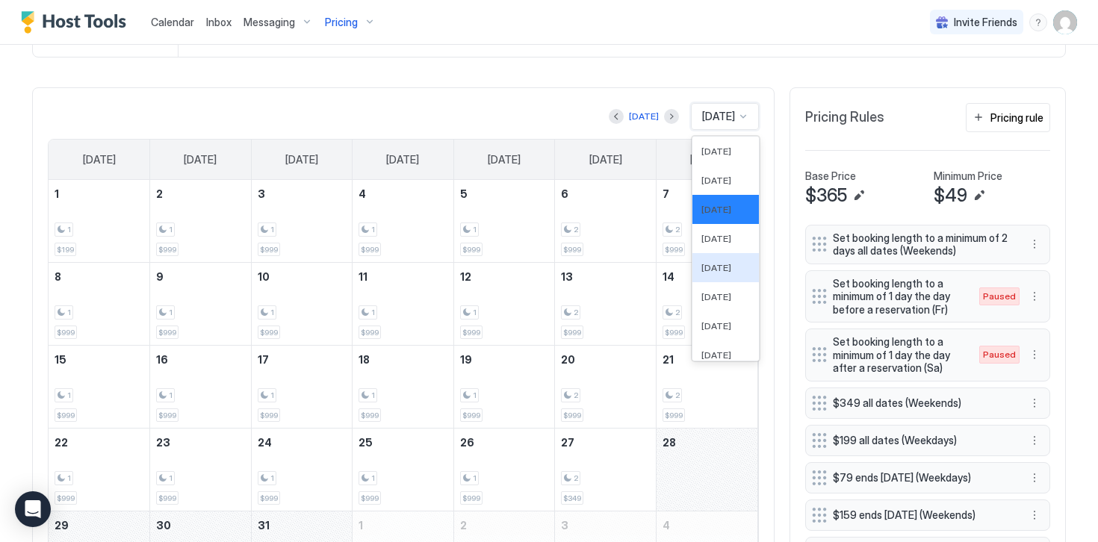
scroll to position [0, 0]
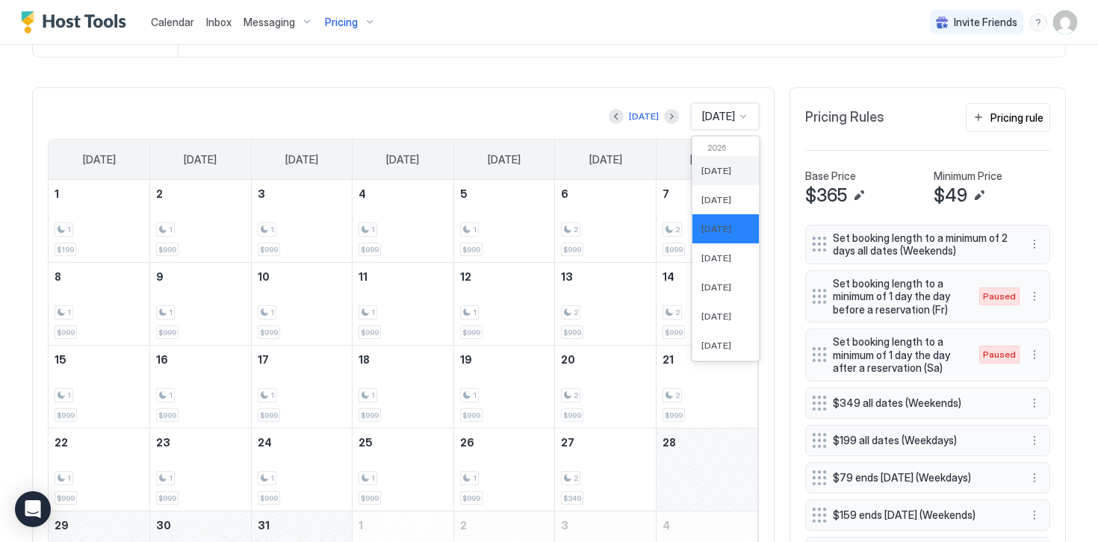
click at [702, 172] on span "[DATE]" at bounding box center [716, 170] width 30 height 11
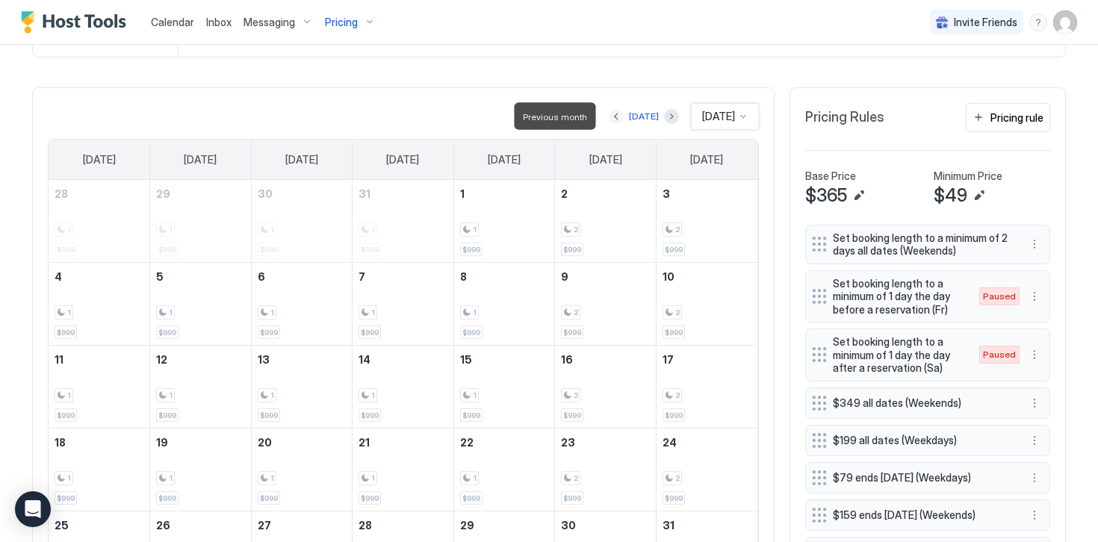
click at [611, 118] on button "Previous month" at bounding box center [616, 116] width 15 height 15
click at [631, 116] on div "[DATE]" at bounding box center [644, 116] width 30 height 13
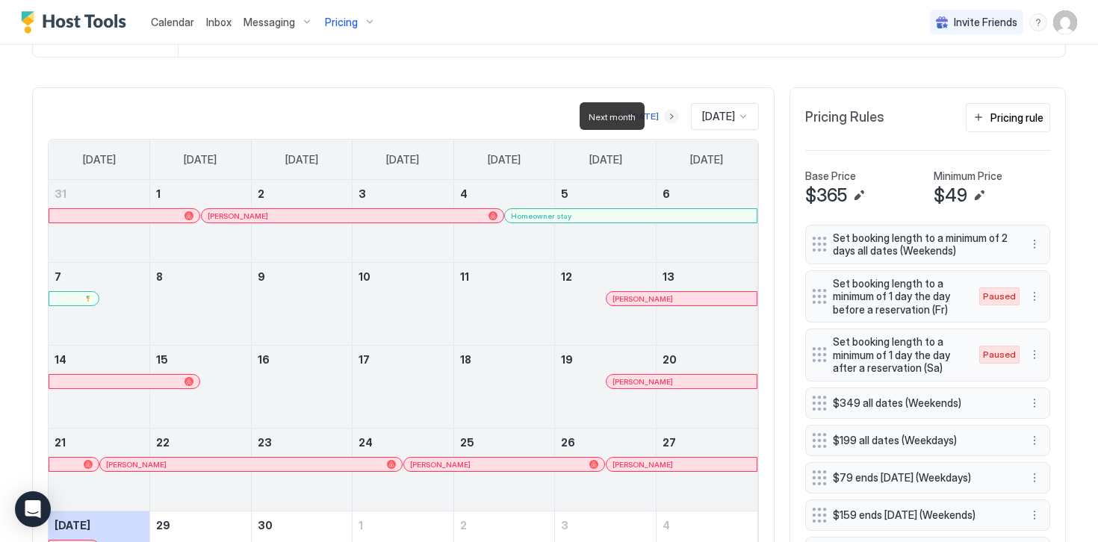
click at [664, 116] on button "Next month" at bounding box center [671, 116] width 15 height 15
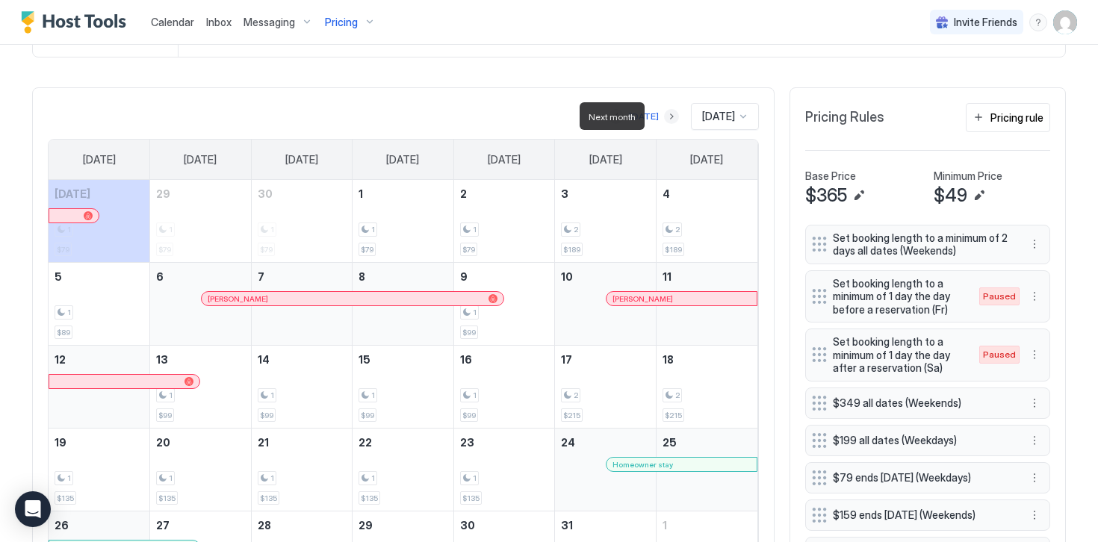
click at [664, 116] on button "Next month" at bounding box center [671, 116] width 15 height 15
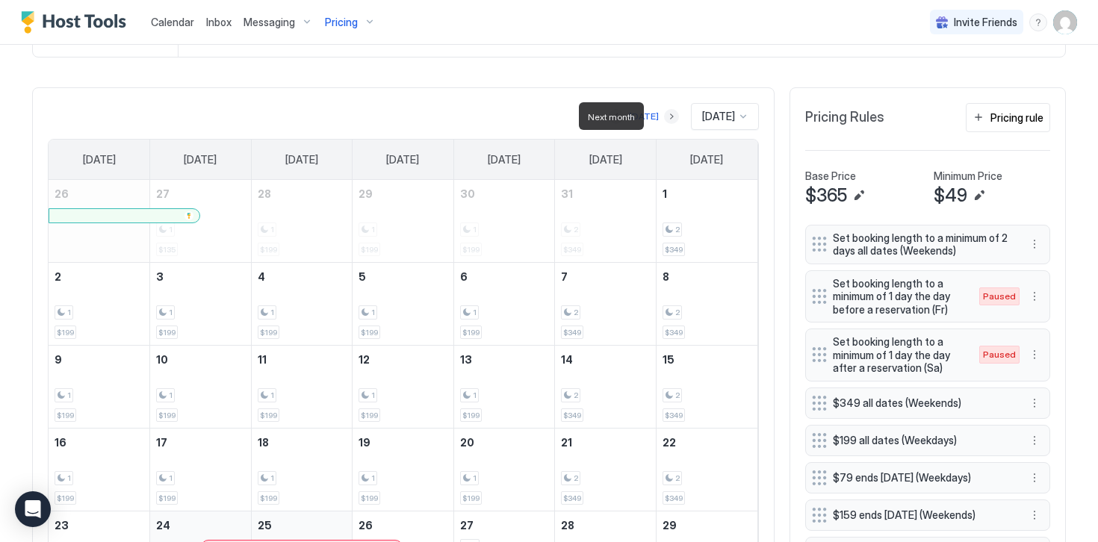
click at [664, 116] on button "Next month" at bounding box center [671, 116] width 15 height 15
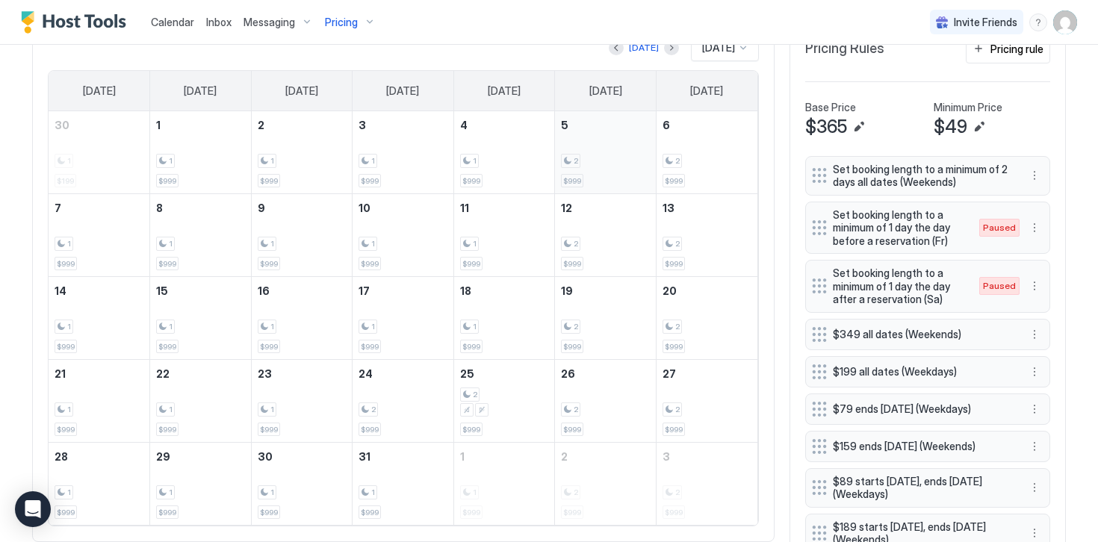
scroll to position [451, 0]
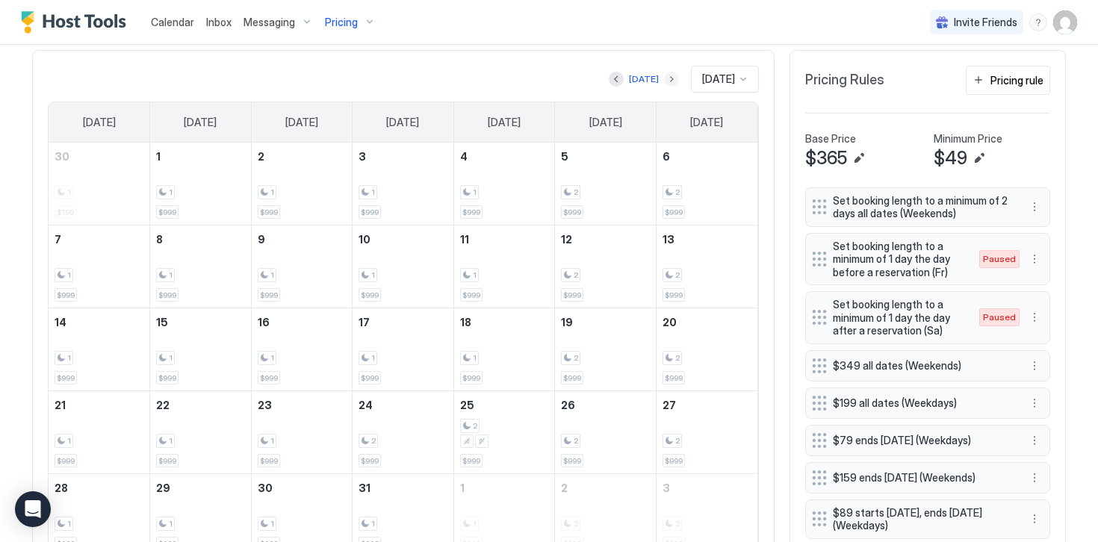
click at [664, 77] on button "Next month" at bounding box center [671, 79] width 15 height 15
click at [998, 84] on div "Pricing rule" at bounding box center [1016, 80] width 53 height 16
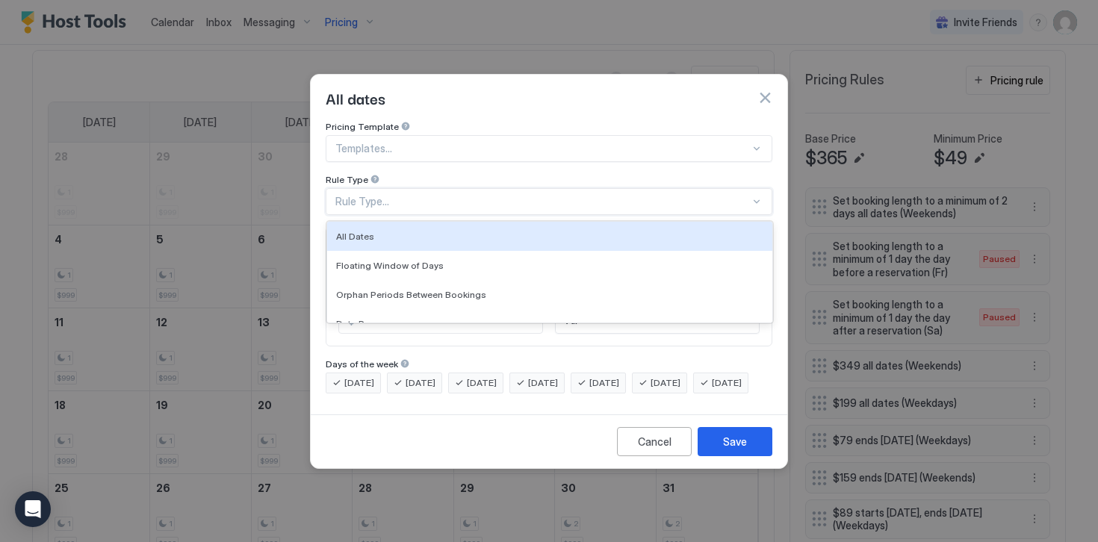
click at [366, 195] on div "Rule Type..." at bounding box center [542, 201] width 414 height 13
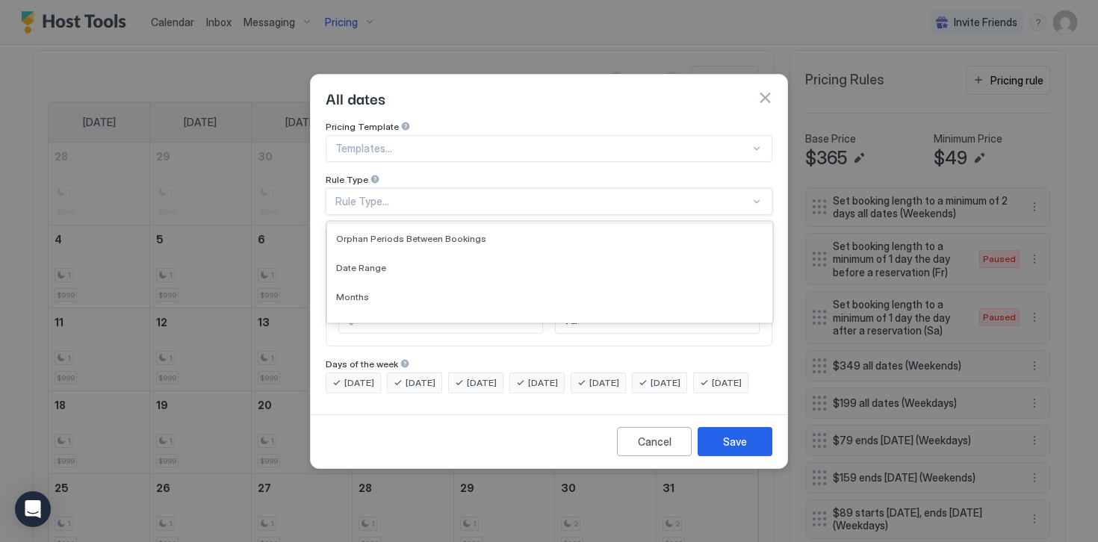
scroll to position [76, 0]
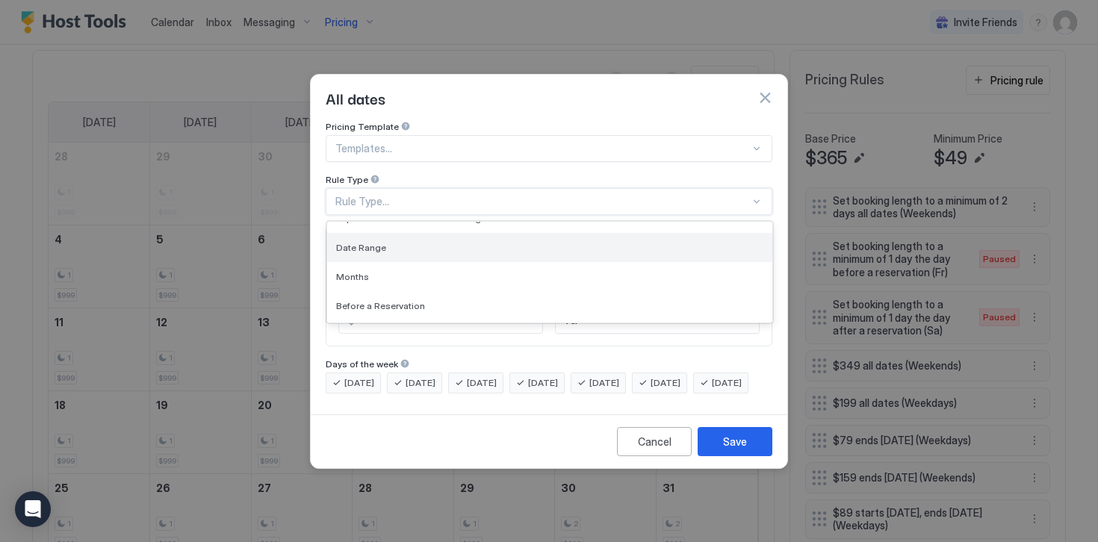
click at [358, 240] on div "Date Range" at bounding box center [549, 247] width 445 height 29
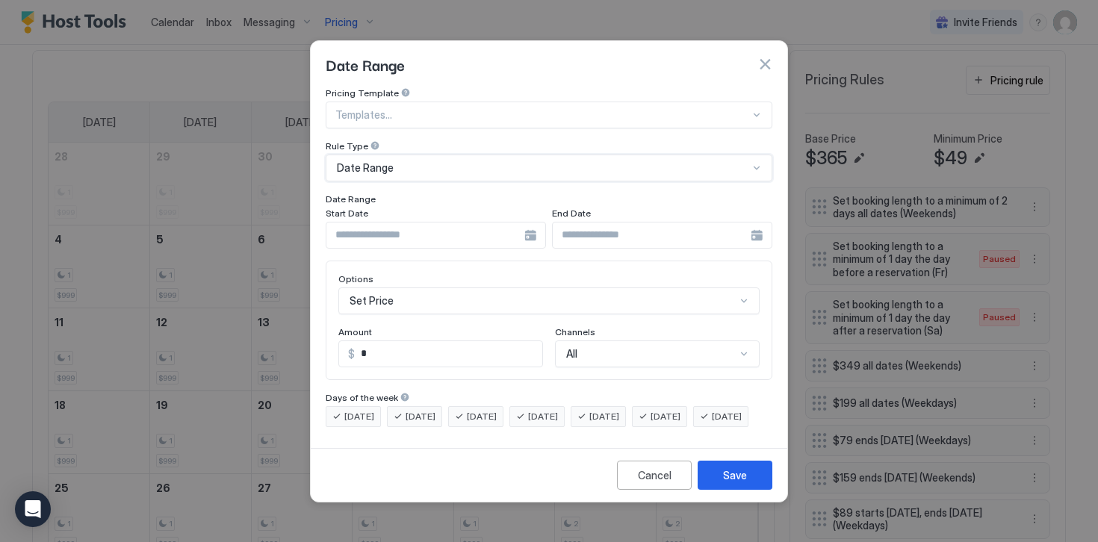
click at [366, 227] on input "Input Field" at bounding box center [425, 235] width 198 height 25
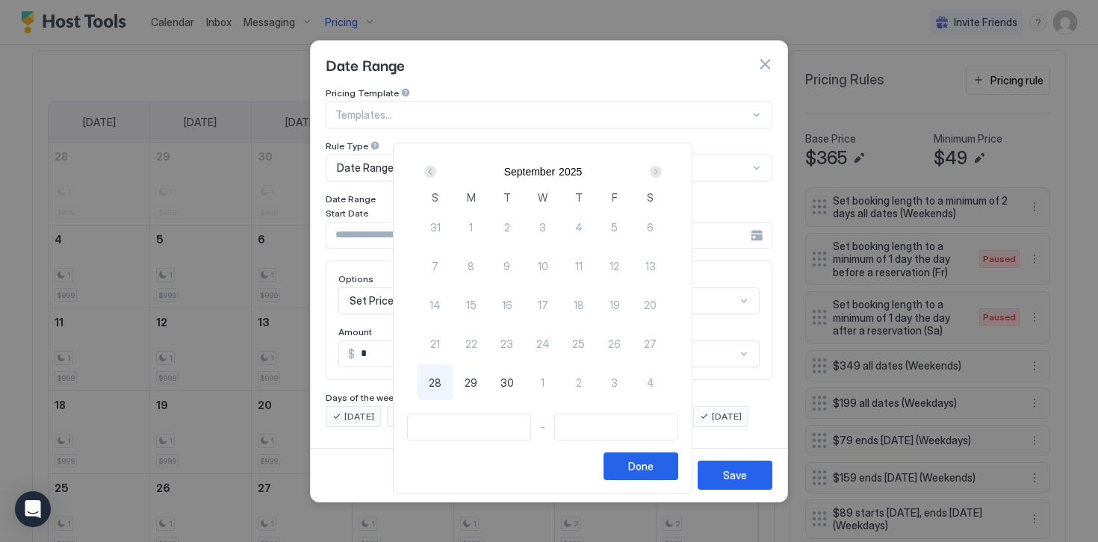
click at [657, 172] on div "Next" at bounding box center [656, 172] width 12 height 12
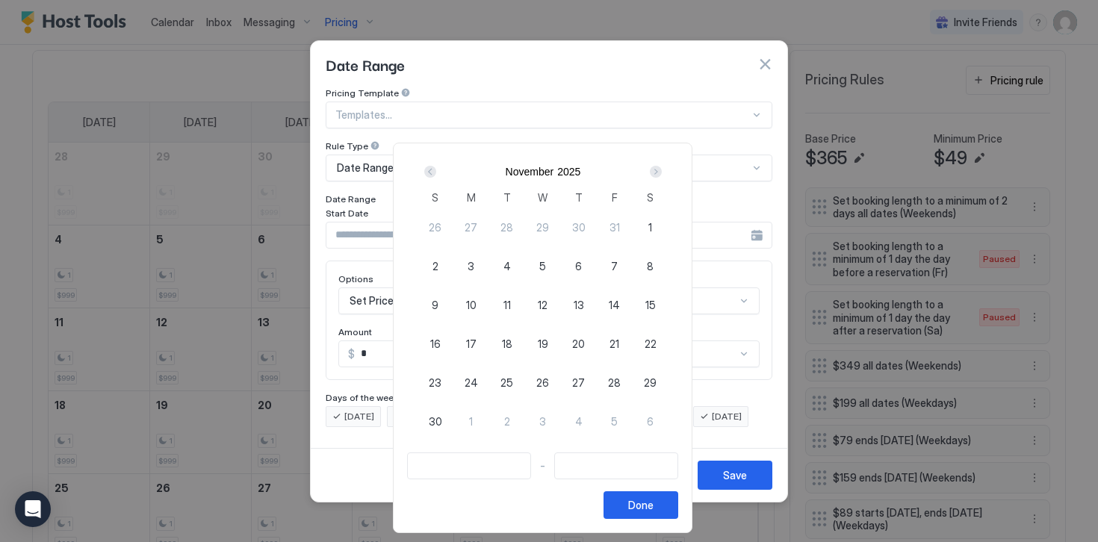
click at [657, 172] on div "Next" at bounding box center [656, 172] width 12 height 12
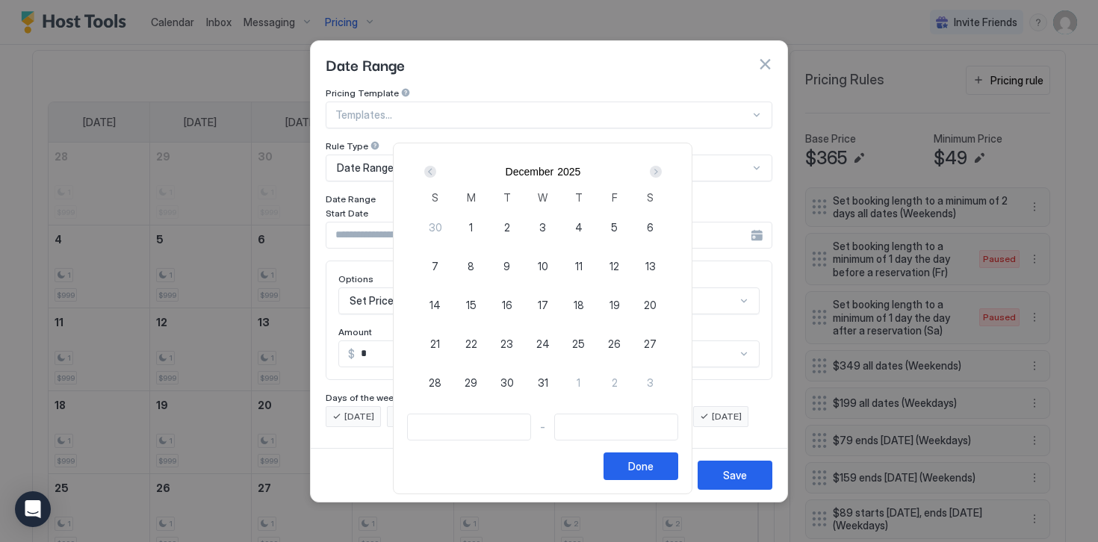
click at [512, 382] on span "30" at bounding box center [506, 383] width 13 height 16
type input "**********"
click at [618, 382] on span "2" at bounding box center [615, 383] width 6 height 16
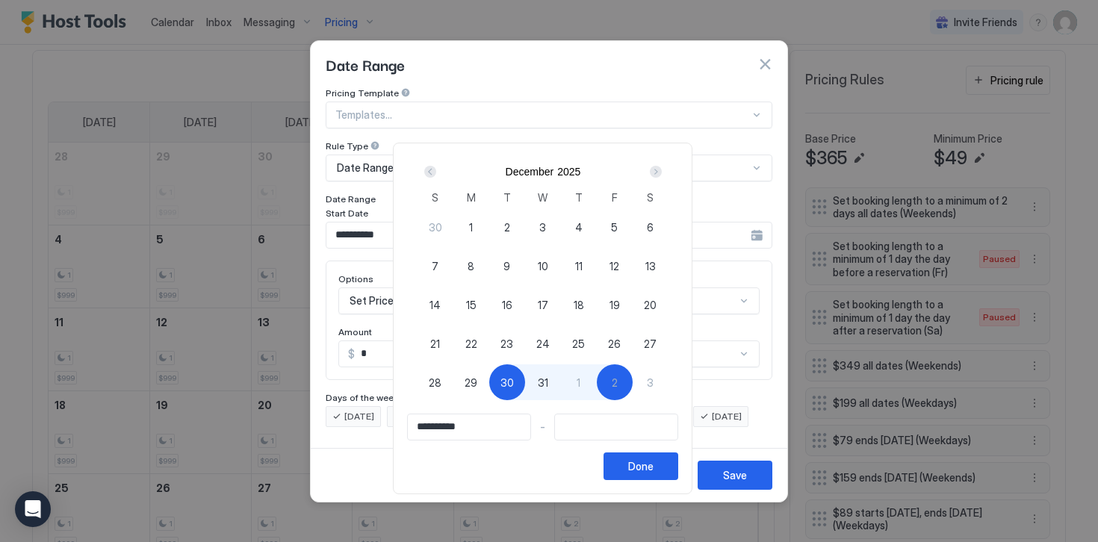
type input "**********"
click at [644, 468] on div "Done" at bounding box center [640, 466] width 25 height 16
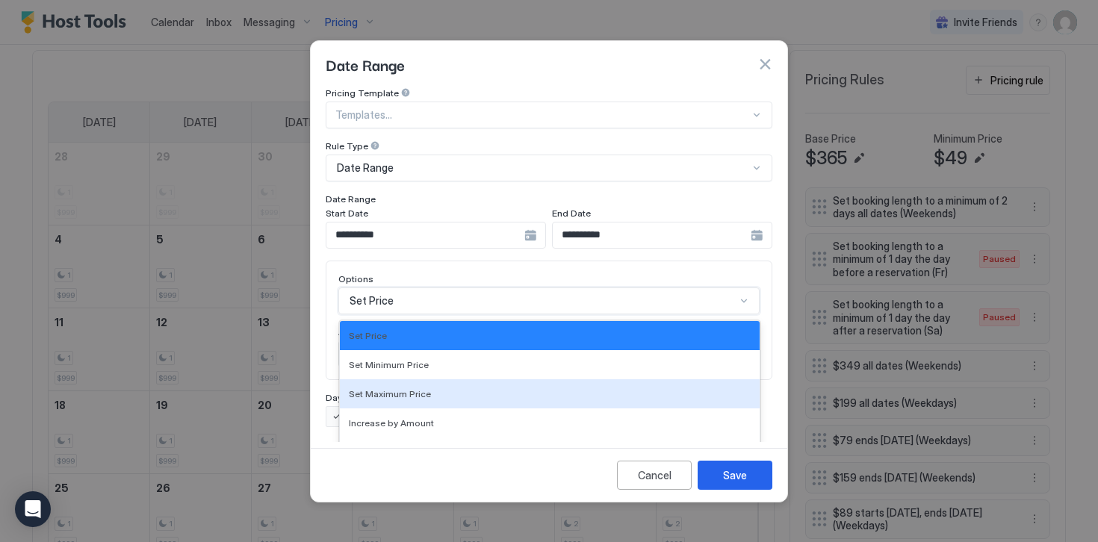
click at [363, 292] on div "Set Maximum Price, 3 of 17. 17 results available. Use Up and Down to choose opt…" at bounding box center [548, 300] width 421 height 27
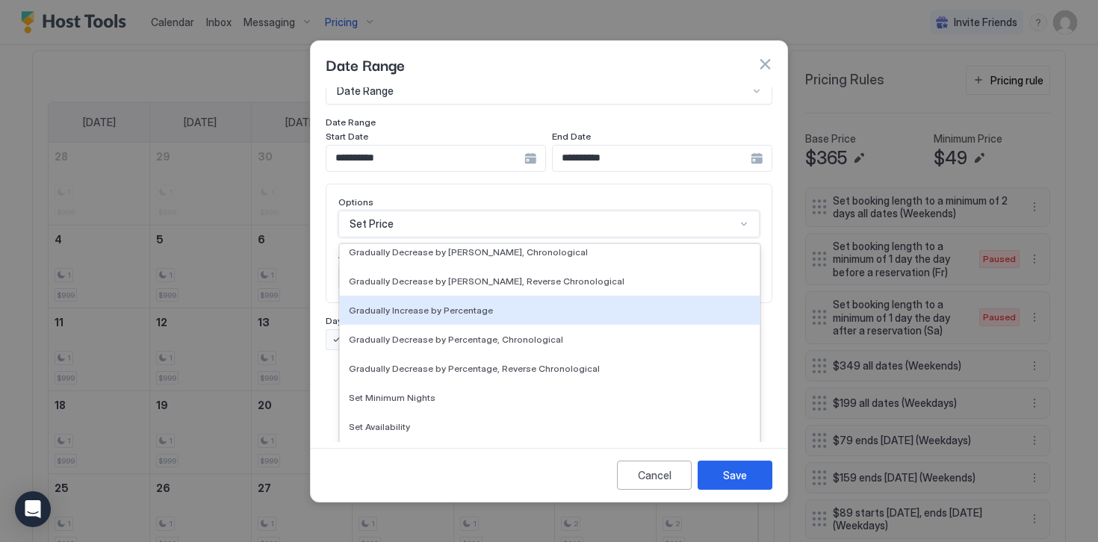
scroll to position [254, 0]
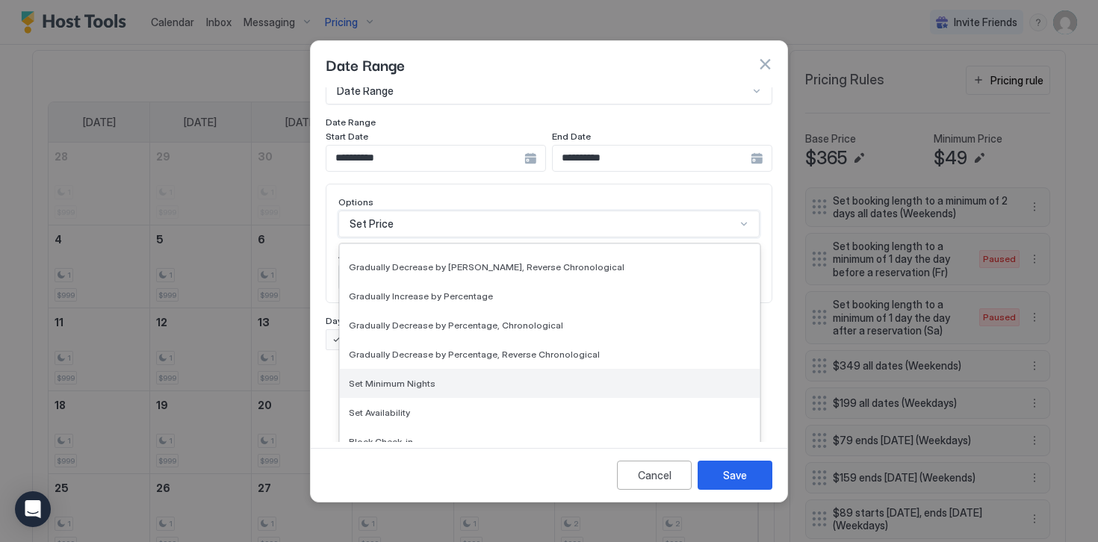
click at [385, 378] on span "Set Minimum Nights" at bounding box center [392, 383] width 87 height 11
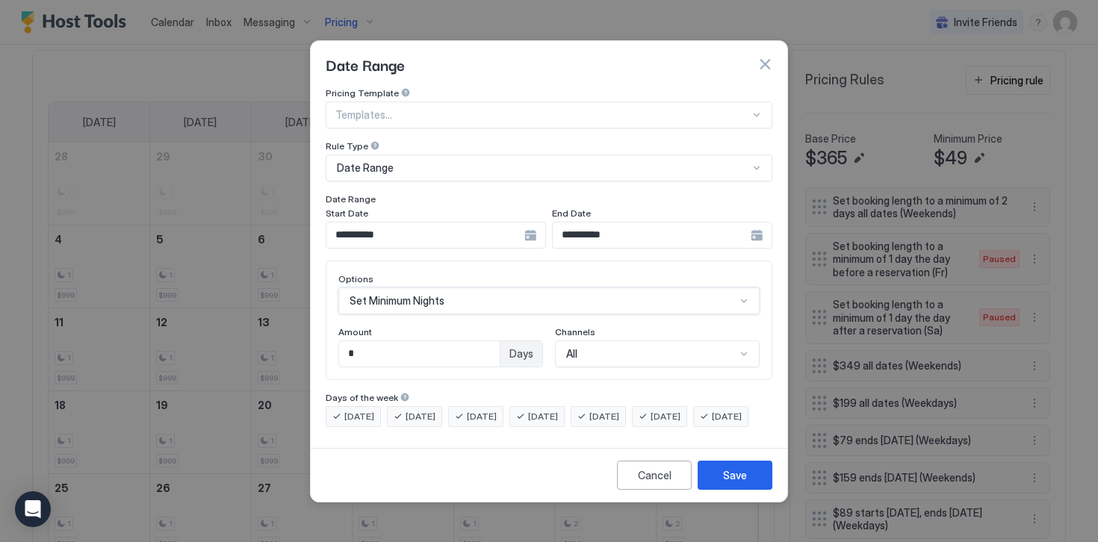
scroll to position [0, 0]
click at [357, 341] on input "*" at bounding box center [419, 353] width 161 height 25
type input "*"
click at [391, 223] on input "**********" at bounding box center [425, 235] width 198 height 25
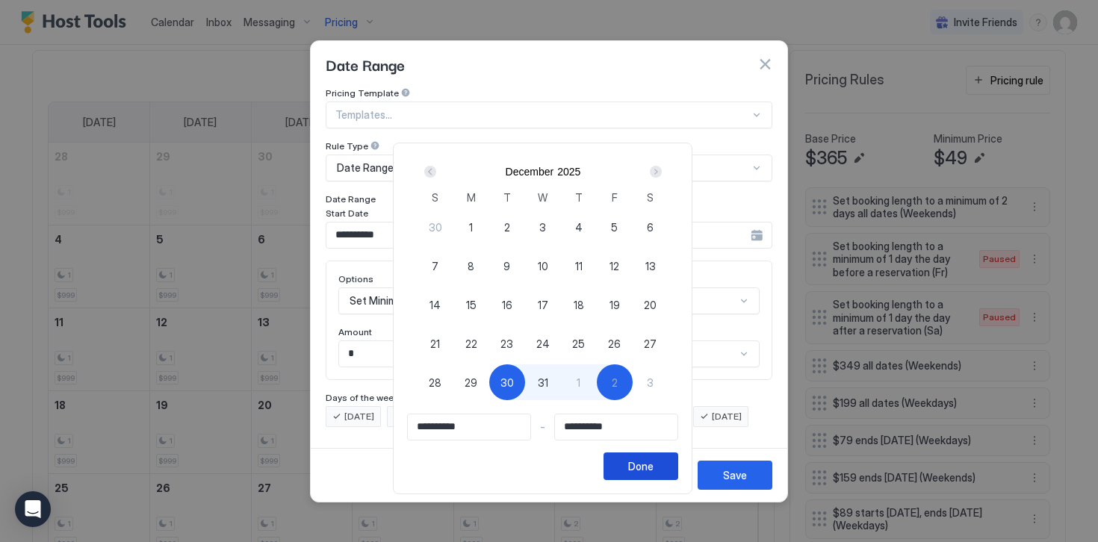
click at [642, 467] on div "Done" at bounding box center [640, 466] width 25 height 16
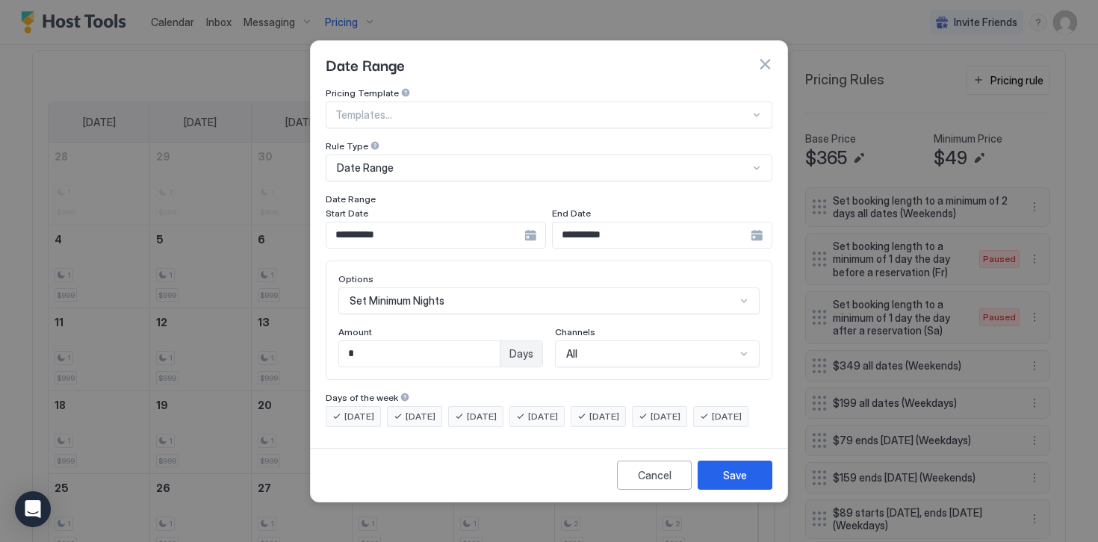
click at [360, 410] on span "[DATE]" at bounding box center [359, 416] width 30 height 13
click at [412, 410] on span "[DATE]" at bounding box center [420, 416] width 30 height 13
click at [619, 410] on span "[DATE]" at bounding box center [604, 416] width 30 height 13
click at [680, 410] on span "[DATE]" at bounding box center [665, 416] width 30 height 13
click at [712, 423] on span "[DATE]" at bounding box center [727, 416] width 30 height 13
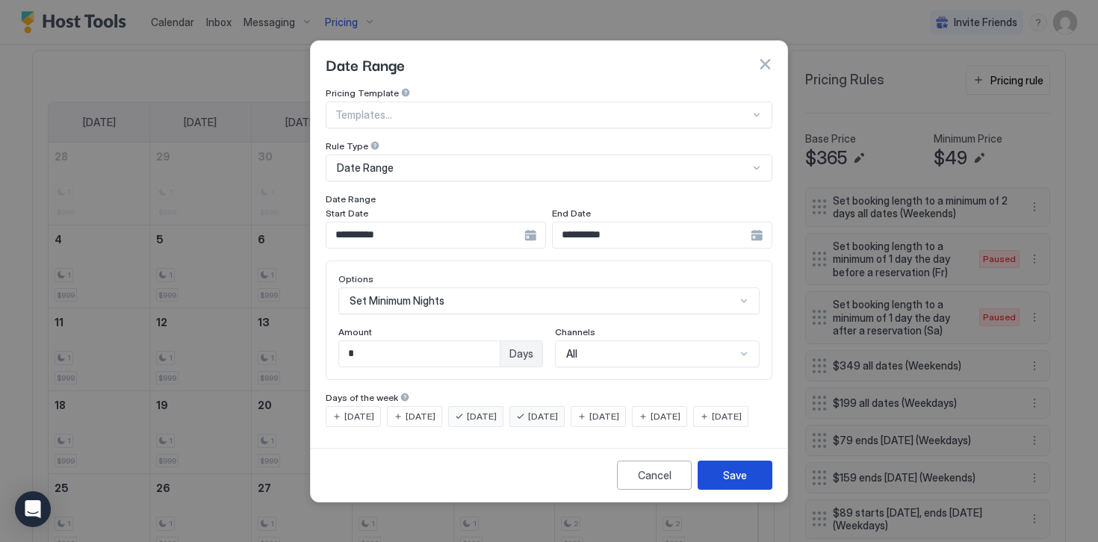
click at [730, 483] on div "Save" at bounding box center [735, 475] width 24 height 16
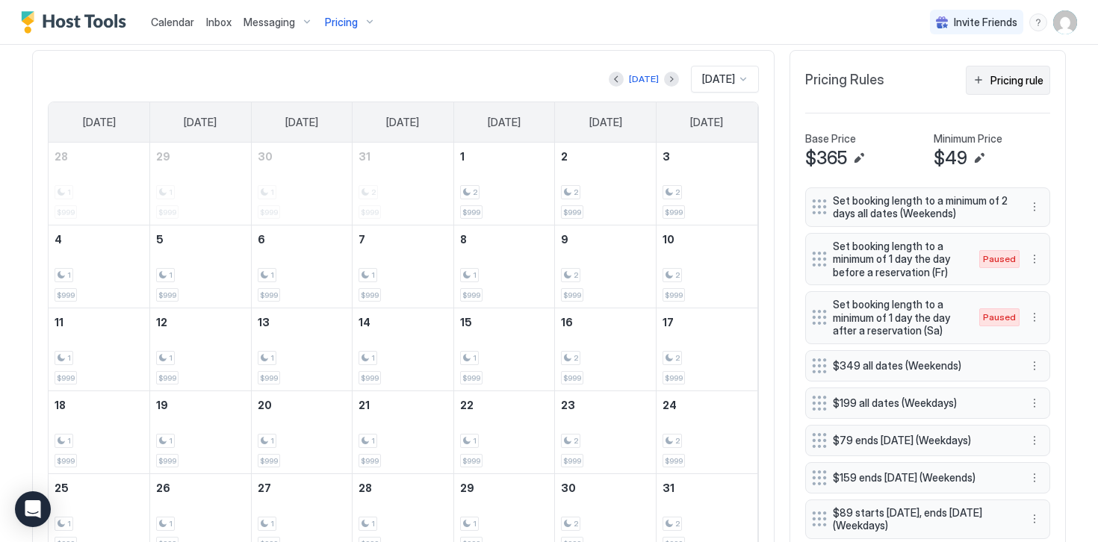
click at [986, 80] on button "Pricing rule" at bounding box center [1008, 80] width 84 height 29
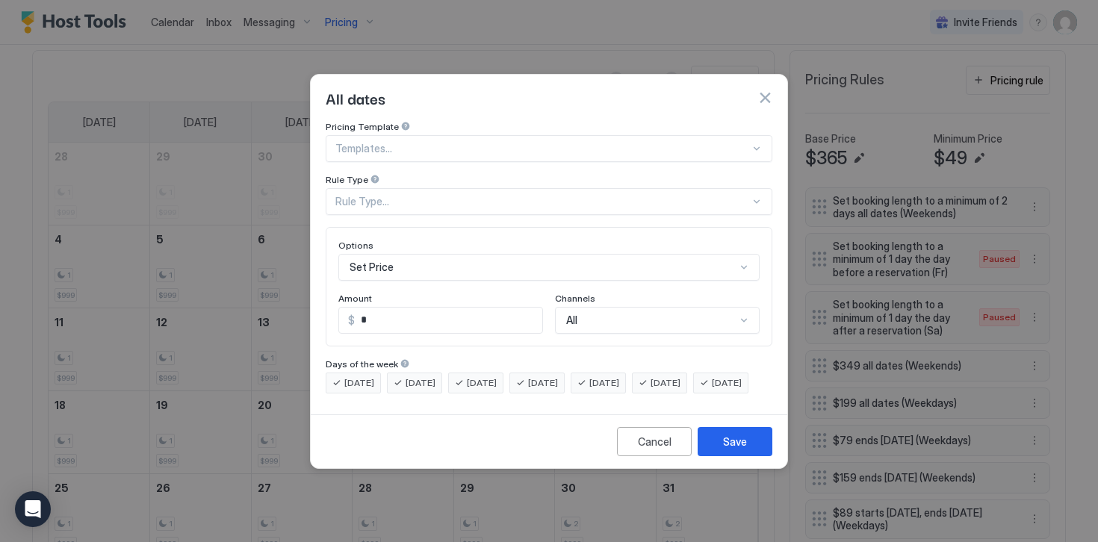
click at [358, 194] on div "Rule Type..." at bounding box center [549, 201] width 447 height 27
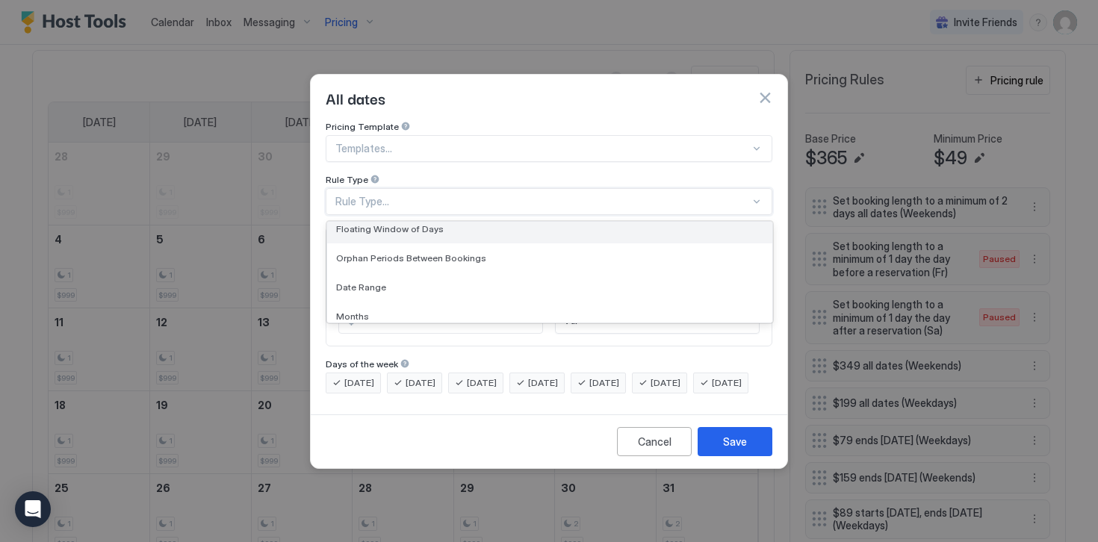
scroll to position [38, 0]
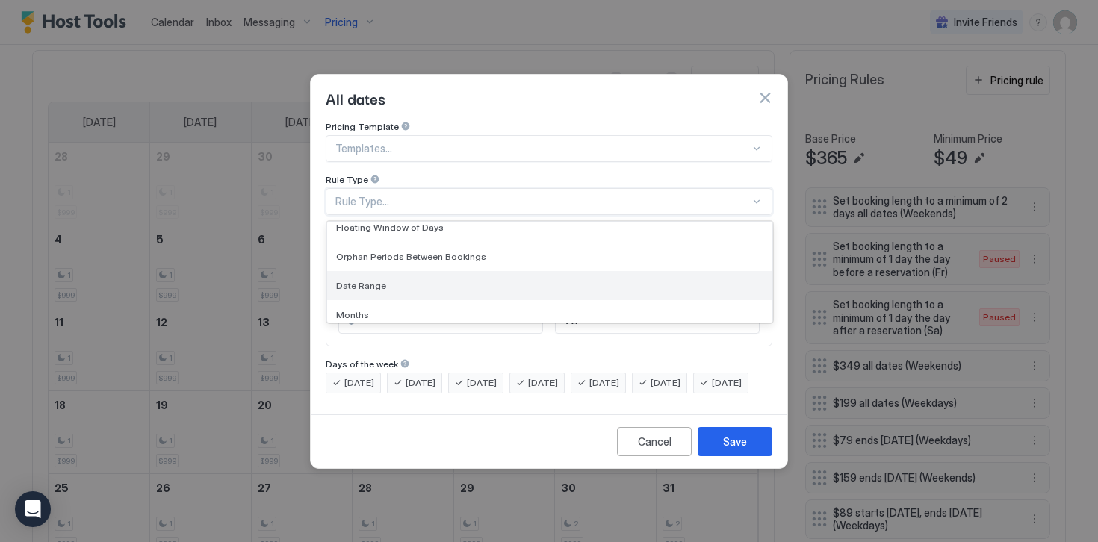
click at [358, 280] on span "Date Range" at bounding box center [361, 285] width 50 height 11
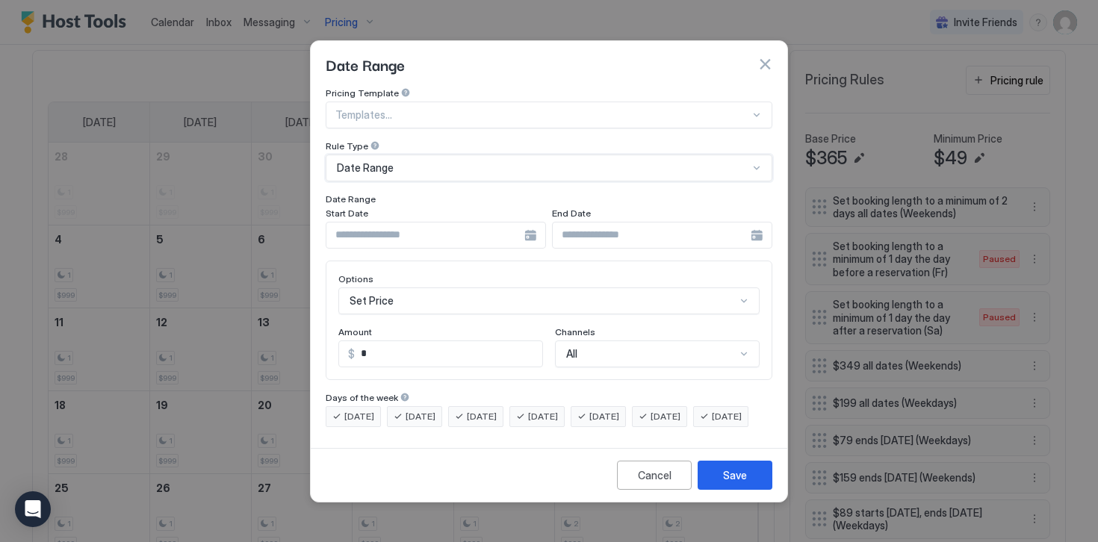
click at [361, 223] on input "Input Field" at bounding box center [425, 235] width 198 height 25
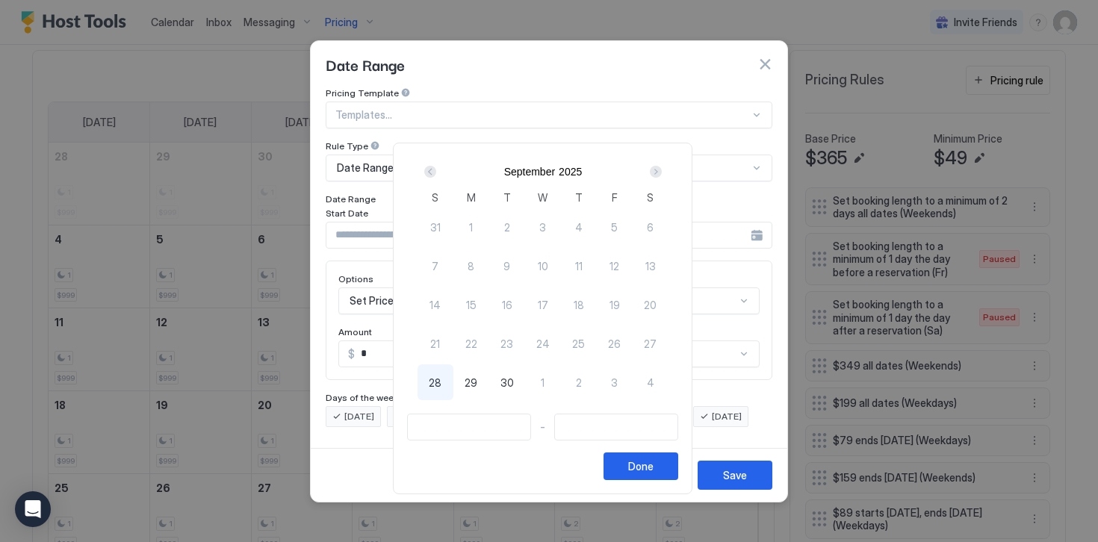
click at [657, 169] on div "Next" at bounding box center [656, 172] width 12 height 12
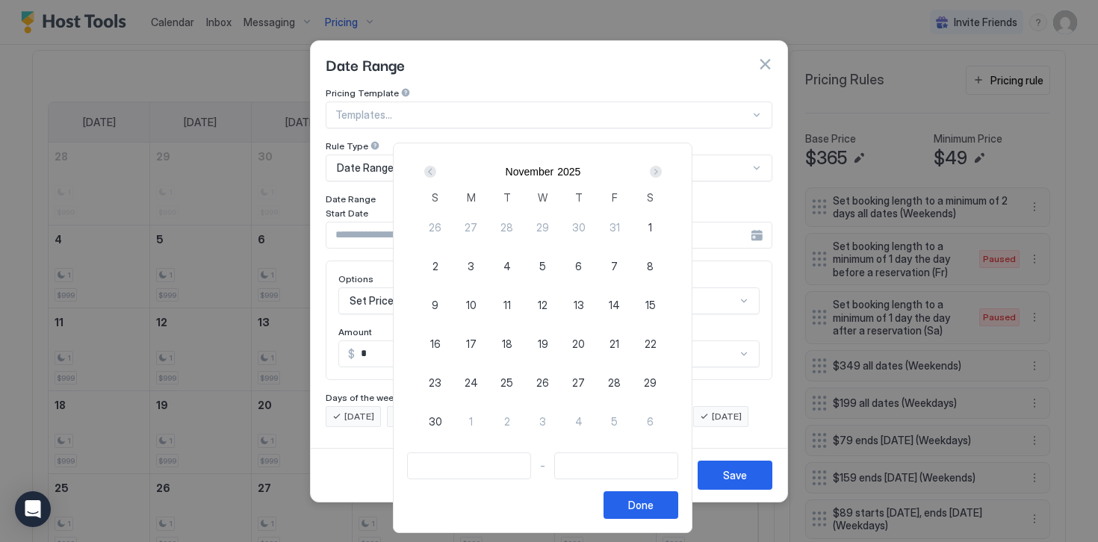
click at [657, 169] on div "Next" at bounding box center [656, 172] width 12 height 12
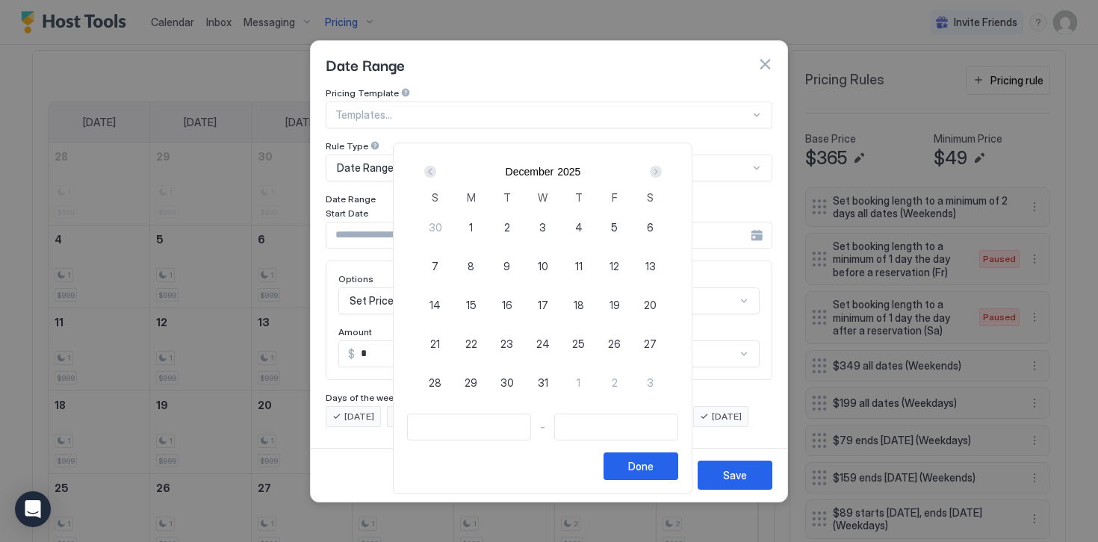
click at [657, 169] on div "Next" at bounding box center [656, 172] width 12 height 12
click at [545, 231] on span "31" at bounding box center [543, 228] width 10 height 16
type input "**********"
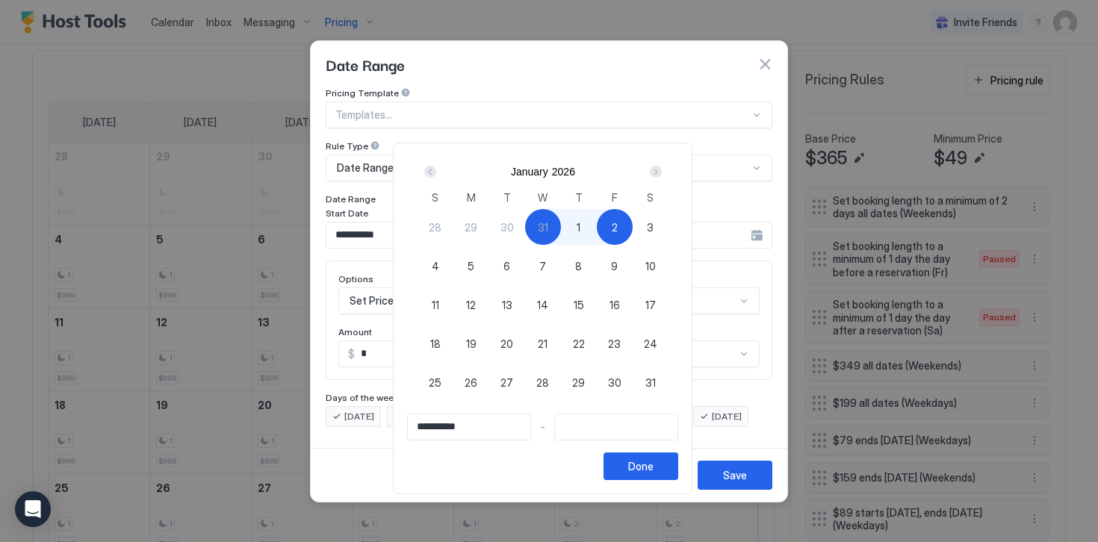
click at [615, 231] on div "2" at bounding box center [615, 227] width 36 height 36
type input "**********"
click at [644, 469] on div "Done" at bounding box center [640, 466] width 25 height 16
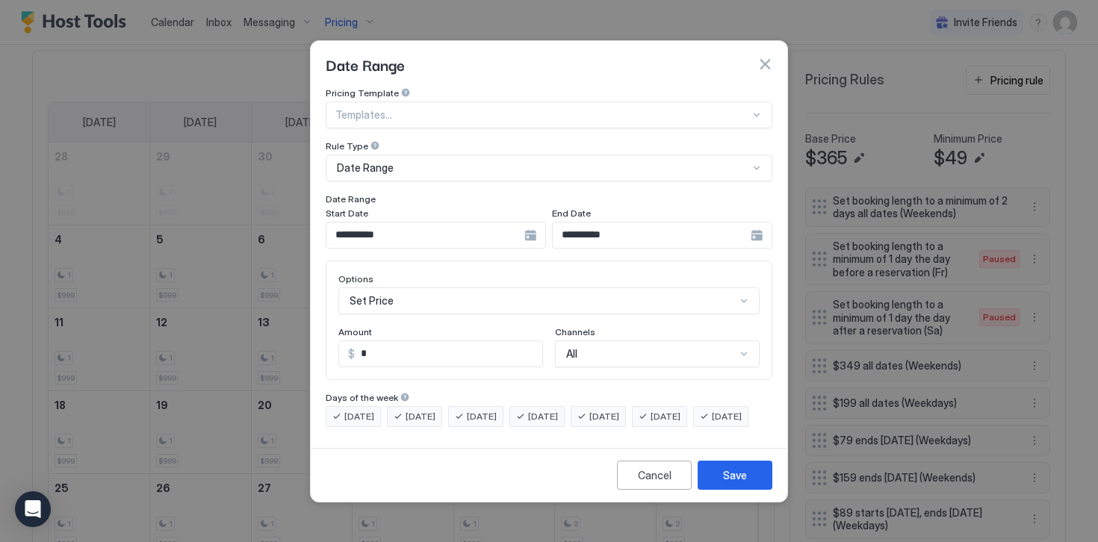
click at [376, 287] on div "Set Price" at bounding box center [548, 300] width 421 height 27
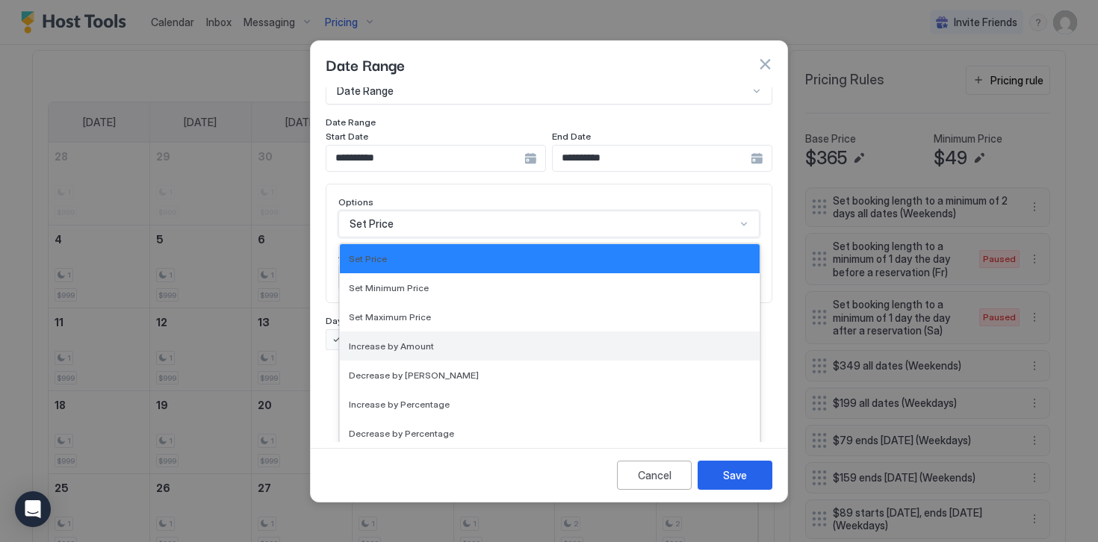
scroll to position [271, 0]
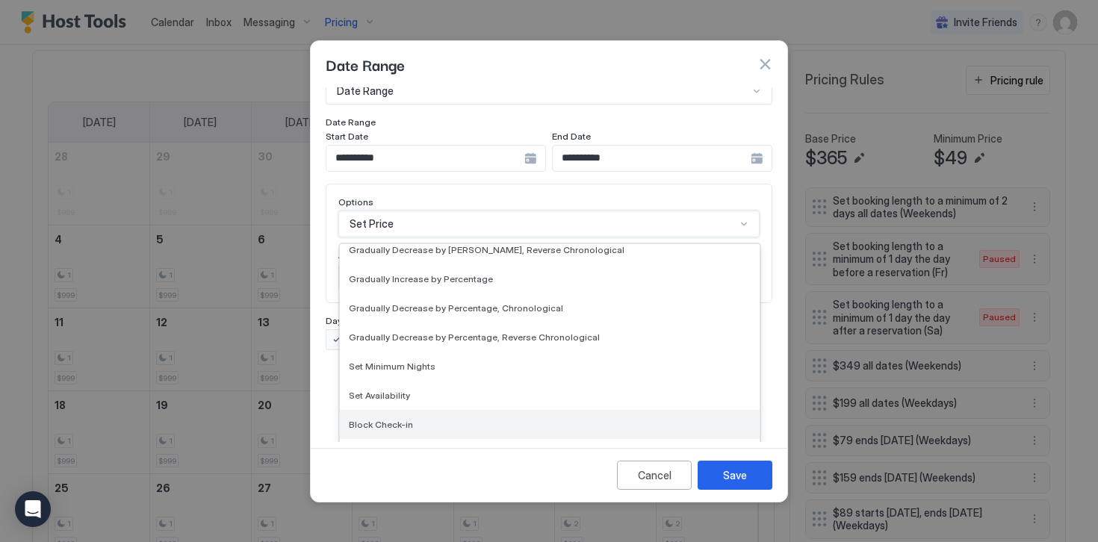
click at [376, 419] on span "Block Check-in" at bounding box center [381, 424] width 64 height 11
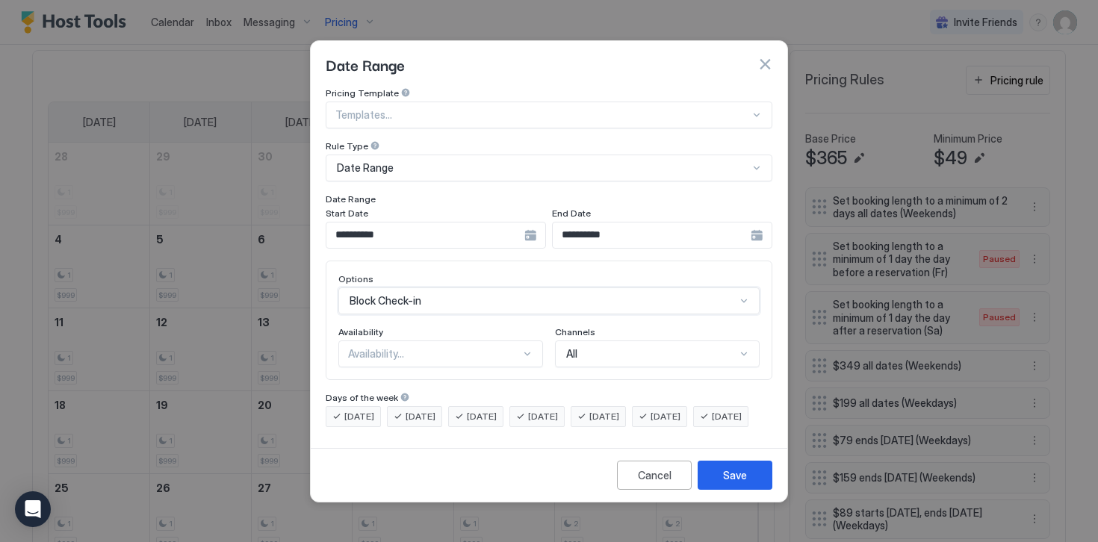
scroll to position [0, 0]
click at [357, 410] on span "[DATE]" at bounding box center [359, 416] width 30 height 13
click at [411, 410] on span "[DATE]" at bounding box center [420, 416] width 30 height 13
click at [467, 406] on div "[DATE]" at bounding box center [475, 416] width 55 height 21
click at [612, 406] on div "[DATE]" at bounding box center [597, 416] width 55 height 21
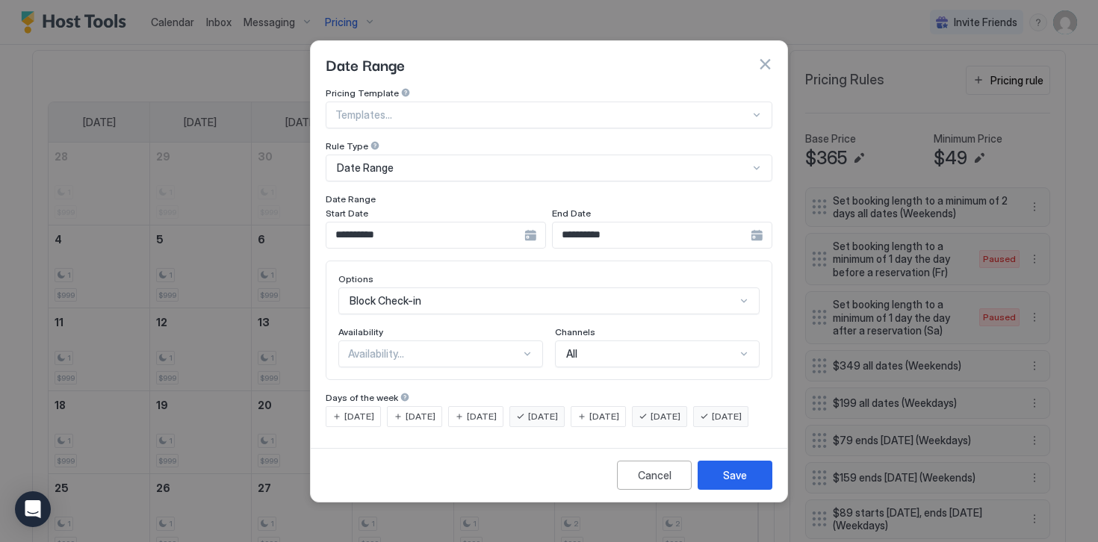
click at [680, 410] on span "[DATE]" at bounding box center [665, 416] width 30 height 13
click at [712, 423] on span "[DATE]" at bounding box center [727, 416] width 30 height 13
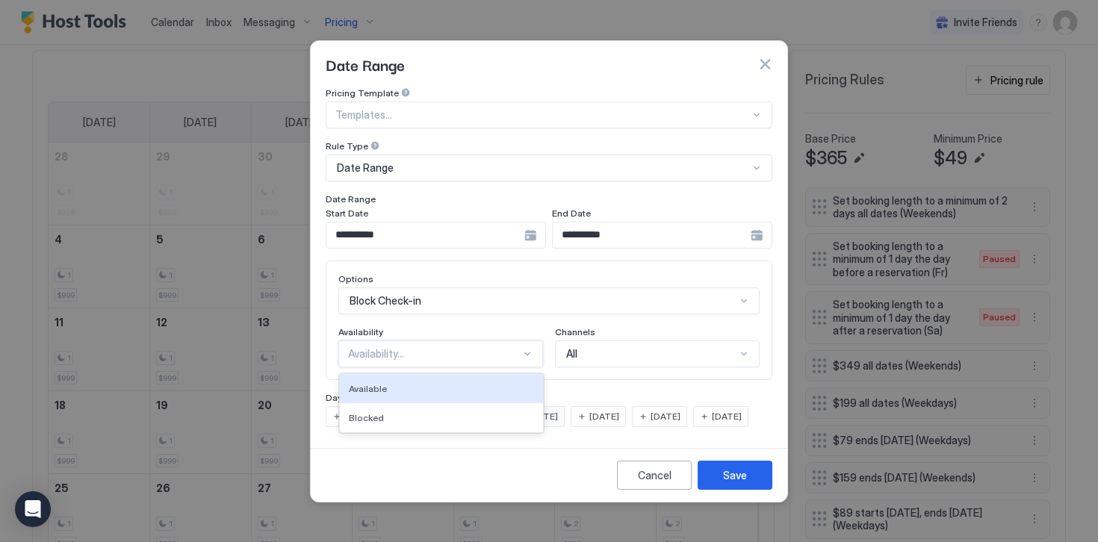
click at [350, 347] on div "Availability..." at bounding box center [434, 353] width 172 height 13
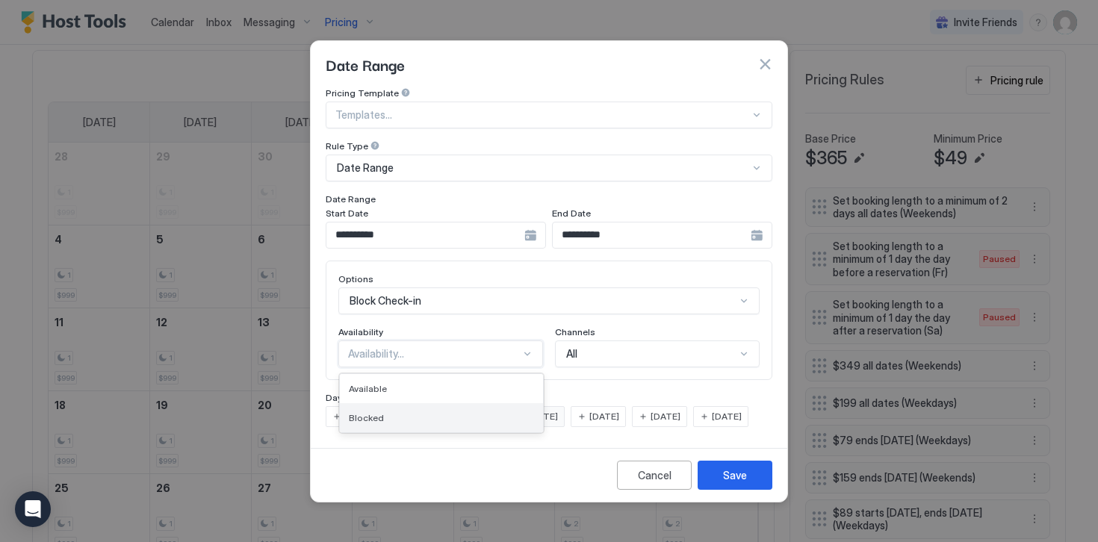
click at [373, 412] on span "Blocked" at bounding box center [366, 417] width 35 height 11
click at [734, 483] on div "Save" at bounding box center [735, 475] width 24 height 16
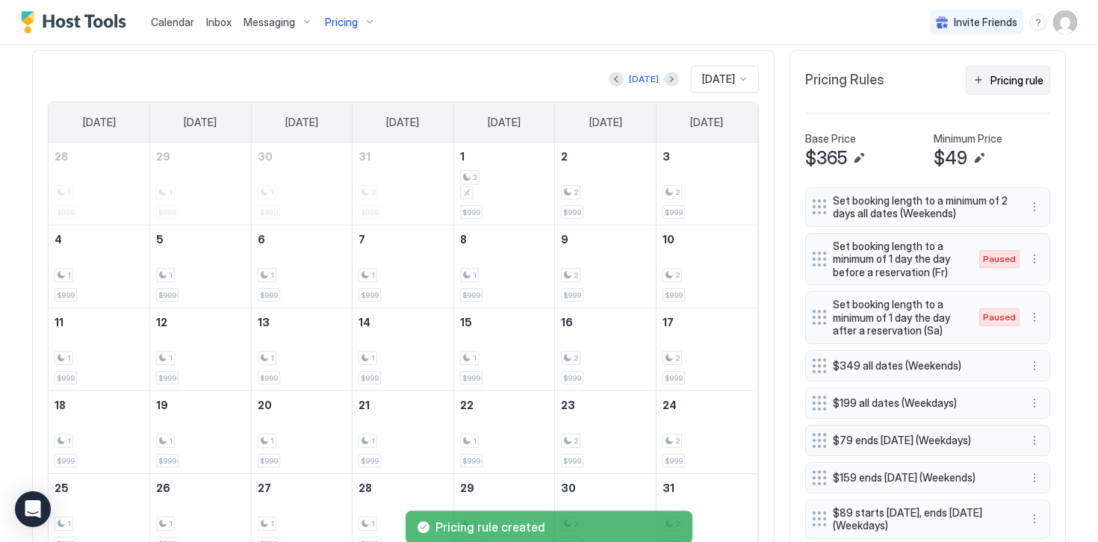
click at [996, 80] on div "Pricing rule" at bounding box center [1016, 80] width 53 height 16
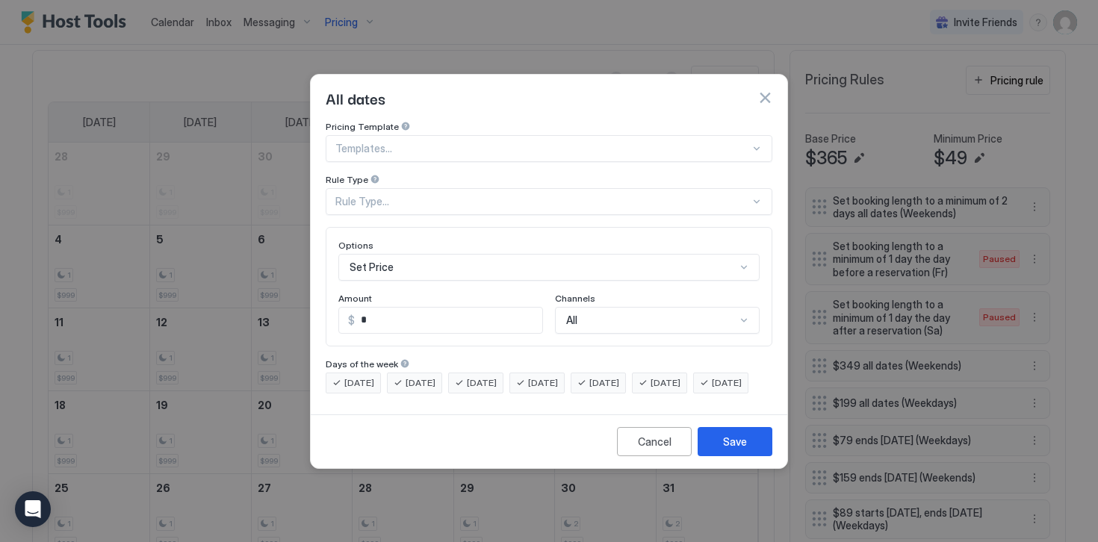
click at [379, 195] on div "Rule Type..." at bounding box center [542, 201] width 414 height 13
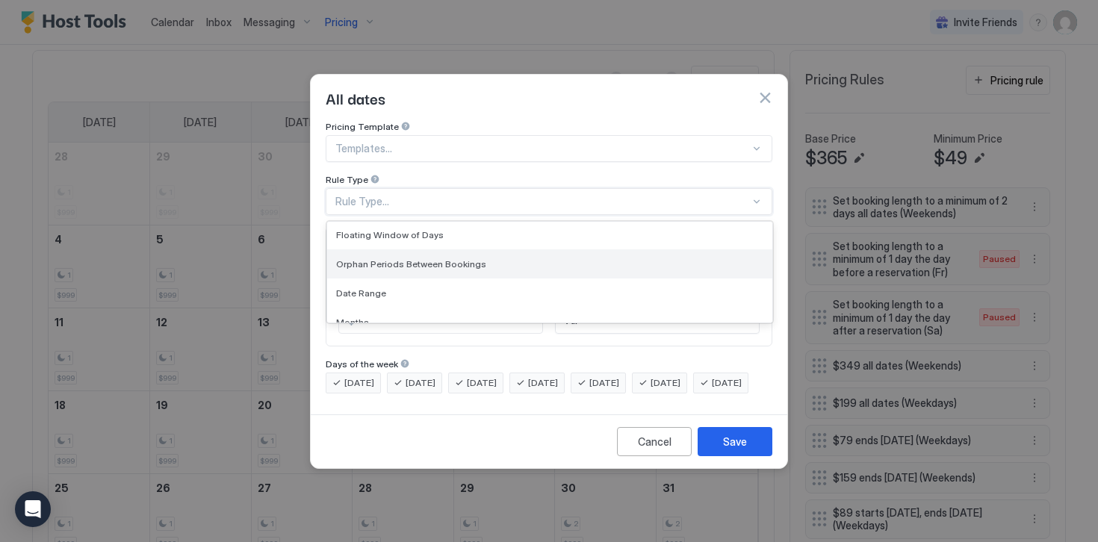
scroll to position [31, 0]
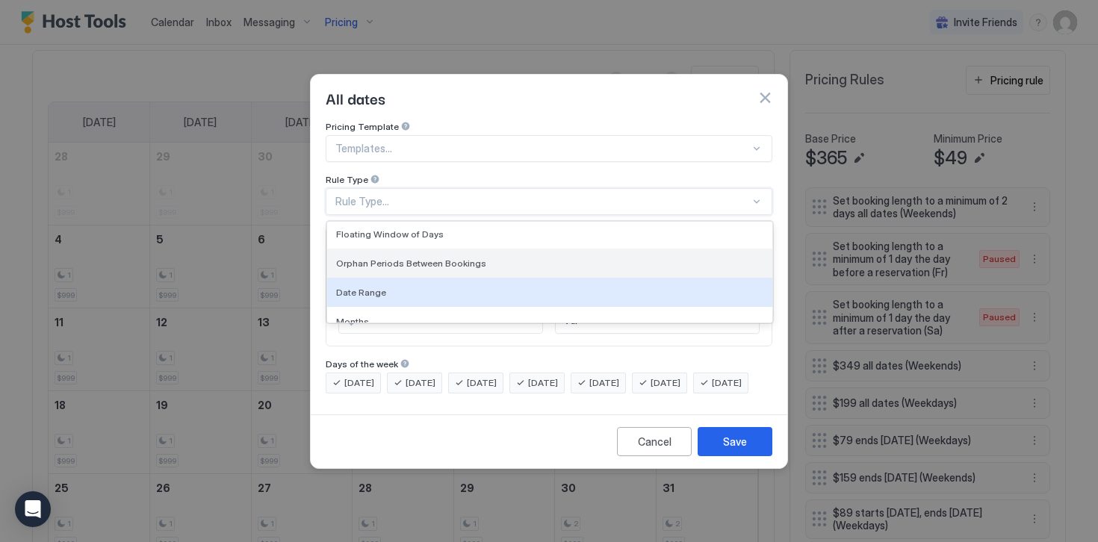
click at [362, 287] on span "Date Range" at bounding box center [361, 292] width 50 height 11
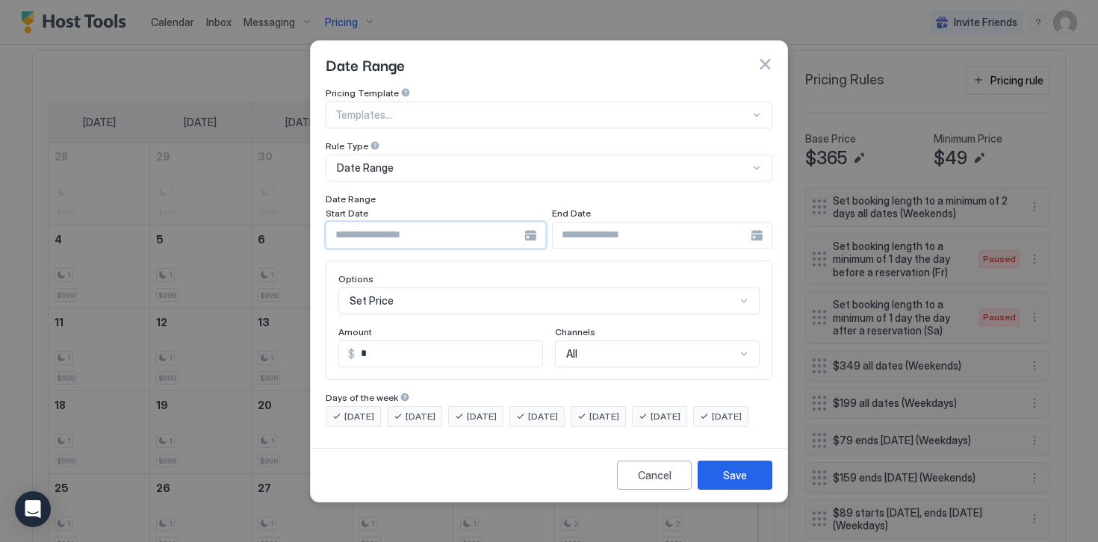
click at [348, 226] on input "Input Field" at bounding box center [425, 235] width 198 height 25
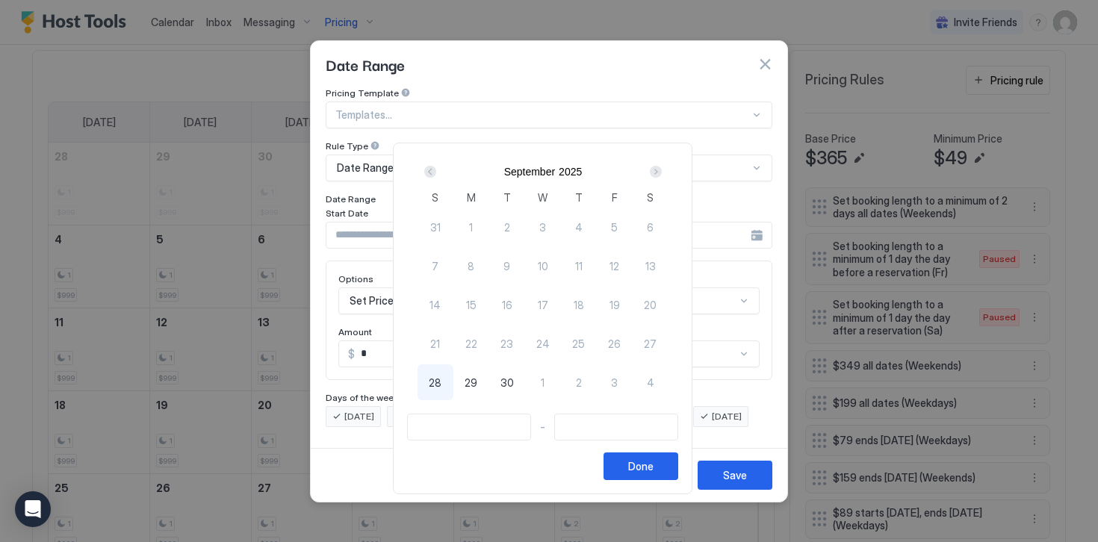
click at [662, 170] on div "Next" at bounding box center [656, 172] width 12 height 12
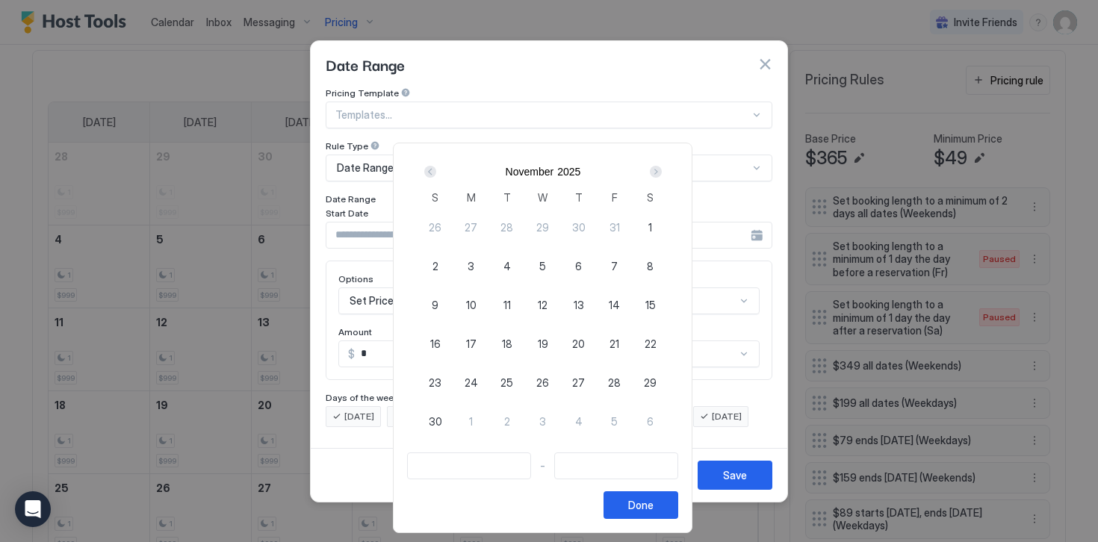
click at [662, 170] on div "Next" at bounding box center [656, 172] width 12 height 12
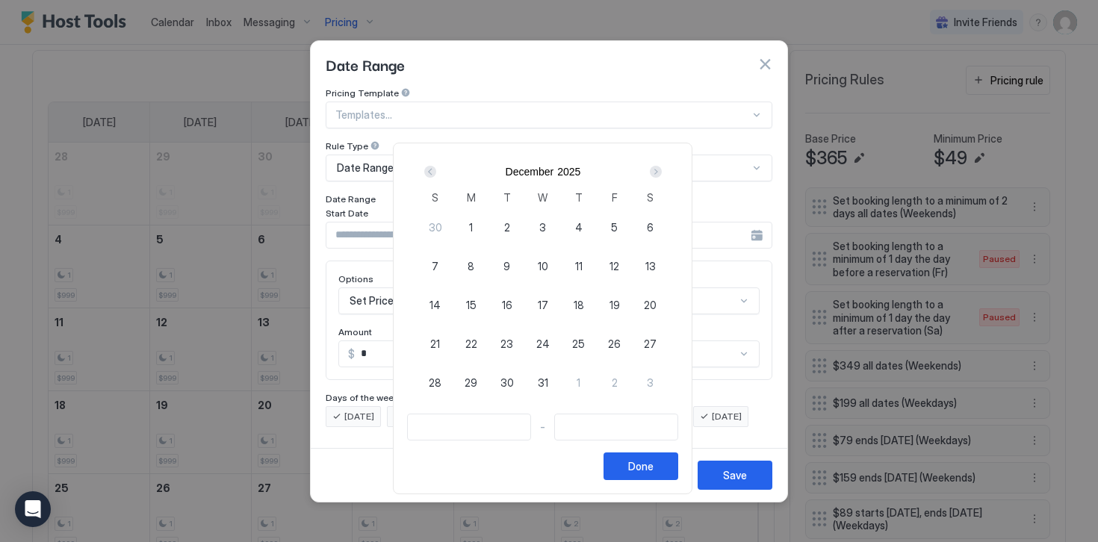
click at [662, 172] on div "Next" at bounding box center [656, 172] width 12 height 12
click at [548, 226] on span "31" at bounding box center [543, 228] width 10 height 16
type input "**********"
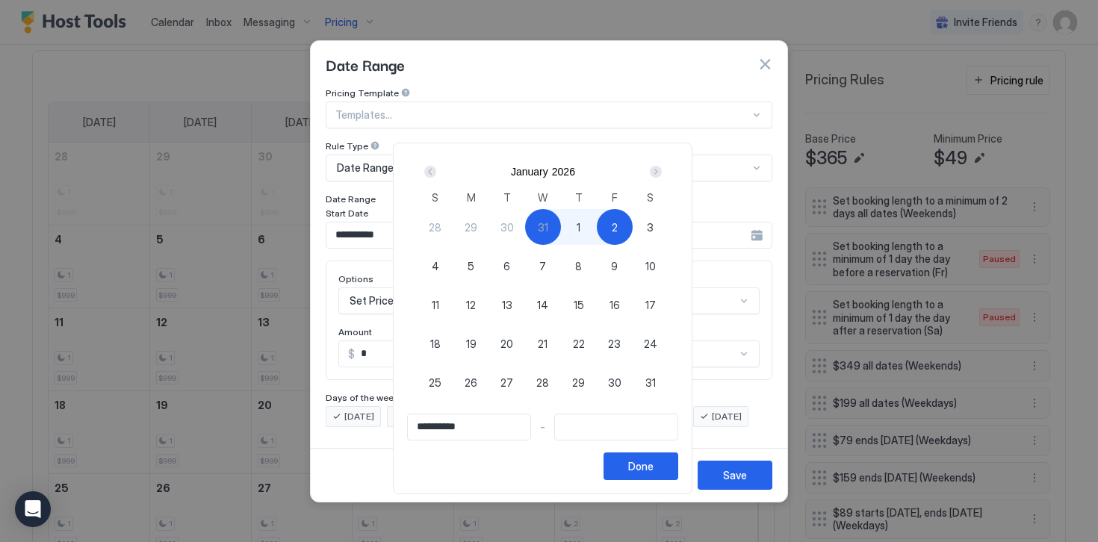
click at [618, 227] on span "2" at bounding box center [615, 228] width 6 height 16
type input "**********"
click at [636, 469] on button "Done" at bounding box center [640, 467] width 75 height 28
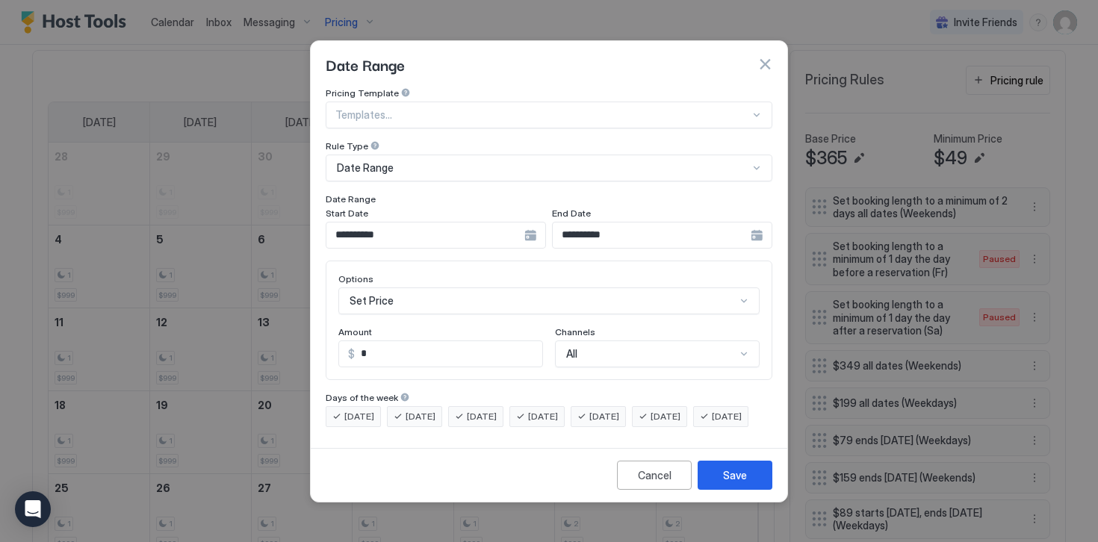
click at [383, 287] on div "Set Price" at bounding box center [548, 300] width 421 height 27
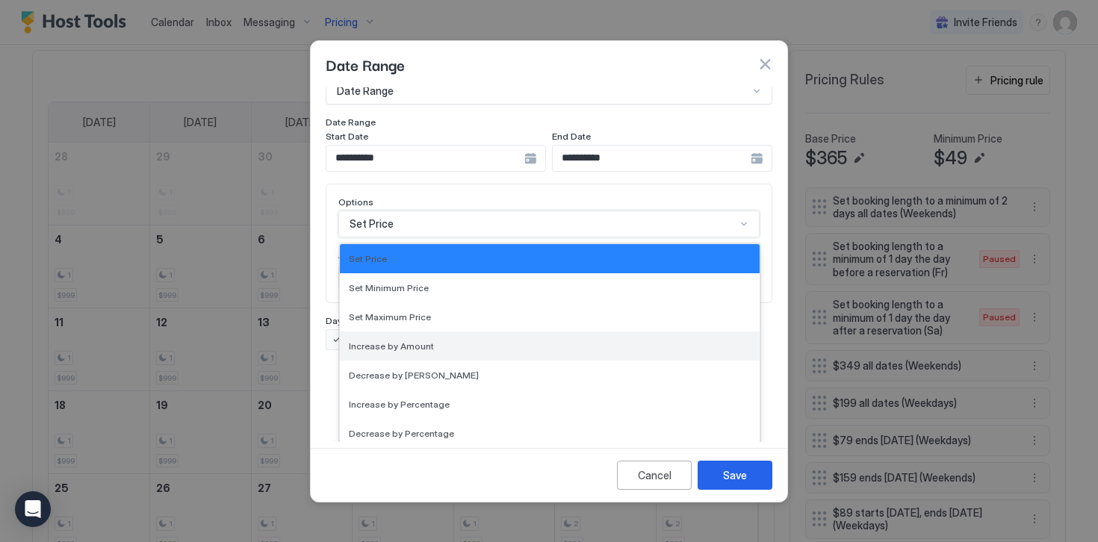
scroll to position [271, 0]
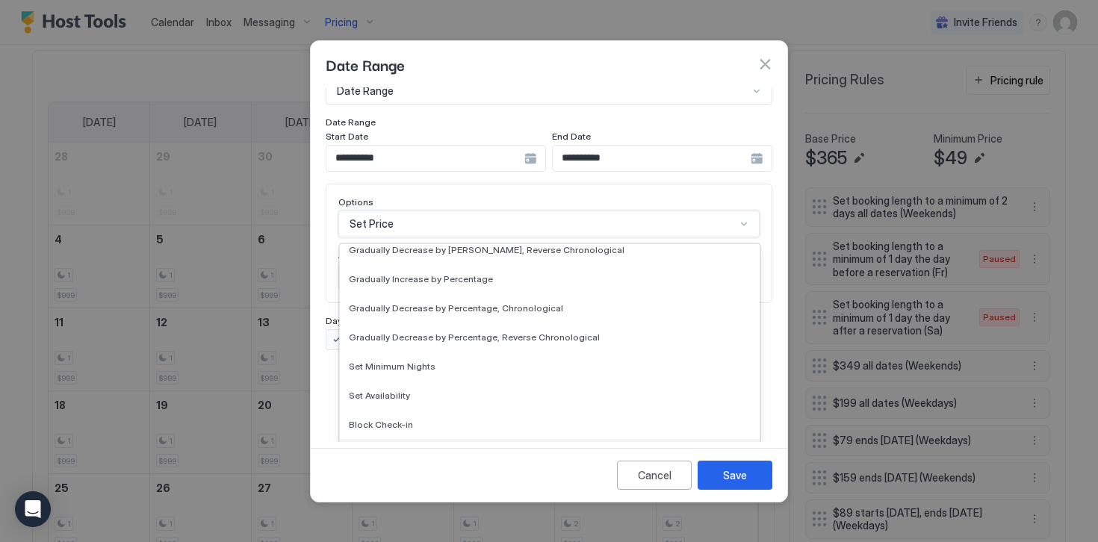
click at [374, 448] on span "Block Check-out" at bounding box center [384, 453] width 71 height 11
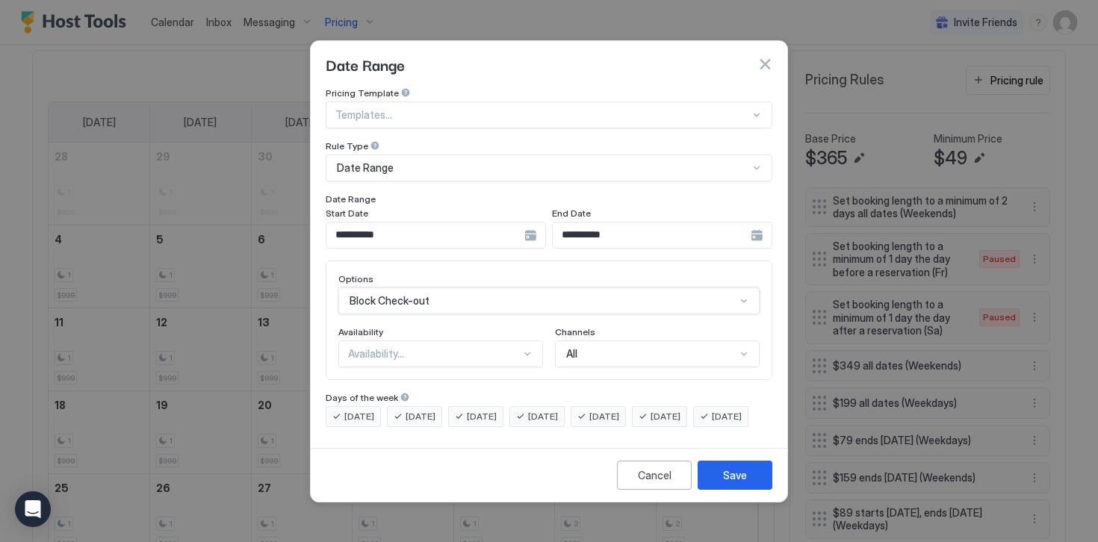
click at [354, 347] on div "Availability..." at bounding box center [434, 353] width 172 height 13
click at [365, 412] on span "Blocked" at bounding box center [366, 417] width 35 height 11
click at [355, 410] on span "[DATE]" at bounding box center [359, 416] width 30 height 13
click at [421, 410] on span "[DATE]" at bounding box center [420, 416] width 30 height 13
click at [472, 410] on span "[DATE]" at bounding box center [482, 416] width 30 height 13
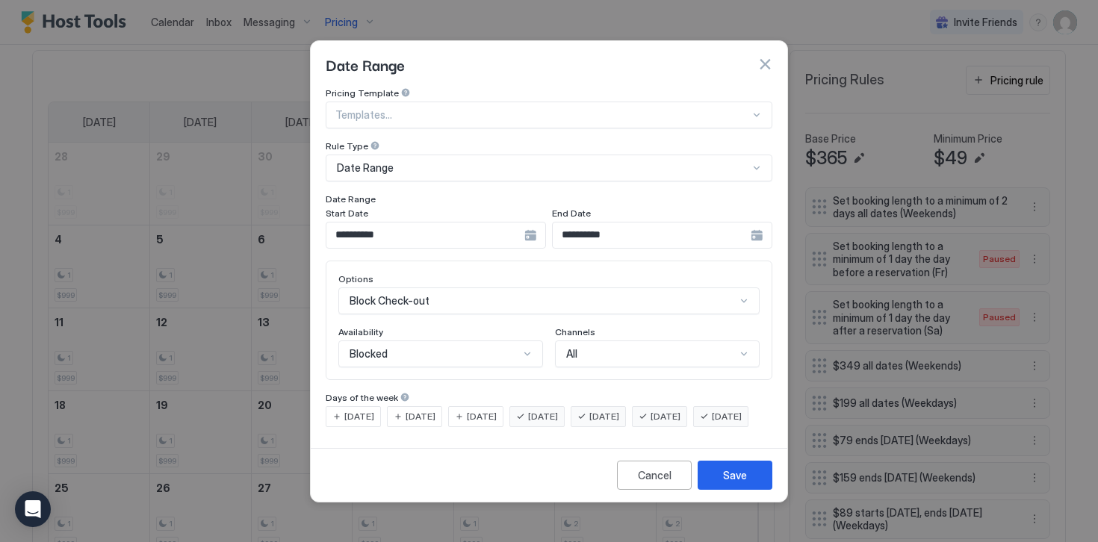
click at [609, 406] on div "[DATE]" at bounding box center [597, 416] width 55 height 21
click at [680, 410] on span "[DATE]" at bounding box center [665, 416] width 30 height 13
click at [712, 423] on span "[DATE]" at bounding box center [727, 416] width 30 height 13
click at [746, 483] on div "Save" at bounding box center [735, 475] width 24 height 16
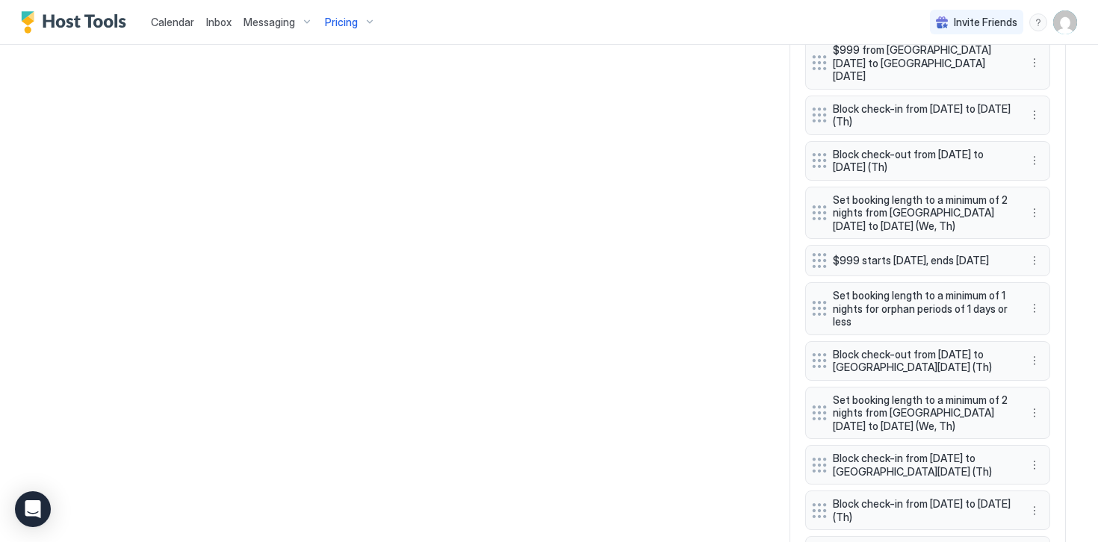
scroll to position [1670, 0]
